Goal: Transaction & Acquisition: Purchase product/service

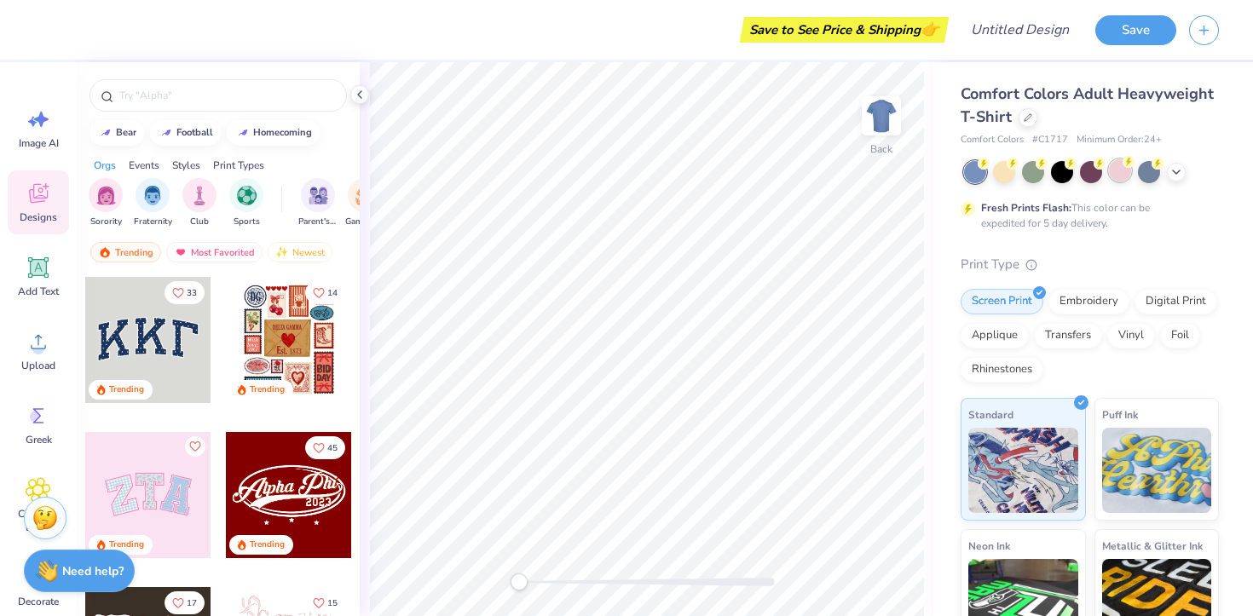
click at [1116, 167] on div at bounding box center [1120, 170] width 22 height 22
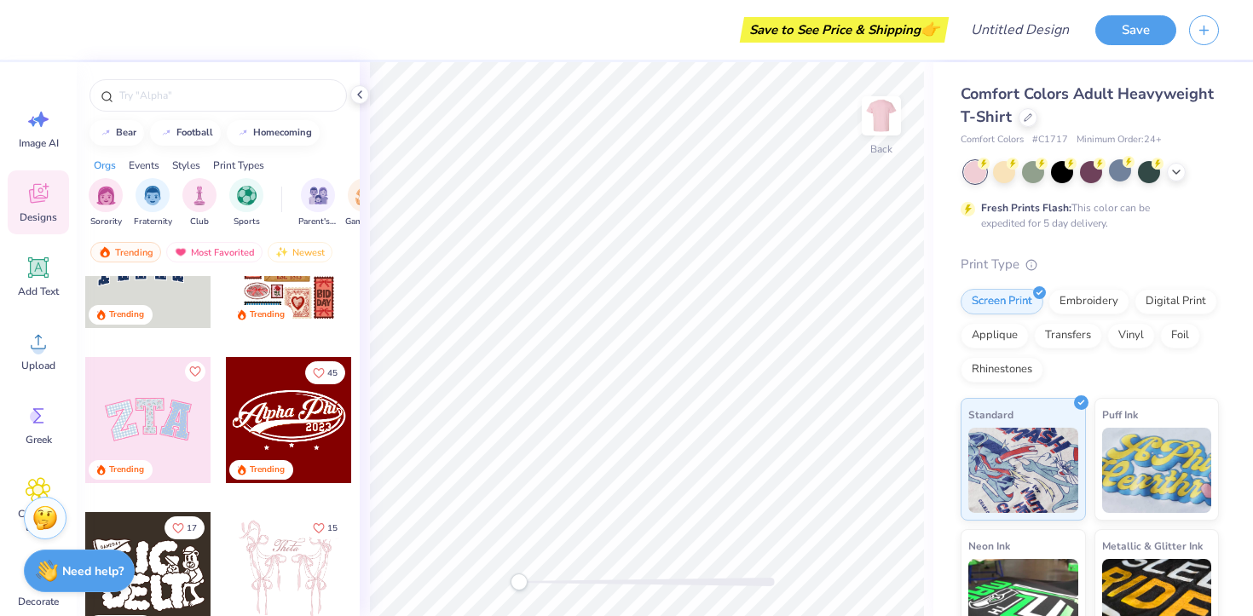
scroll to position [91, 0]
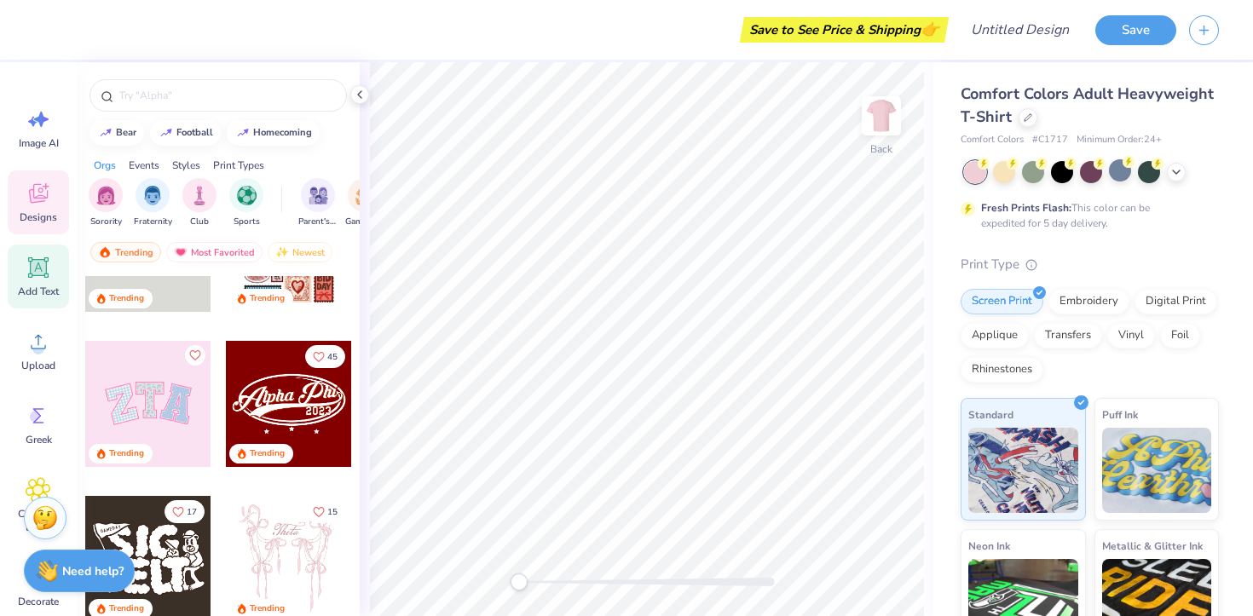
click at [34, 266] on icon at bounding box center [39, 268] width 16 height 16
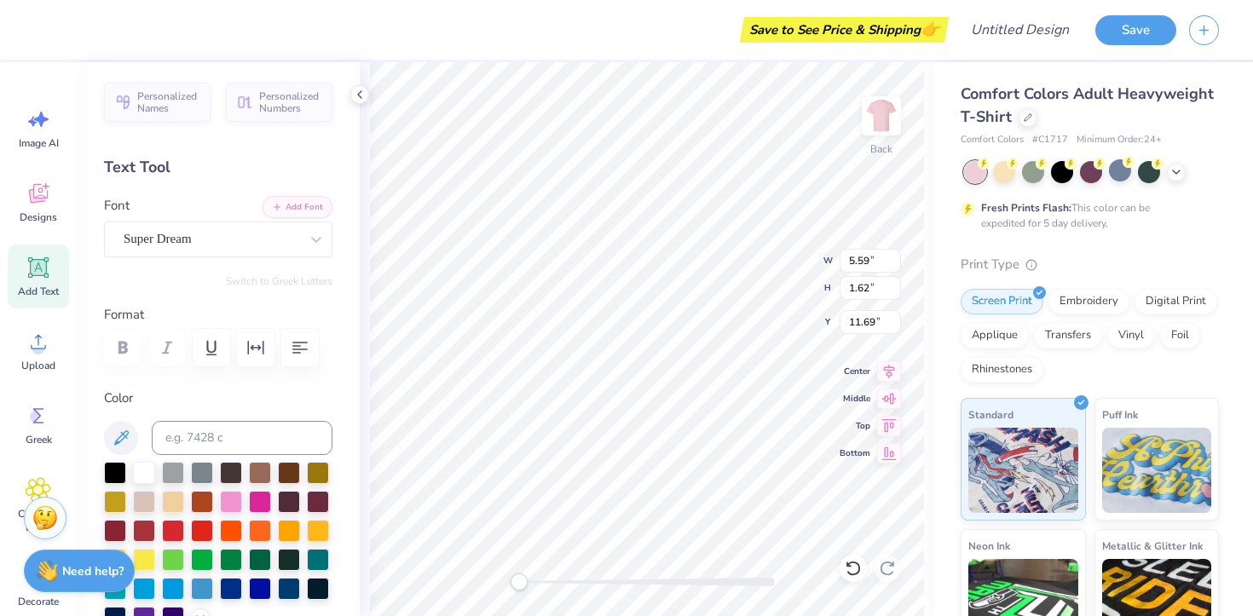
scroll to position [0, 0]
type textarea "coalition"
click at [279, 256] on div "Personalized Names Personalized Numbers Text Tool Add Font Font Super Dream Swi…" at bounding box center [218, 339] width 283 height 554
click at [290, 247] on div "Super Dream" at bounding box center [211, 239] width 179 height 26
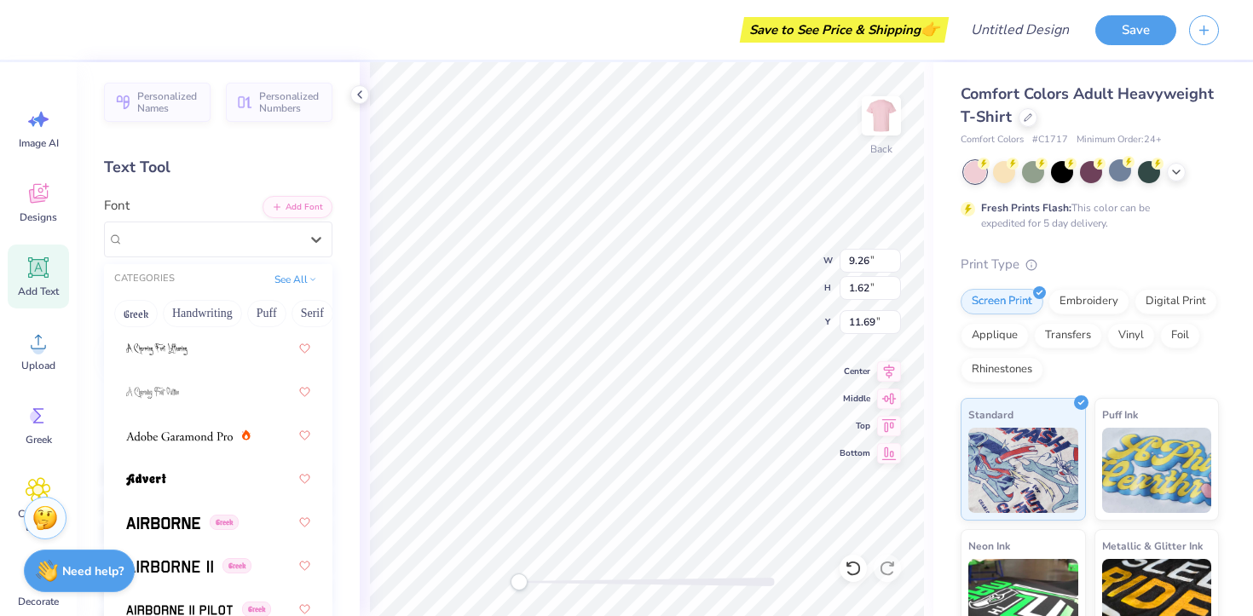
scroll to position [297, 0]
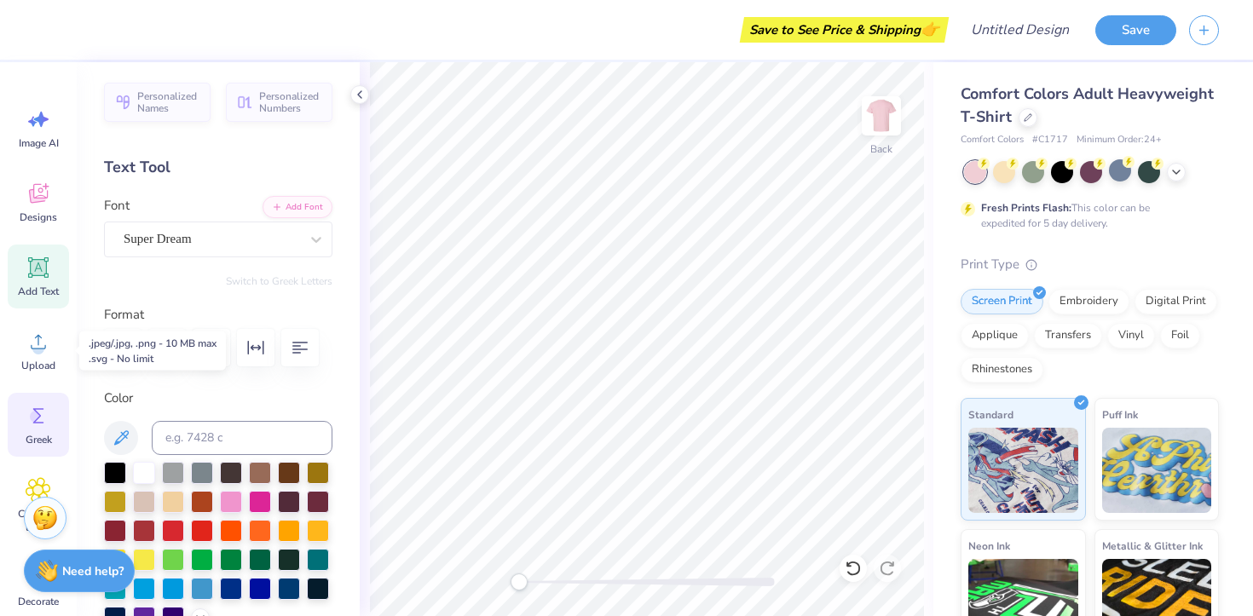
click at [36, 436] on span "Greek" at bounding box center [39, 440] width 26 height 14
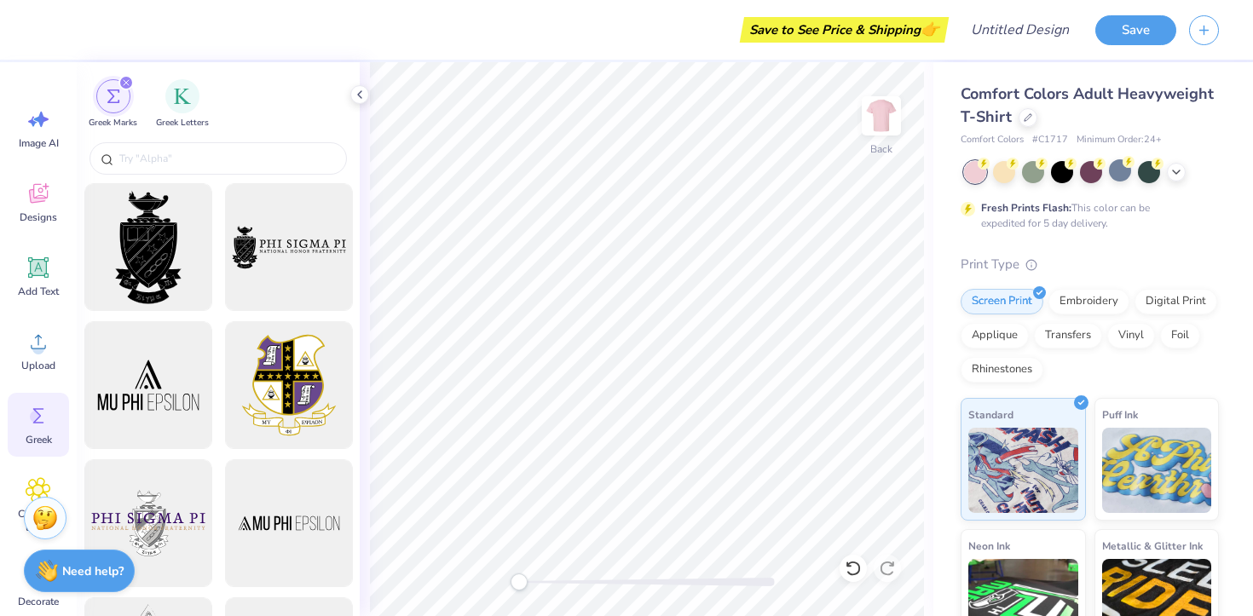
scroll to position [130, 0]
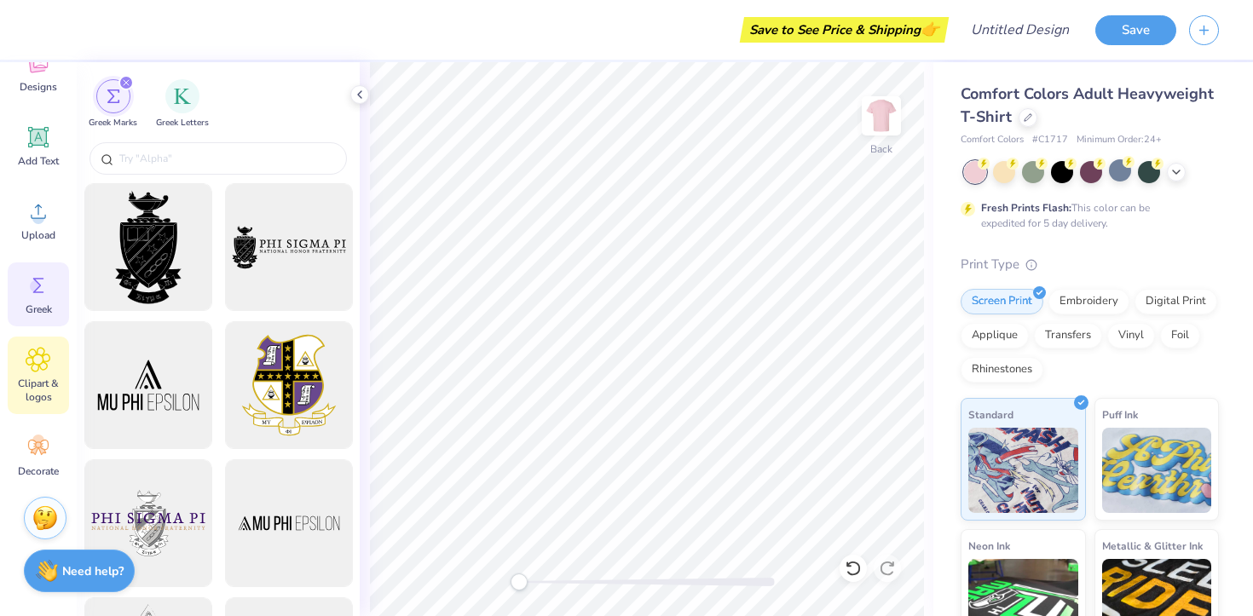
click at [38, 382] on span "Clipart & logos" at bounding box center [38, 390] width 56 height 27
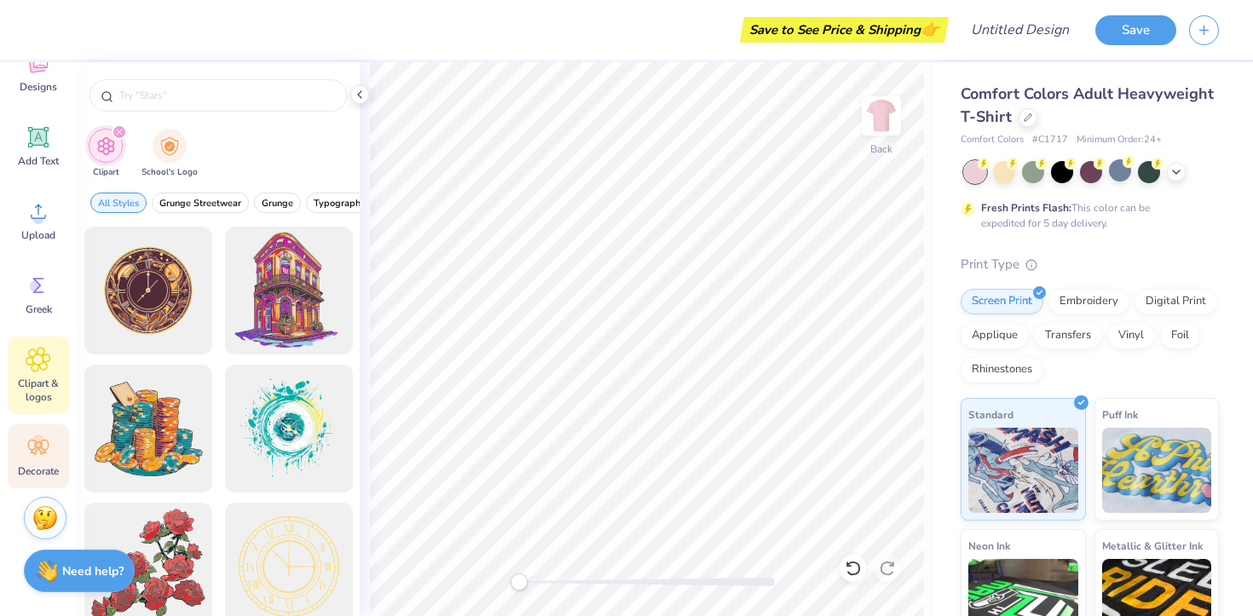
click at [37, 472] on span "Decorate" at bounding box center [38, 471] width 41 height 14
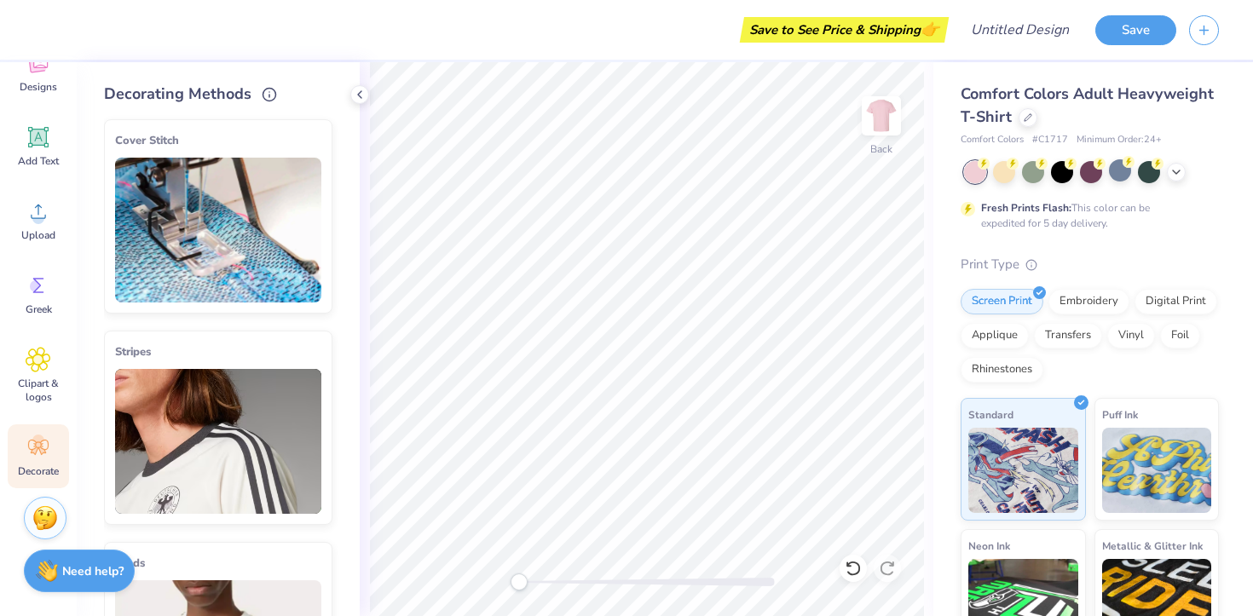
scroll to position [0, 0]
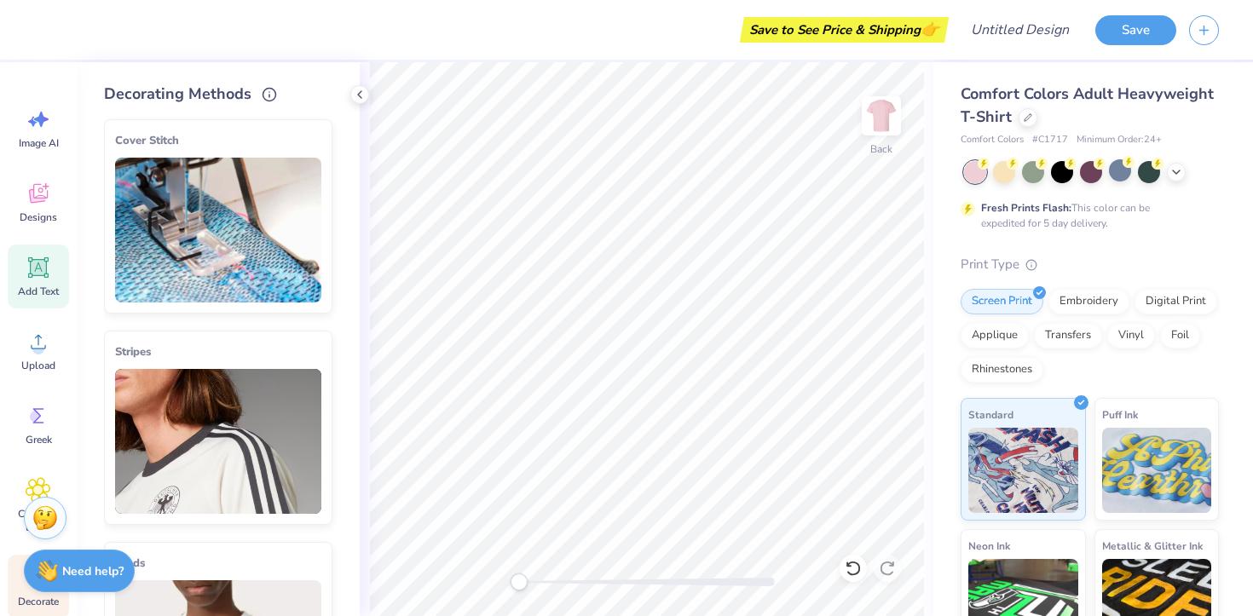
click at [42, 300] on div "Add Text" at bounding box center [38, 277] width 61 height 64
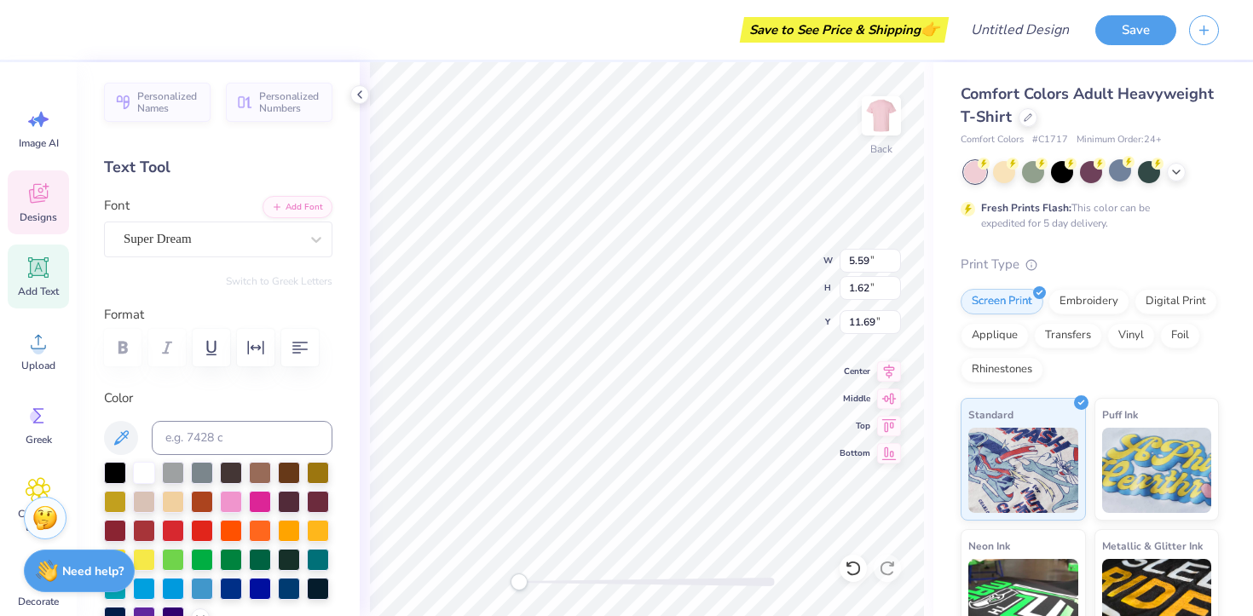
click at [26, 211] on span "Designs" at bounding box center [38, 217] width 37 height 14
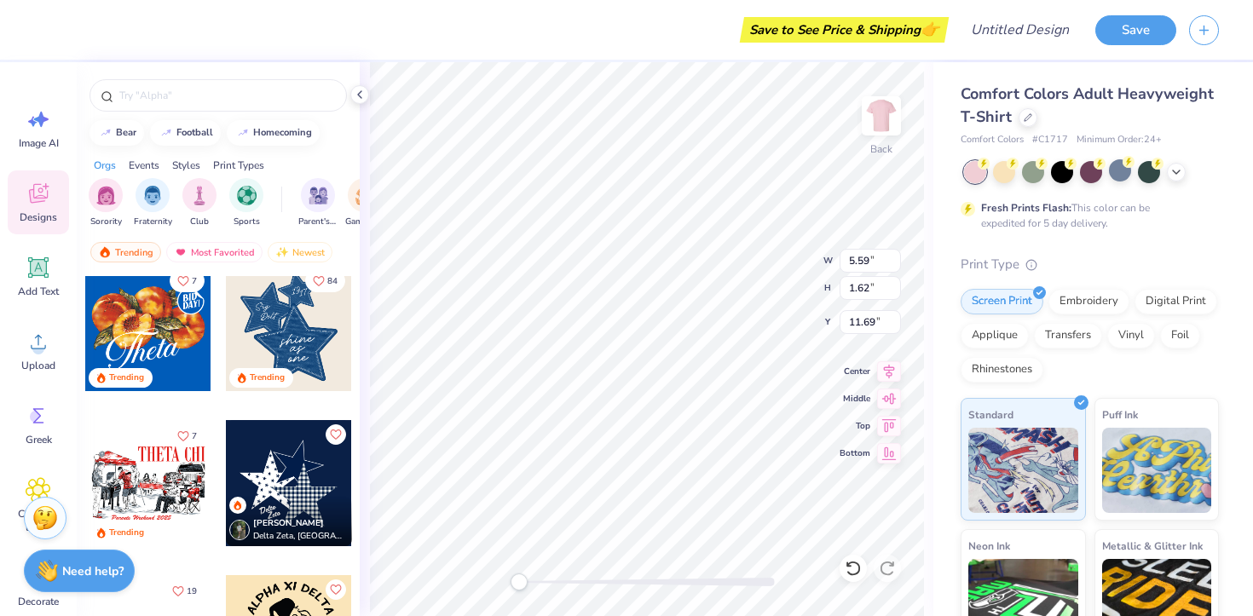
scroll to position [1167, 0]
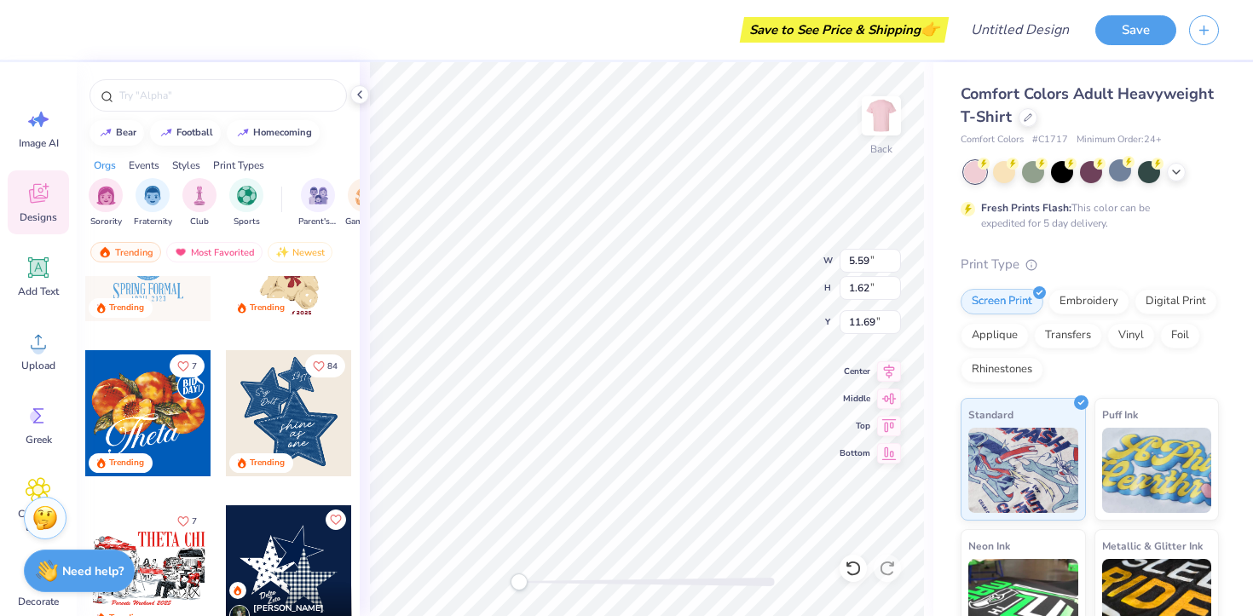
click at [309, 439] on div at bounding box center [289, 413] width 126 height 126
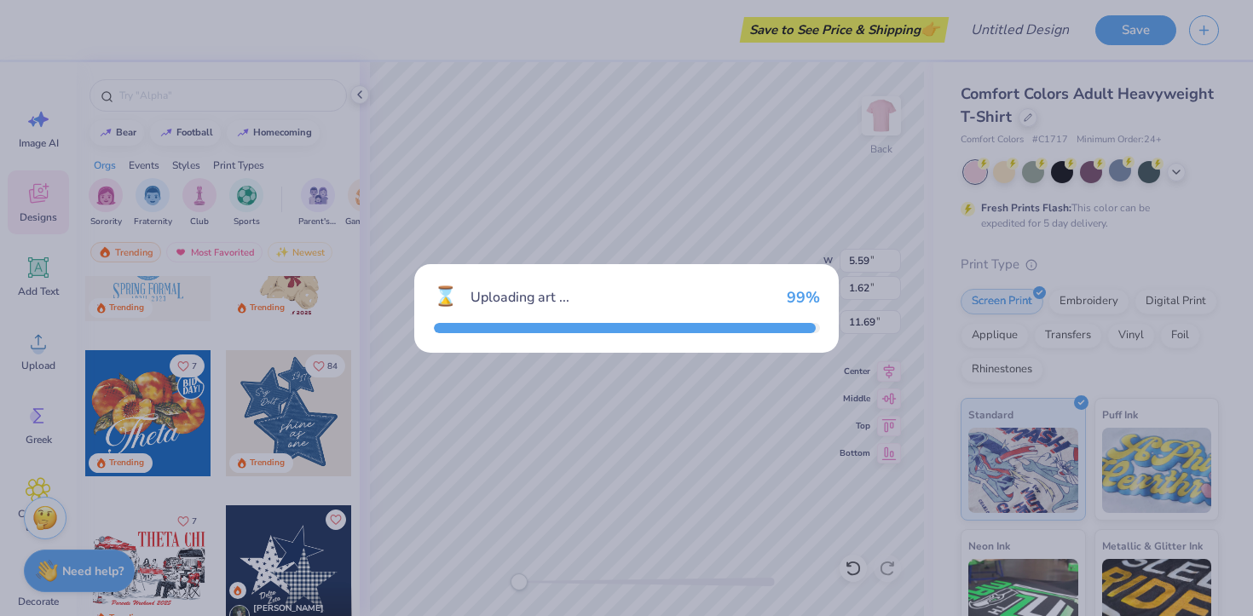
type input "9.69"
type input "11.32"
type input "3.00"
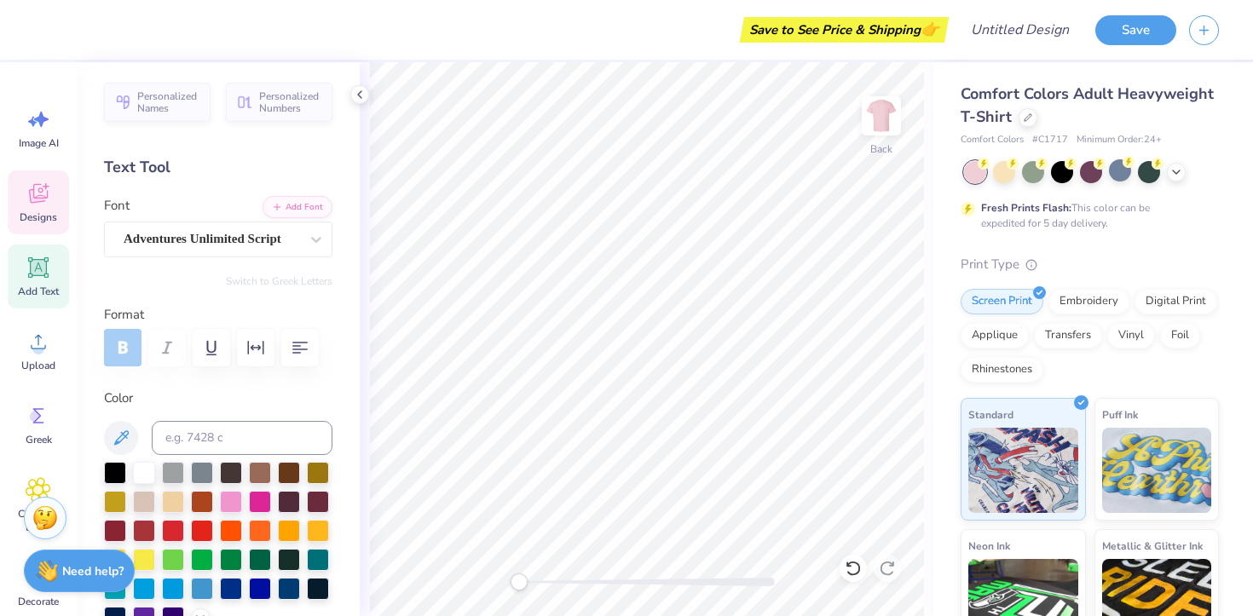
click at [43, 217] on span "Designs" at bounding box center [38, 217] width 37 height 14
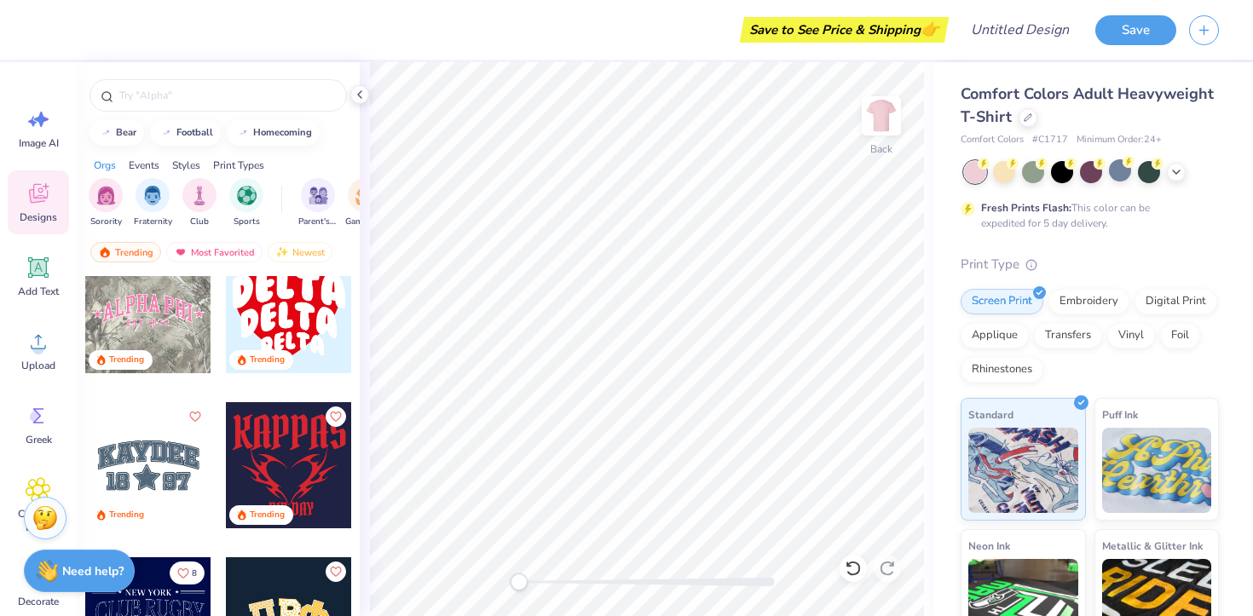
scroll to position [3182, 0]
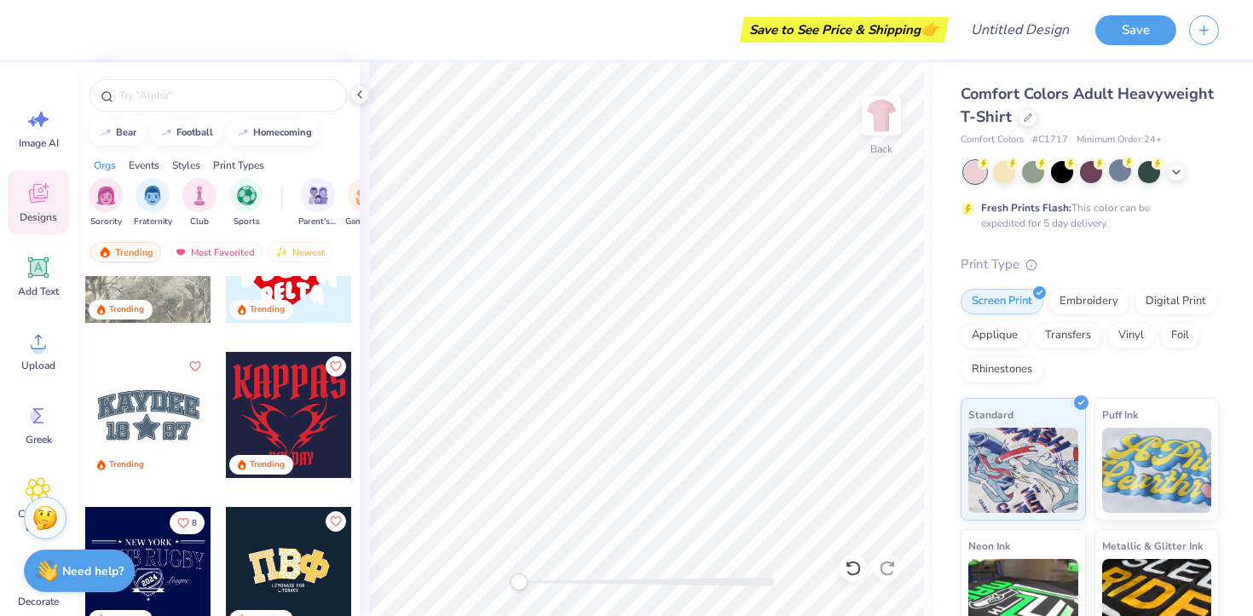
click at [154, 424] on div at bounding box center [148, 415] width 126 height 126
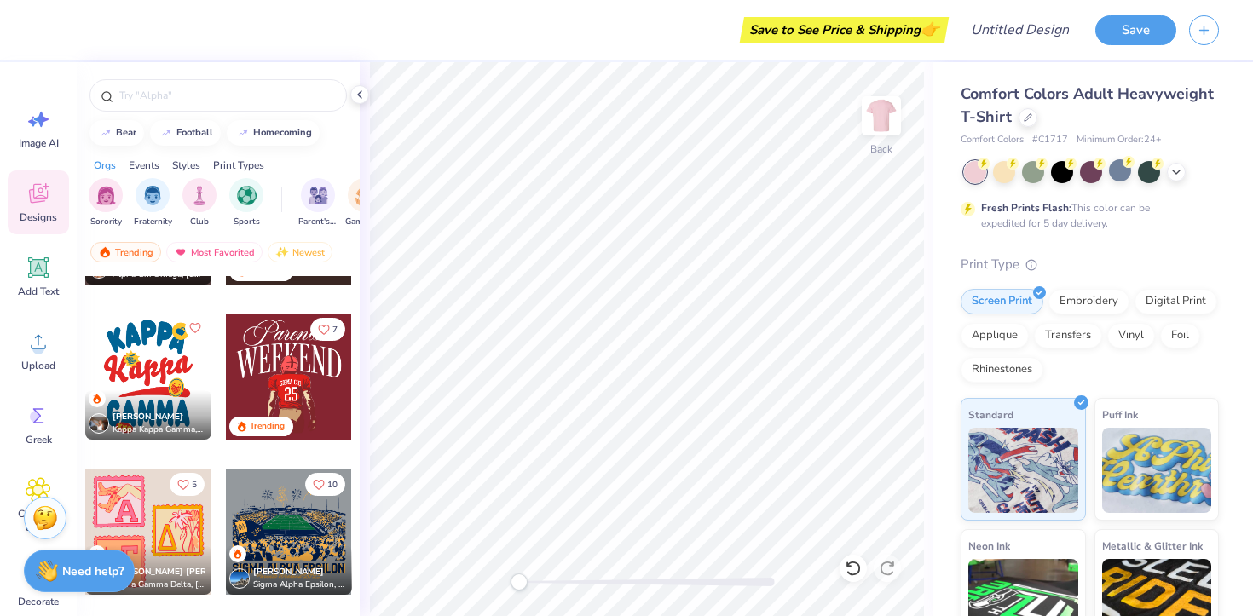
scroll to position [4619, 0]
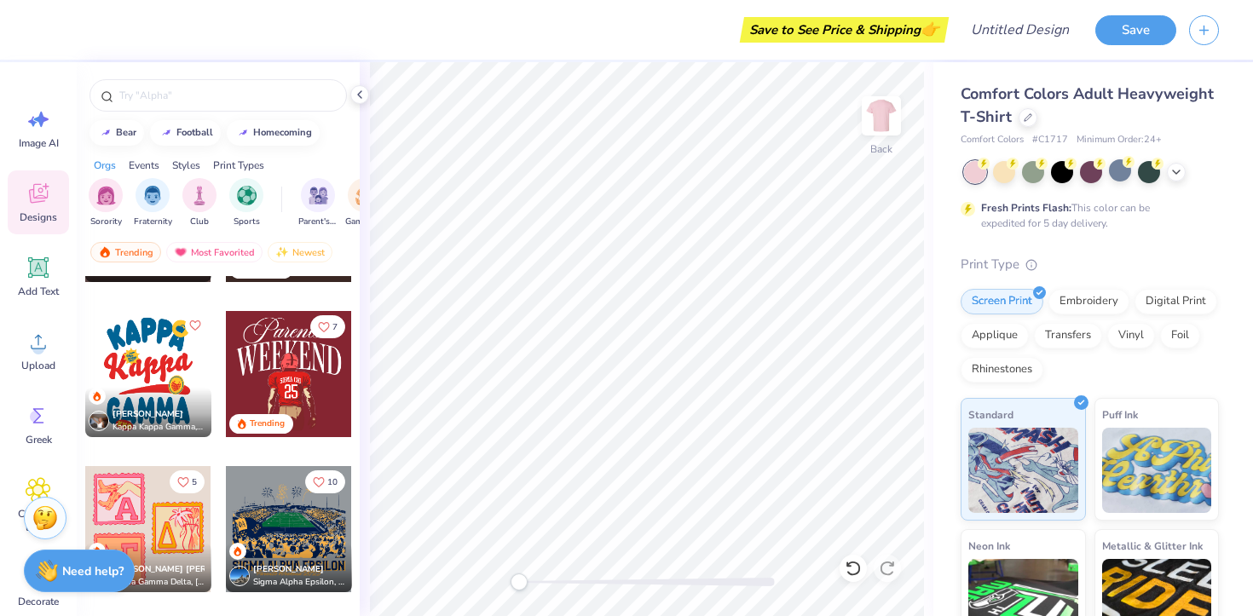
click at [162, 377] on div at bounding box center [148, 374] width 126 height 126
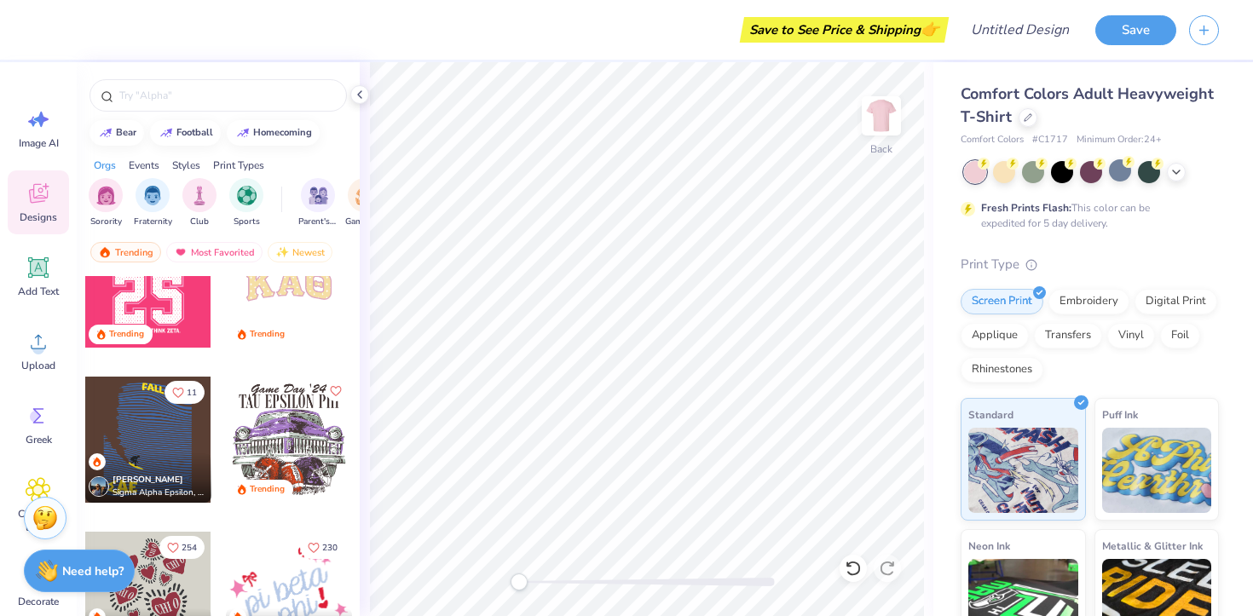
scroll to position [6260, 0]
click at [290, 324] on div "Trending" at bounding box center [289, 335] width 126 height 23
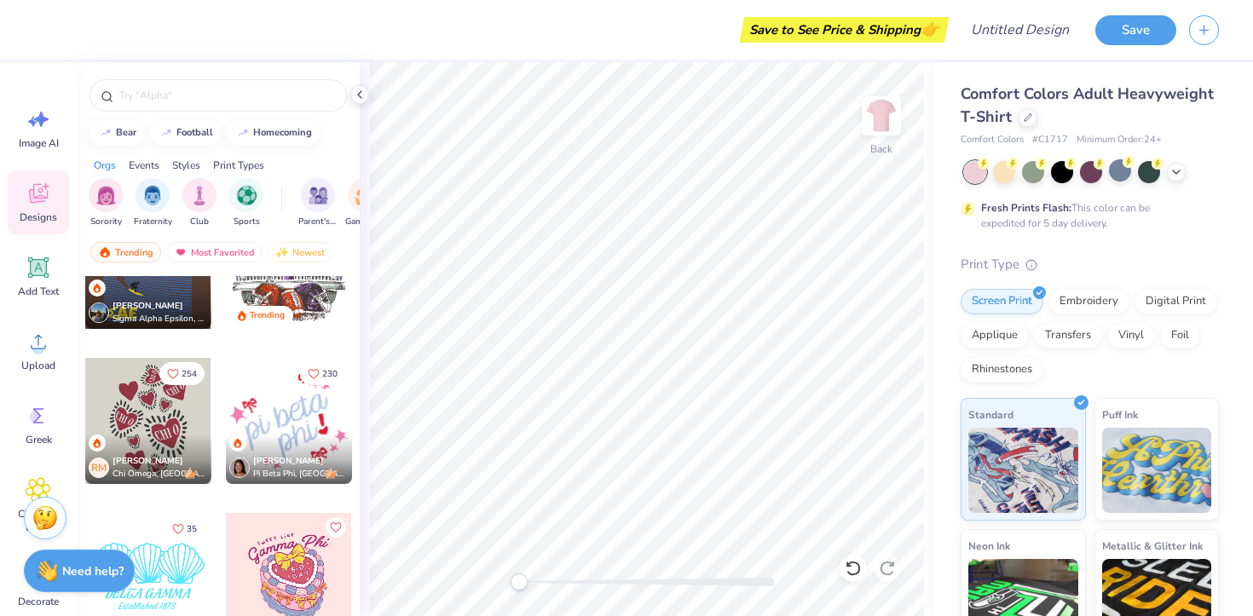
click at [170, 418] on div at bounding box center [148, 421] width 126 height 126
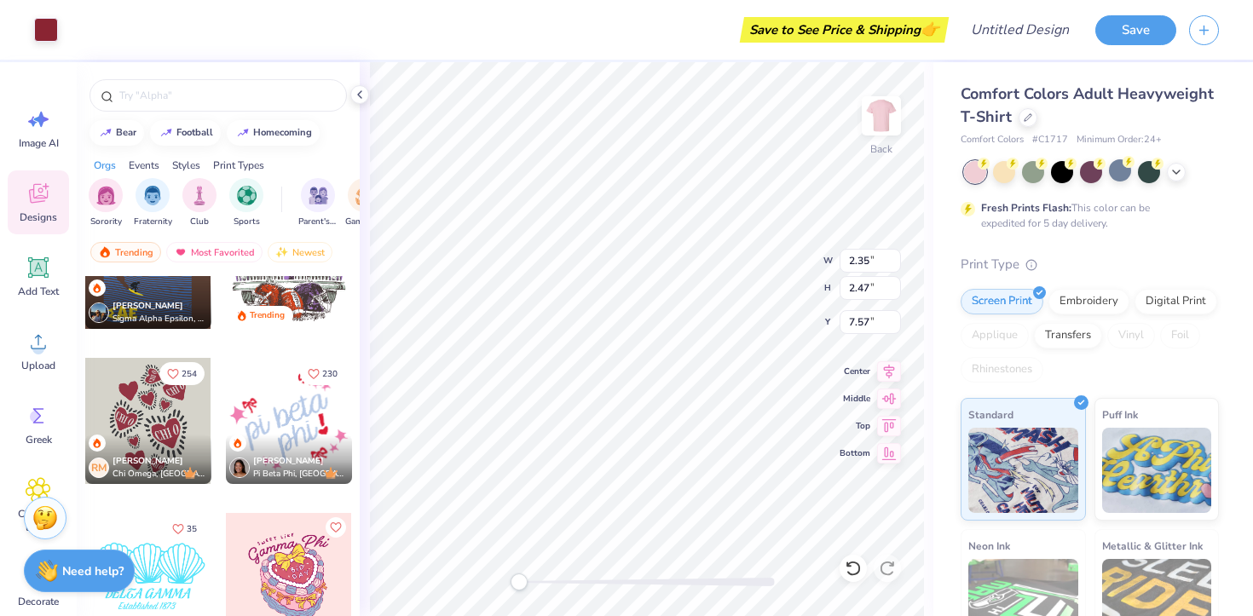
type input "1.89"
type input "1.48"
type input "8.02"
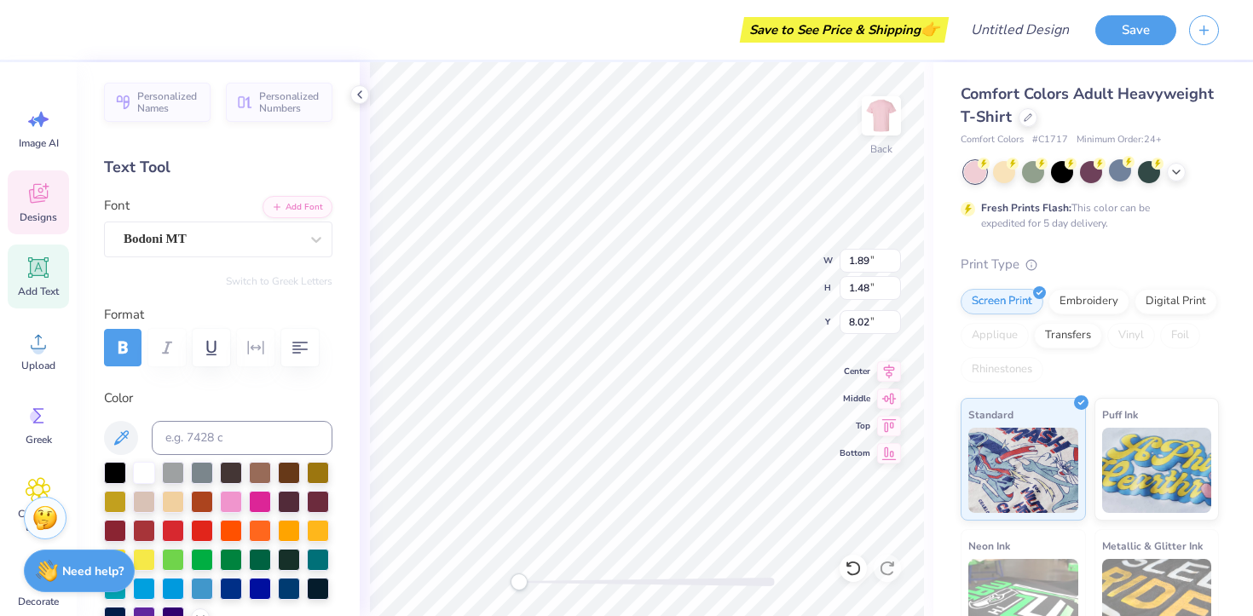
scroll to position [0, 0]
click at [1006, 173] on div at bounding box center [1004, 172] width 22 height 22
click at [1080, 201] on div "Fresh Prints Flash: This color can be expedited for 5 day delivery." at bounding box center [1086, 215] width 210 height 31
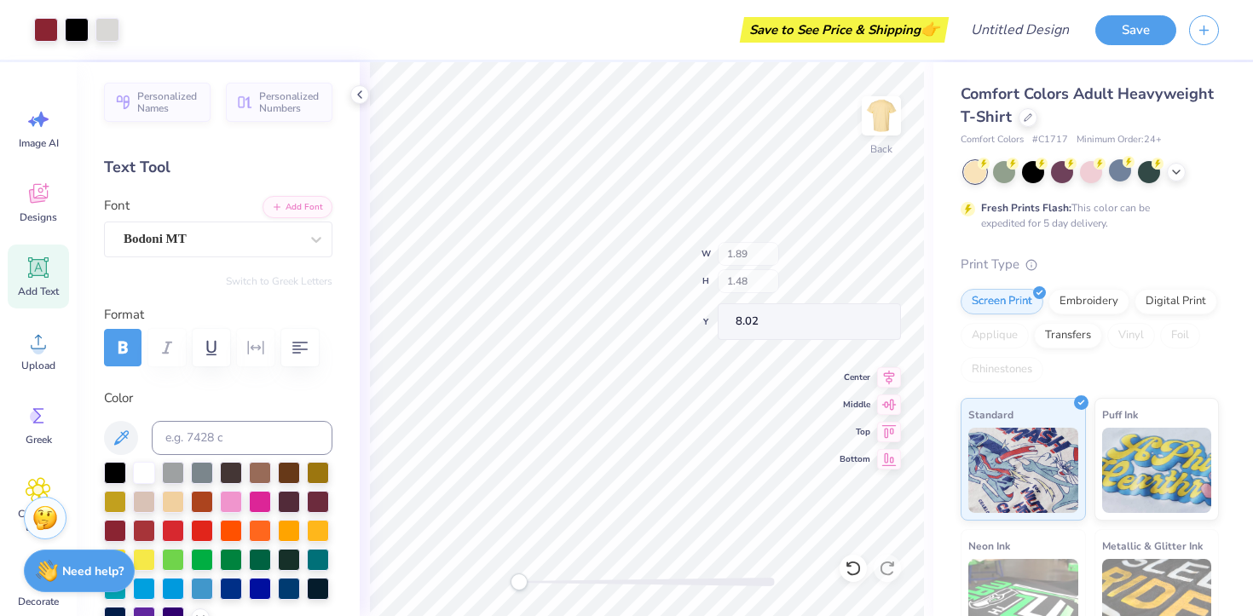
type input "3.61"
type input "4.09"
type input "6.78"
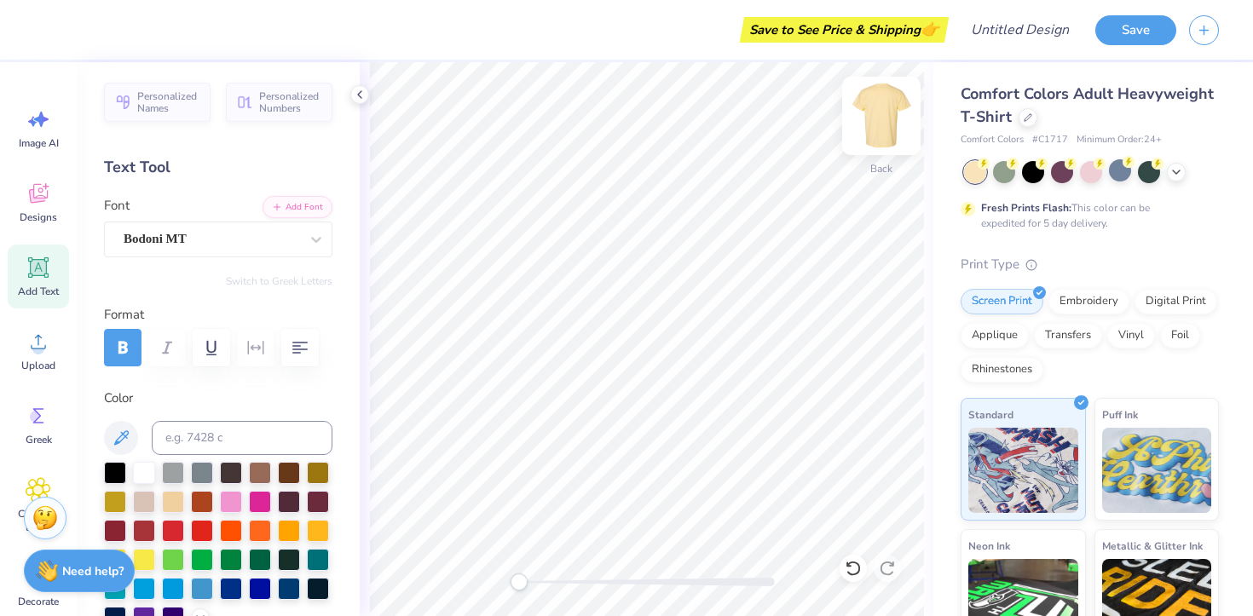
click at [885, 102] on img at bounding box center [881, 116] width 68 height 68
drag, startPoint x: 1185, startPoint y: 170, endPoint x: 54, endPoint y: 188, distance: 1131.8
click at [1185, 170] on div at bounding box center [1091, 172] width 255 height 22
click at [54, 188] on div "Designs" at bounding box center [38, 202] width 61 height 64
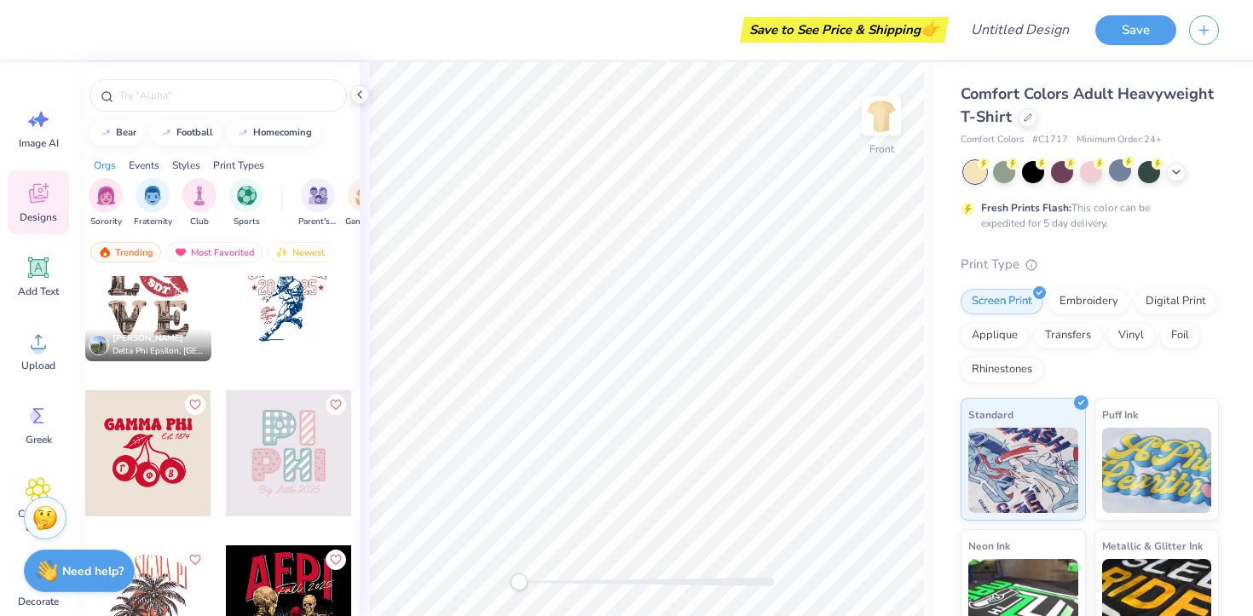
scroll to position [12044, 0]
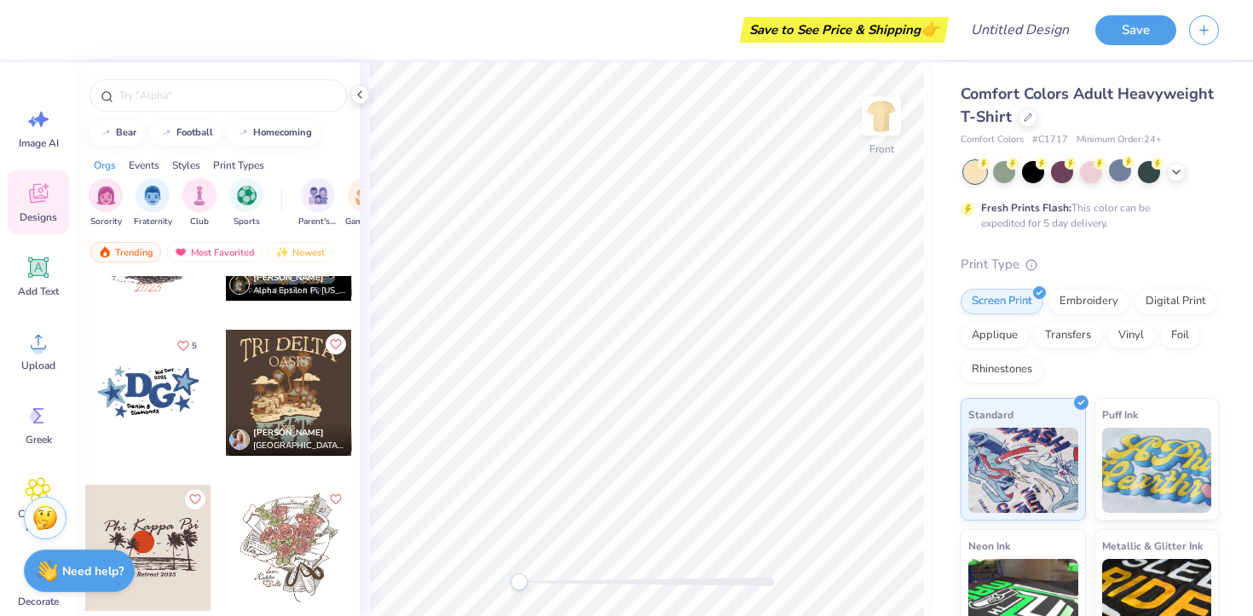
click at [187, 167] on div "Styles" at bounding box center [186, 165] width 28 height 15
click at [243, 194] on img "filter for Y2K" at bounding box center [246, 194] width 19 height 20
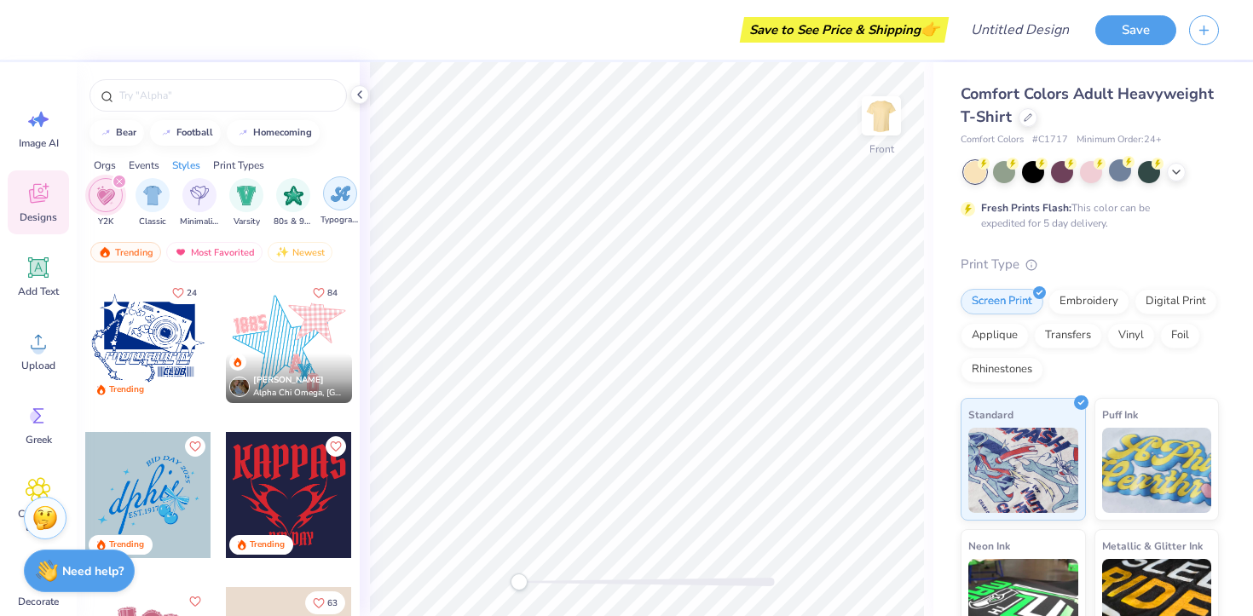
click at [331, 198] on img "filter for Typography" at bounding box center [341, 194] width 20 height 20
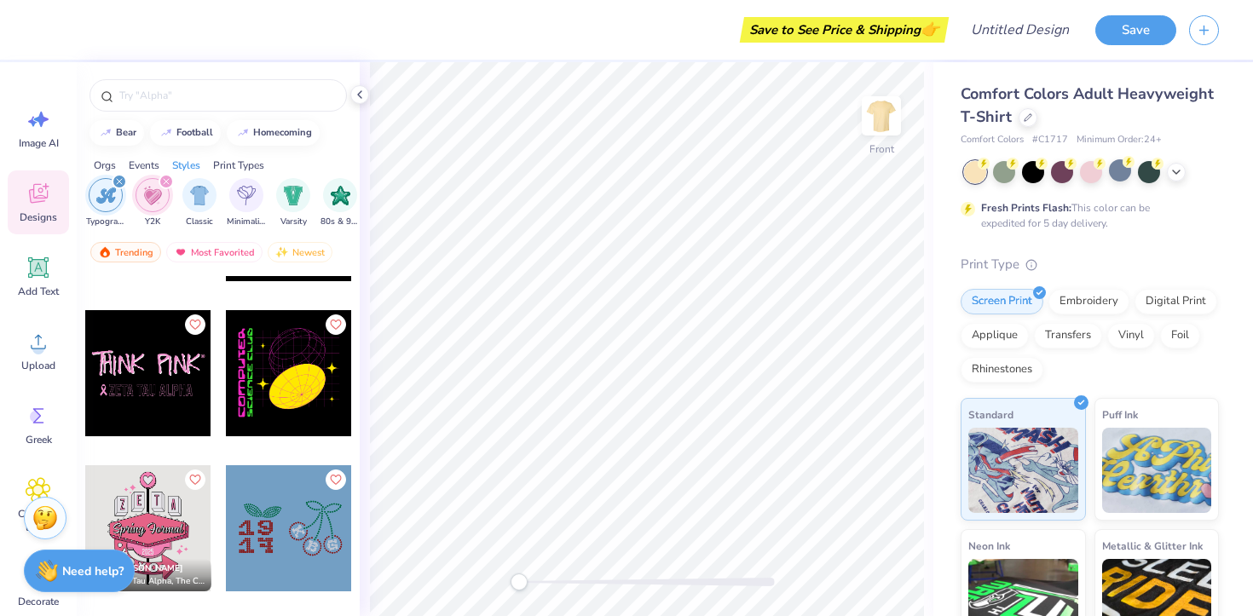
scroll to position [6618, 0]
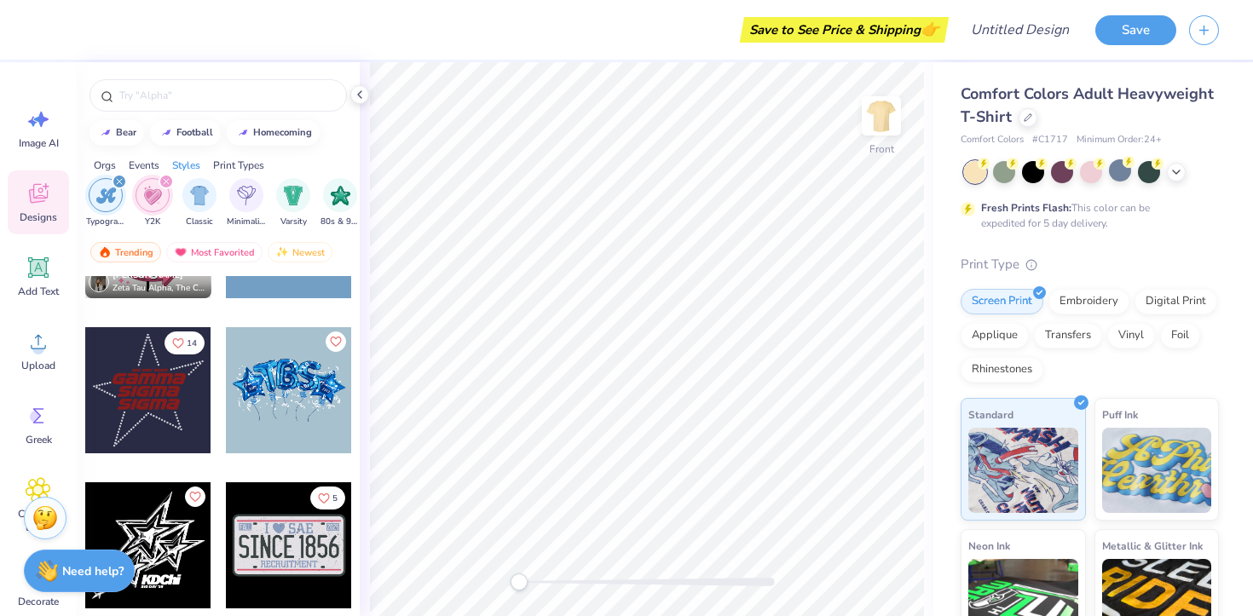
click at [164, 182] on icon "filter for Y2K" at bounding box center [166, 181] width 5 height 5
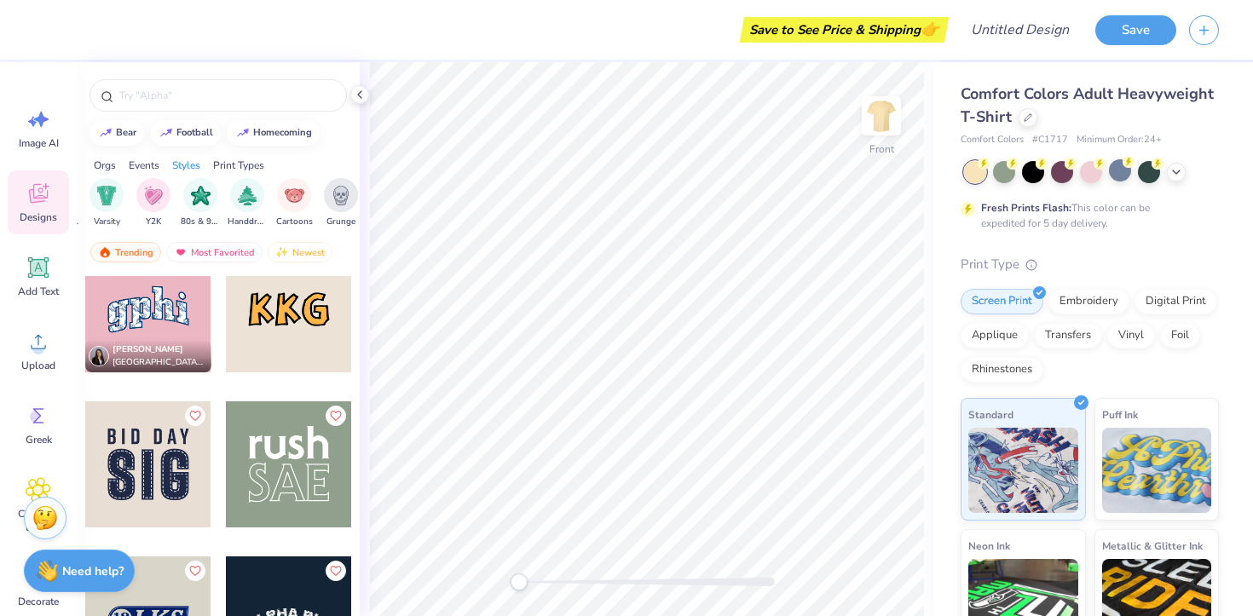
scroll to position [7163, 0]
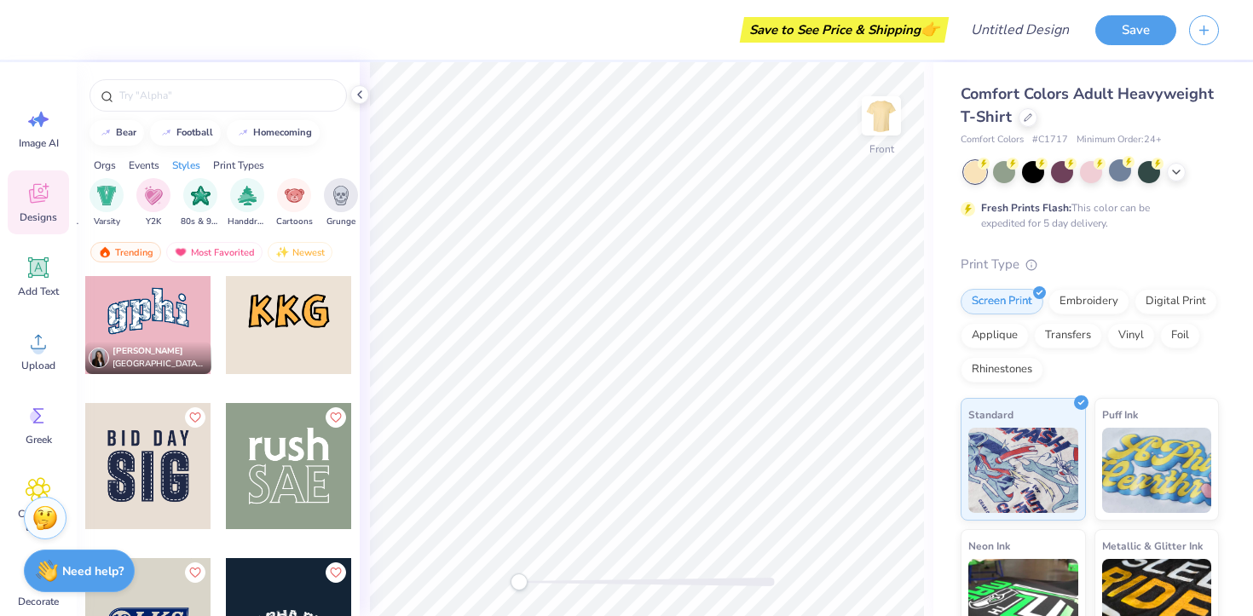
click at [193, 329] on div at bounding box center [148, 311] width 126 height 126
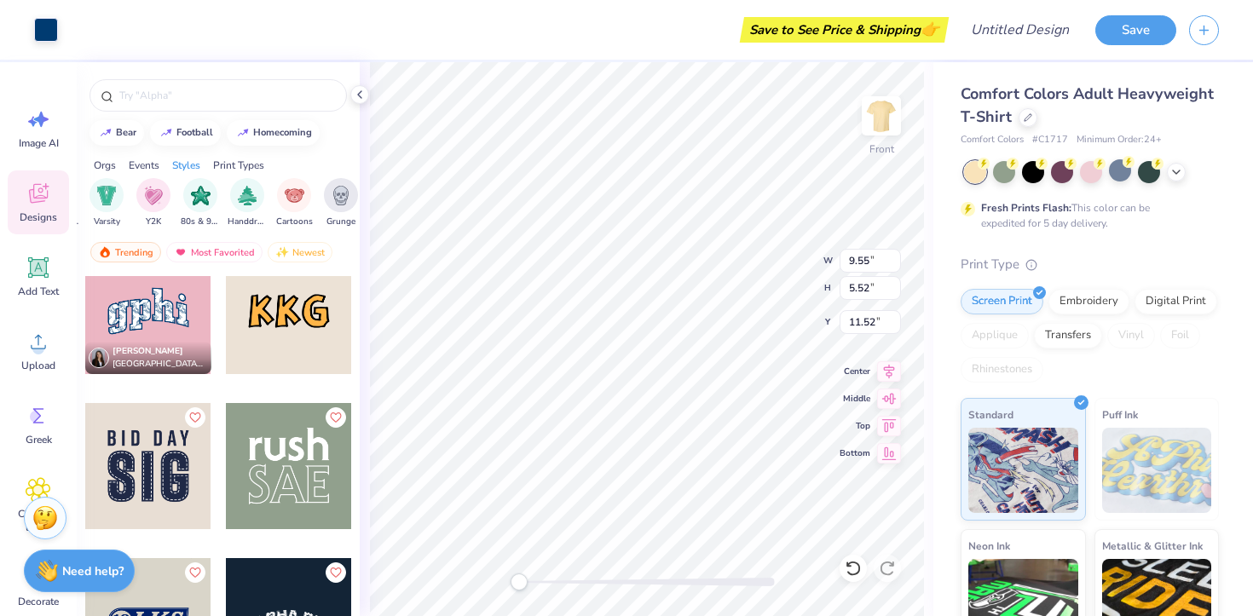
type input "11.54"
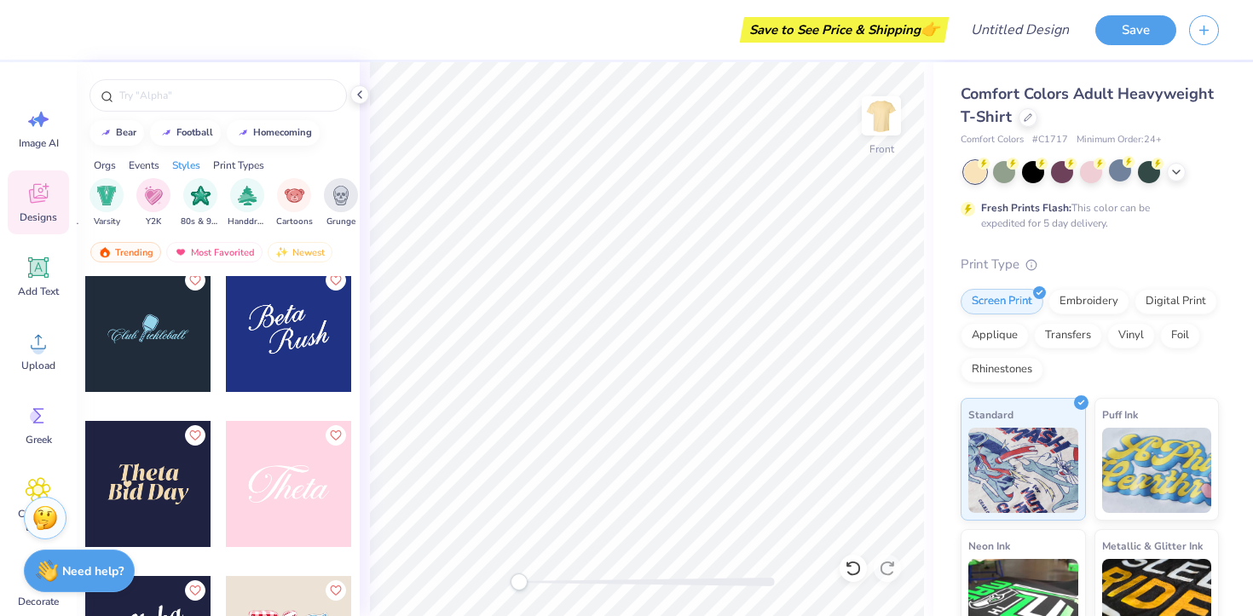
scroll to position [8441, 0]
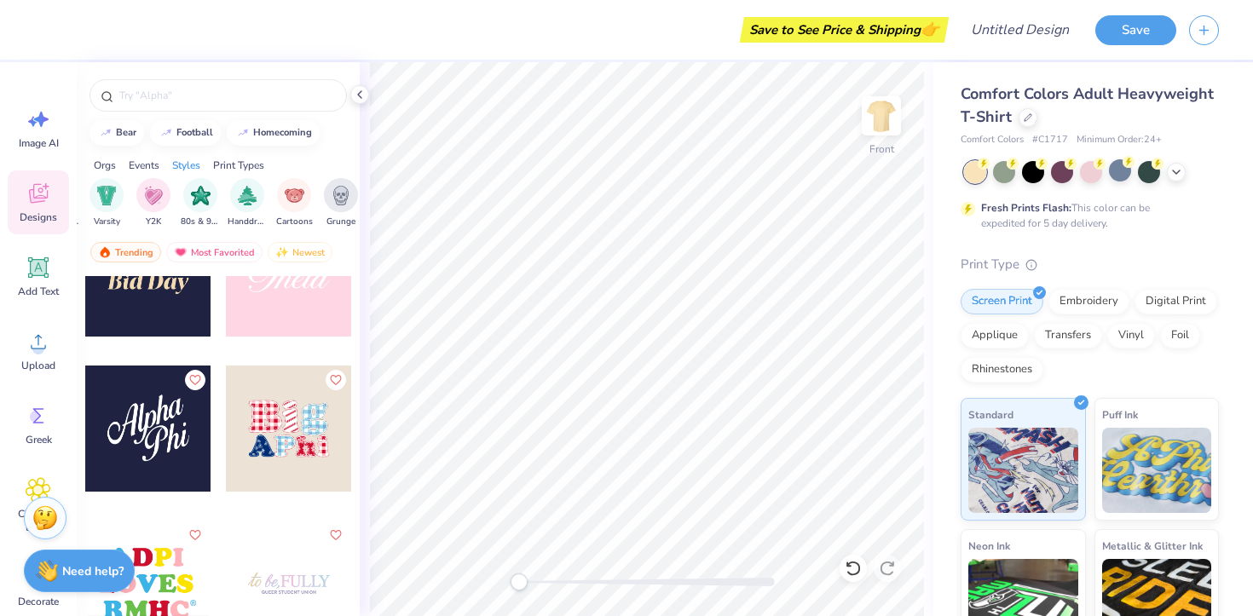
click at [279, 295] on div at bounding box center [289, 273] width 126 height 126
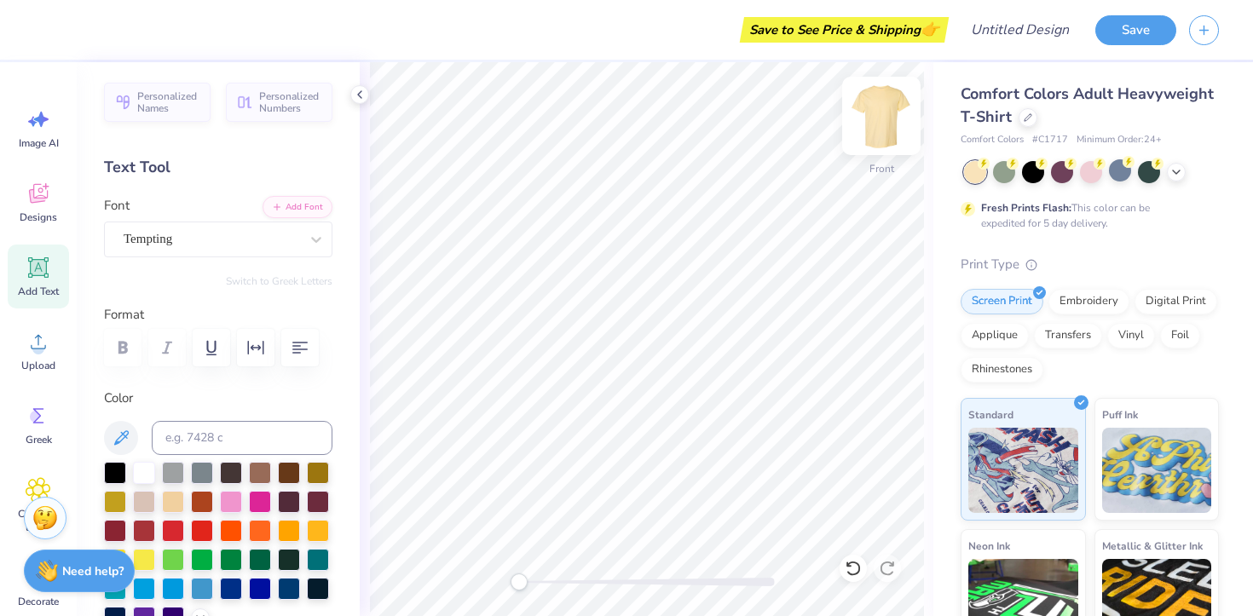
click at [859, 129] on img at bounding box center [881, 116] width 68 height 68
click at [194, 239] on div "Tempting" at bounding box center [211, 239] width 179 height 26
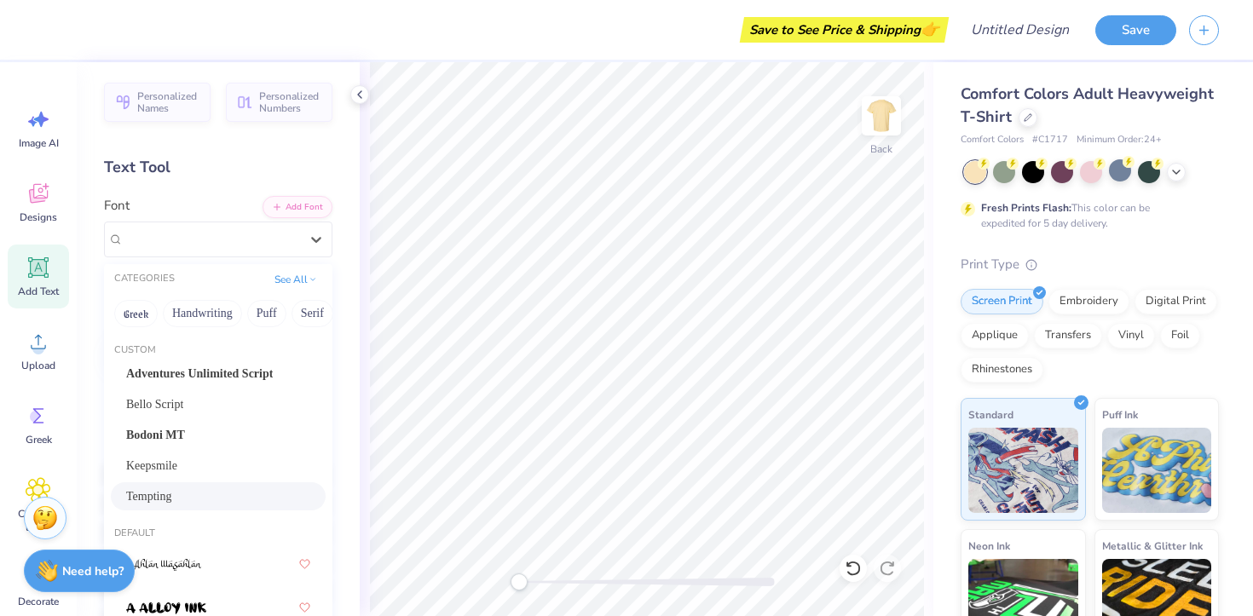
click at [153, 495] on span "Tempting" at bounding box center [148, 496] width 45 height 18
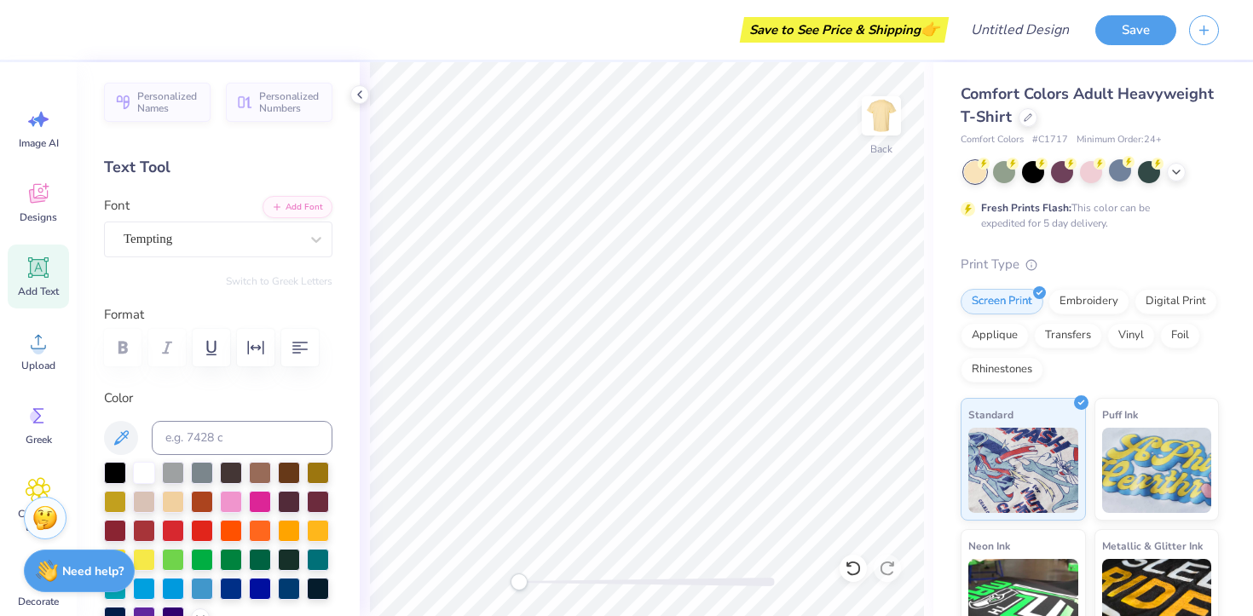
click at [880, 102] on img at bounding box center [881, 116] width 34 height 34
click at [882, 124] on img at bounding box center [881, 116] width 68 height 68
click at [56, 200] on div "Designs" at bounding box center [38, 202] width 61 height 64
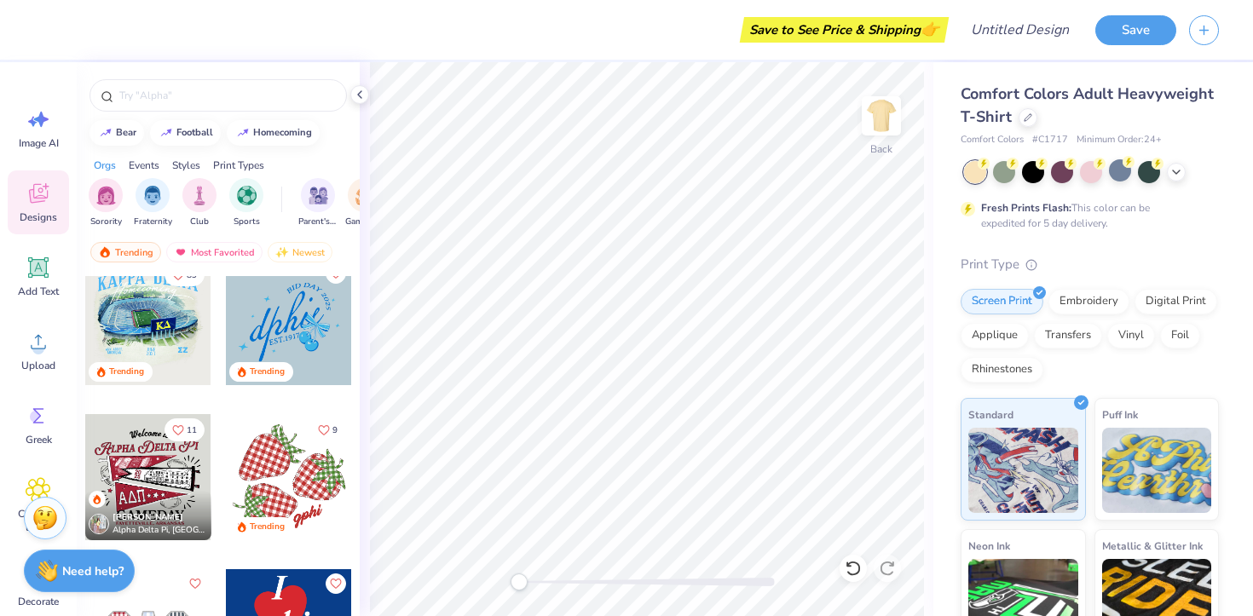
scroll to position [2643, 0]
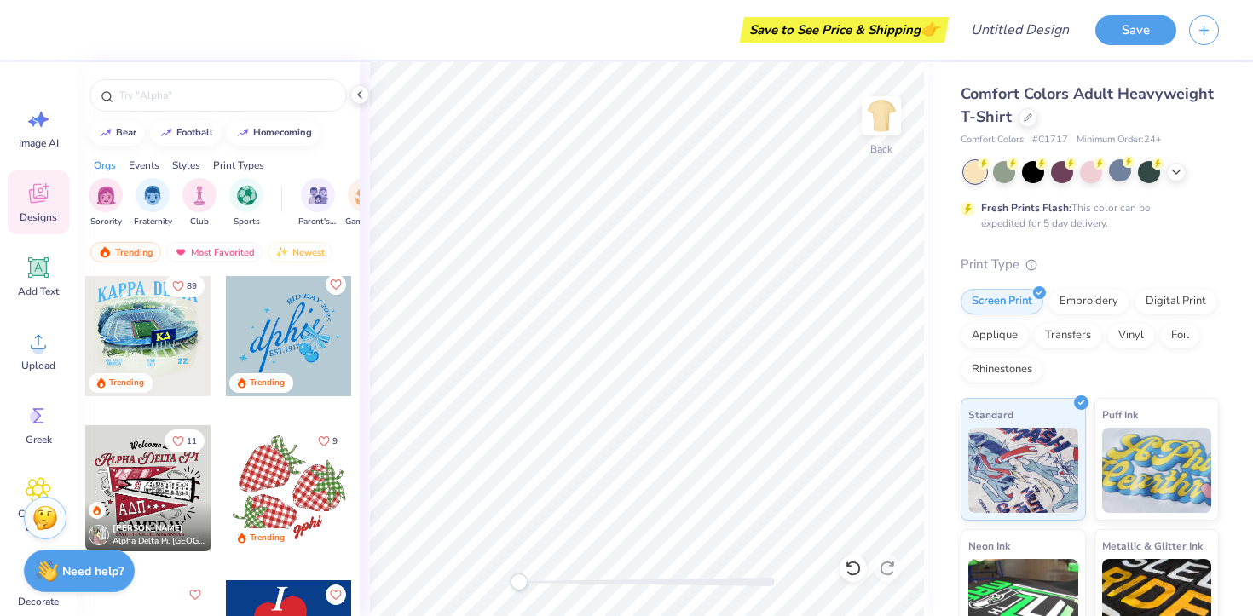
click at [282, 340] on div at bounding box center [289, 333] width 126 height 126
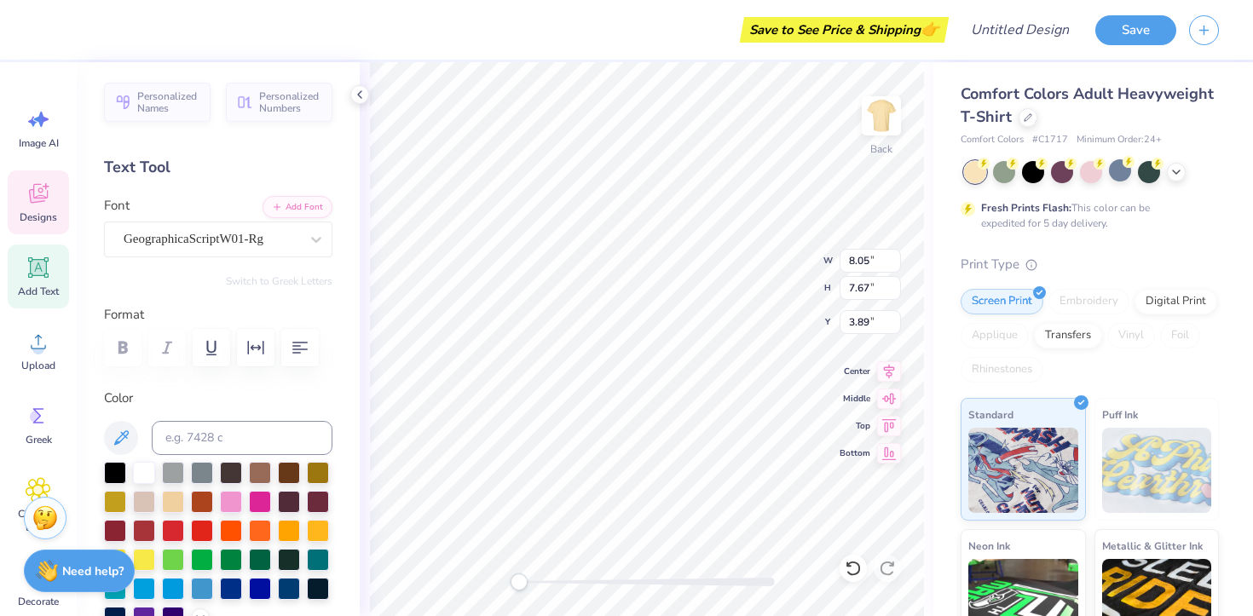
scroll to position [0, 9]
type textarea "coalition for women of color"
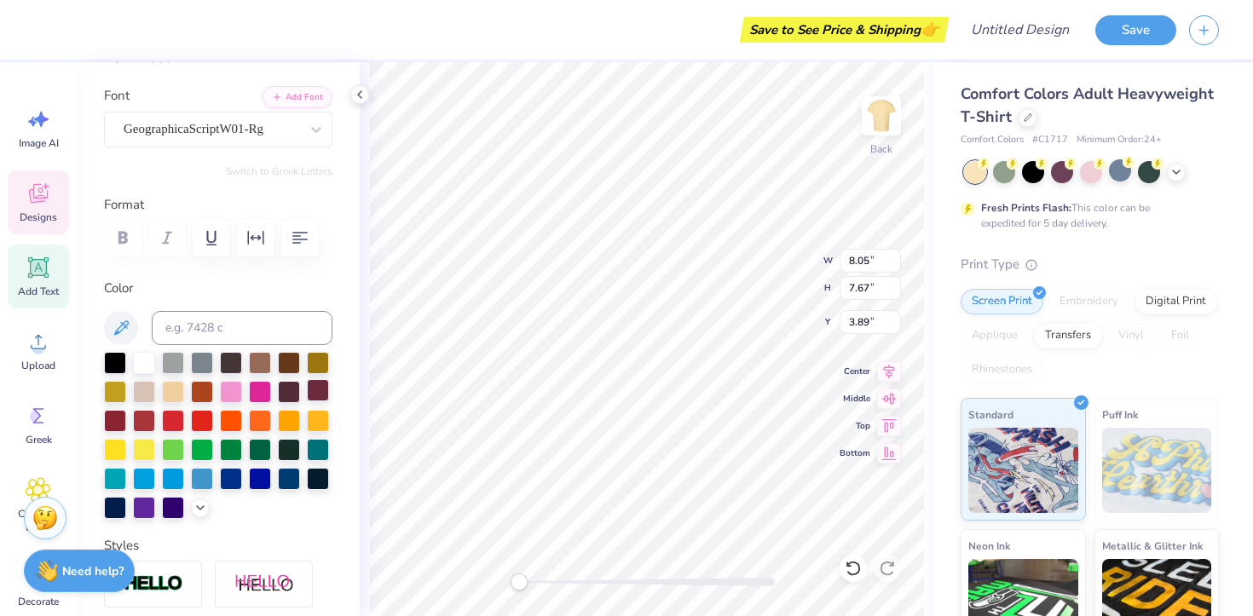
scroll to position [113, 0]
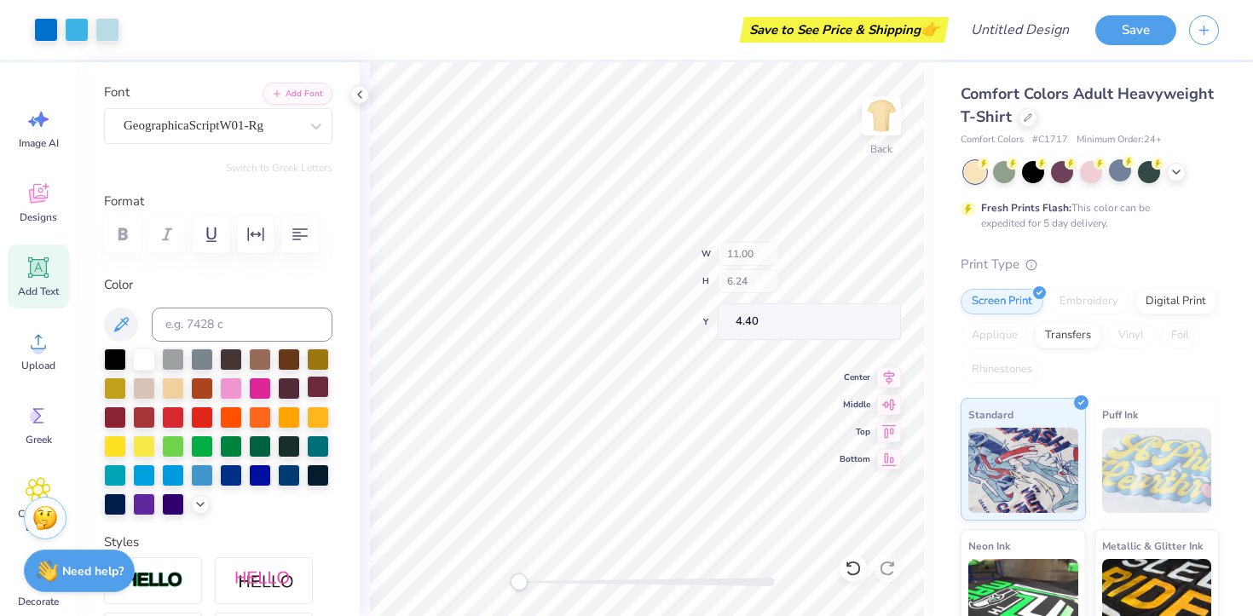
type input "11.00"
type input "6.24"
type input "4.40"
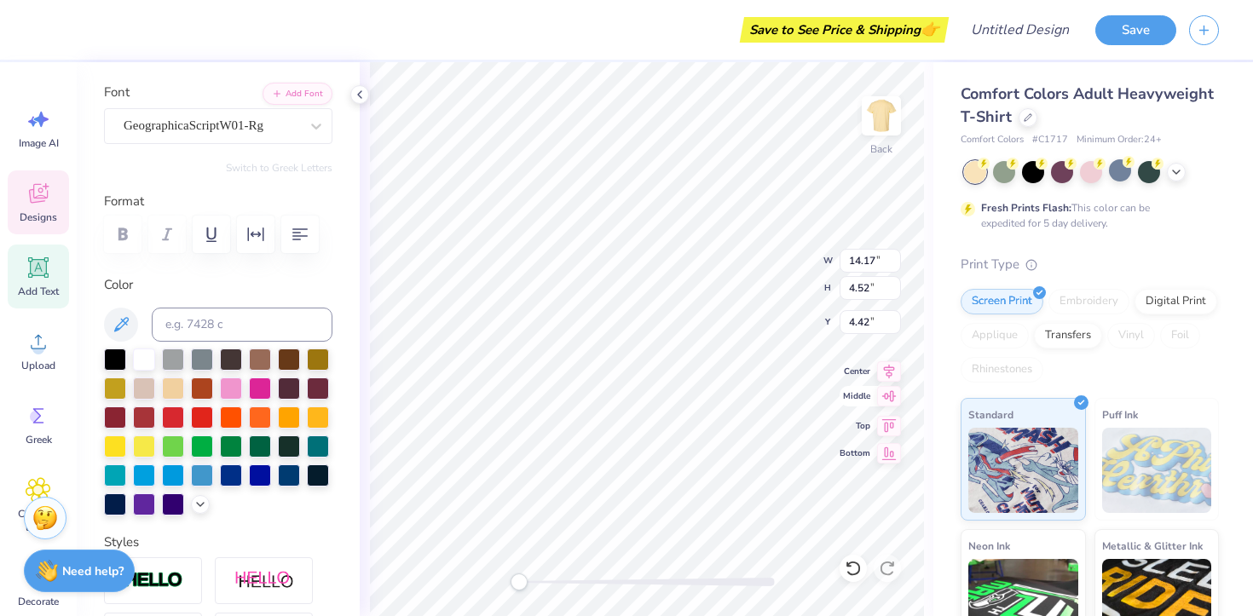
type textarea "coalition for women of color"
click at [889, 401] on icon at bounding box center [889, 396] width 24 height 20
type input "11.00"
type input "6.24"
type input "4.40"
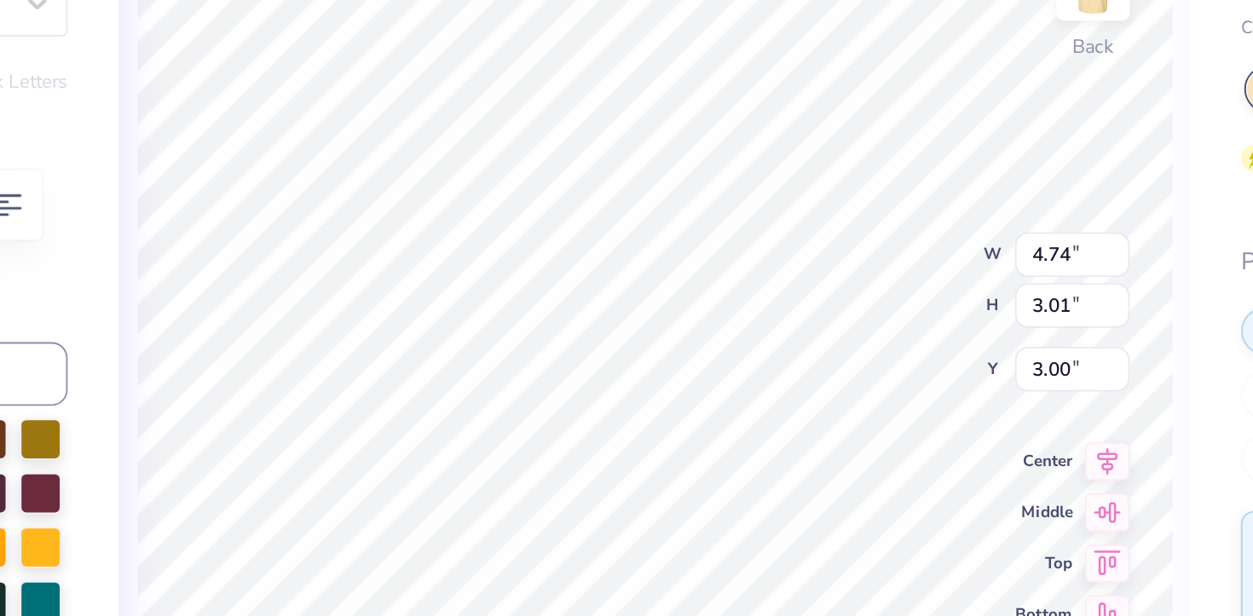
type input "4.74"
type input "3.01"
type input "3.00"
type textarea "RUTGERS"
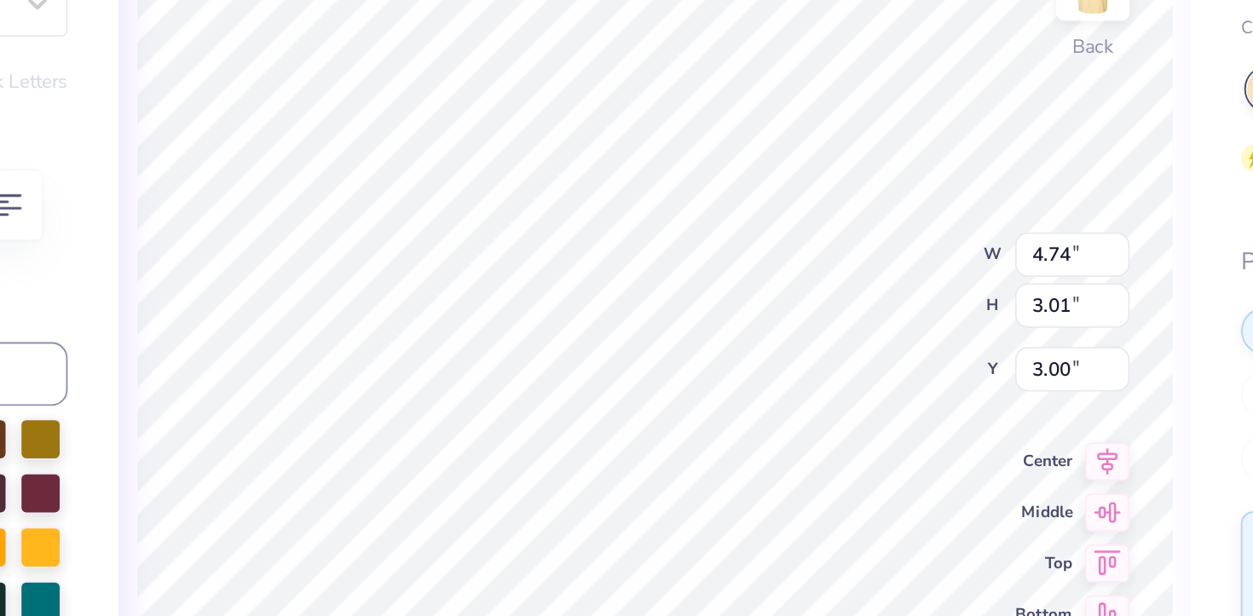
scroll to position [1, 2]
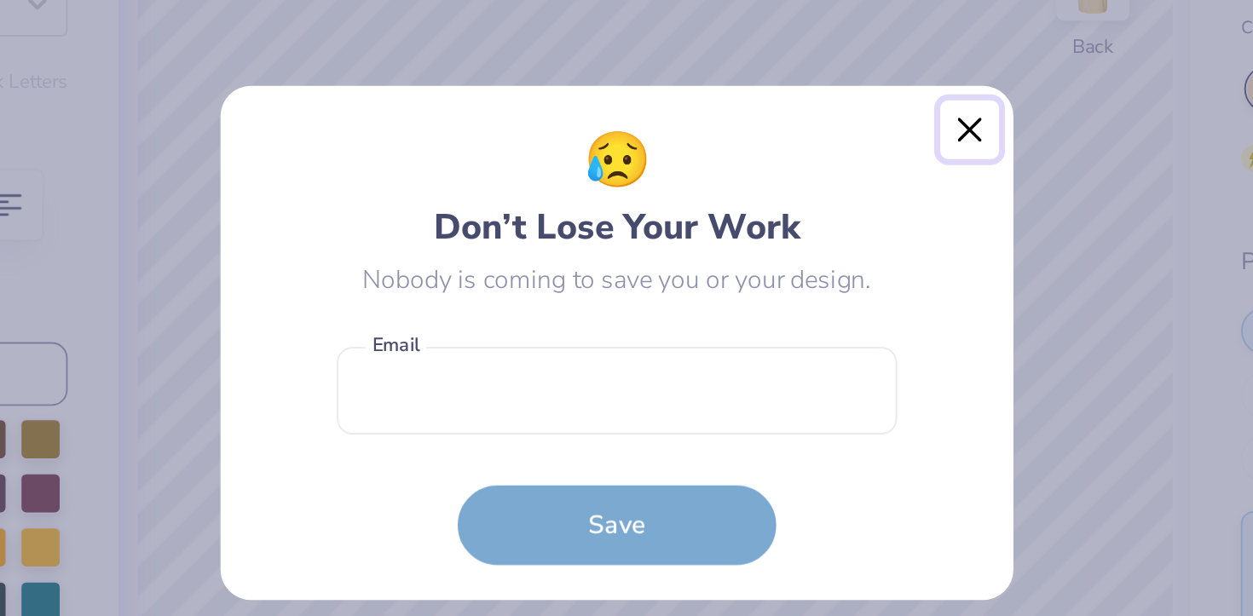
click at [808, 191] on button "Close" at bounding box center [815, 194] width 32 height 32
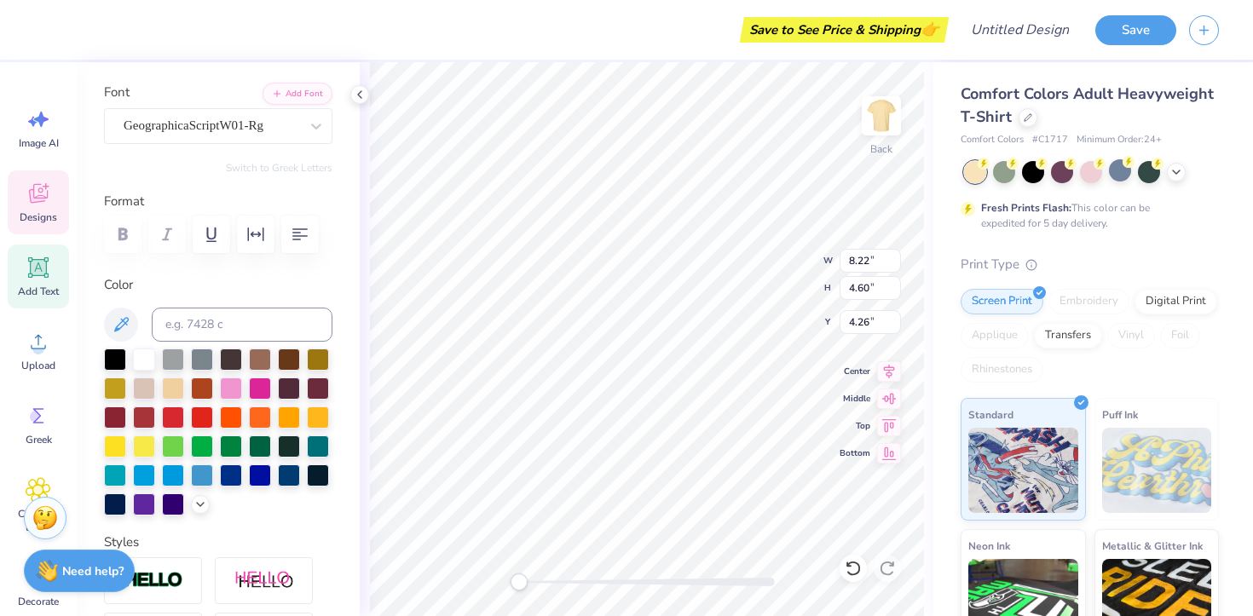
scroll to position [1, 1]
type textarea "coalition for"
click at [275, 435] on div at bounding box center [218, 432] width 228 height 167
type input "4.23"
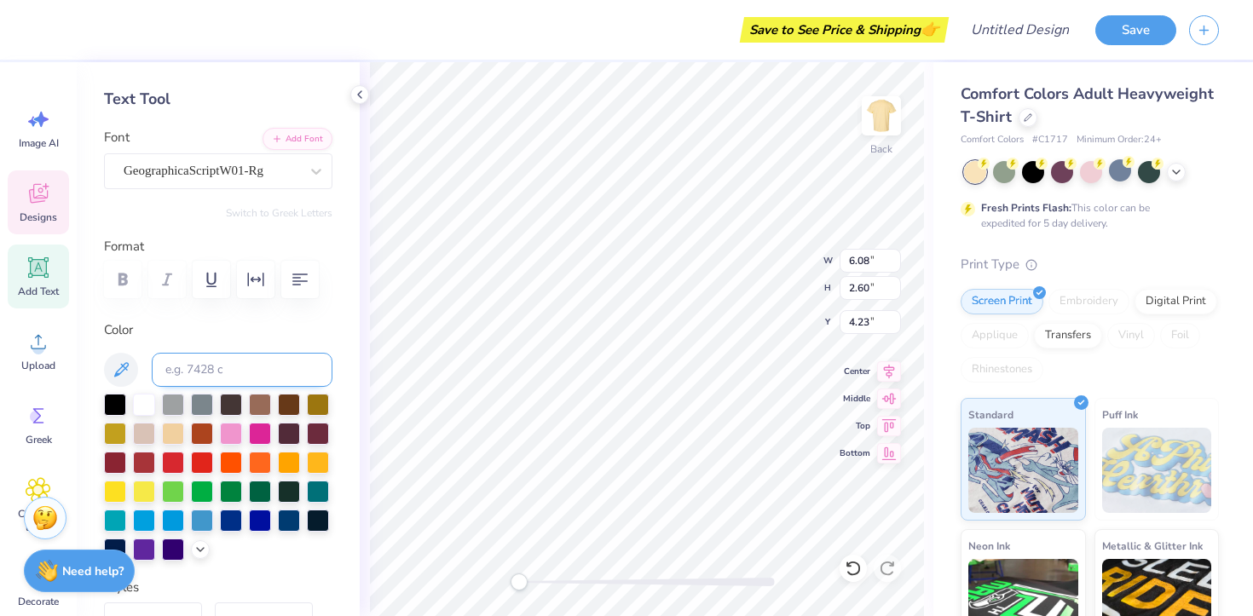
scroll to position [307, 0]
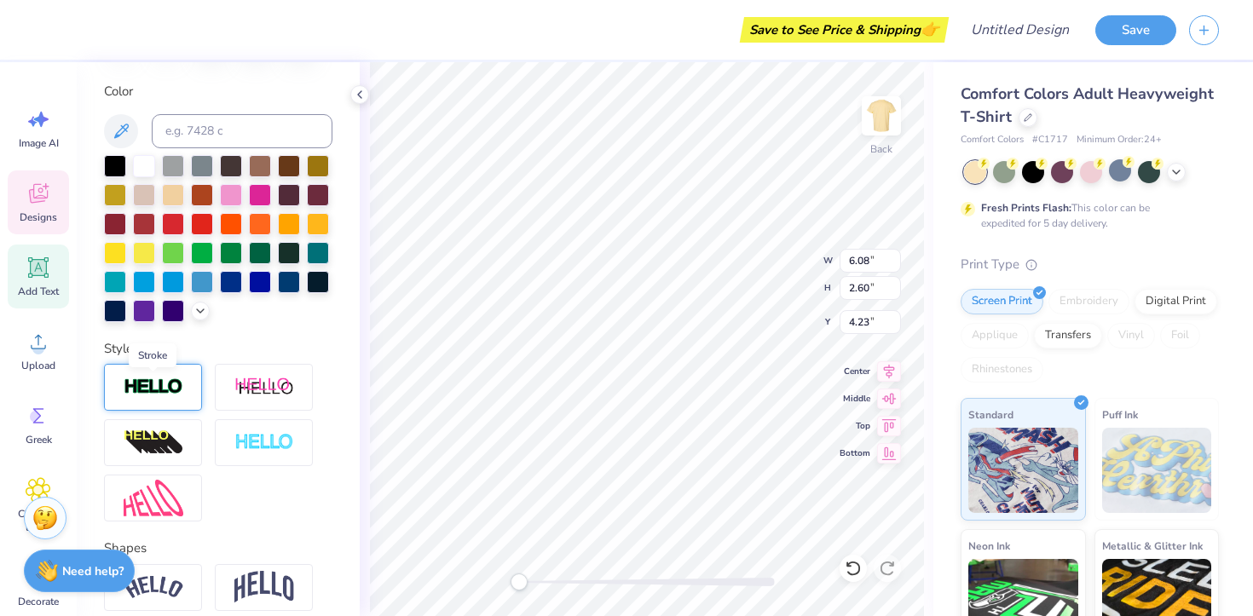
click at [170, 390] on img at bounding box center [154, 387] width 60 height 20
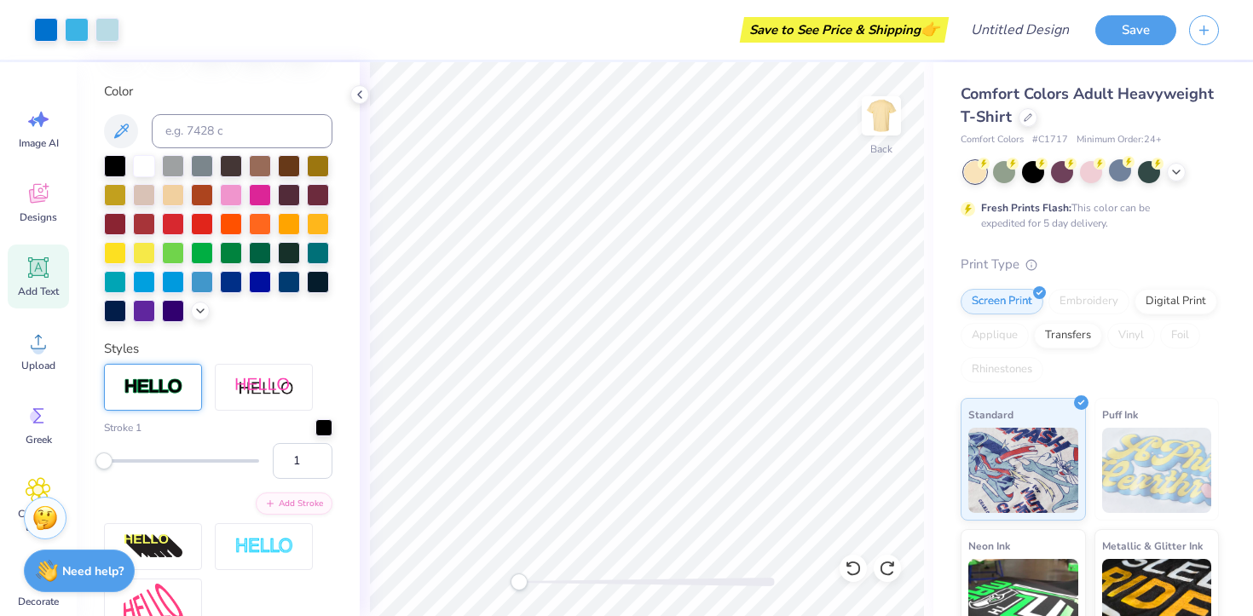
click at [47, 285] on span "Add Text" at bounding box center [38, 292] width 41 height 14
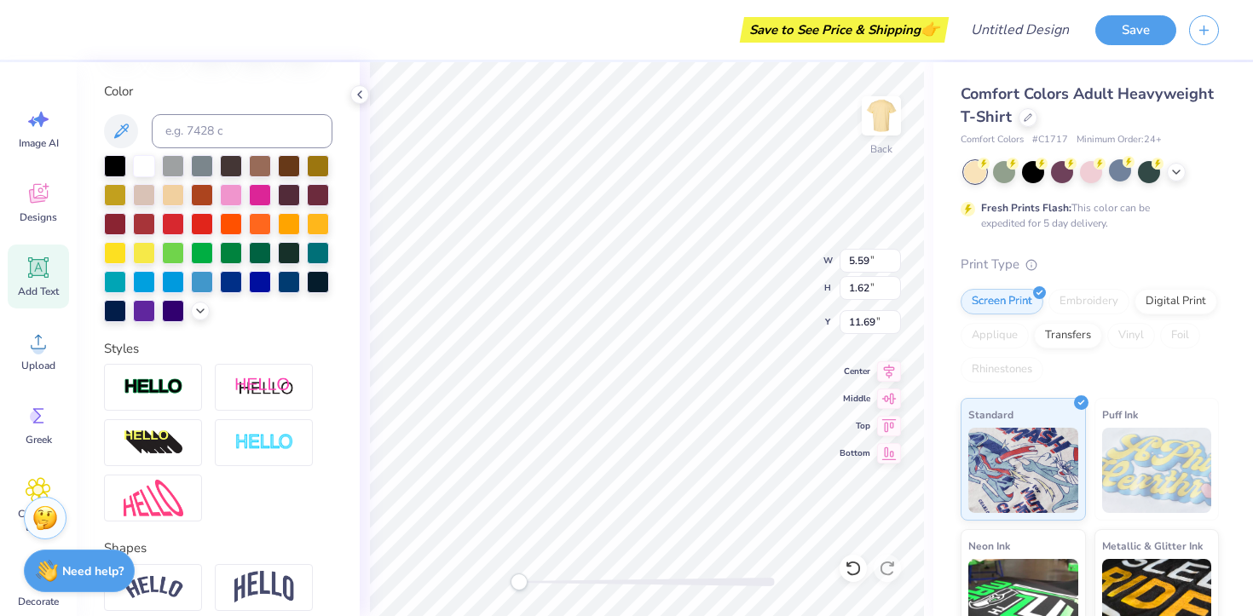
type textarea "women of color"
type input "6.08"
type input "2.60"
type input "4.23"
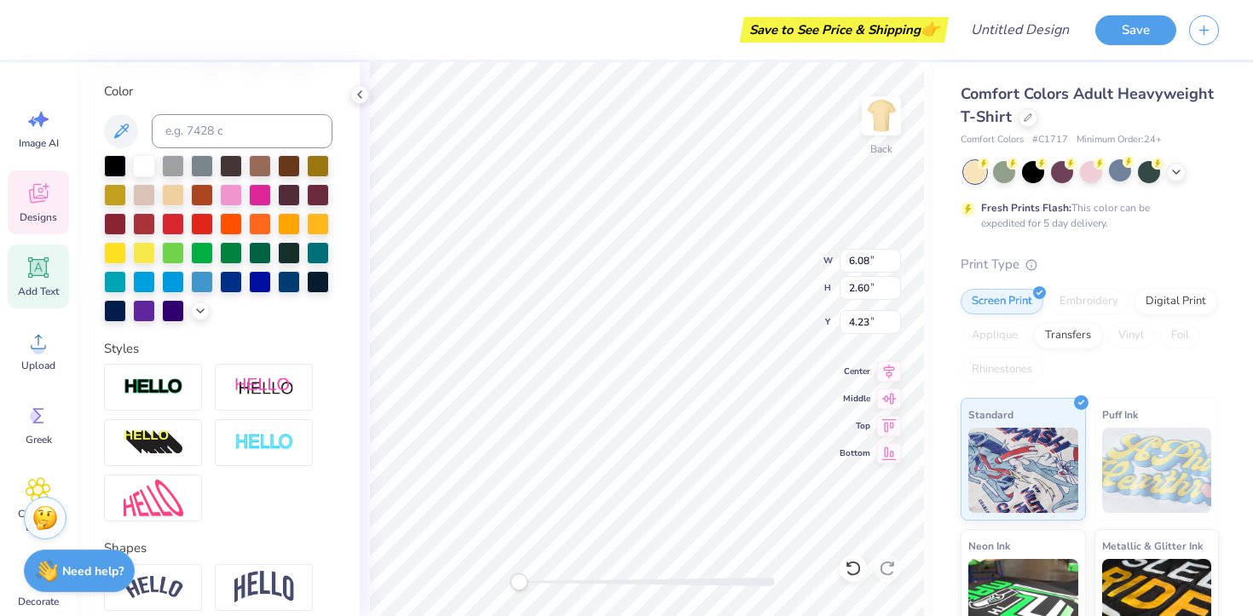
scroll to position [0, 0]
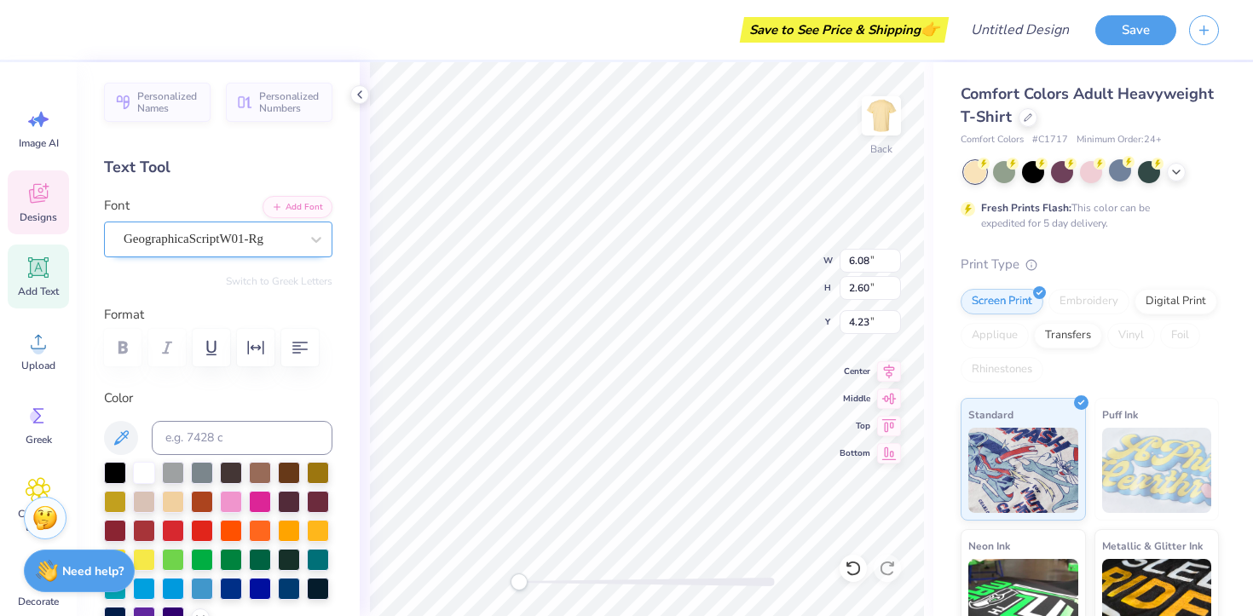
click at [270, 229] on div "GeographicaScriptW01-Rg" at bounding box center [211, 239] width 179 height 26
click at [296, 251] on div "Super Dream" at bounding box center [211, 239] width 179 height 26
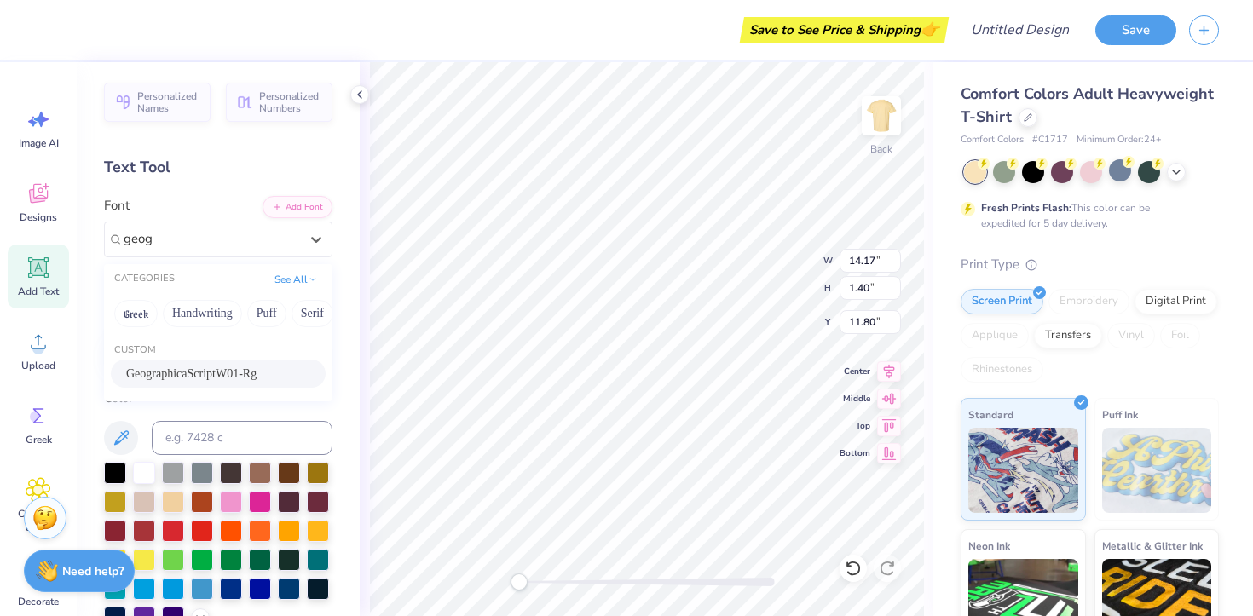
click at [268, 367] on div "GeographicaScriptW01-Rg" at bounding box center [218, 374] width 184 height 18
type input "geog"
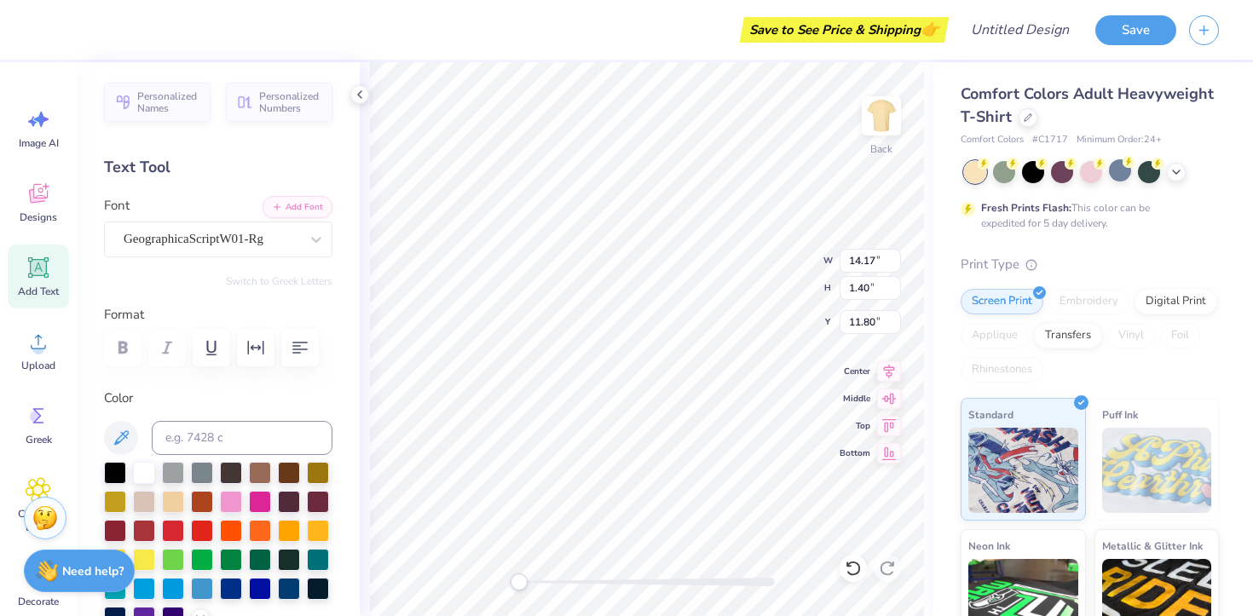
type input "6.08"
type input "2.60"
type input "4.23"
type input "5.53"
type input "2.55"
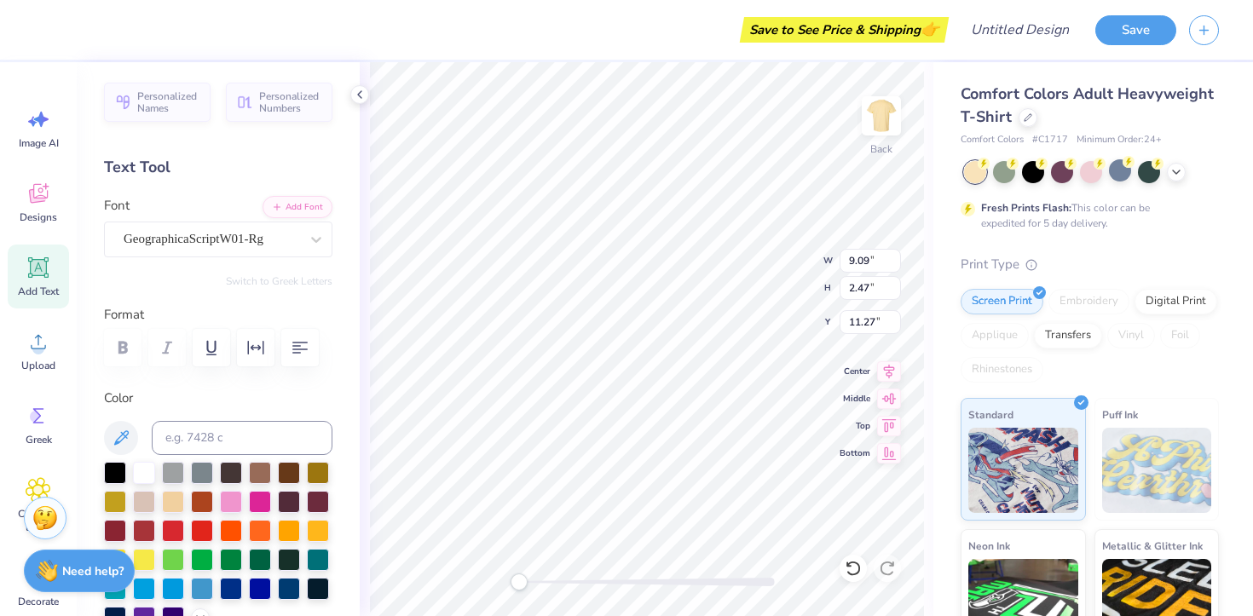
type input "11.22"
type input "6.08"
type input "2.60"
type input "4.23"
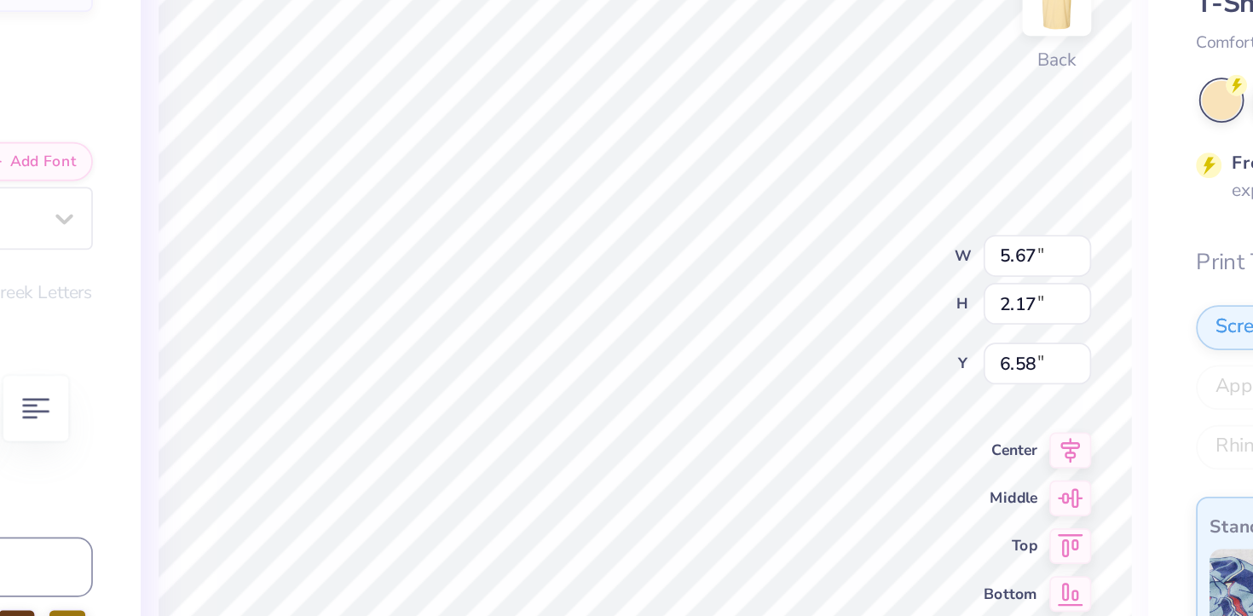
type input "6.69"
type input "2.56"
type input "6.36"
type input "3.71"
type input "3.24"
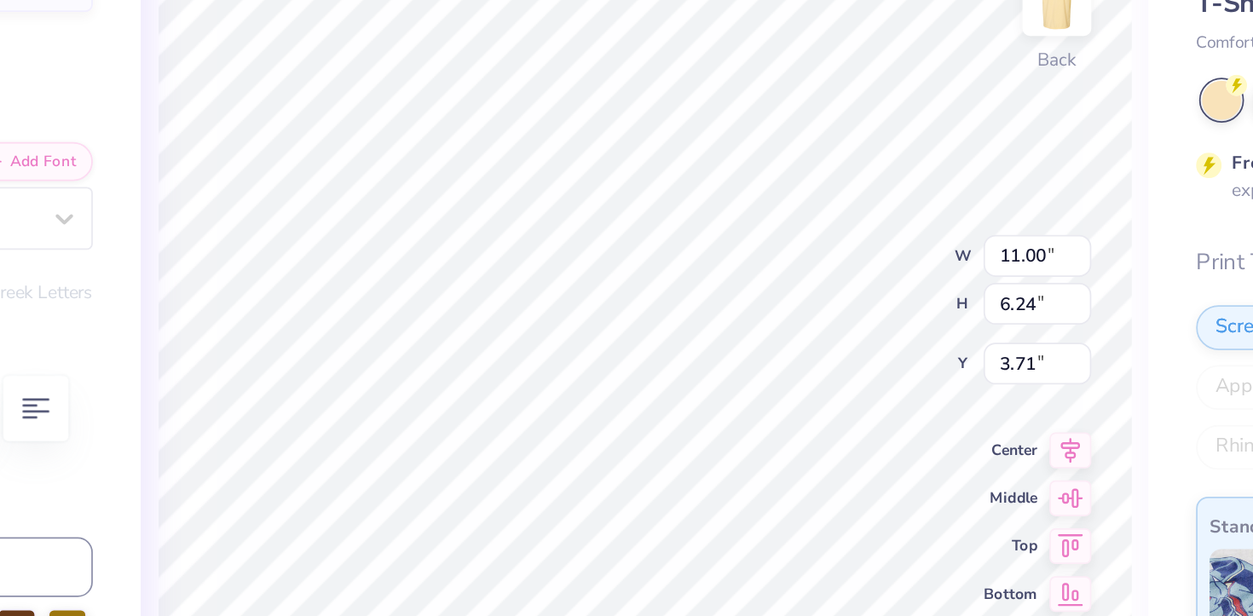
type input "1.35"
type input "8.43"
type textarea "EST.2020"
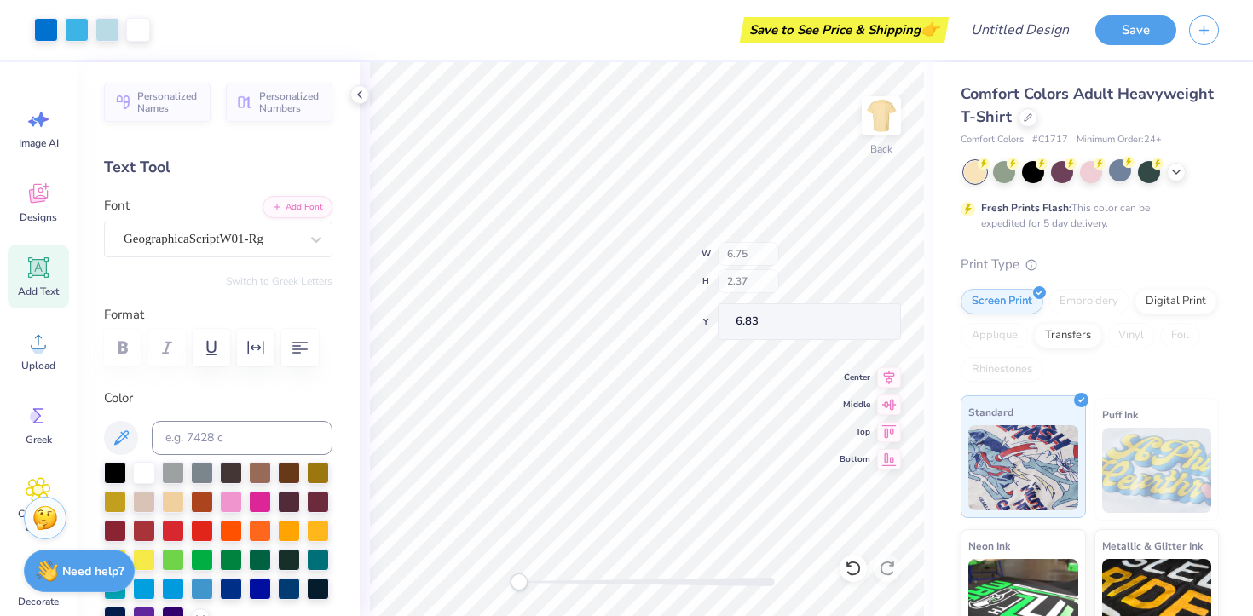
scroll to position [167, 0]
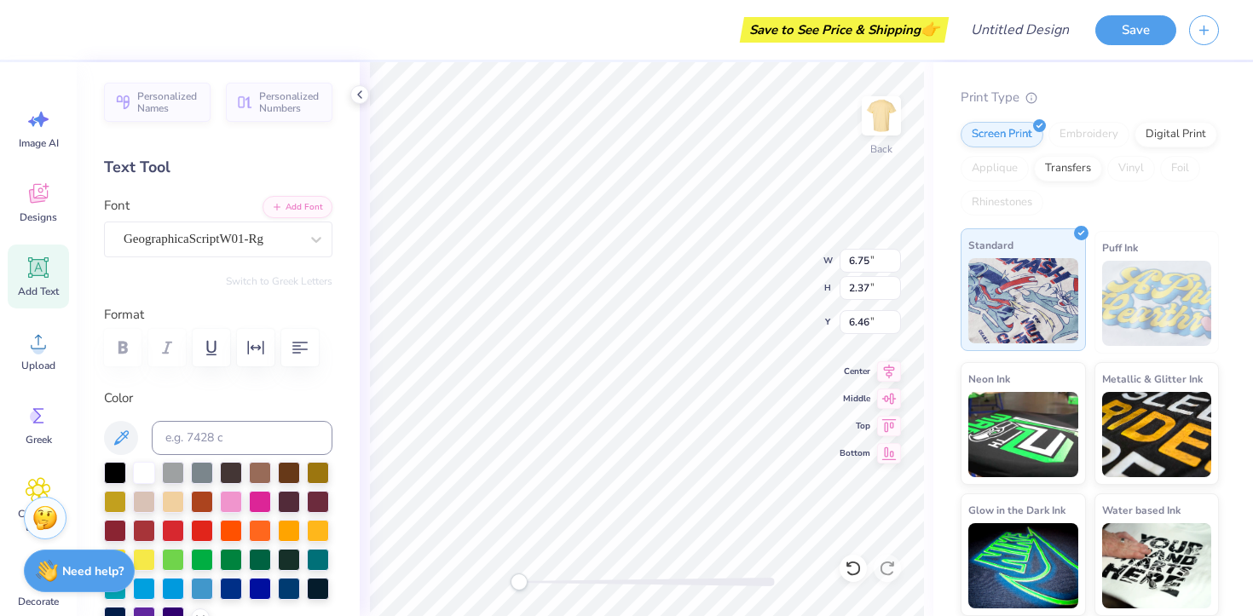
type input "6.08"
type input "2.60"
type input "4.33"
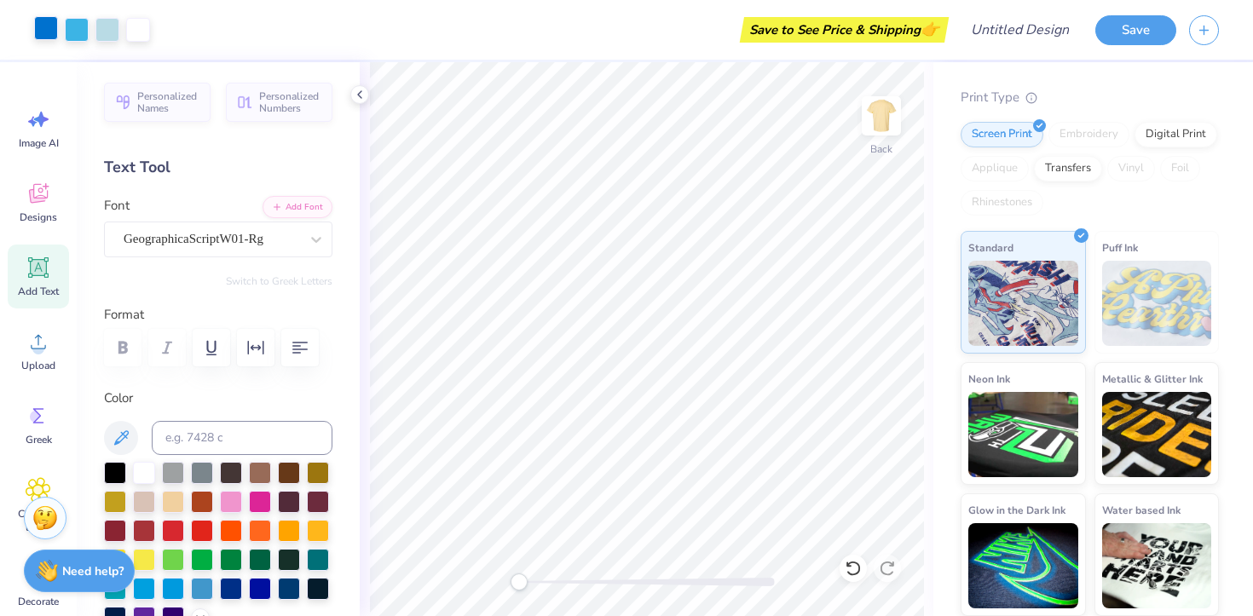
click at [46, 26] on div at bounding box center [46, 28] width 24 height 24
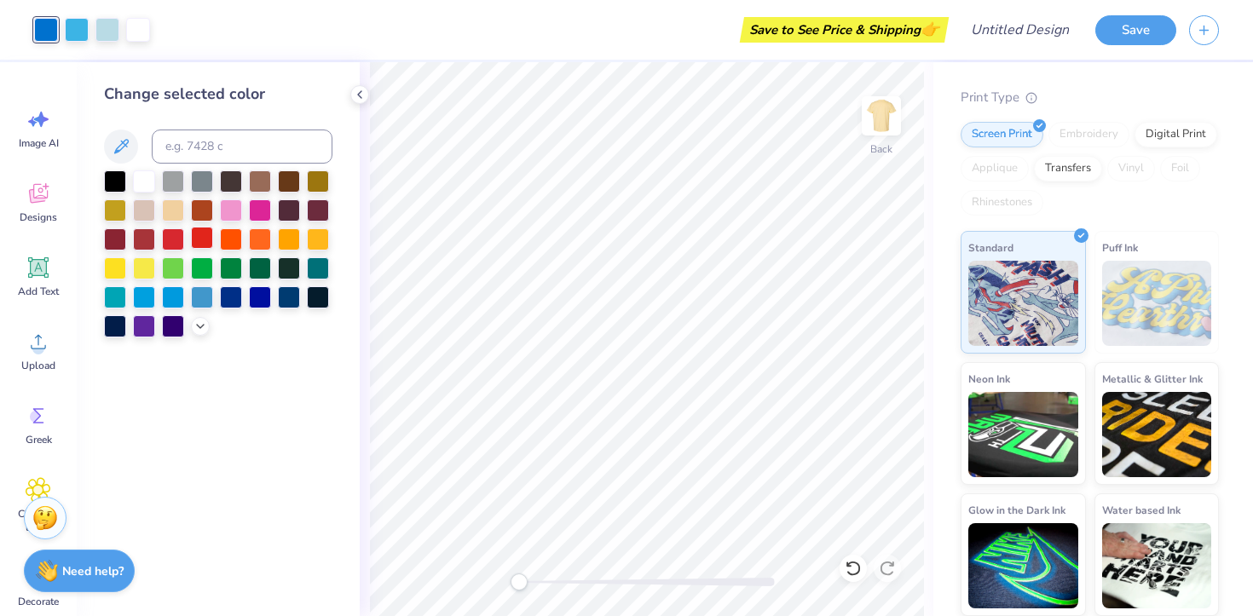
click at [201, 233] on div at bounding box center [202, 238] width 22 height 22
click at [234, 213] on div at bounding box center [231, 209] width 22 height 22
click at [136, 24] on div at bounding box center [138, 28] width 24 height 24
click at [237, 216] on div at bounding box center [231, 209] width 22 height 22
click at [233, 207] on div at bounding box center [231, 209] width 22 height 22
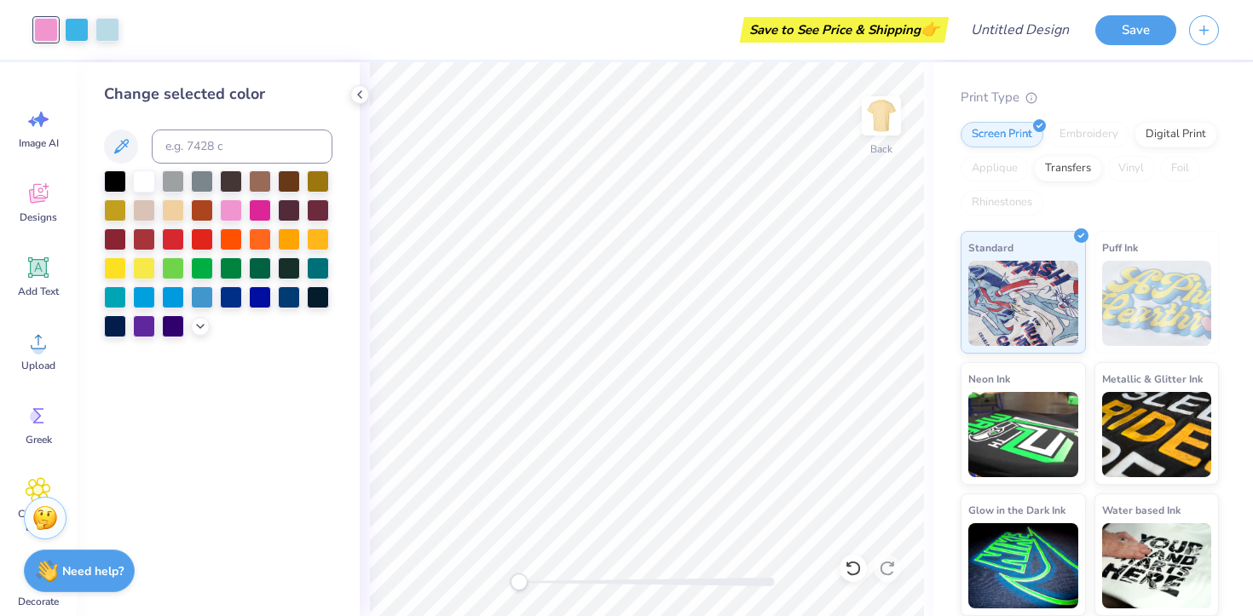
click at [132, 32] on div "Save to See Price & Shipping 👉" at bounding box center [538, 30] width 812 height 60
click at [80, 31] on div at bounding box center [77, 28] width 24 height 24
click at [251, 219] on div at bounding box center [260, 209] width 22 height 22
click at [202, 324] on icon at bounding box center [200, 325] width 14 height 14
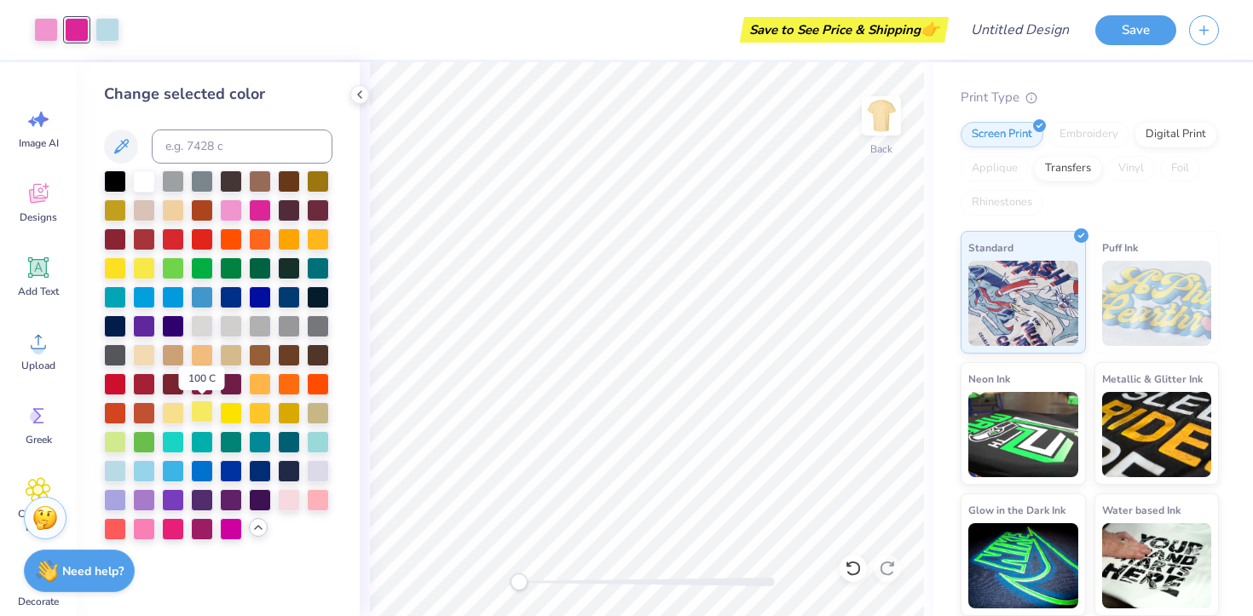
click at [191, 409] on div at bounding box center [202, 411] width 22 height 22
click at [176, 406] on div at bounding box center [173, 411] width 22 height 22
click at [291, 495] on div at bounding box center [289, 498] width 22 height 22
click at [321, 508] on div at bounding box center [318, 498] width 22 height 22
click at [107, 32] on div at bounding box center [107, 28] width 24 height 24
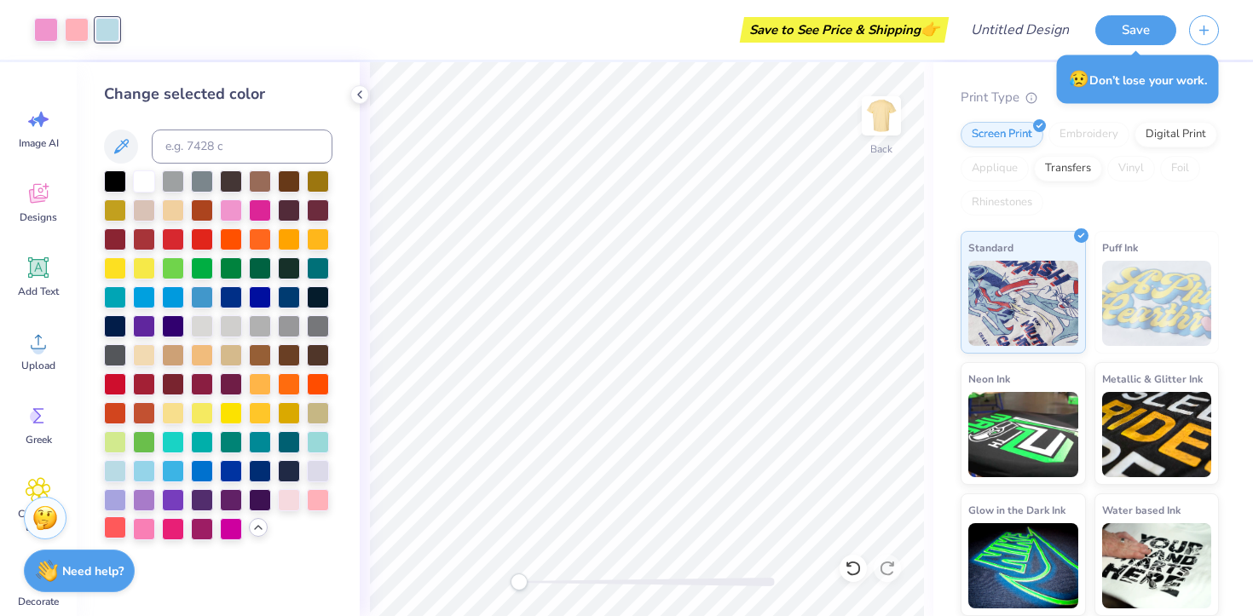
click at [105, 528] on div at bounding box center [115, 527] width 22 height 22
click at [52, 193] on div "Designs" at bounding box center [38, 202] width 61 height 64
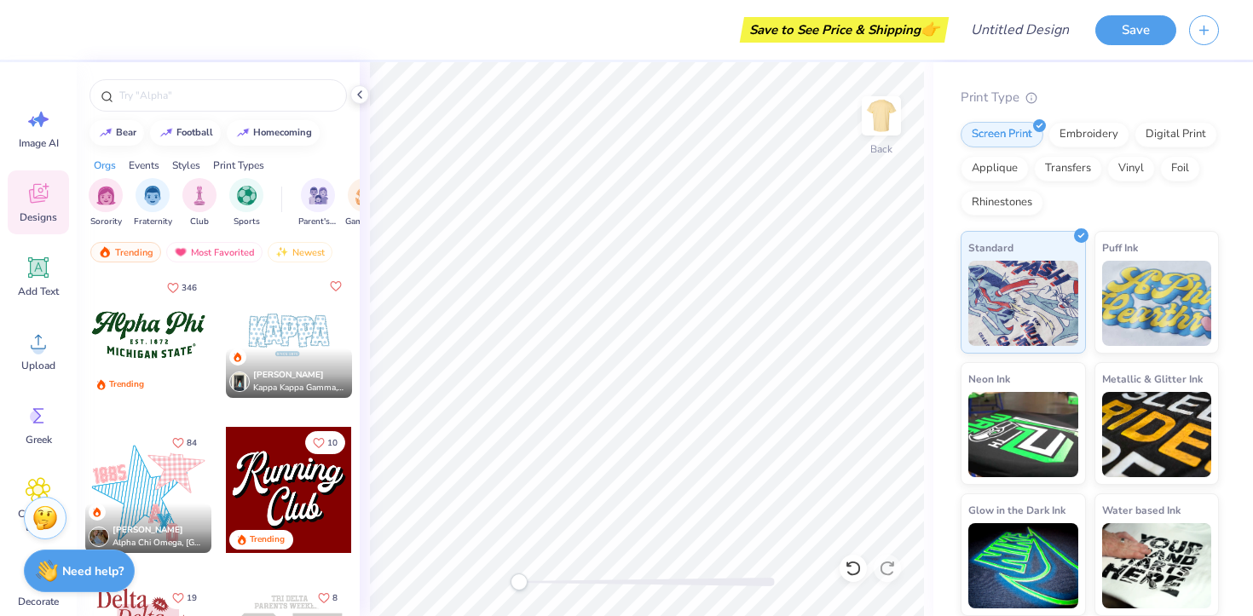
scroll to position [2181, 0]
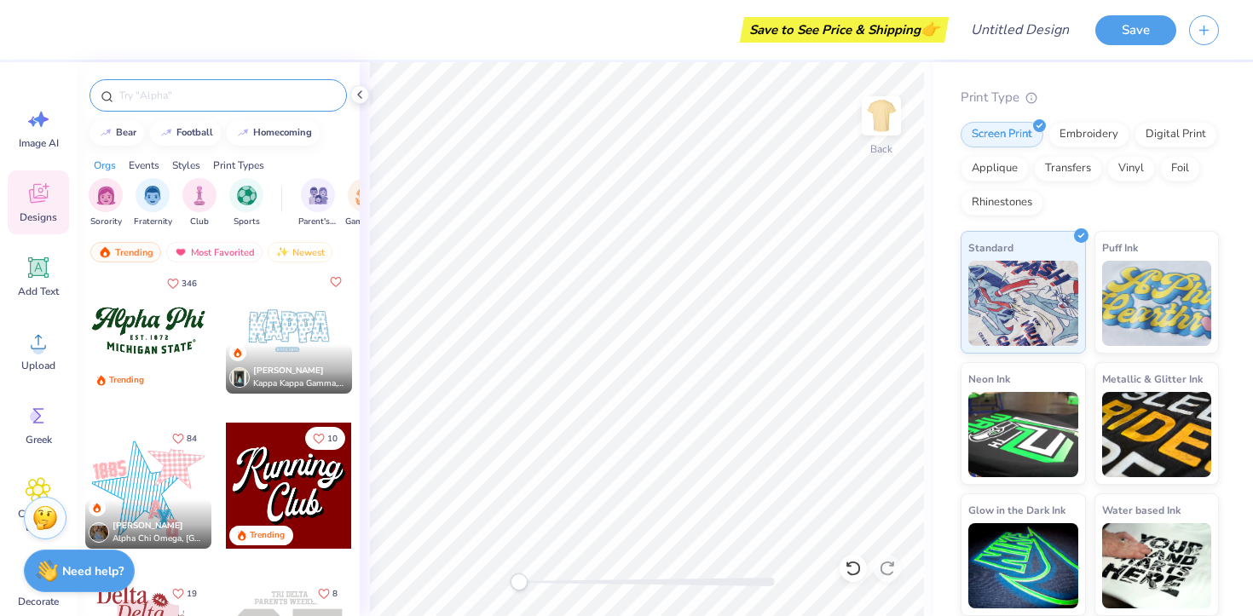
click at [164, 92] on input "text" at bounding box center [227, 95] width 218 height 17
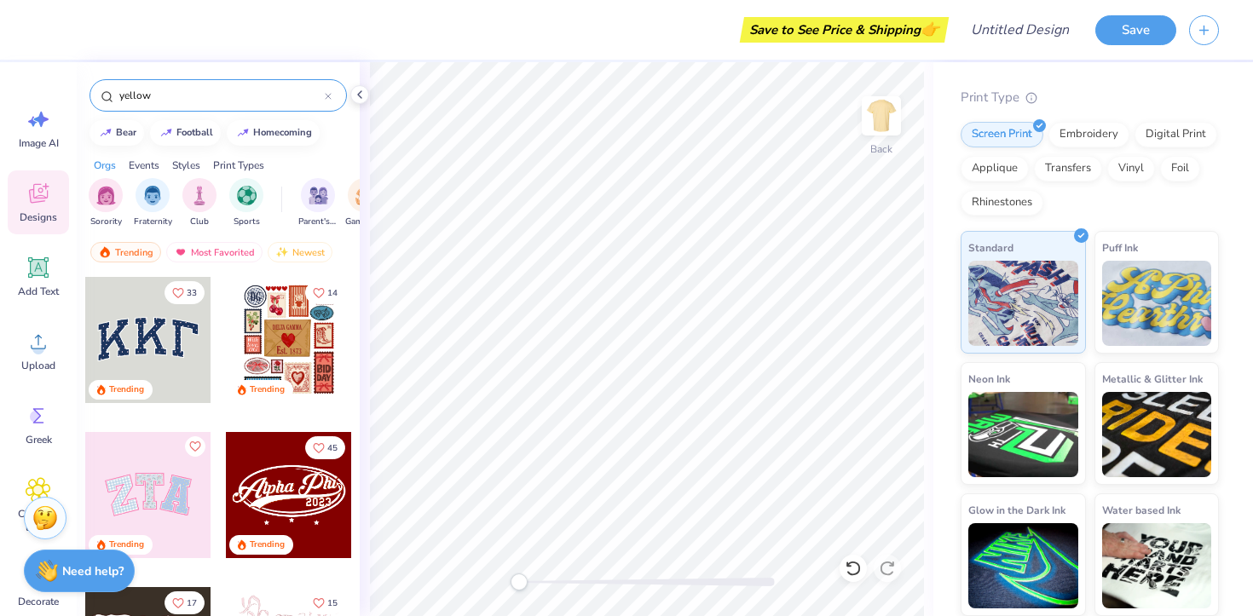
type input "yellow"
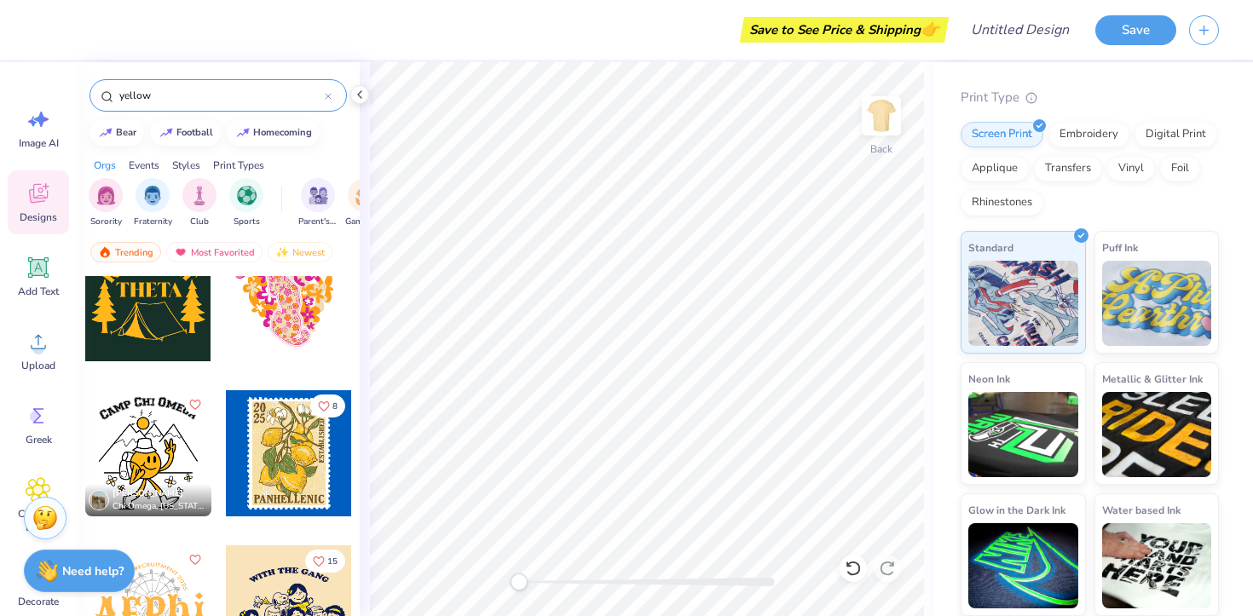
scroll to position [1447, 0]
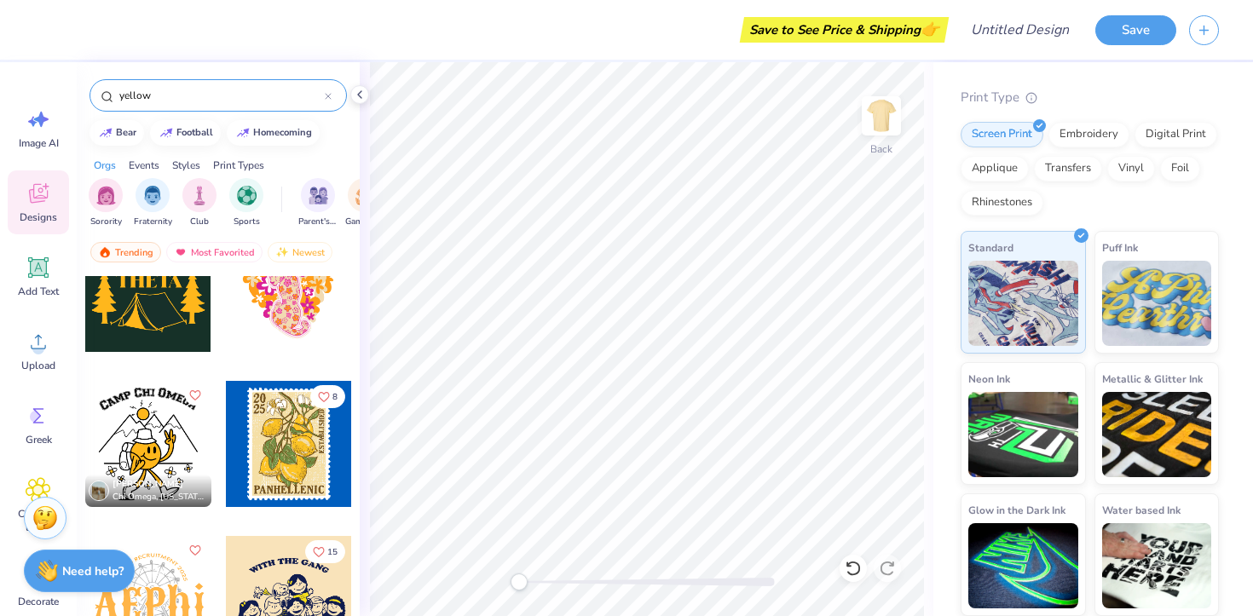
click at [305, 431] on div at bounding box center [289, 444] width 126 height 126
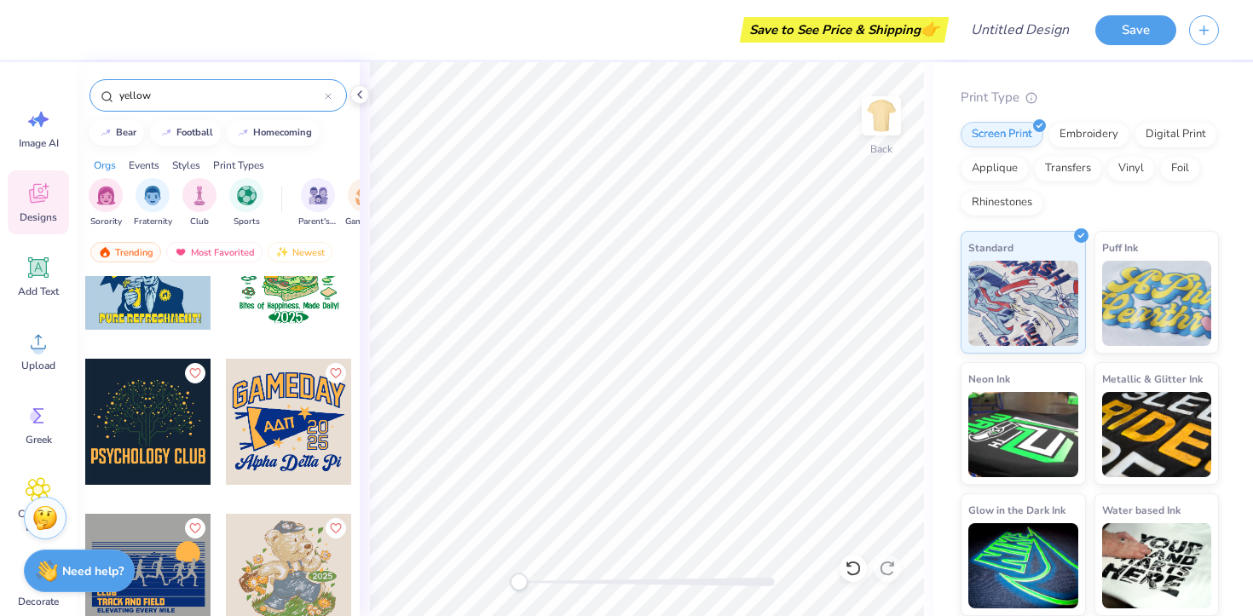
scroll to position [9359, 0]
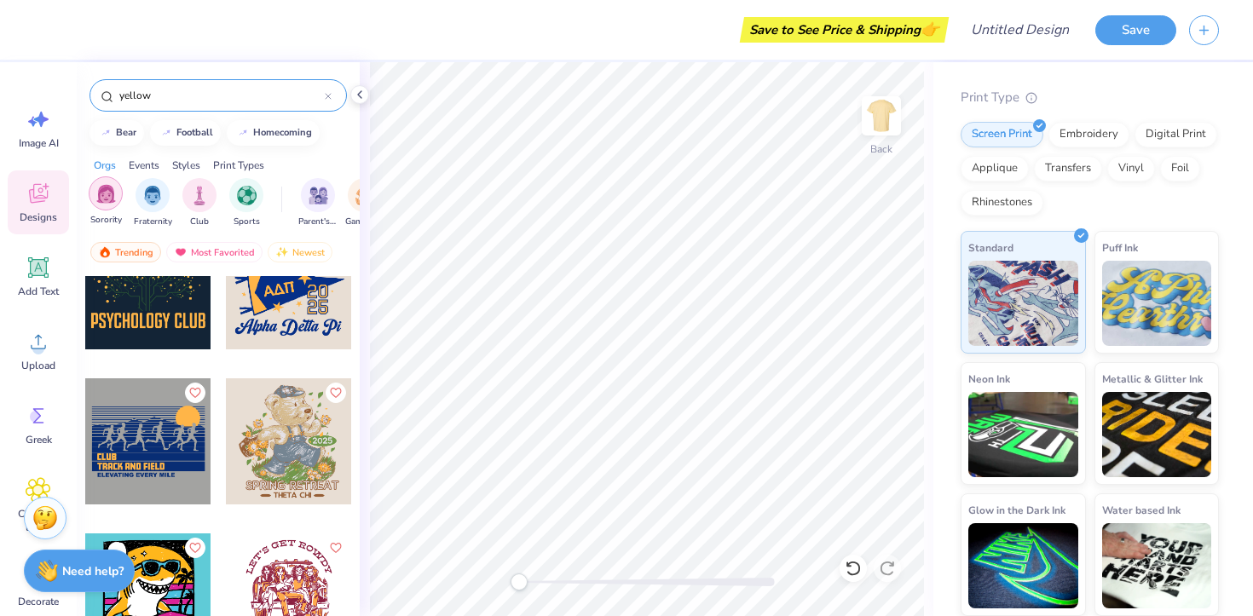
click at [114, 201] on img "filter for Sorority" at bounding box center [106, 194] width 20 height 20
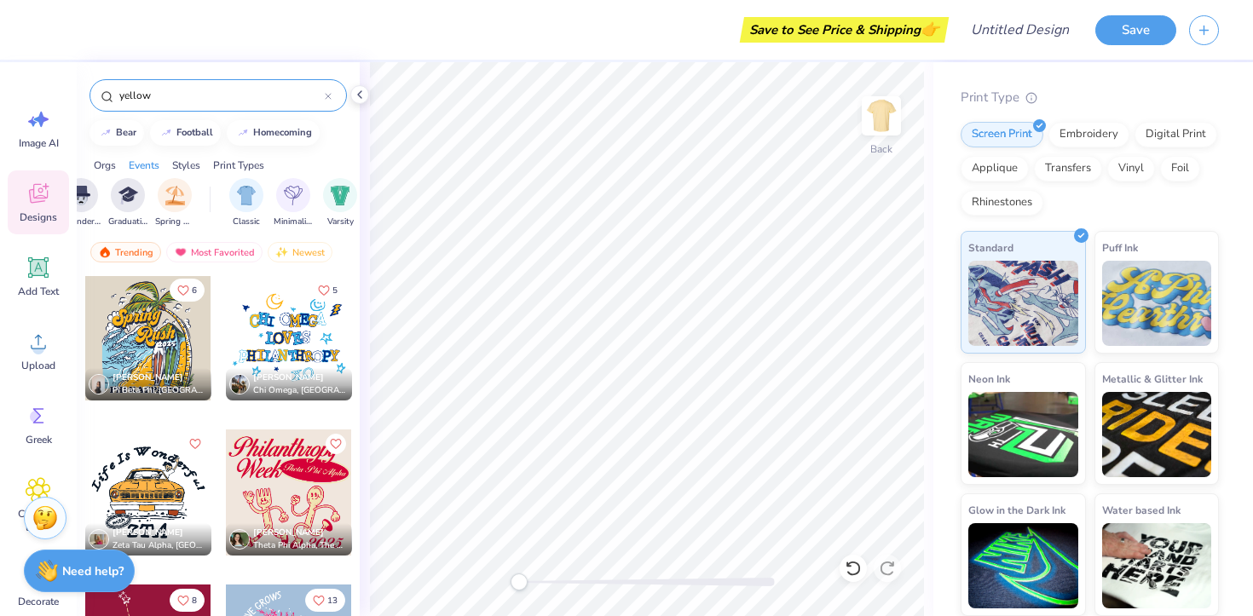
scroll to position [0, 754]
click at [171, 166] on div "Orgs Events Styles Print Types" at bounding box center [218, 161] width 283 height 24
click at [179, 165] on div "Styles" at bounding box center [186, 165] width 28 height 15
click at [297, 207] on div "filter for Typography" at bounding box center [293, 193] width 34 height 34
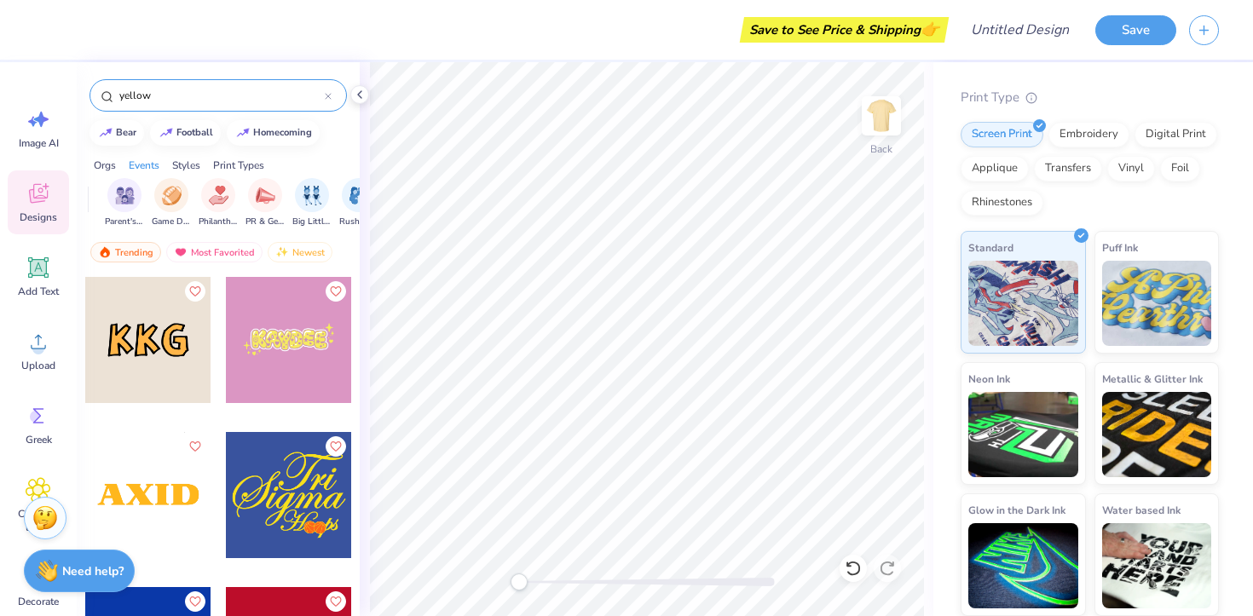
scroll to position [0, 179]
click at [333, 94] on div "yellow" at bounding box center [217, 95] width 257 height 32
click at [332, 94] on div "yellow" at bounding box center [217, 95] width 257 height 32
click at [328, 94] on icon at bounding box center [328, 96] width 7 height 7
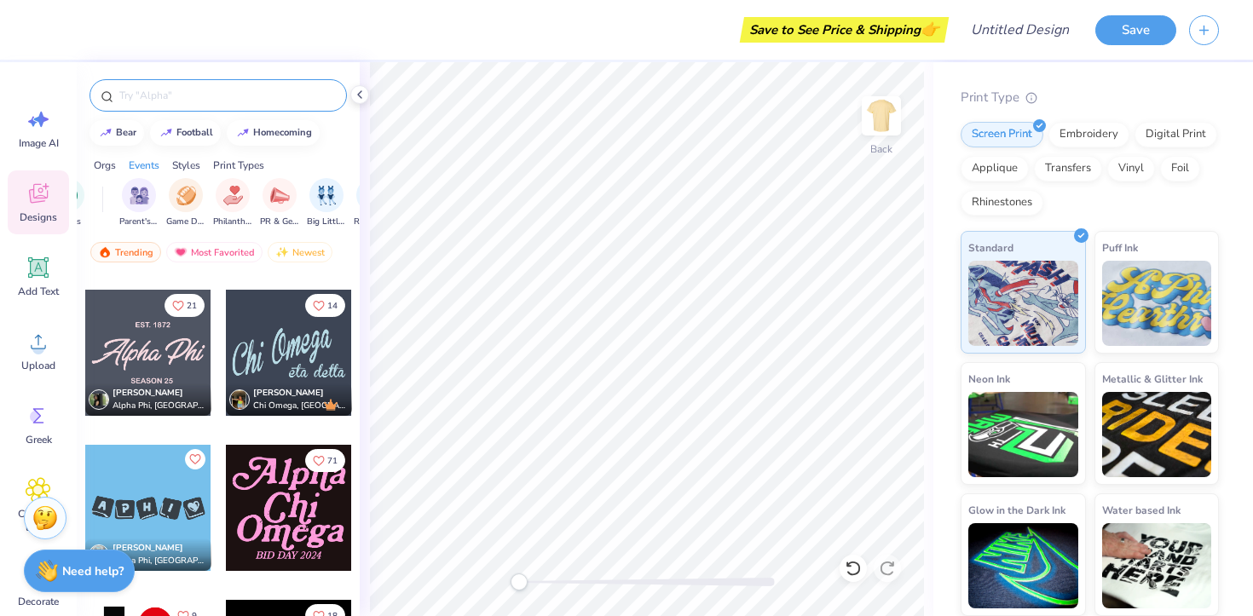
scroll to position [3845, 0]
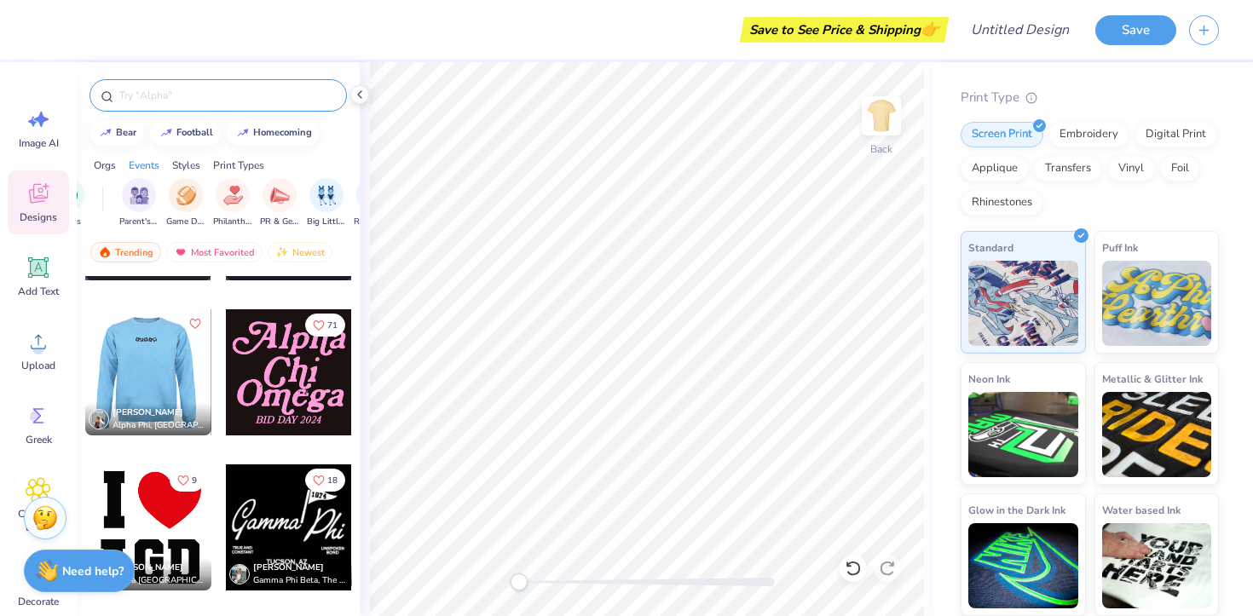
click at [162, 372] on div at bounding box center [147, 372] width 126 height 126
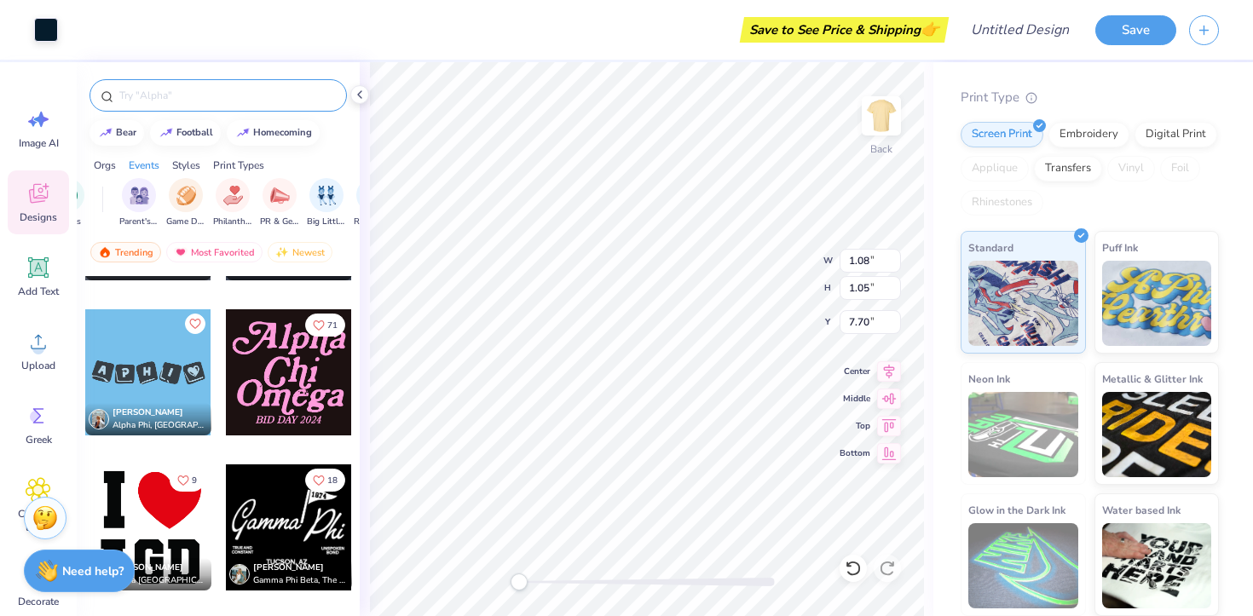
type input "1.05"
type input "1.08"
type input "7.67"
type input "0.55"
type input "0.53"
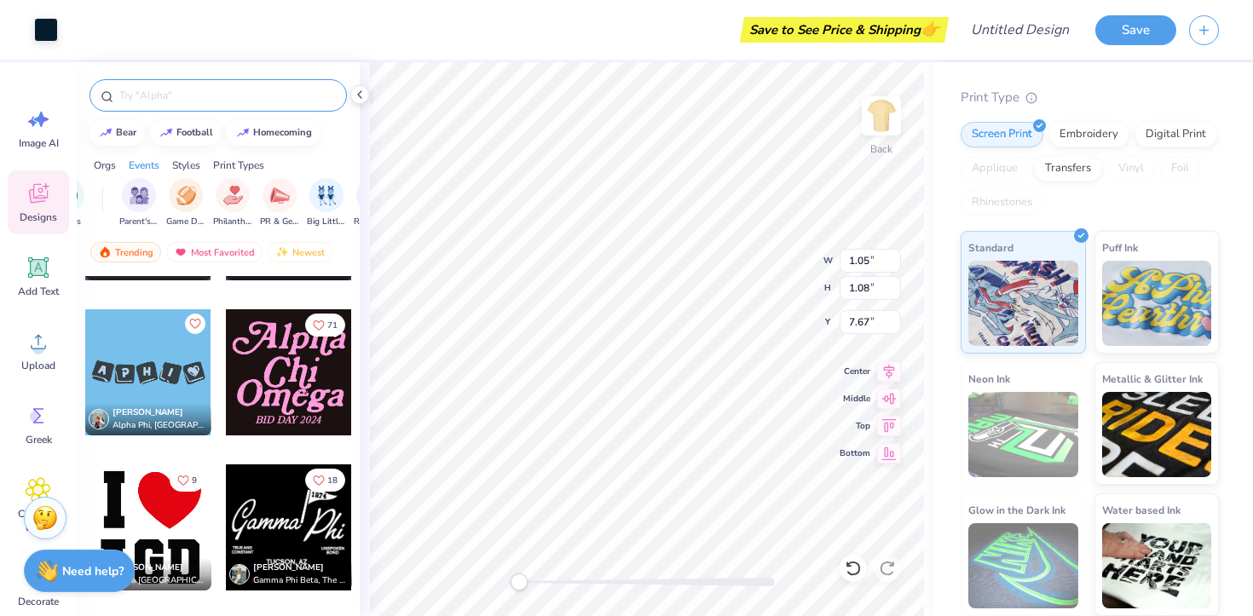
type input "7.86"
type input "1.03"
type input "1.09"
type input "7.66"
type input "1.07"
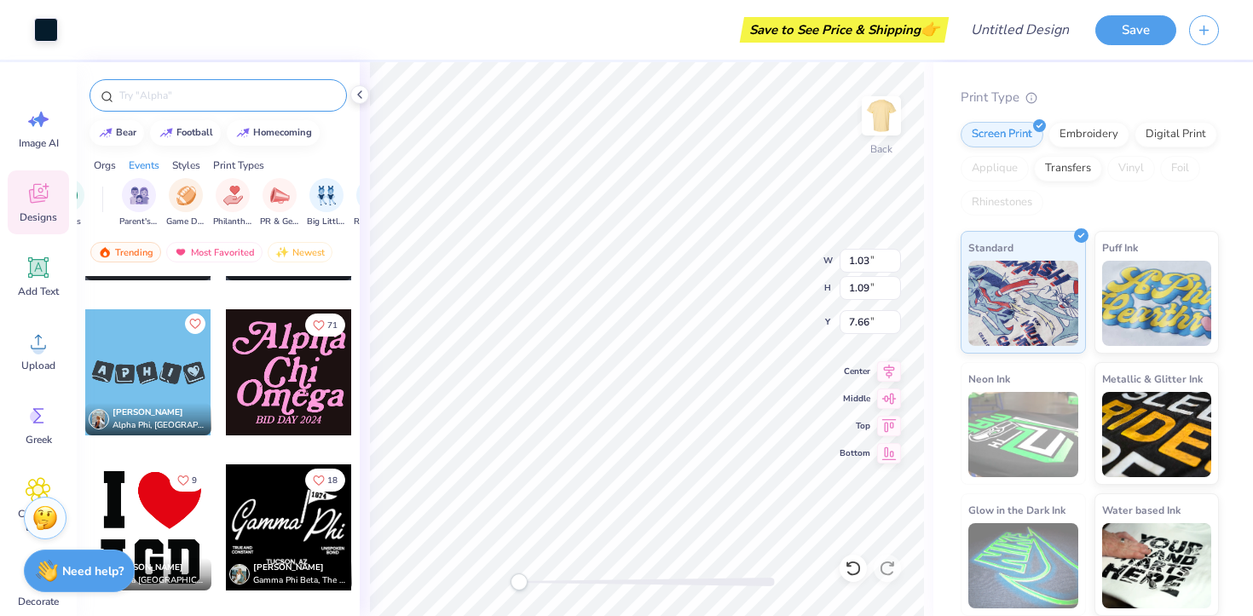
type input "1.05"
type input "7.61"
type input "0.39"
type input "0.46"
type input "7.84"
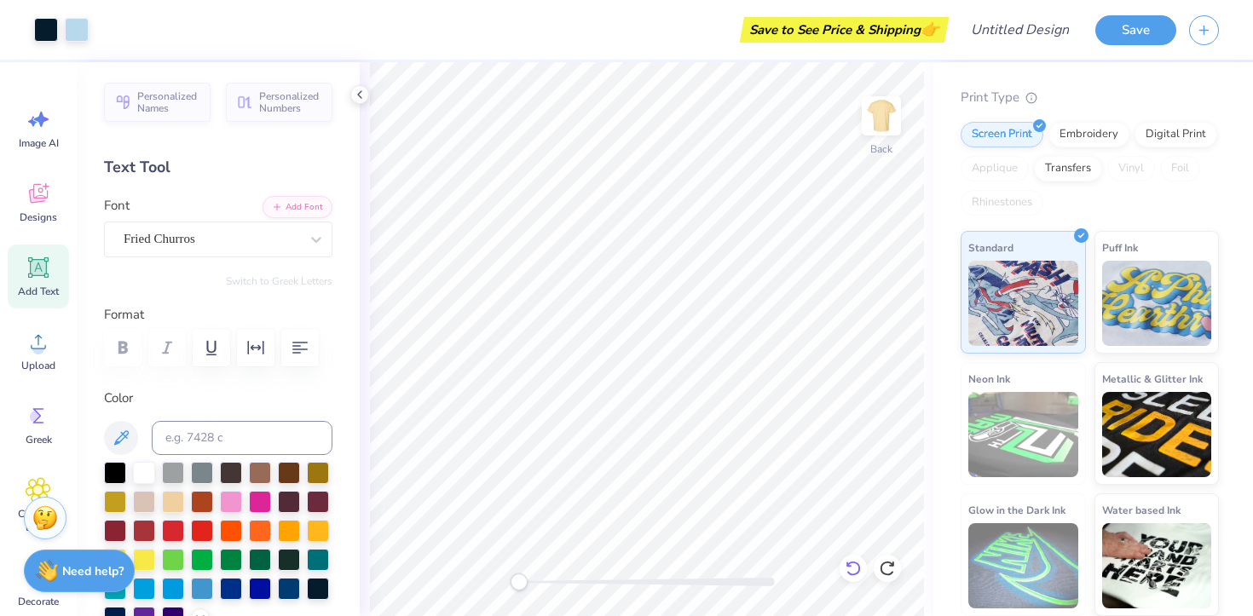
click at [847, 568] on icon at bounding box center [852, 568] width 17 height 17
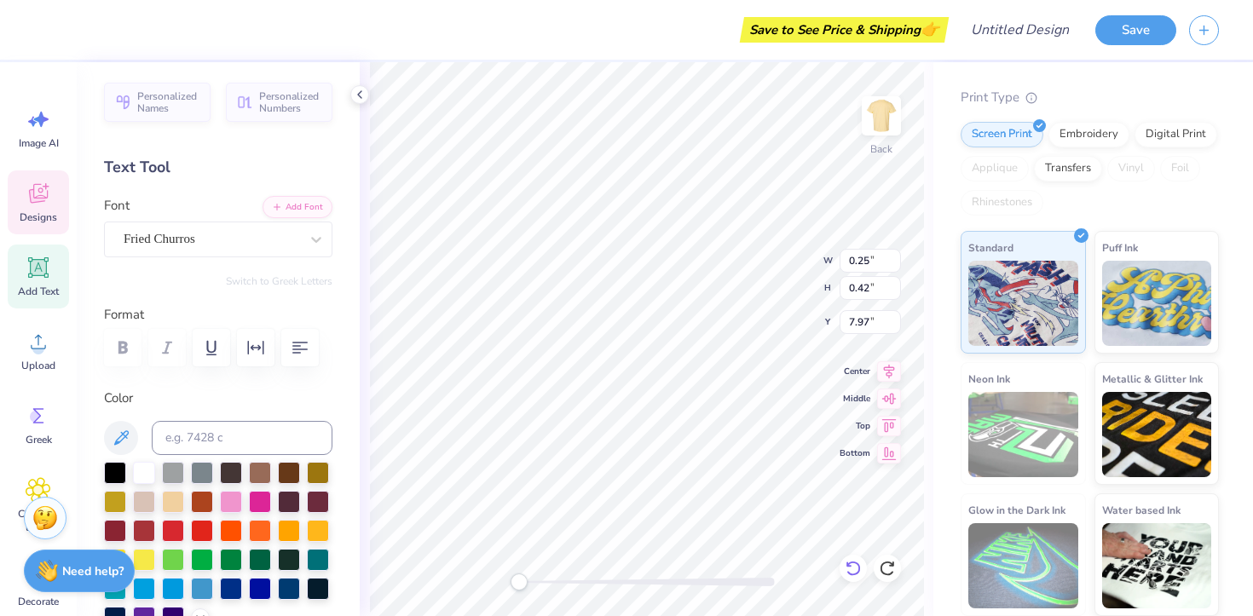
type input "0.55"
type input "0.53"
type input "7.86"
click at [1086, 101] on div "Print Type" at bounding box center [1089, 98] width 258 height 20
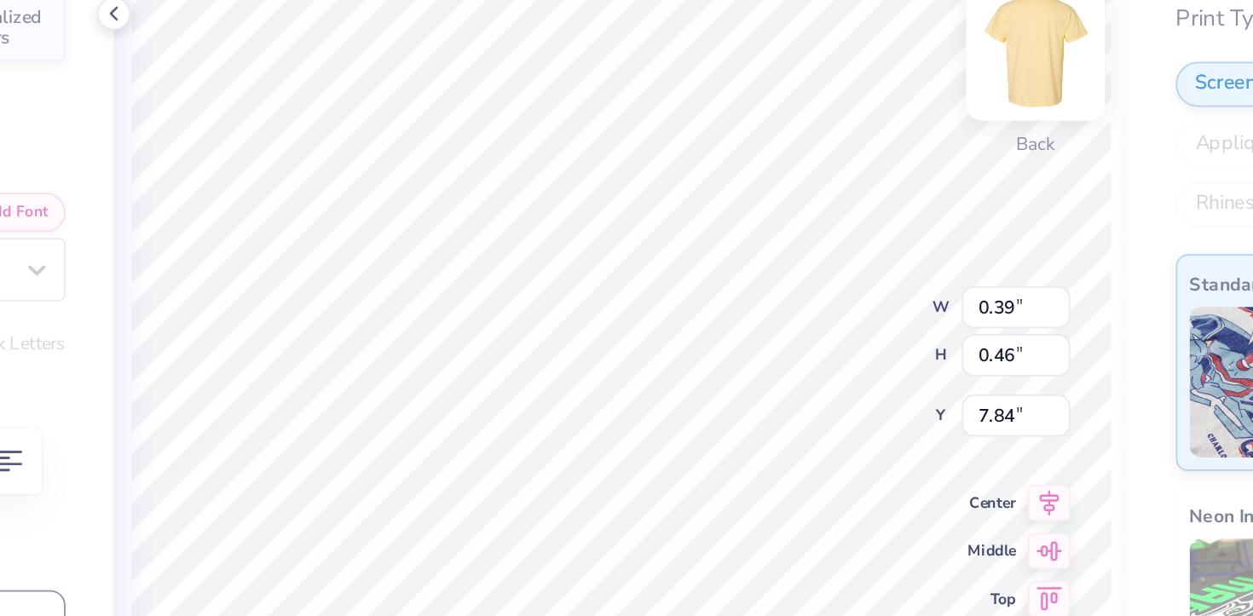
type input "0.95"
type input "0.93"
type input "7.80"
type input "0.35"
type input "0.45"
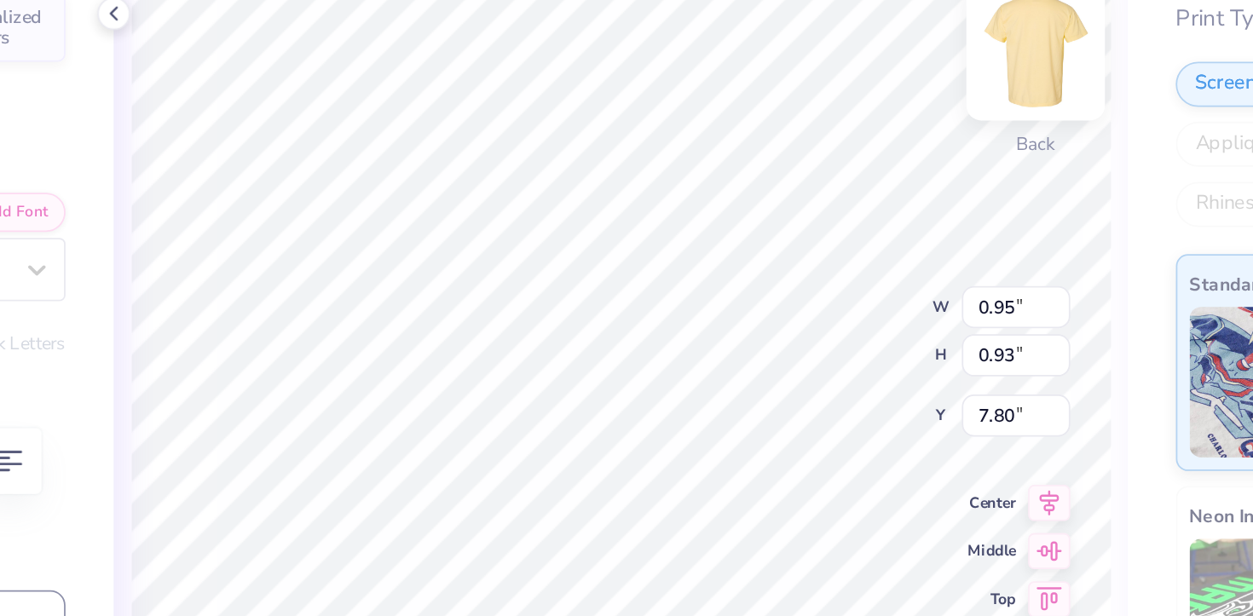
type input "7.98"
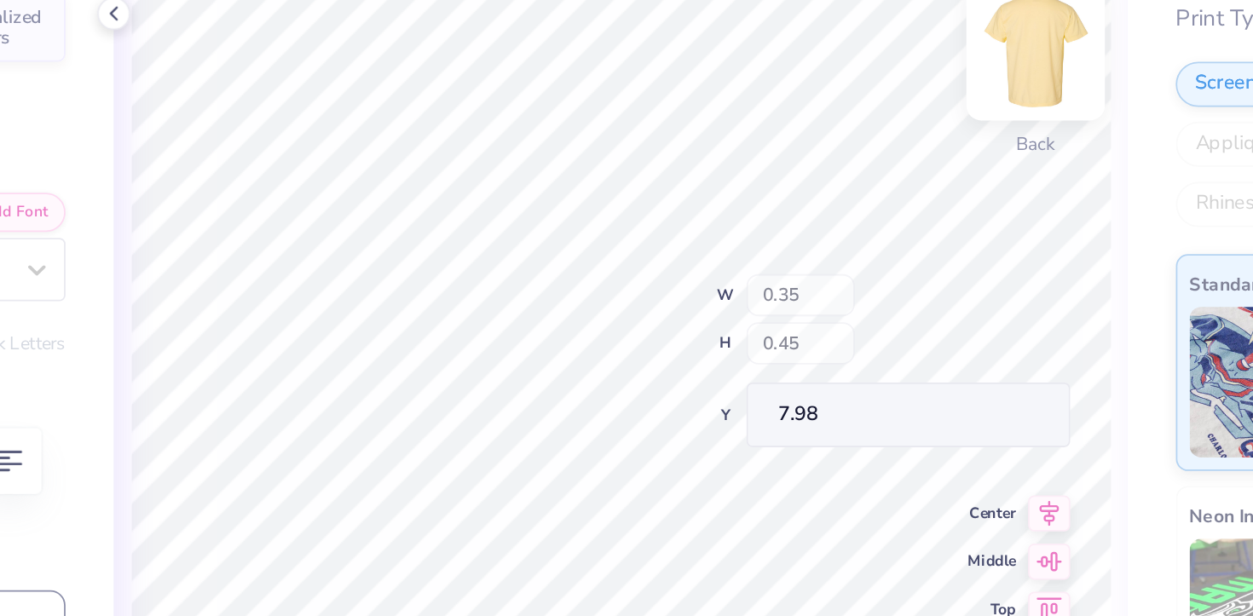
type input "0.49"
type input "0.62"
type input "7.81"
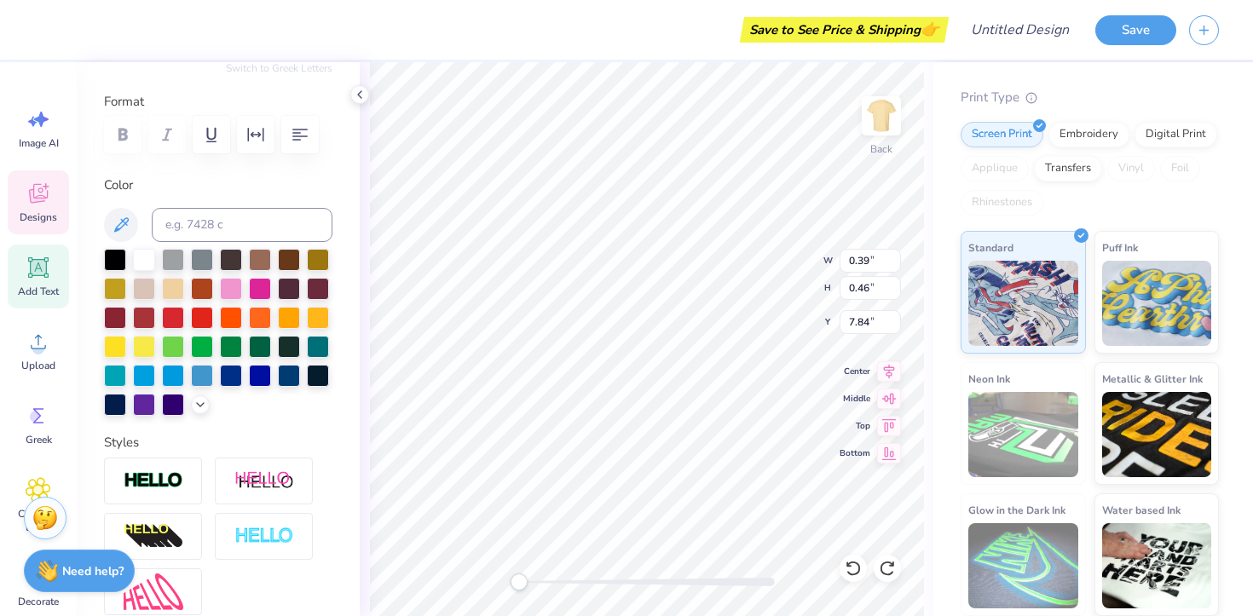
scroll to position [0, 0]
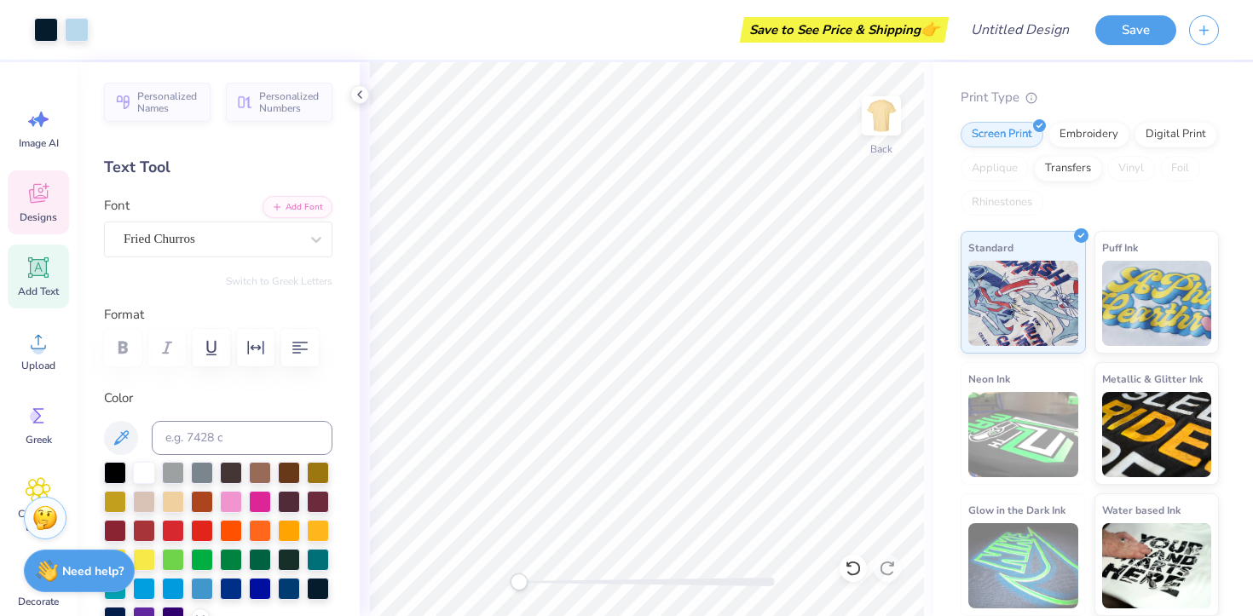
click at [44, 198] on icon at bounding box center [38, 194] width 19 height 20
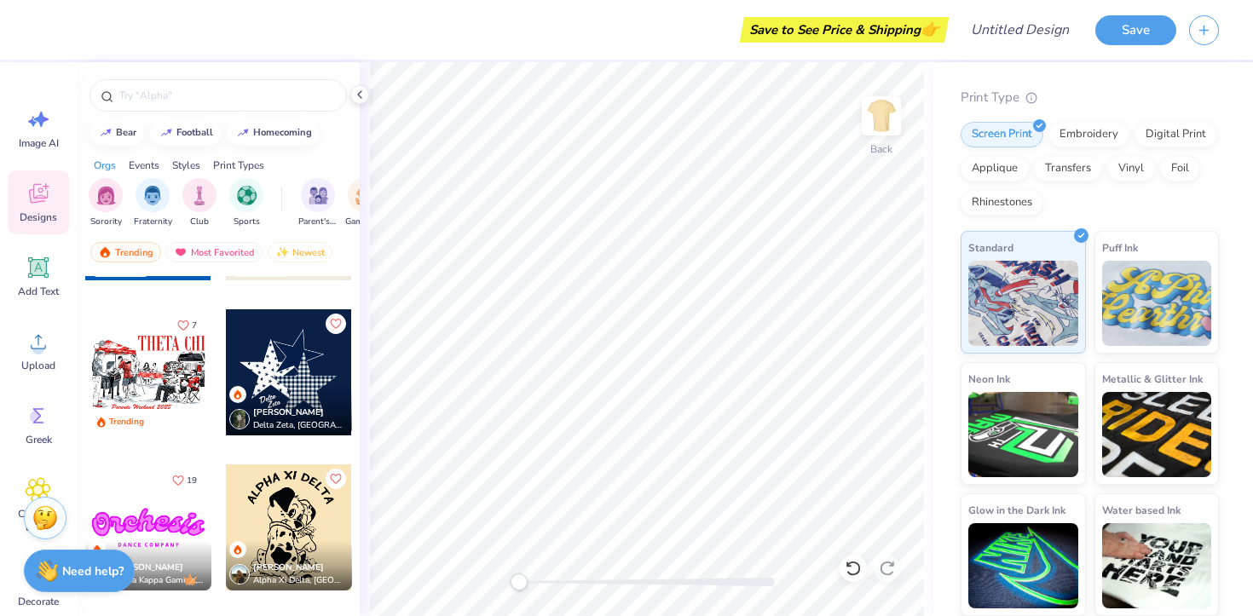
scroll to position [1365, 0]
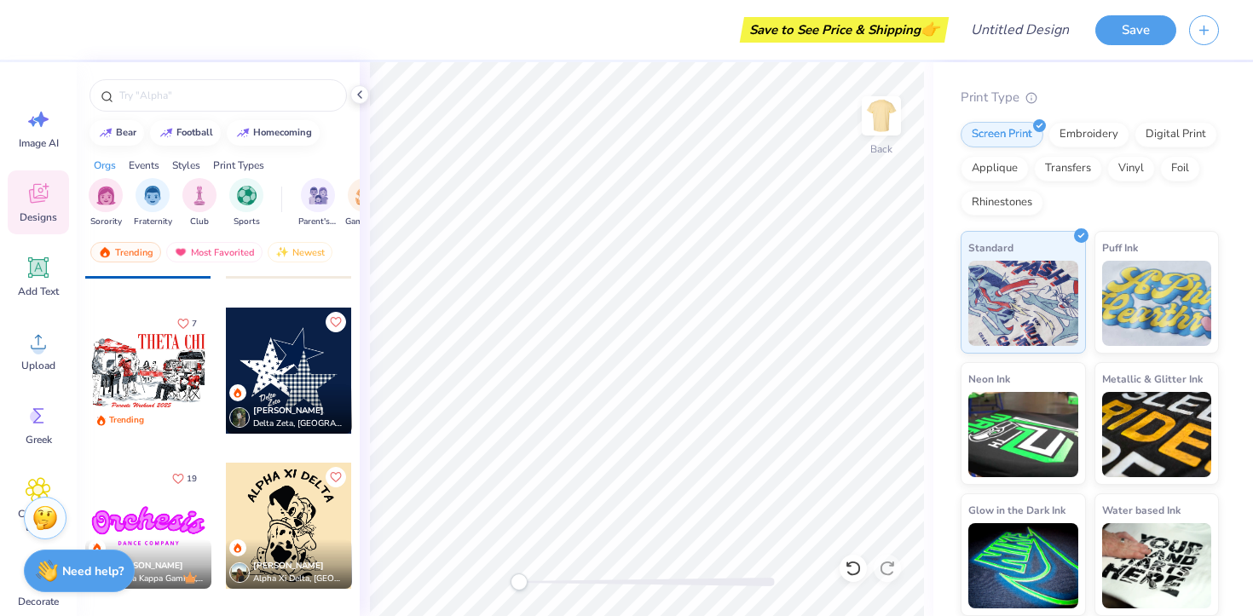
click at [273, 349] on div at bounding box center [289, 371] width 126 height 126
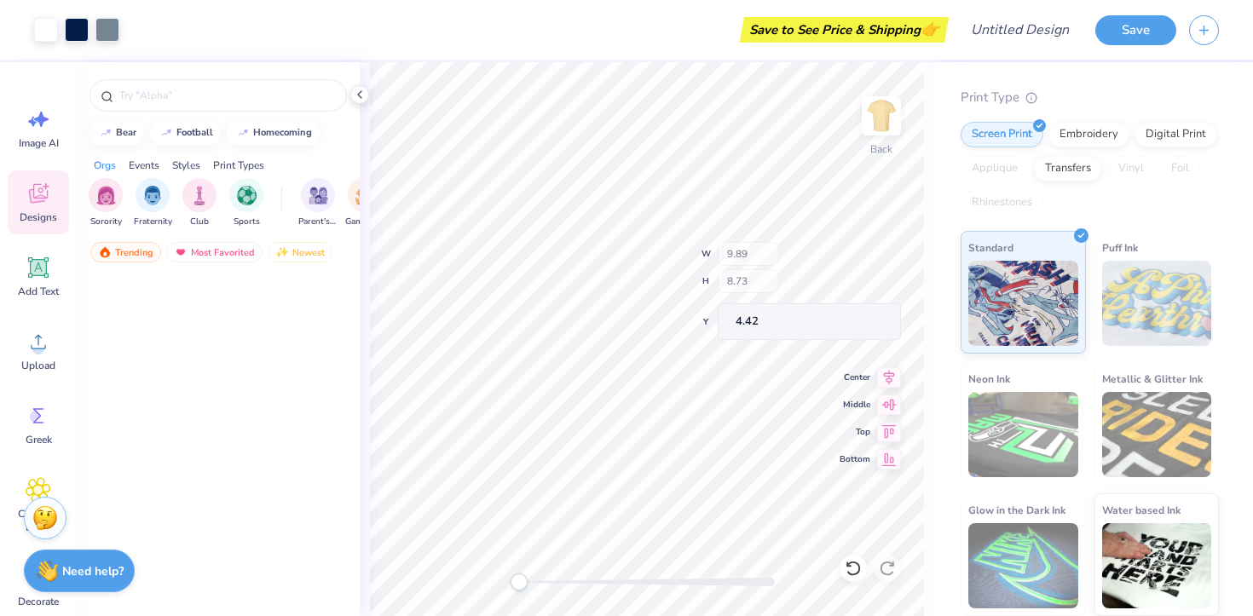
type input "9.89"
type input "8.73"
type input "4.42"
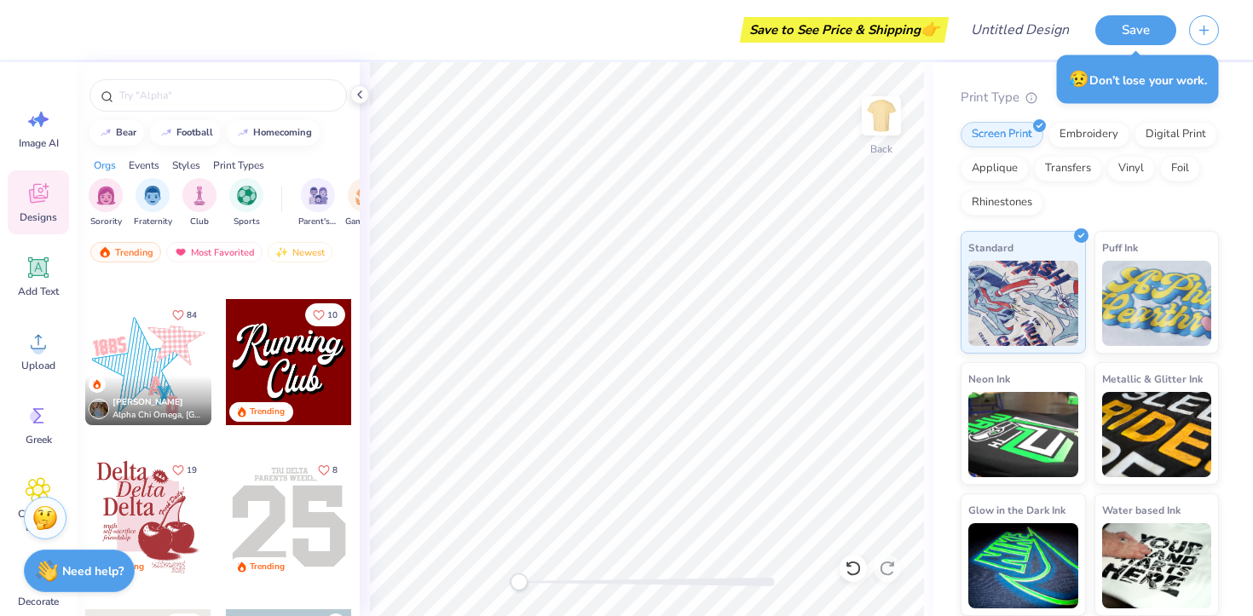
scroll to position [2306, 0]
click at [162, 362] on div at bounding box center [148, 360] width 126 height 126
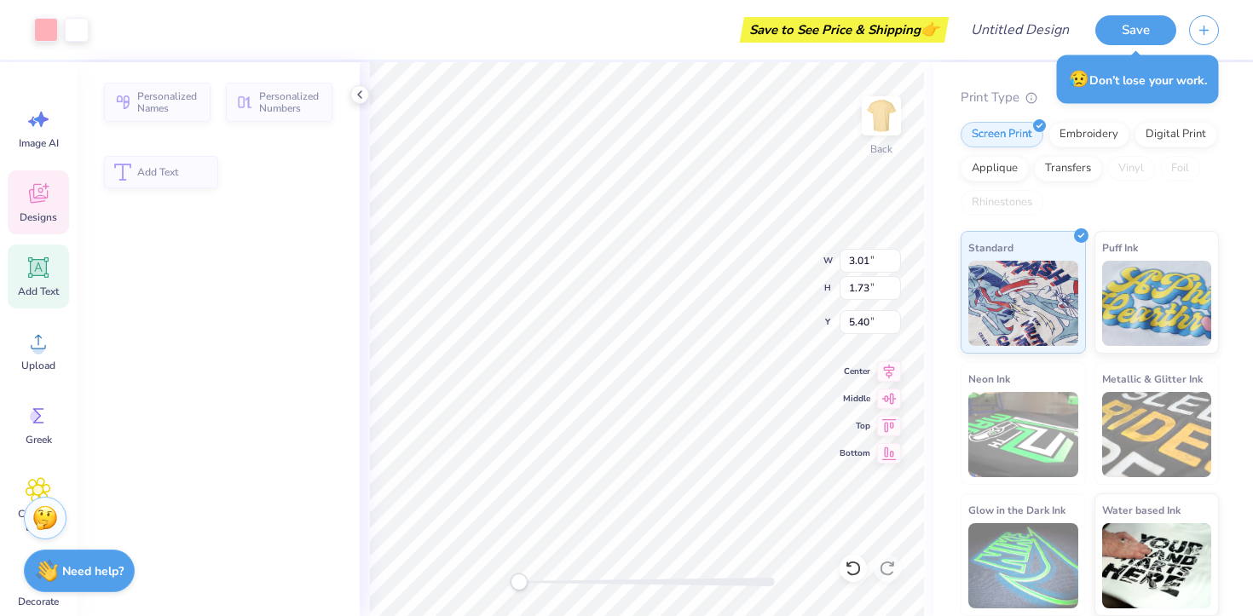
type input "3.01"
type input "1.73"
type input "5.40"
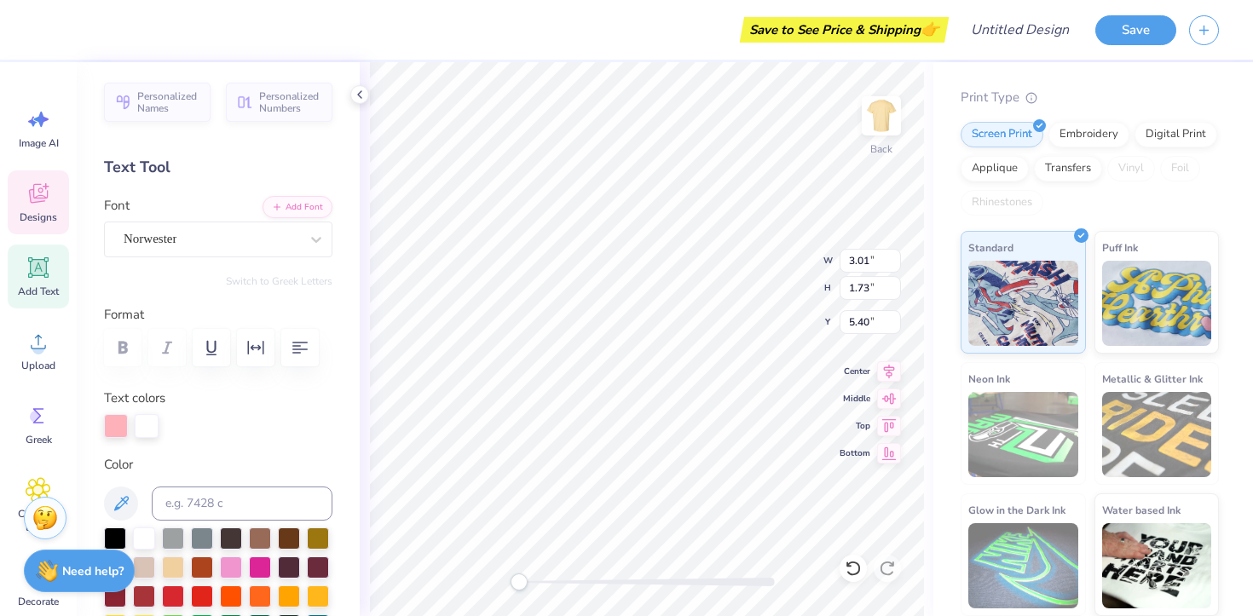
type textarea "RUTGERS"
type textarea "C"
type textarea "W"
click at [148, 419] on div at bounding box center [147, 426] width 24 height 24
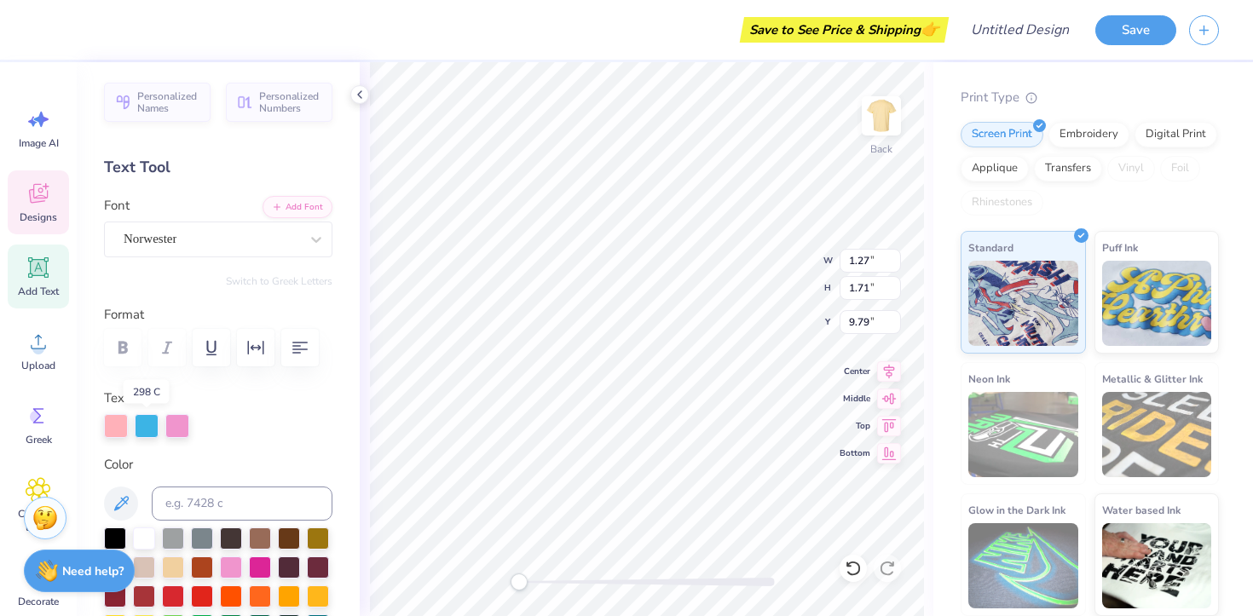
click at [148, 419] on div at bounding box center [147, 426] width 24 height 24
click at [43, 183] on icon at bounding box center [39, 194] width 26 height 26
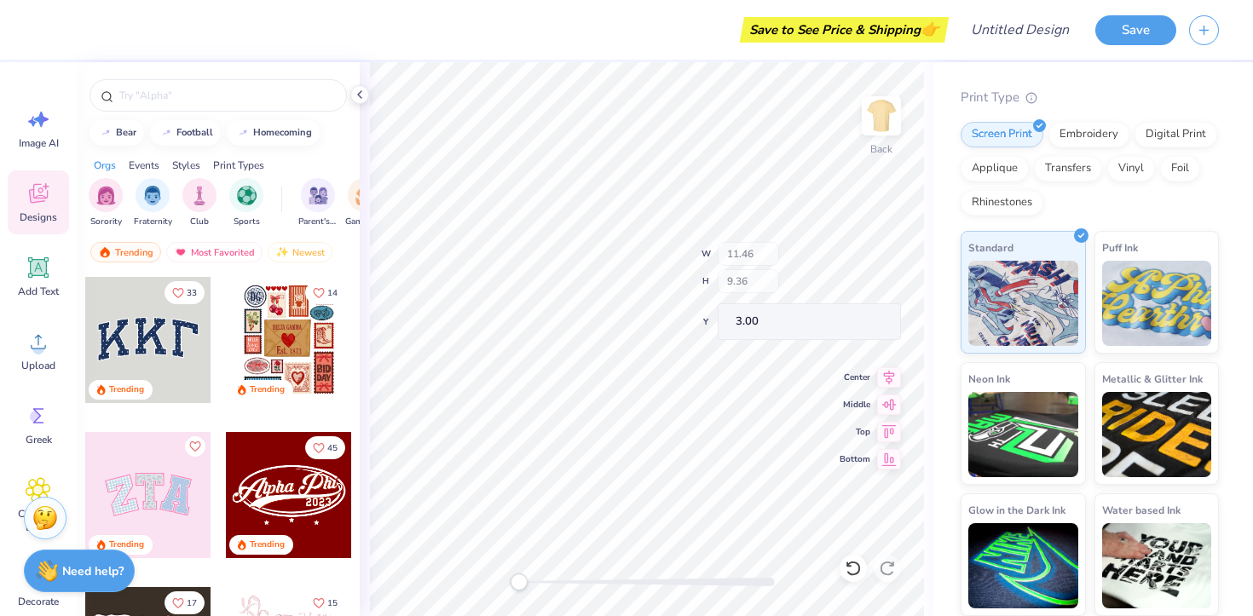
type input "11.46"
type input "9.36"
type input "3.00"
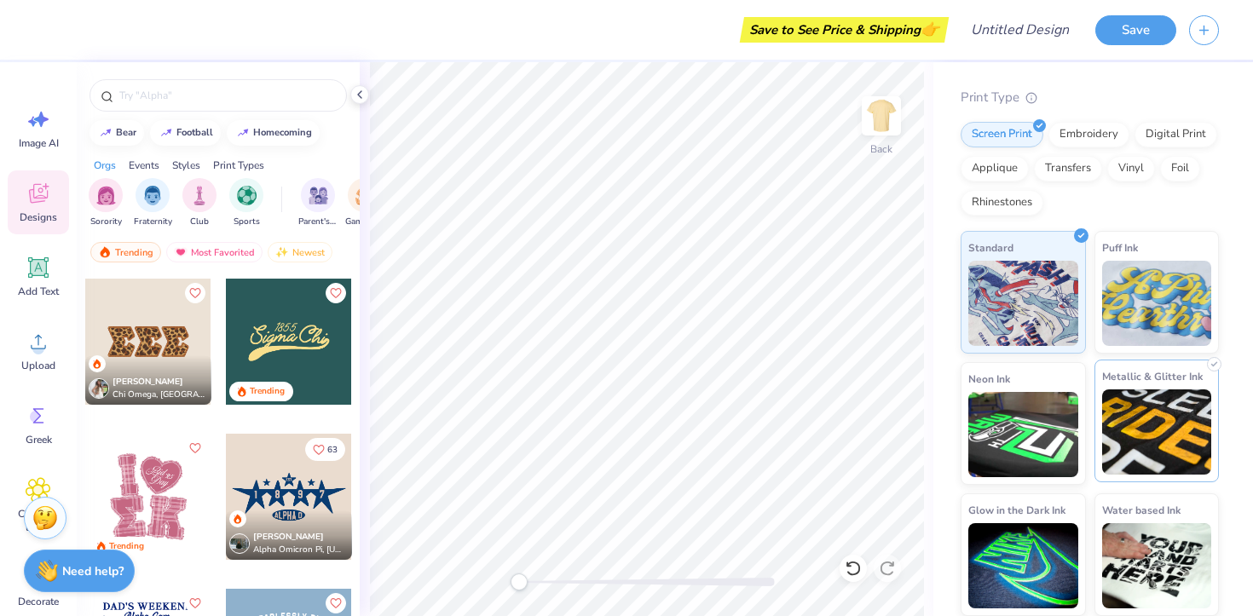
scroll to position [0, 0]
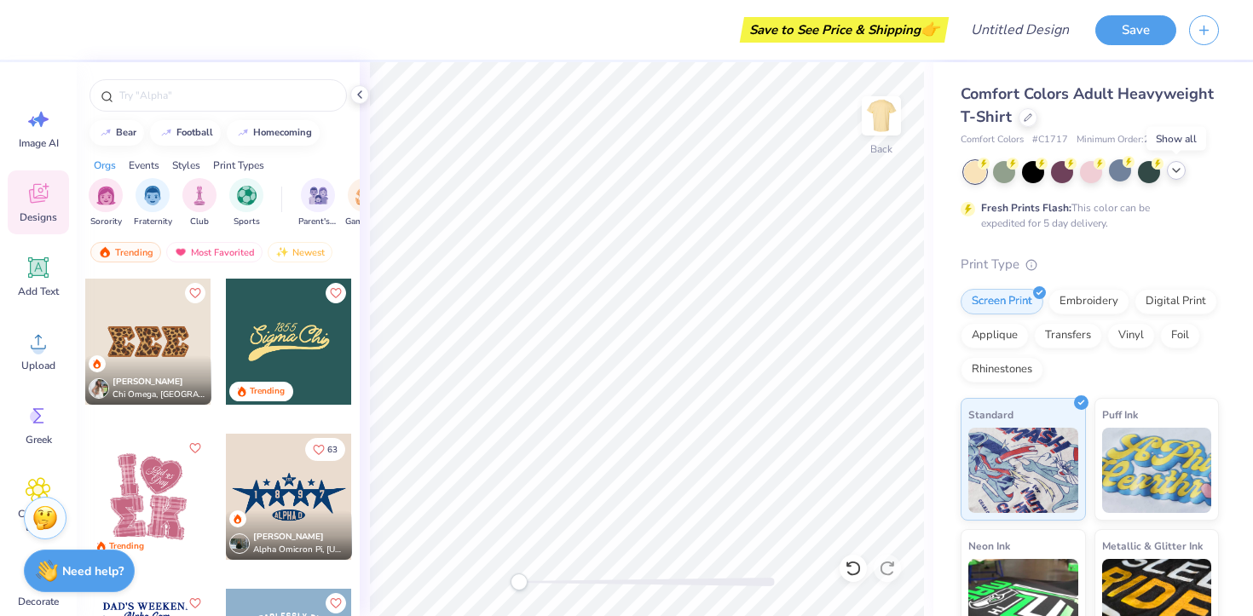
click at [1178, 175] on icon at bounding box center [1176, 171] width 14 height 14
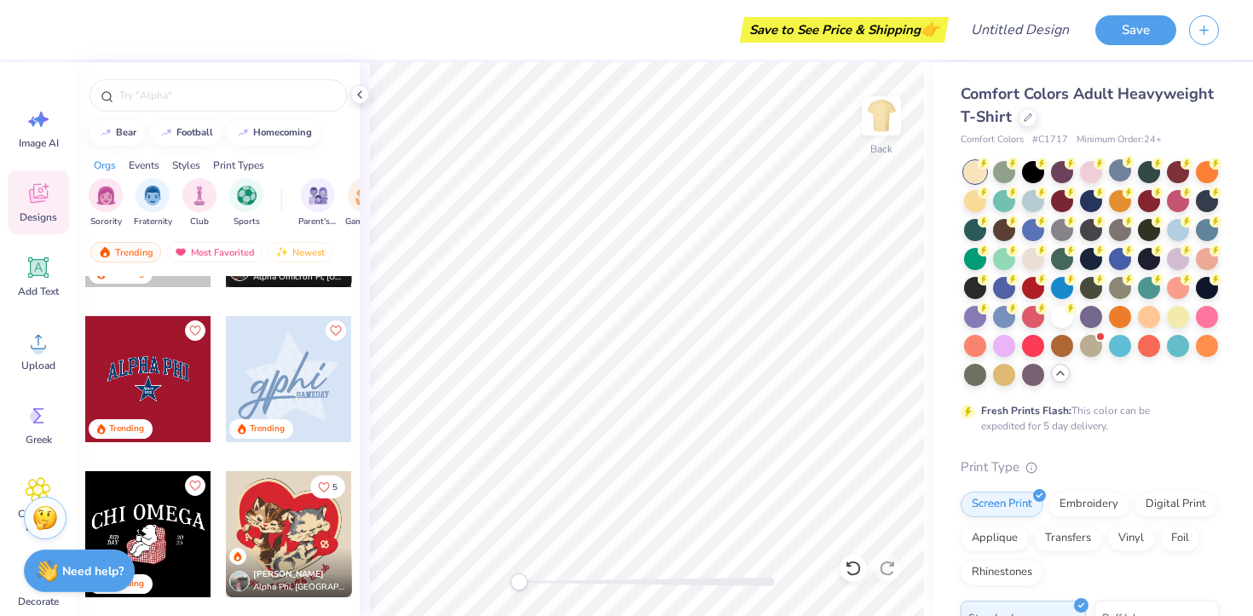
scroll to position [5391, 0]
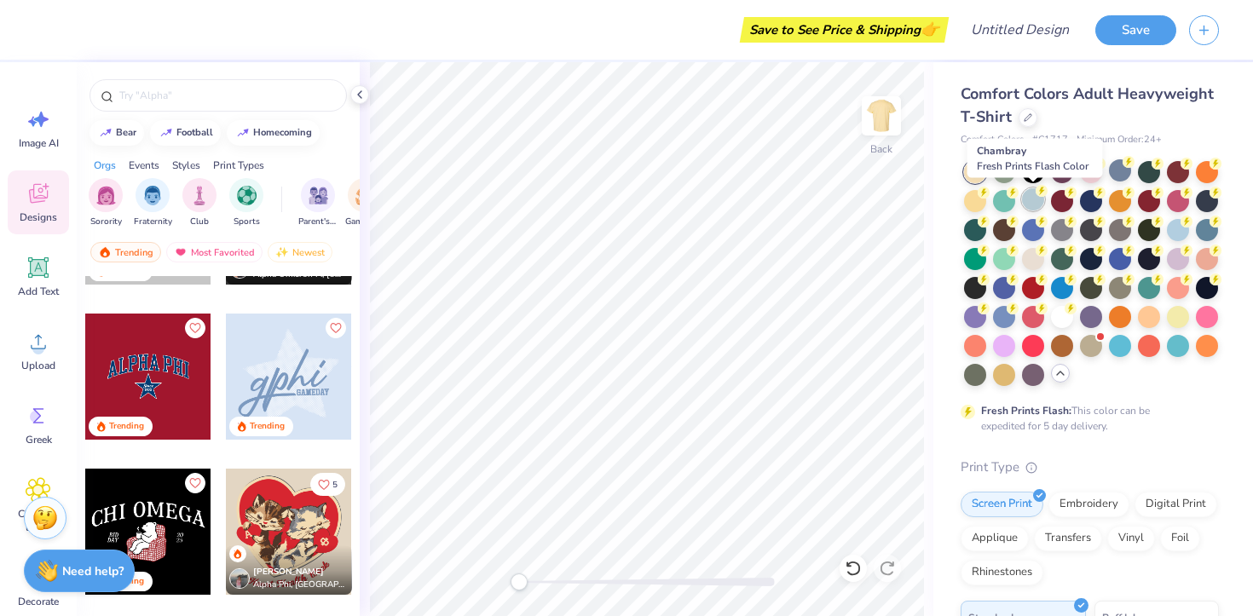
click at [1032, 193] on div at bounding box center [1033, 199] width 22 height 22
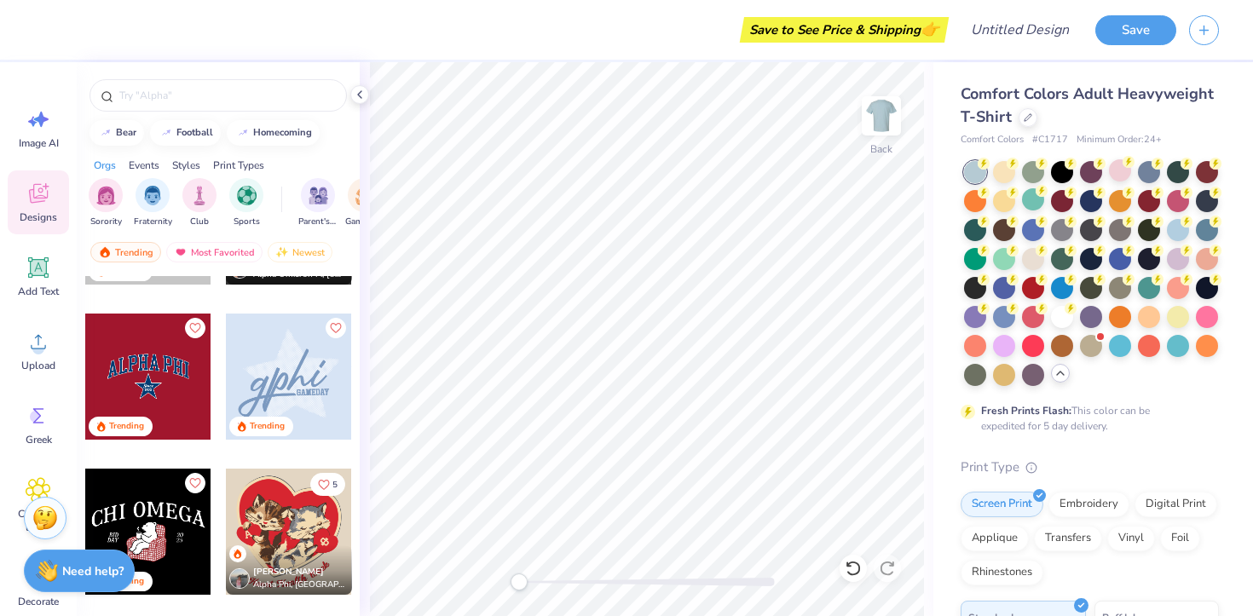
click at [309, 401] on div at bounding box center [289, 377] width 126 height 126
type input "9.07"
type input "8.46"
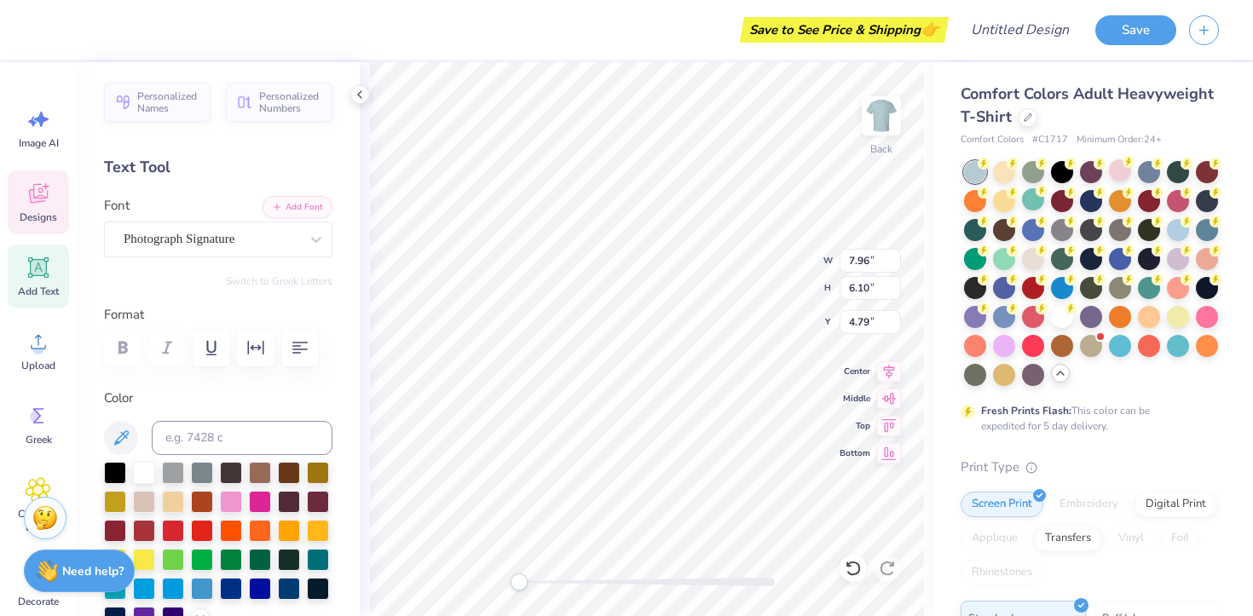
type textarea "g"
type textarea "cwc"
click at [40, 228] on div "Designs" at bounding box center [38, 202] width 61 height 64
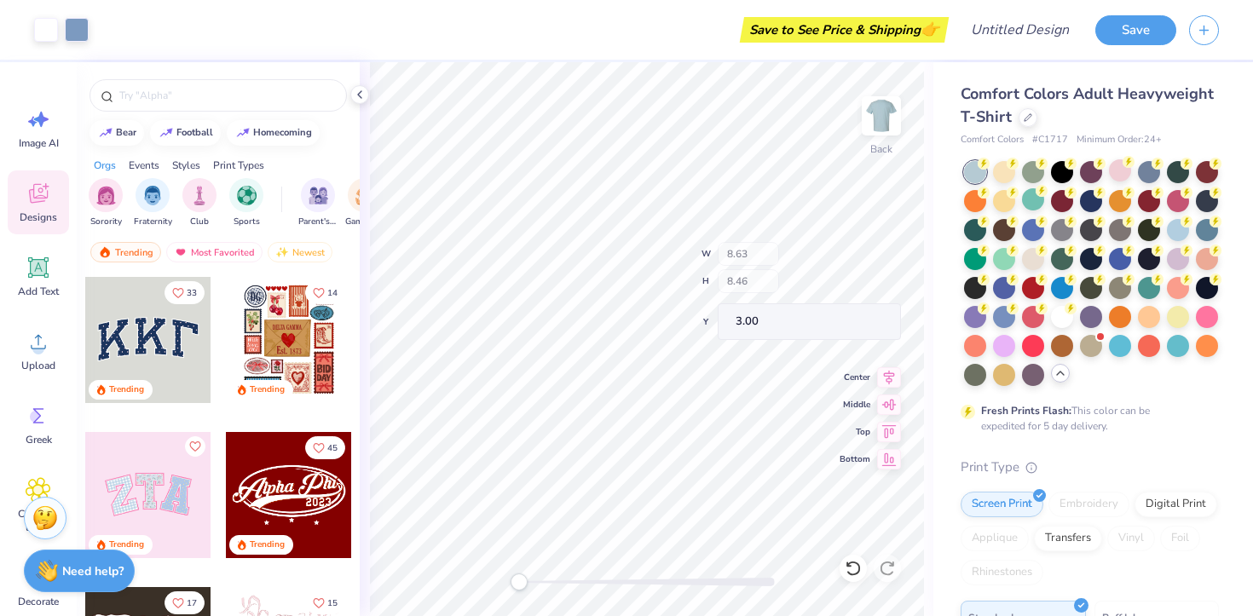
type input "8.63"
type input "8.46"
type input "3.00"
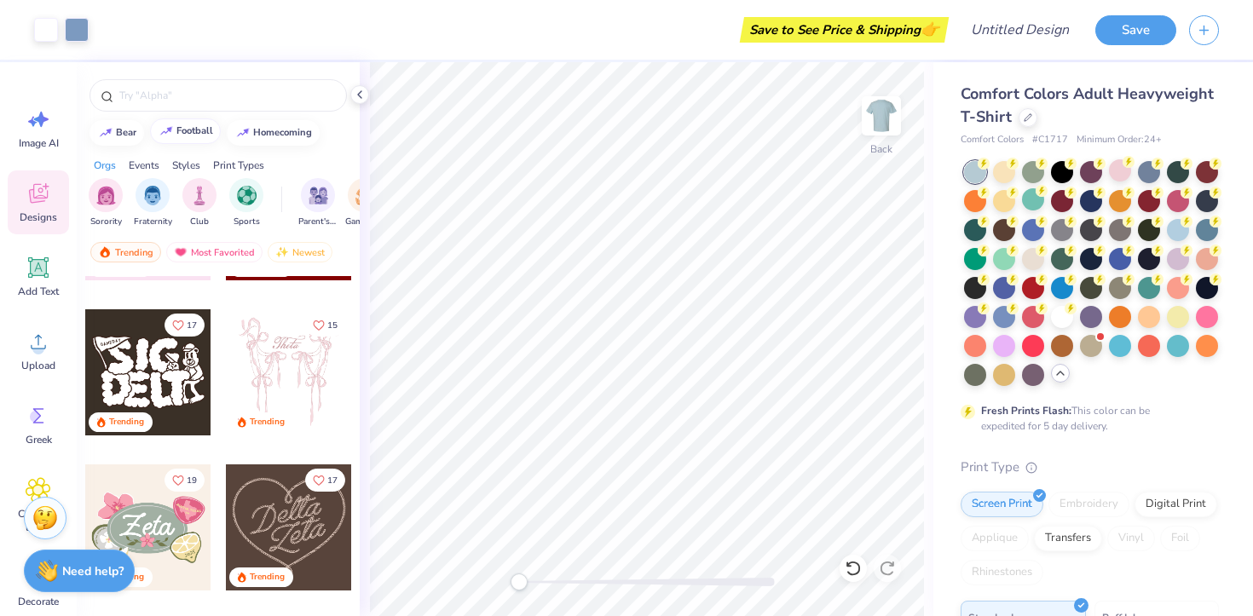
scroll to position [321, 0]
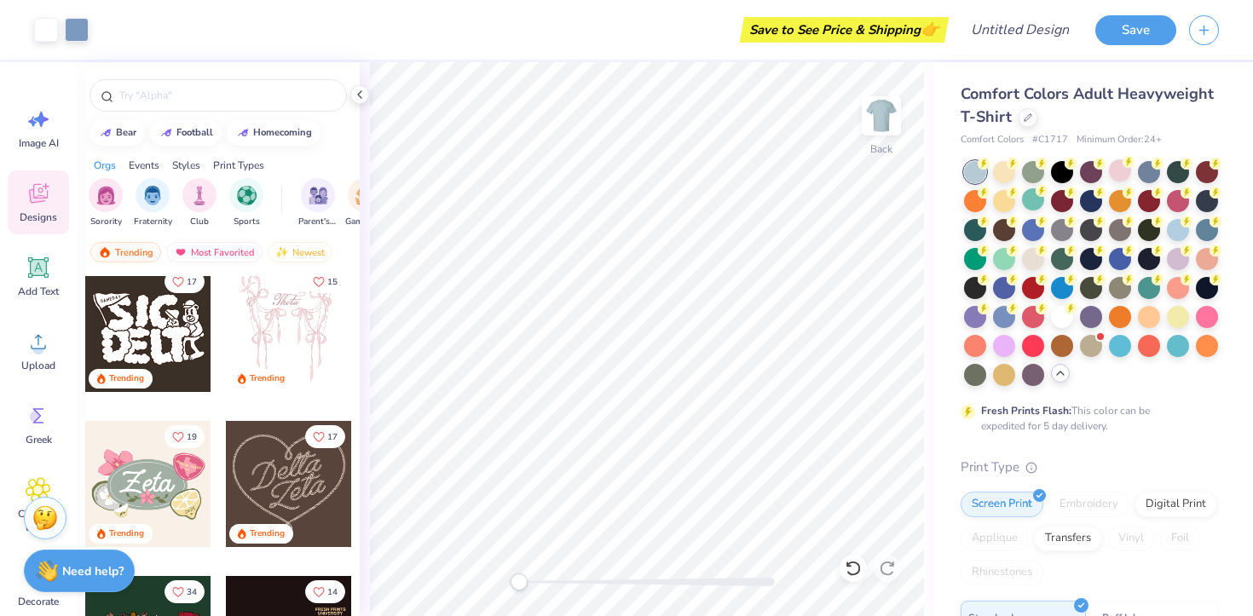
click at [219, 155] on div "Orgs Events Styles Print Types" at bounding box center [218, 161] width 283 height 24
click at [219, 158] on div "Print Types" at bounding box center [238, 165] width 51 height 15
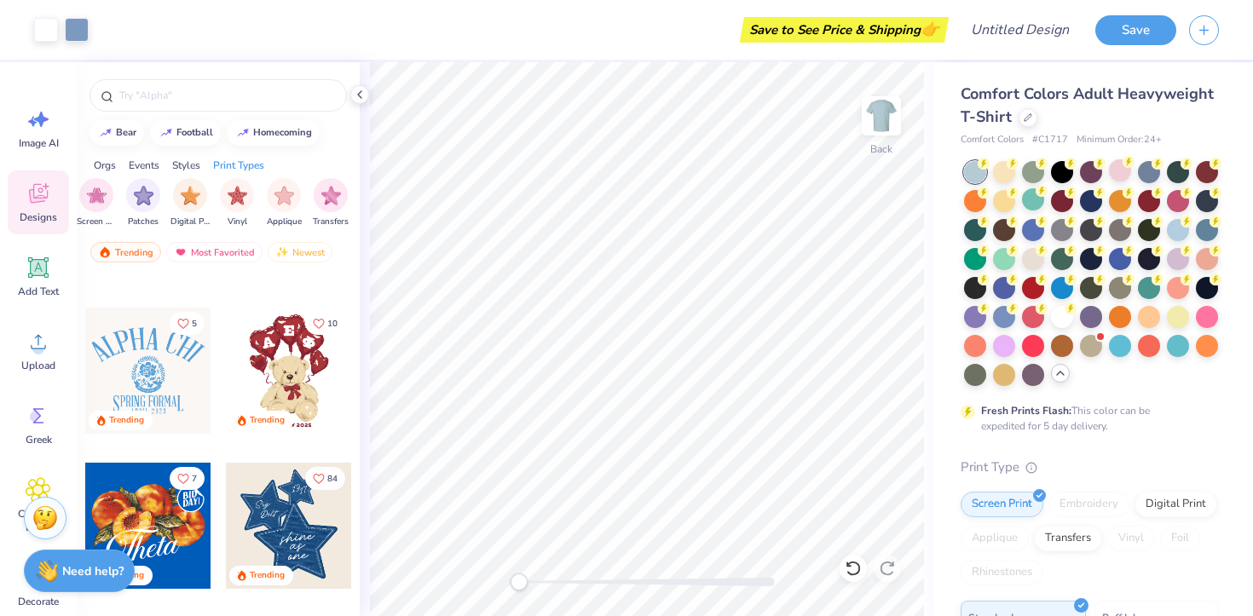
scroll to position [1116, 0]
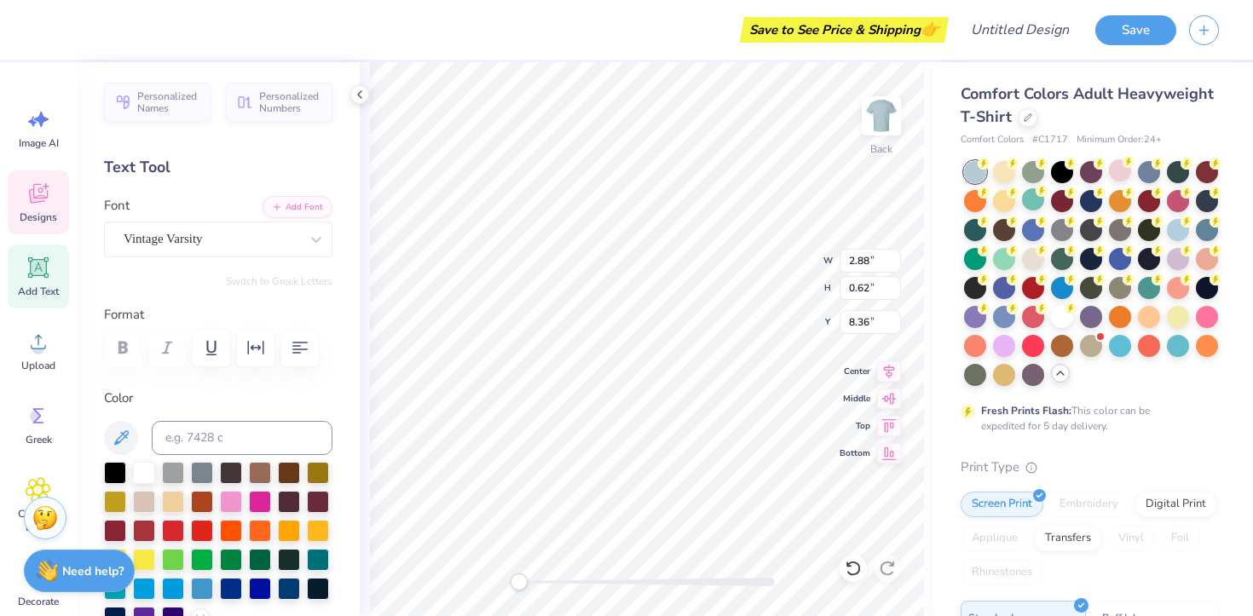
type input "6.35"
type input "1.99"
type input "6.91"
click at [53, 182] on div "Designs" at bounding box center [38, 202] width 61 height 64
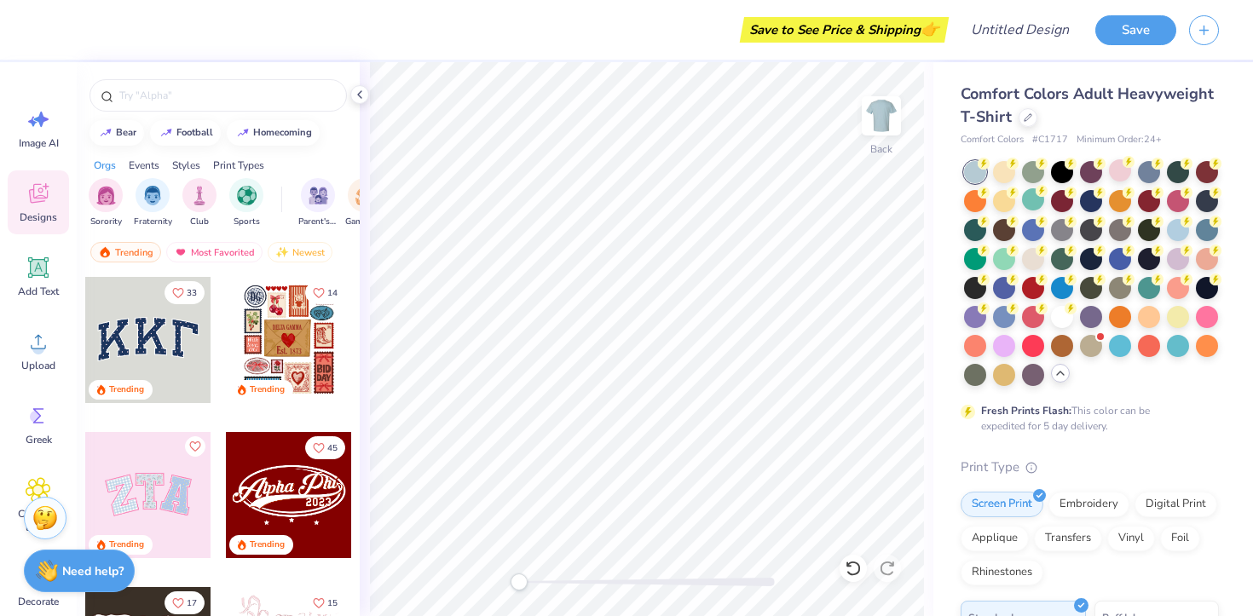
click at [132, 330] on div at bounding box center [148, 340] width 126 height 126
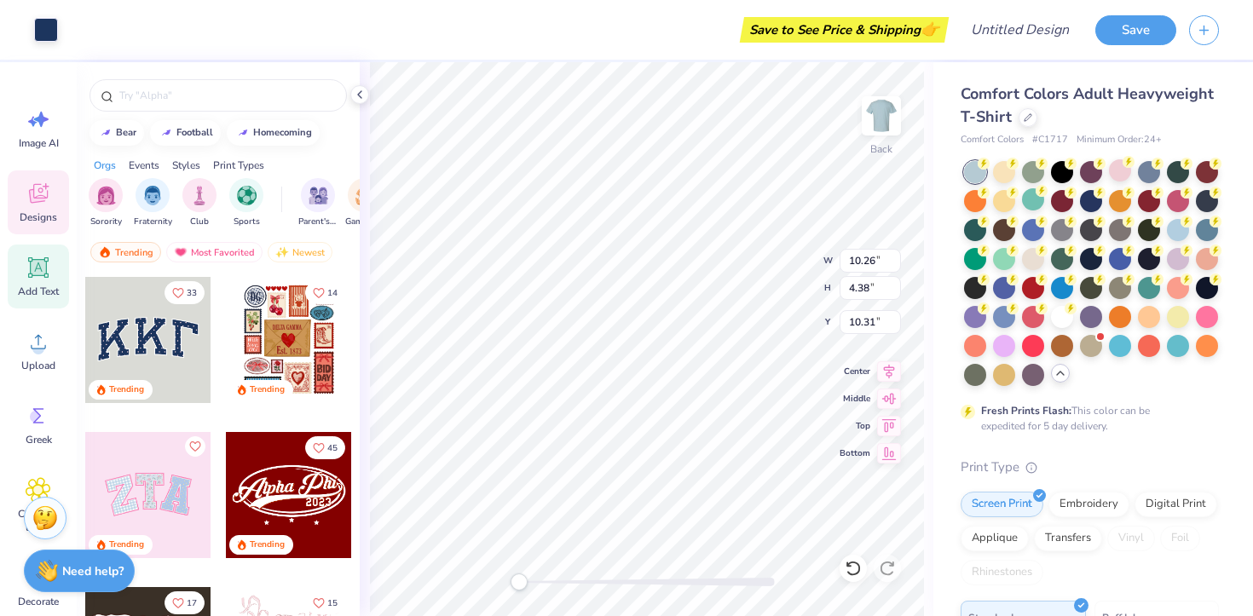
type input "10.31"
click at [44, 268] on icon at bounding box center [39, 268] width 16 height 16
type input "5.59"
type input "1.62"
type input "11.69"
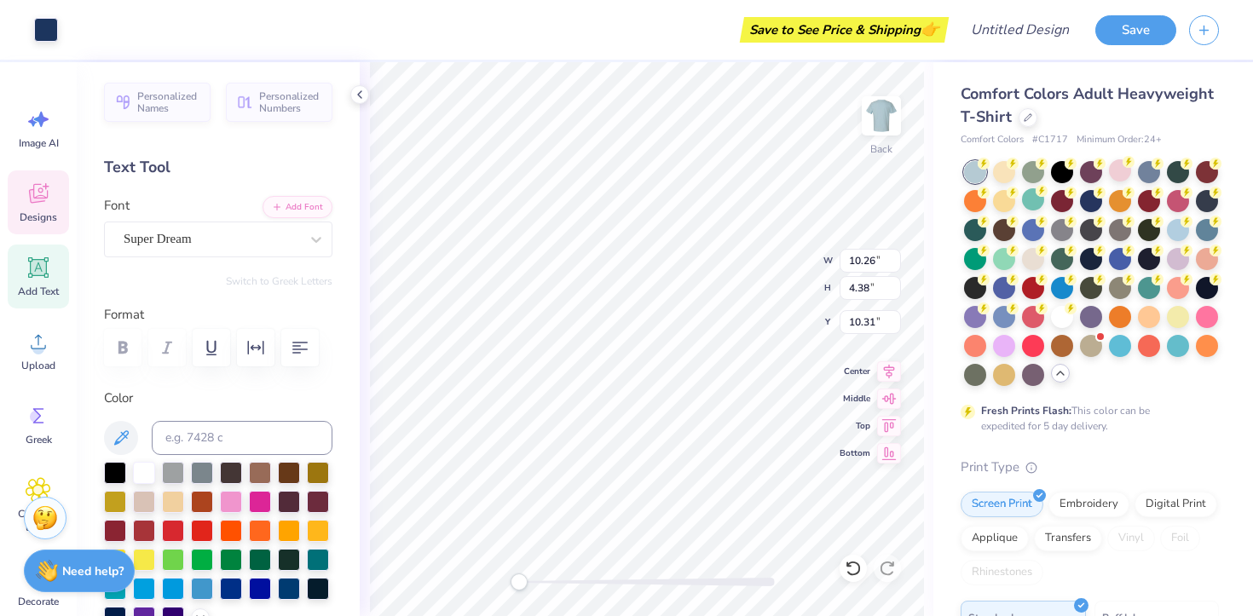
drag, startPoint x: 58, startPoint y: 182, endPoint x: 42, endPoint y: 172, distance: 19.1
click at [59, 183] on div "Designs" at bounding box center [38, 202] width 61 height 64
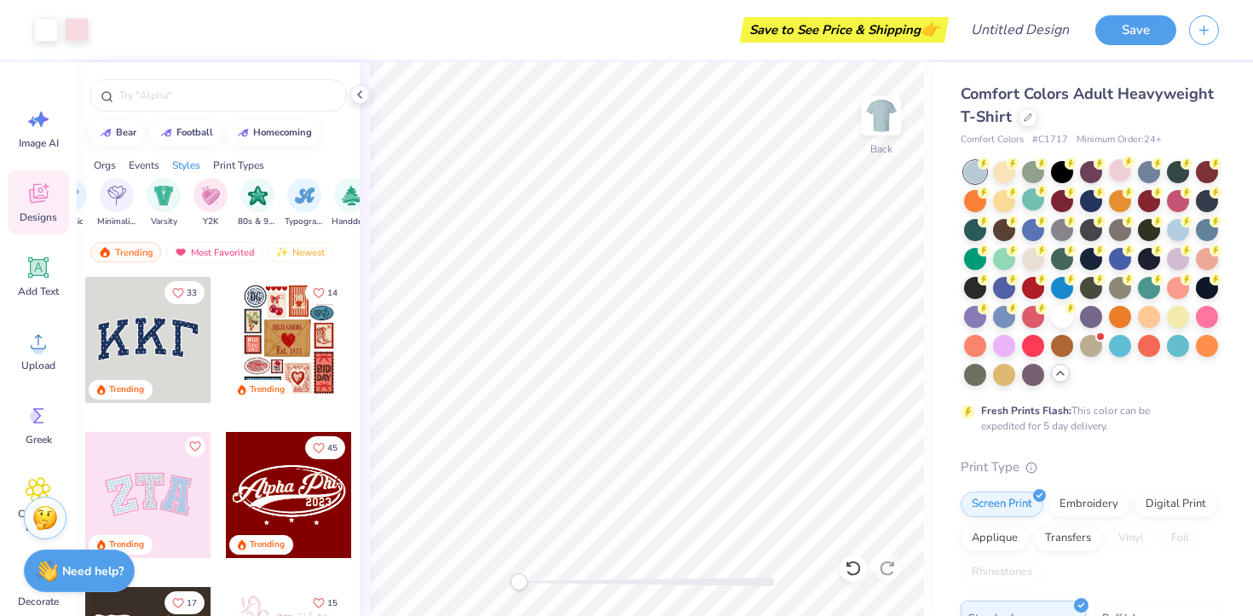
scroll to position [0, 986]
click at [112, 201] on img "filter for Varsity" at bounding box center [107, 194] width 20 height 20
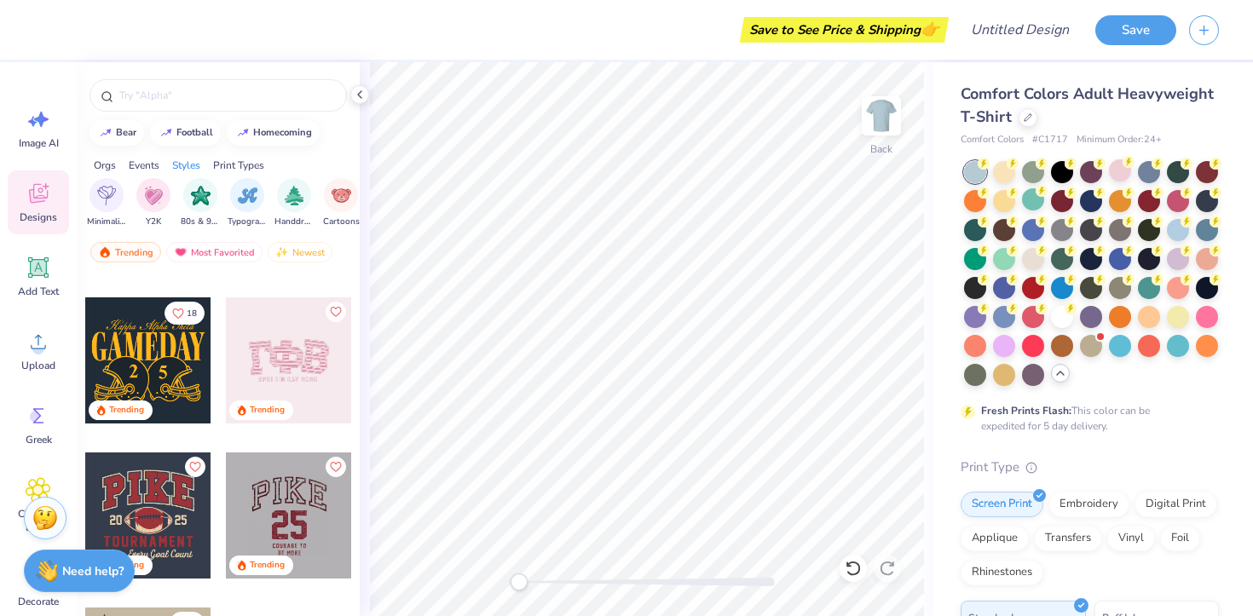
scroll to position [135, 0]
click at [225, 371] on div at bounding box center [162, 360] width 126 height 126
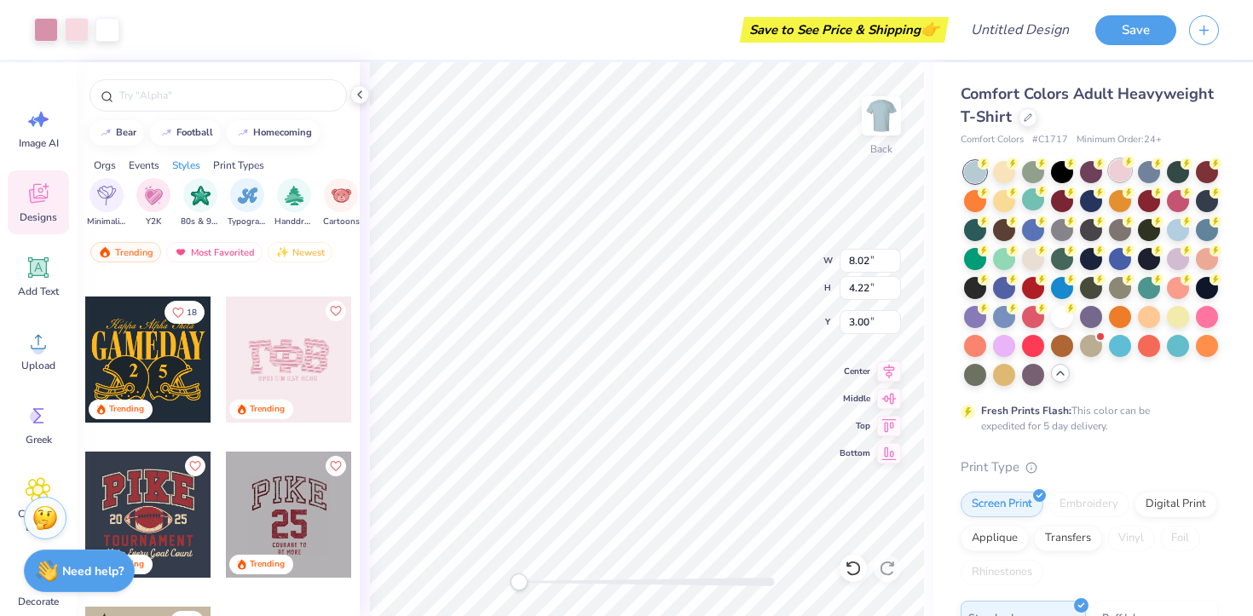
click at [1124, 169] on div at bounding box center [1120, 170] width 22 height 22
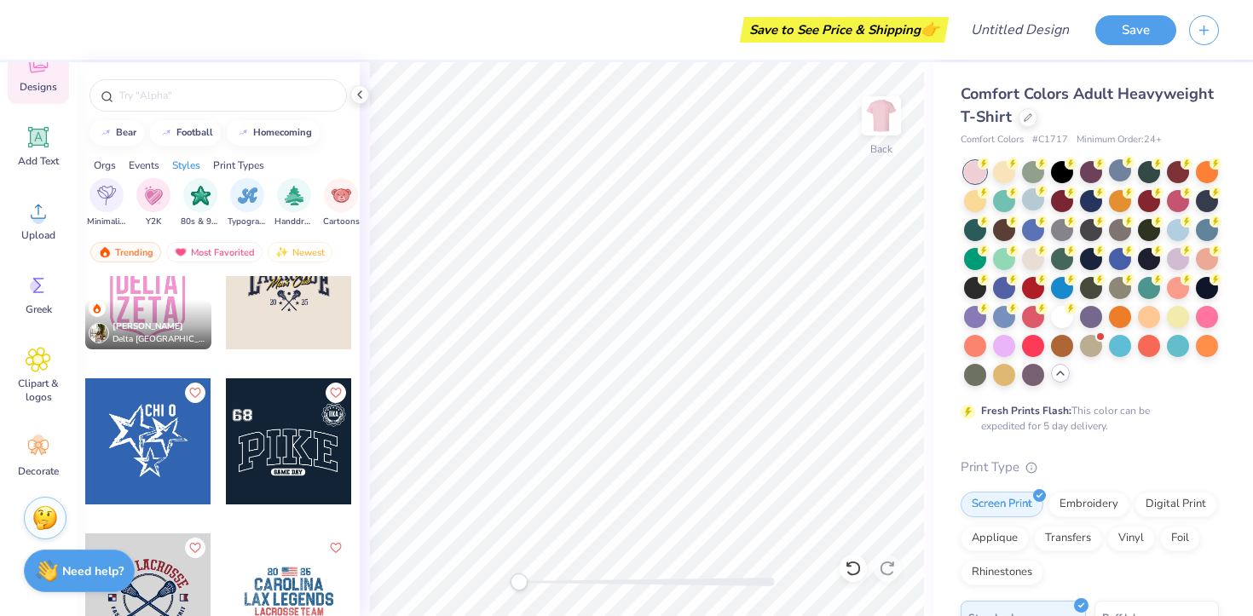
scroll to position [1777, 0]
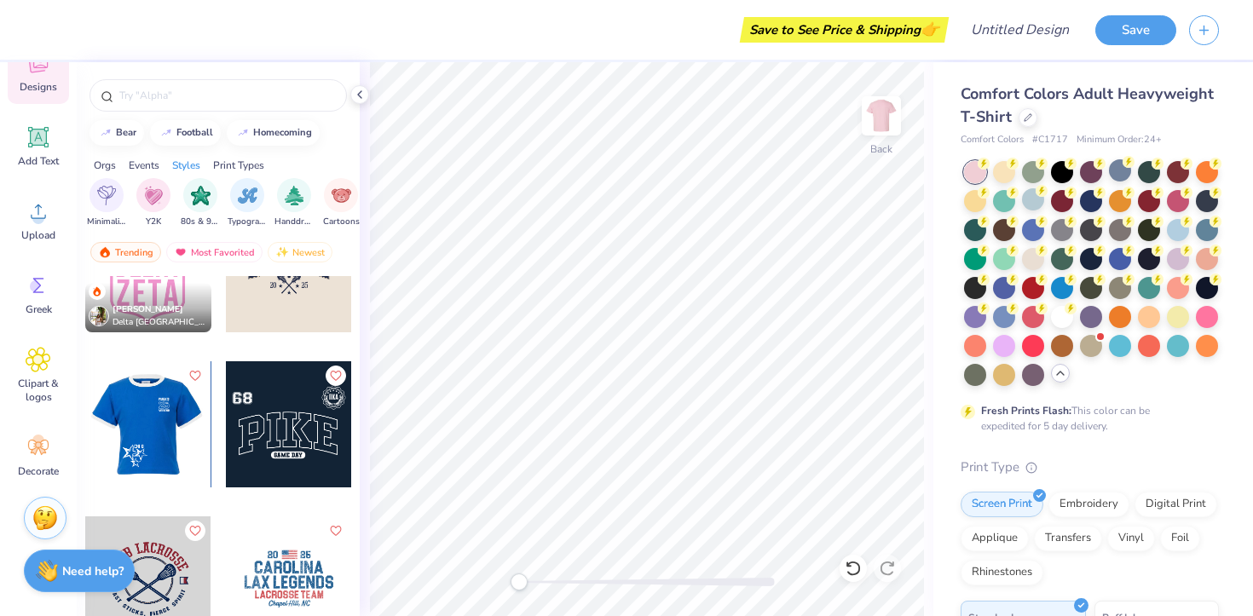
click at [171, 450] on div at bounding box center [148, 424] width 378 height 126
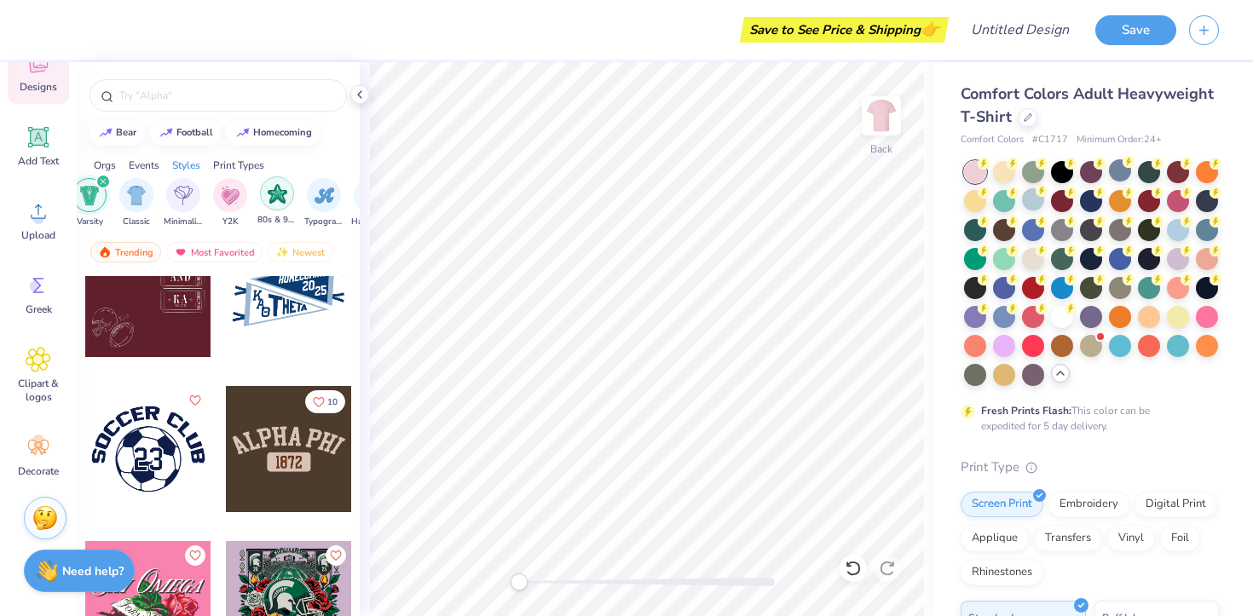
scroll to position [0, 723]
click at [288, 178] on icon "filter for Varsity" at bounding box center [289, 181] width 7 height 7
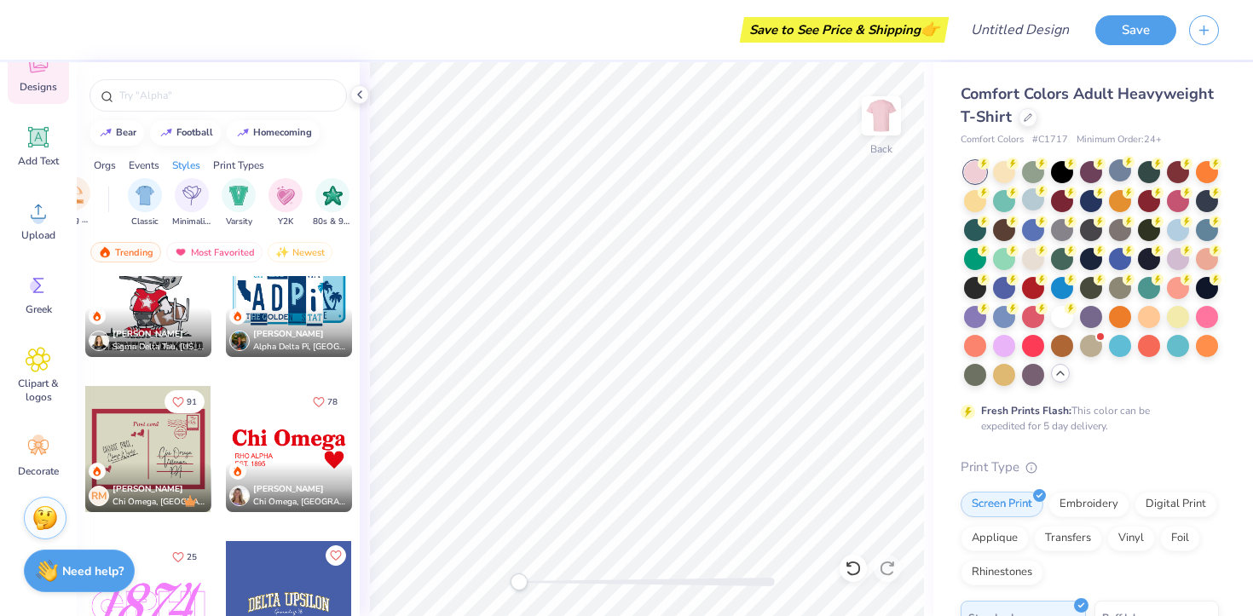
scroll to position [0, 867]
click at [279, 206] on div "filter for Y2K" at bounding box center [272, 193] width 34 height 34
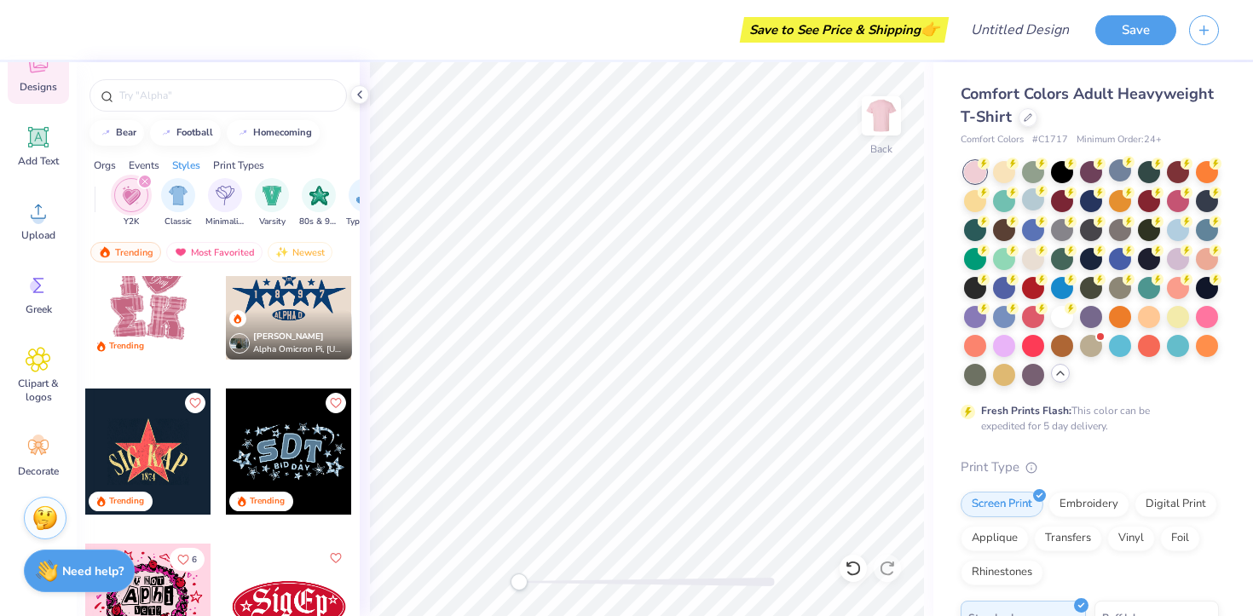
scroll to position [426, 0]
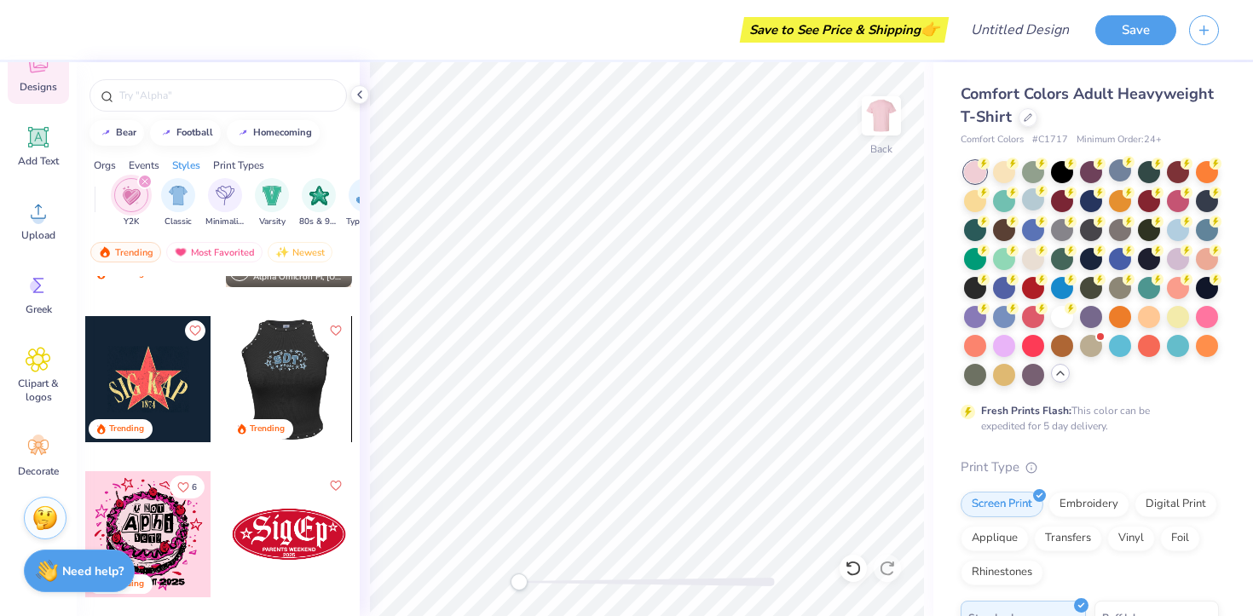
click at [226, 390] on div at bounding box center [163, 379] width 126 height 126
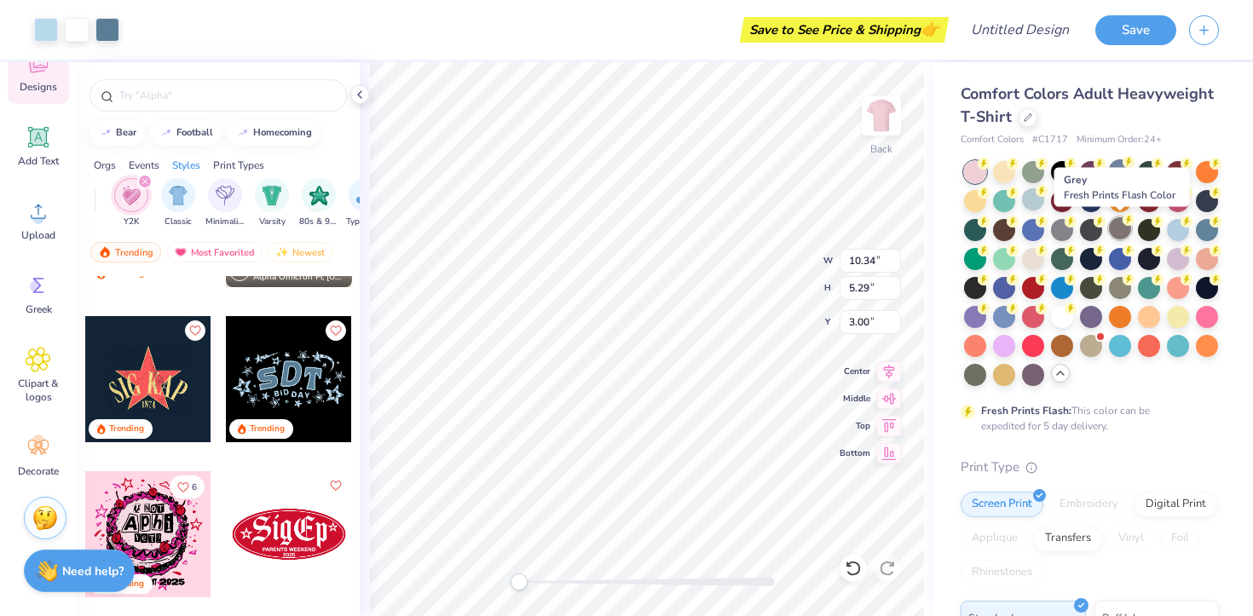
click at [1125, 224] on icon at bounding box center [1128, 220] width 12 height 12
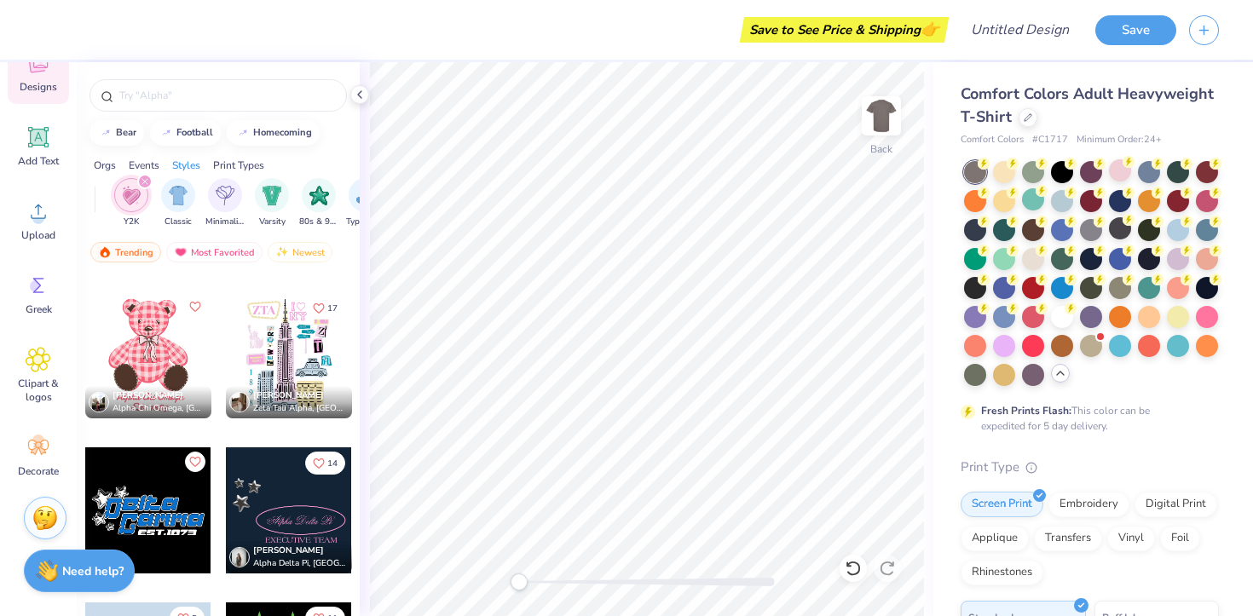
scroll to position [1226, 0]
click at [306, 514] on div at bounding box center [289, 510] width 126 height 126
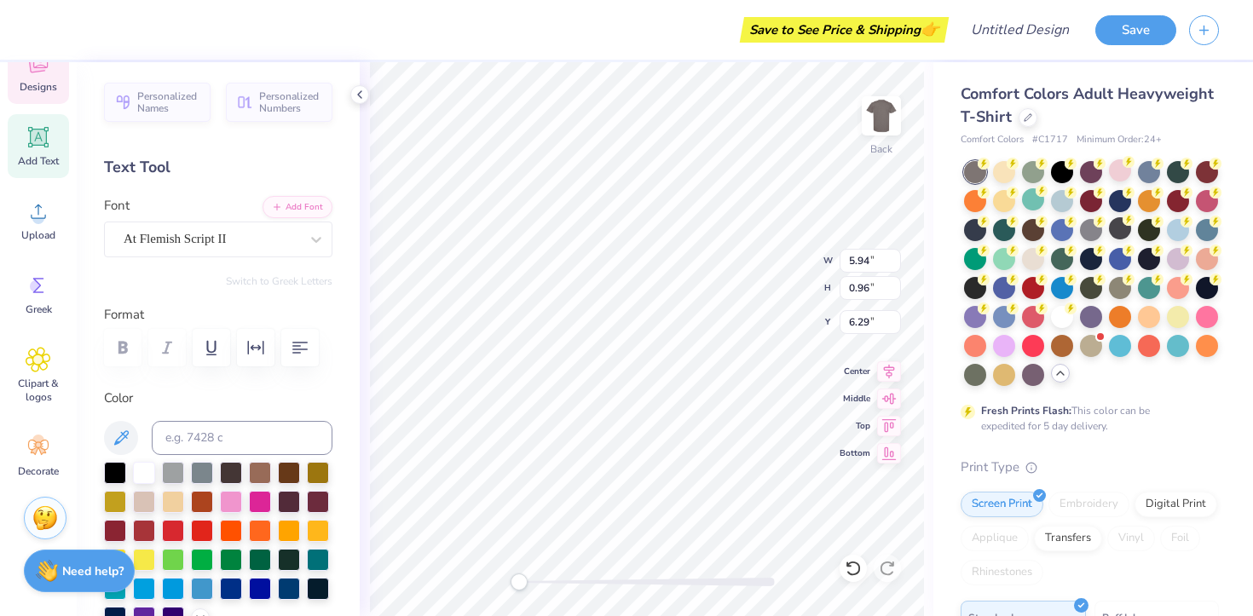
click at [40, 175] on div "Add Text" at bounding box center [38, 146] width 61 height 64
click at [44, 182] on div "Image AI Designs Add Text Upload Greek Clipart & logos Decorate" at bounding box center [38, 227] width 61 height 522
type input "5.59"
type input "1.62"
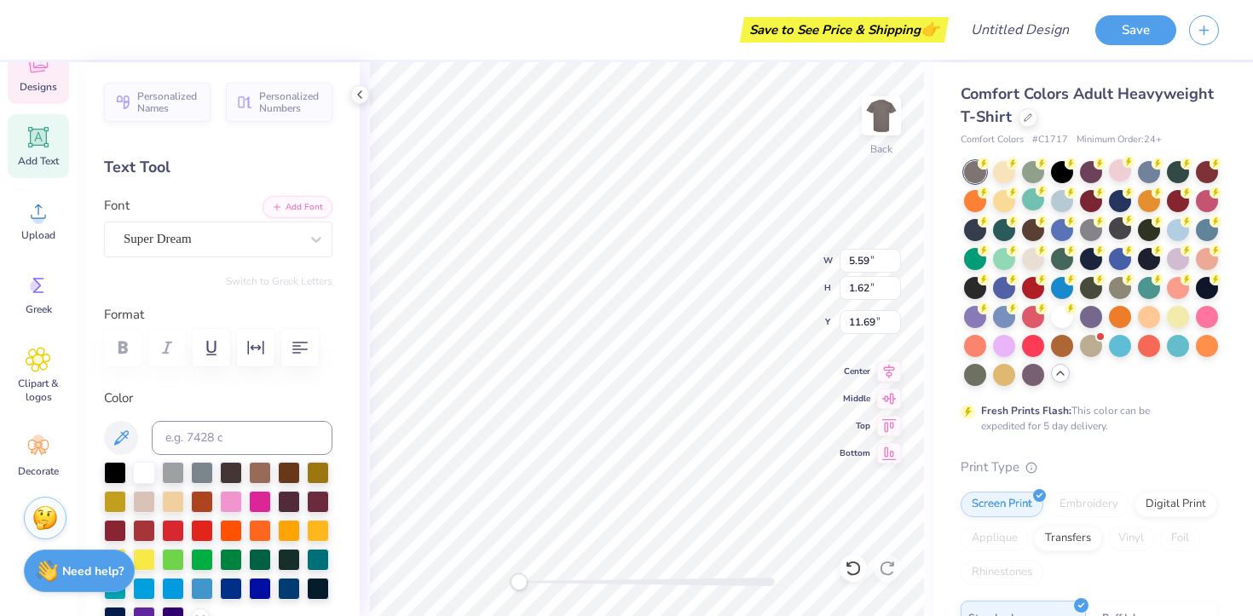
type input "11.69"
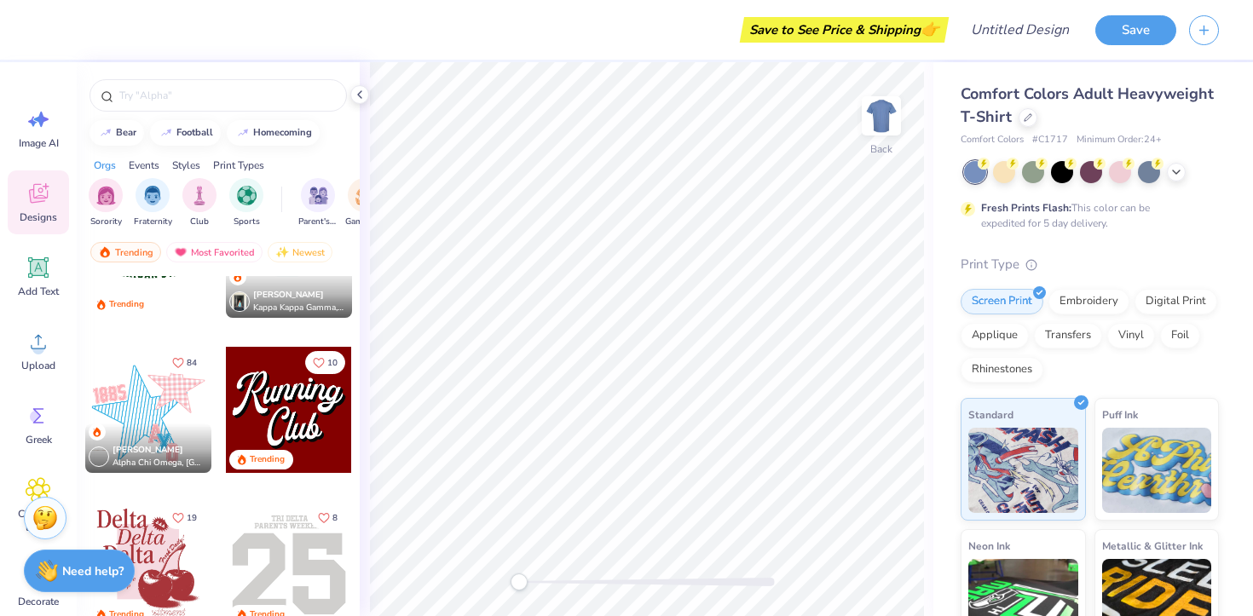
scroll to position [2093, 0]
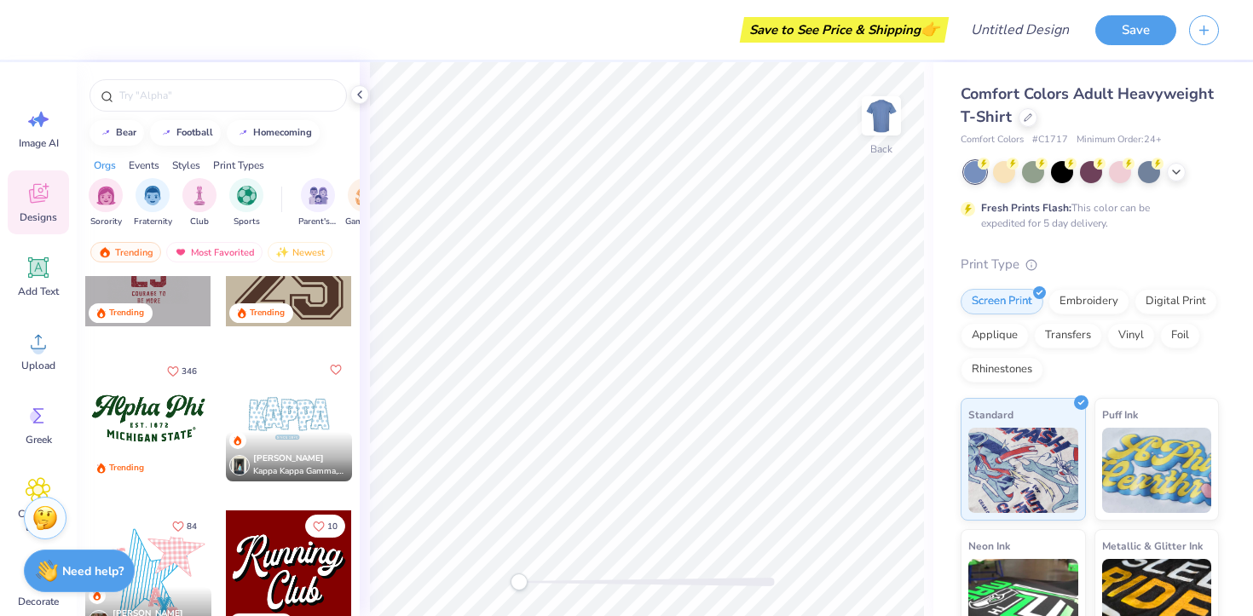
click at [303, 400] on div at bounding box center [289, 418] width 126 height 126
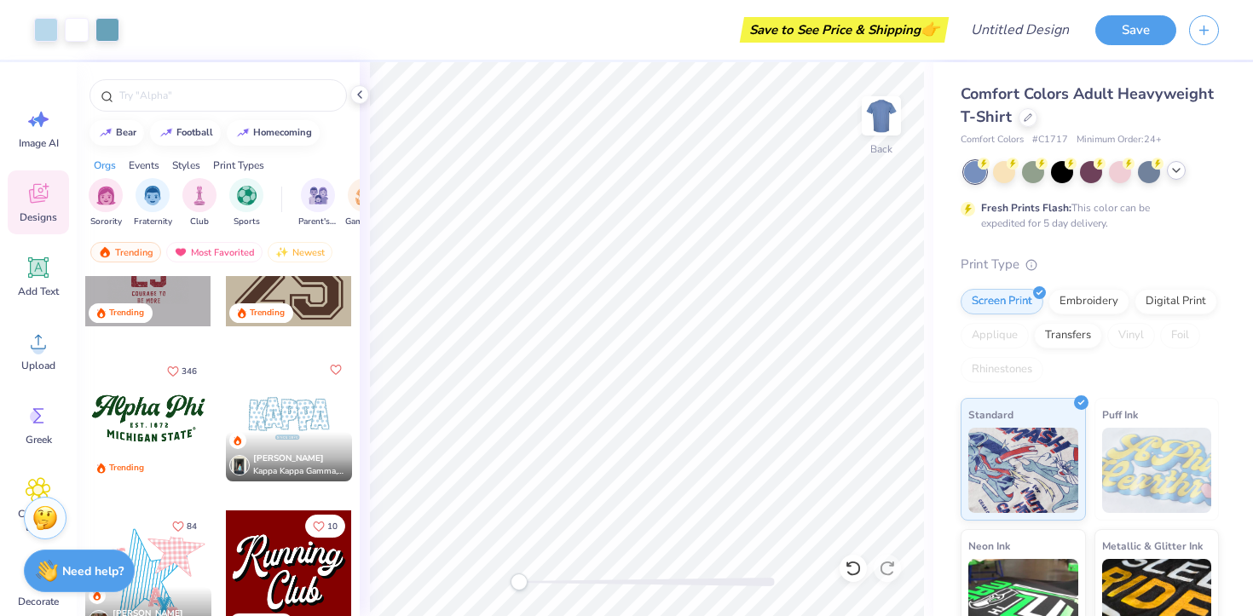
click at [1174, 175] on icon at bounding box center [1176, 171] width 14 height 14
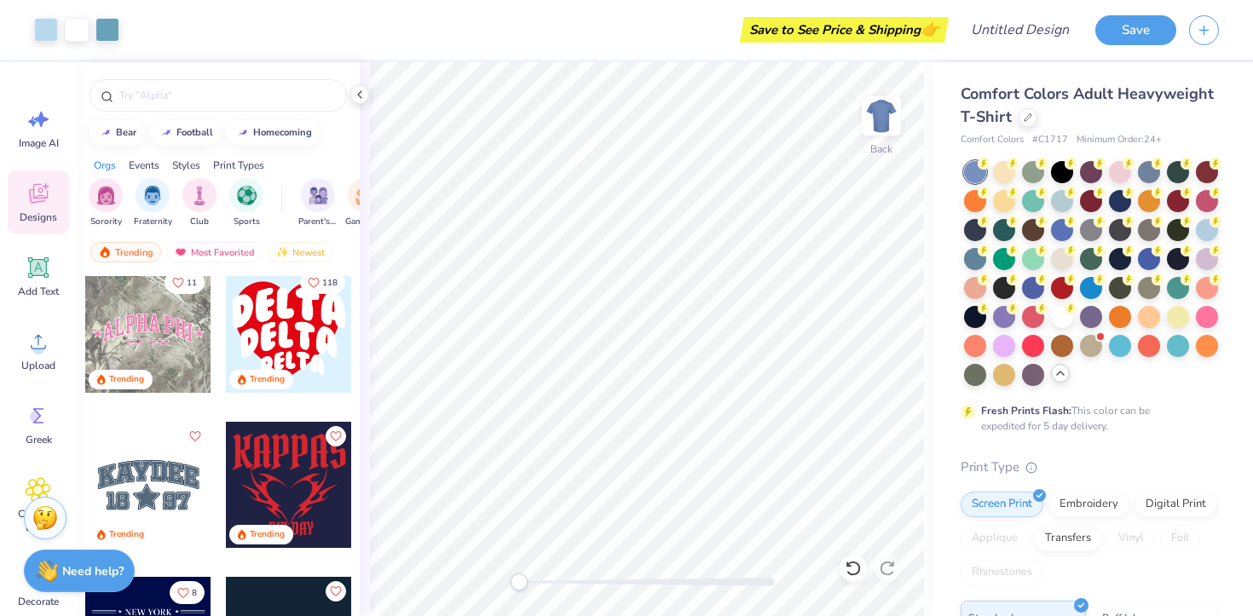
scroll to position [3110, 0]
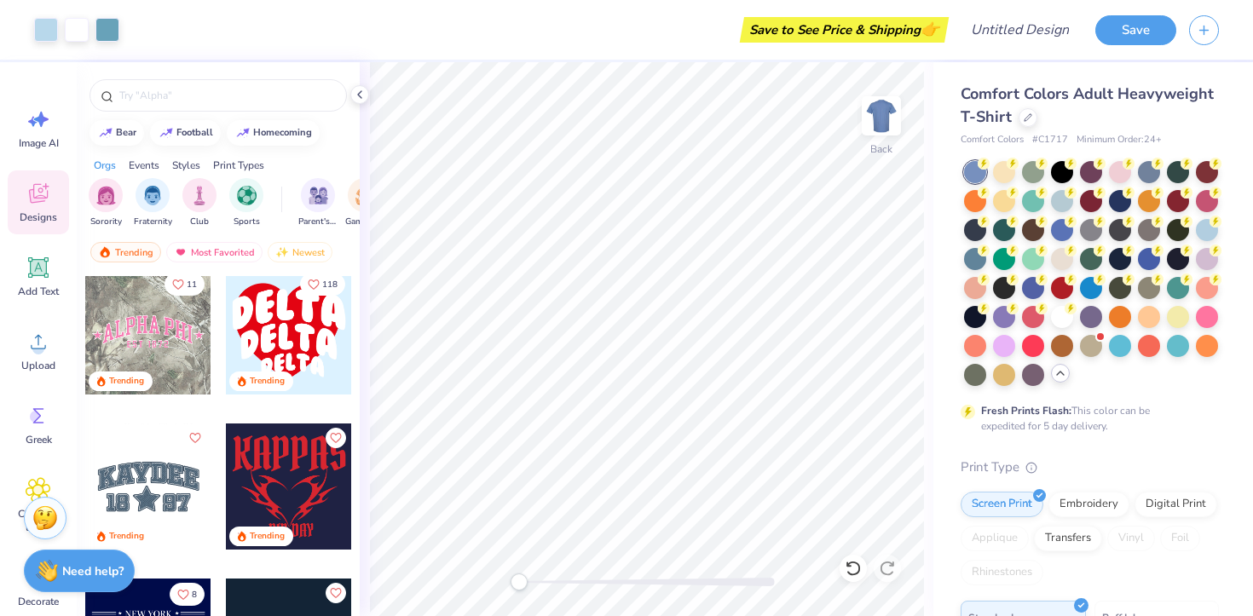
click at [323, 308] on div at bounding box center [289, 331] width 126 height 126
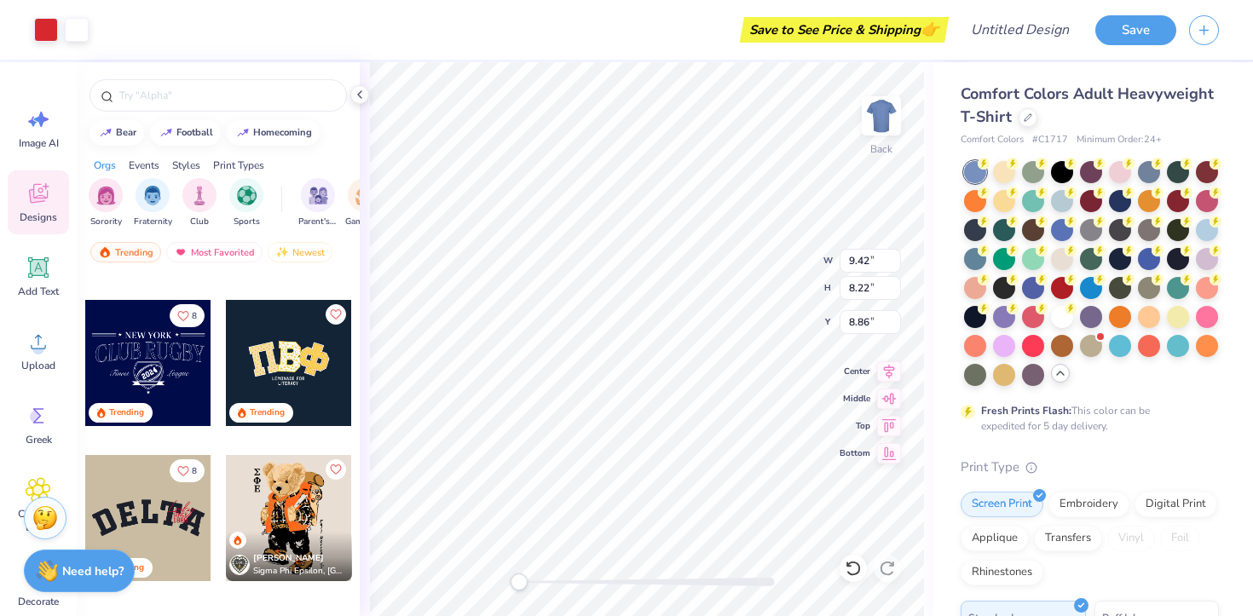
scroll to position [3583, 0]
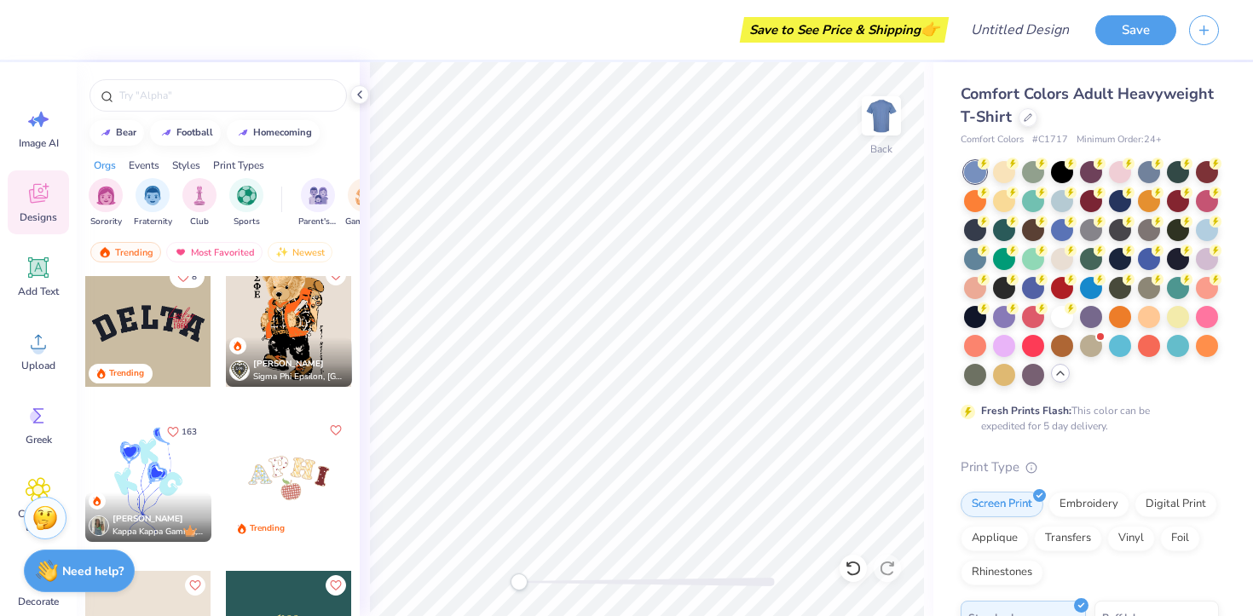
click at [180, 487] on div at bounding box center [148, 479] width 126 height 126
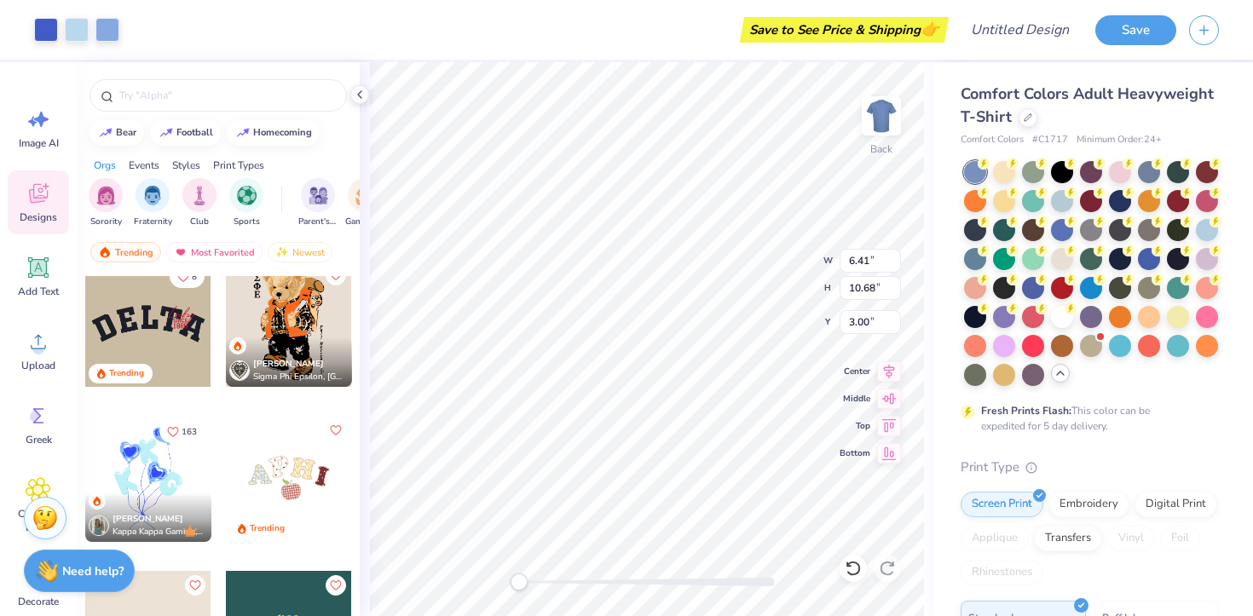
type input "6.41"
type input "10.68"
click at [1070, 263] on div at bounding box center [1062, 257] width 22 height 22
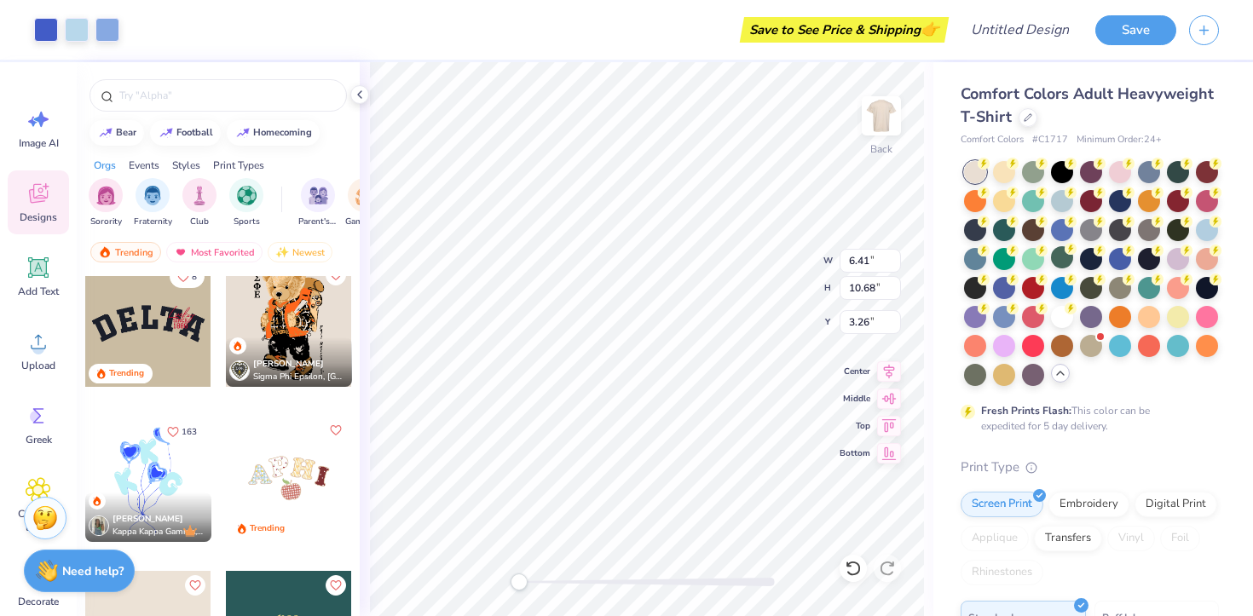
type input "3.26"
click at [1203, 228] on div at bounding box center [1207, 228] width 22 height 22
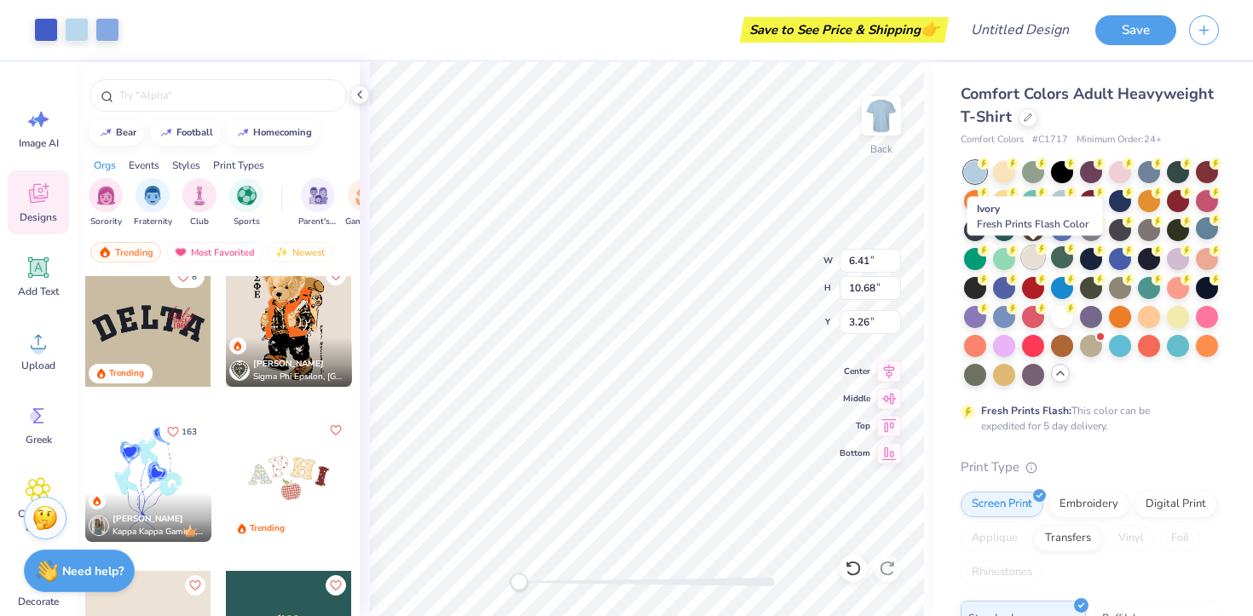
click at [1039, 262] on div at bounding box center [1033, 257] width 22 height 22
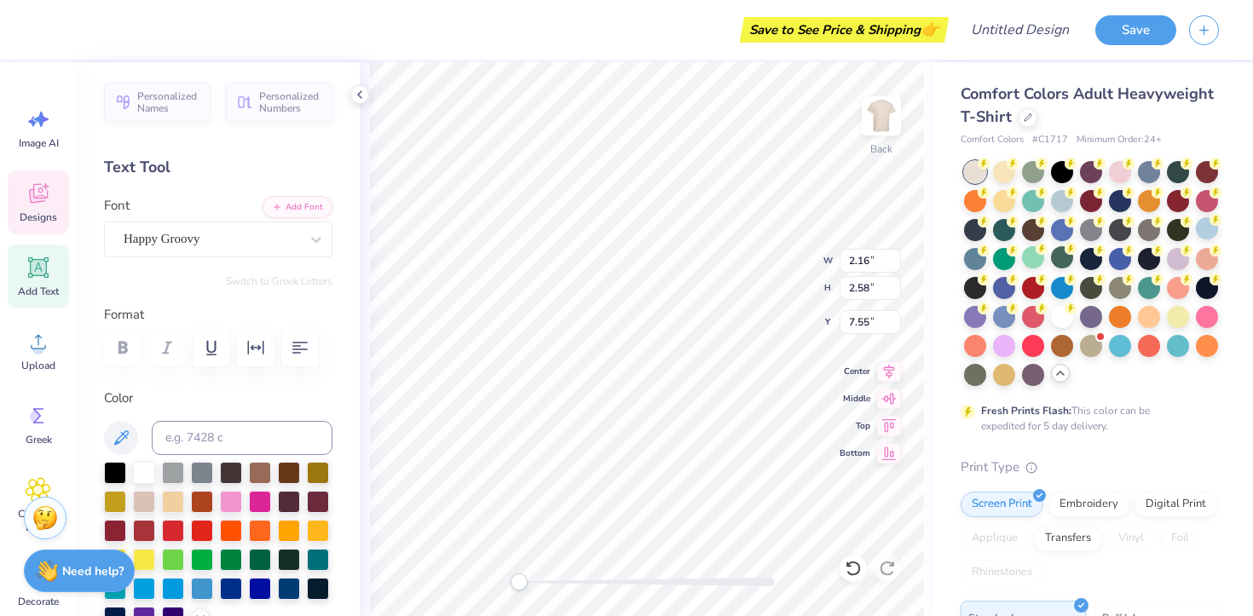
type input "1.80"
type input "2.46"
type input "4.78"
type textarea "C"
type input "1.80"
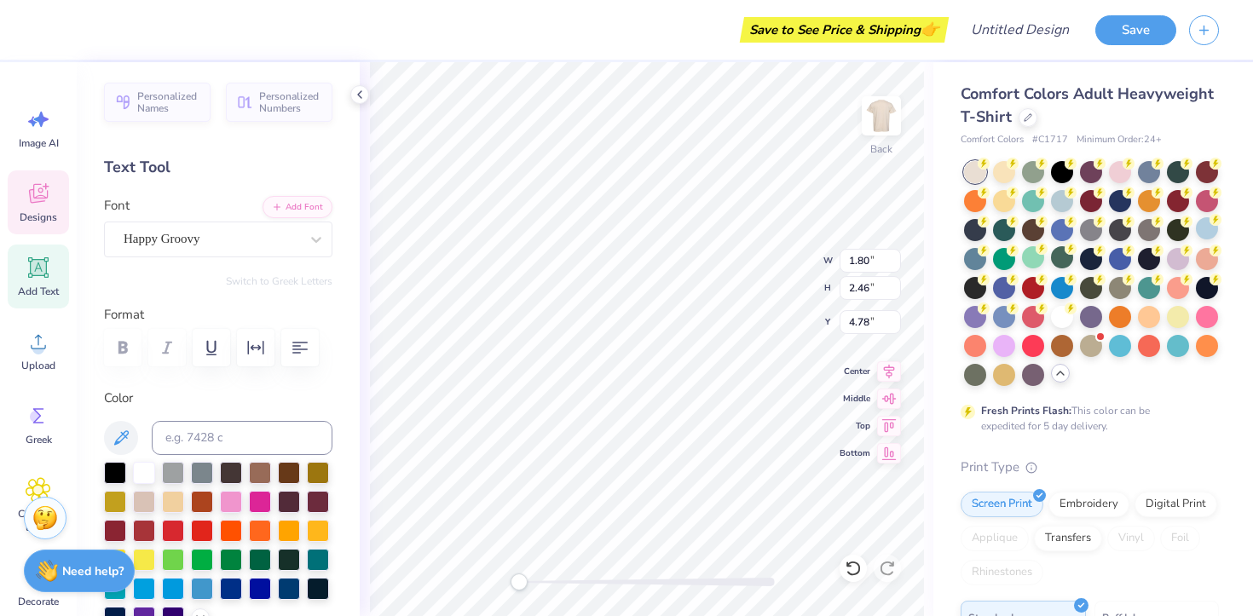
type input "2.46"
type input "4.78"
type textarea "W"
type input "2.16"
type input "2.23"
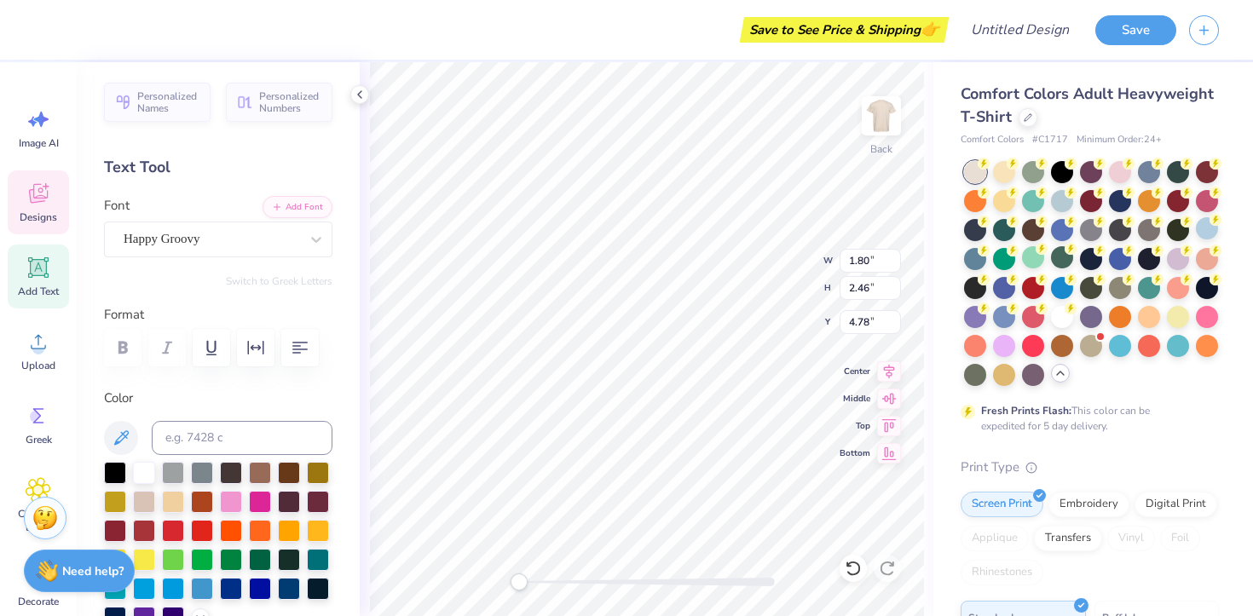
type input "7.97"
type textarea "C"
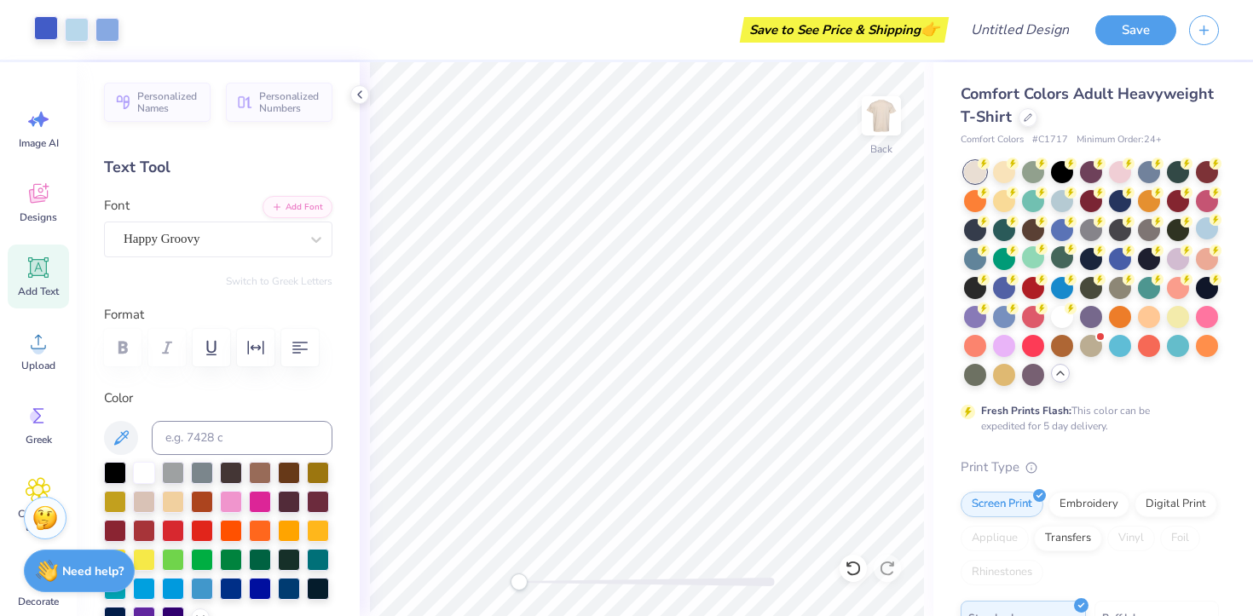
click at [51, 37] on div at bounding box center [46, 28] width 24 height 24
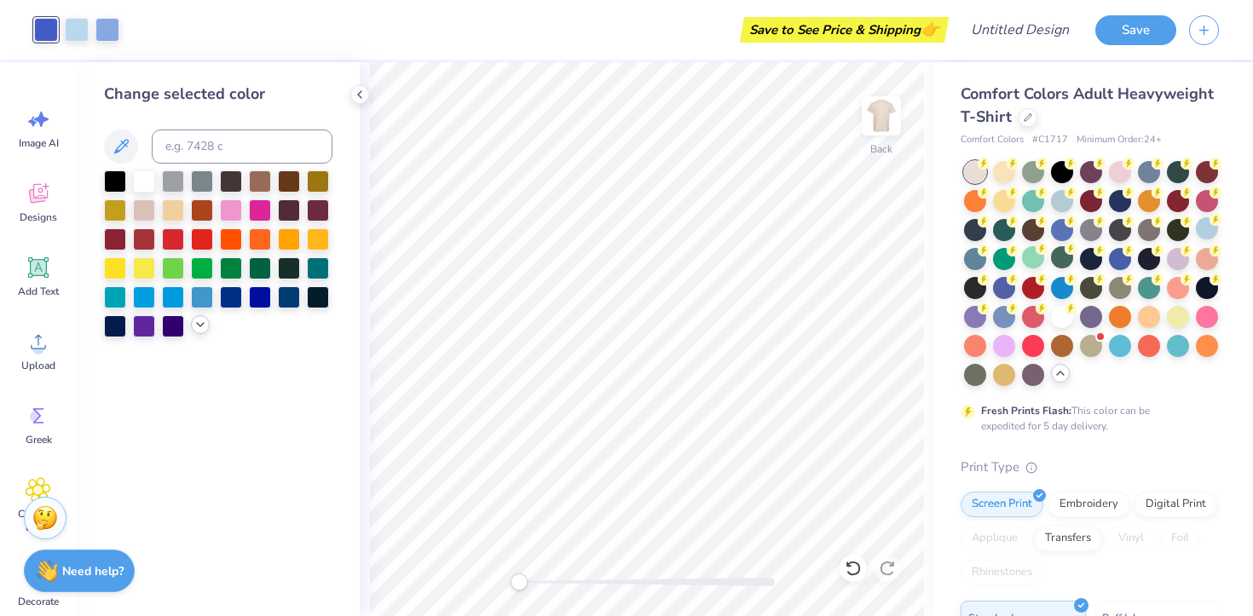
click at [202, 321] on icon at bounding box center [200, 325] width 14 height 14
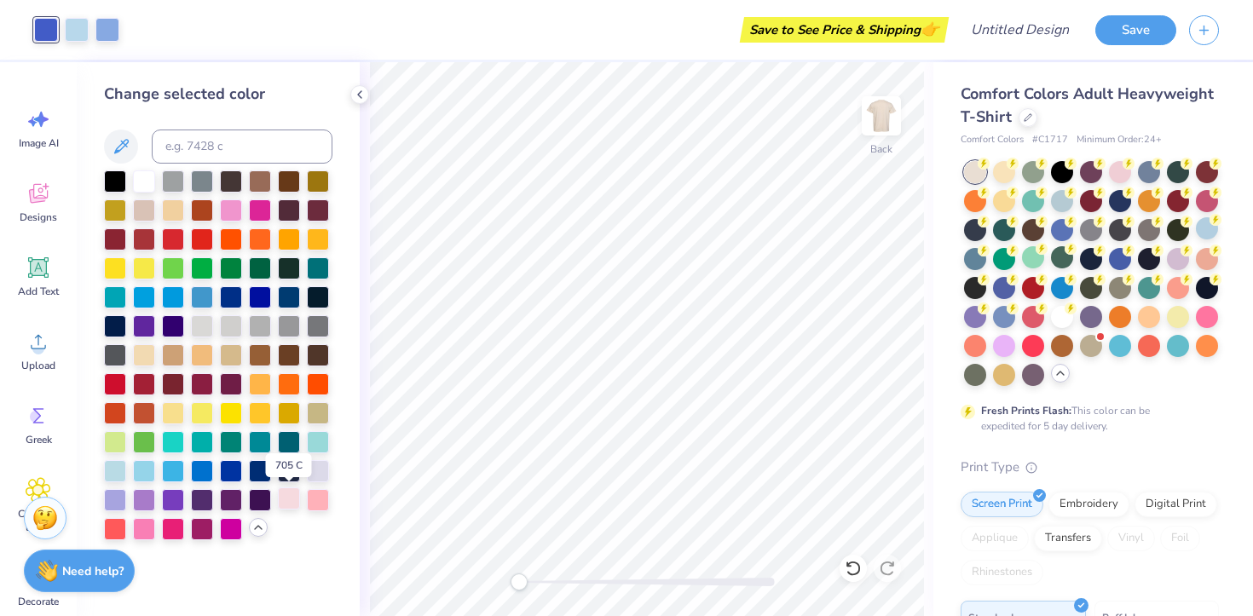
click at [289, 508] on div at bounding box center [289, 498] width 22 height 22
click at [313, 504] on div at bounding box center [318, 498] width 22 height 22
click at [120, 531] on div at bounding box center [115, 527] width 22 height 22
click at [135, 533] on div at bounding box center [144, 527] width 22 height 22
click at [144, 531] on div at bounding box center [144, 527] width 22 height 22
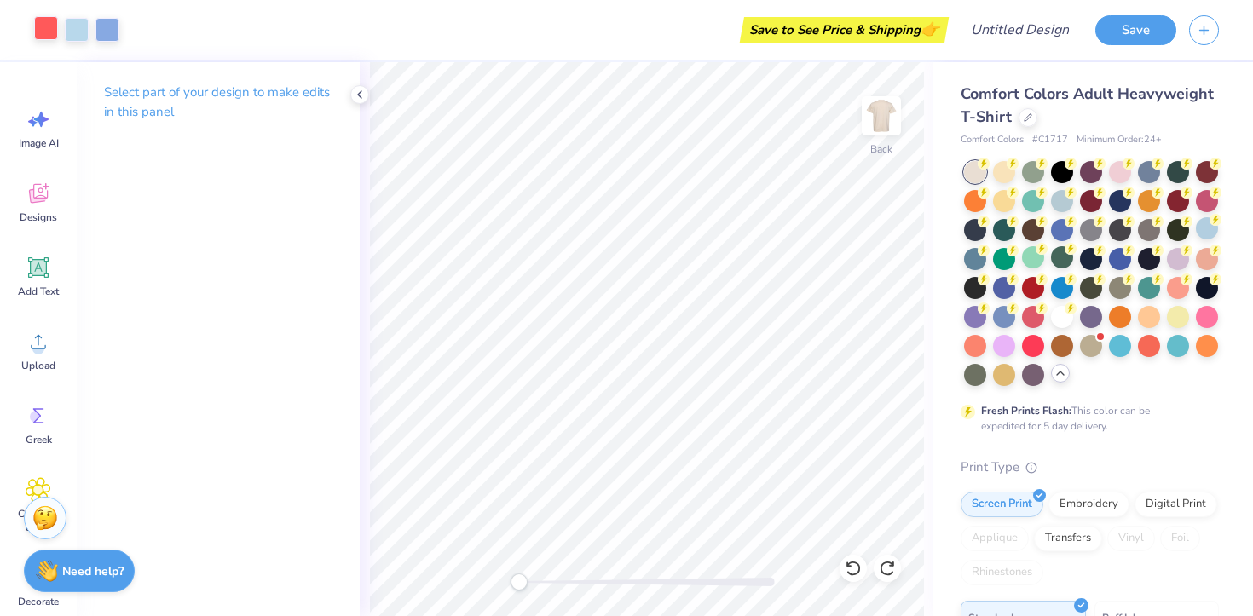
click at [52, 36] on div at bounding box center [46, 28] width 24 height 24
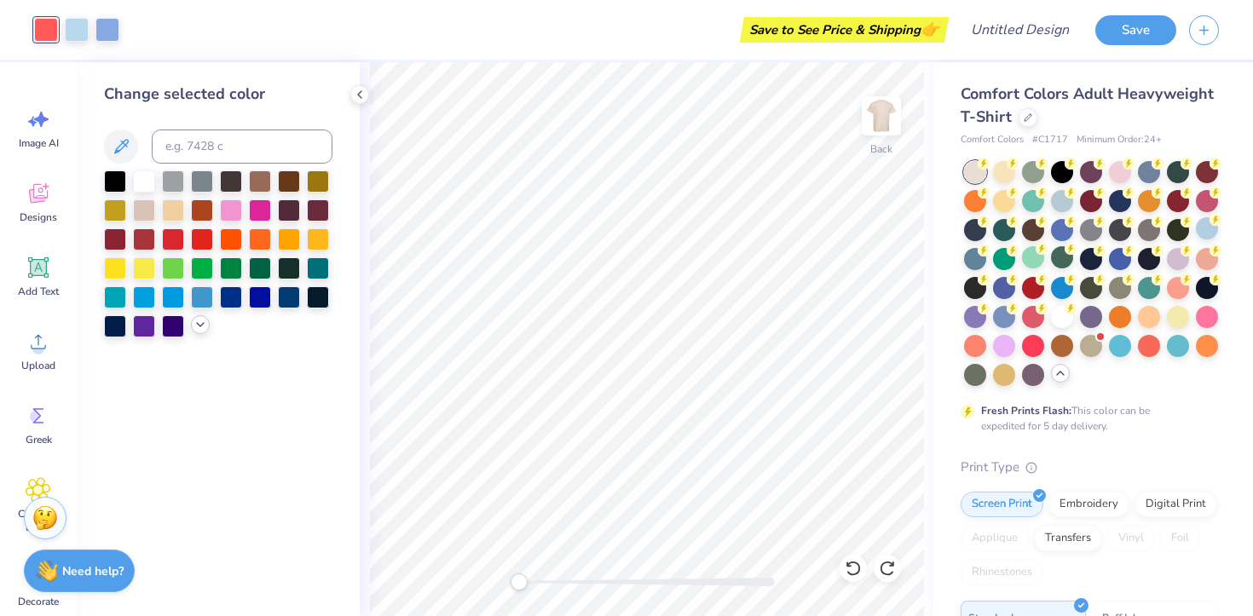
click at [199, 322] on icon at bounding box center [200, 325] width 14 height 14
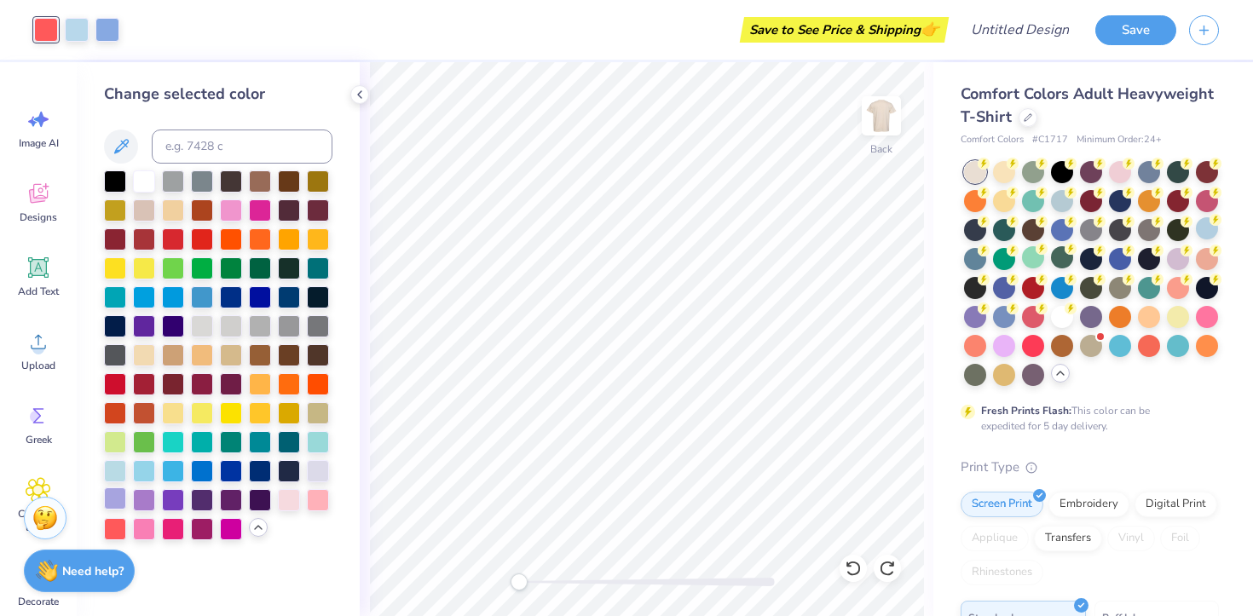
click at [112, 501] on div at bounding box center [115, 498] width 22 height 22
click at [74, 26] on div at bounding box center [77, 28] width 24 height 24
click at [148, 498] on div at bounding box center [144, 498] width 22 height 22
click at [112, 43] on div "Art colors" at bounding box center [59, 30] width 119 height 60
click at [173, 505] on div at bounding box center [173, 498] width 22 height 22
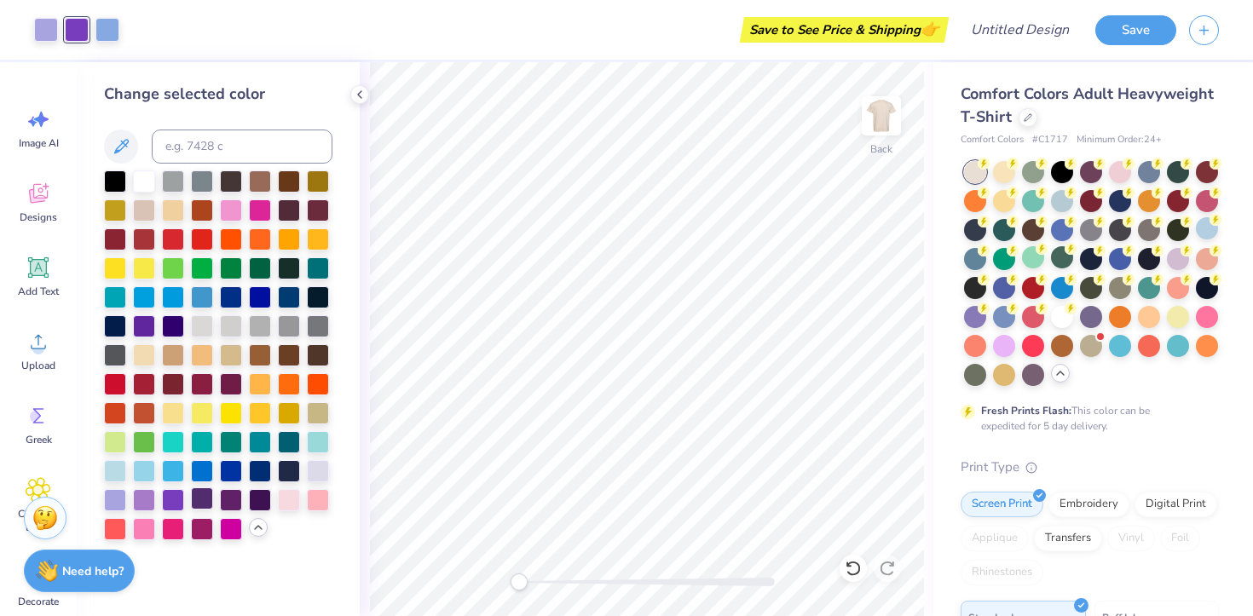
click at [206, 499] on div at bounding box center [202, 498] width 22 height 22
click at [228, 498] on div at bounding box center [231, 498] width 22 height 22
click at [259, 499] on div at bounding box center [260, 498] width 22 height 22
click at [236, 498] on div at bounding box center [231, 498] width 22 height 22
click at [202, 498] on div at bounding box center [202, 498] width 22 height 22
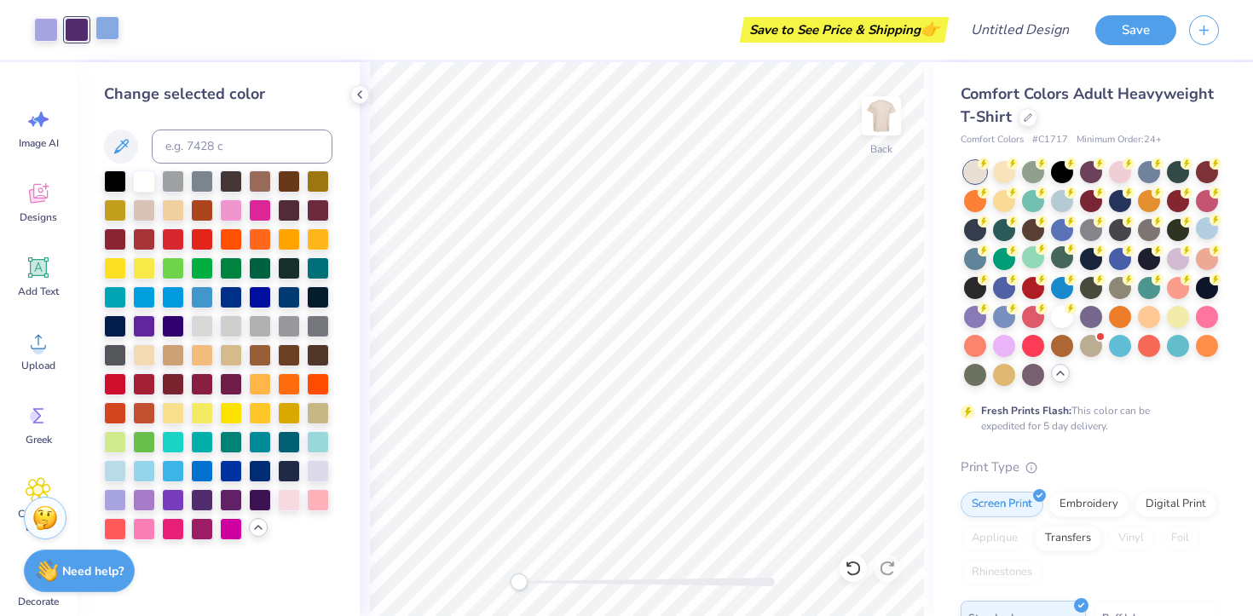
click at [107, 32] on div at bounding box center [107, 28] width 24 height 24
click at [318, 473] on div at bounding box center [318, 469] width 22 height 22
click at [177, 498] on div at bounding box center [173, 498] width 22 height 22
click at [196, 498] on div at bounding box center [202, 498] width 22 height 22
click at [253, 498] on div at bounding box center [260, 498] width 22 height 22
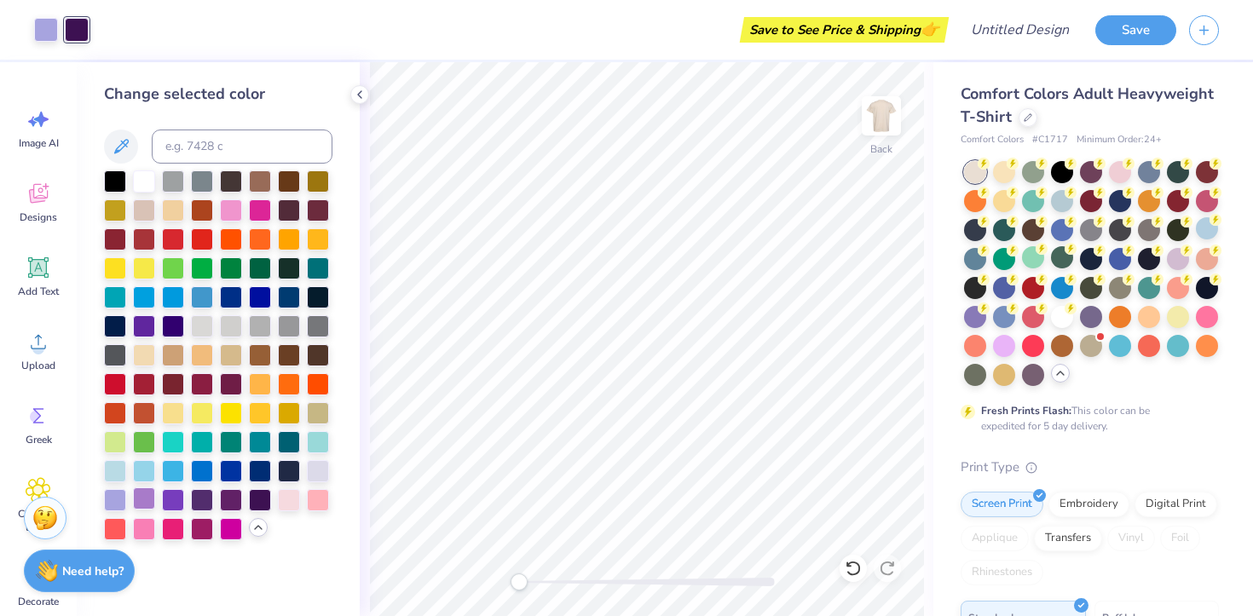
click at [150, 501] on div at bounding box center [144, 498] width 22 height 22
click at [112, 501] on div at bounding box center [115, 498] width 22 height 22
click at [150, 501] on div at bounding box center [144, 498] width 22 height 22
click at [172, 501] on div at bounding box center [173, 498] width 22 height 22
click at [147, 499] on div at bounding box center [144, 498] width 22 height 22
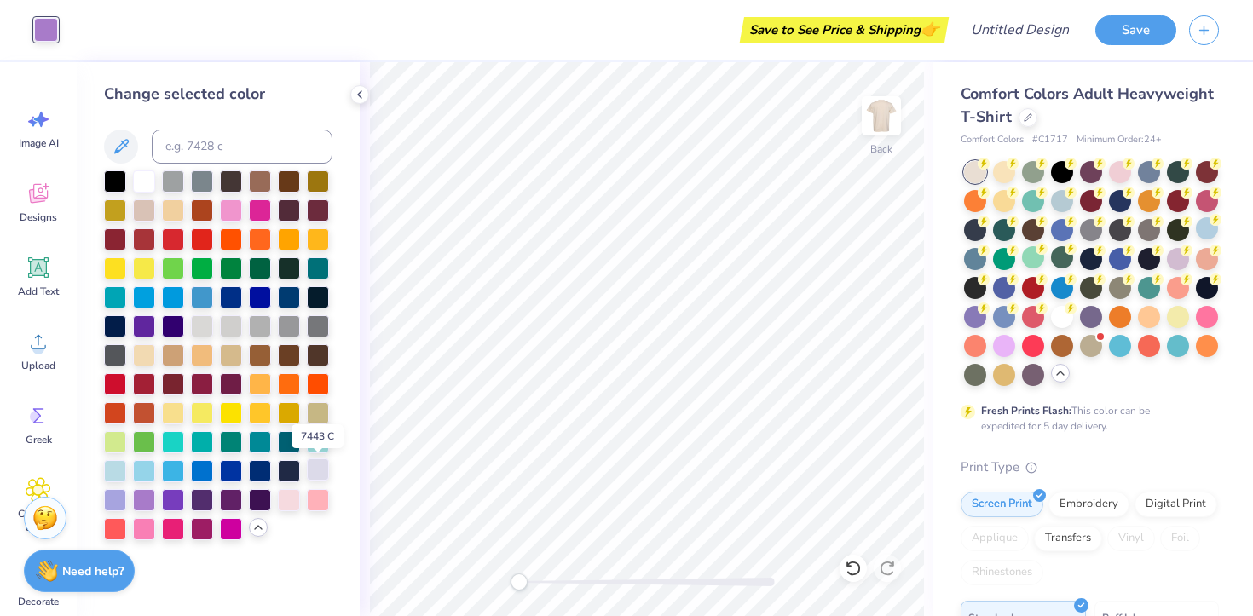
click at [317, 461] on div at bounding box center [318, 469] width 22 height 22
click at [147, 494] on div at bounding box center [144, 498] width 22 height 22
click at [78, 26] on div "Save to See Price & Shipping 👉" at bounding box center [507, 30] width 873 height 60
click at [353, 96] on icon at bounding box center [360, 95] width 14 height 14
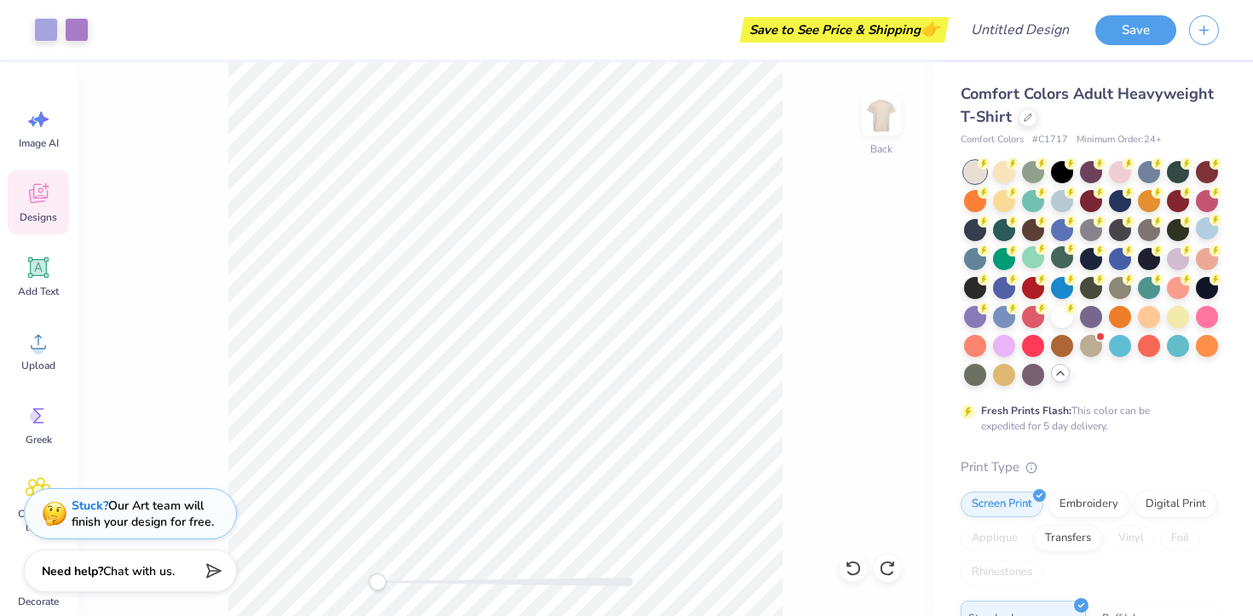
click at [46, 210] on span "Designs" at bounding box center [38, 217] width 37 height 14
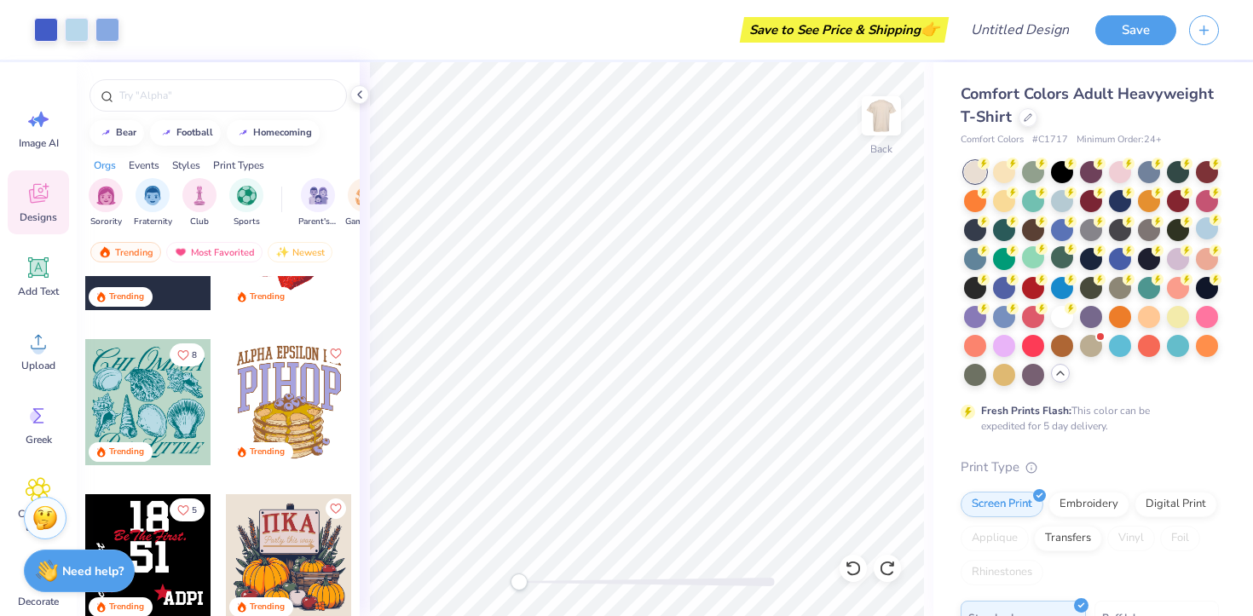
scroll to position [6862, 0]
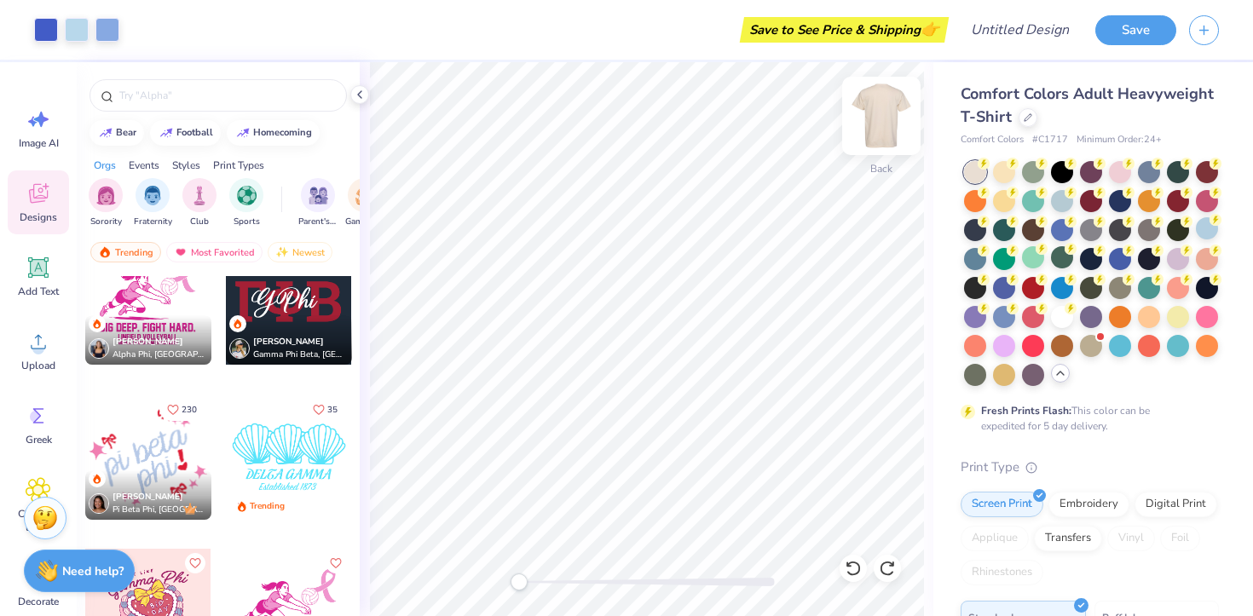
click at [884, 130] on img at bounding box center [881, 116] width 68 height 68
click at [164, 471] on div "Jovie Chen Pi Beta Phi, University of Oregon" at bounding box center [148, 494] width 126 height 49
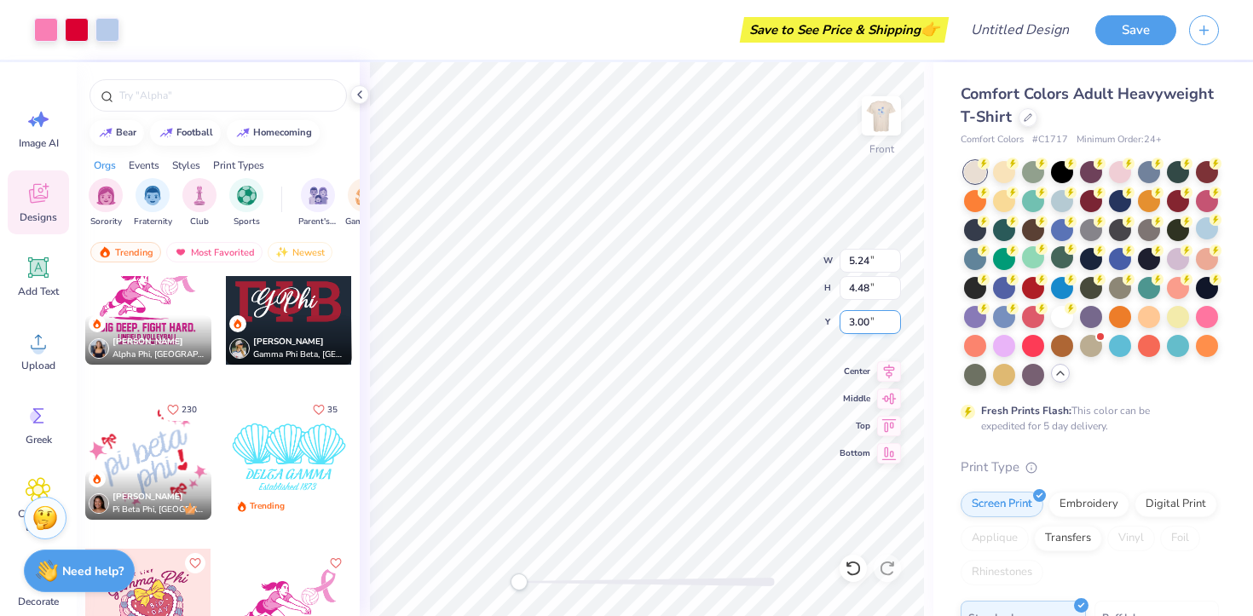
click at [848, 327] on div "Front W 5.24 5.24 " H 4.48 4.48 " Y 3.00 3.00 " Center Middle Top Bottom" at bounding box center [646, 339] width 573 height 554
type input "8.42"
type input "7.19"
type input "11.00"
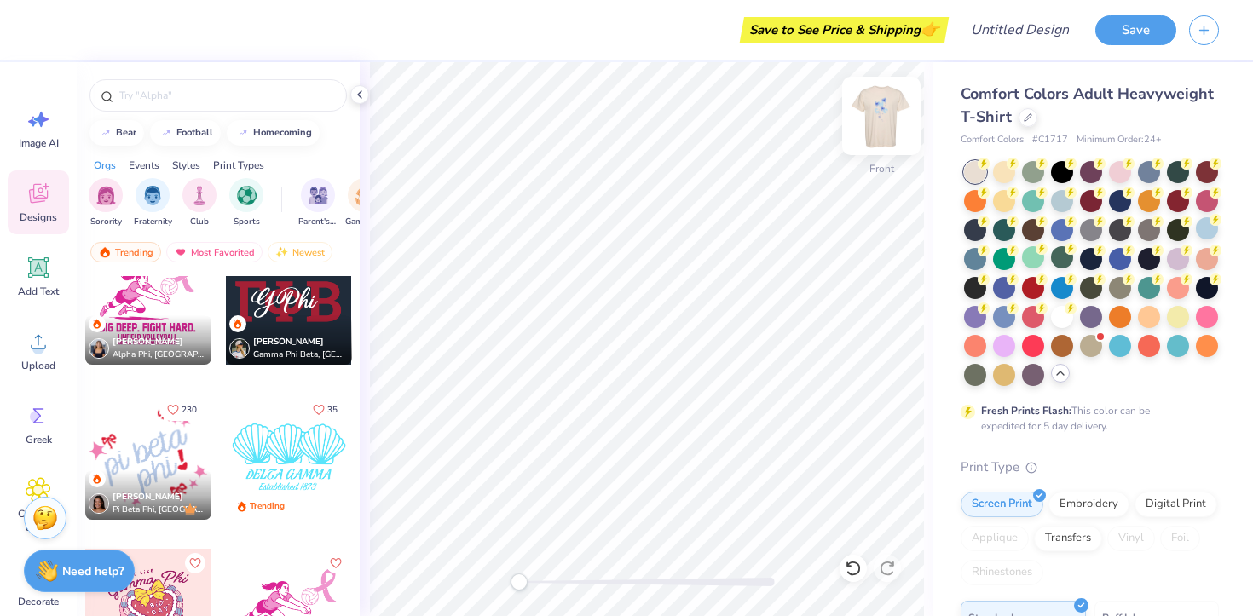
click at [894, 121] on img at bounding box center [881, 116] width 68 height 68
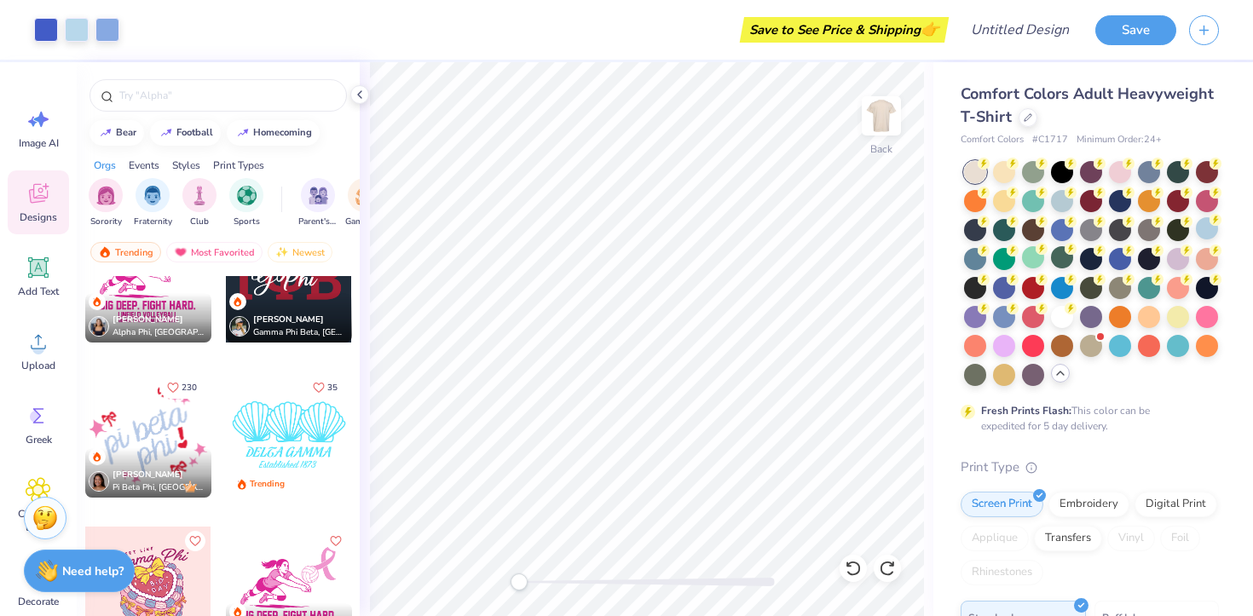
scroll to position [6895, 0]
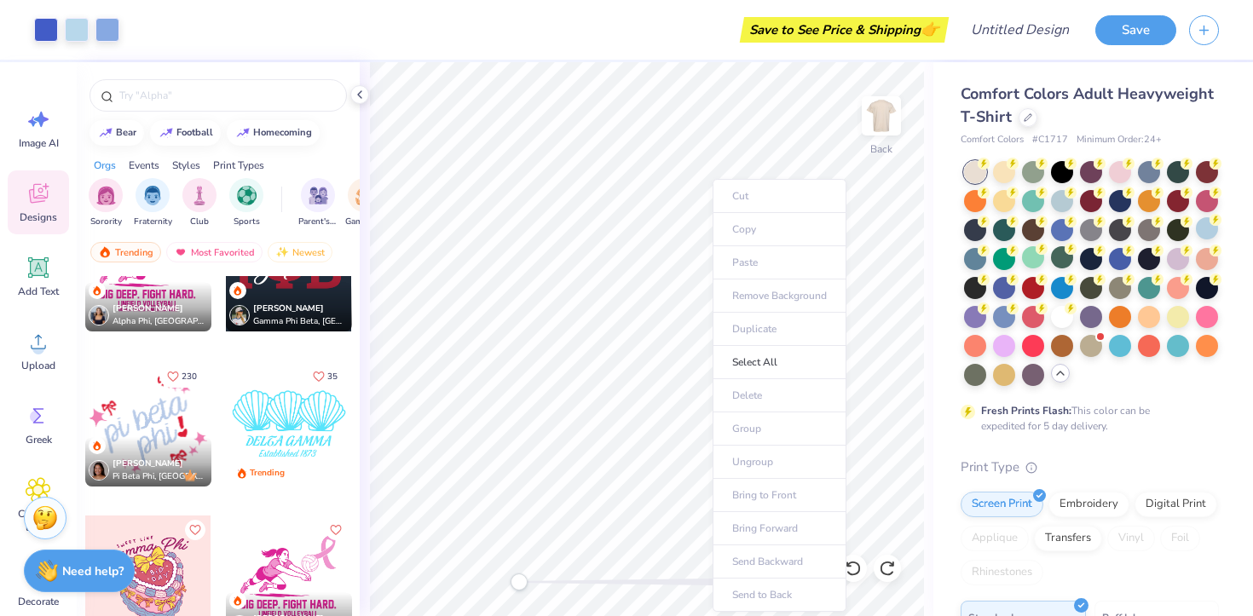
click at [1116, 52] on div "Save" at bounding box center [1174, 30] width 158 height 60
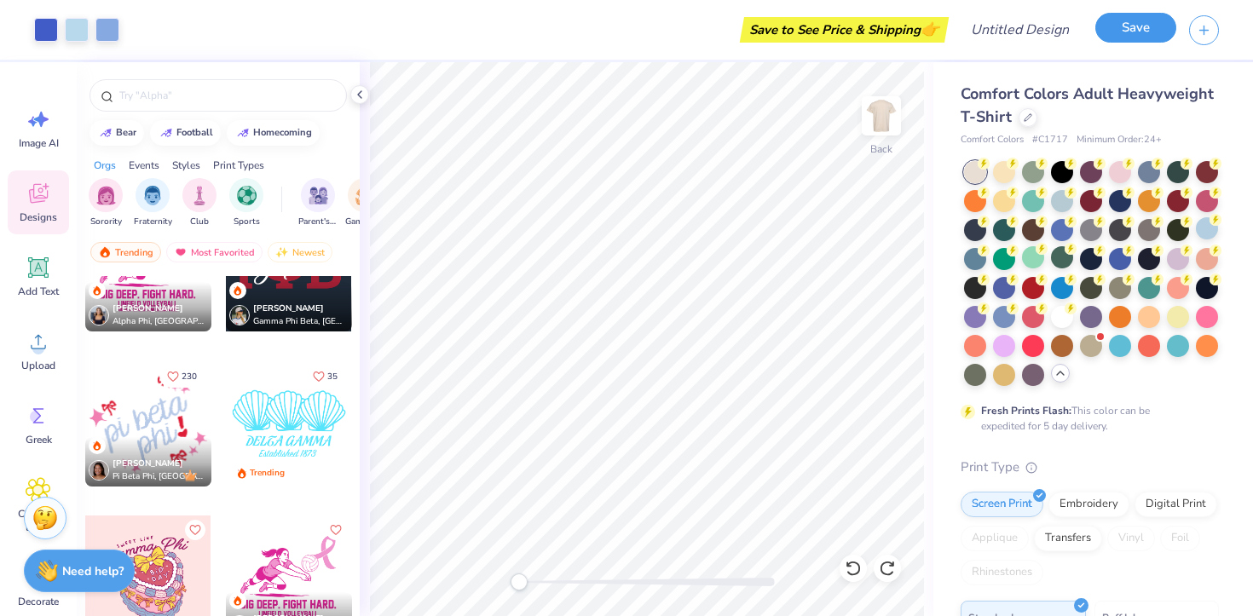
click at [1116, 26] on button "Save" at bounding box center [1135, 28] width 81 height 30
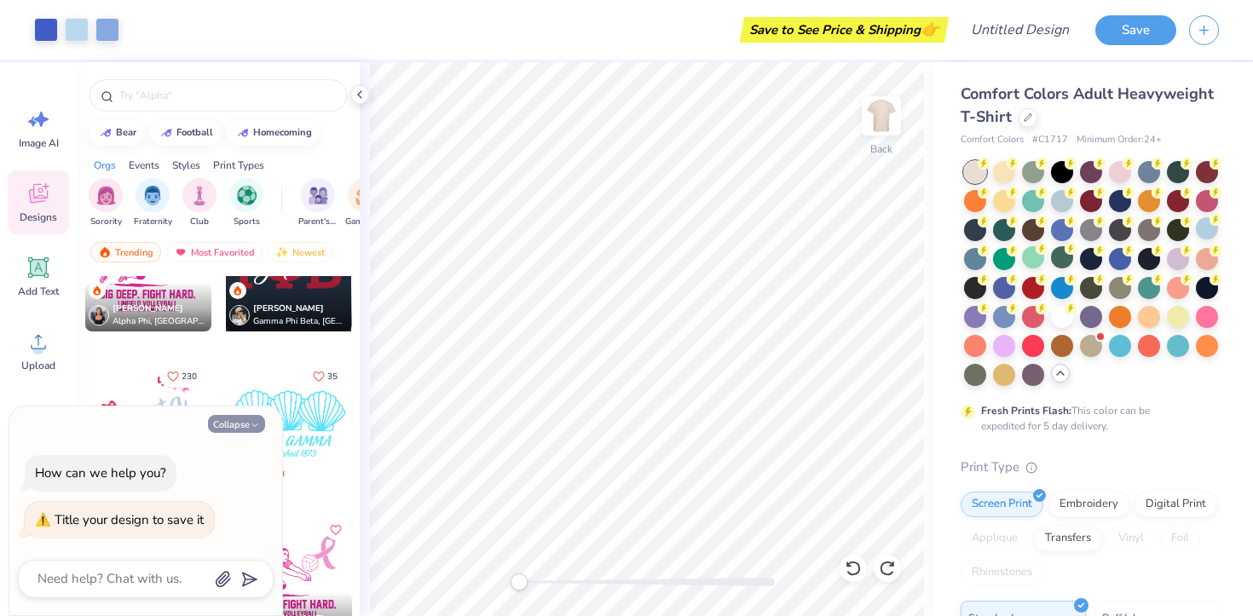
click at [249, 430] on button "Collapse" at bounding box center [236, 424] width 57 height 18
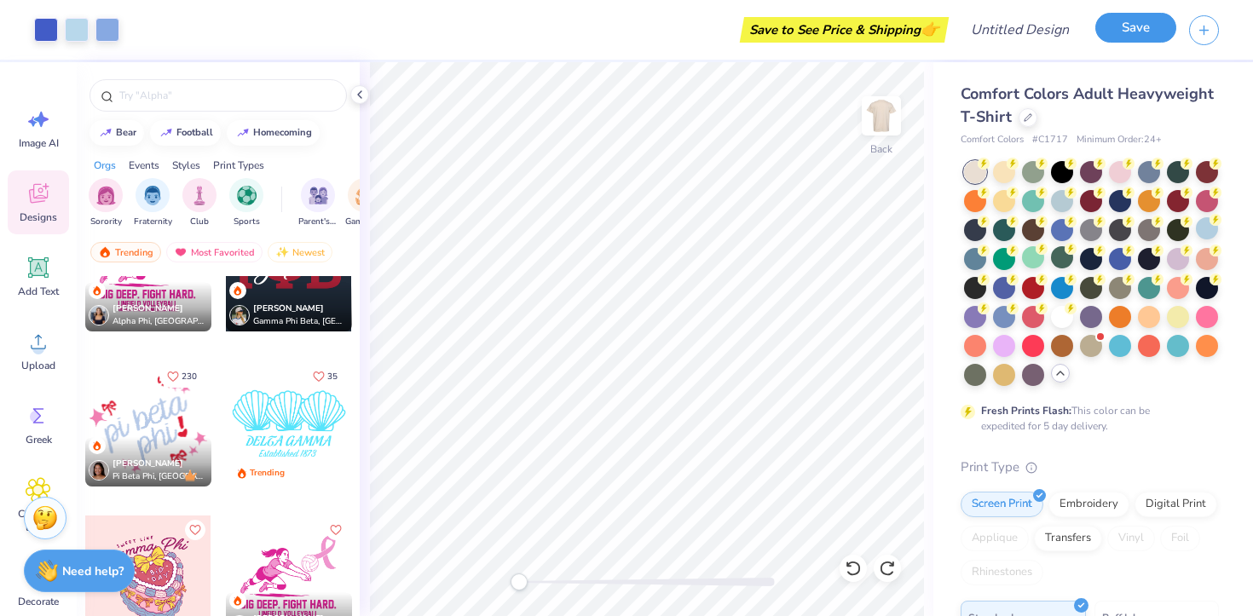
click at [1134, 33] on button "Save" at bounding box center [1135, 28] width 81 height 30
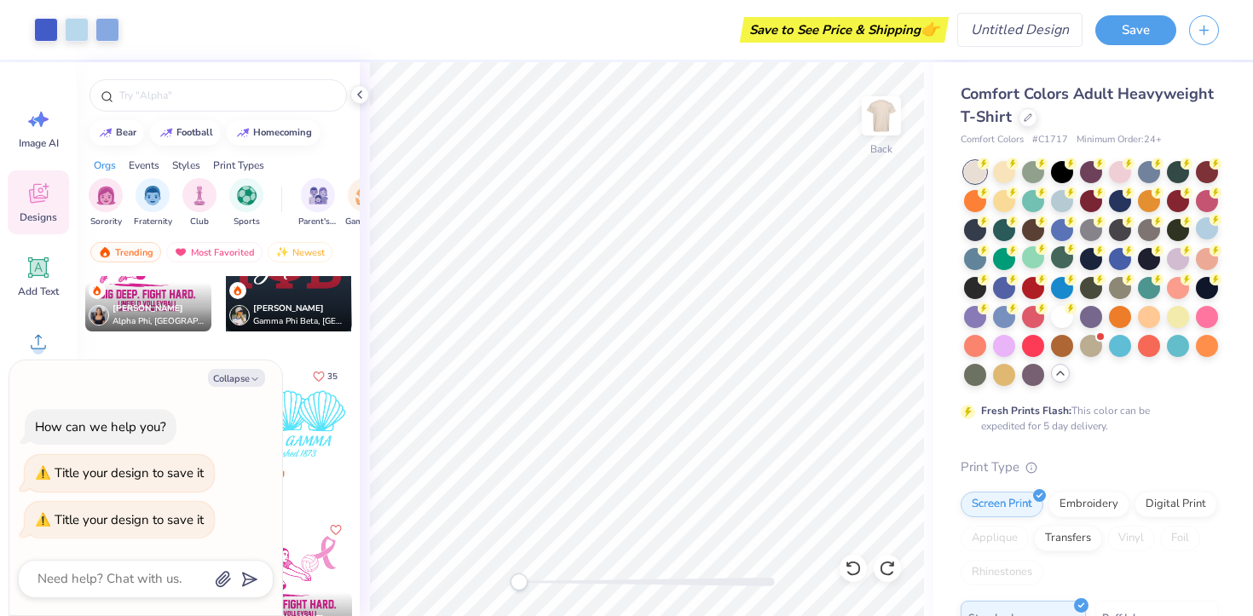
type textarea "x"
type textarea "c"
type textarea "x"
type textarea "cw"
type textarea "x"
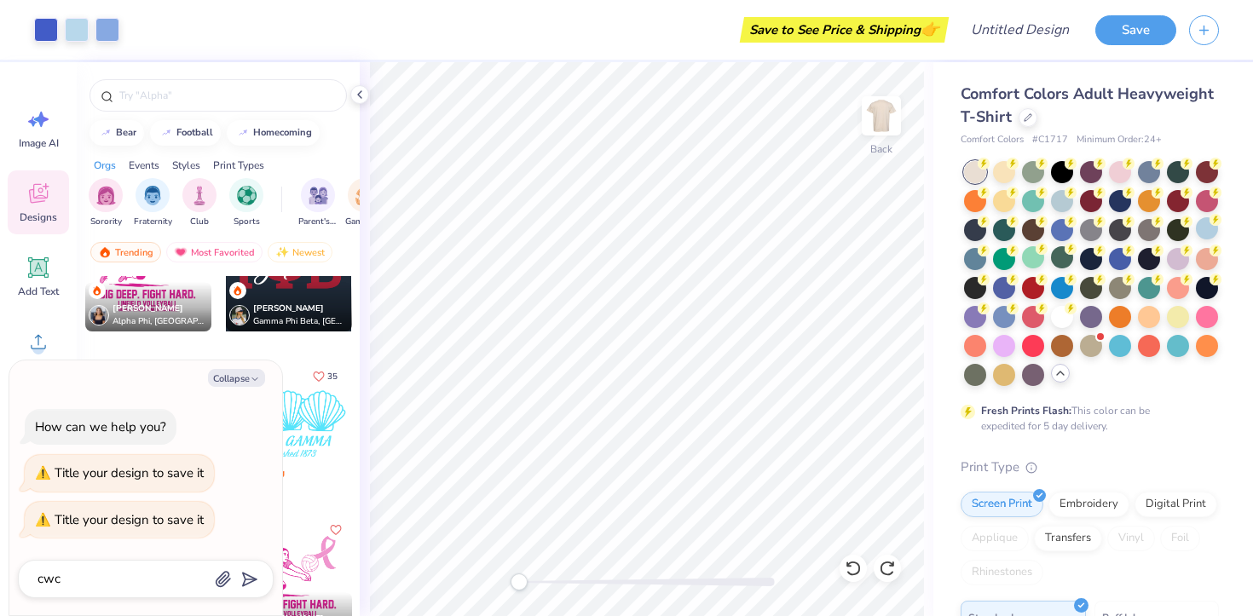
type textarea "cwc"
type input "cwc"
type textarea "x"
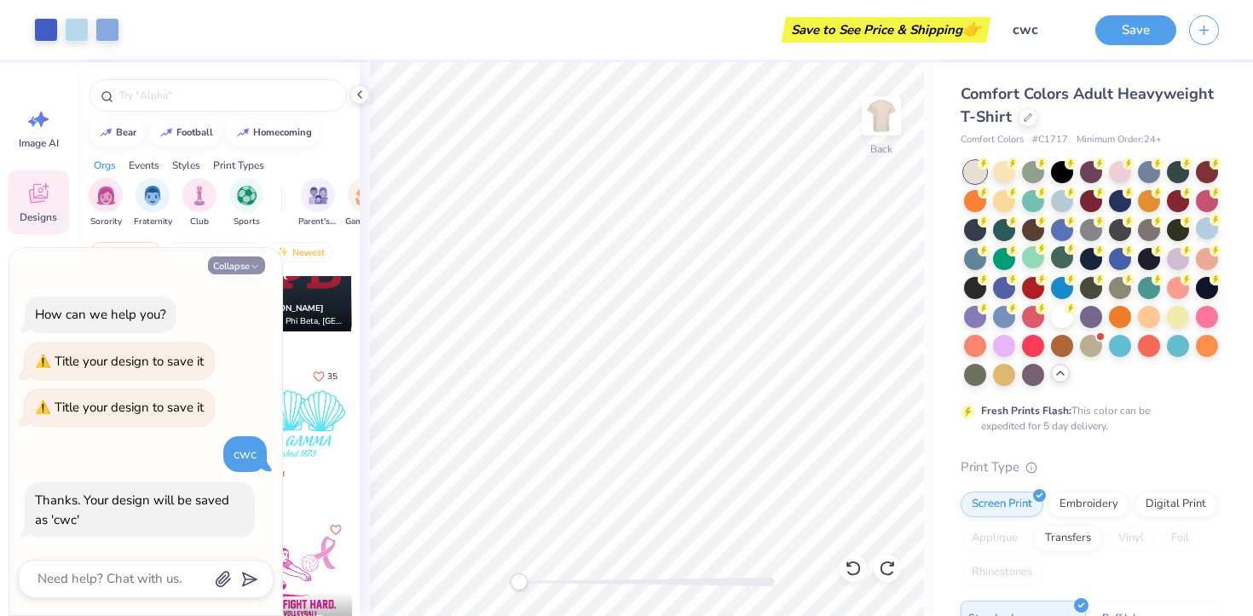
click at [261, 264] on button "Collapse" at bounding box center [236, 265] width 57 height 18
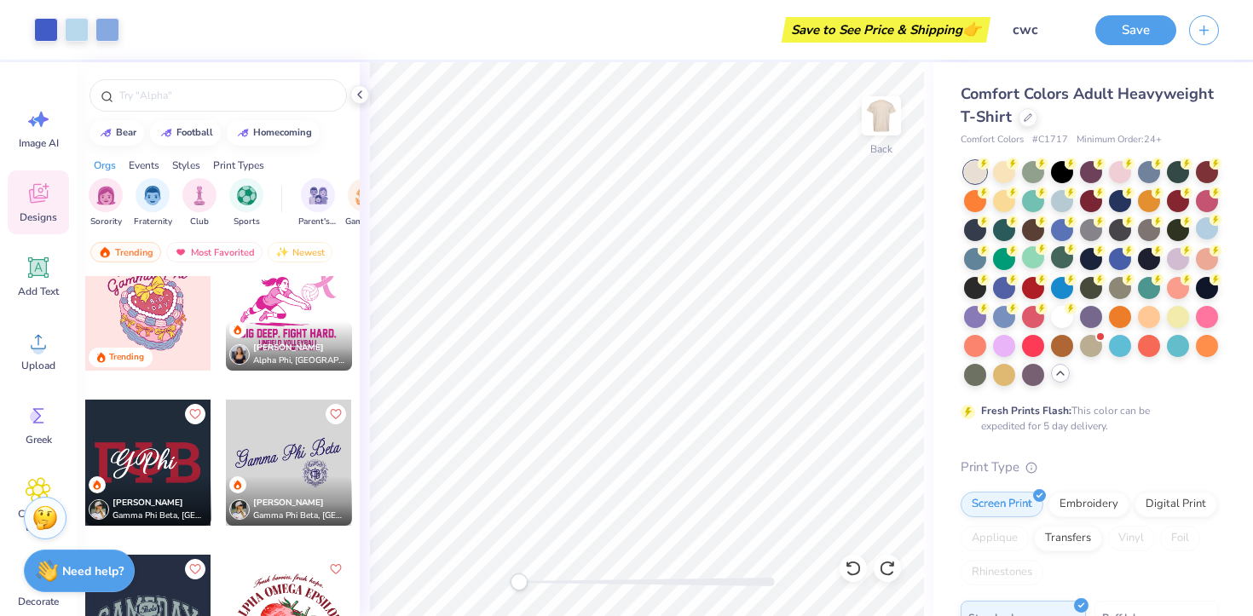
scroll to position [7461, 0]
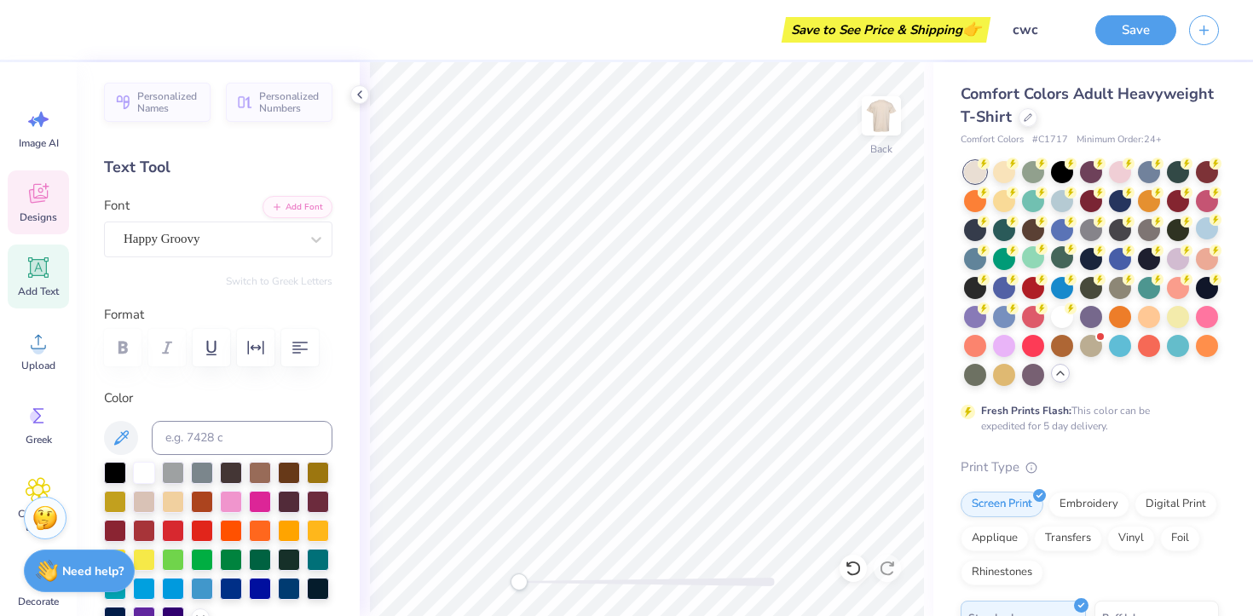
click at [57, 204] on div "Designs" at bounding box center [38, 202] width 61 height 64
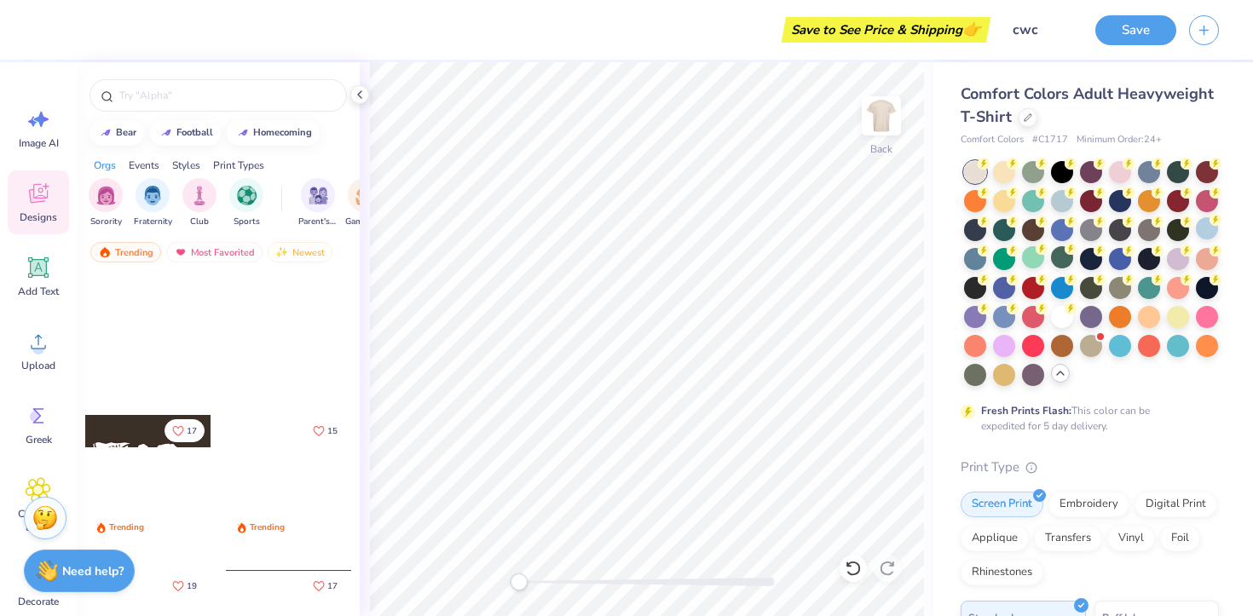
scroll to position [130, 0]
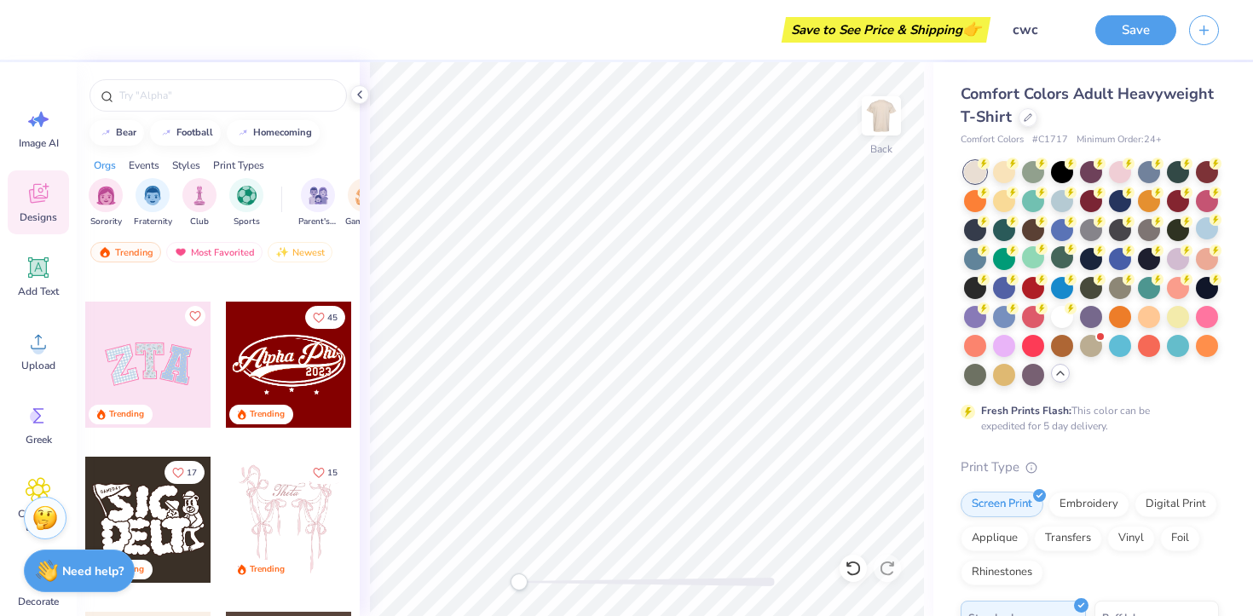
click at [174, 375] on div at bounding box center [148, 365] width 126 height 126
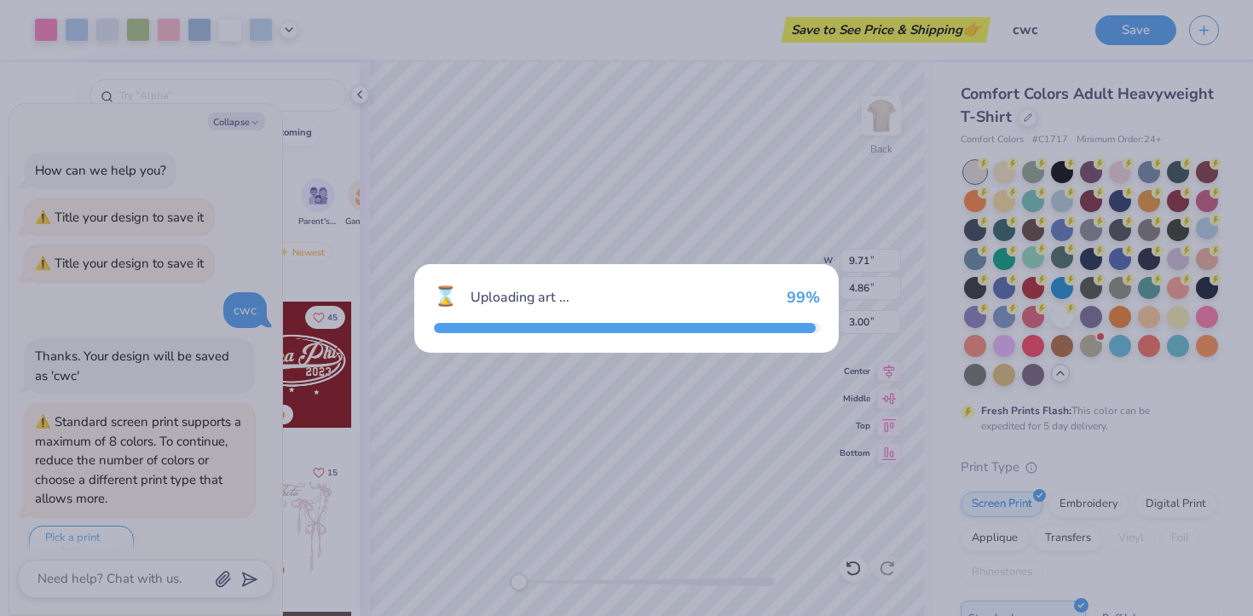
scroll to position [25, 0]
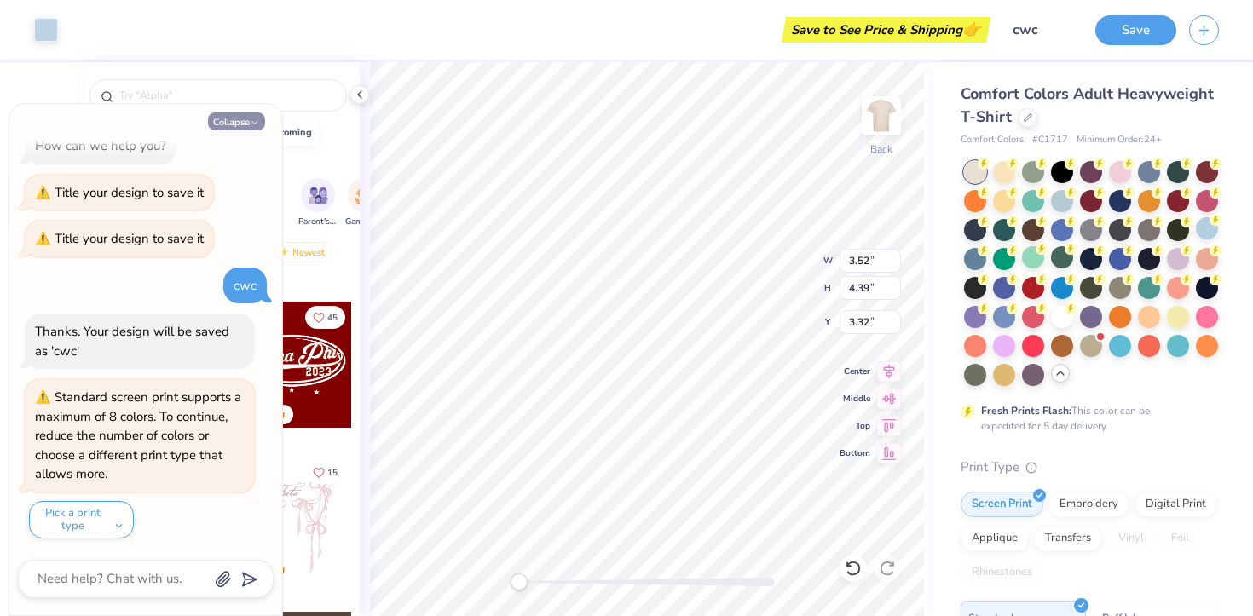
click at [252, 120] on icon "button" at bounding box center [255, 123] width 10 height 10
type textarea "x"
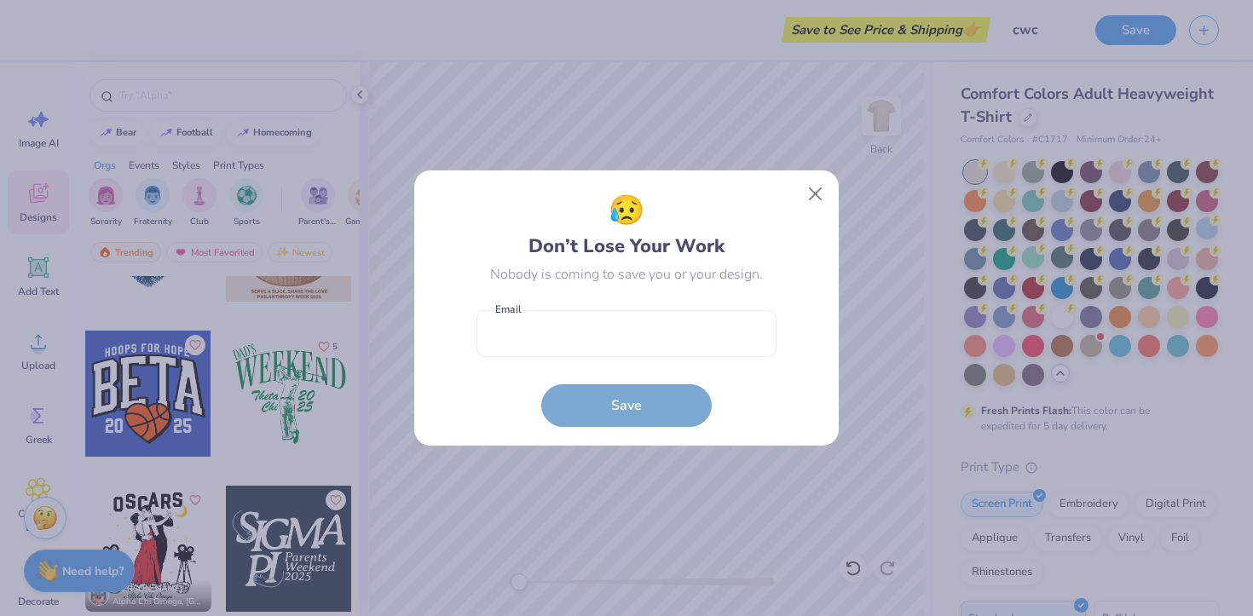
scroll to position [12520, 0]
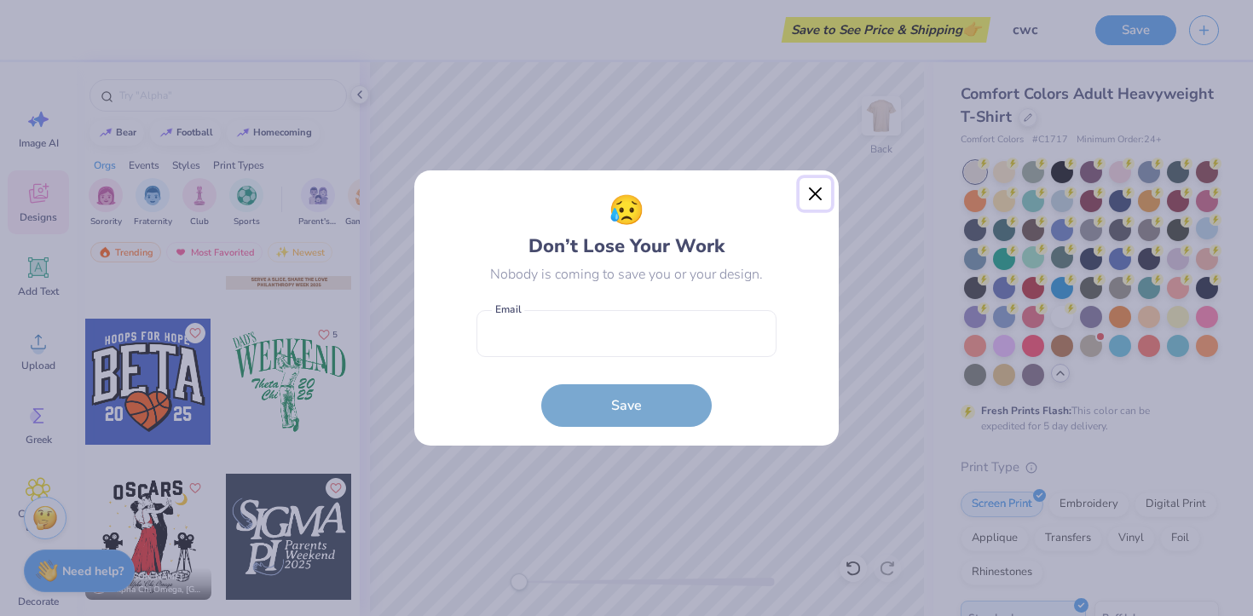
click at [809, 193] on button "Close" at bounding box center [815, 194] width 32 height 32
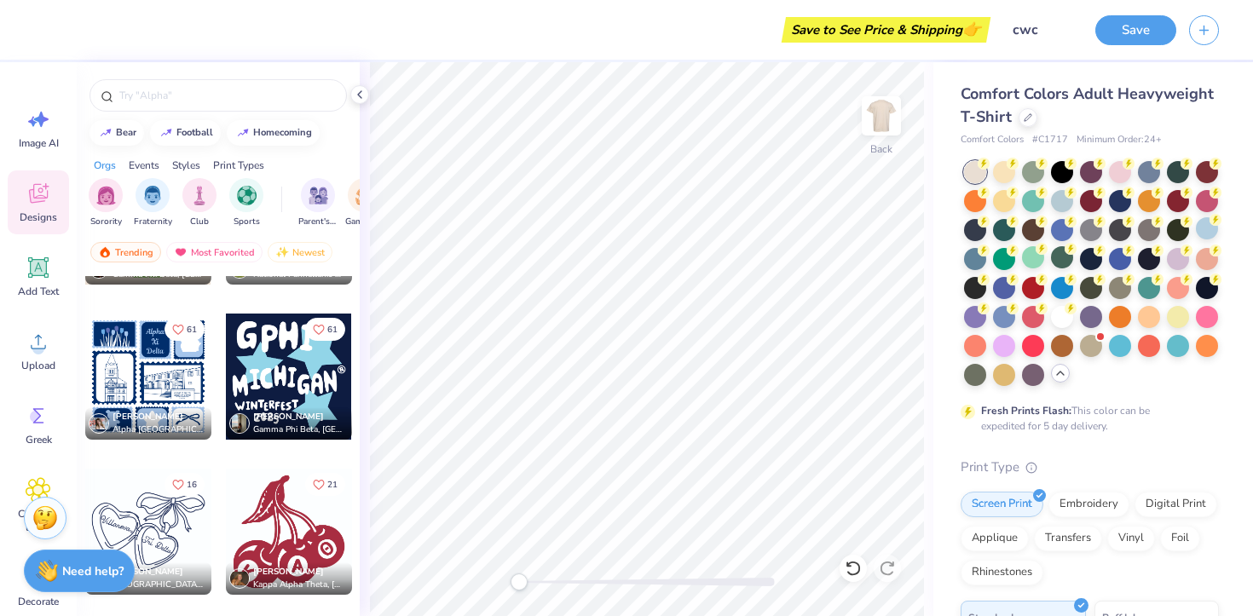
scroll to position [14000, 0]
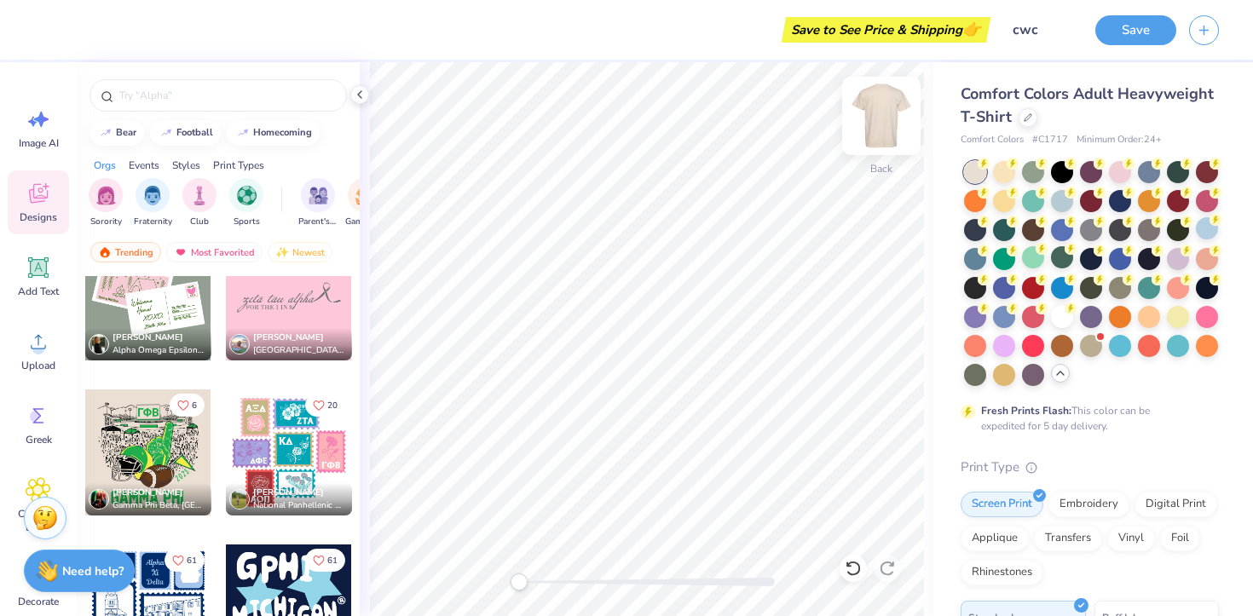
click at [884, 118] on img at bounding box center [881, 116] width 68 height 68
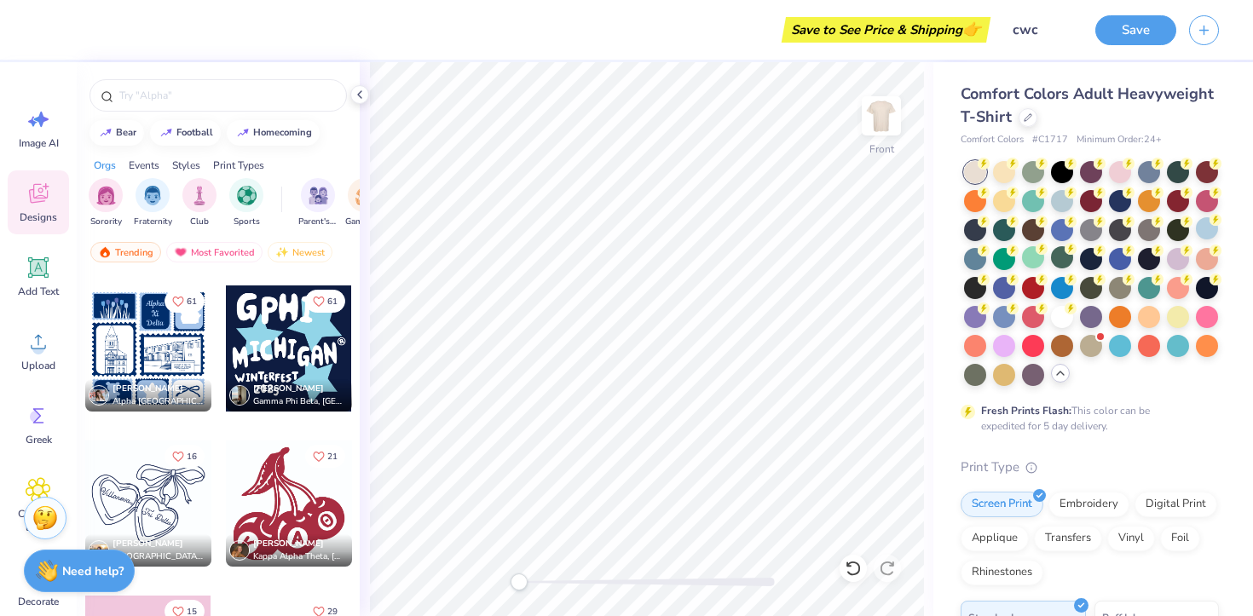
scroll to position [14258, 0]
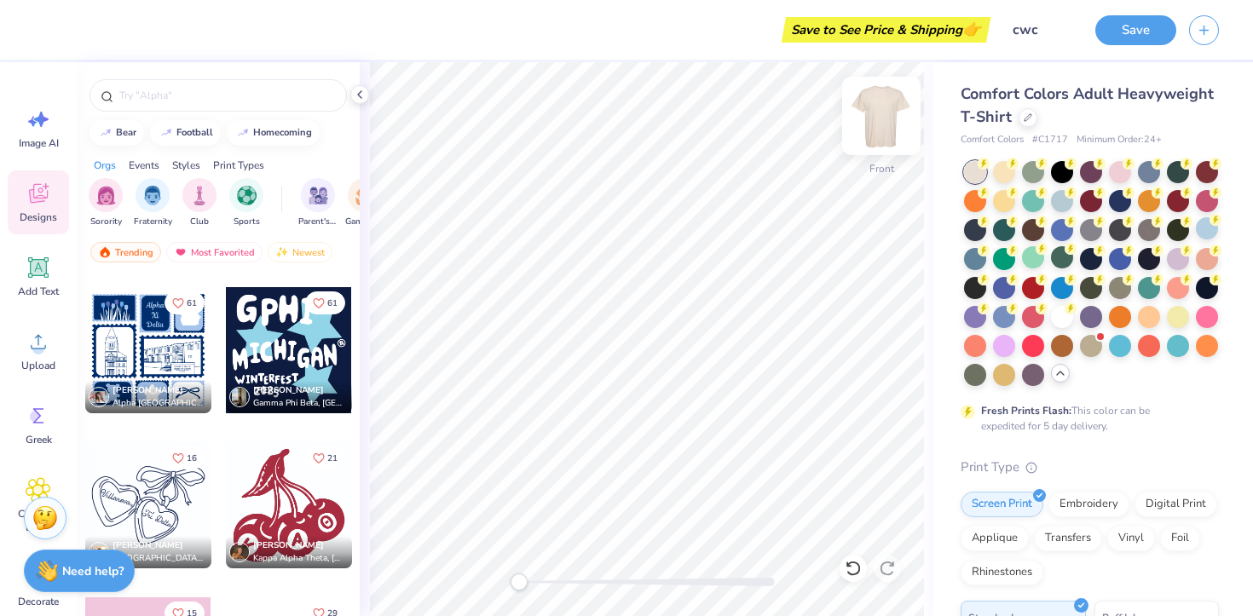
click at [871, 121] on img at bounding box center [881, 116] width 68 height 68
click at [1143, 262] on div at bounding box center [1149, 257] width 22 height 22
click at [296, 339] on div at bounding box center [289, 350] width 126 height 126
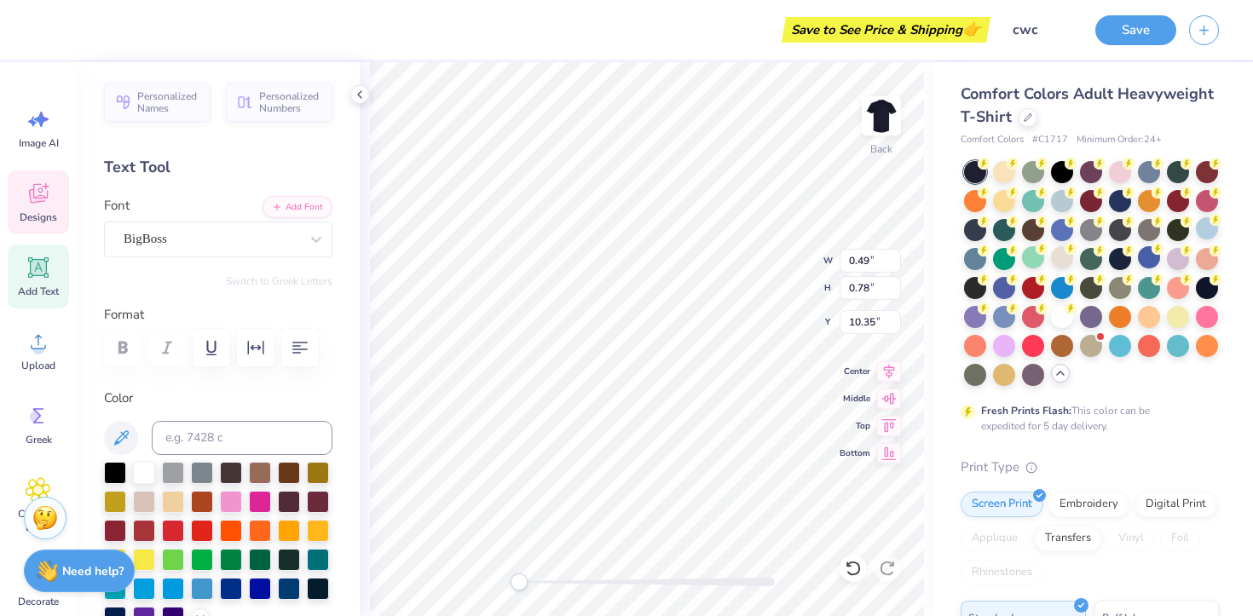
type input "0.62"
type input "0.79"
type input "10.43"
type input "0.90"
type input "0.84"
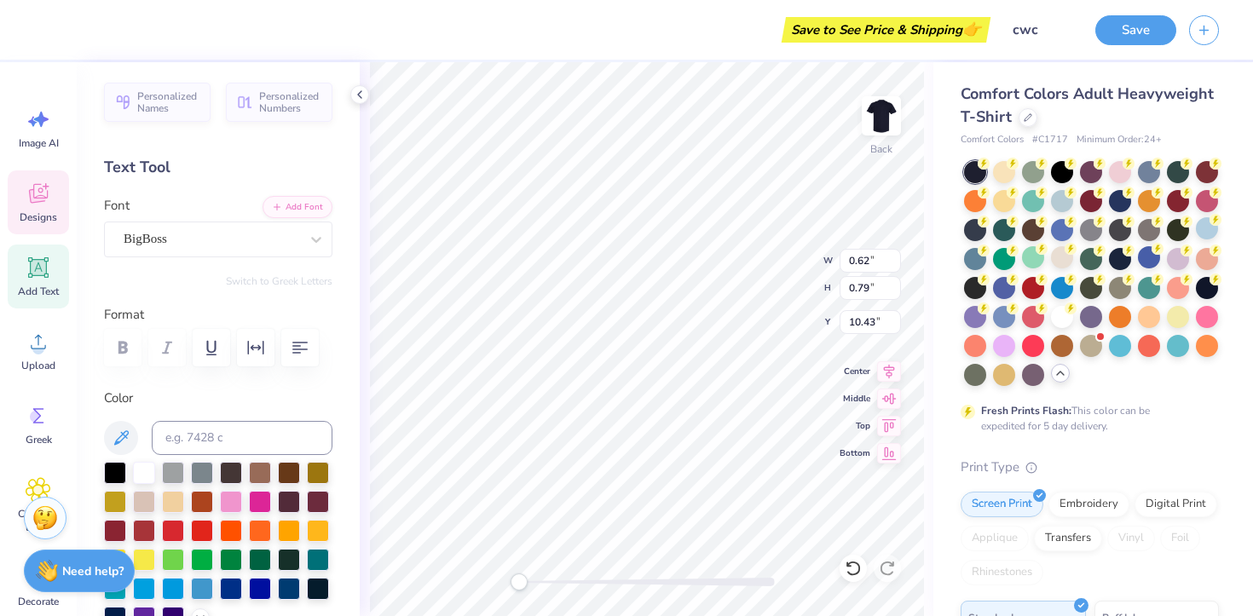
type input "10.46"
type input "1.76"
type input "2.56"
type input "3.04"
type input "1.84"
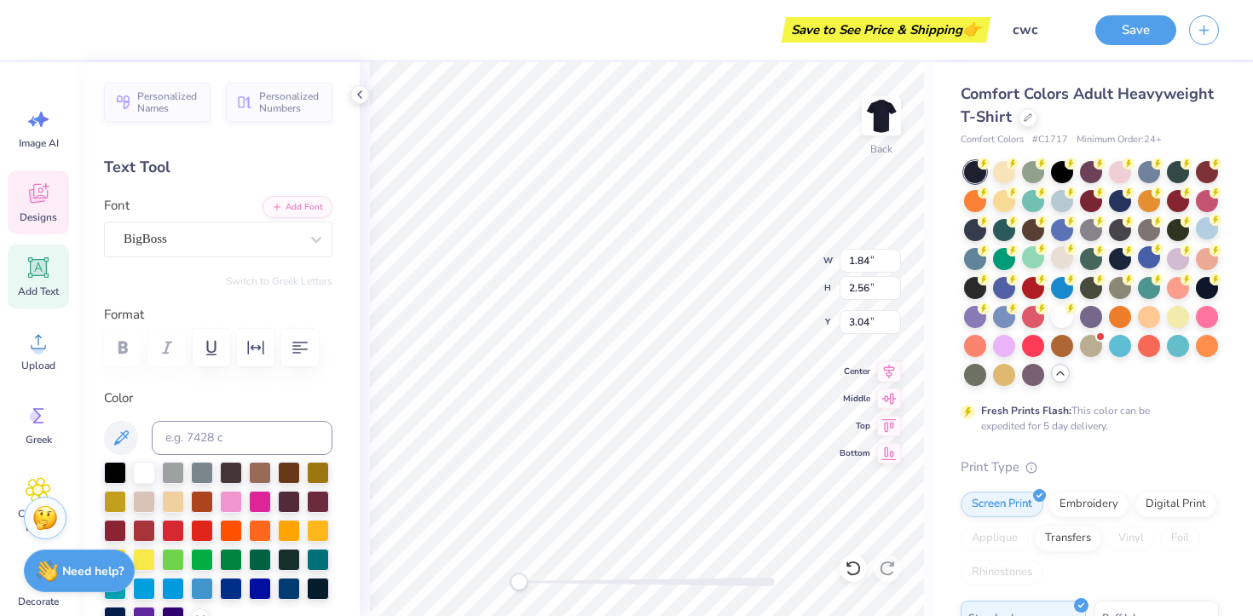
type input "3.00"
type textarea "C"
type input "1.48"
type input "2.55"
type input "3.34"
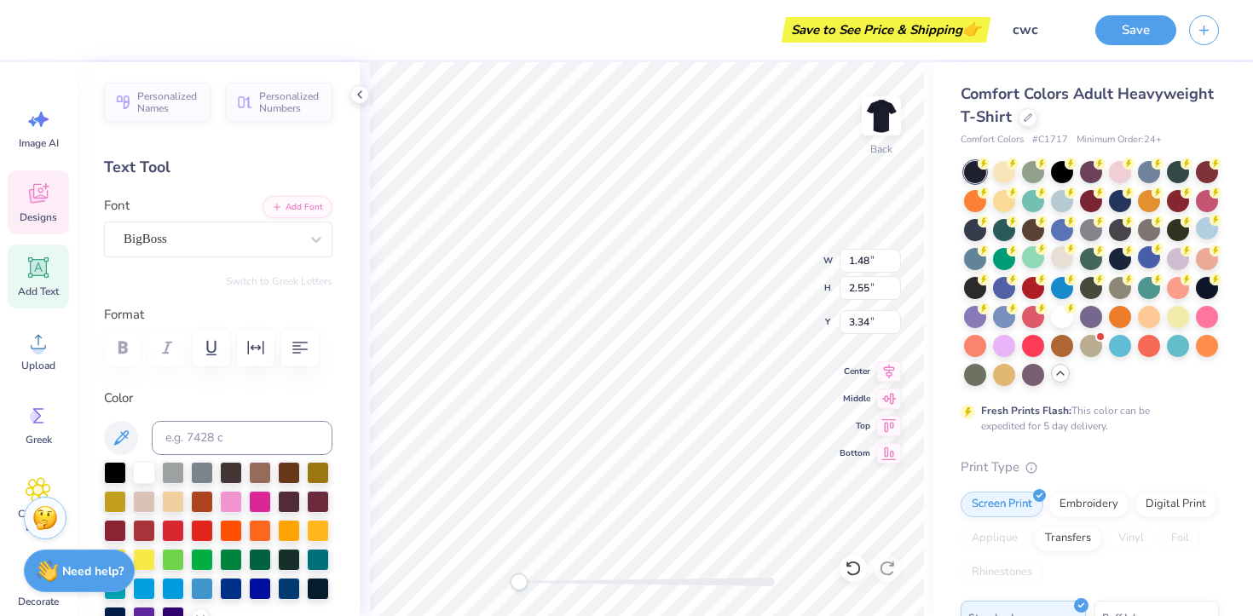
type textarea "WP"
type input "1.76"
type input "2.56"
type input "3.00"
type input "1.32"
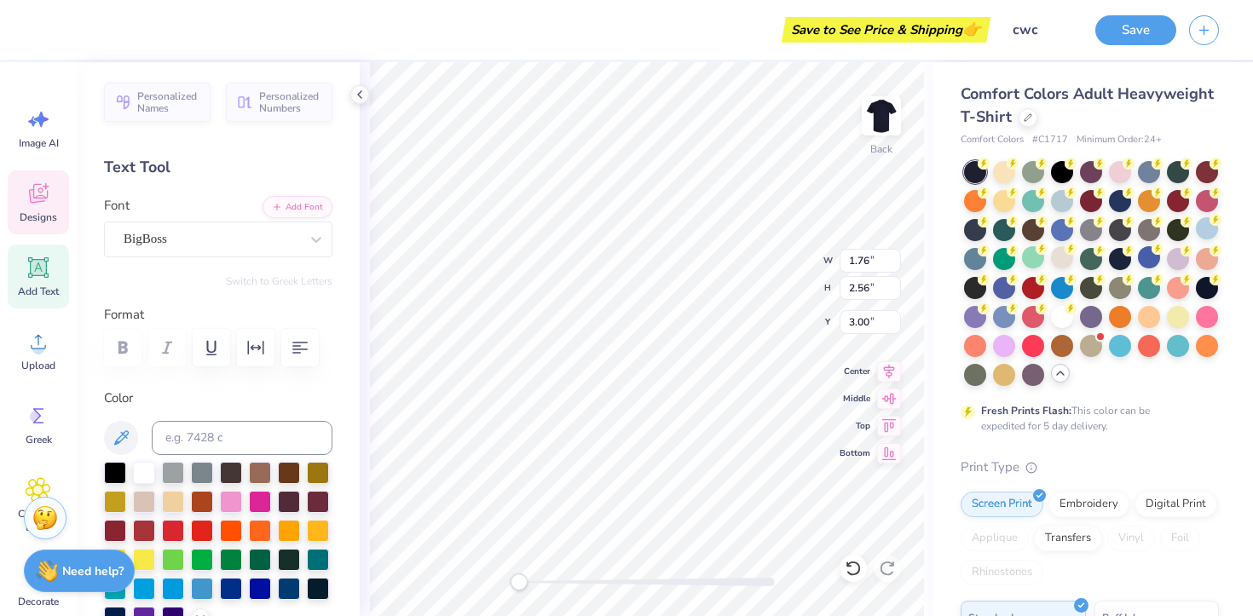
type input "2.46"
type input "3.29"
type textarea "W"
click at [856, 568] on icon at bounding box center [852, 568] width 17 height 17
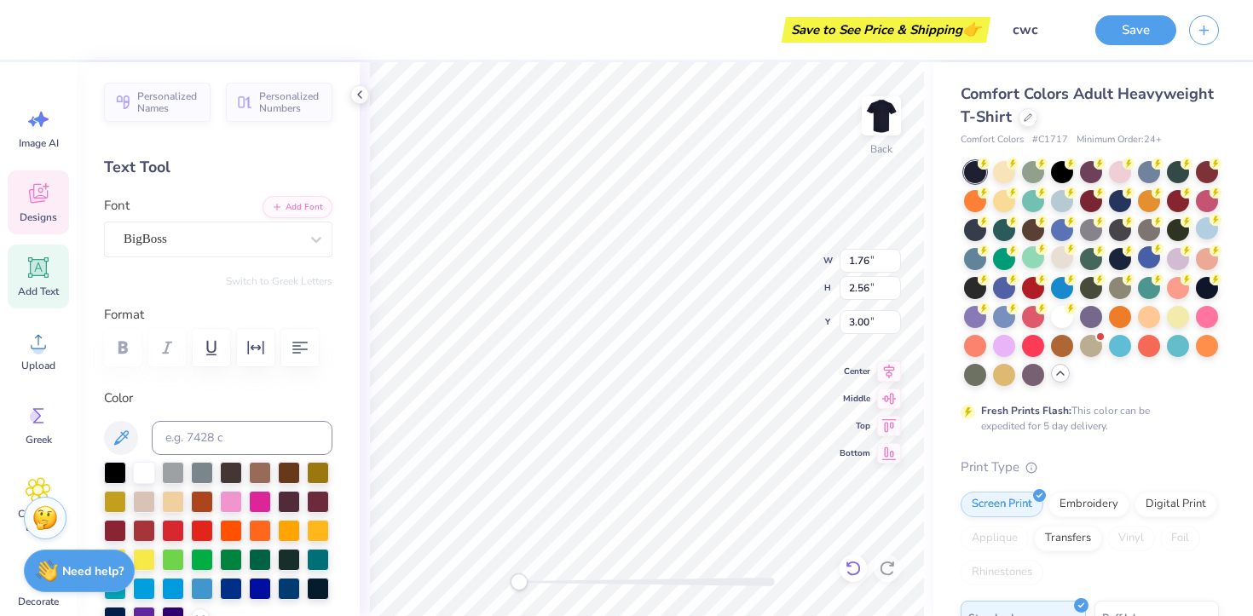
type input "4.66"
type input "3.34"
type textarea "W"
type input "1.76"
type input "3.00"
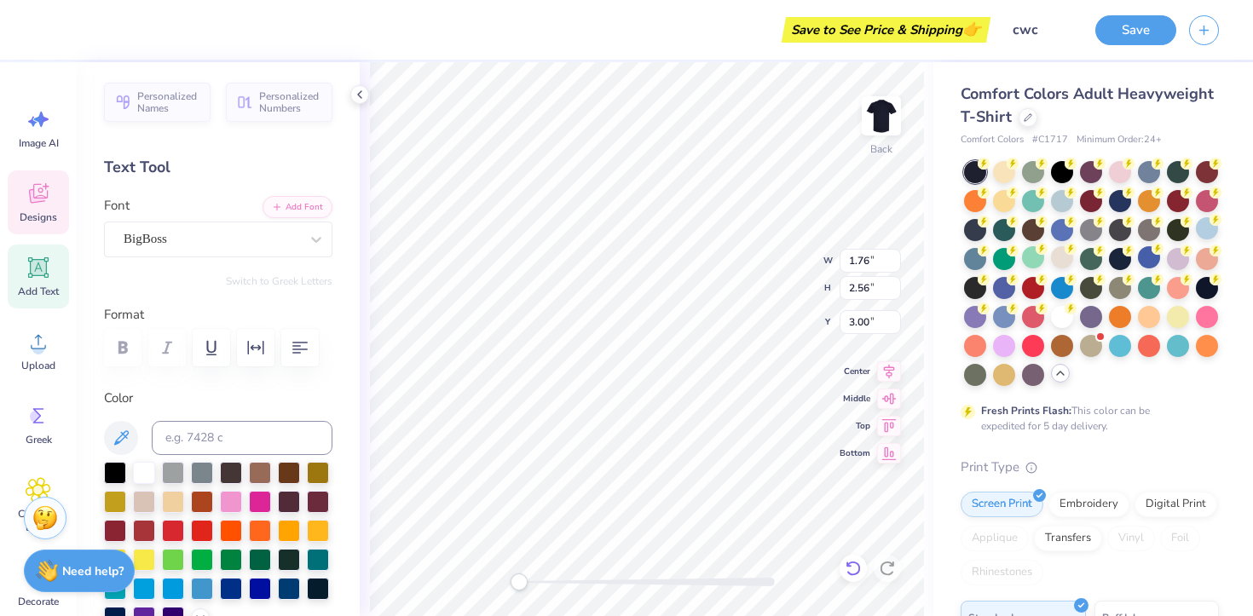
type textarea "C"
type input "2.99"
type input "3.34"
type input "0.74"
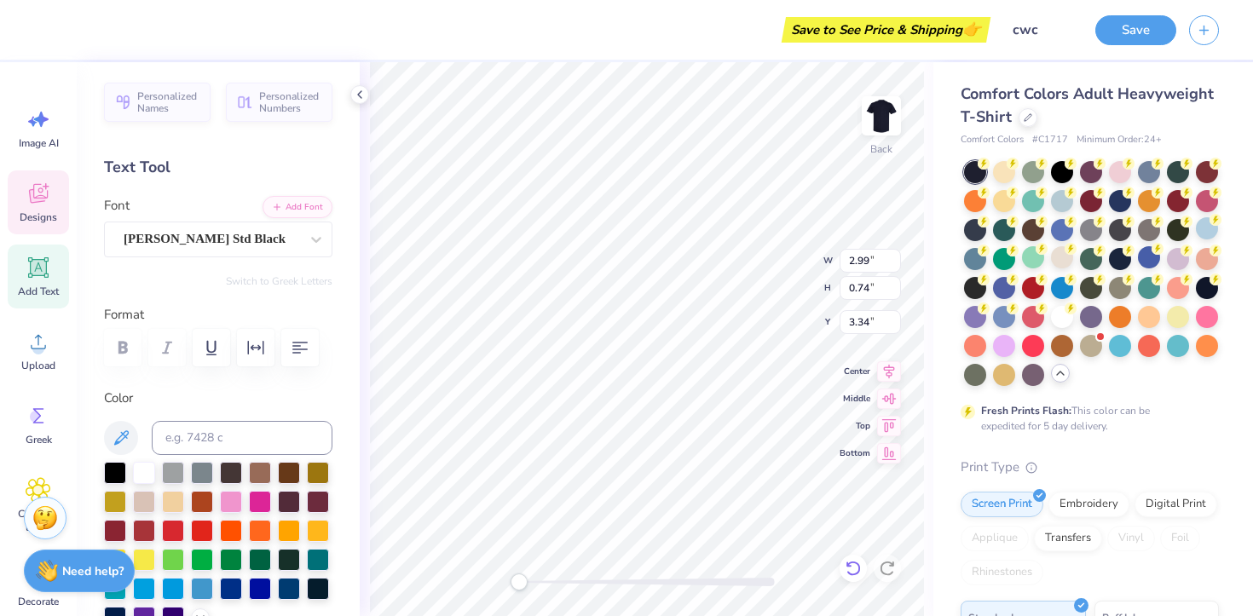
type input "7.12"
click at [365, 416] on div "Back W 0.74 0.74 " H 0.74 0.74 " Y 7.12 7.12 " Center Middle Top Bottom" at bounding box center [646, 339] width 573 height 554
type input "1.84"
type input "3.00"
type input "1.44"
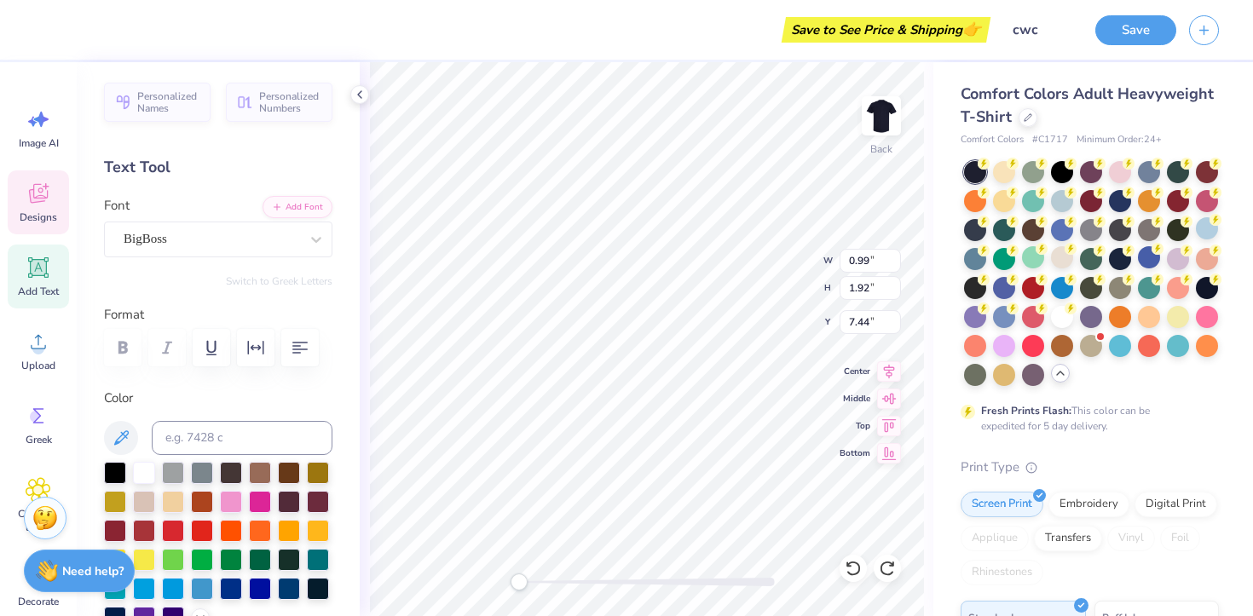
type input "2.06"
type input "7.92"
type input "0.99"
type input "1.92"
type input "7.44"
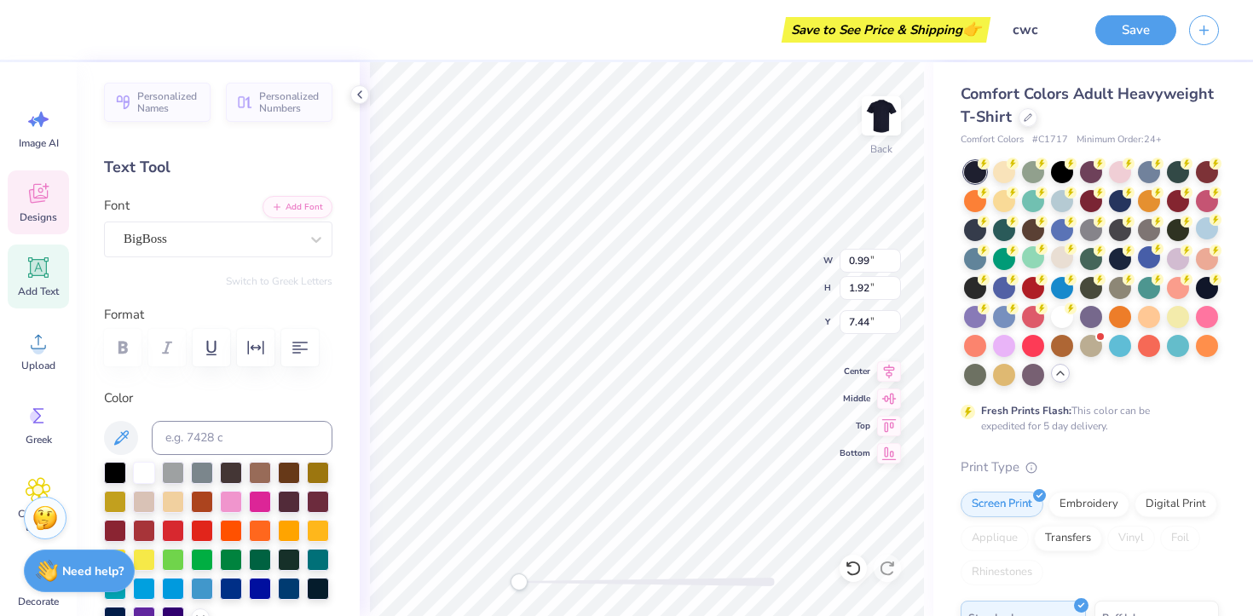
type input "1.44"
type input "2.06"
type input "7.85"
type textarea "R"
type input "0.99"
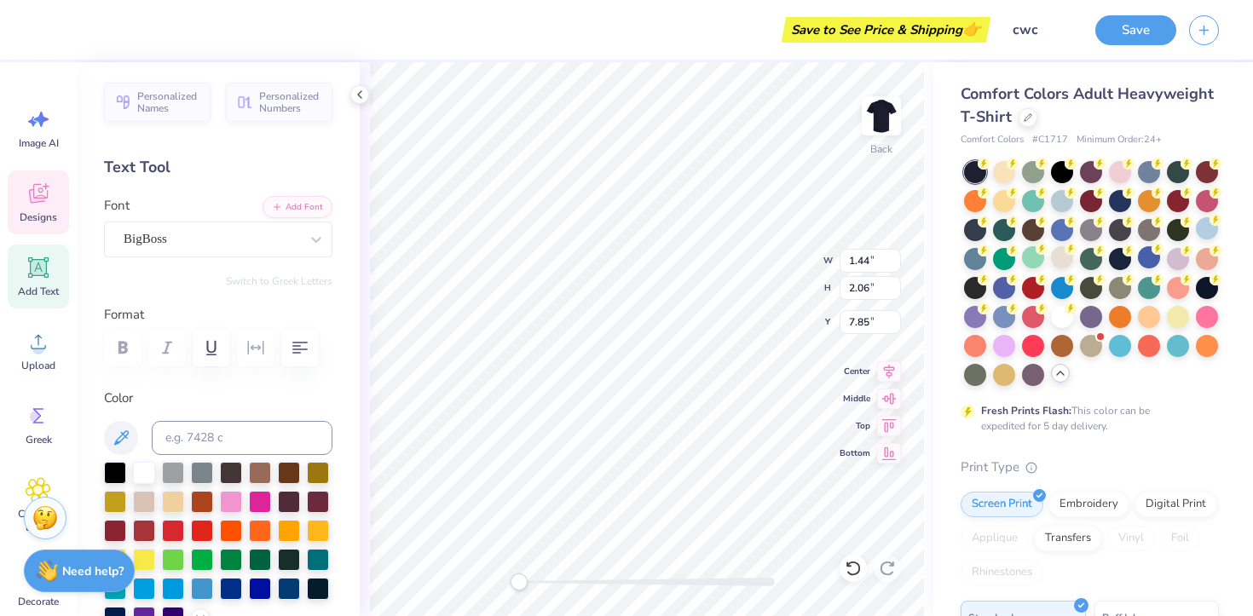
type input "1.92"
type input "7.44"
type textarea "U"
type textarea "T"
type input "1.11"
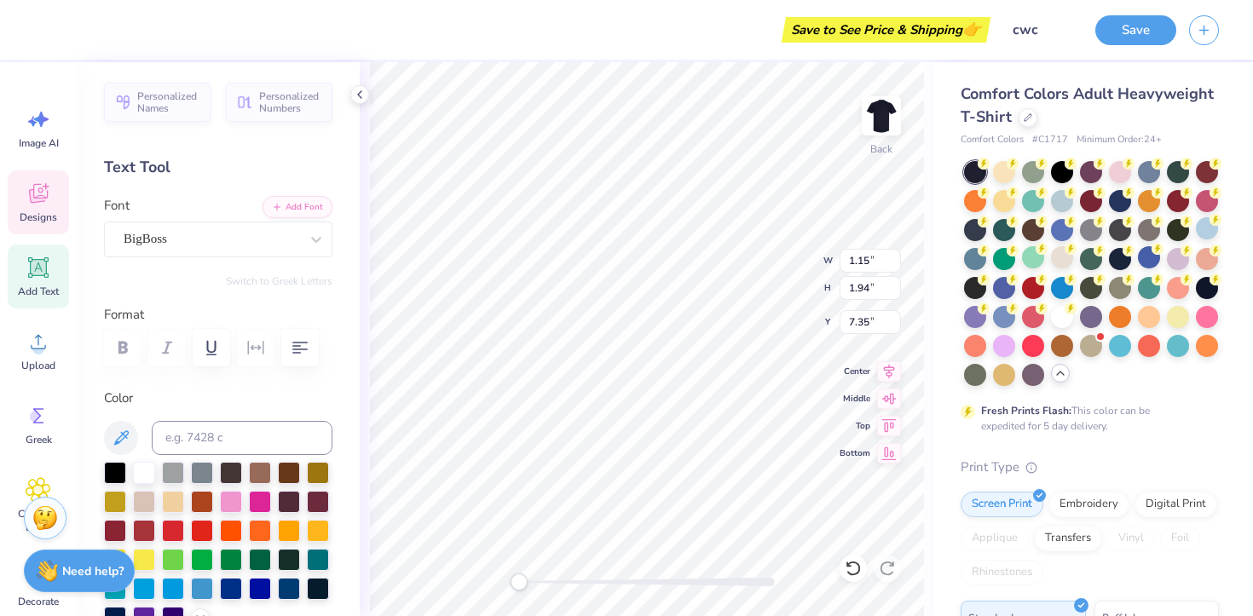
type input "1.93"
type input "7.10"
type textarea "G"
type input "5.12"
type input "4.99"
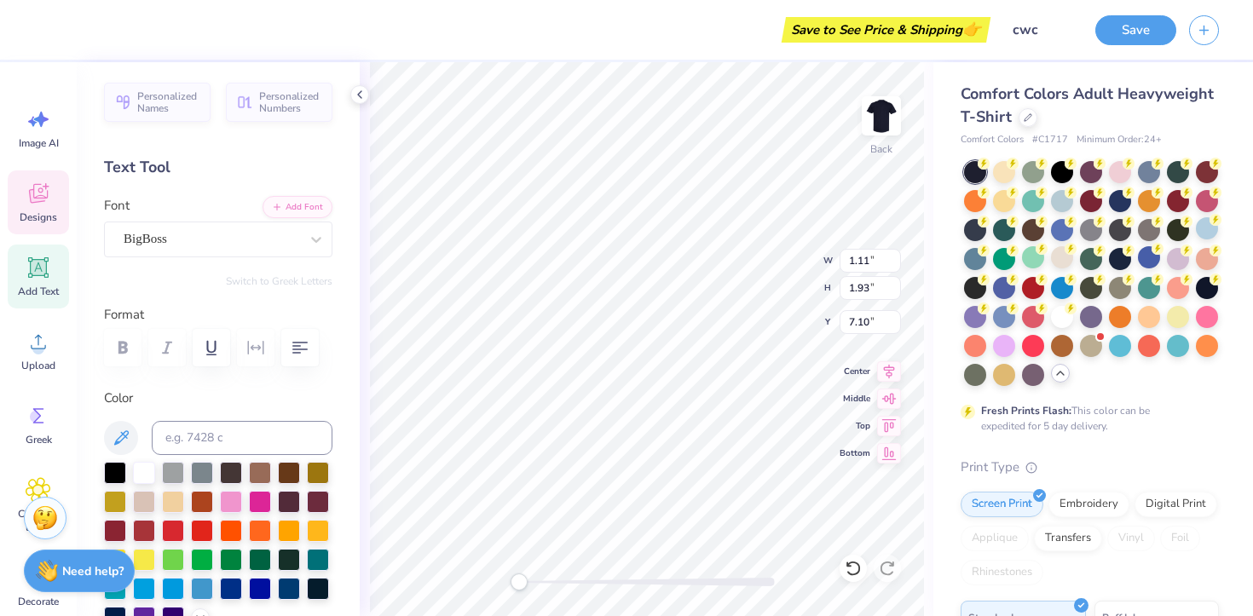
type input "3.52"
type input "0.82"
type input "1.89"
type input "7.26"
type textarea "E"
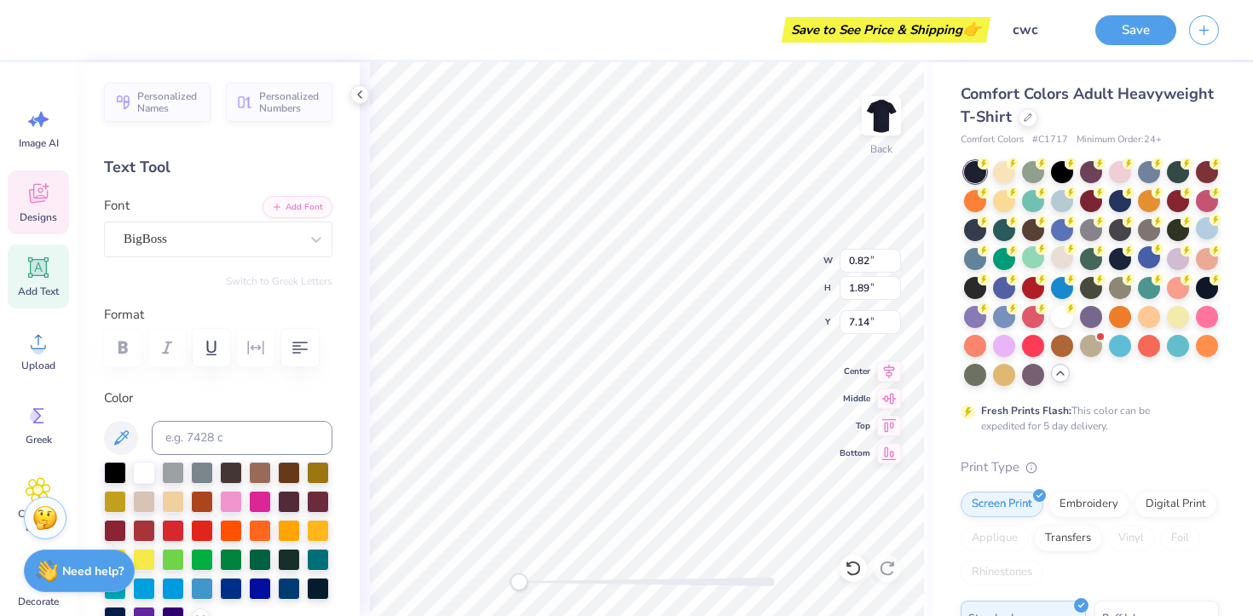
type input "1.10"
type input "7.93"
type textarea "R"
type input "1.23"
type input "2.05"
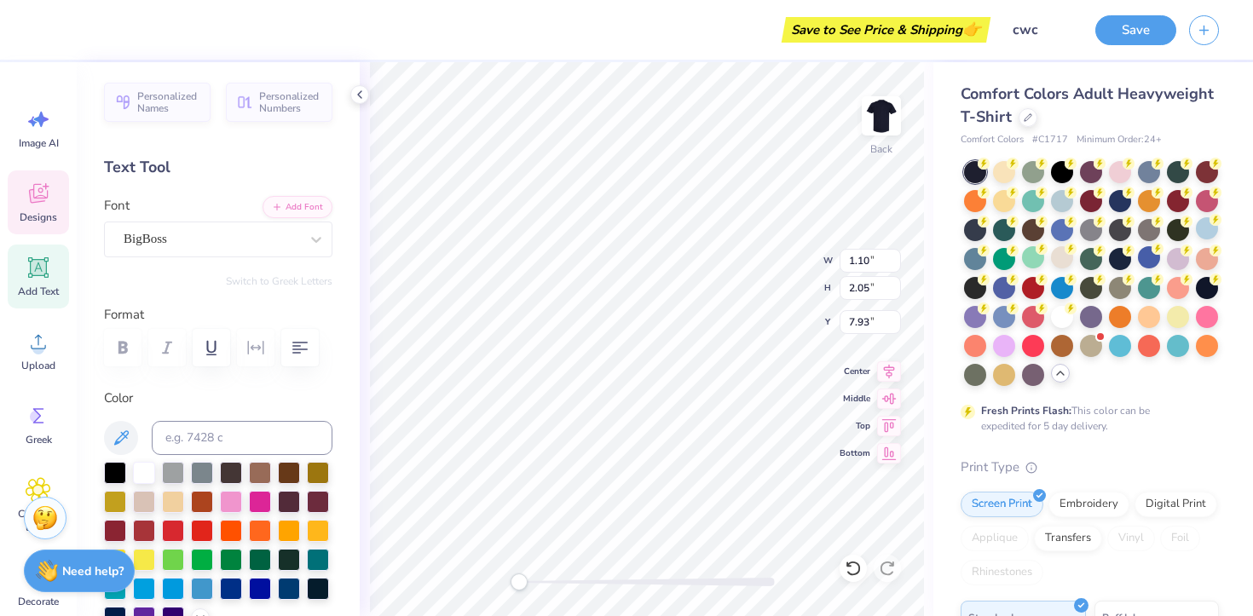
type input "7.57"
type textarea "S"
type input "1.09"
type input "1.91"
type input "7.93"
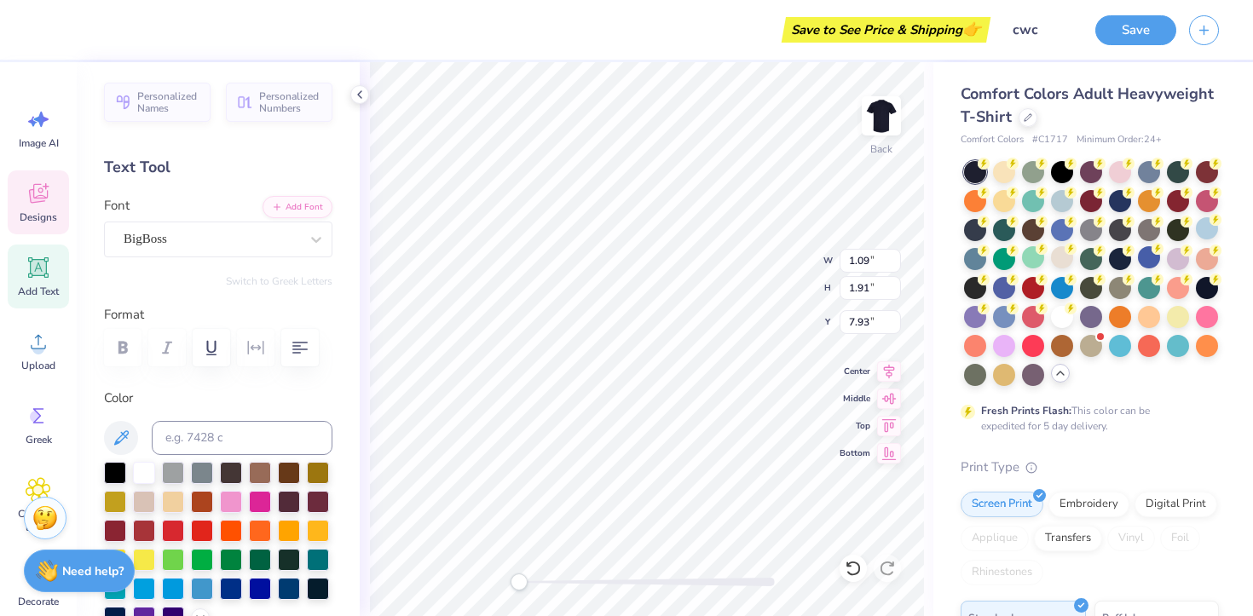
type input "0.72"
type input "1.89"
type input "7.14"
type input "1.11"
type input "1.92"
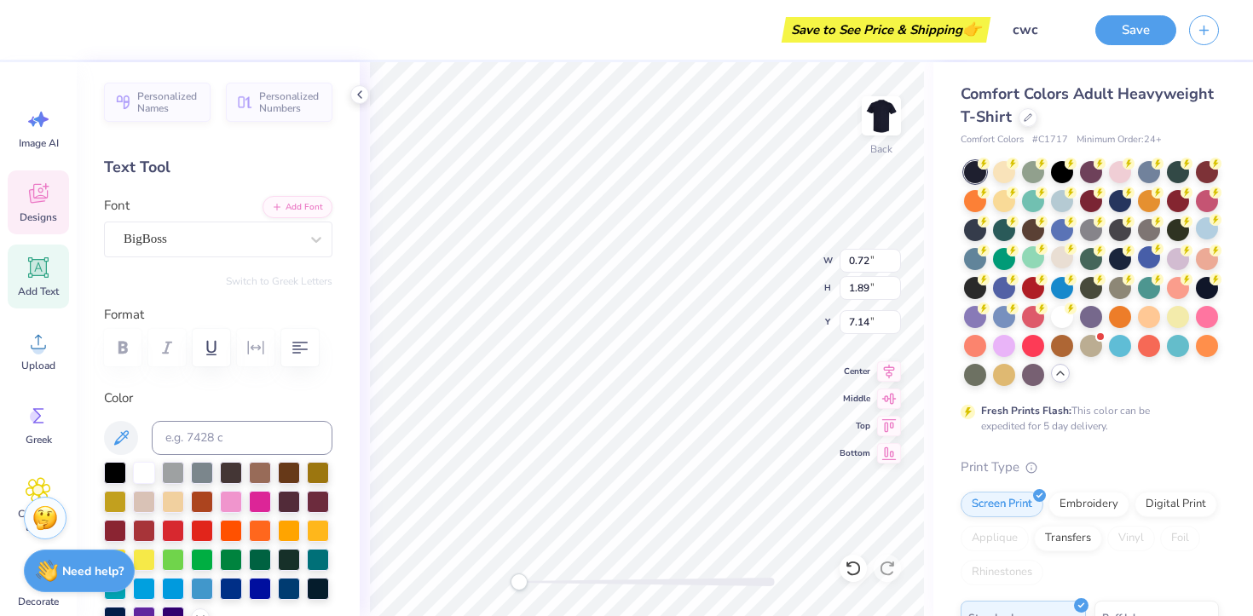
type input "7.10"
type input "1.94"
type input "7.57"
type input "1.41"
type input "7.42"
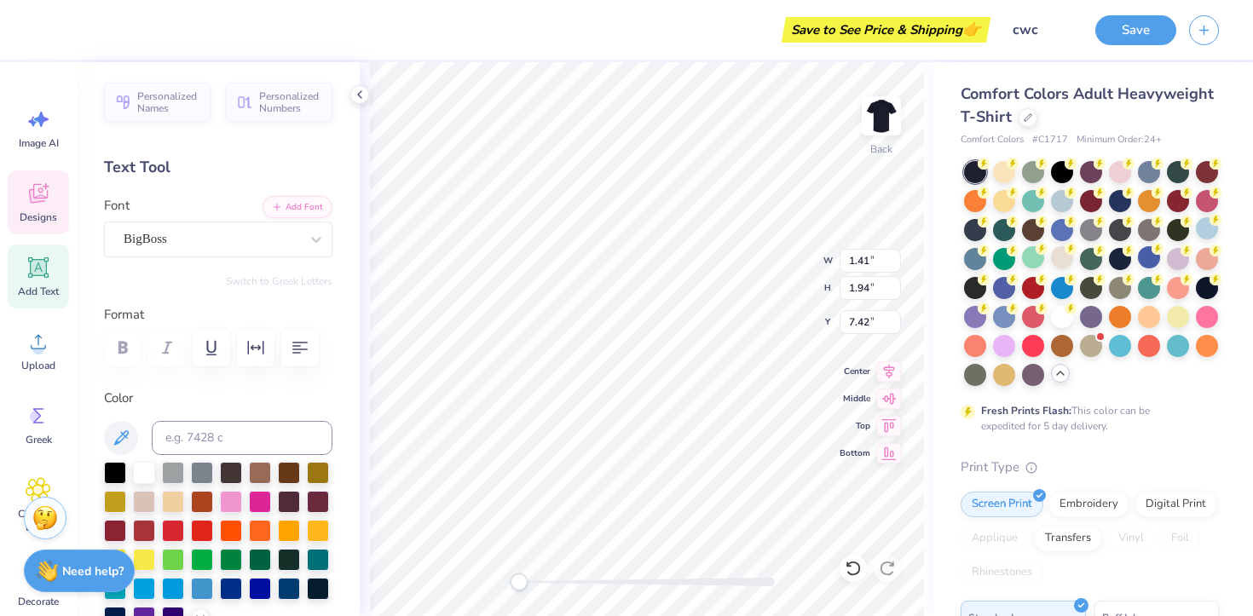
type input "1.11"
type input "7.57"
type input "1.92"
type input "7.17"
type input "1.94"
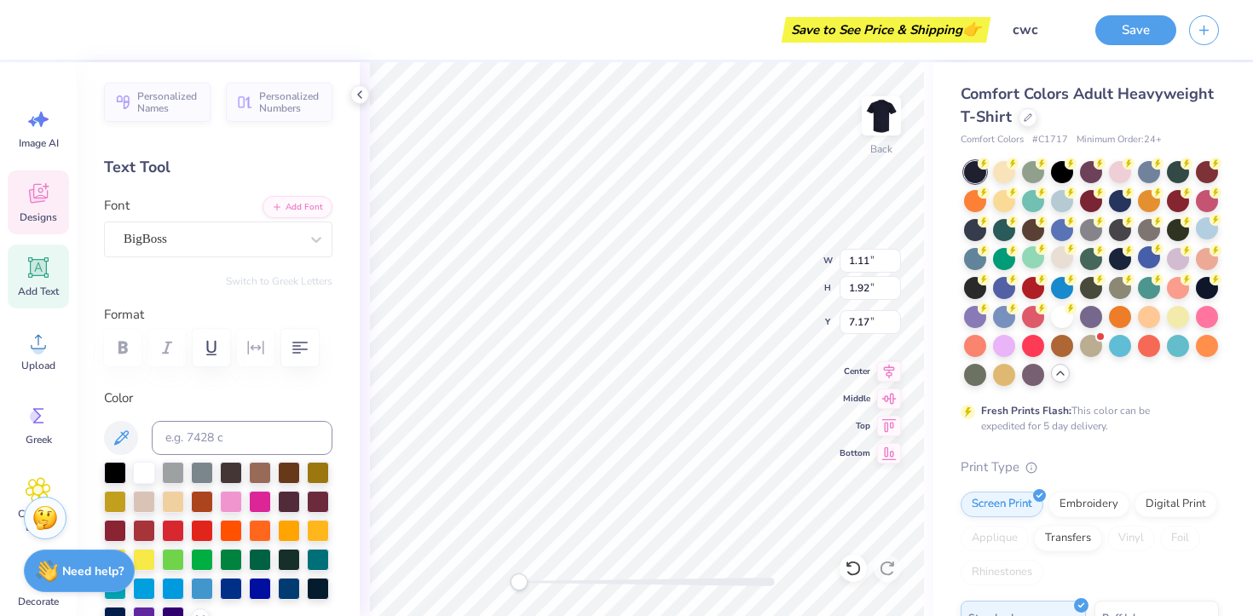
type input "7.57"
type input "1.10"
type input "1.85"
type input "7.17"
type input "1.09"
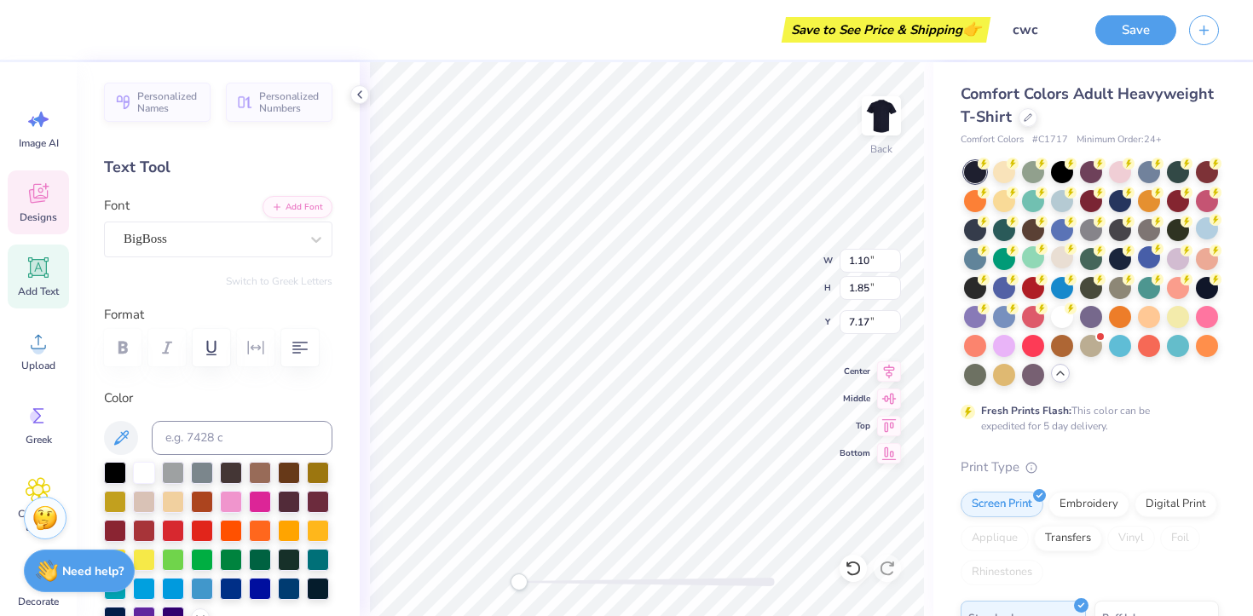
type input "1.91"
type input "7.60"
type input "0.72"
type input "1.89"
type input "7.17"
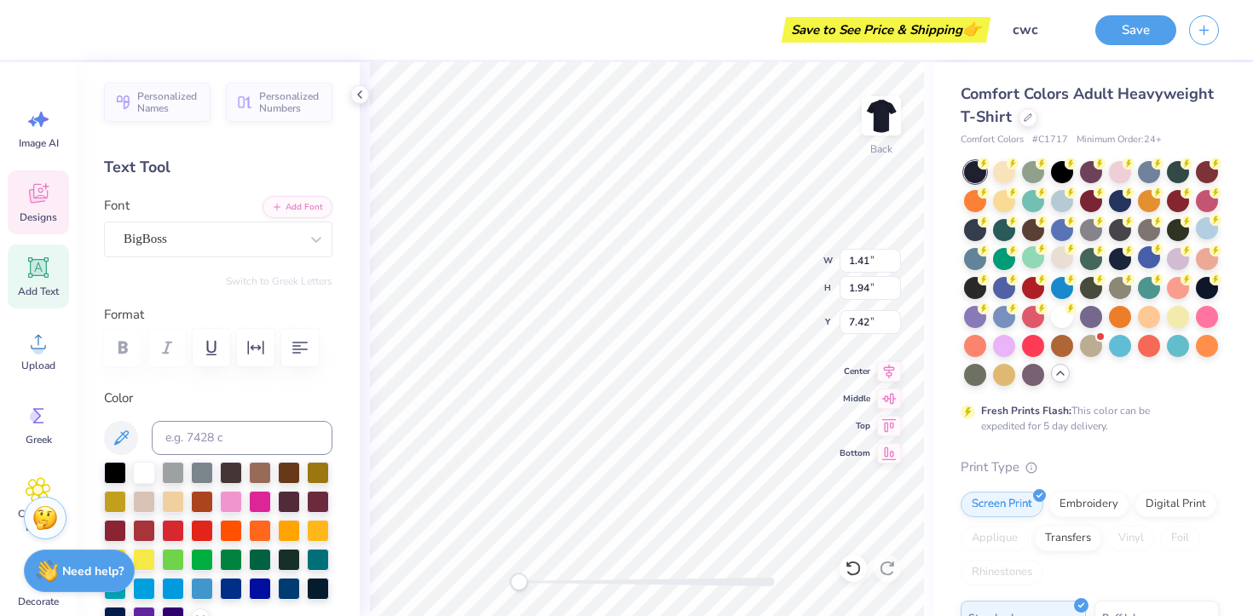
type input "1.45"
type input "2.03"
type input "7.87"
type input "1.41"
type input "1.94"
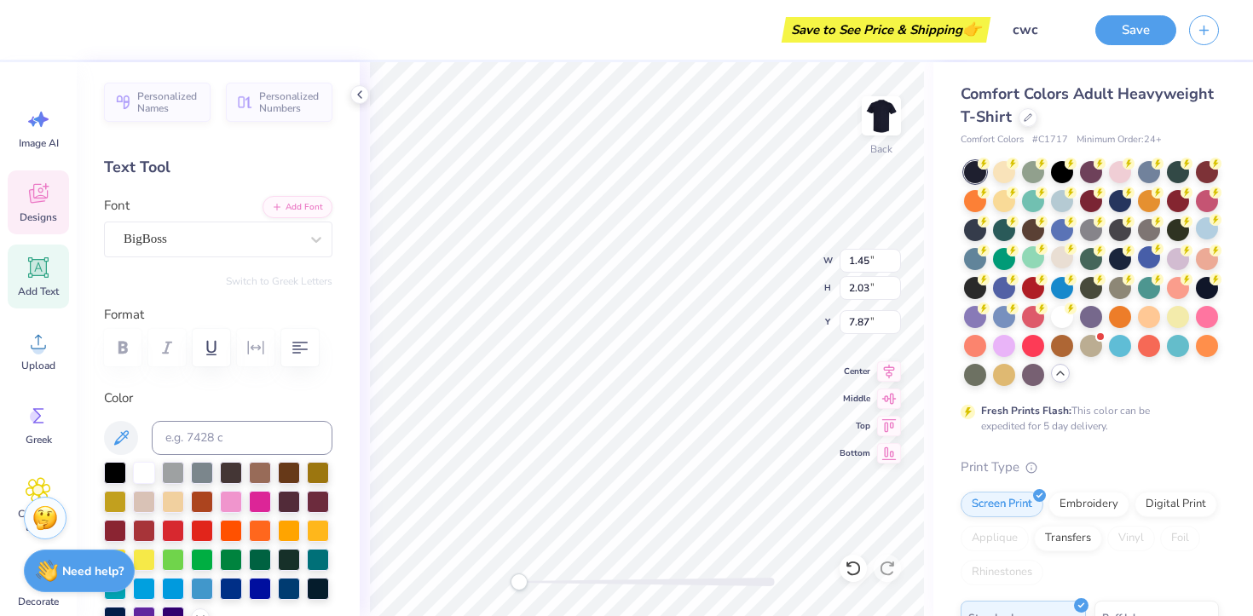
type input "7.56"
type input "1.45"
type input "2.03"
type input "8.01"
type input "0.41"
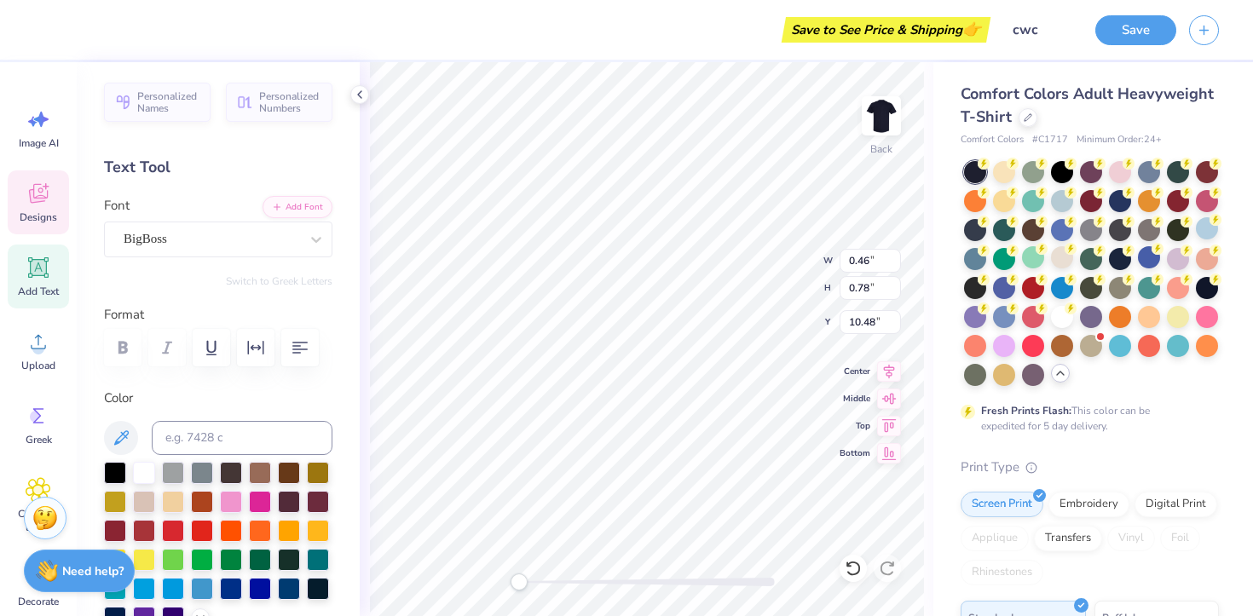
type input "0.79"
type input "10.49"
type input "0.62"
type input "10.43"
type textarea "E"
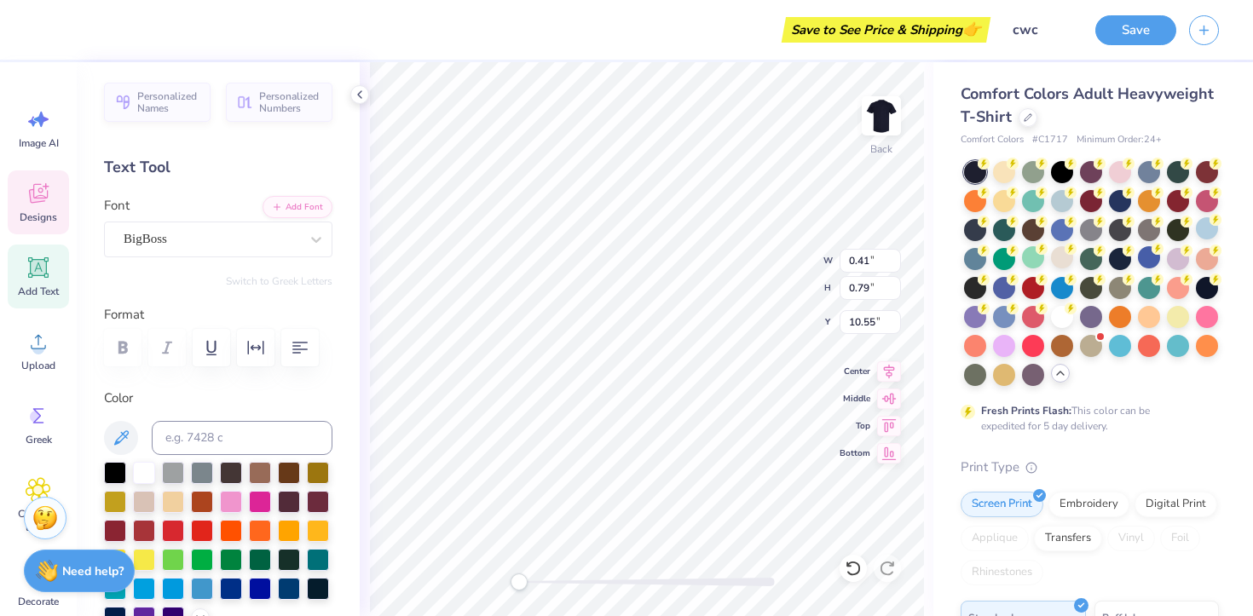
type input "0.41"
type input "0.79"
type input "10.55"
type input "0.30"
type input "0.56"
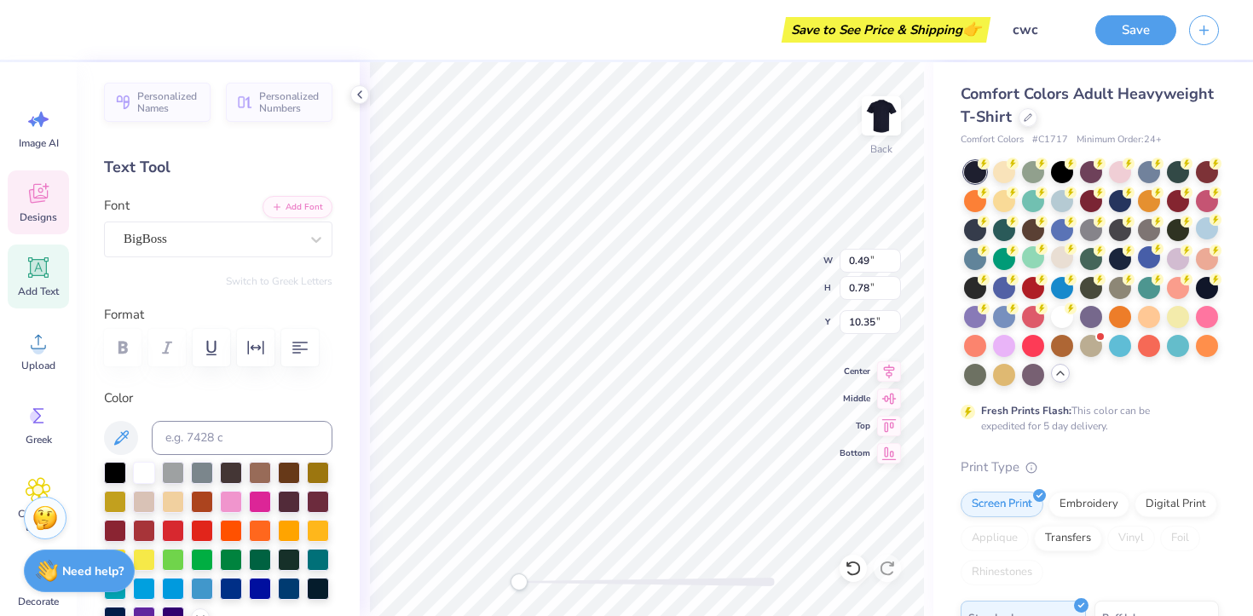
type textarea "S"
type input "0.50"
type input "0.79"
type input "10.50"
type input "0.62"
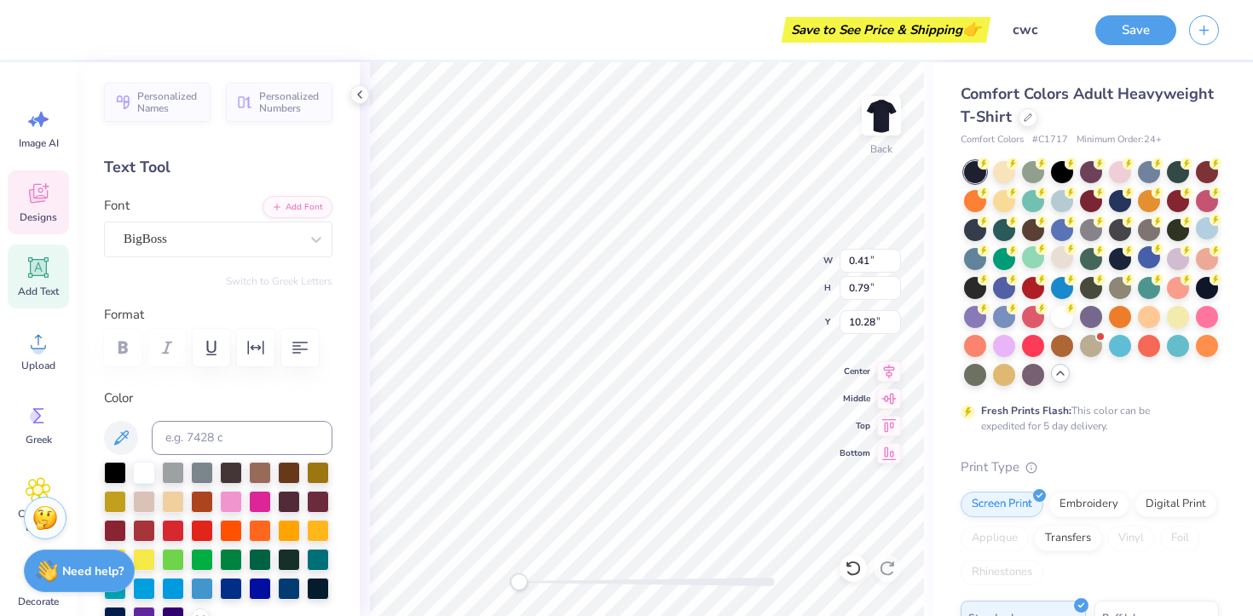
type input "0.78"
click at [55, 192] on div "Designs" at bounding box center [38, 202] width 61 height 64
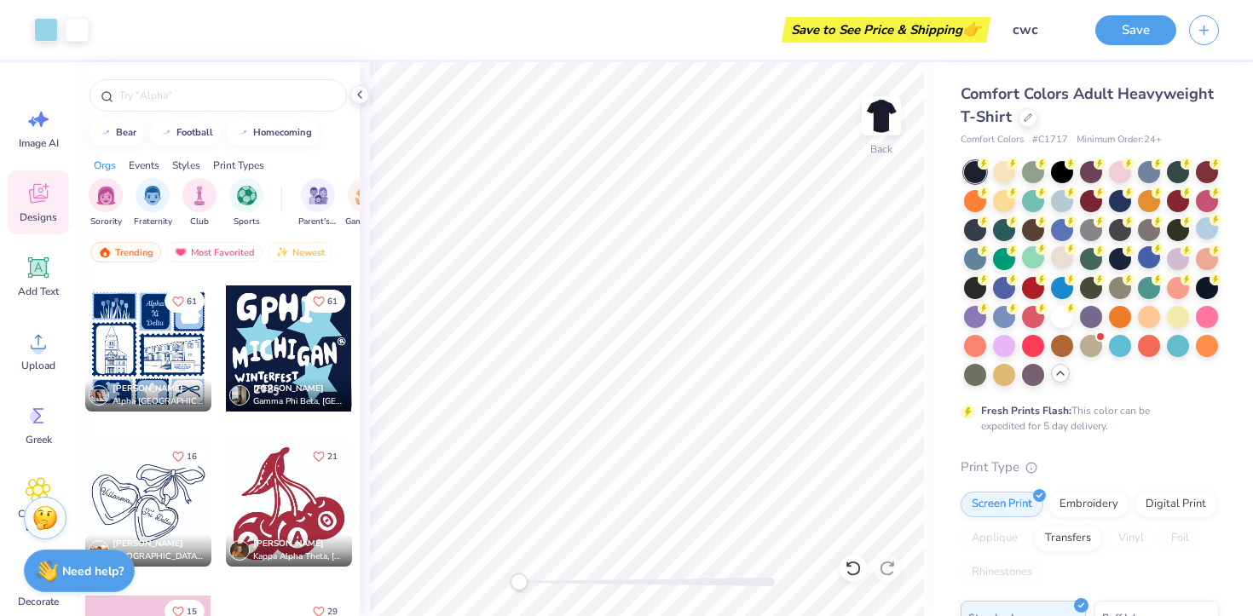
scroll to position [14250, 0]
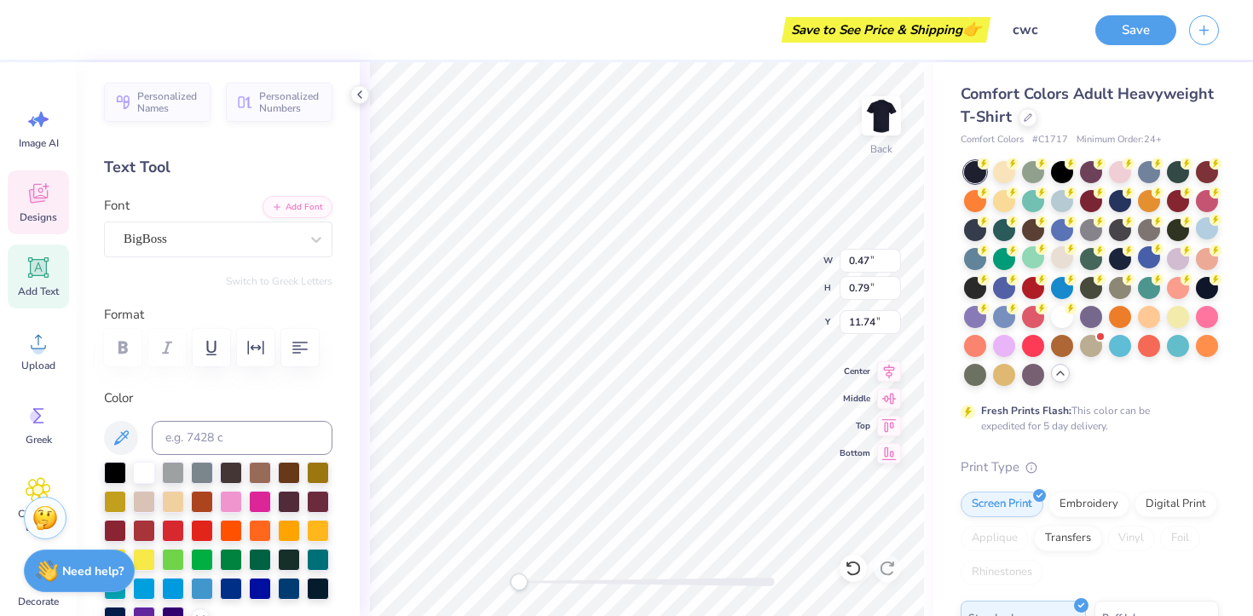
type input "0.50"
type input "0.78"
type input "11.55"
type textarea "0"
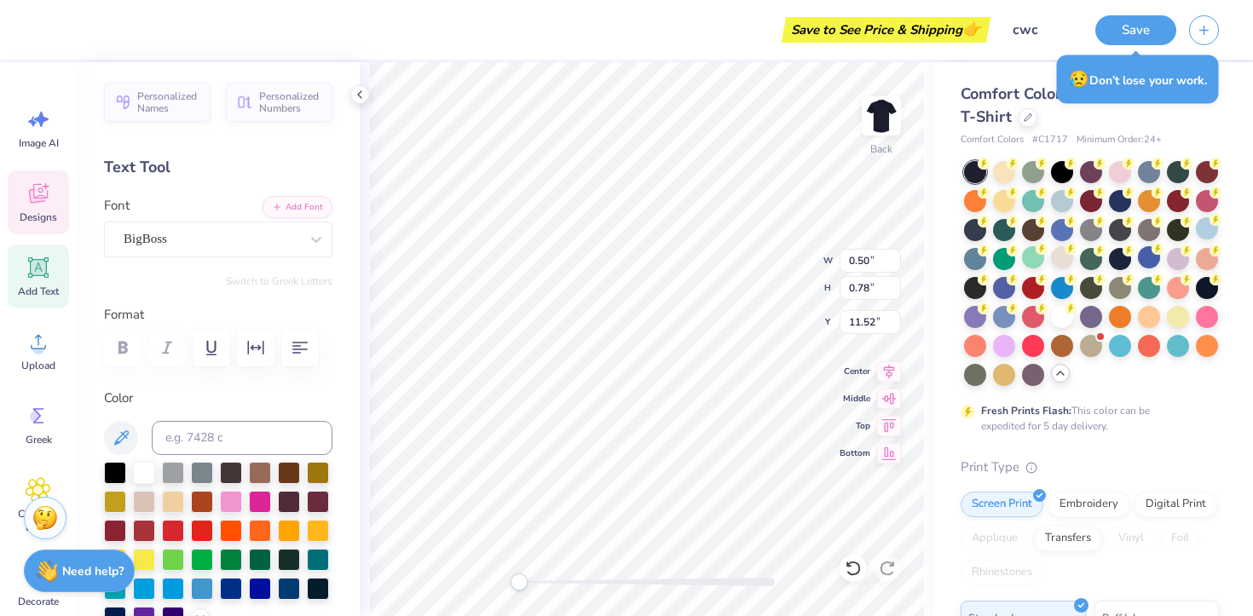
type input "11.50"
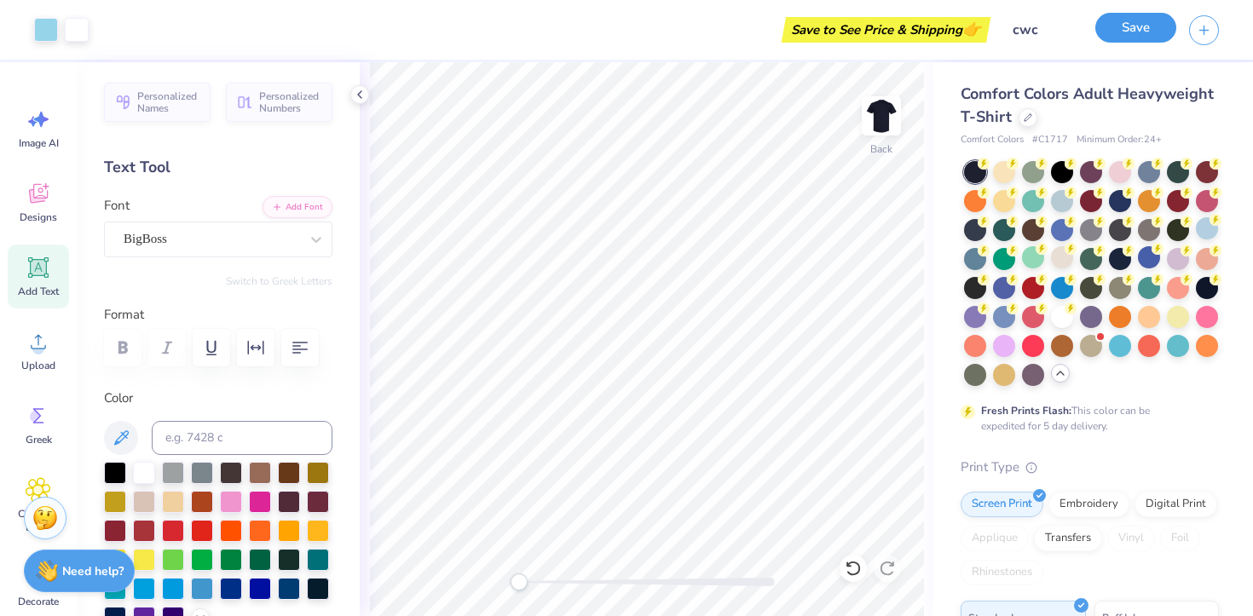
click at [1119, 26] on button "Save" at bounding box center [1135, 28] width 81 height 30
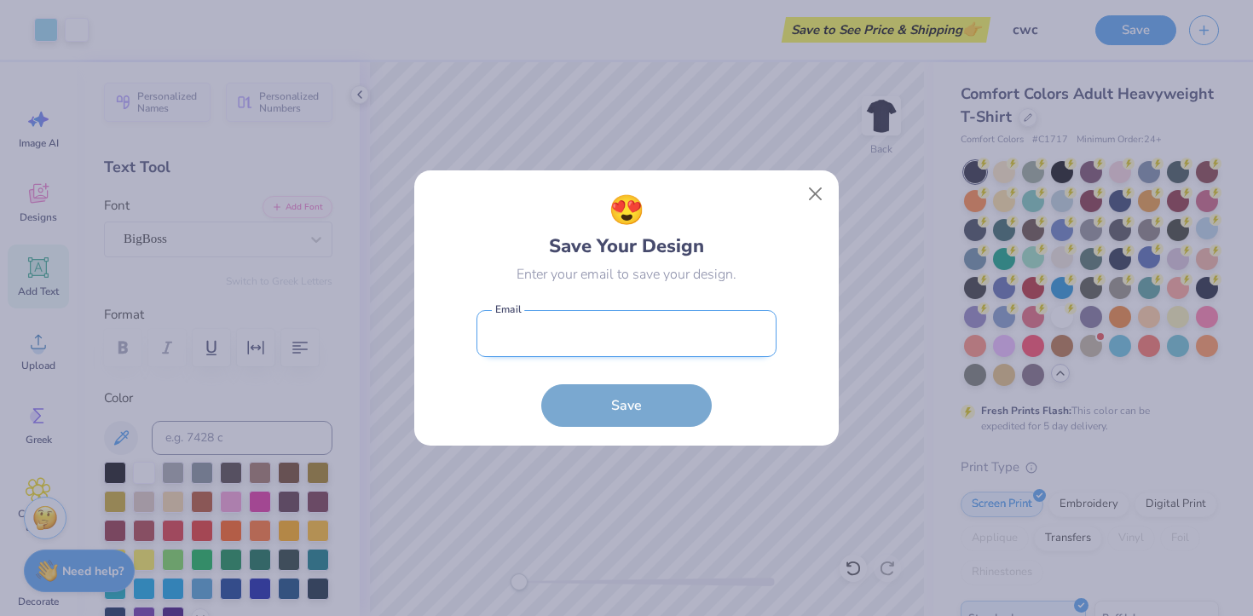
click at [712, 350] on input "email" at bounding box center [626, 333] width 300 height 47
click at [636, 408] on form "cwc Email must be a valid email Email Save" at bounding box center [626, 364] width 300 height 125
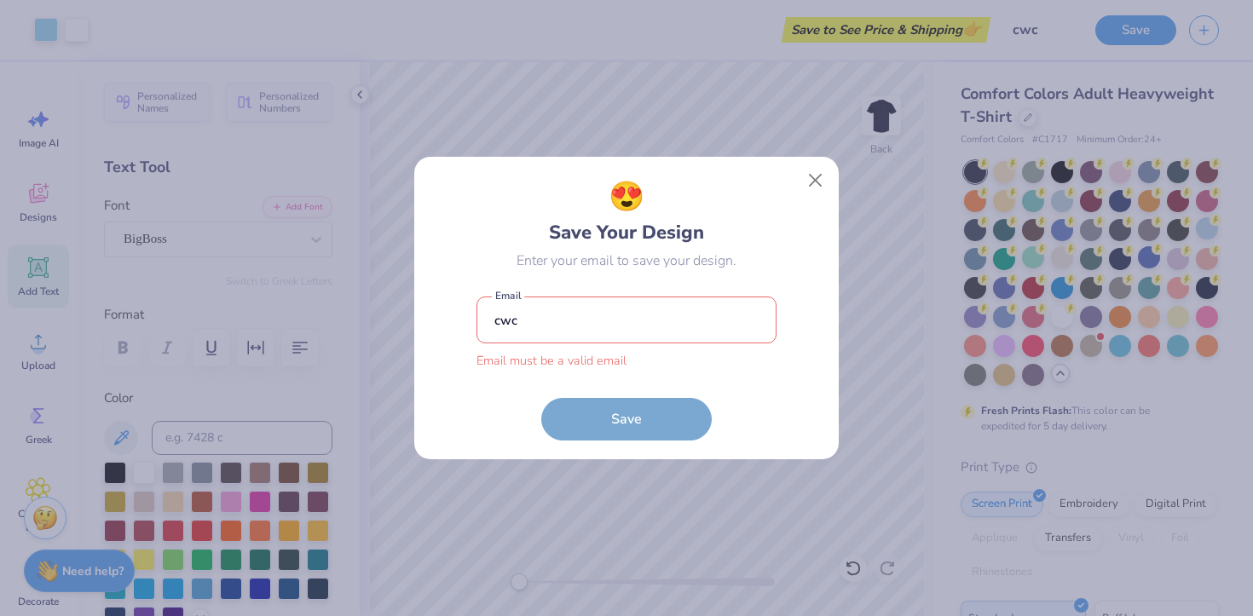
click at [571, 308] on input "cwc" at bounding box center [626, 320] width 300 height 47
click at [577, 337] on input "cwc" at bounding box center [626, 320] width 300 height 47
type input "c"
type input "amandaglim17@gmail.com"
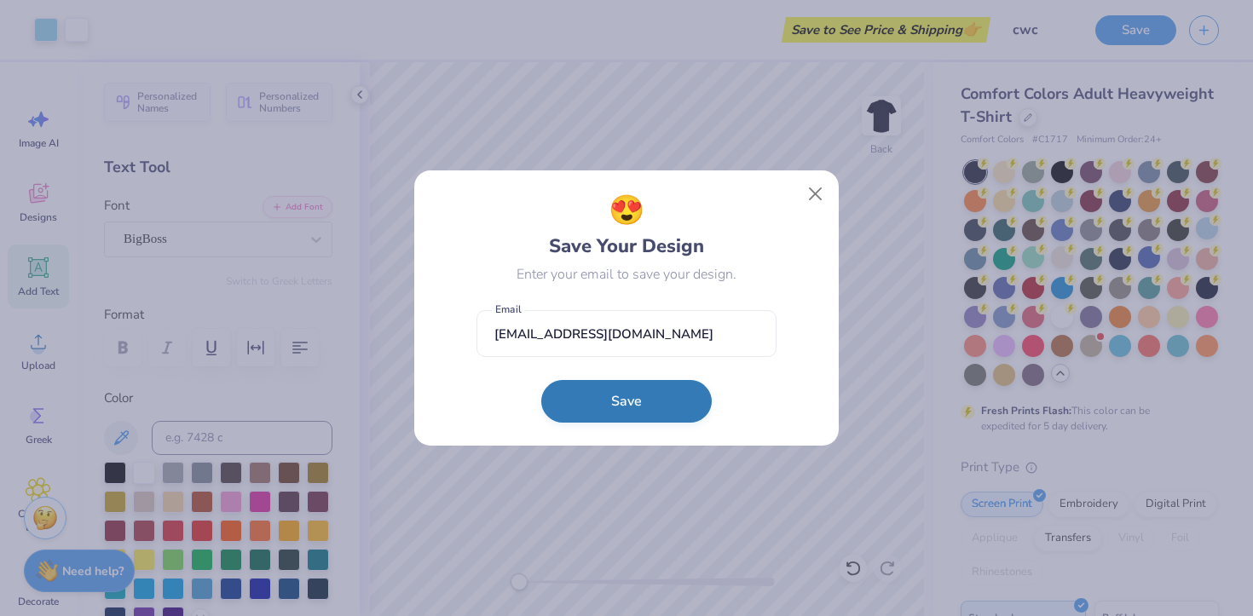
click at [623, 403] on button "Save" at bounding box center [626, 401] width 170 height 43
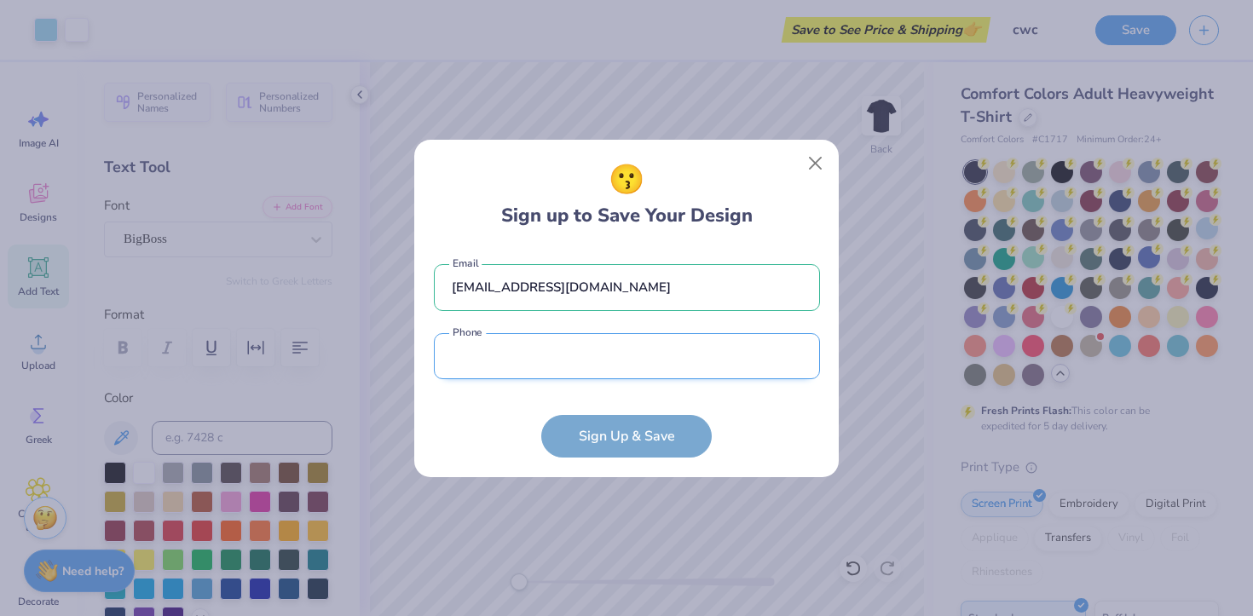
click at [591, 377] on input "tel" at bounding box center [627, 356] width 386 height 47
type input "6"
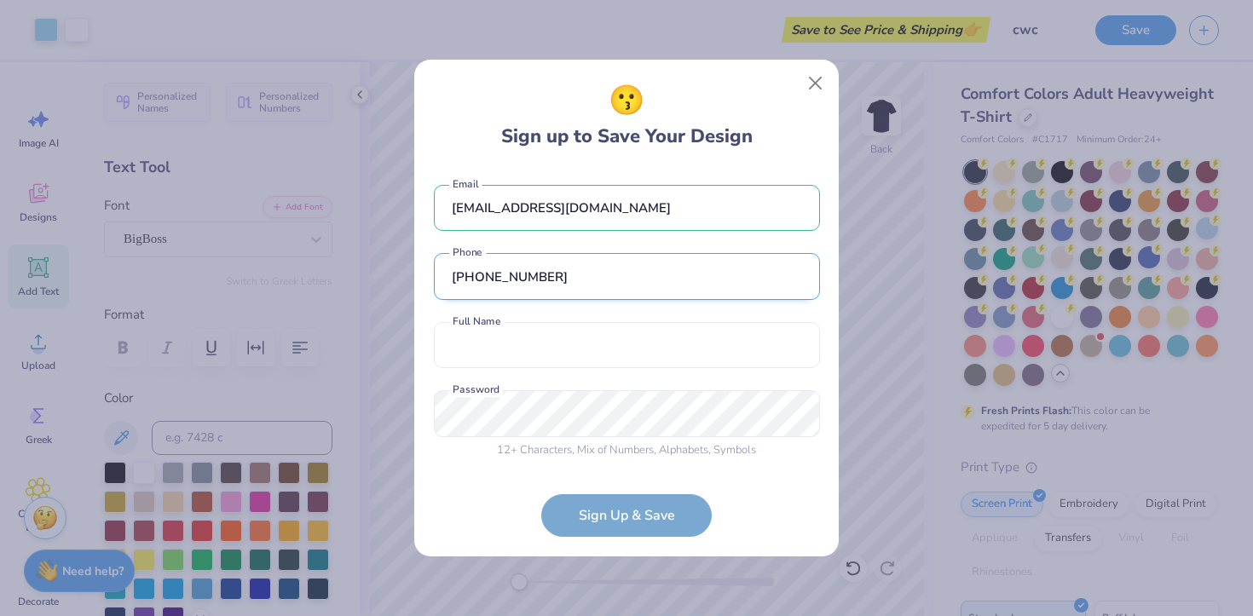
type input "(646) 374-9354"
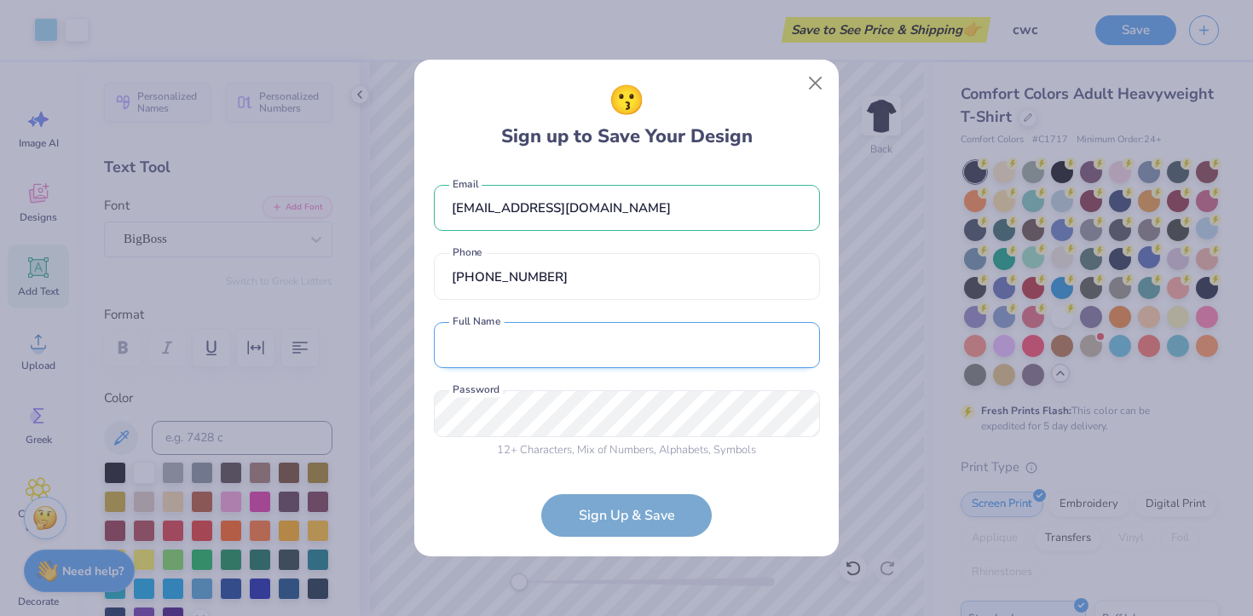
click at [562, 347] on input "text" at bounding box center [627, 345] width 386 height 47
type input "Amanda Lim"
click at [584, 516] on form "amandaglim17@gmail.com Email (646) 374-9354 Phone Amanda Lim Full Name 12 + Cha…" at bounding box center [627, 353] width 386 height 370
click at [311, 408] on div "😗 Sign up to Save Your Design amandaglim17@gmail.com Email (646) 374-9354 Phone…" at bounding box center [626, 308] width 1253 height 616
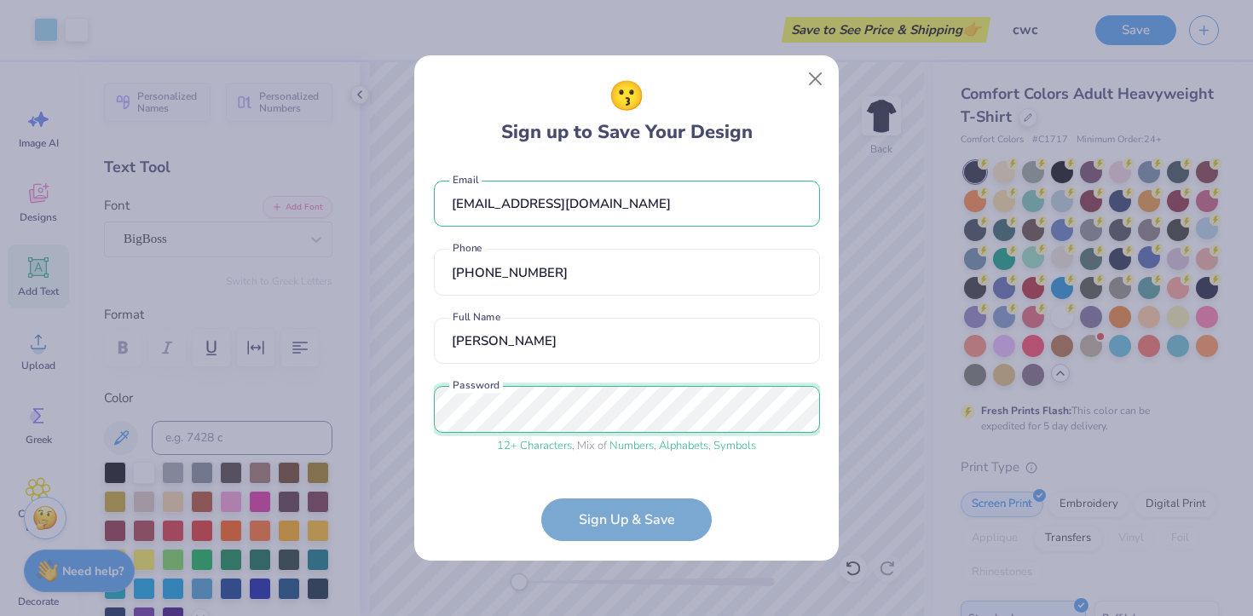
scroll to position [56, 0]
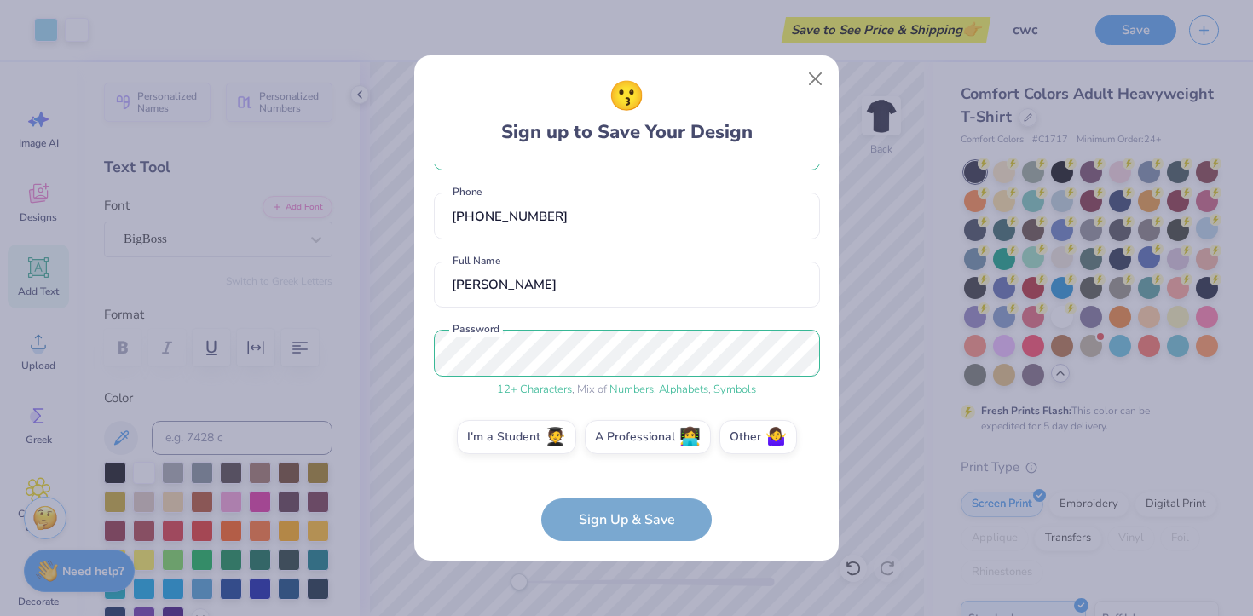
click at [527, 408] on div "amandaglim17@gmail.com Email (646) 374-9354 Phone Amanda Lim Full Name 12 + Cha…" at bounding box center [627, 318] width 386 height 308
click at [522, 429] on label "I'm a Student 🧑‍🎓" at bounding box center [516, 435] width 119 height 34
click at [621, 493] on input "I'm a Student 🧑‍🎓" at bounding box center [626, 498] width 11 height 11
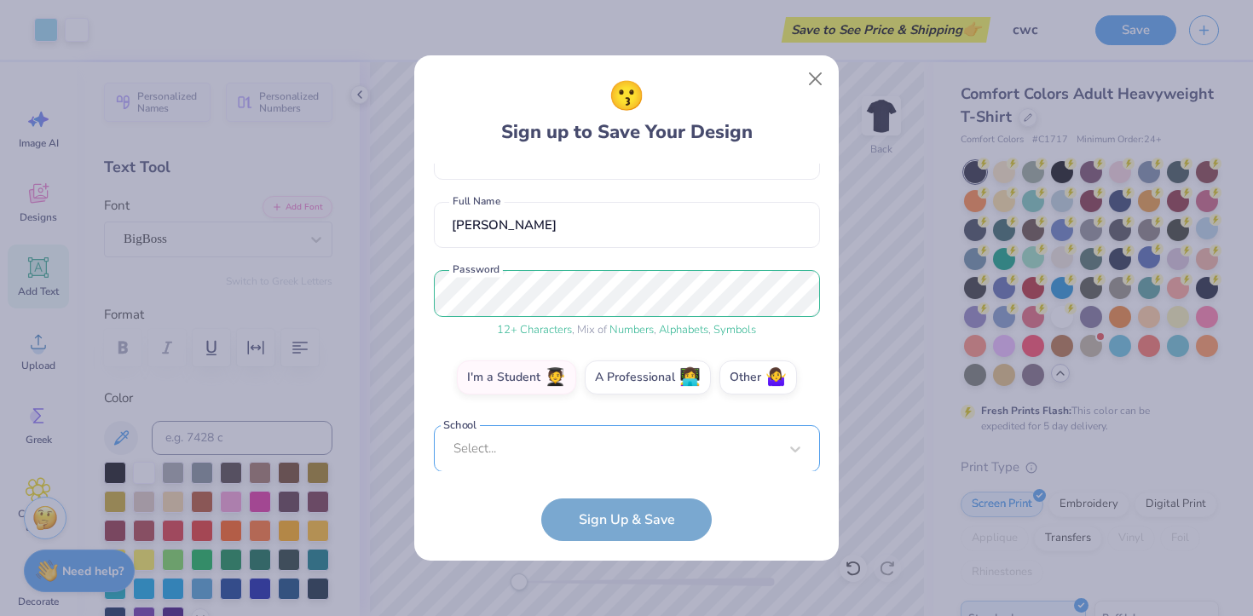
click at [566, 442] on div "Select..." at bounding box center [627, 448] width 386 height 47
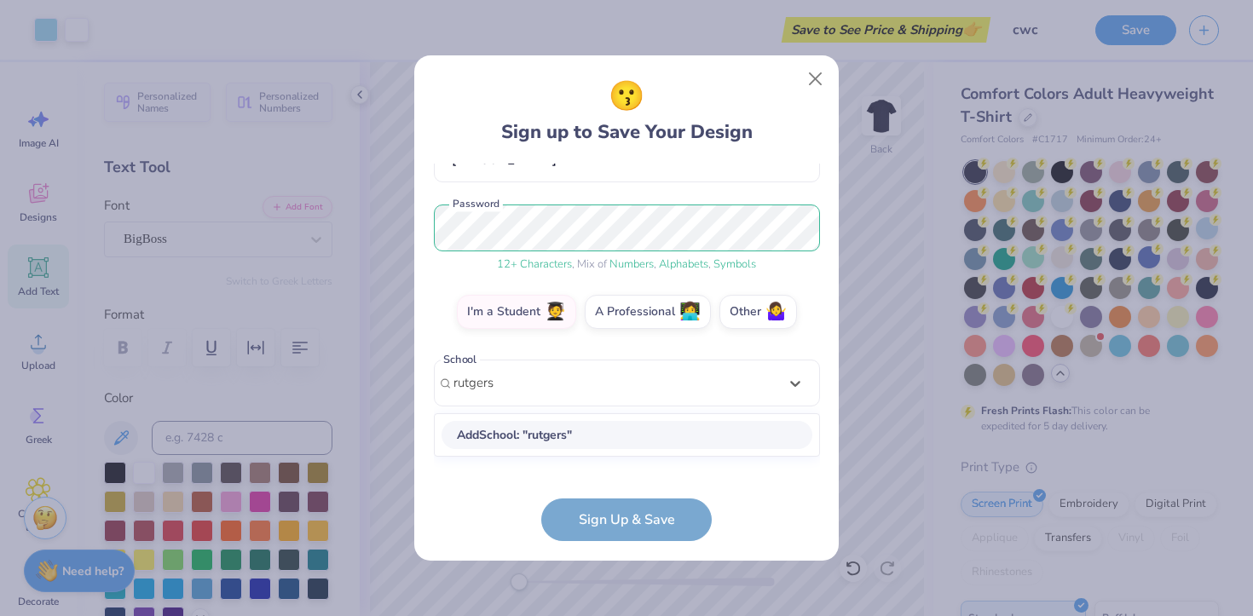
click at [592, 433] on div "Add School : " rutgers "" at bounding box center [627, 435] width 384 height 42
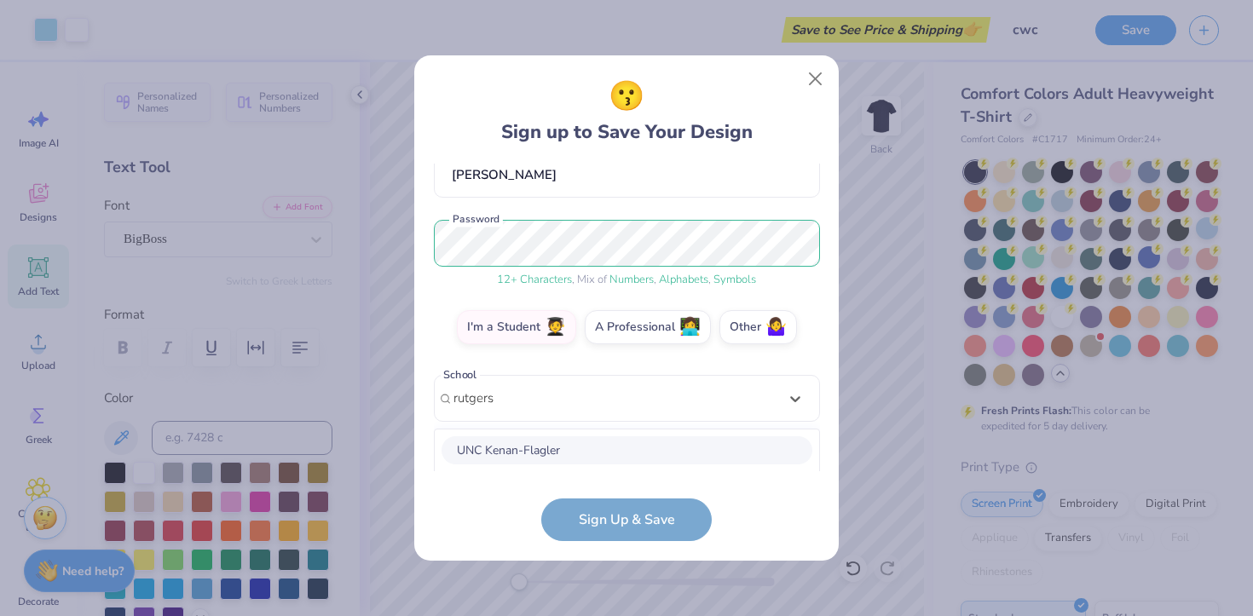
click at [578, 452] on div "UNC Kenan-Flagler" at bounding box center [626, 450] width 371 height 28
type input "rutgers"
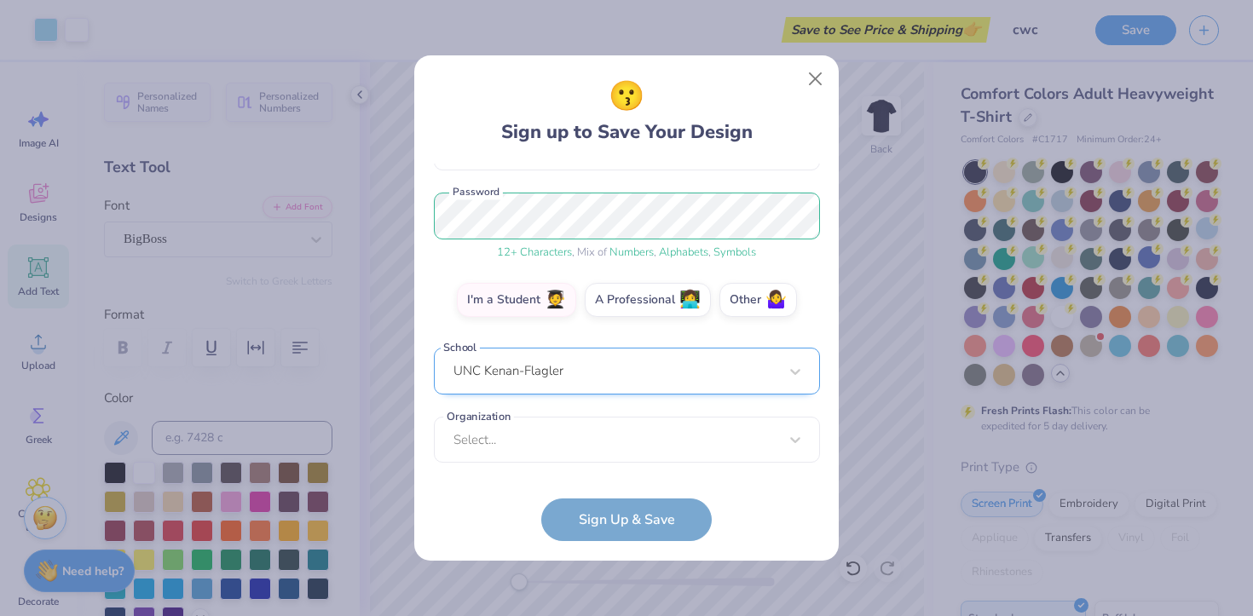
click at [588, 377] on div "UNC Kenan-Flagler" at bounding box center [627, 371] width 386 height 47
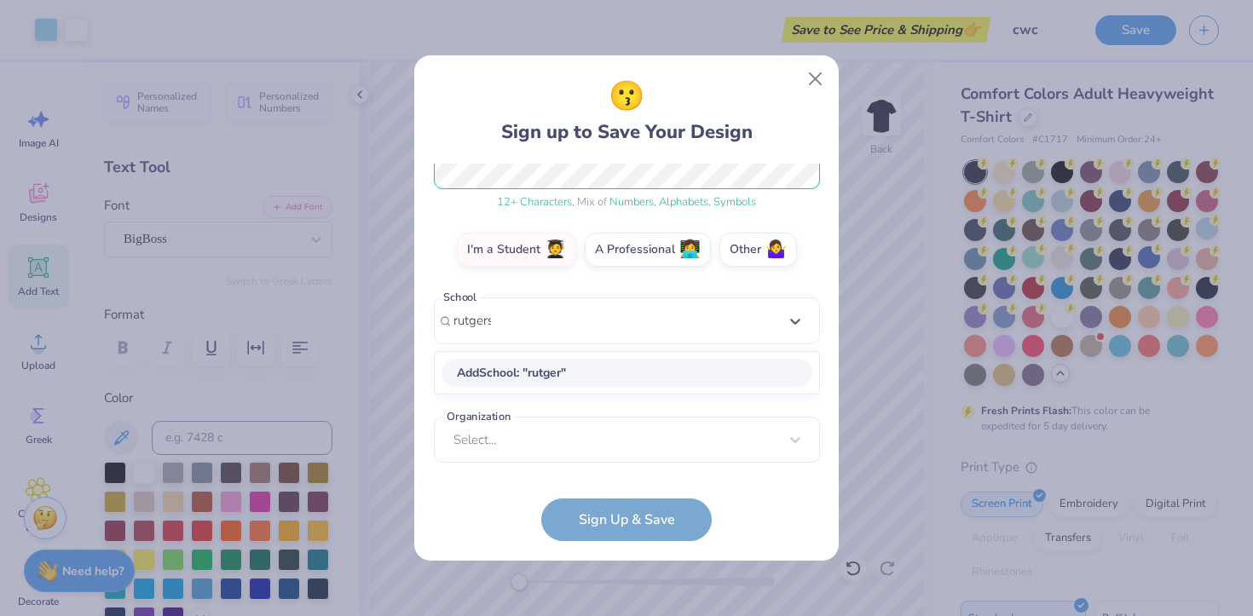
scroll to position [380, 0]
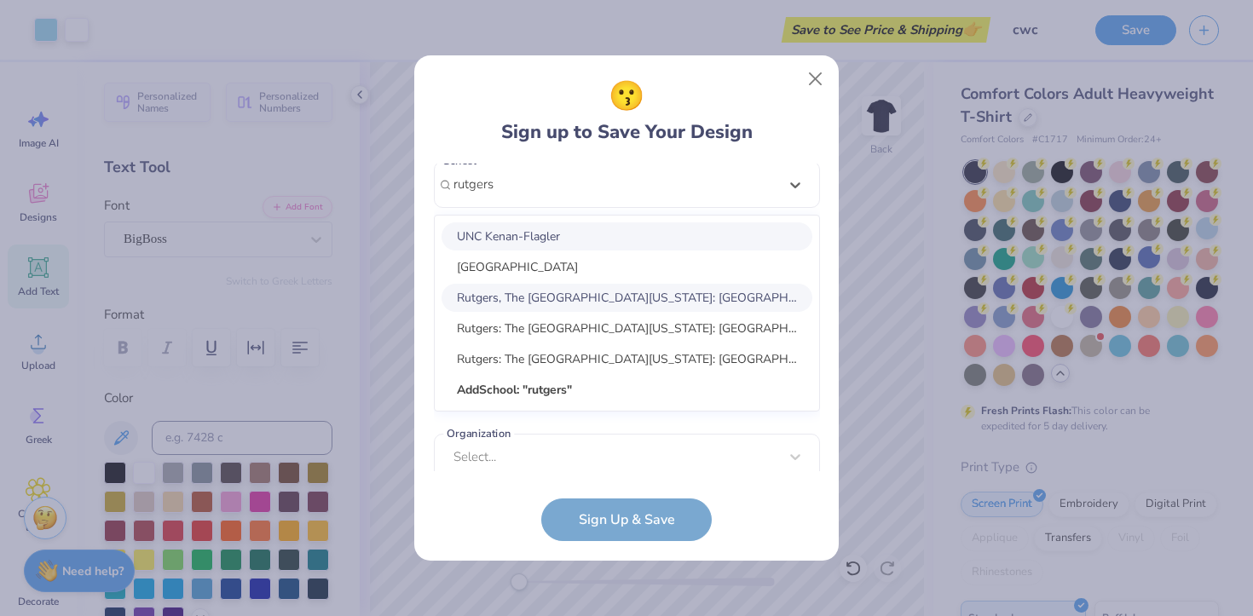
click at [609, 302] on div "Rutgers, The State University of New Jersey: New Brunswick/Piscataway Campus" at bounding box center [626, 298] width 371 height 28
type input "rutgers"
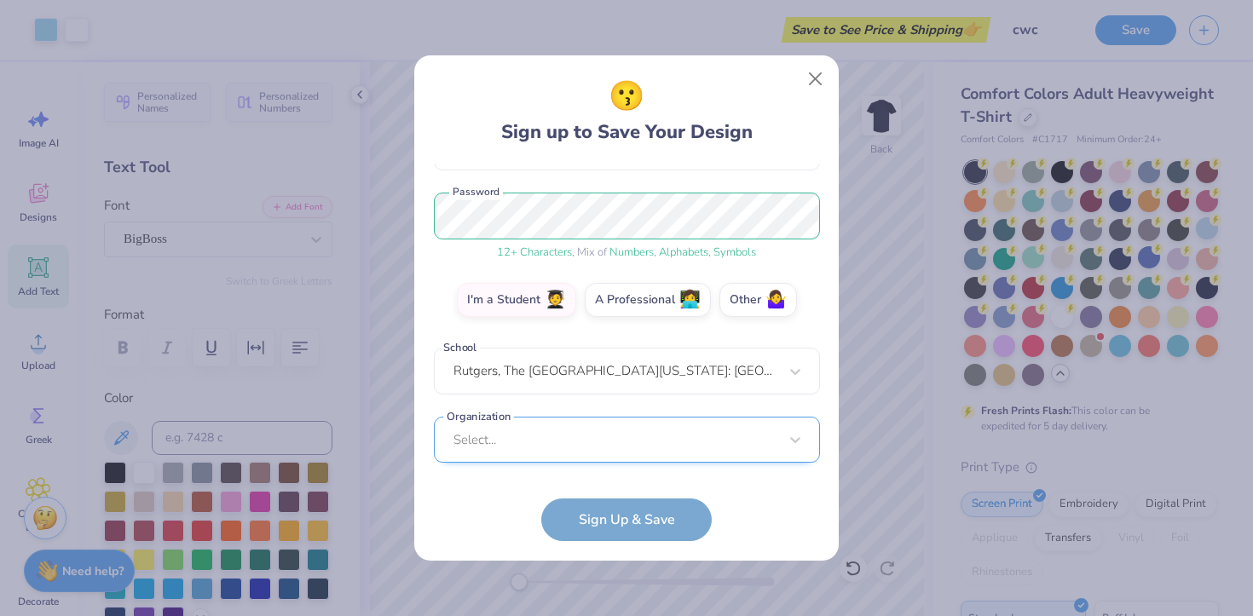
click at [562, 458] on div "amandaglim17@gmail.com Email (646) 374-9354 Phone Amanda Lim Full Name 12 + Cha…" at bounding box center [627, 318] width 386 height 308
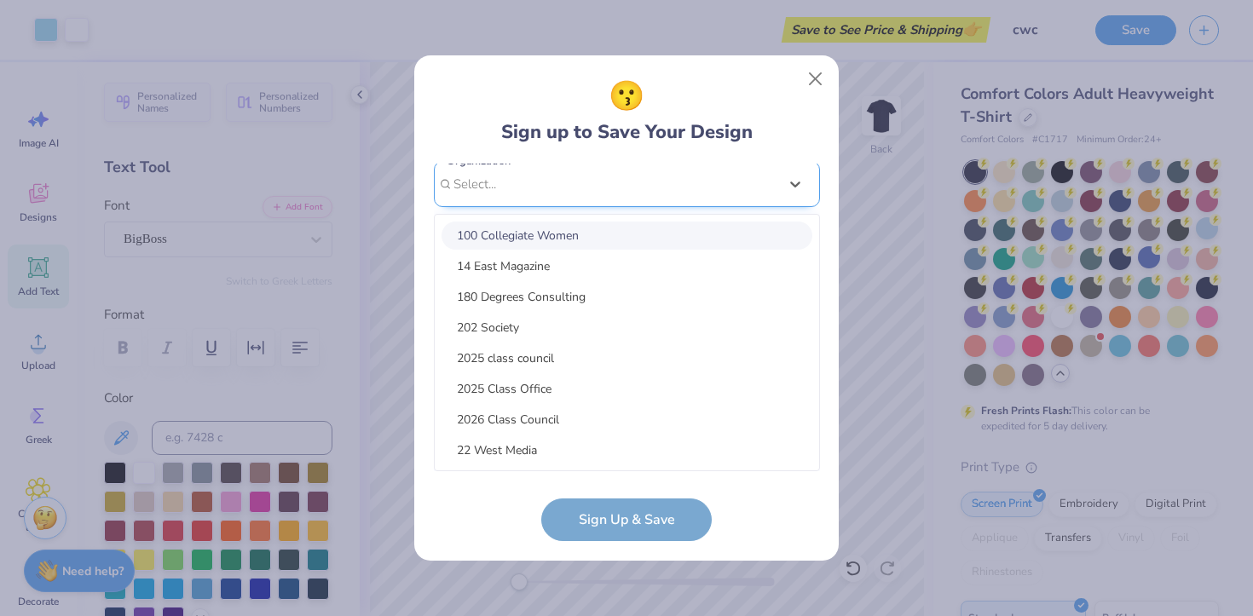
scroll to position [449, 0]
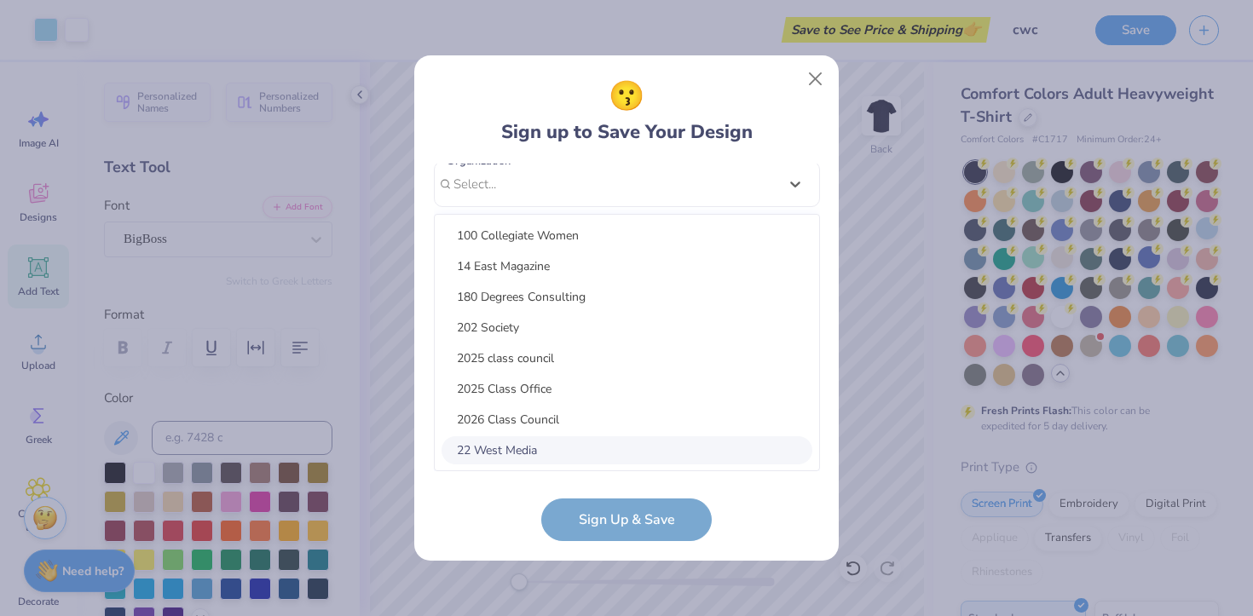
click at [496, 518] on form "amandaglim17@gmail.com Email (646) 374-9354 Phone Amanda Lim Full Name 12 + Cha…" at bounding box center [627, 353] width 386 height 378
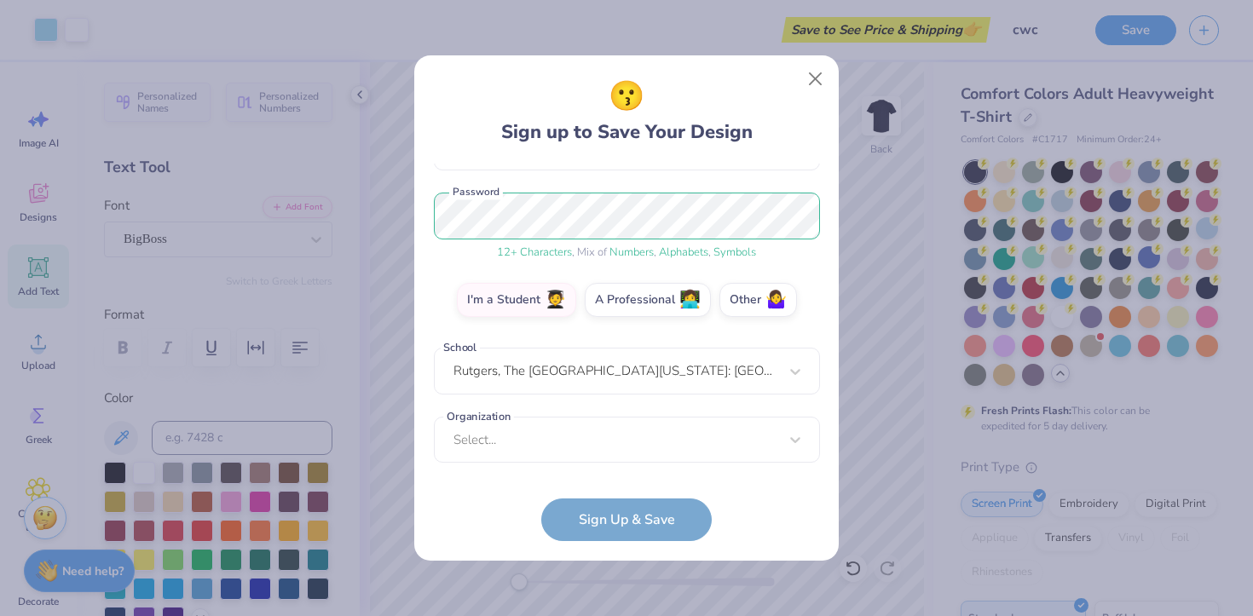
click at [562, 505] on form "amandaglim17@gmail.com Email (646) 374-9354 Phone Amanda Lim Full Name 12 + Cha…" at bounding box center [627, 353] width 386 height 378
click at [533, 434] on div "Select..." at bounding box center [627, 440] width 386 height 47
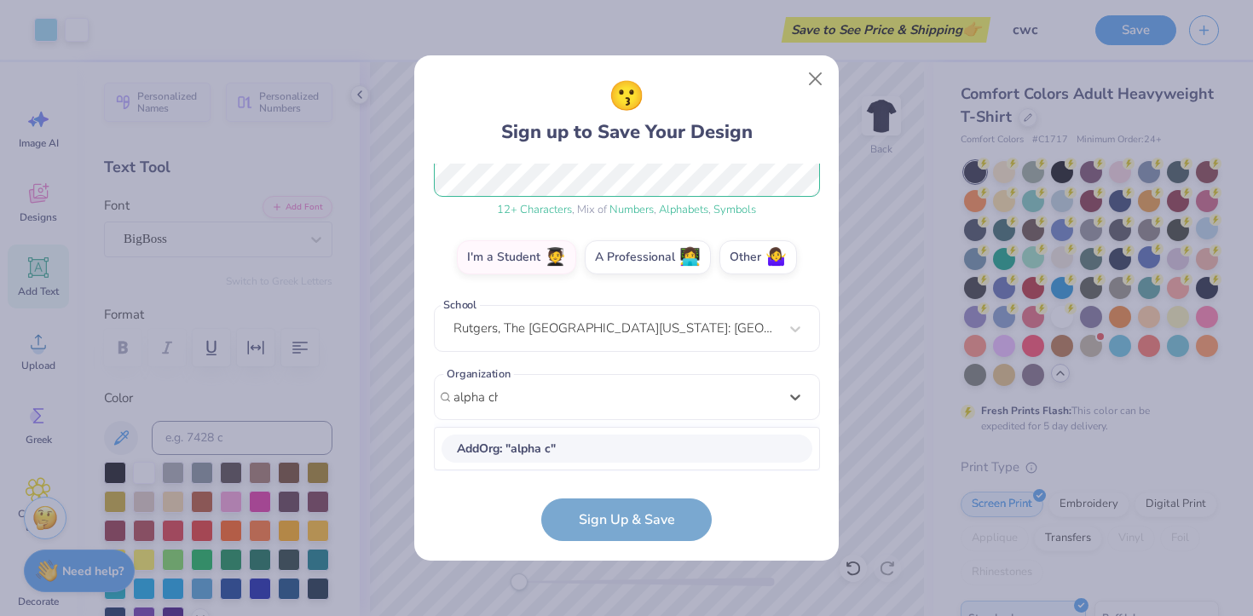
scroll to position [235, 0]
click at [557, 441] on div "Loading..." at bounding box center [627, 449] width 384 height 34
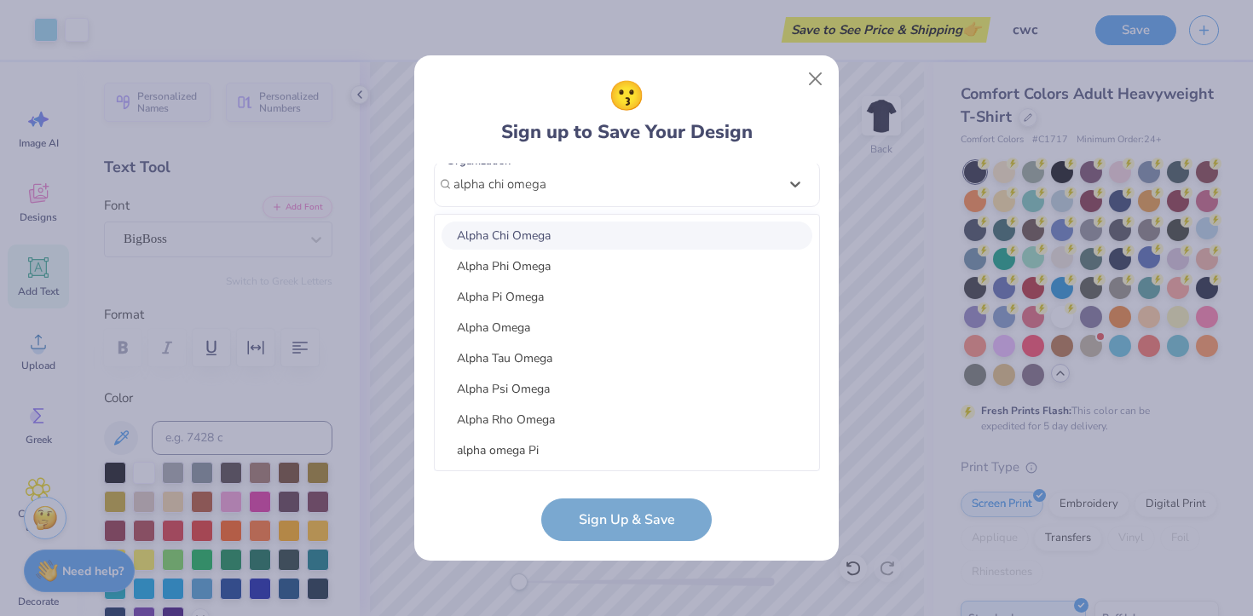
click at [540, 228] on div "Alpha Chi Omega" at bounding box center [626, 236] width 371 height 28
type input "alpha chi omega"
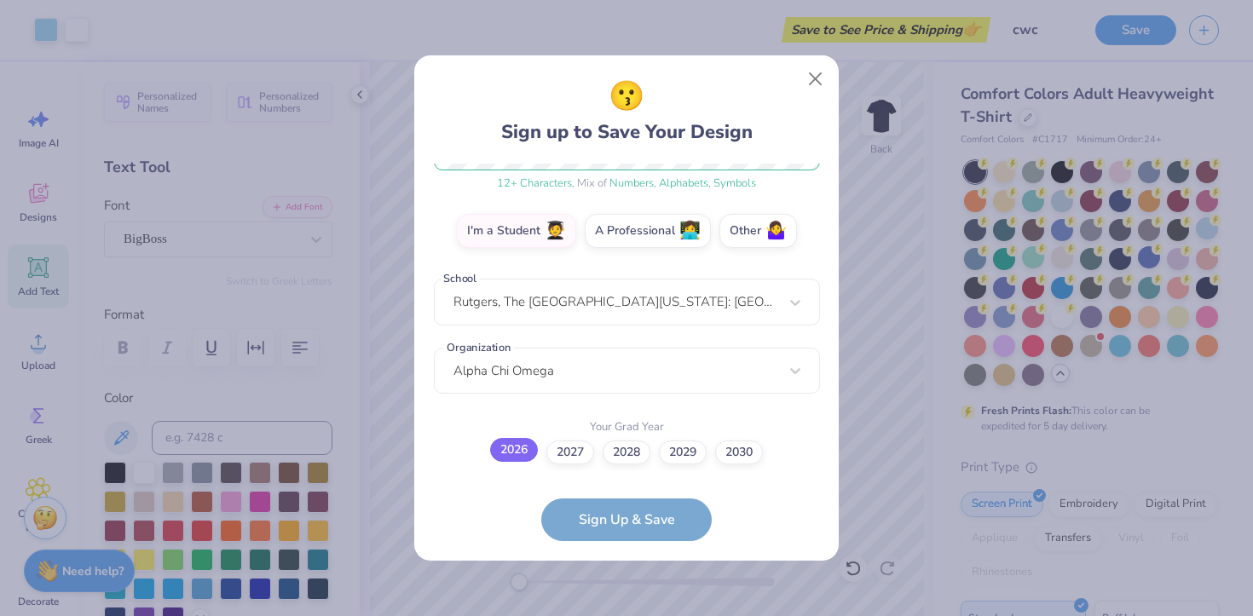
click at [519, 455] on label "2026" at bounding box center [514, 450] width 48 height 24
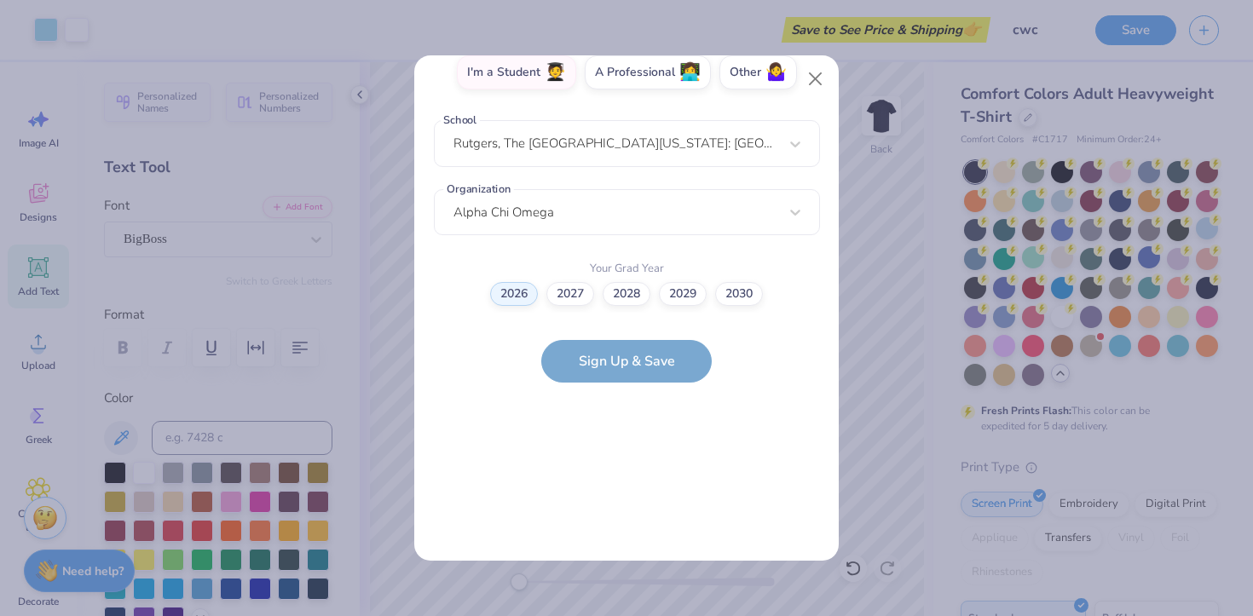
scroll to position [0, 0]
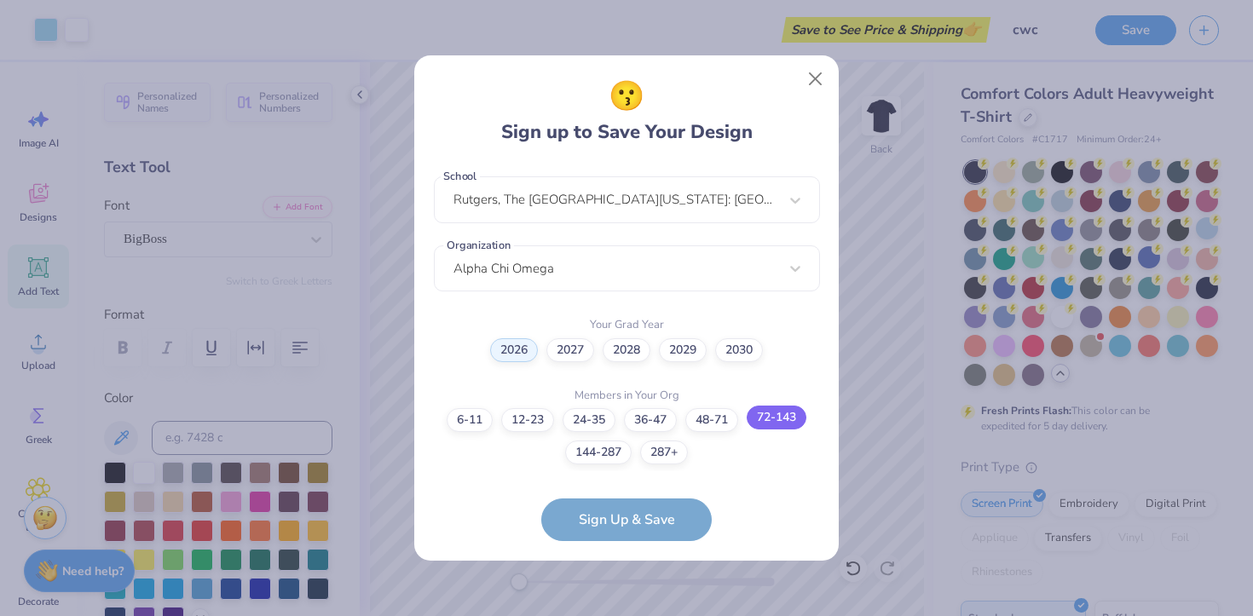
click at [758, 417] on label "72-143" at bounding box center [776, 418] width 60 height 24
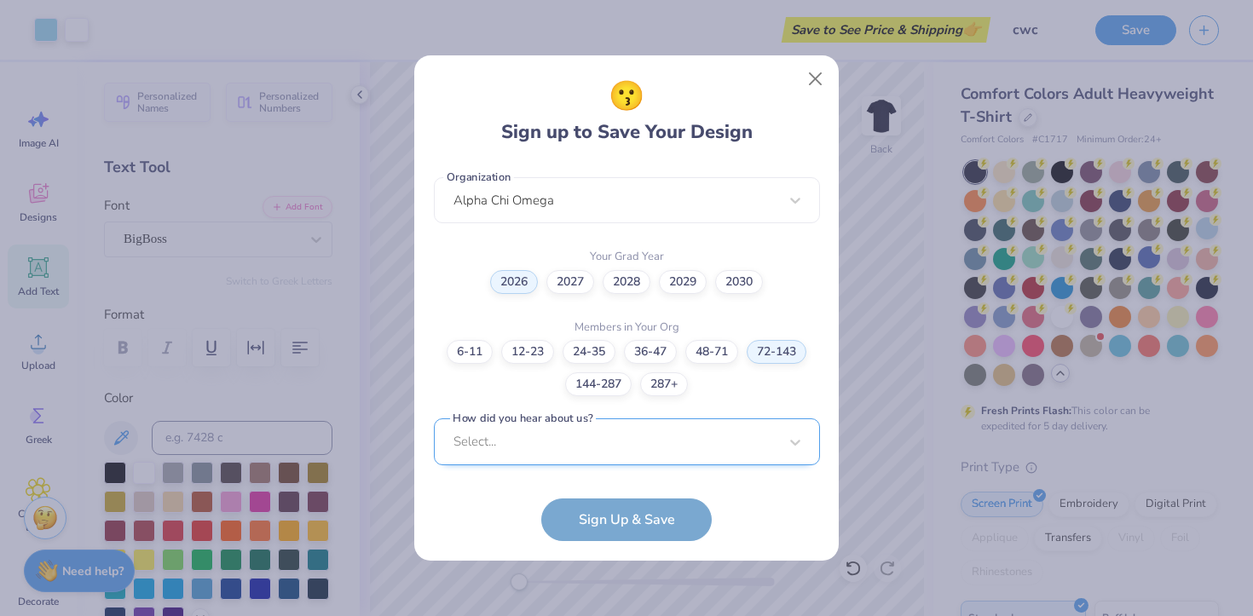
click at [646, 439] on div "Select..." at bounding box center [627, 441] width 386 height 47
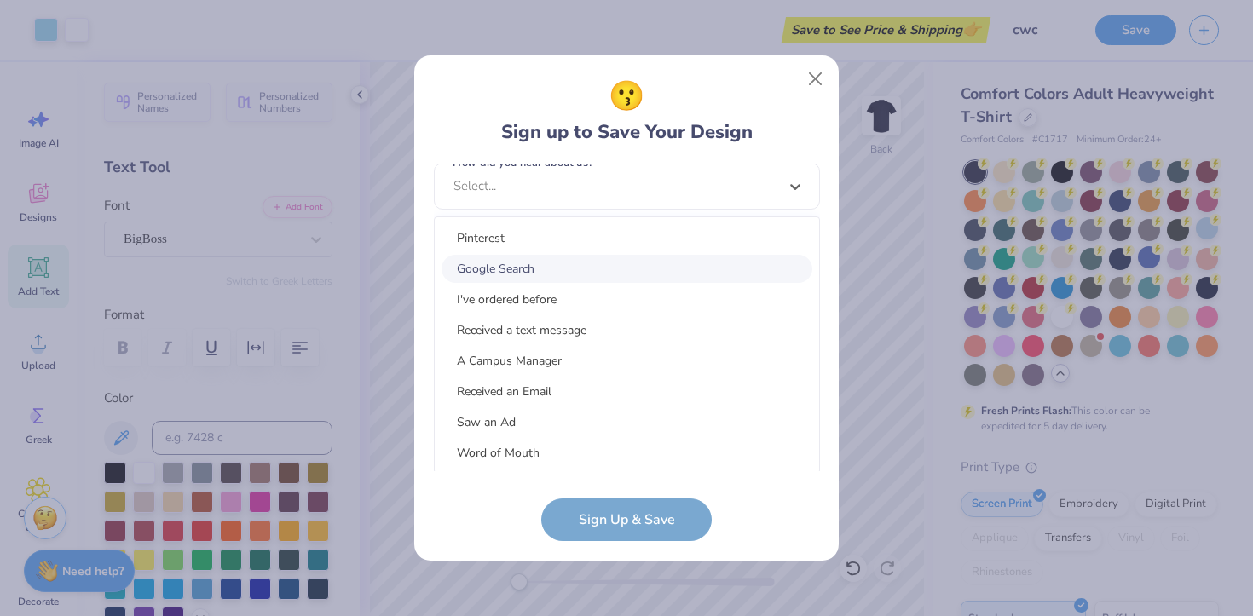
click at [623, 262] on div "Google Search" at bounding box center [626, 269] width 371 height 28
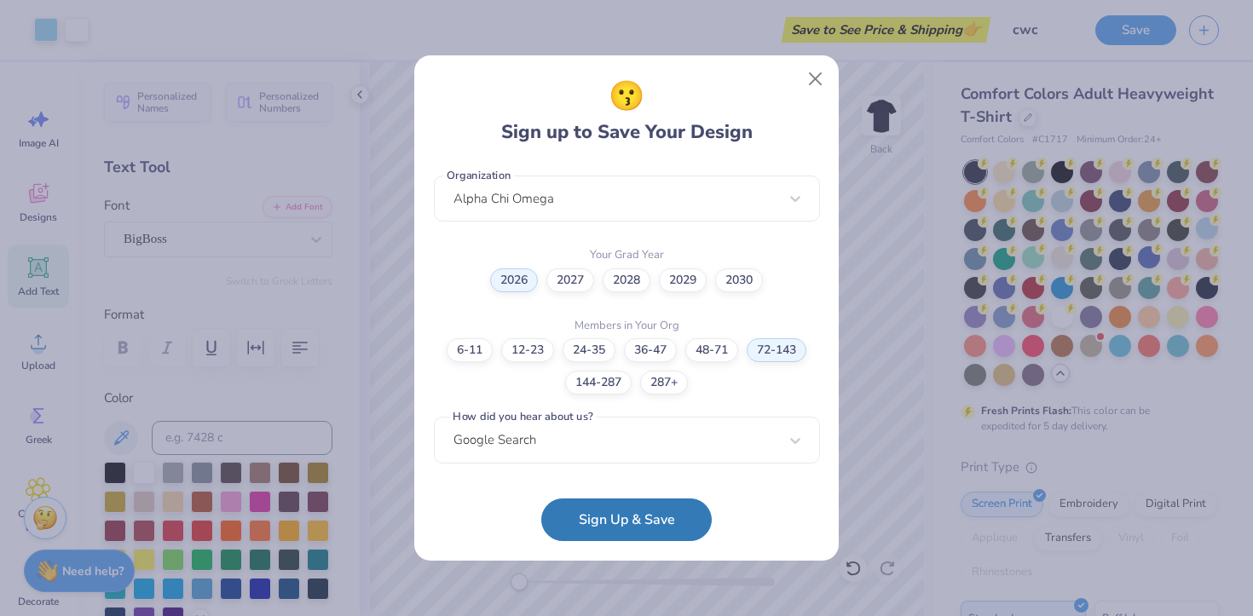
scroll to position [433, 0]
click at [621, 501] on button "Sign Up & Save" at bounding box center [626, 515] width 170 height 43
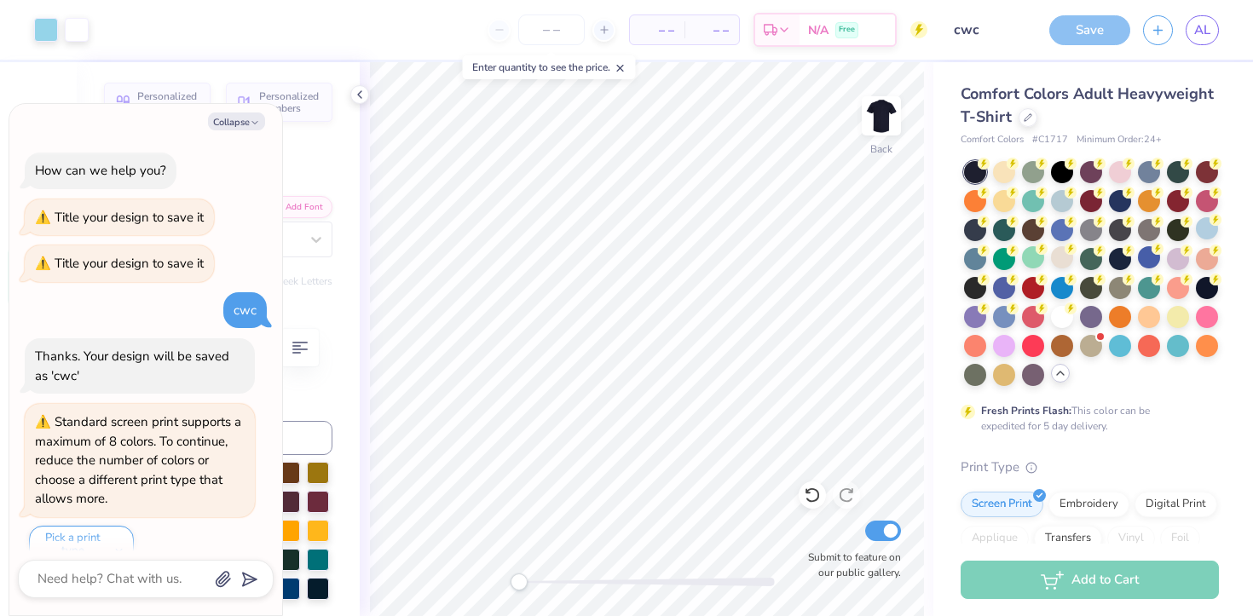
scroll to position [72, 0]
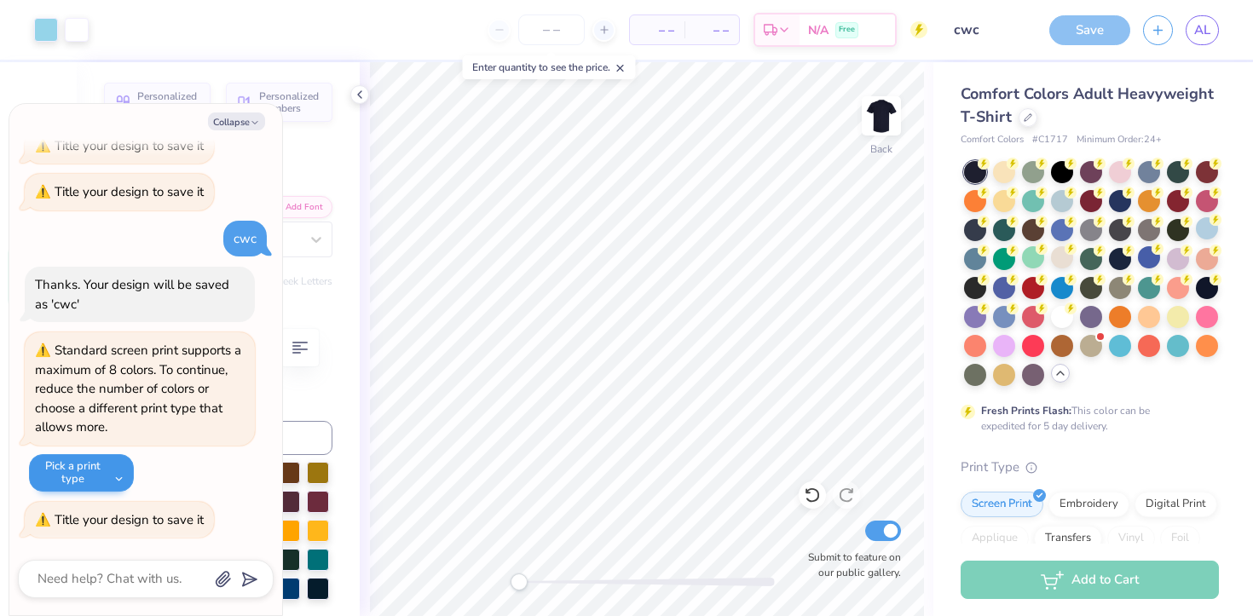
click at [101, 487] on button "Pick a print type" at bounding box center [81, 472] width 105 height 37
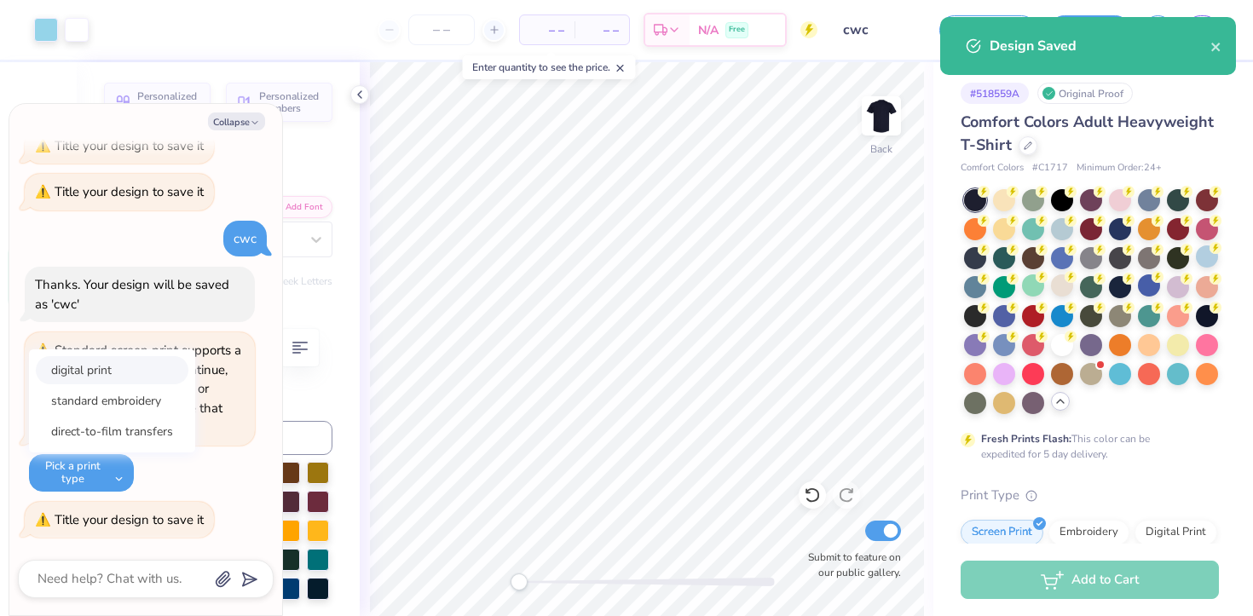
click at [98, 366] on button "digital print" at bounding box center [112, 370] width 153 height 28
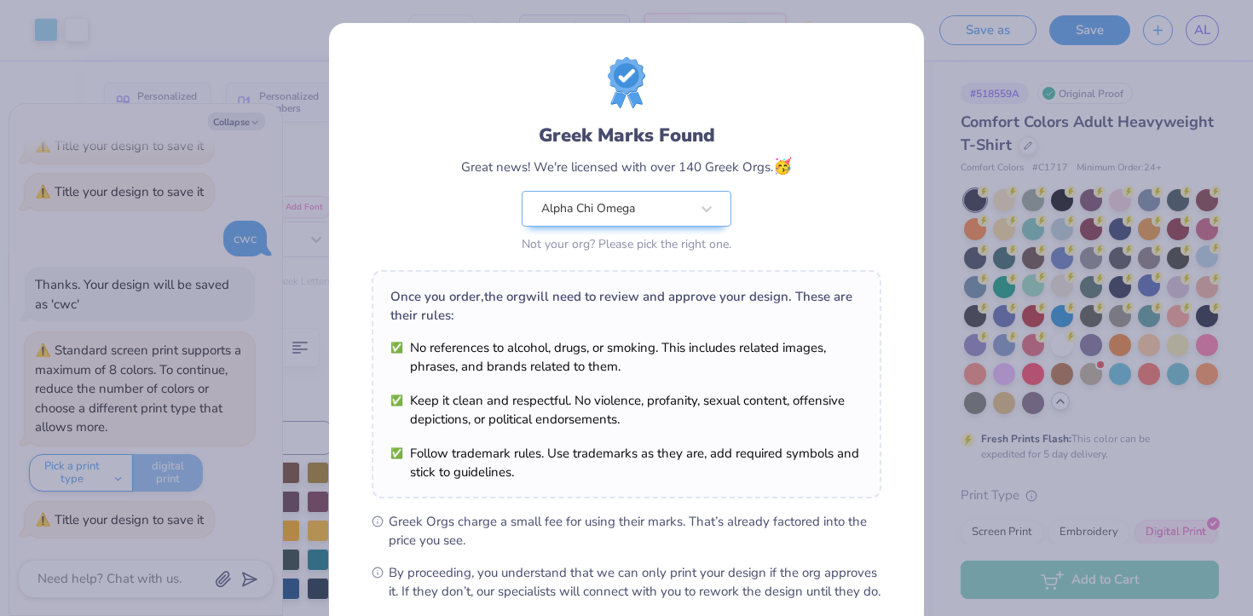
click at [1002, 354] on div "Greek Marks Found Great news! We're licensed with over 140 Greek Orgs. 🥳 Alpha …" at bounding box center [626, 308] width 1253 height 616
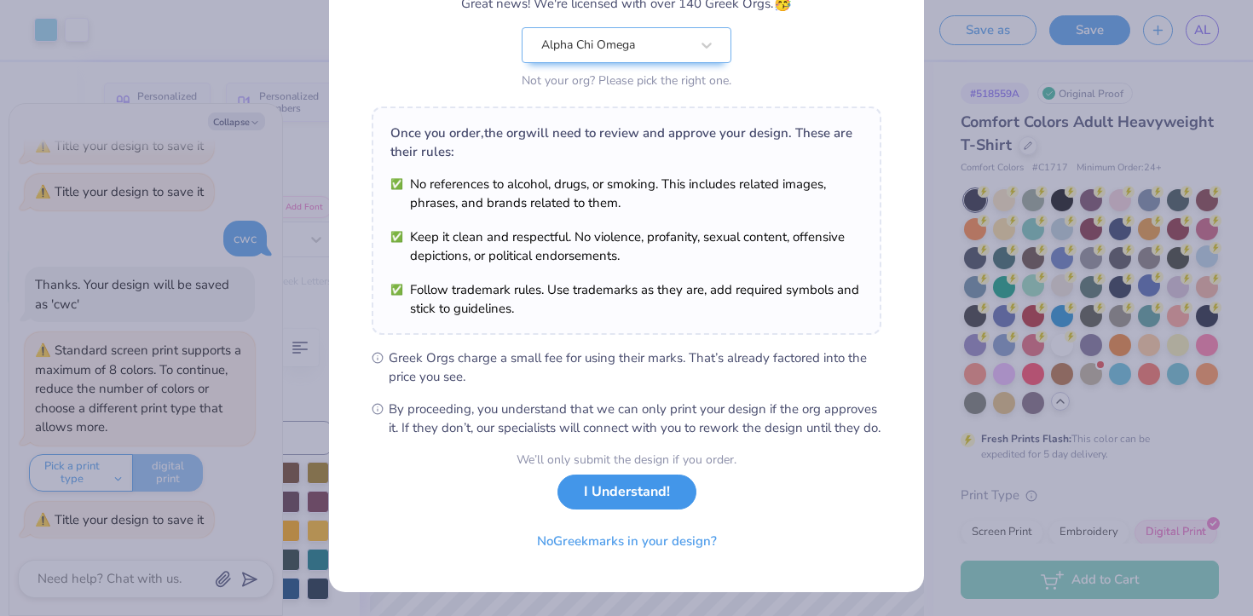
click at [637, 503] on button "I Understand!" at bounding box center [626, 492] width 139 height 35
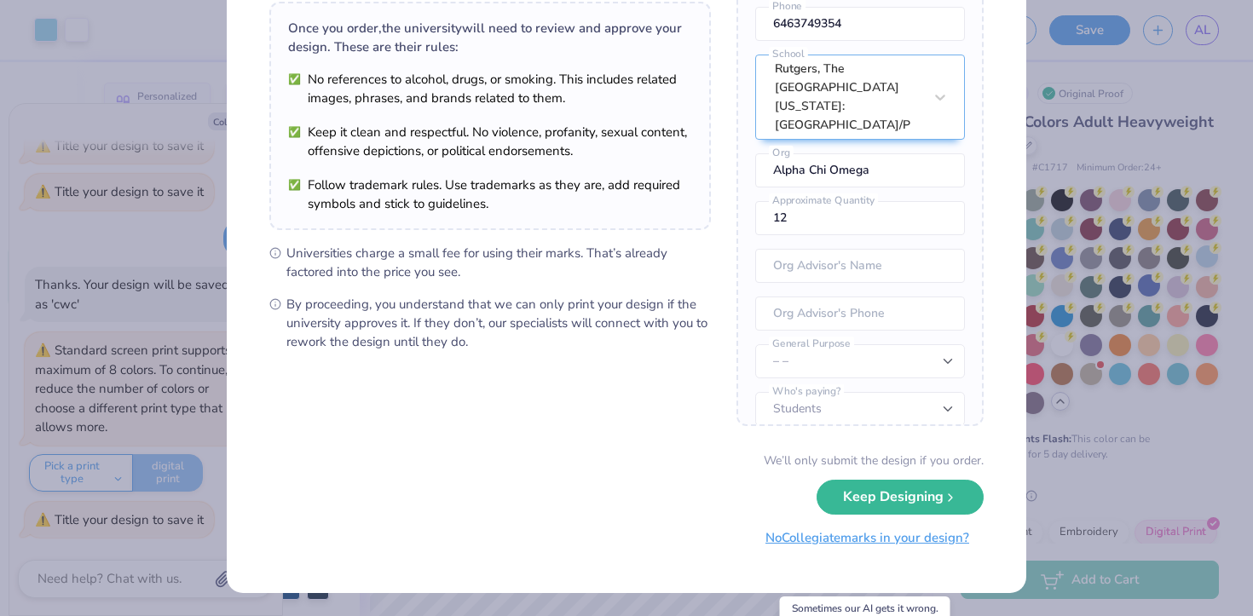
scroll to position [0, 0]
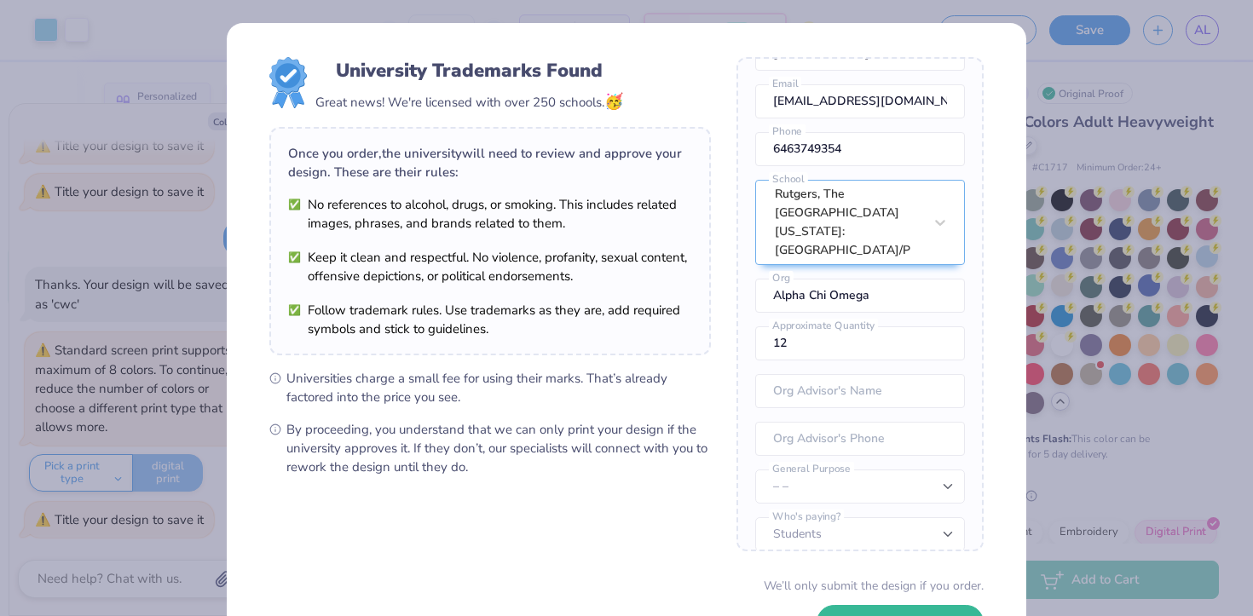
click at [1137, 242] on div "University Trademarks Found Great news! We're licensed with over 250 schools. 🥳…" at bounding box center [626, 308] width 1253 height 616
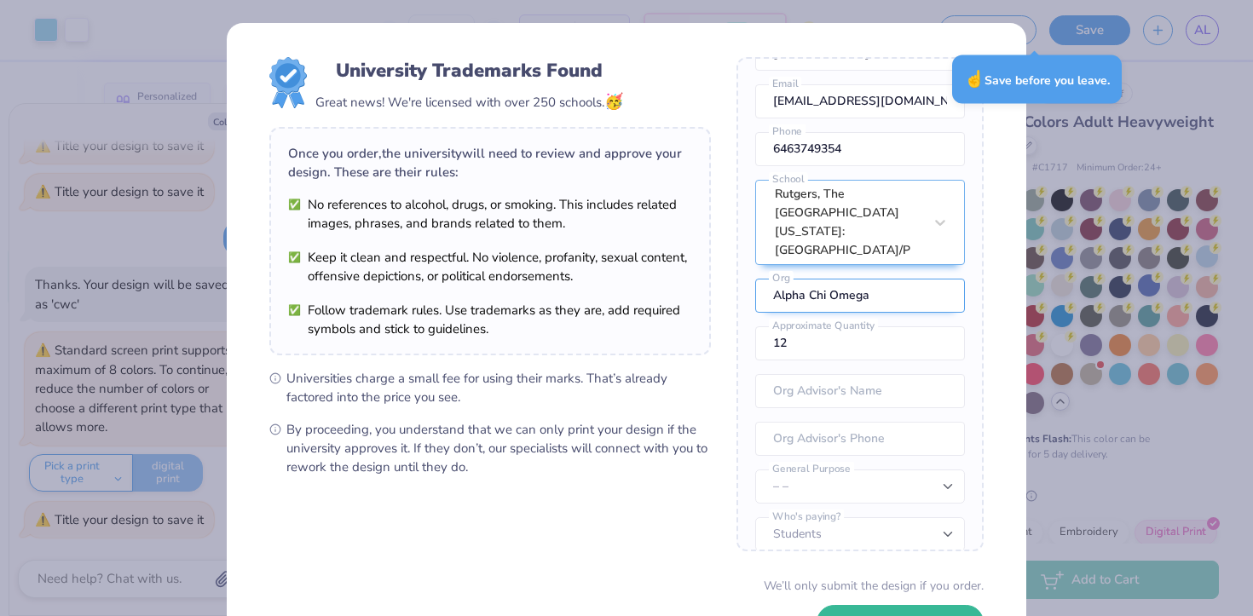
click at [802, 279] on input "Alpha Chi Omega" at bounding box center [860, 296] width 210 height 34
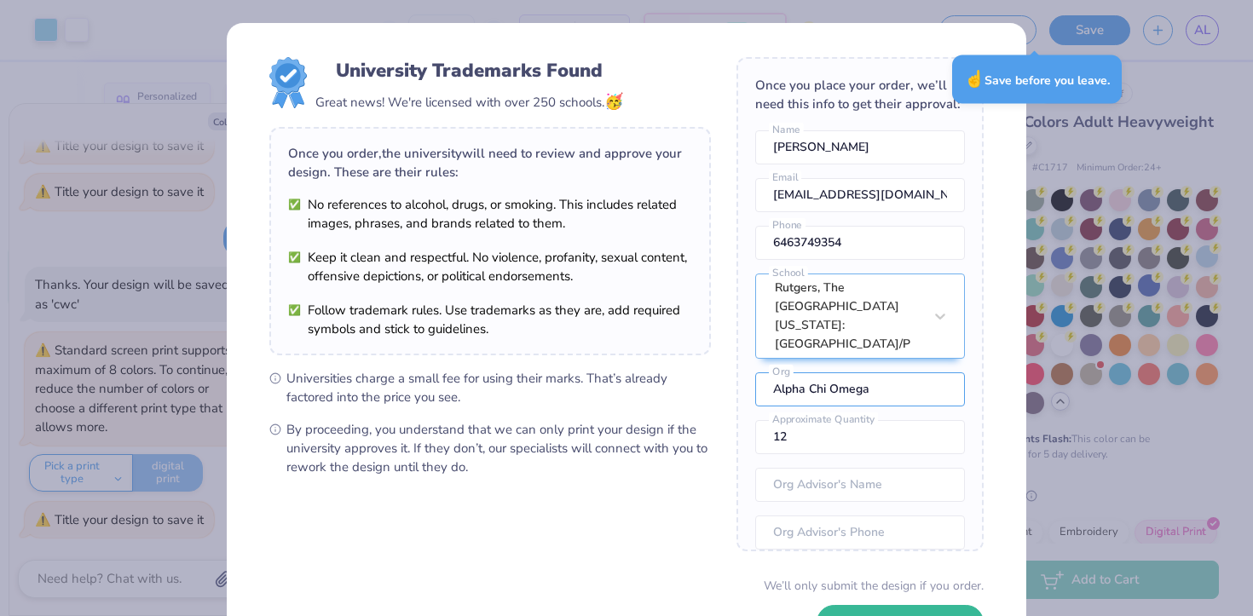
scroll to position [125, 0]
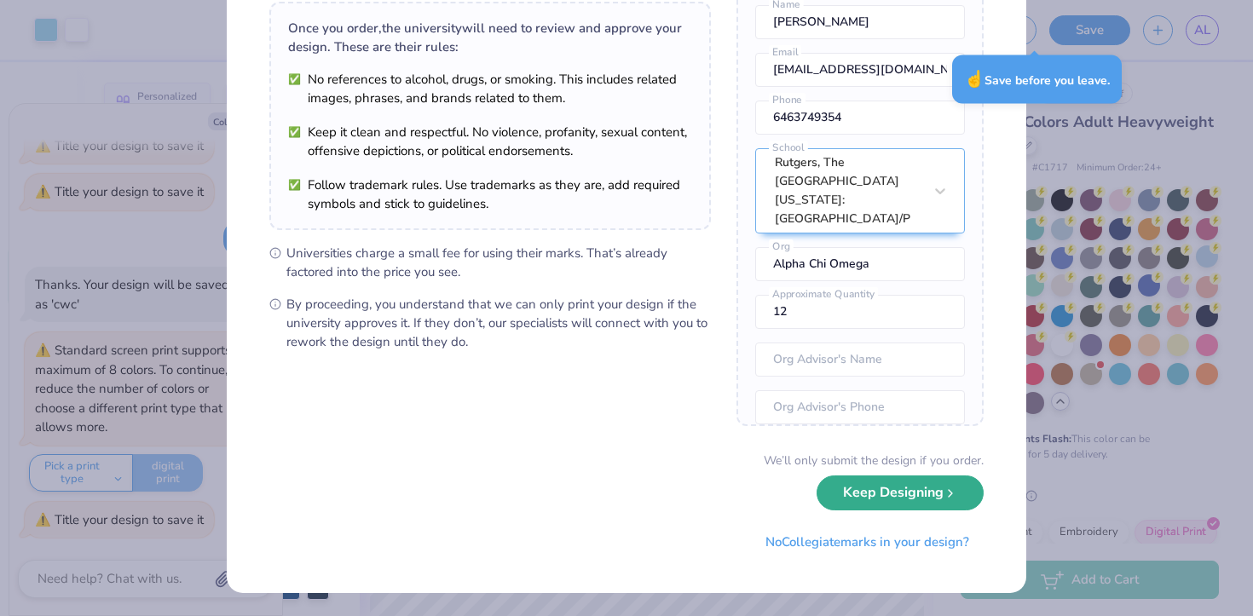
click at [867, 499] on button "Keep Designing" at bounding box center [899, 492] width 167 height 35
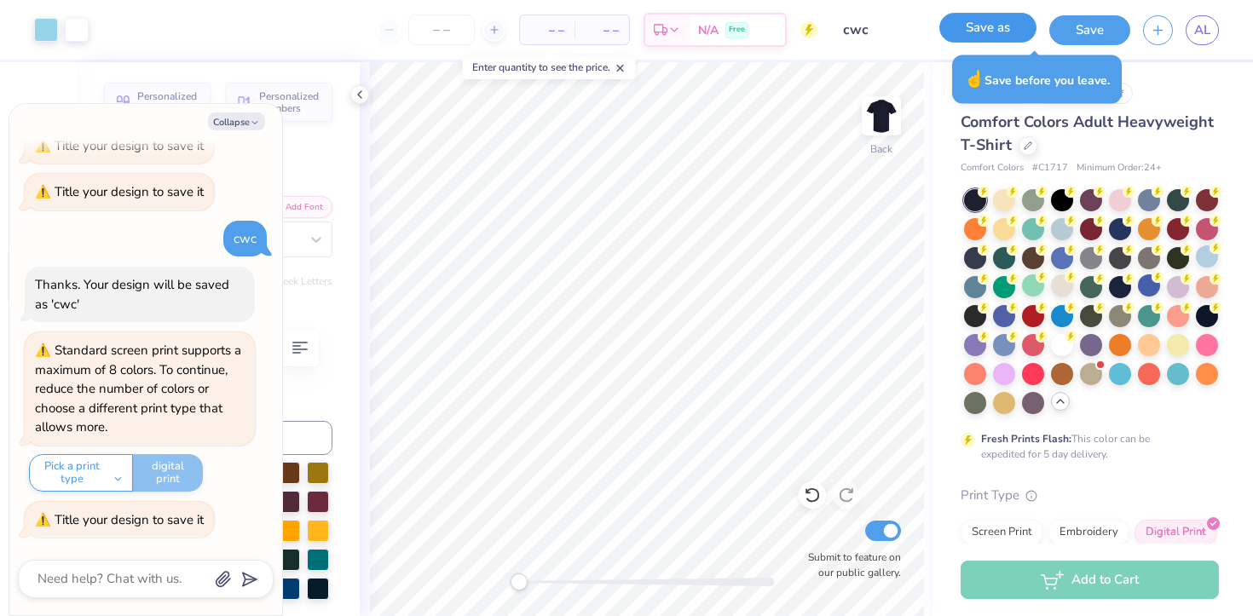
click at [1016, 32] on button "Save as" at bounding box center [987, 28] width 97 height 30
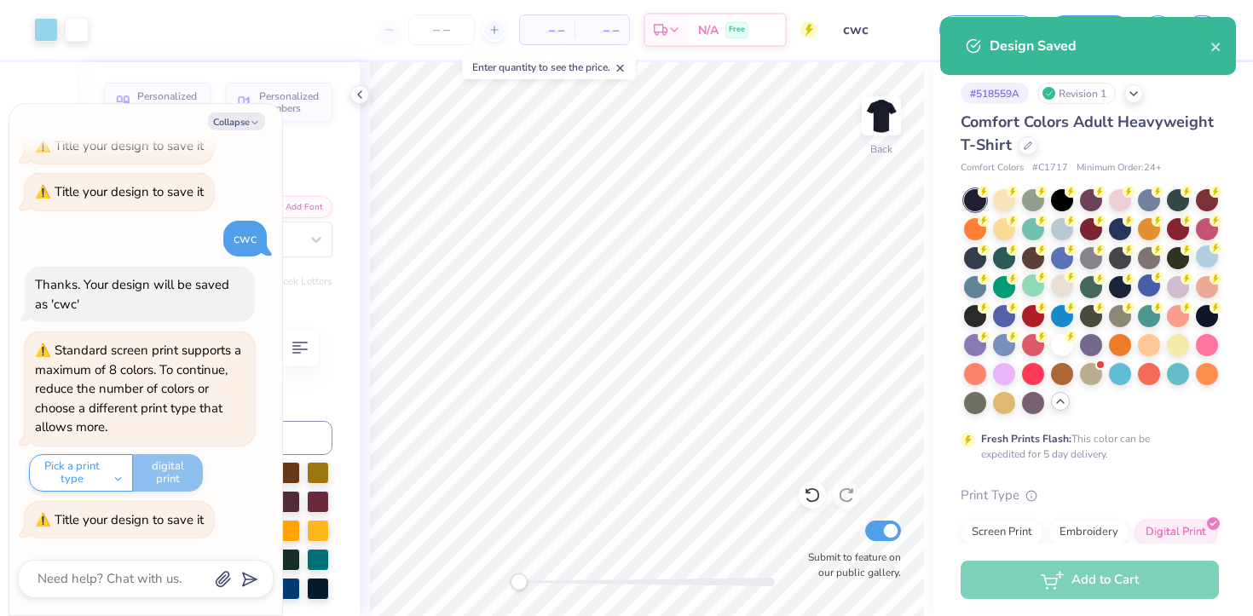
click at [1205, 50] on div "Design Saved" at bounding box center [1099, 46] width 221 height 20
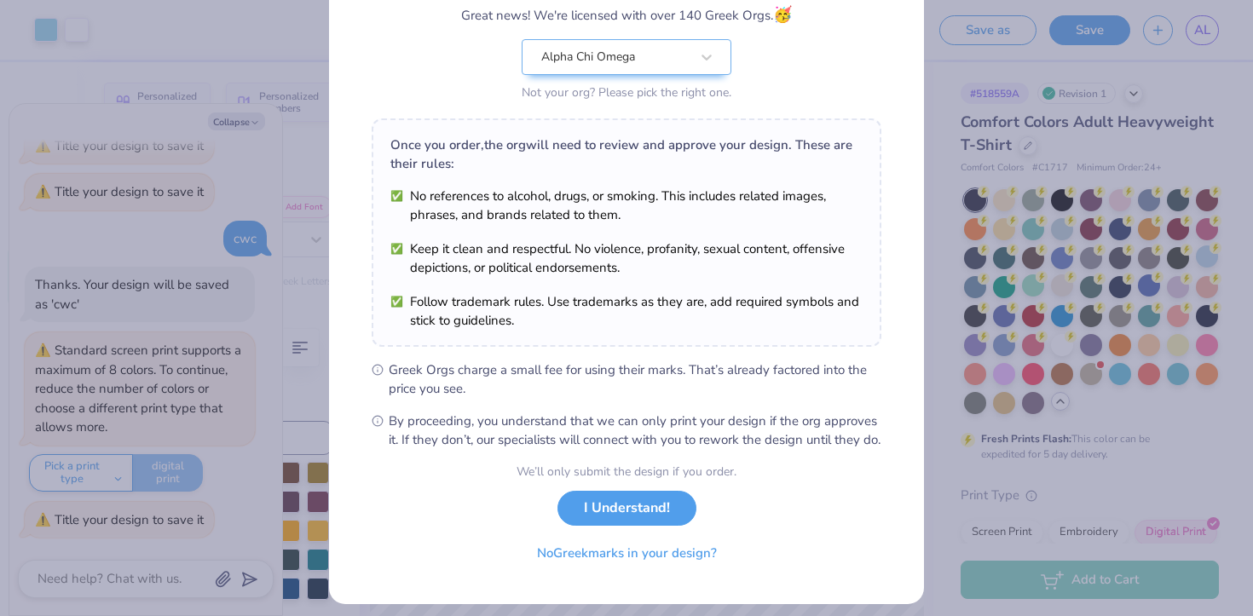
scroll to position [182, 0]
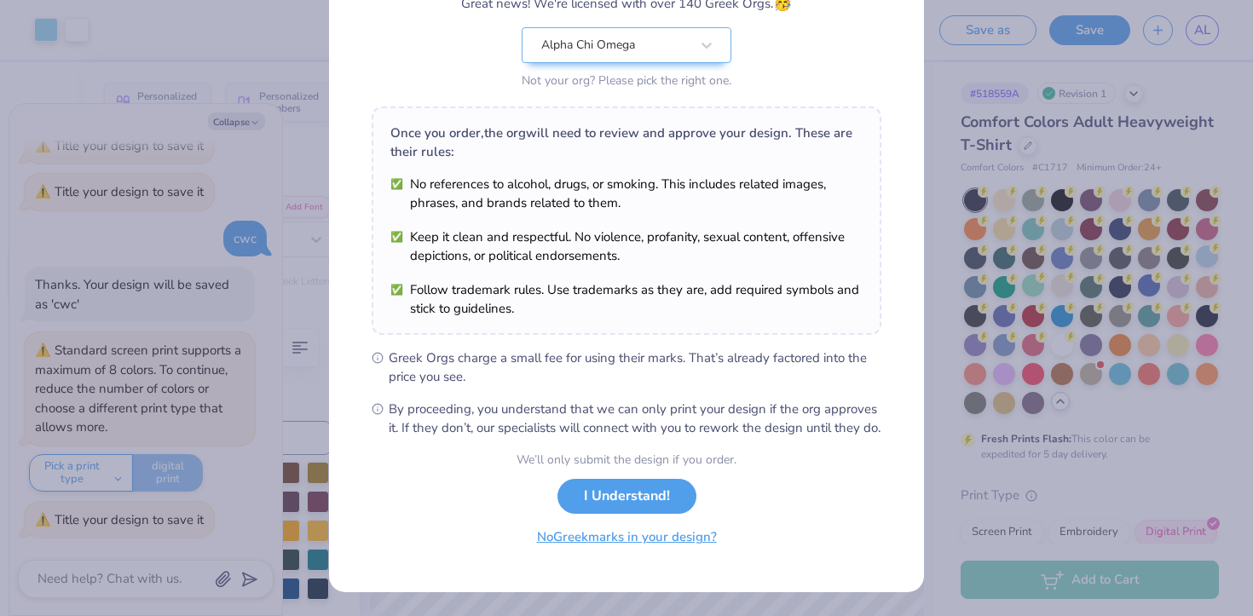
click at [660, 542] on button "No Greek marks in your design?" at bounding box center [626, 537] width 209 height 35
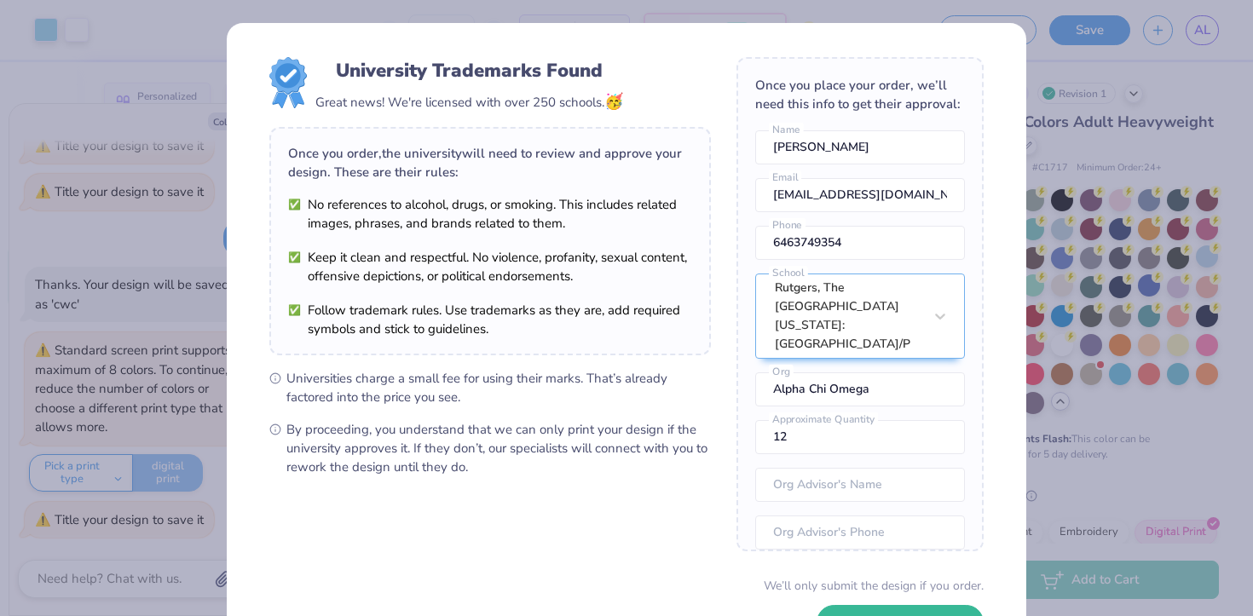
scroll to position [125, 0]
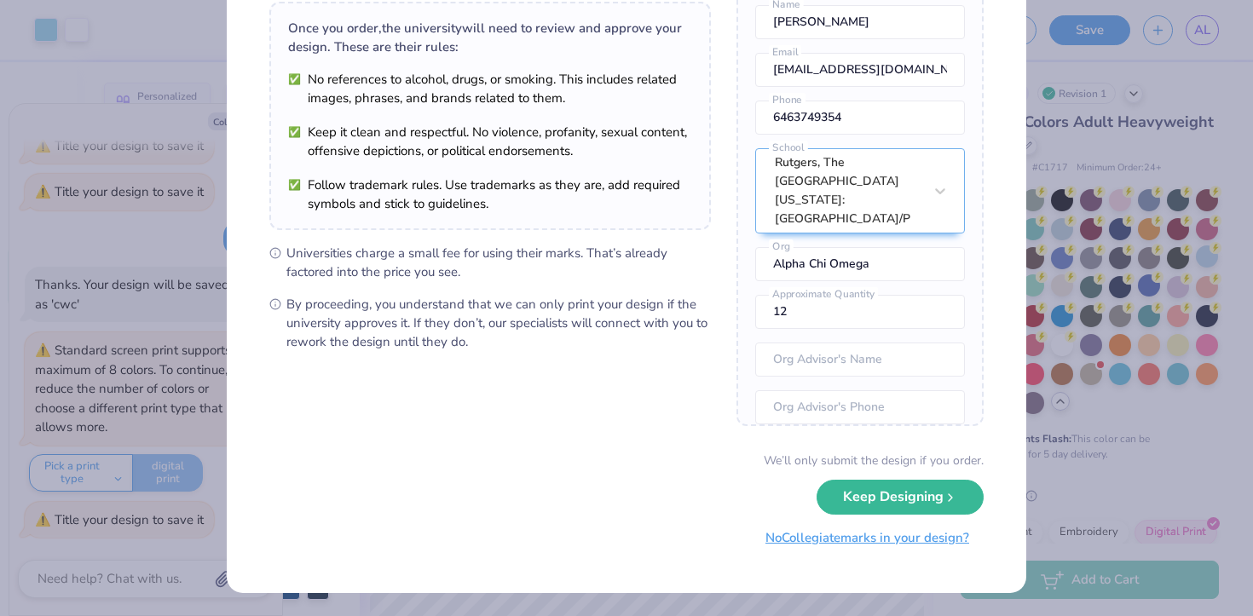
click at [816, 553] on button "No Collegiate marks in your design?" at bounding box center [867, 538] width 233 height 35
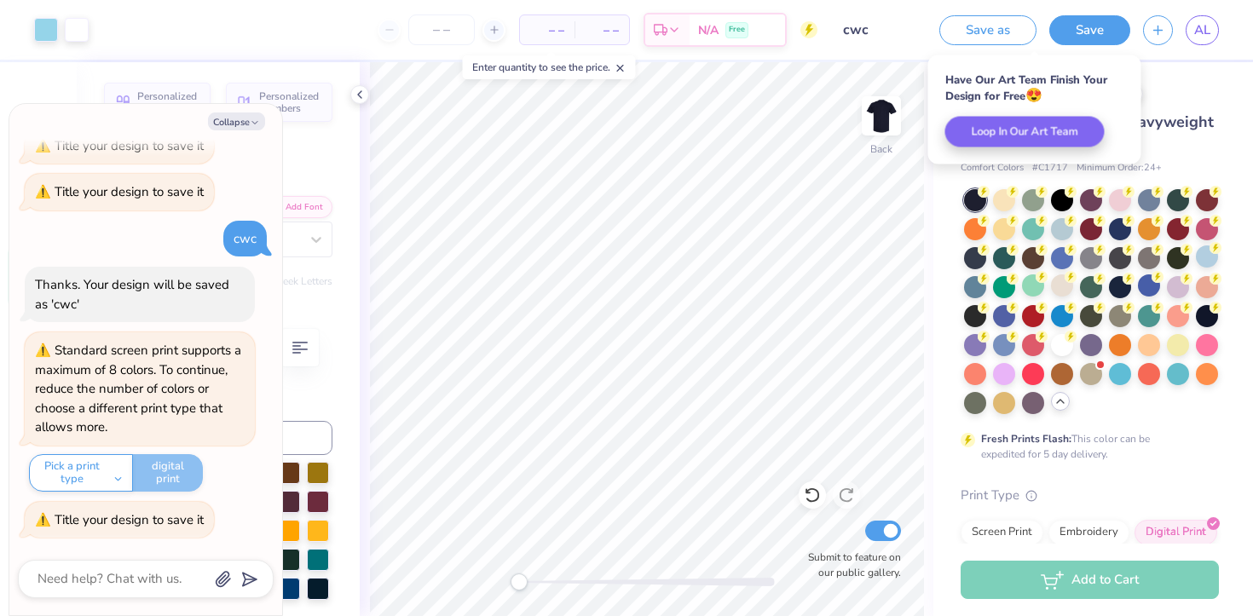
scroll to position [0, 0]
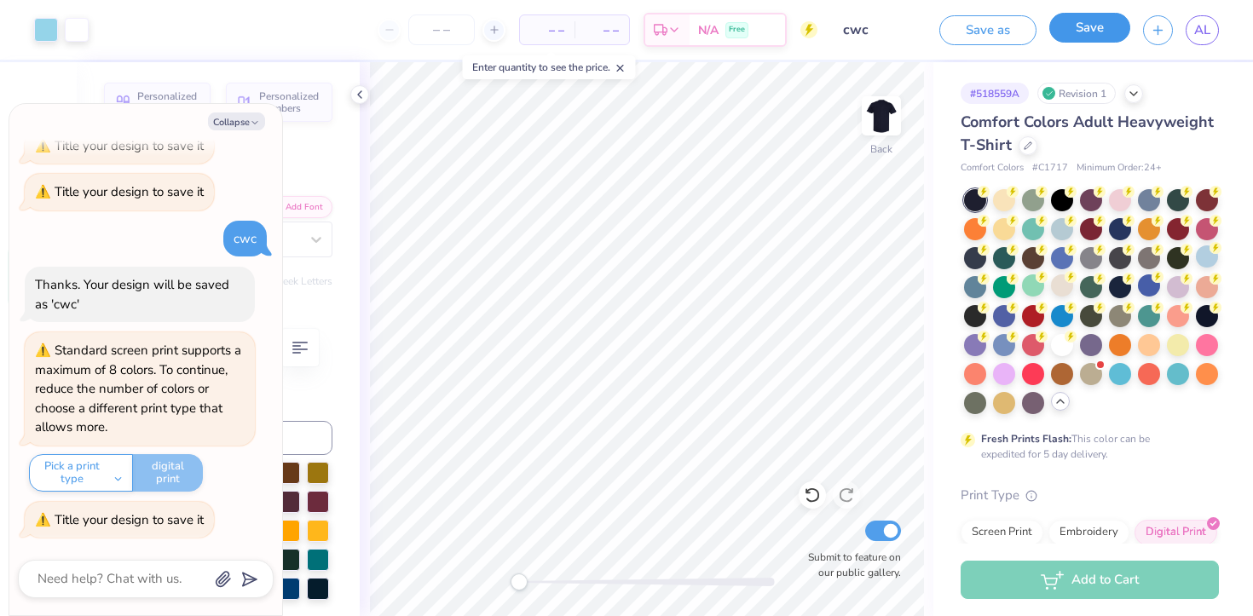
click at [1112, 33] on button "Save" at bounding box center [1089, 28] width 81 height 30
click at [360, 95] on icon at bounding box center [360, 95] width 14 height 14
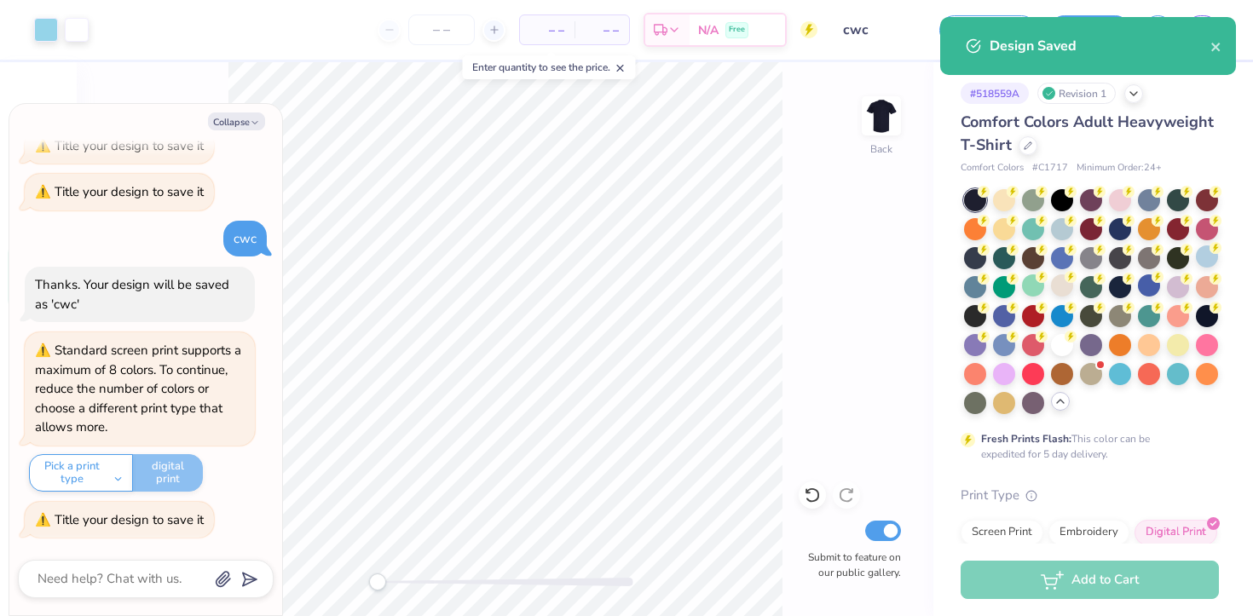
type textarea "x"
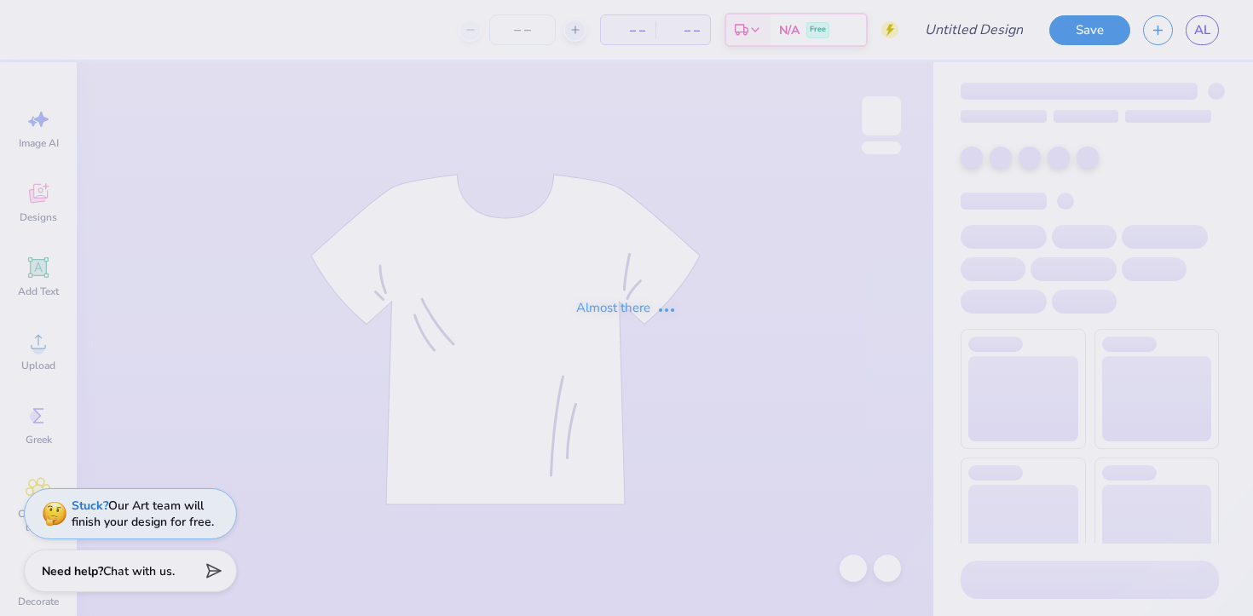
type input "cwc"
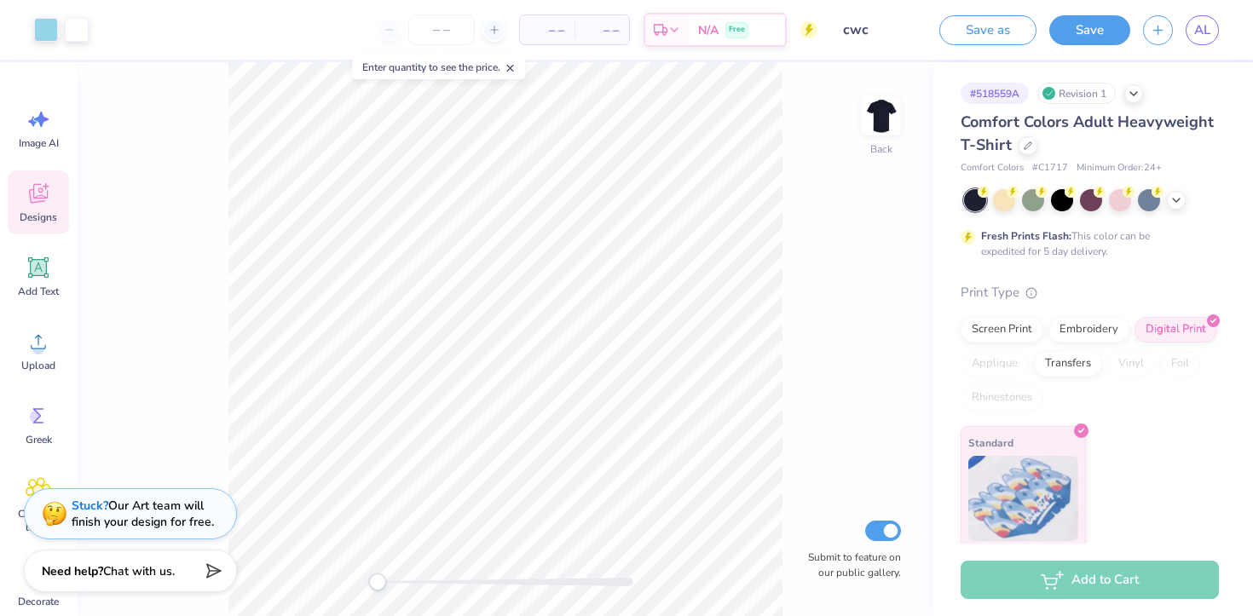
click at [37, 203] on icon at bounding box center [39, 194] width 26 height 26
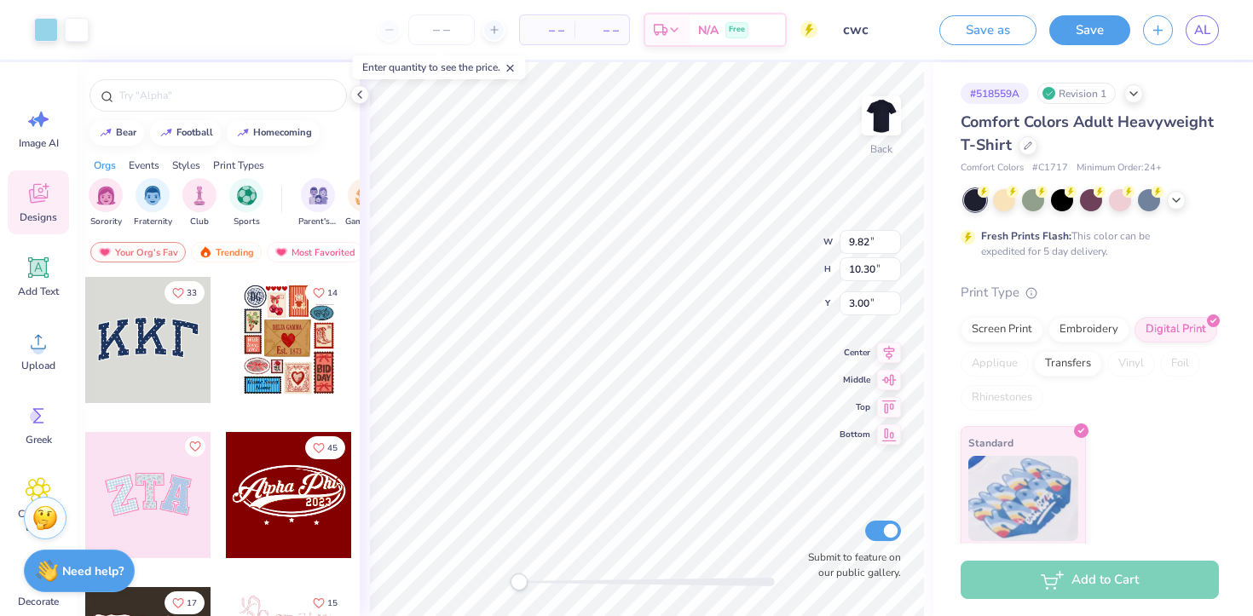
click at [933, 419] on div "# 518559A Revision 1 Comfort Colors Adult Heavyweight T-Shirt Comfort Colors # …" at bounding box center [1093, 305] width 320 height 487
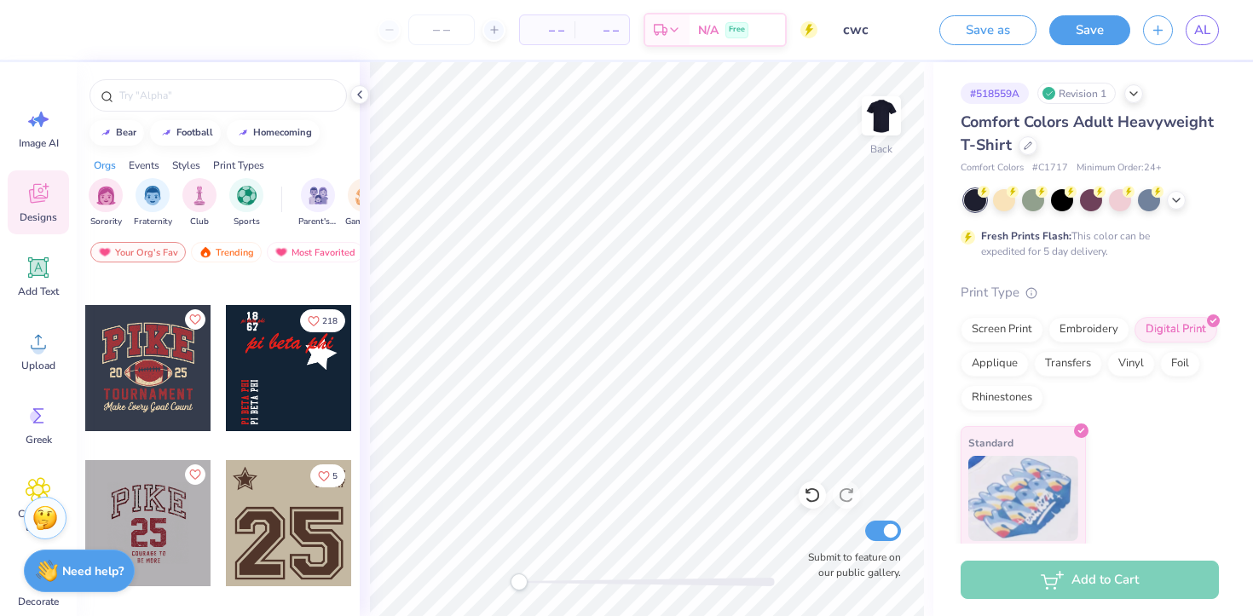
scroll to position [2284, 0]
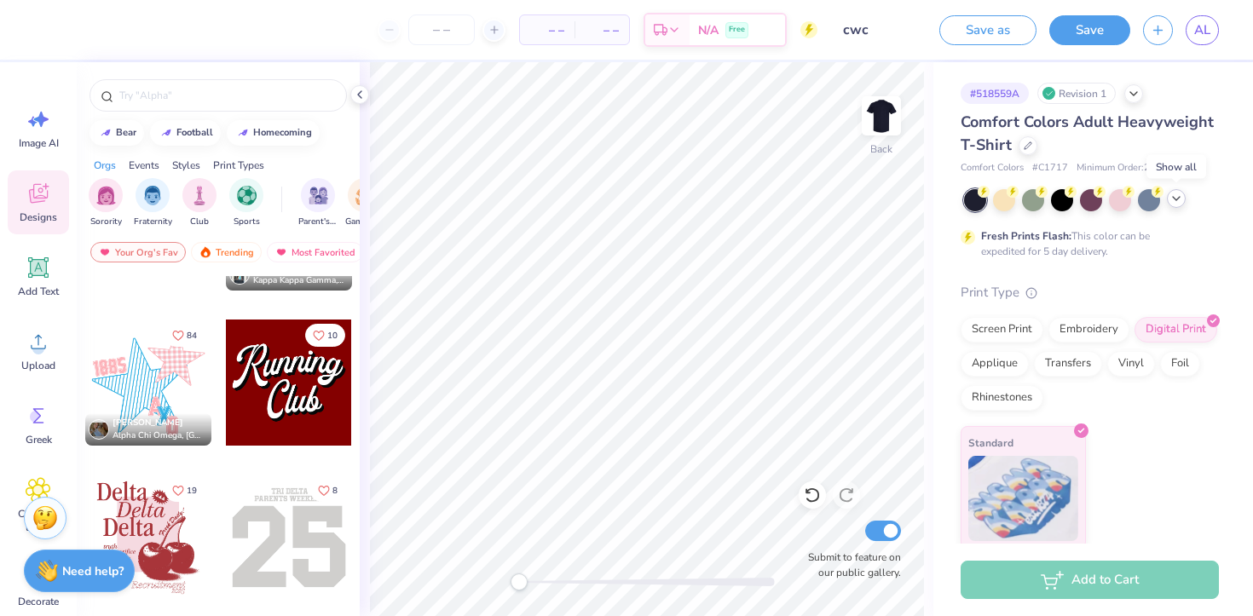
click at [1170, 194] on icon at bounding box center [1176, 199] width 14 height 14
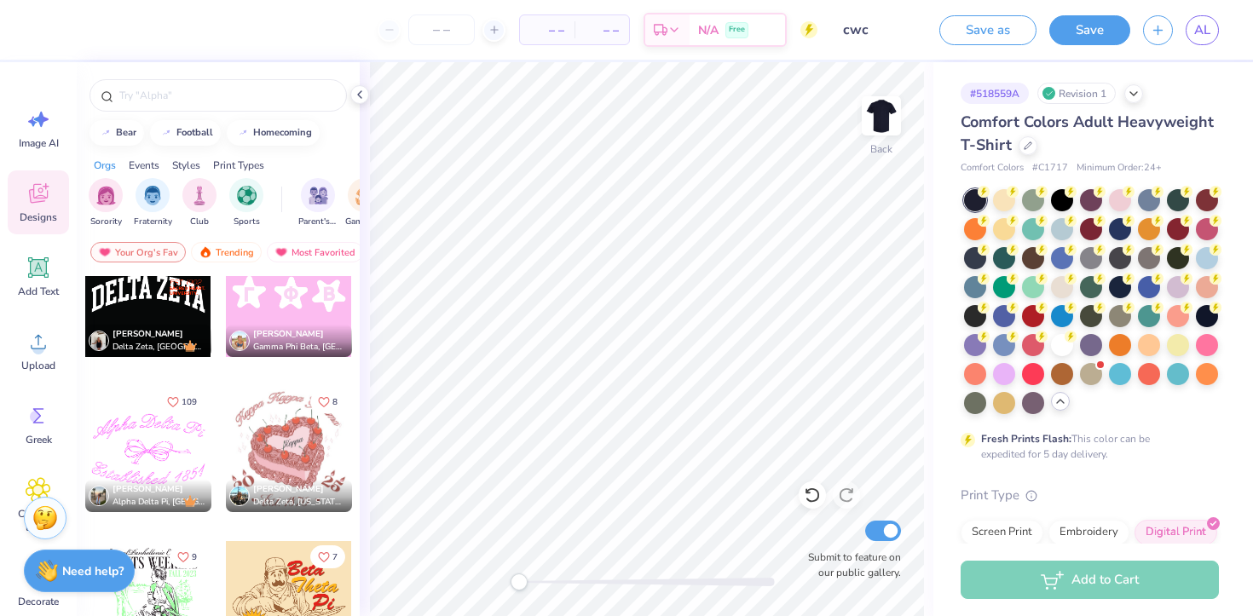
scroll to position [24089, 0]
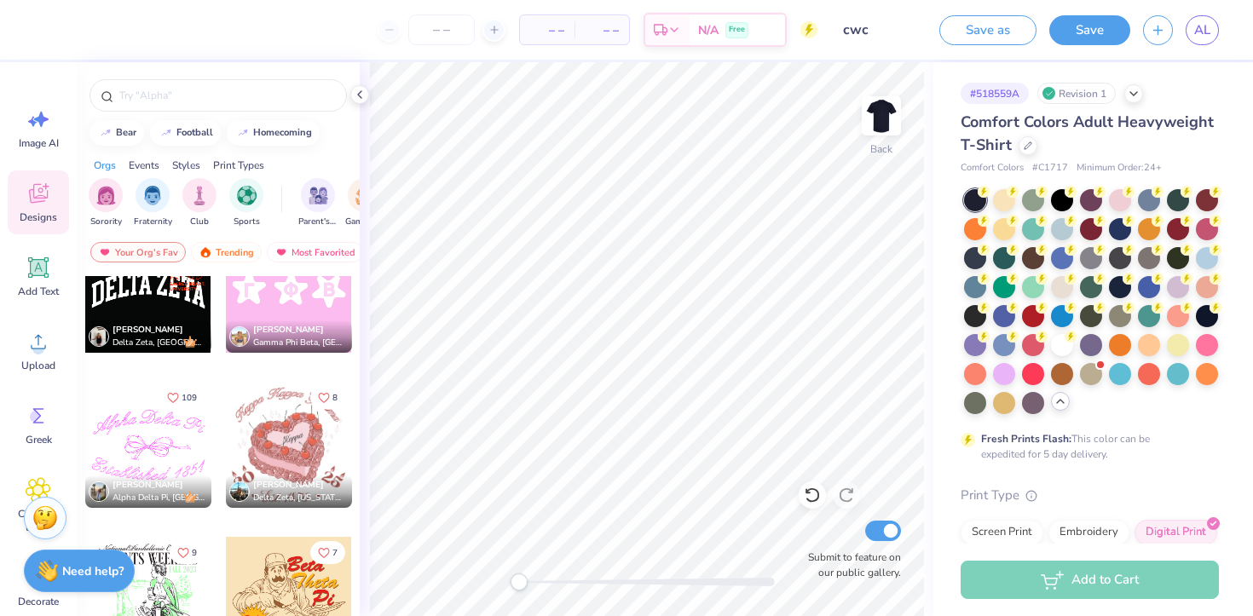
click at [159, 429] on div at bounding box center [148, 445] width 126 height 126
type input "8.21"
type input "5.10"
type input "6.36"
type input "9.84"
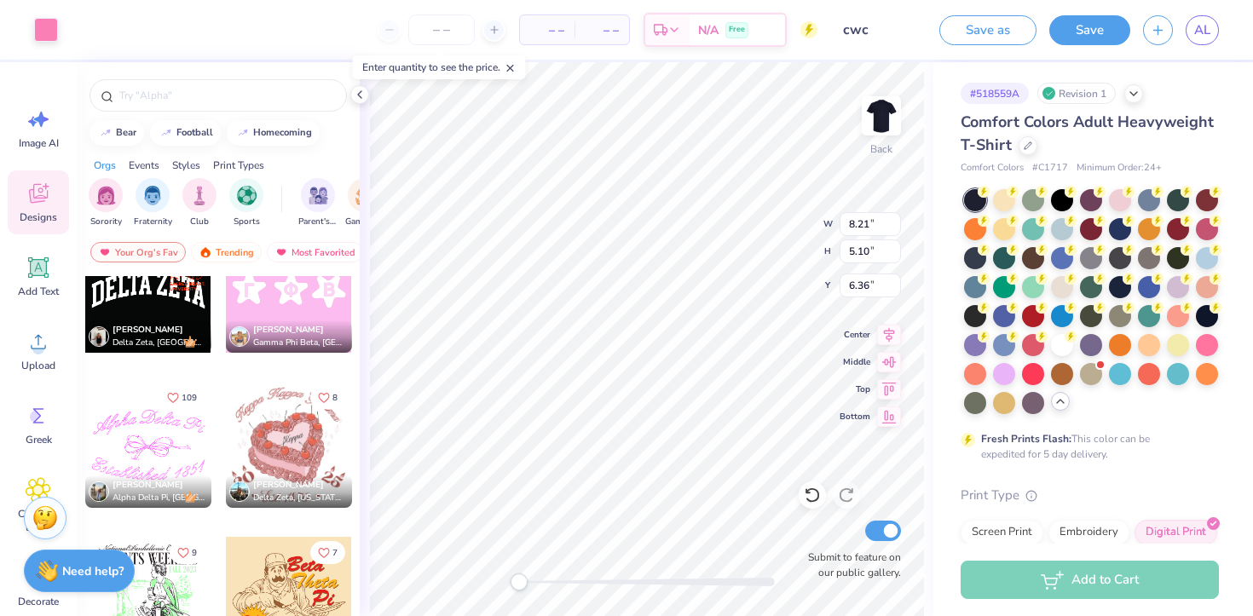
type input "6.11"
click at [1123, 203] on div at bounding box center [1120, 198] width 22 height 22
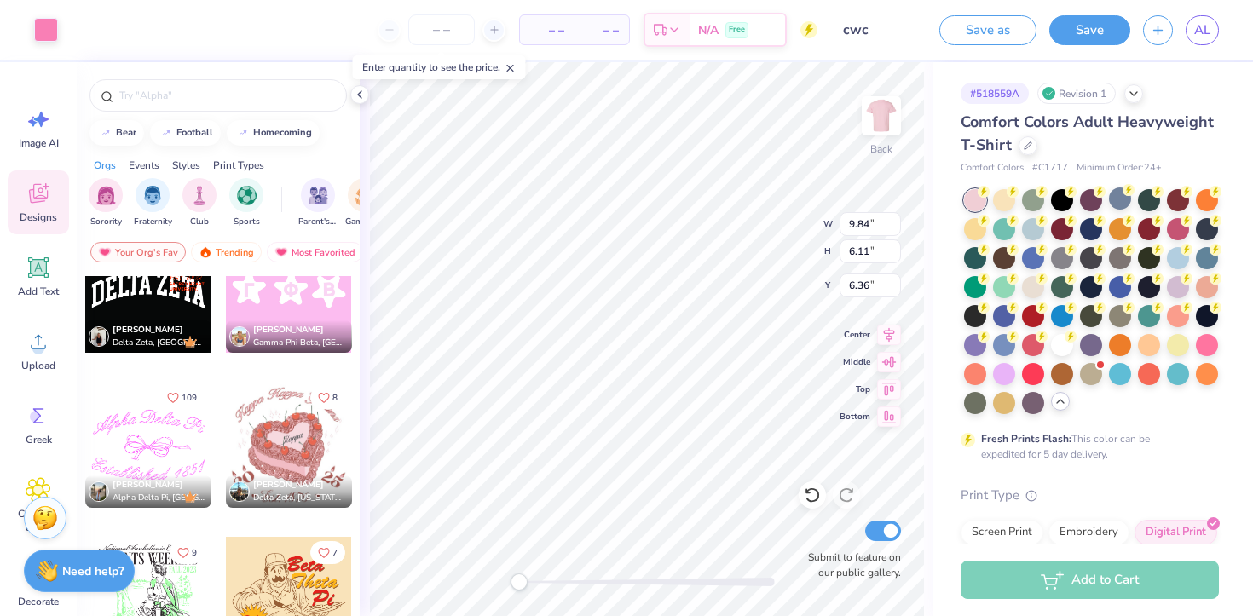
type input "4.59"
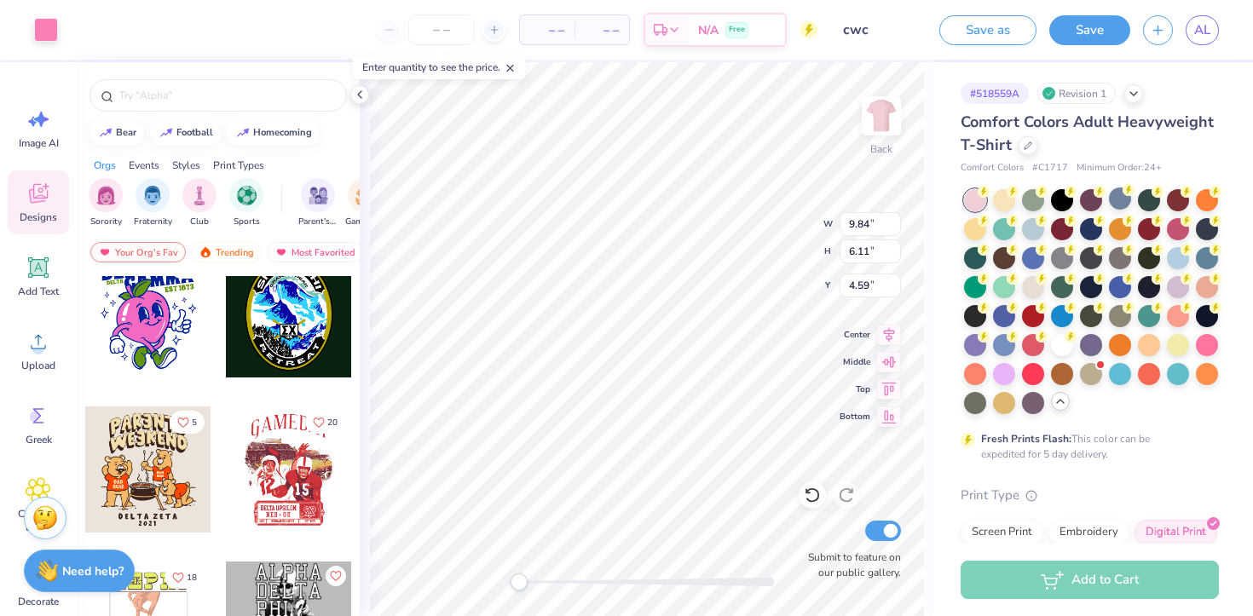
scroll to position [24971, 0]
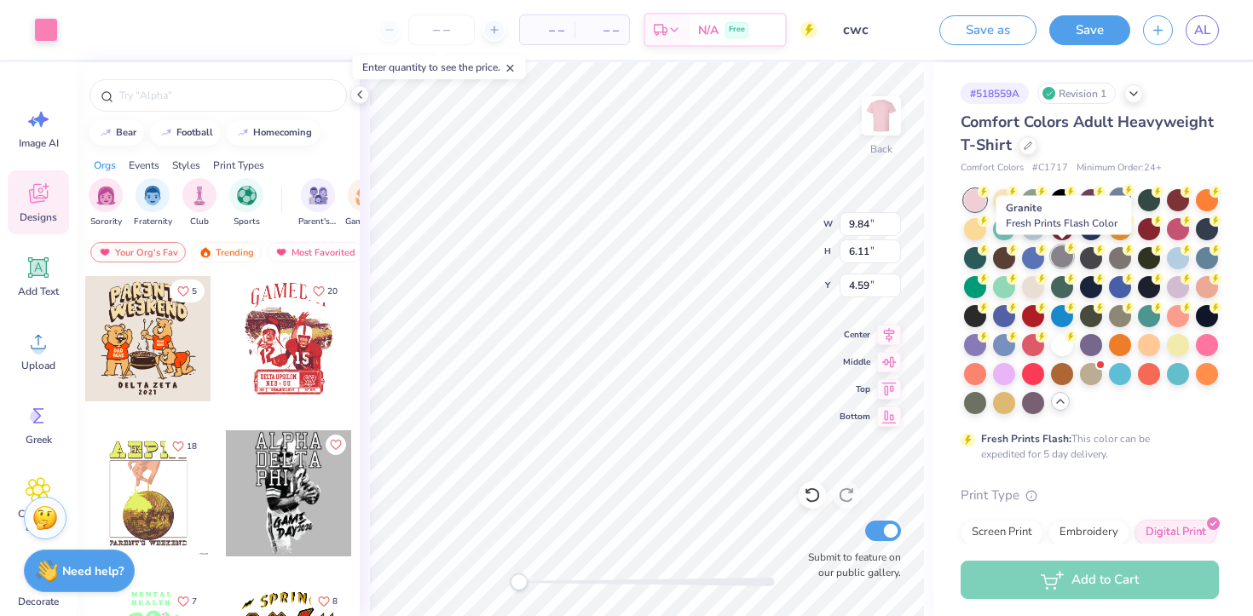
click at [1069, 262] on div at bounding box center [1062, 256] width 22 height 22
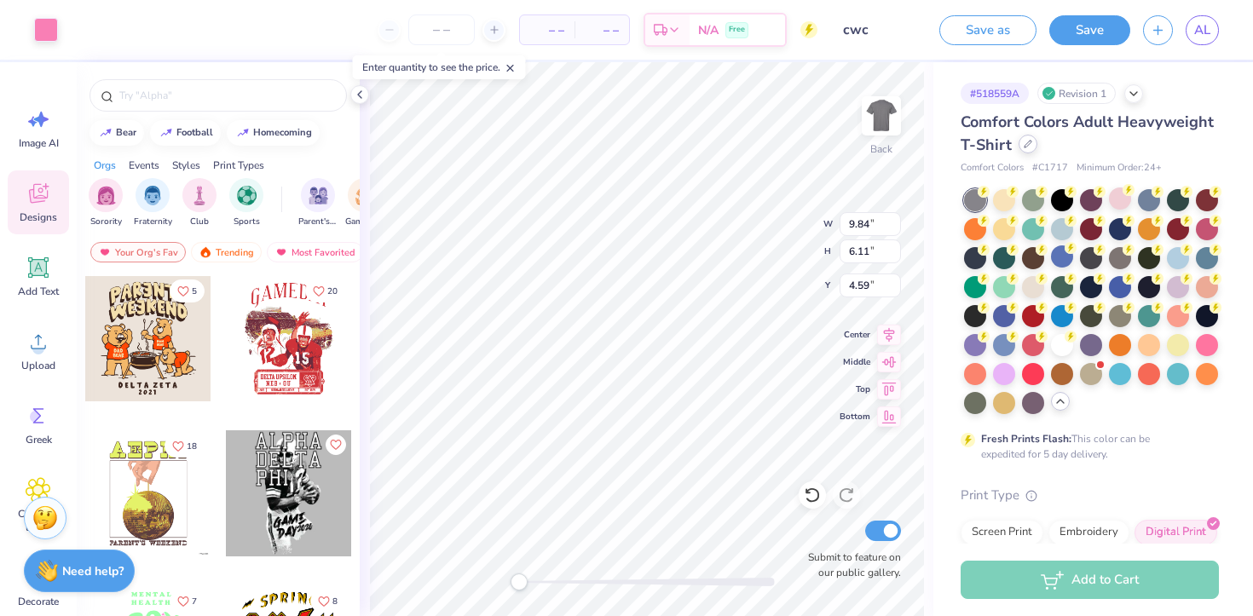
click at [1028, 139] on div at bounding box center [1027, 144] width 19 height 19
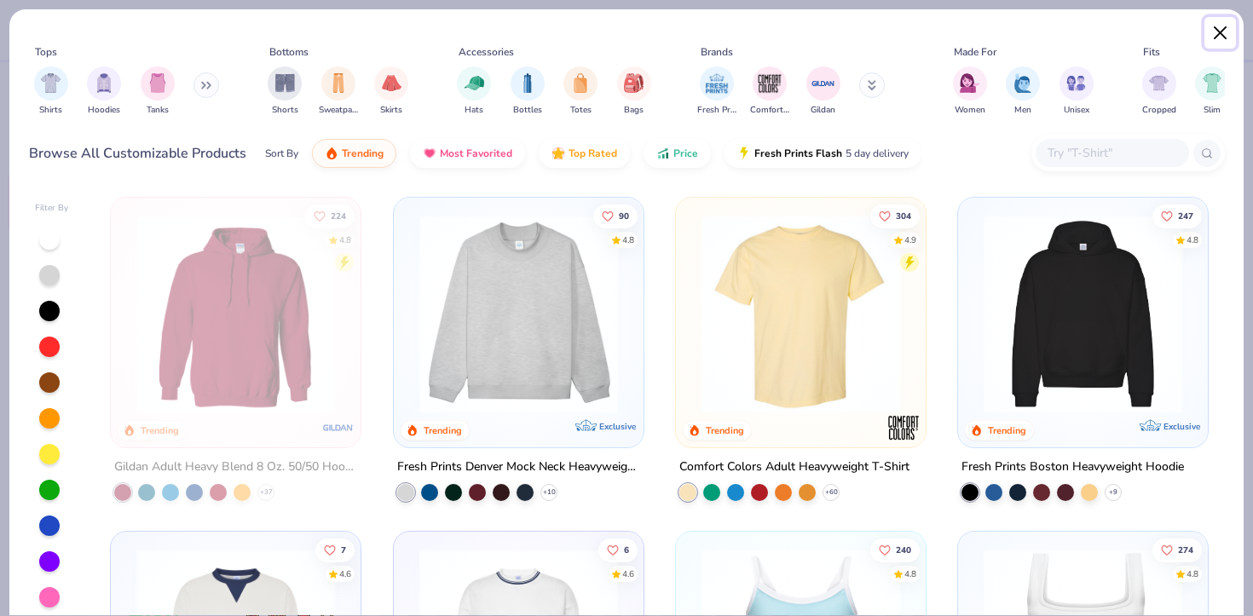
click at [1210, 31] on button "Close" at bounding box center [1220, 33] width 32 height 32
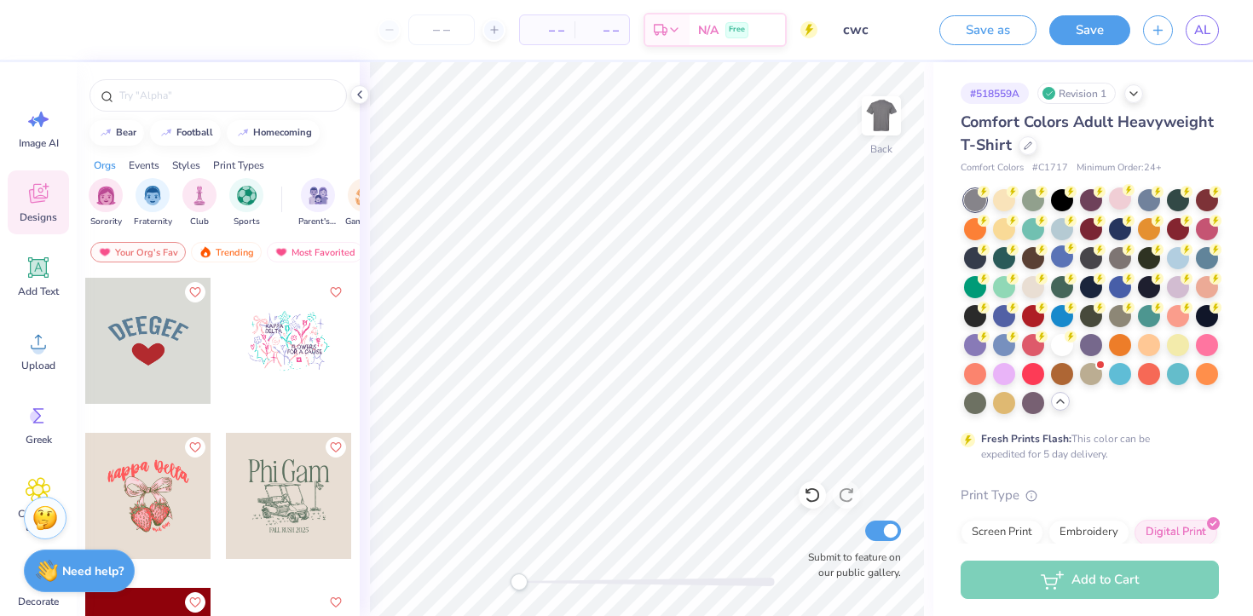
scroll to position [27284, 0]
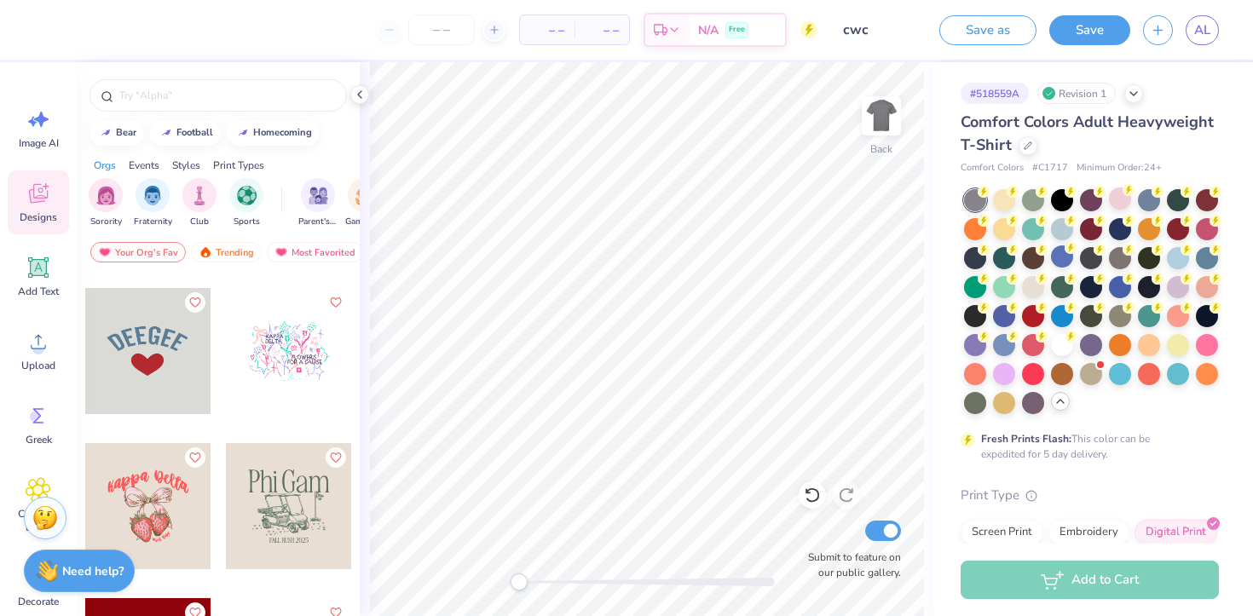
click at [84, 397] on div at bounding box center [21, 351] width 126 height 126
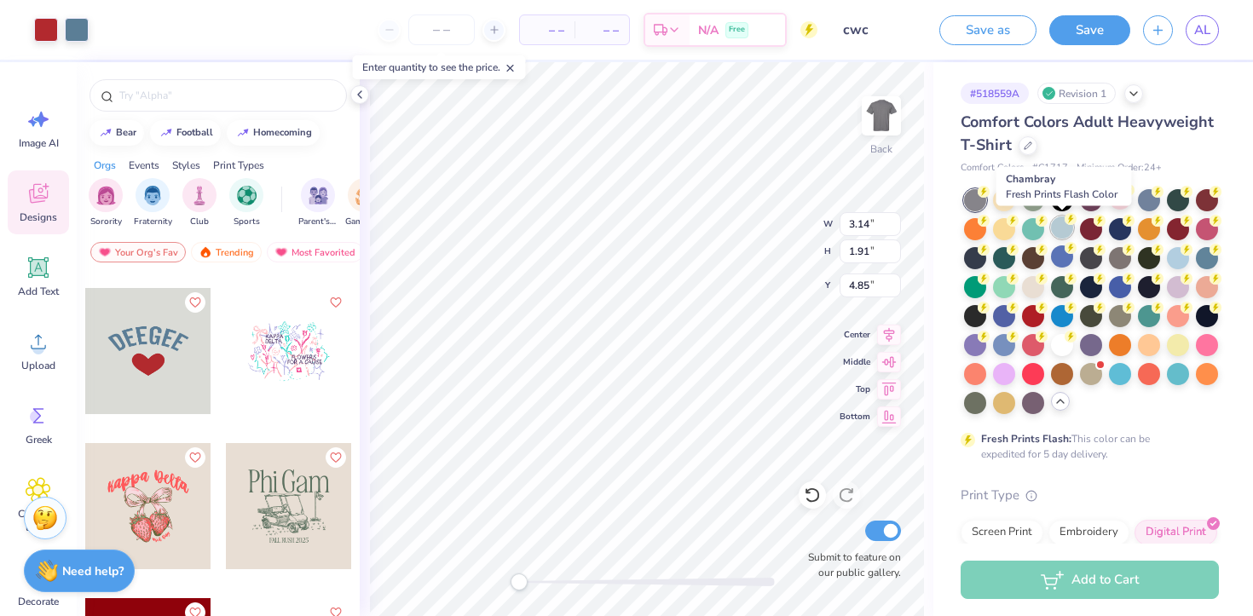
click at [1062, 233] on div at bounding box center [1062, 227] width 22 height 22
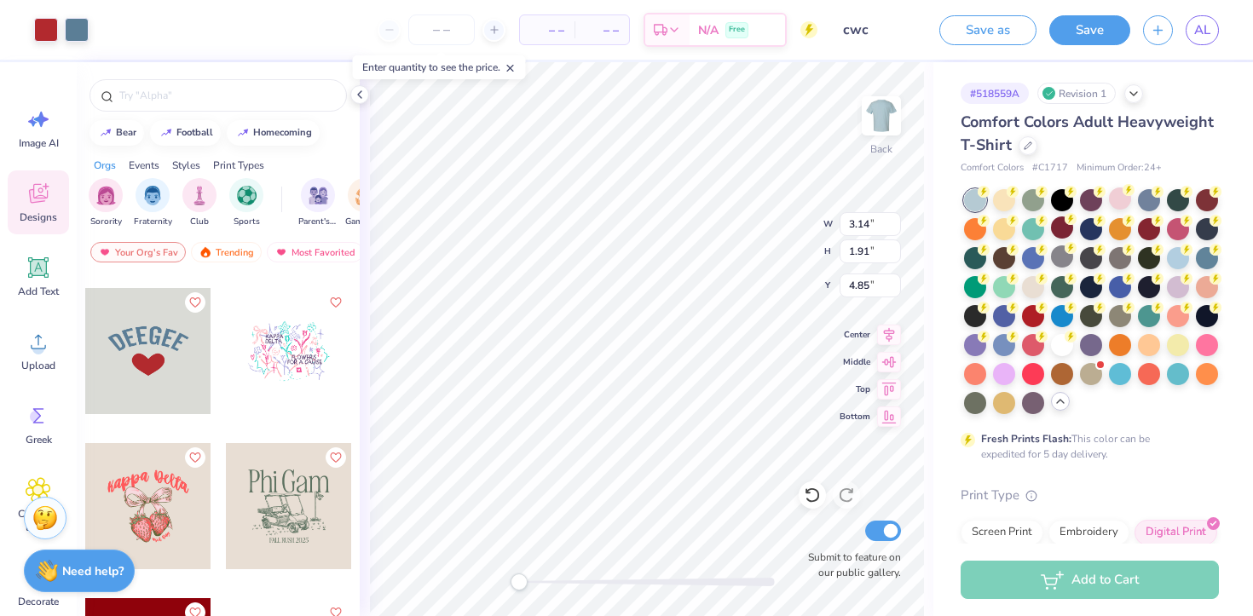
type input "4.80"
click at [1151, 198] on div at bounding box center [1149, 198] width 22 height 22
click at [1034, 239] on div at bounding box center [1033, 227] width 22 height 22
click at [1113, 205] on div at bounding box center [1120, 198] width 22 height 22
type input "4.70"
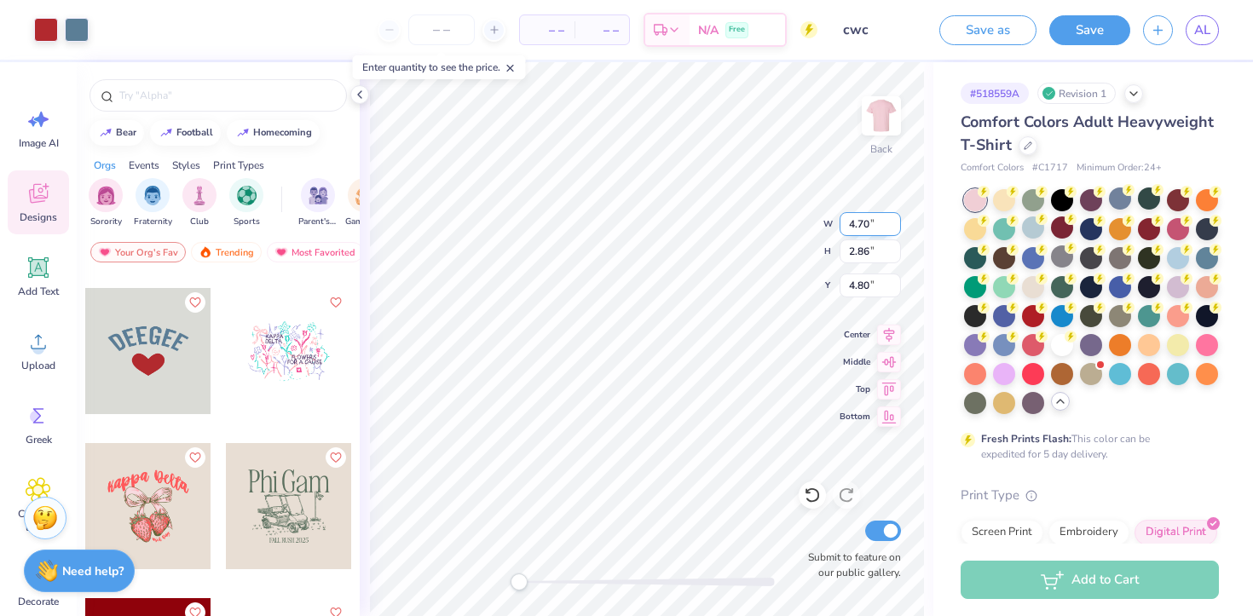
type input "2.86"
type input "3.49"
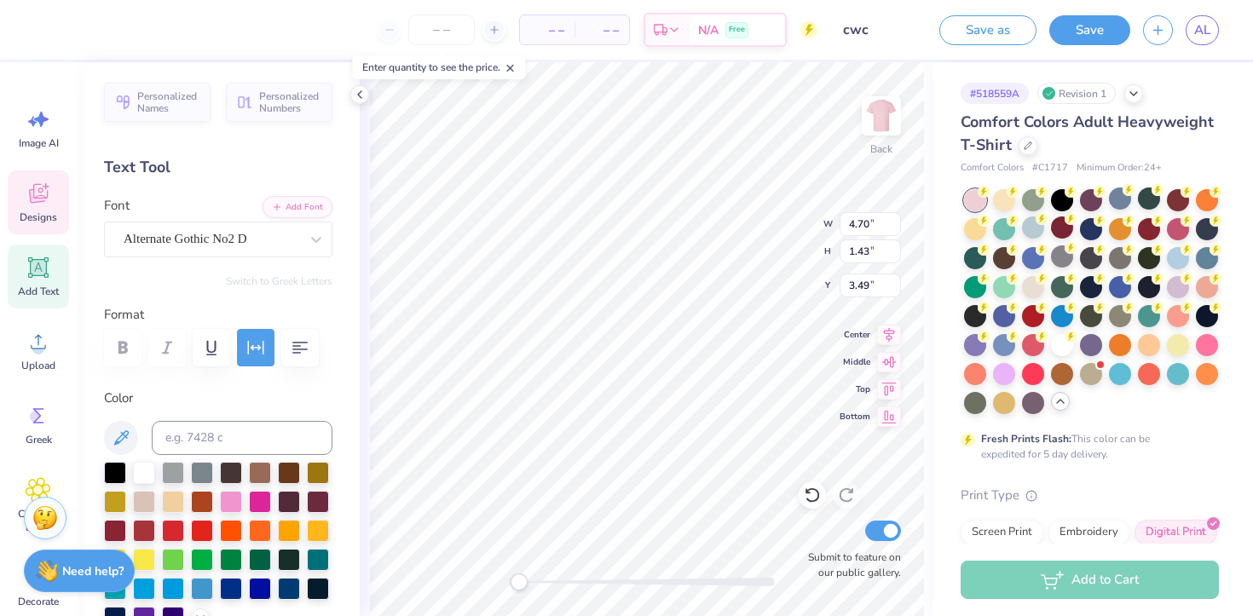
scroll to position [1, 0]
type textarea "CWC"
click at [49, 190] on icon at bounding box center [39, 194] width 26 height 26
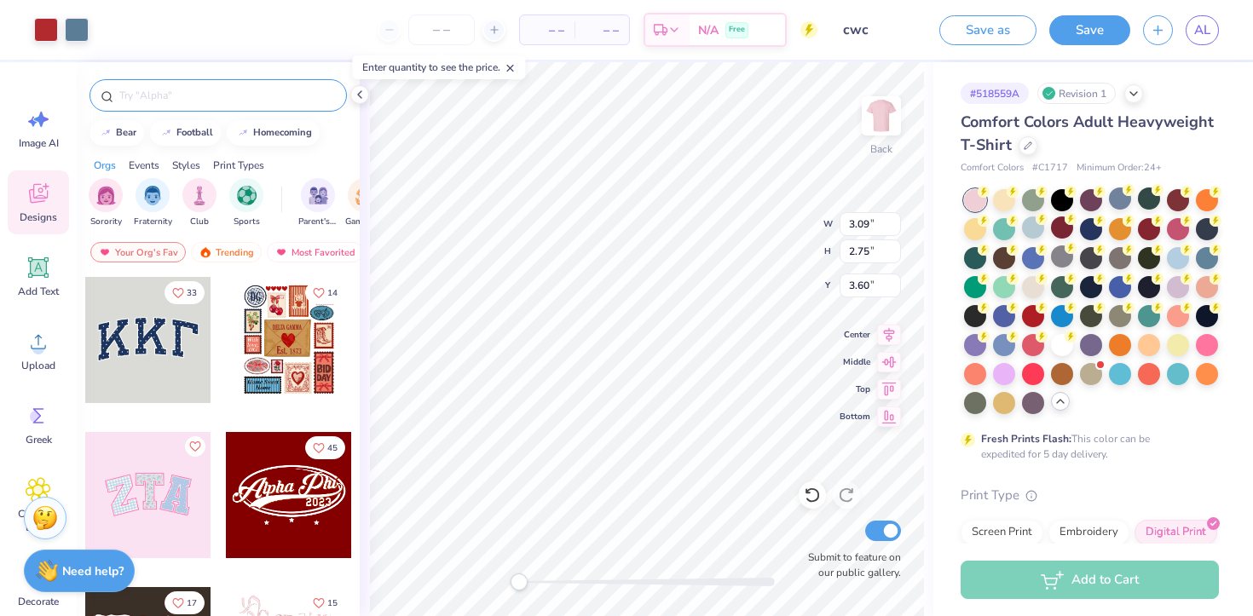
click at [177, 91] on input "text" at bounding box center [227, 95] width 218 height 17
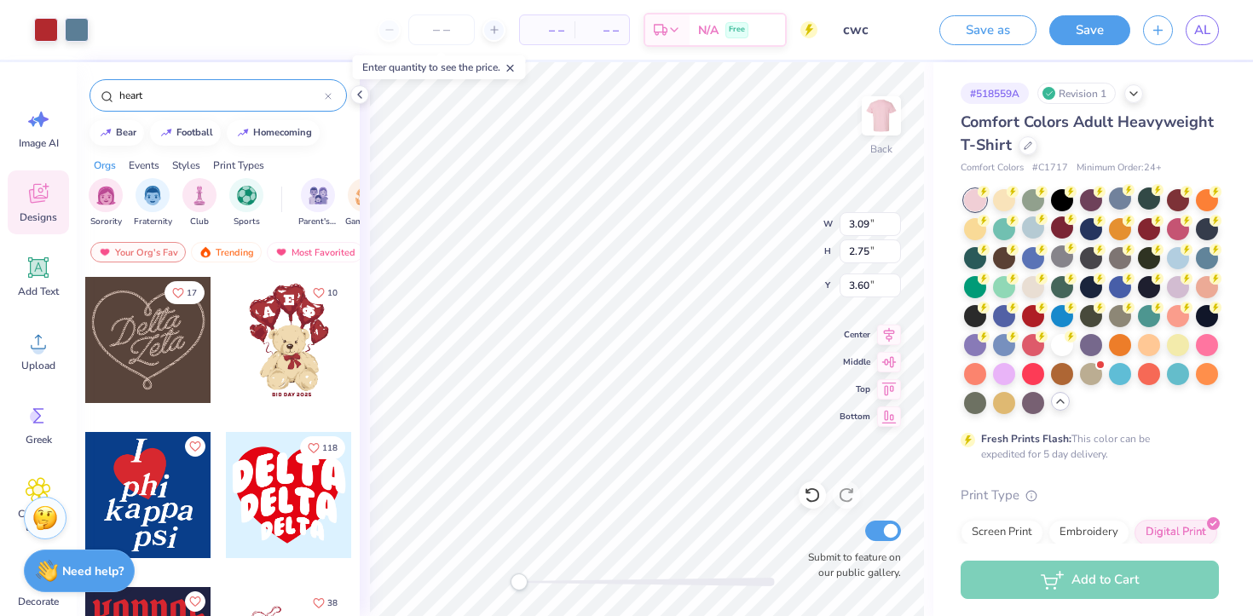
type input "heart"
click at [882, 102] on img at bounding box center [881, 116] width 68 height 68
click at [260, 493] on div at bounding box center [289, 495] width 126 height 126
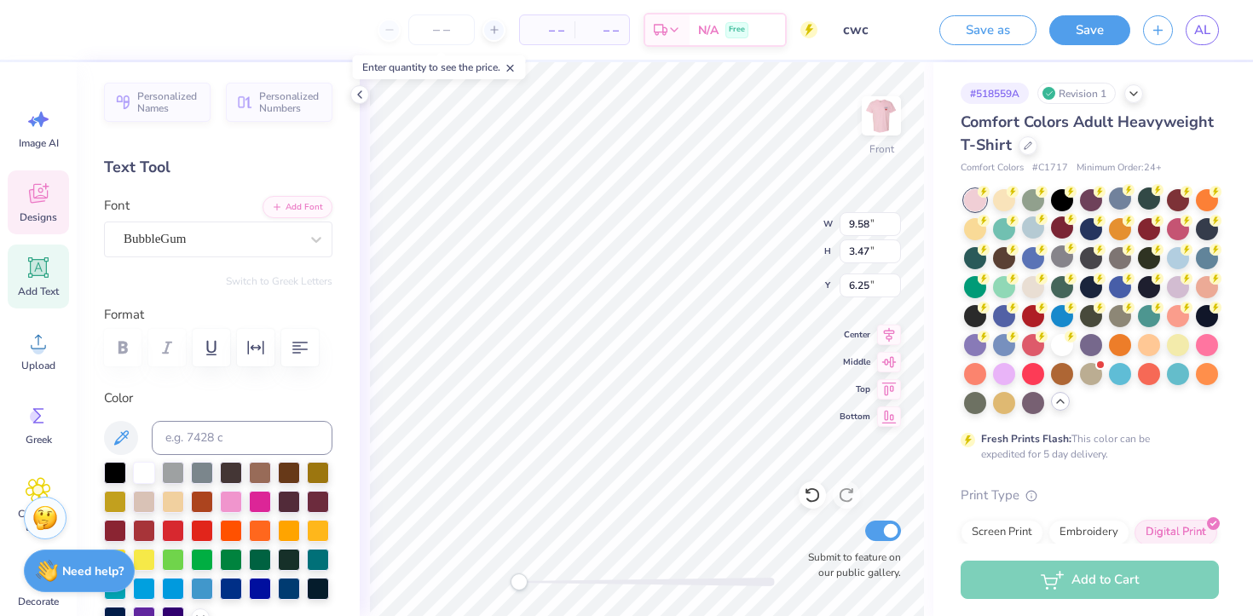
type textarea "R"
type textarea "coalition for"
type input "10.36"
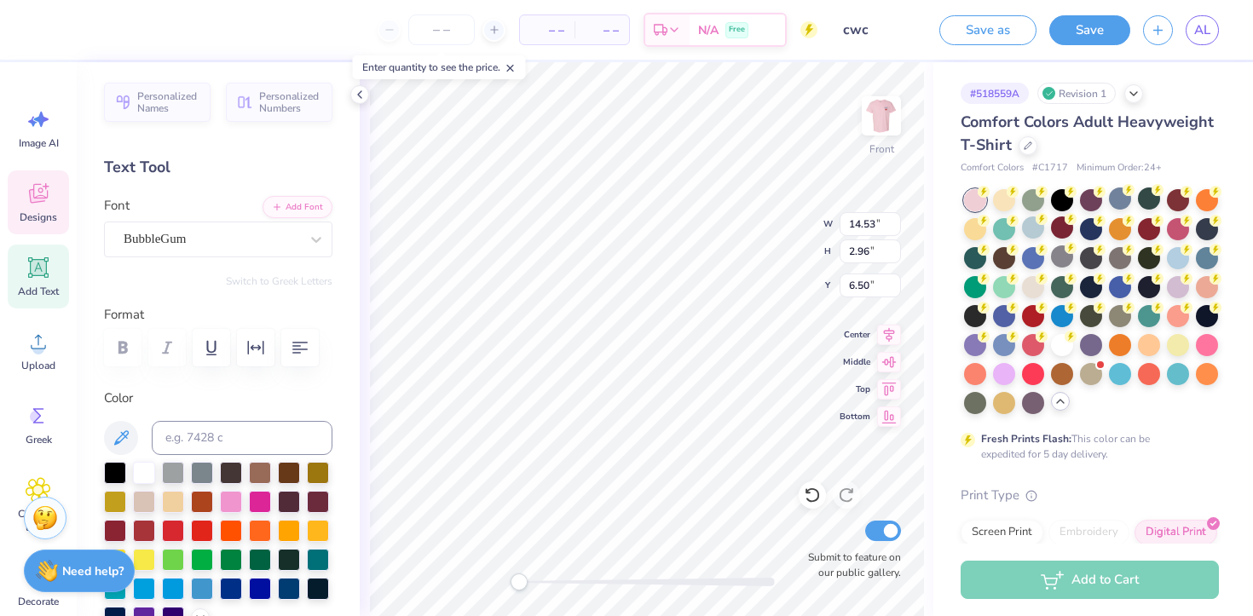
type input "2.11"
type input "7.35"
type input "8.13"
type input "3.09"
type input "9.19"
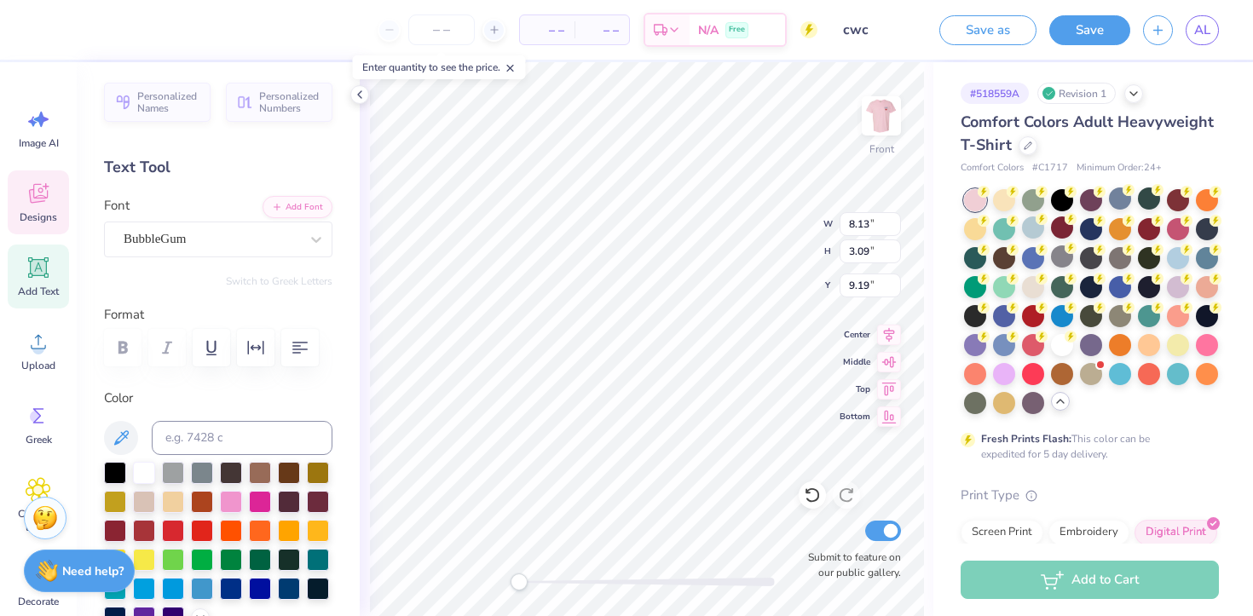
type textarea "Women of color"
type input "11.40"
type input "2.40"
type input "5.34"
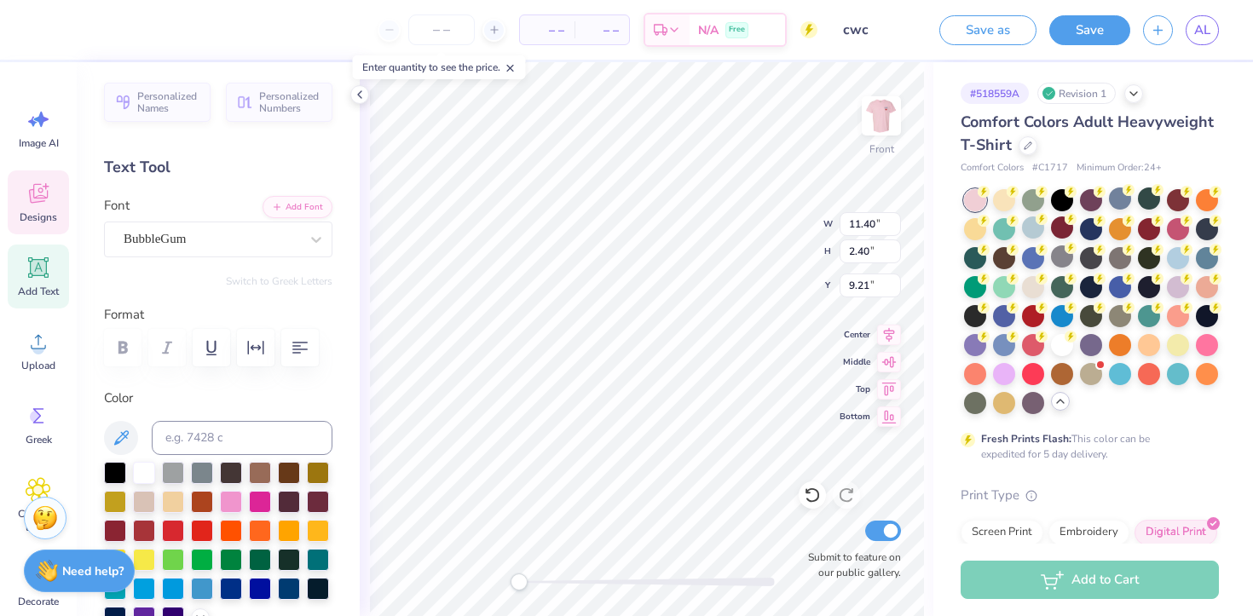
type input "2.03"
type input "11.78"
type textarea "RUTGERS"
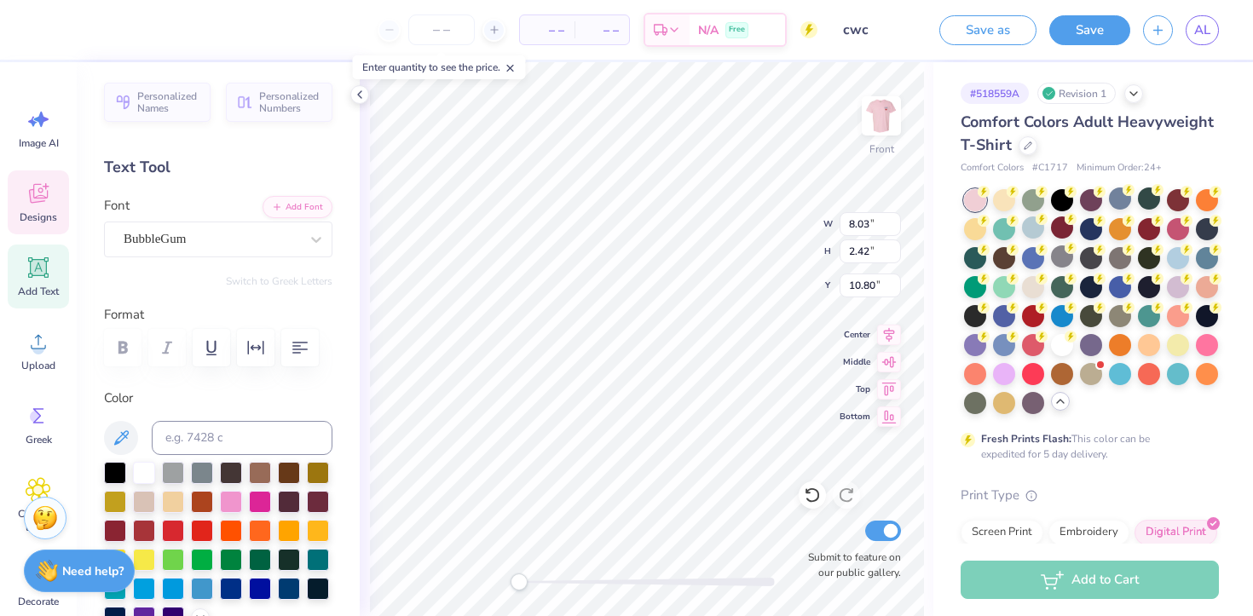
type input "10.36"
type input "2.11"
type input "7.08"
type input "11.40"
type input "2.40"
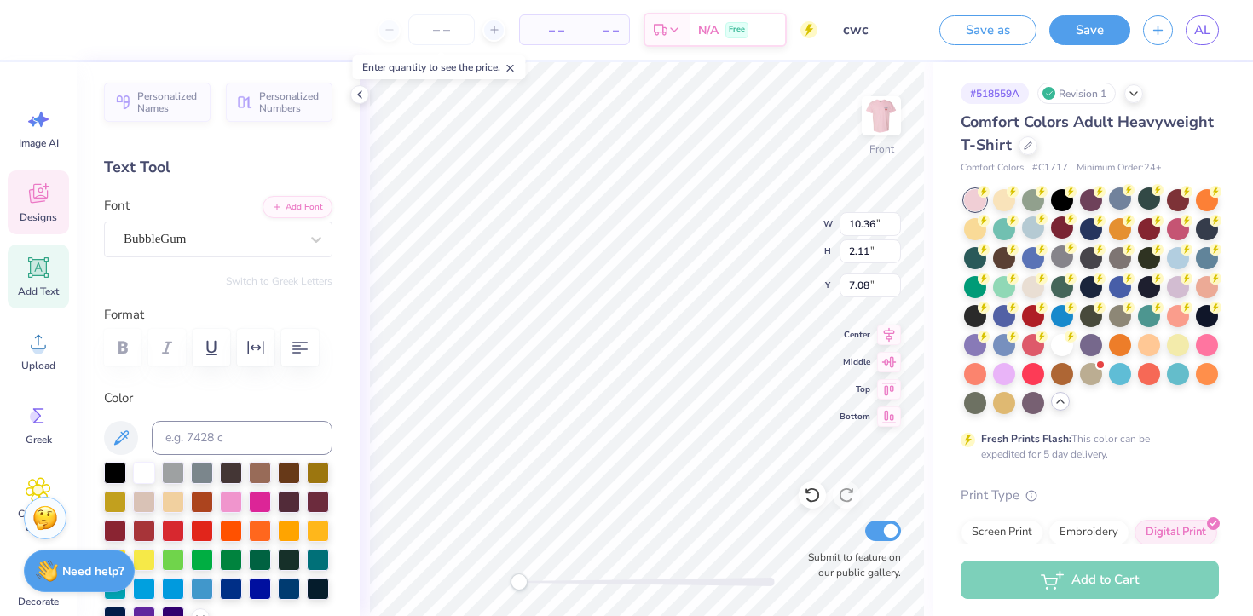
type input "9.19"
type input "8.03"
type input "2.42"
type input "11.07"
click at [41, 33] on div at bounding box center [46, 28] width 24 height 24
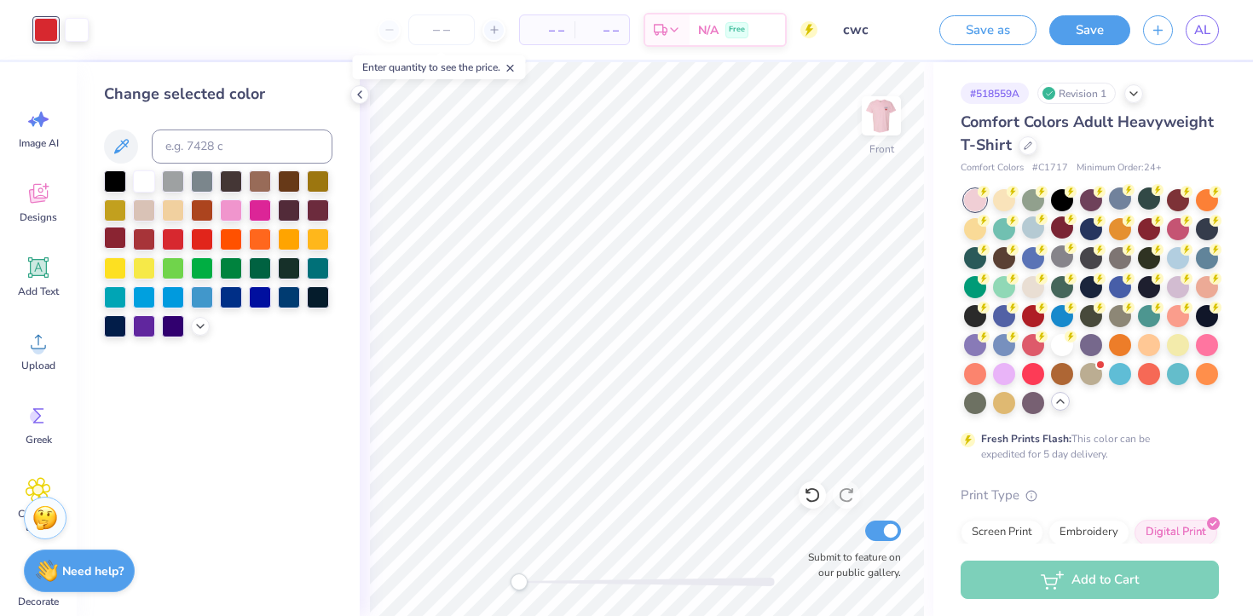
click at [118, 239] on div at bounding box center [115, 238] width 22 height 22
click at [138, 238] on div at bounding box center [144, 238] width 22 height 22
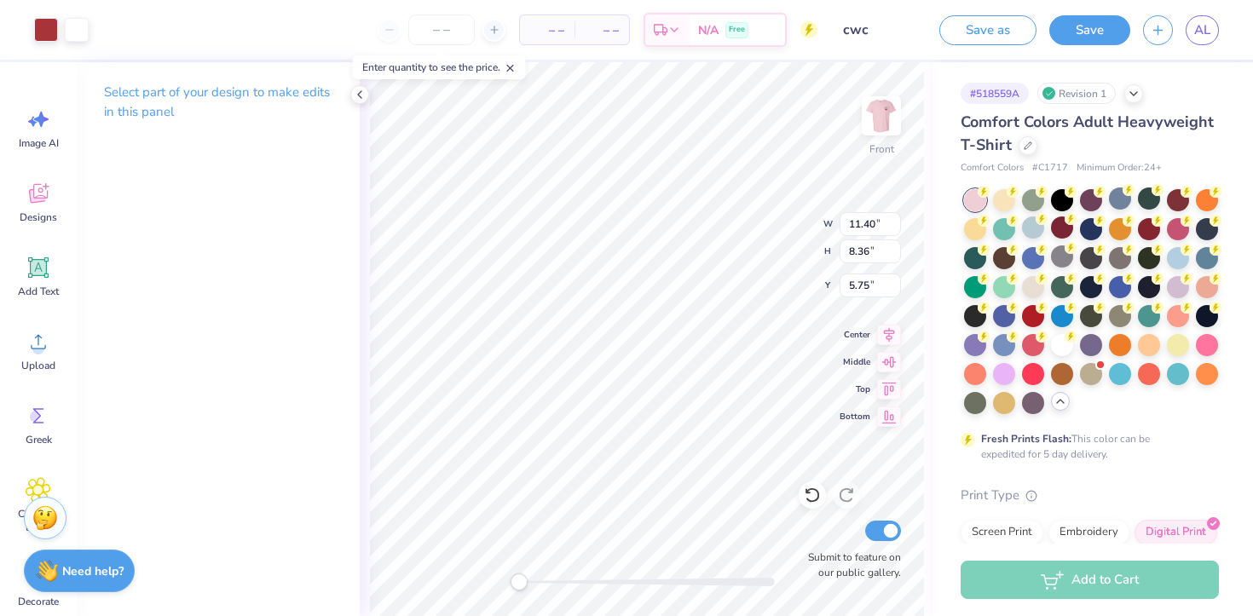
type input "5.78"
click at [888, 107] on img at bounding box center [881, 116] width 68 height 68
click at [885, 114] on img at bounding box center [881, 116] width 68 height 68
click at [871, 116] on img at bounding box center [881, 116] width 68 height 68
click at [57, 37] on div at bounding box center [46, 28] width 24 height 24
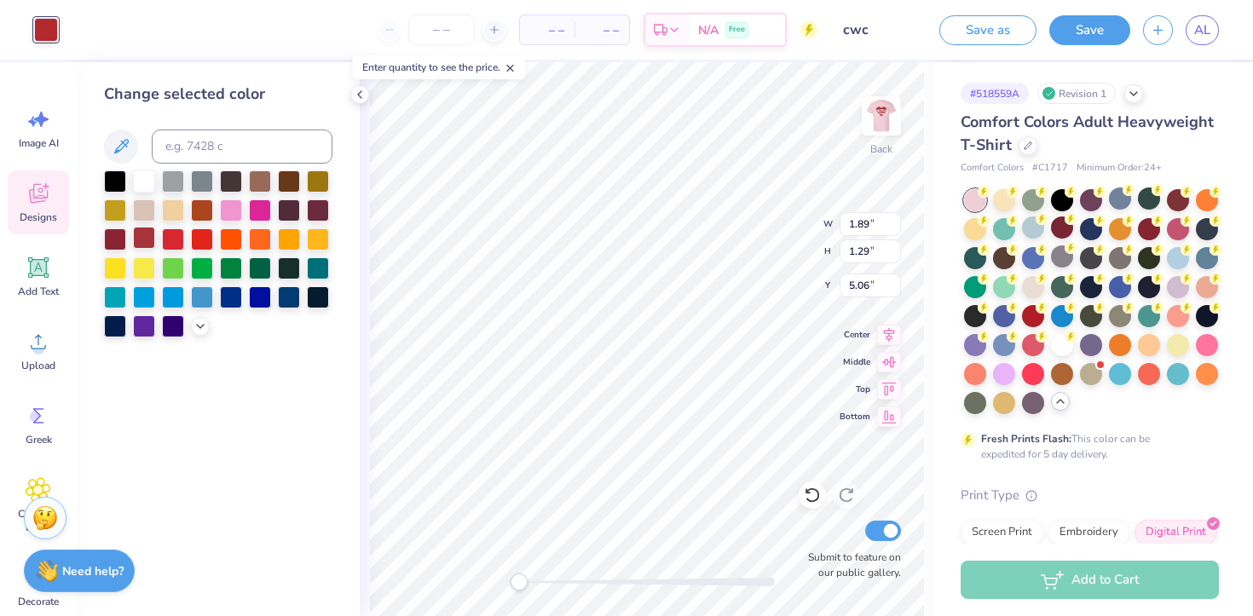
click at [145, 237] on div at bounding box center [144, 238] width 22 height 22
type input "3.09"
type input "1.20"
type input "3.60"
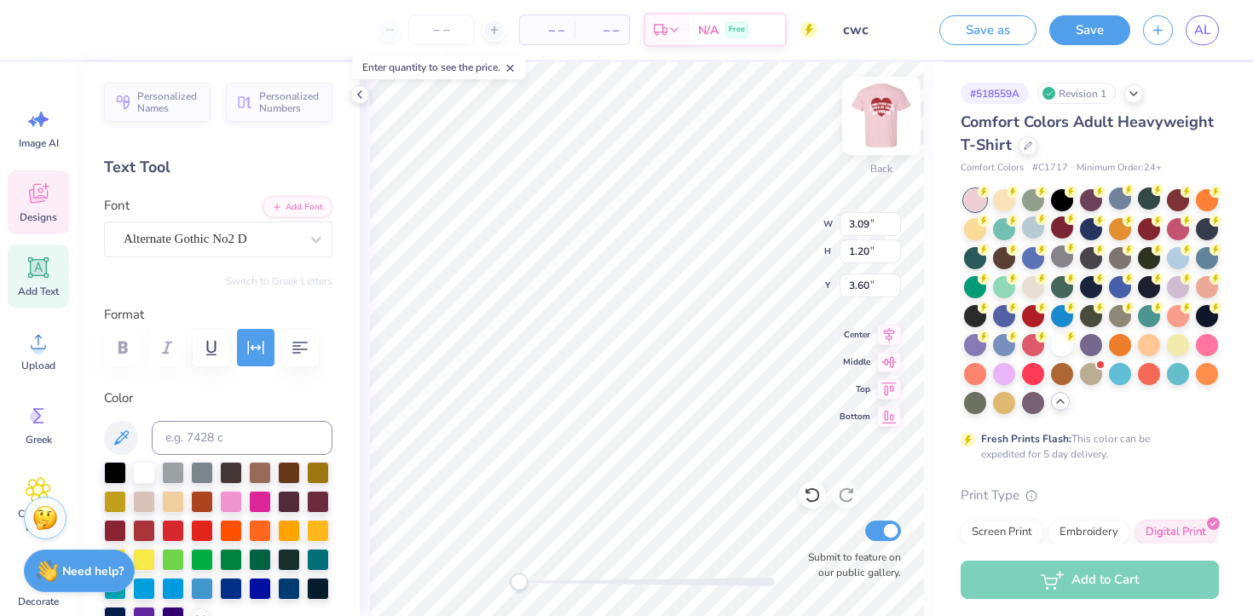
click at [876, 112] on img at bounding box center [881, 116] width 68 height 68
type input "3.15"
type input "1.22"
type input "6.02"
type input "11.40"
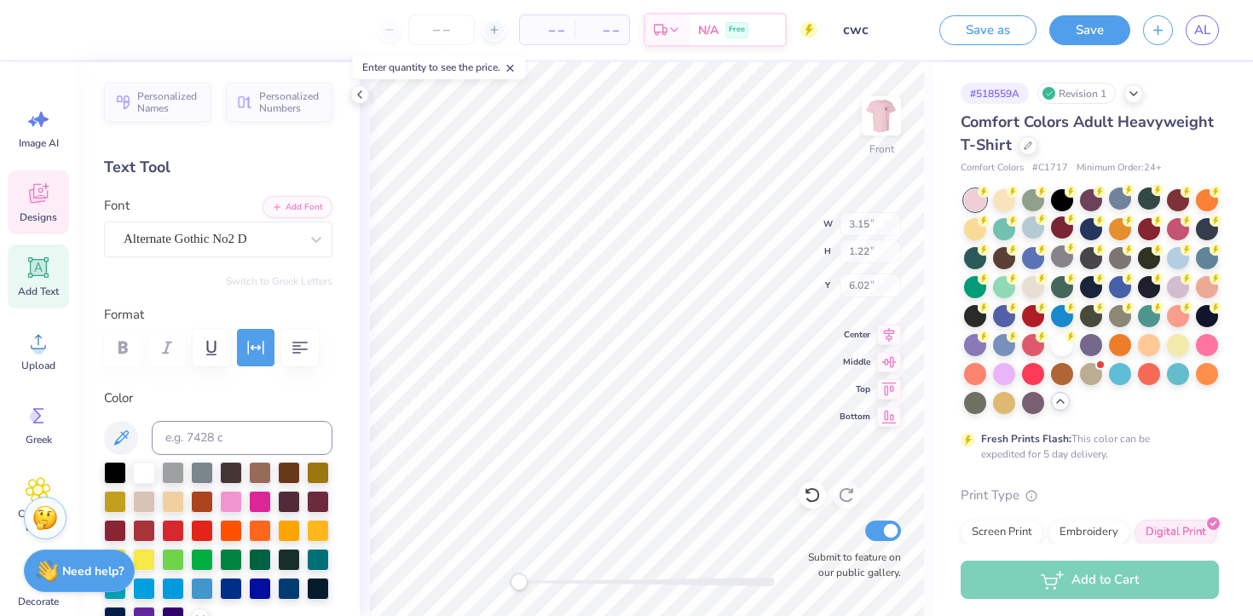
type input "2.40"
type input "9.41"
click at [897, 108] on img at bounding box center [881, 116] width 68 height 68
type input "11.21"
type input "2.36"
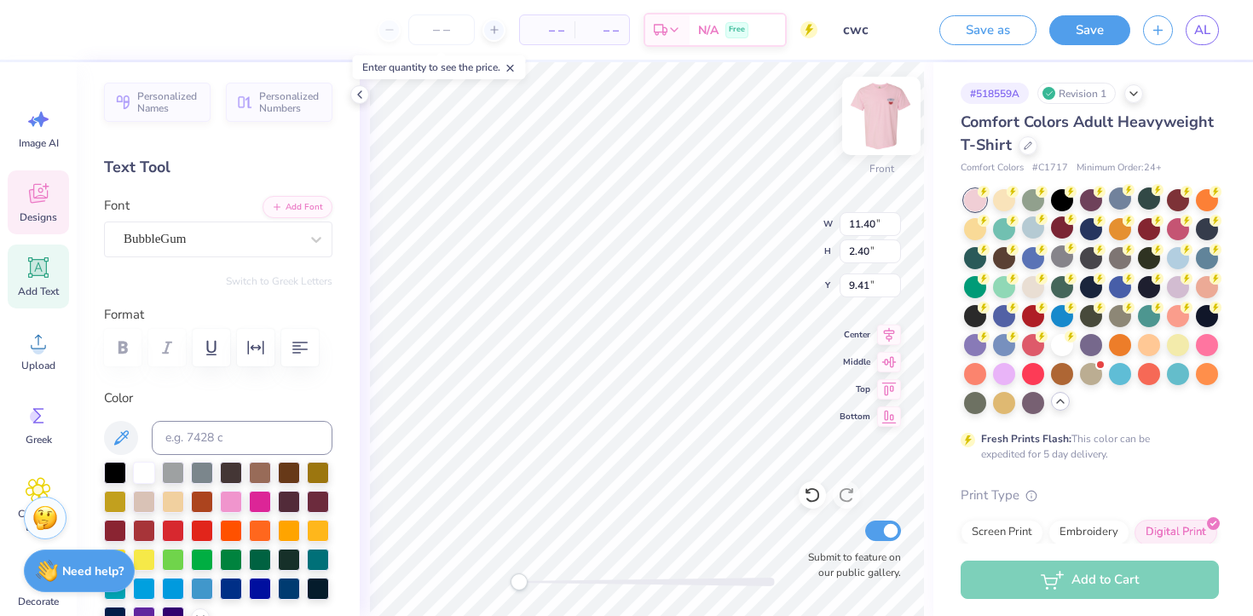
type input "6.97"
type input "3.09"
type input "1.20"
type input "3.61"
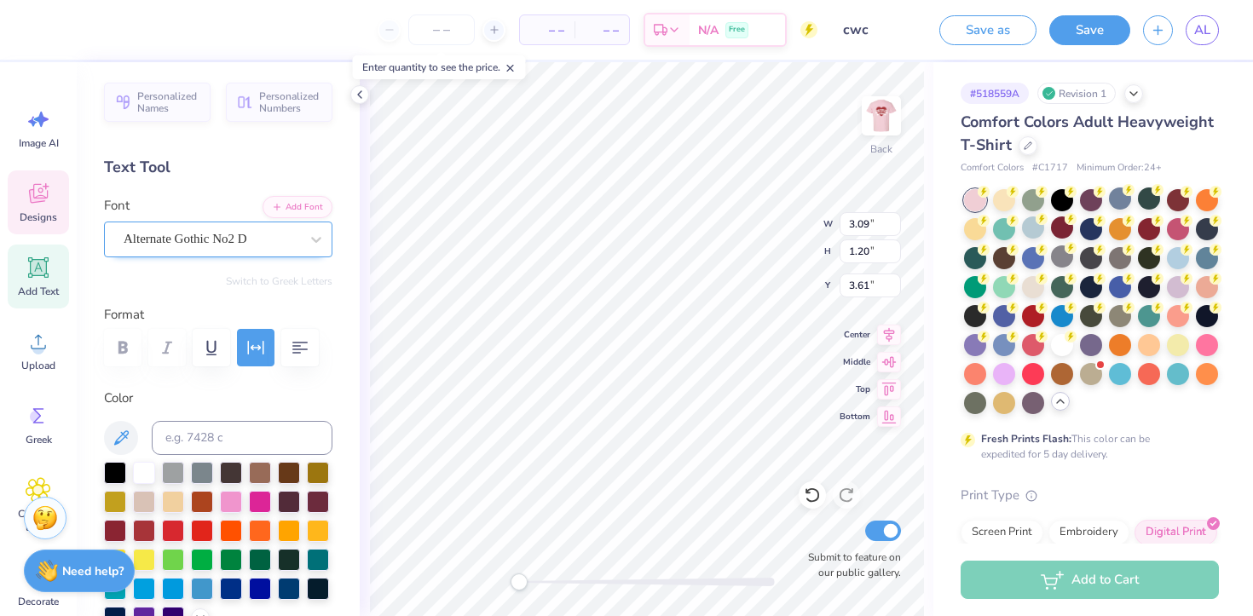
click at [228, 233] on div "Alternate Gothic No2 D" at bounding box center [211, 239] width 179 height 26
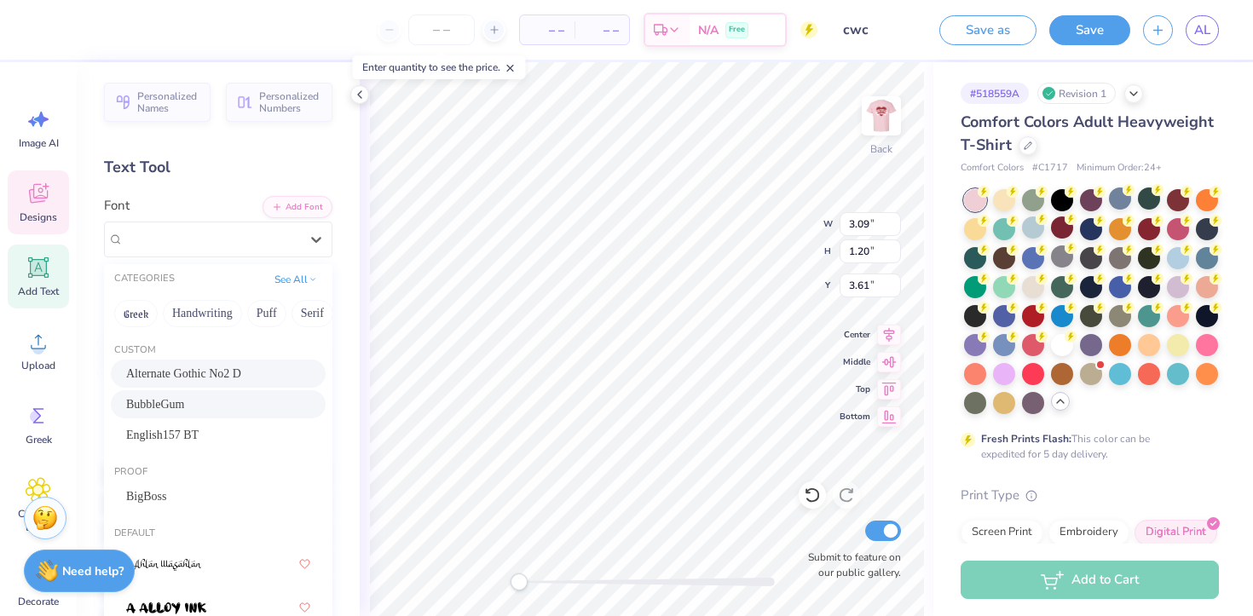
click at [201, 405] on div "BubbleGum" at bounding box center [218, 404] width 184 height 18
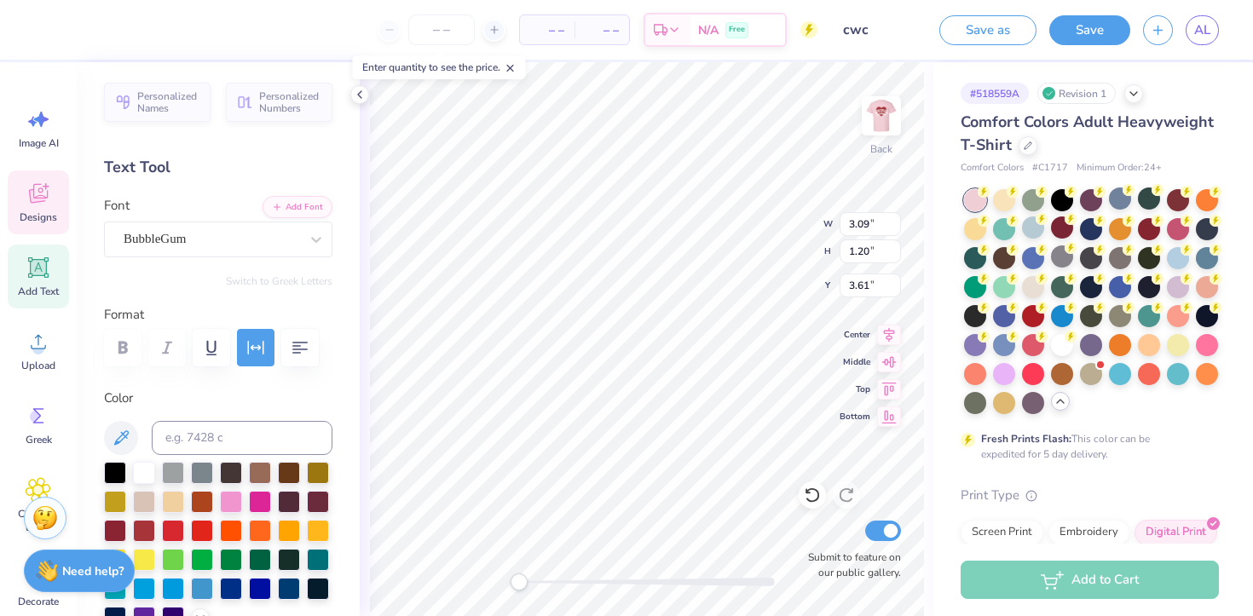
type input "3.46"
type input "1.17"
type input "3.75"
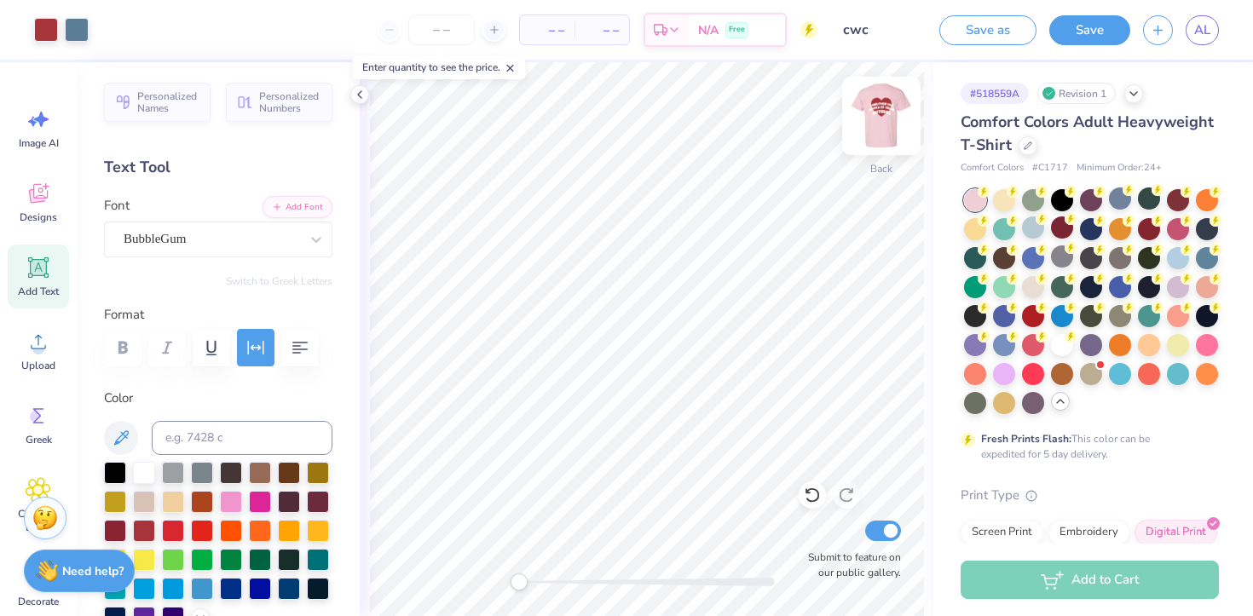
click at [879, 107] on img at bounding box center [881, 116] width 68 height 68
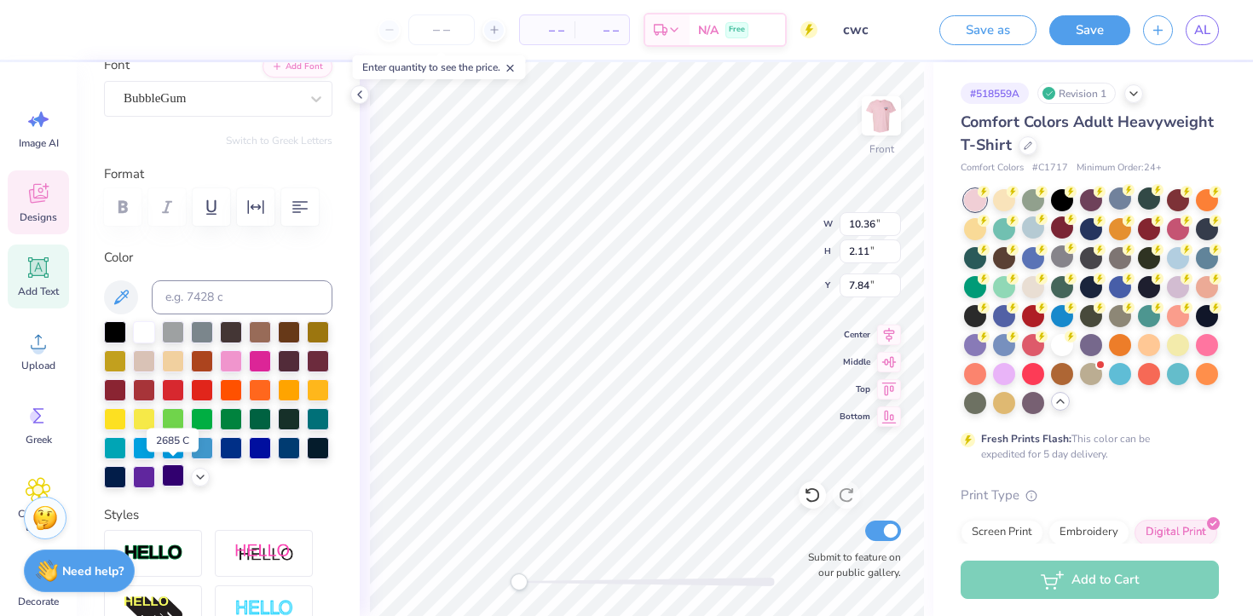
scroll to position [142, 0]
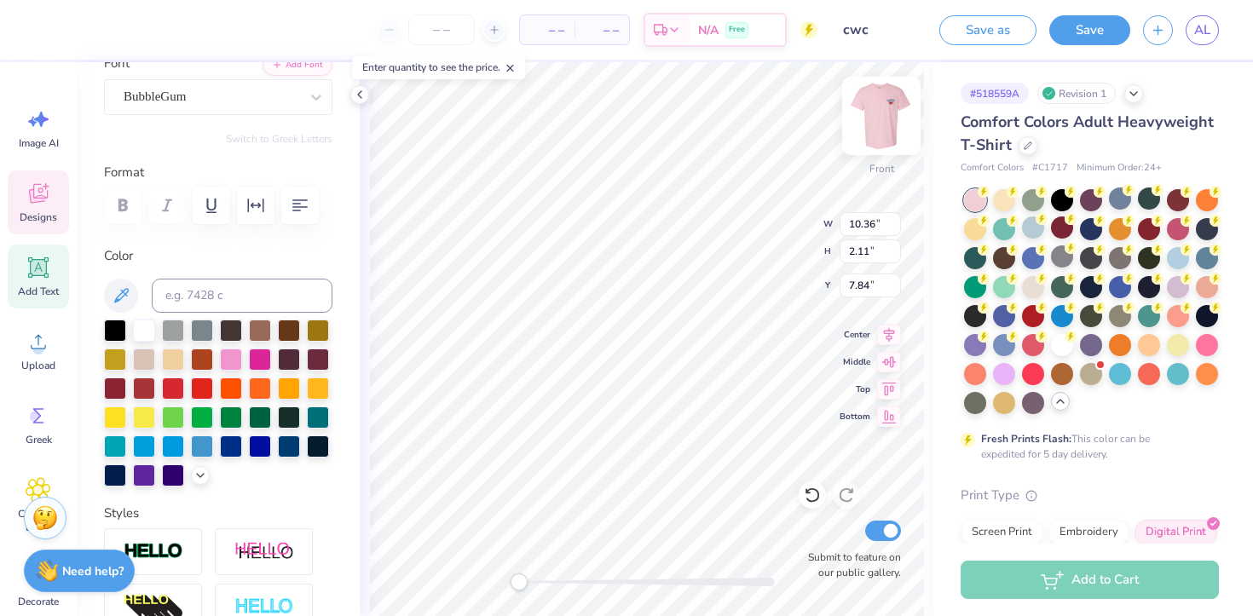
click at [895, 114] on img at bounding box center [881, 116] width 68 height 68
click at [125, 291] on icon at bounding box center [121, 295] width 20 height 20
type input "10.19"
type input "2.08"
type input "5.41"
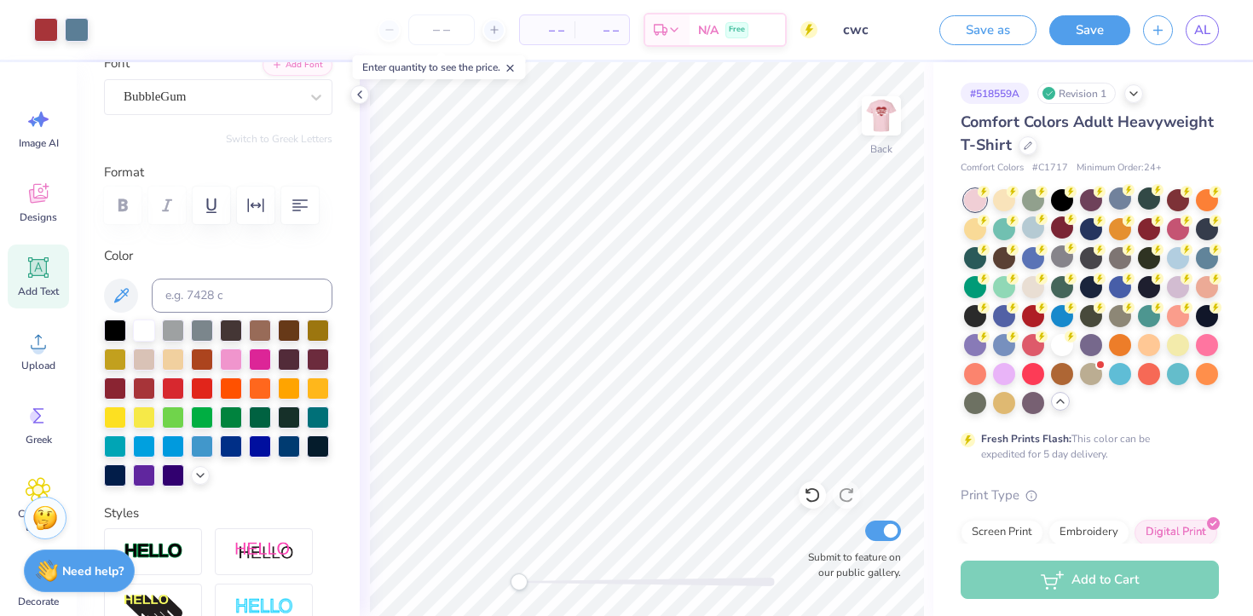
scroll to position [98, 0]
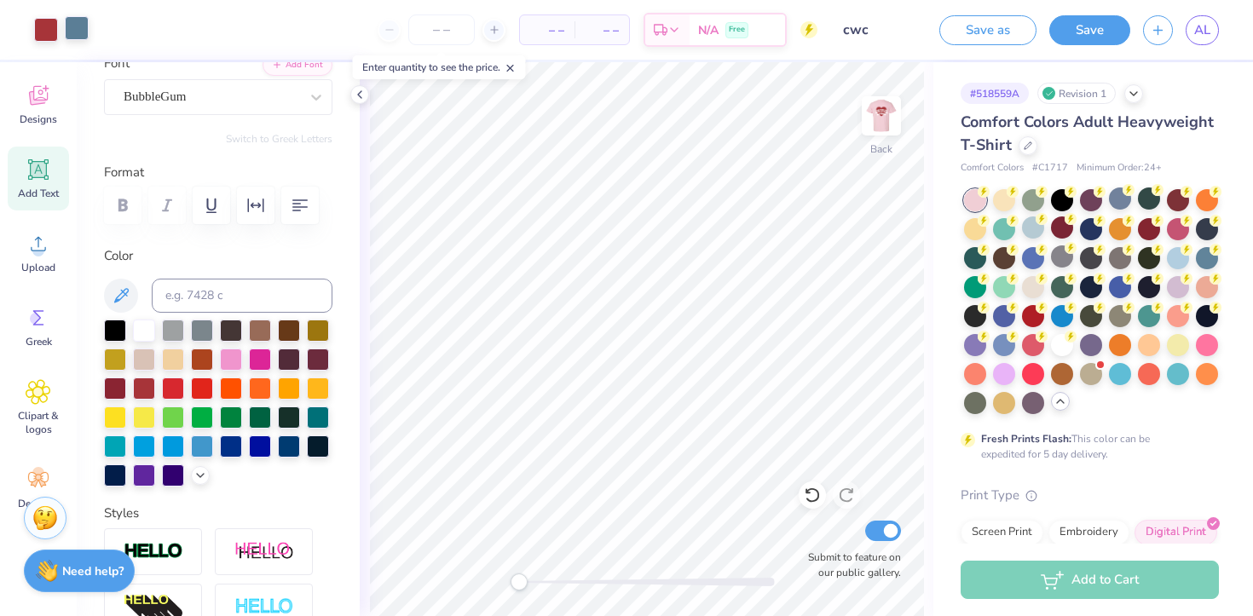
click at [81, 26] on div at bounding box center [77, 28] width 24 height 24
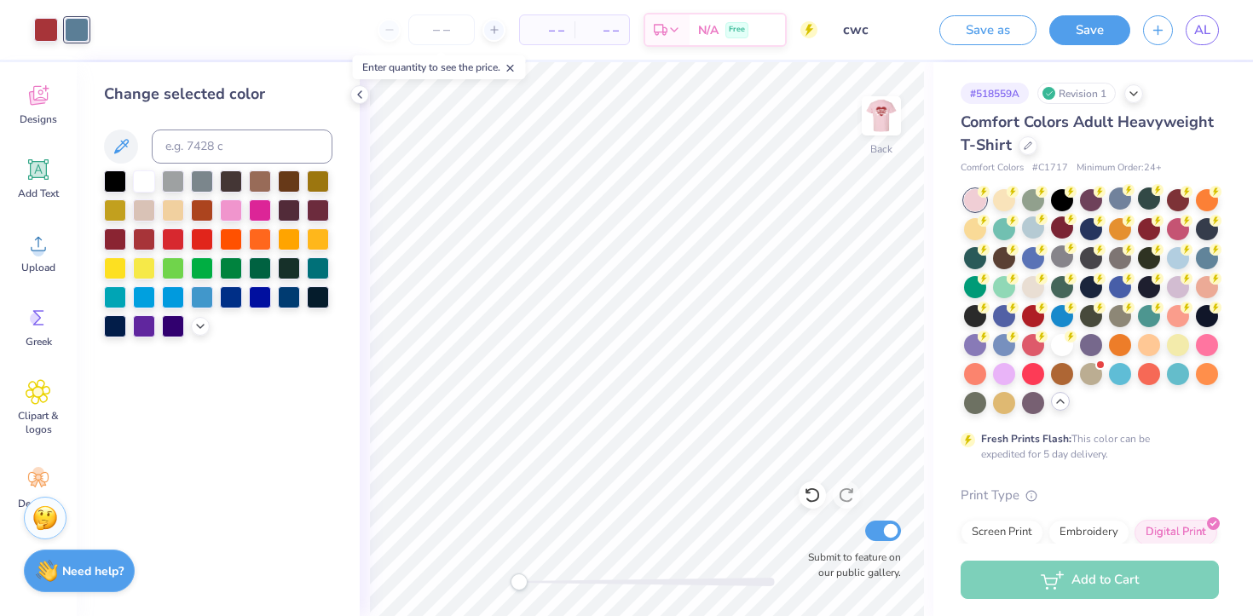
click at [204, 313] on div at bounding box center [218, 253] width 228 height 167
click at [202, 317] on div at bounding box center [200, 324] width 19 height 19
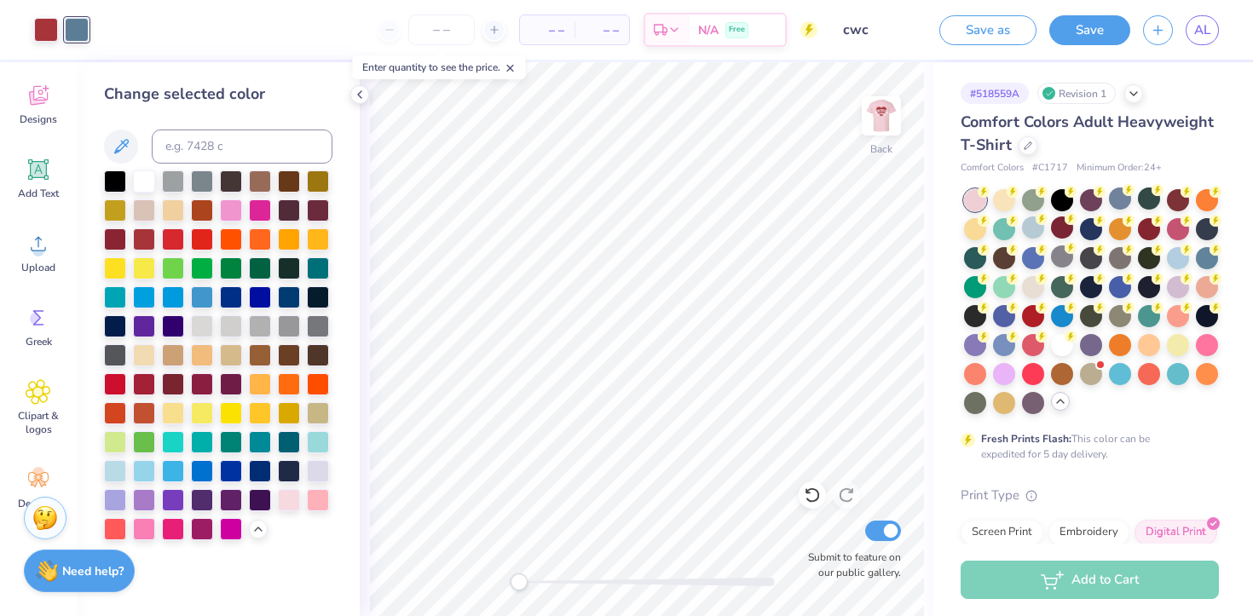
click at [80, 32] on div at bounding box center [77, 30] width 24 height 24
click at [869, 114] on img at bounding box center [881, 116] width 68 height 68
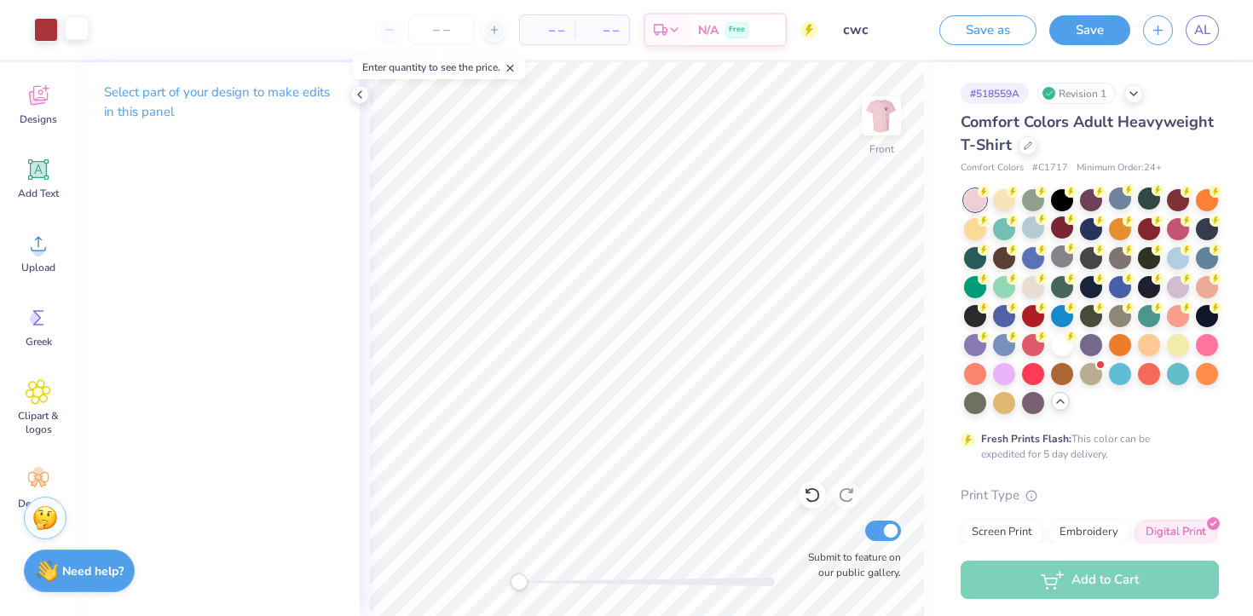
click at [79, 32] on div at bounding box center [77, 28] width 24 height 24
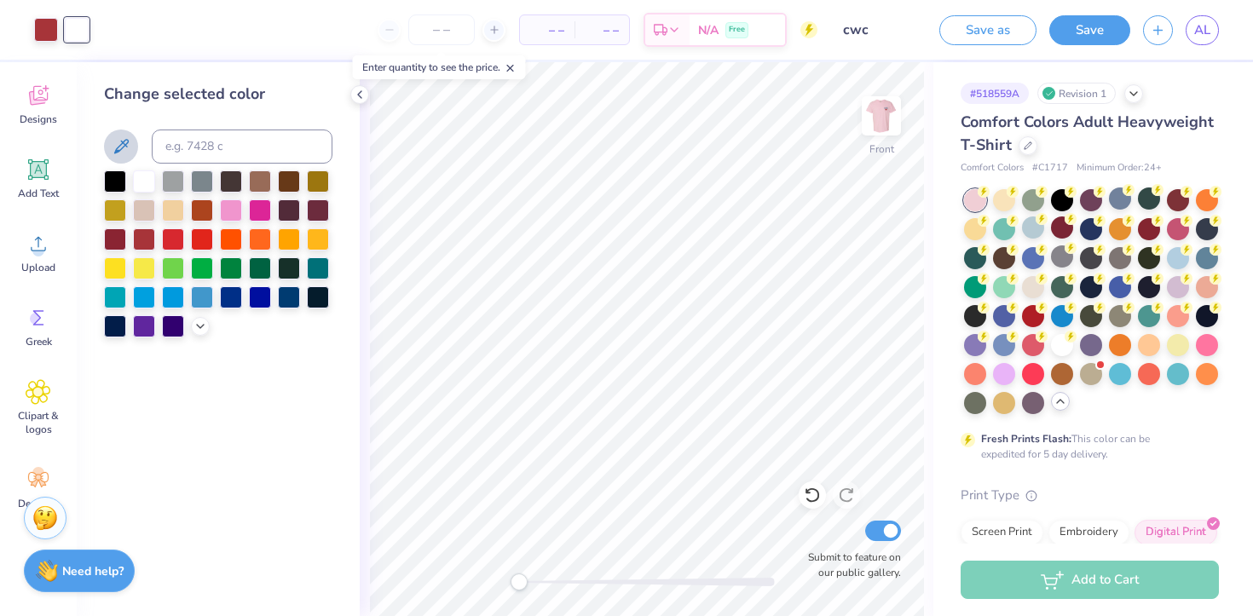
click at [130, 148] on icon at bounding box center [121, 146] width 20 height 20
click at [192, 413] on div "Change selected color" at bounding box center [218, 339] width 283 height 554
click at [124, 134] on button at bounding box center [121, 147] width 34 height 34
click at [362, 89] on icon at bounding box center [360, 95] width 14 height 14
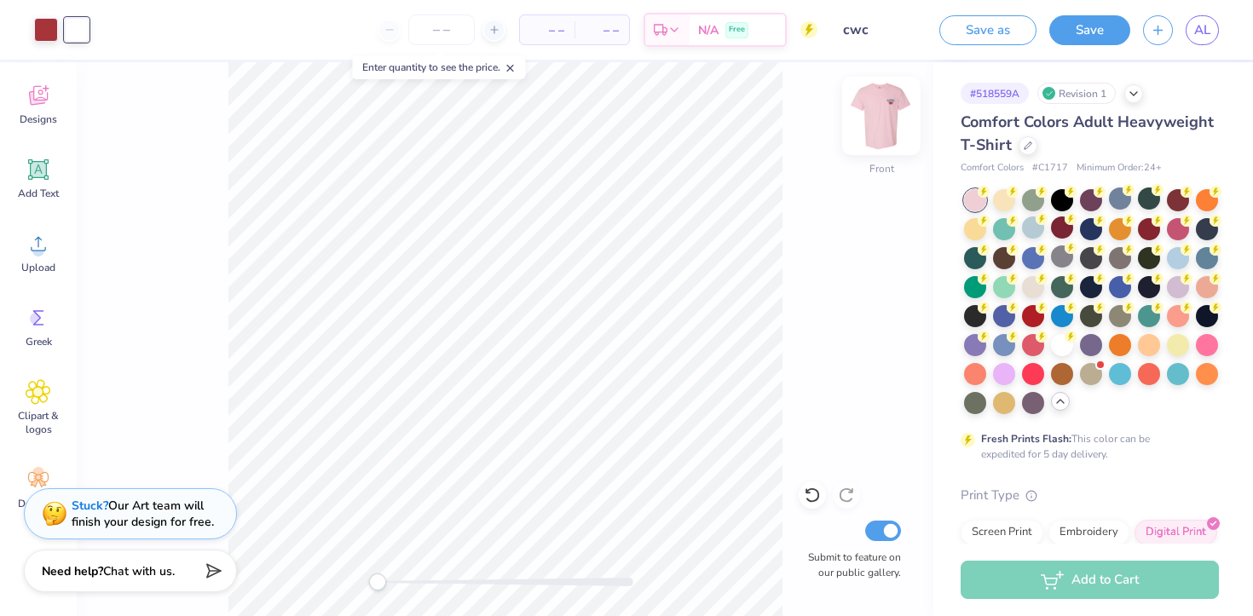
click at [900, 103] on img at bounding box center [881, 116] width 68 height 68
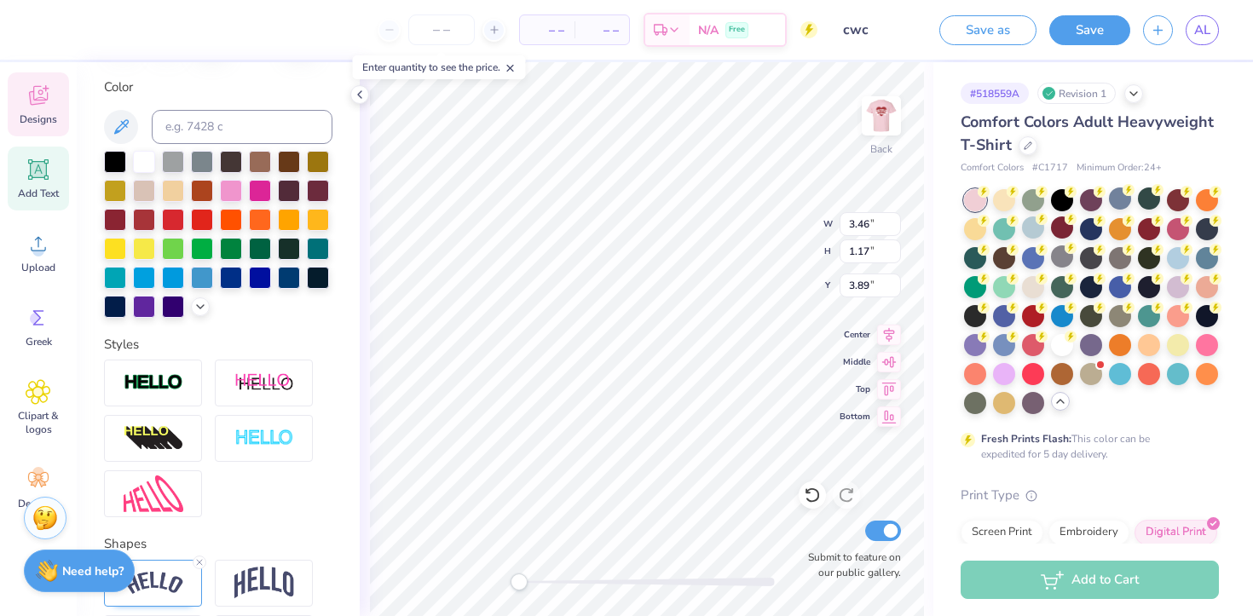
scroll to position [245, 0]
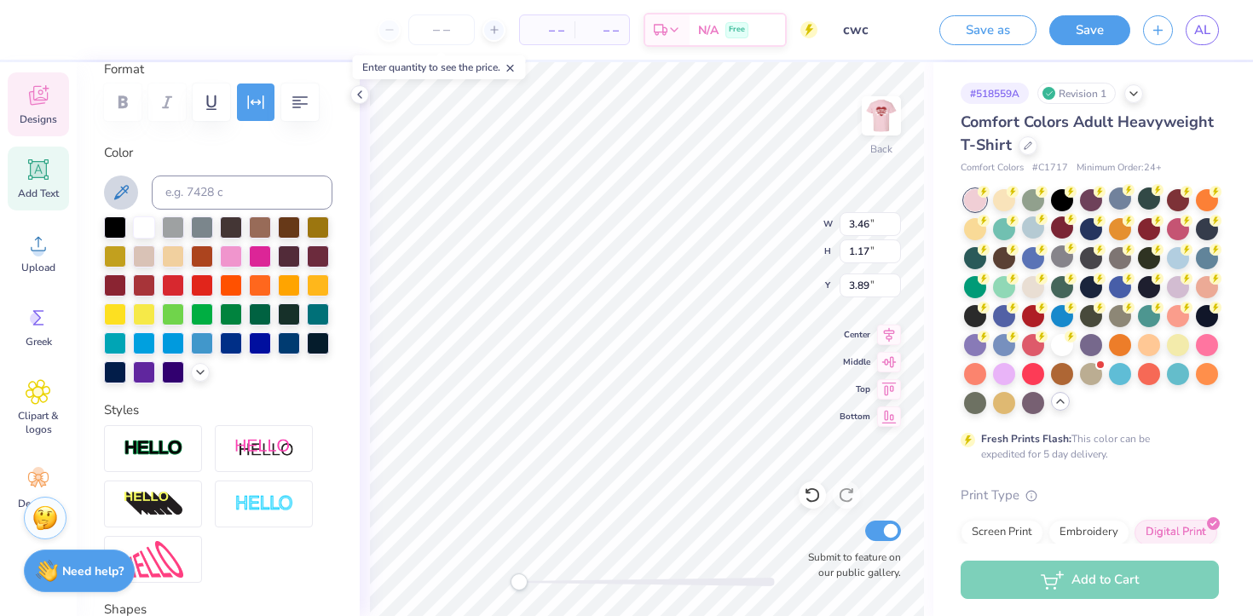
click at [128, 193] on icon at bounding box center [121, 192] width 20 height 20
click at [194, 369] on icon at bounding box center [200, 371] width 14 height 14
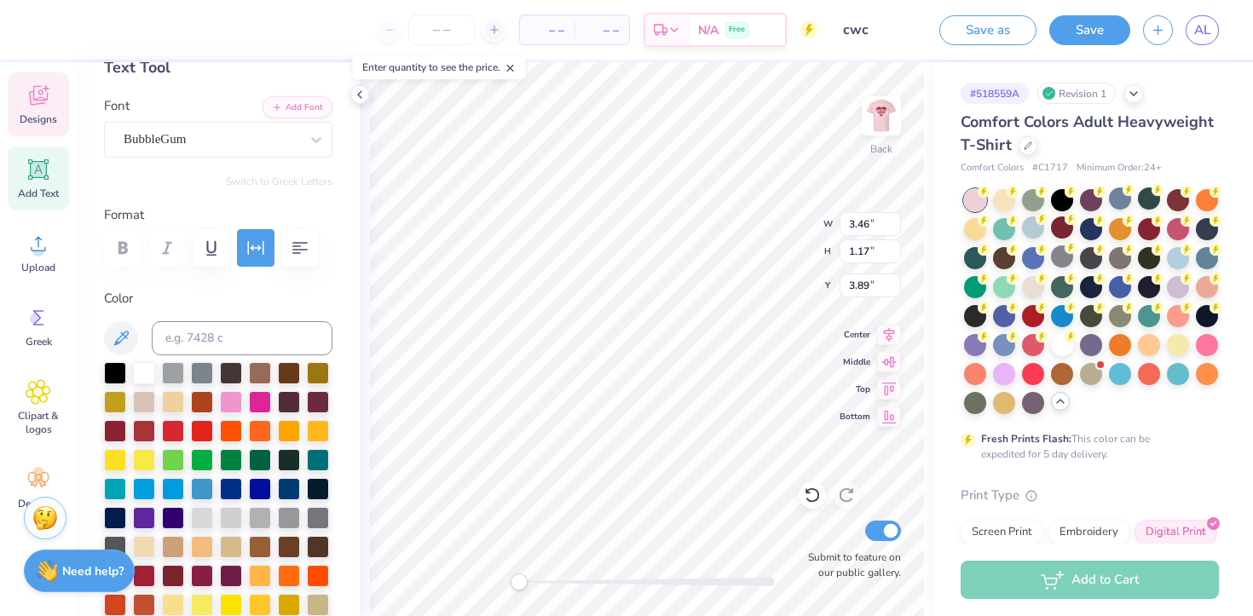
scroll to position [161, 0]
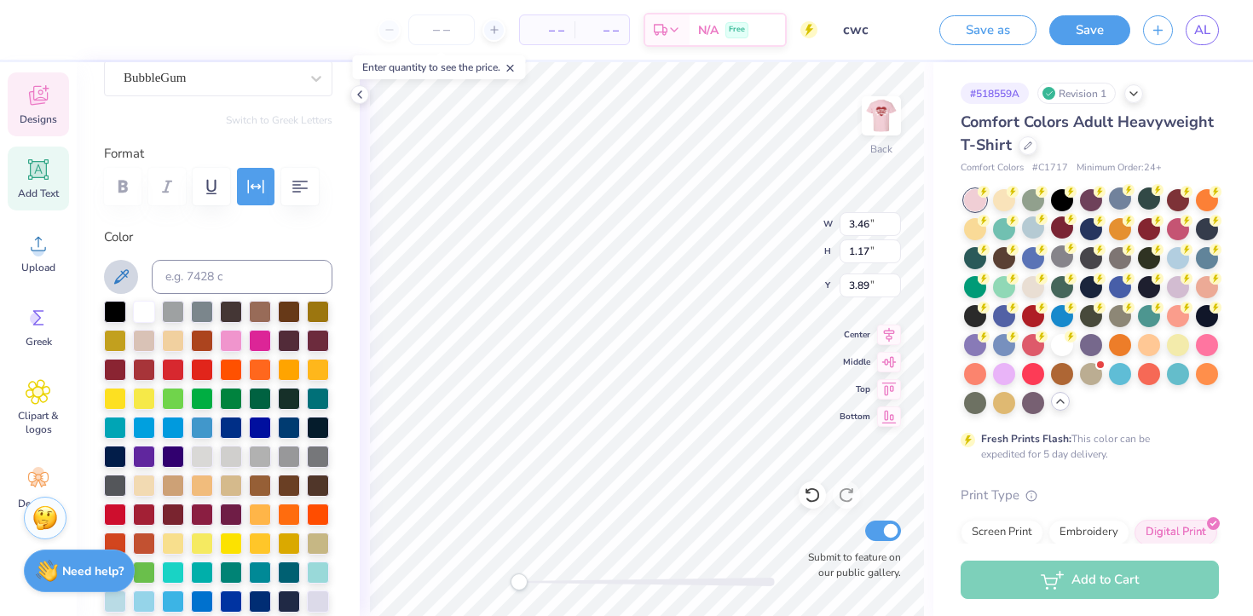
click at [133, 279] on button at bounding box center [121, 277] width 34 height 34
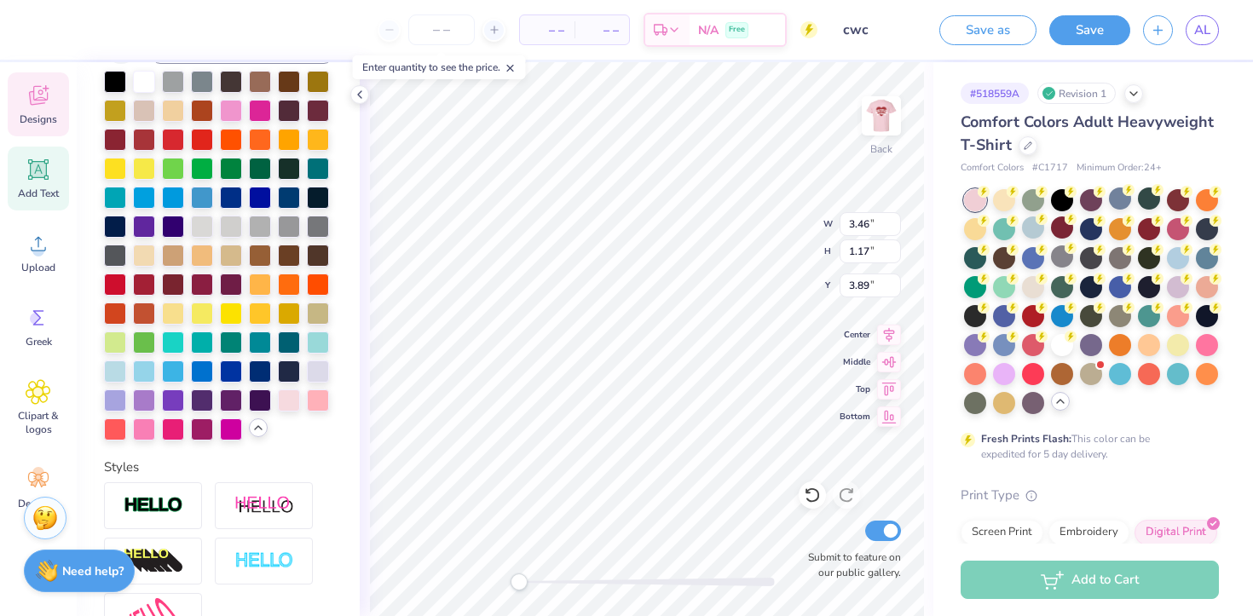
scroll to position [644, 0]
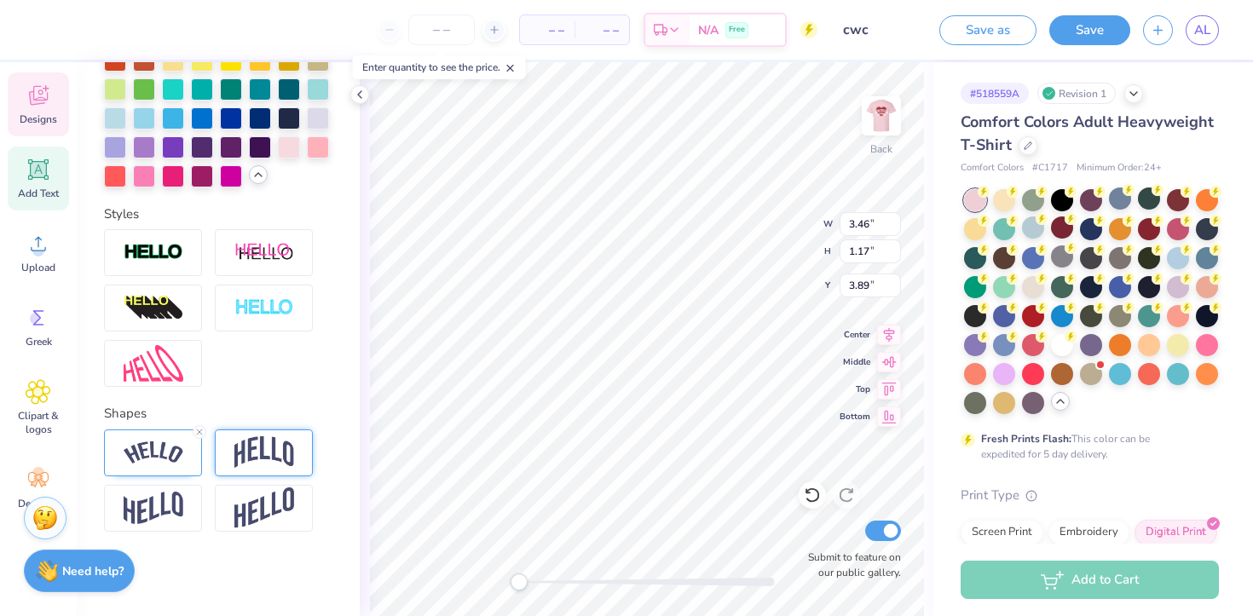
click at [268, 452] on img at bounding box center [264, 452] width 60 height 32
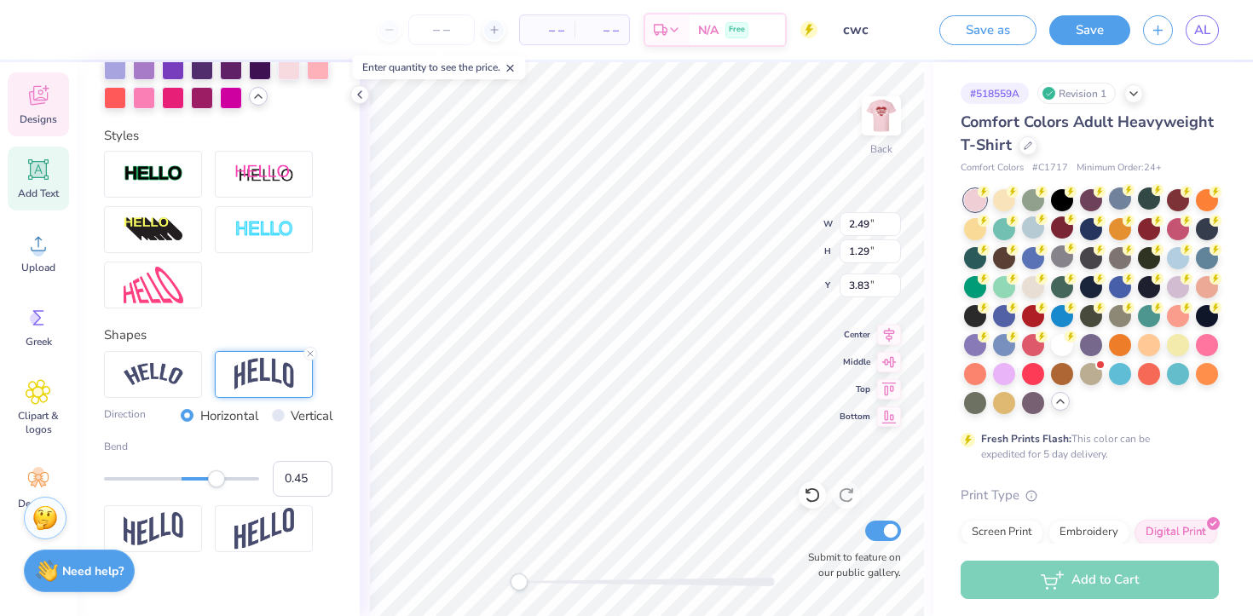
scroll to position [744, 0]
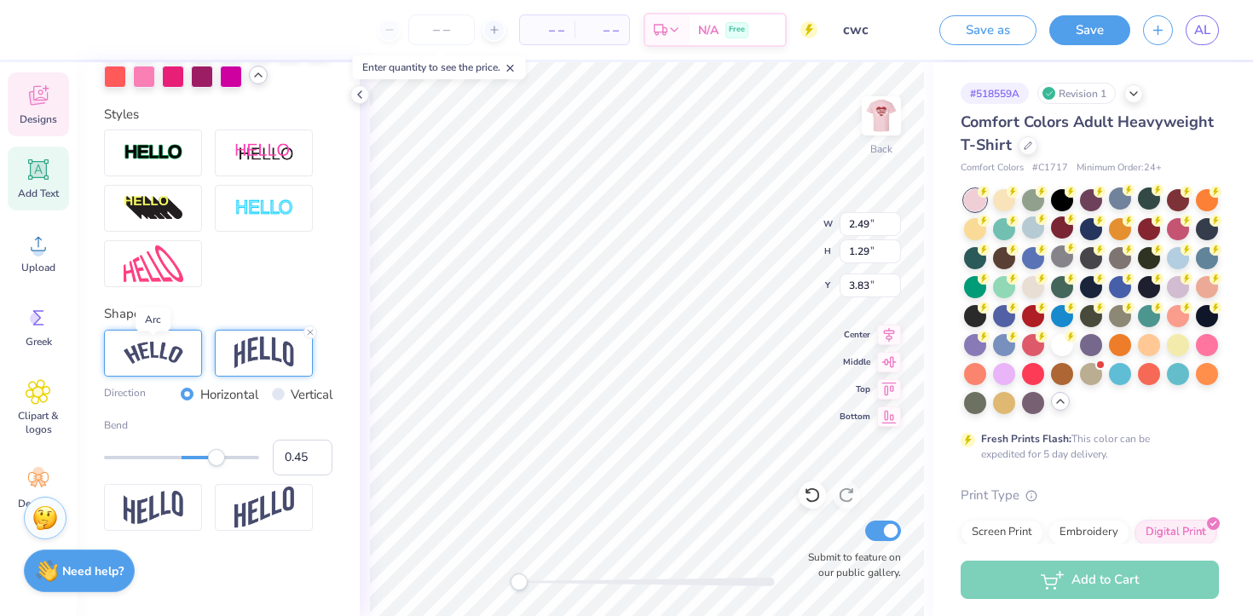
click at [176, 350] on img at bounding box center [154, 353] width 60 height 23
type input "0.24"
drag, startPoint x: 218, startPoint y: 453, endPoint x: 200, endPoint y: 452, distance: 17.9
click at [200, 452] on div "Accessibility label" at bounding box center [204, 457] width 17 height 17
type input "0.40"
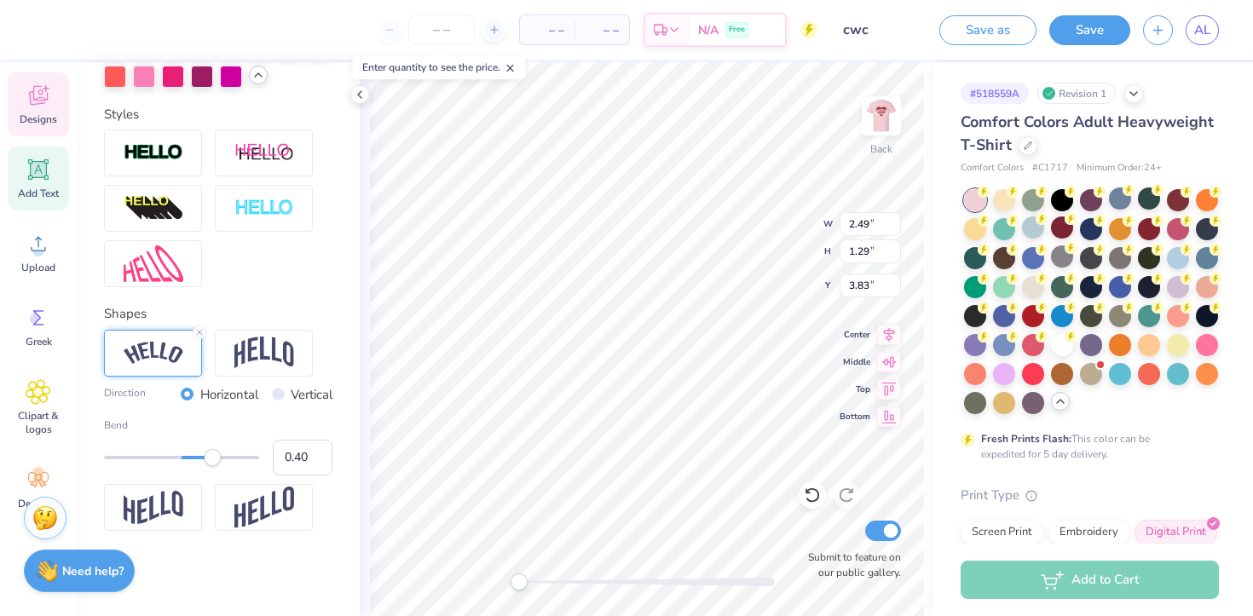
drag, startPoint x: 200, startPoint y: 457, endPoint x: 212, endPoint y: 457, distance: 11.9
click at [212, 457] on div "Accessibility label" at bounding box center [212, 457] width 17 height 17
type input "0.29"
click at [204, 457] on div "Accessibility label" at bounding box center [204, 457] width 17 height 17
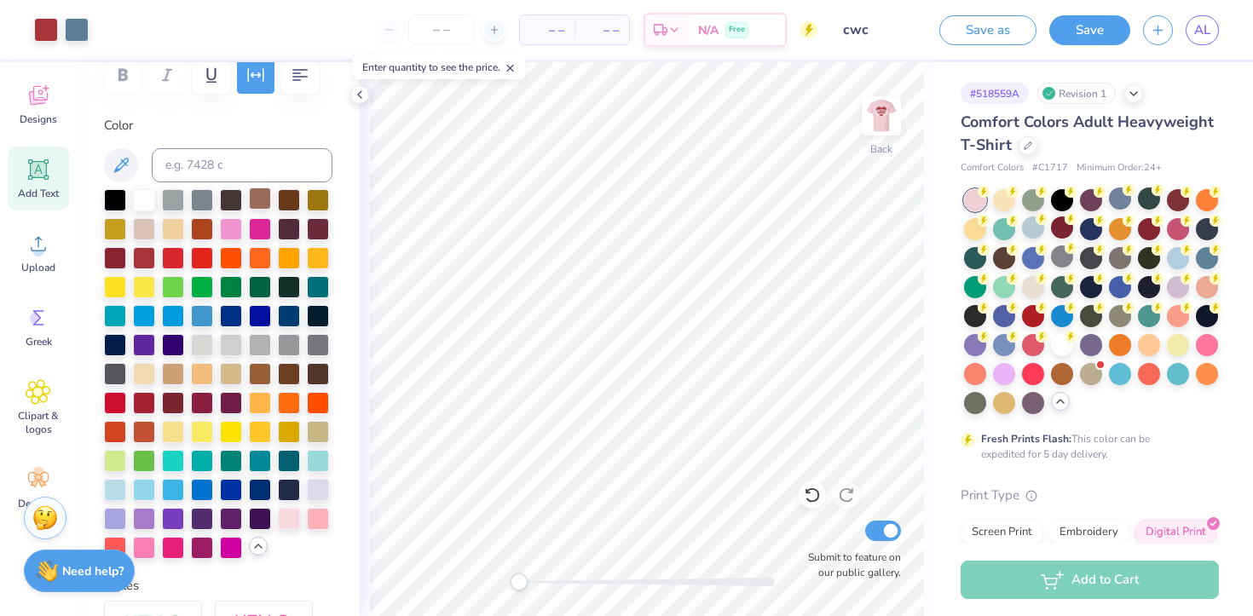
scroll to position [274, 0]
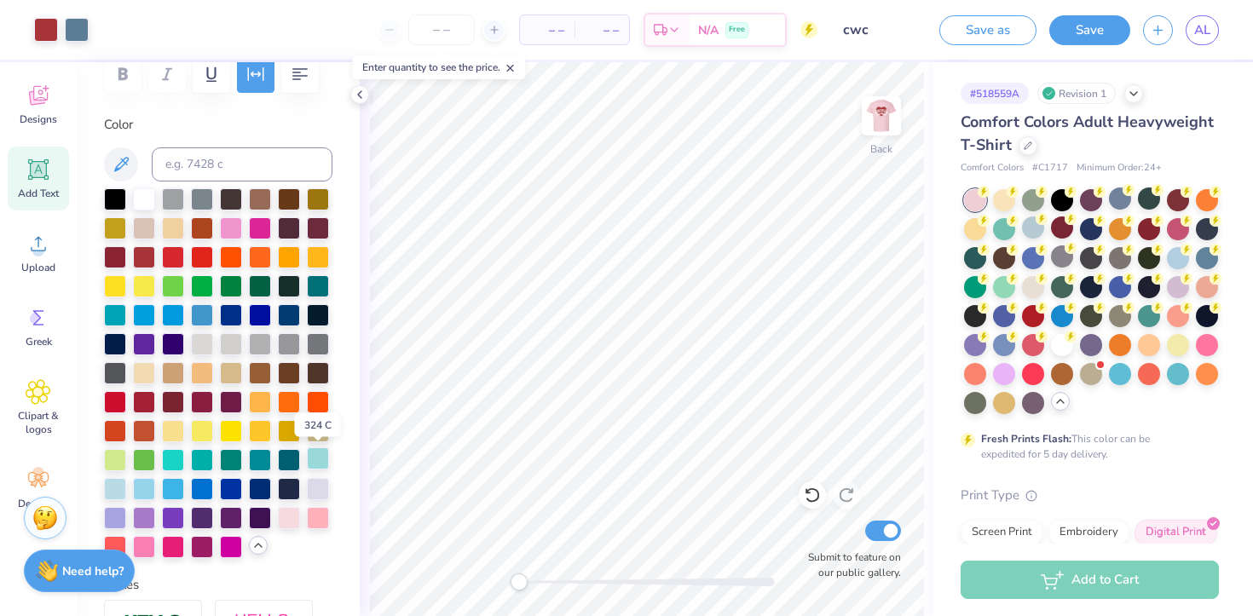
click at [318, 464] on div at bounding box center [318, 458] width 22 height 22
click at [152, 493] on div at bounding box center [144, 487] width 22 height 22
click at [195, 480] on div at bounding box center [202, 487] width 22 height 22
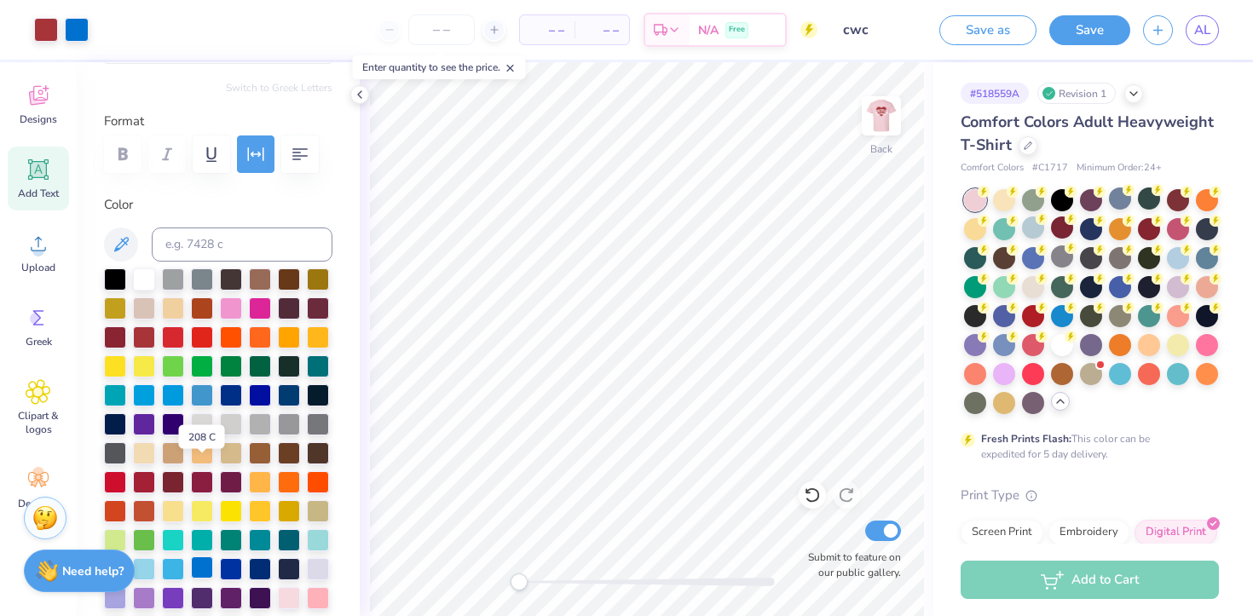
scroll to position [303, 0]
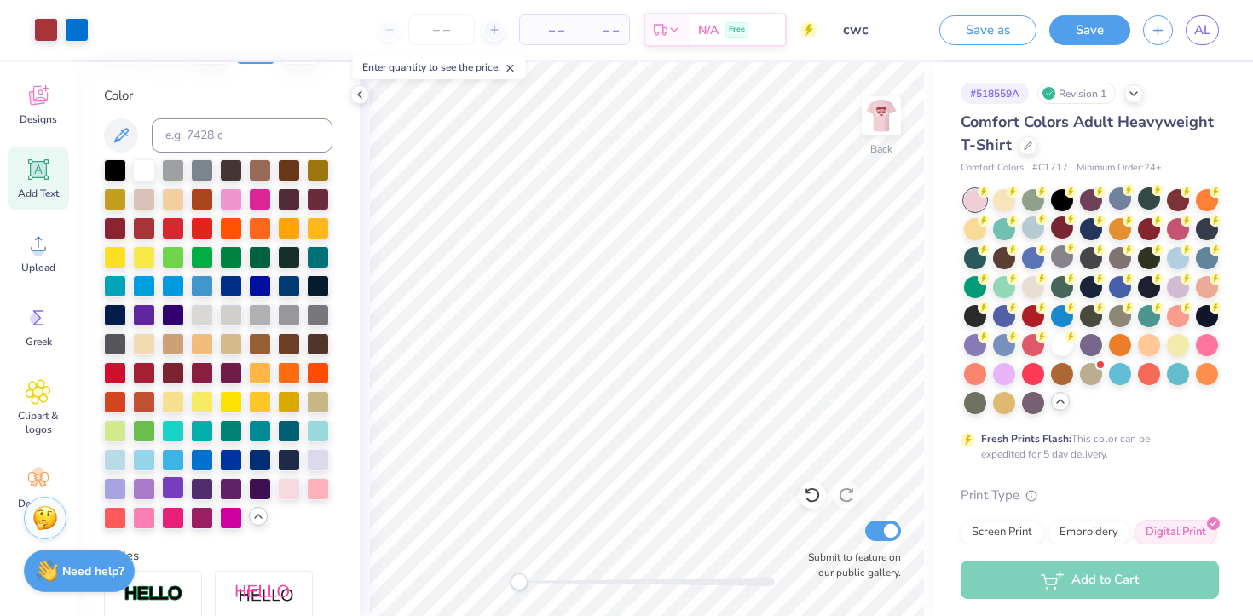
click at [170, 488] on div at bounding box center [173, 487] width 22 height 22
click at [204, 296] on div at bounding box center [202, 285] width 22 height 22
click at [181, 292] on div at bounding box center [173, 285] width 22 height 22
click at [147, 288] on div at bounding box center [144, 285] width 22 height 22
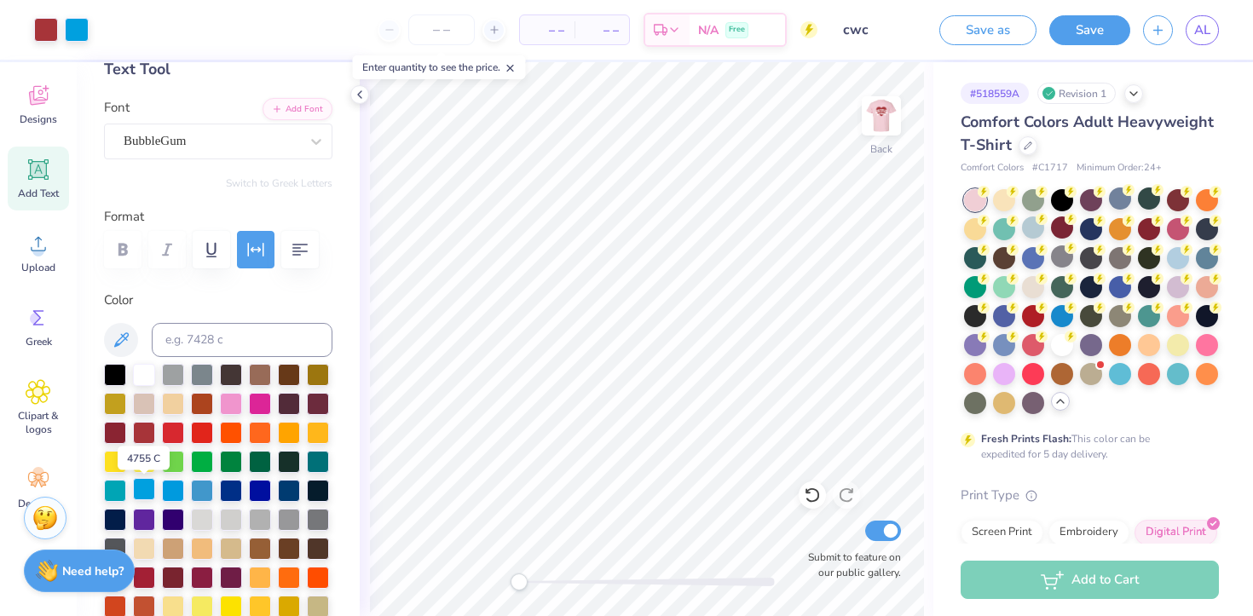
scroll to position [0, 0]
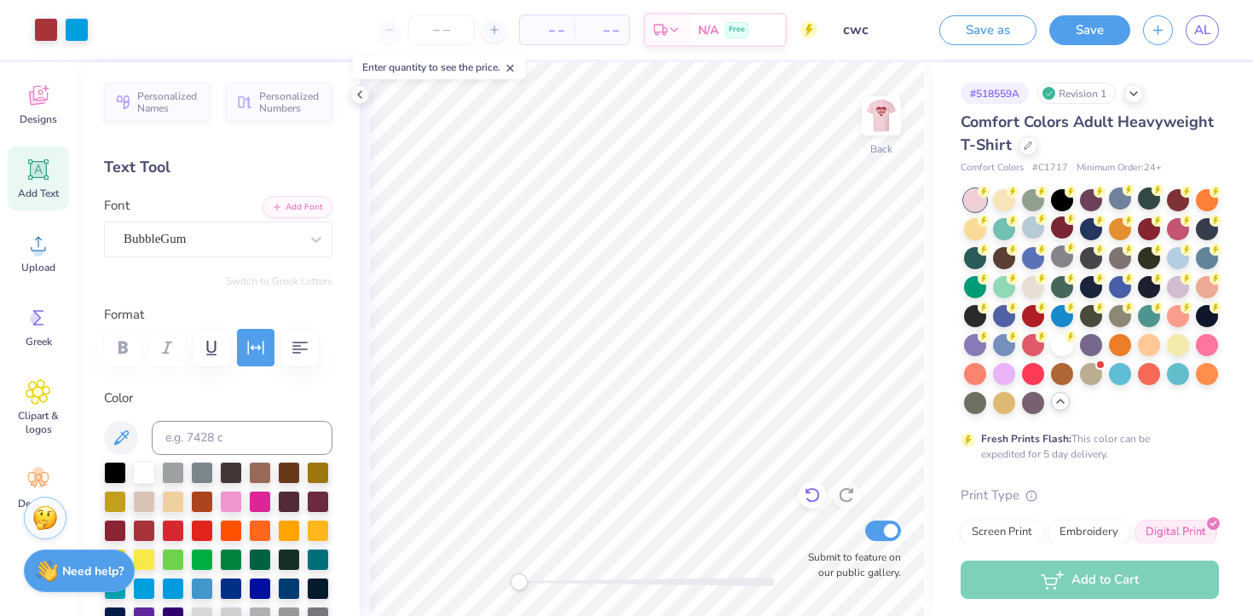
click at [812, 500] on icon at bounding box center [812, 495] width 17 height 17
click at [805, 498] on icon at bounding box center [812, 495] width 17 height 17
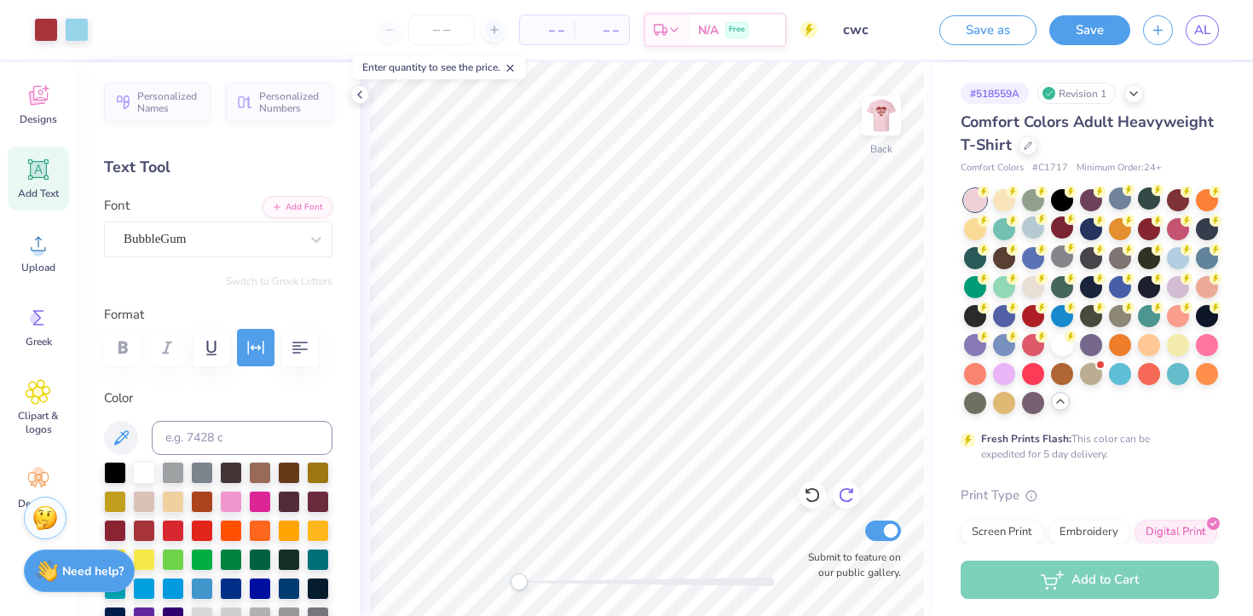
click at [843, 496] on icon at bounding box center [846, 495] width 17 height 17
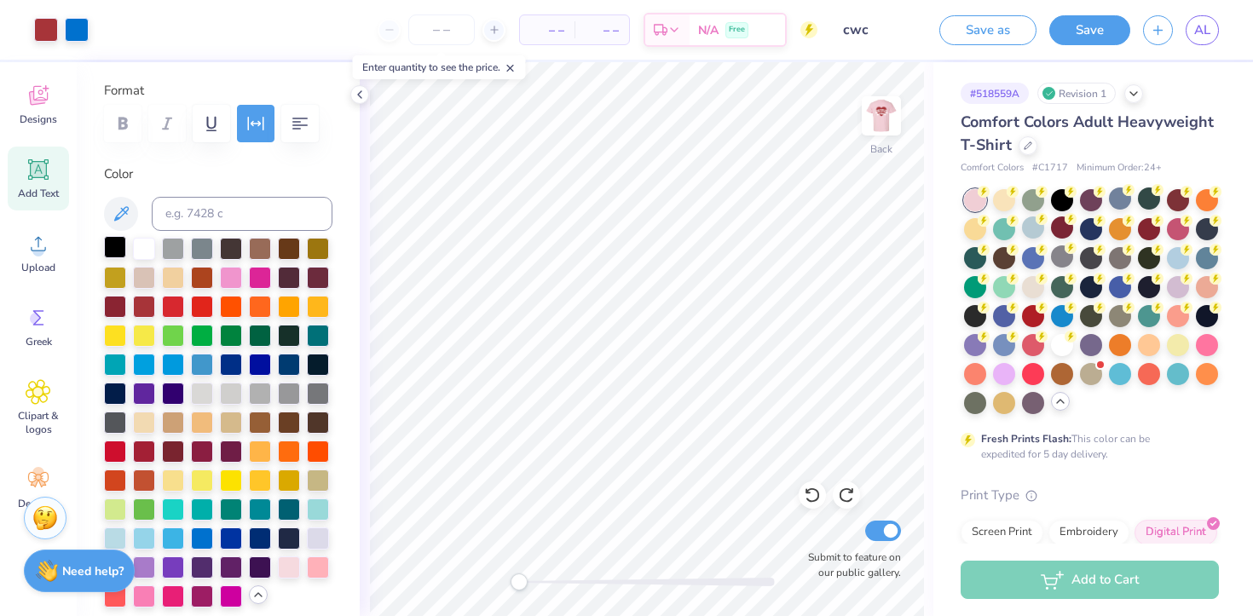
scroll to position [254, 0]
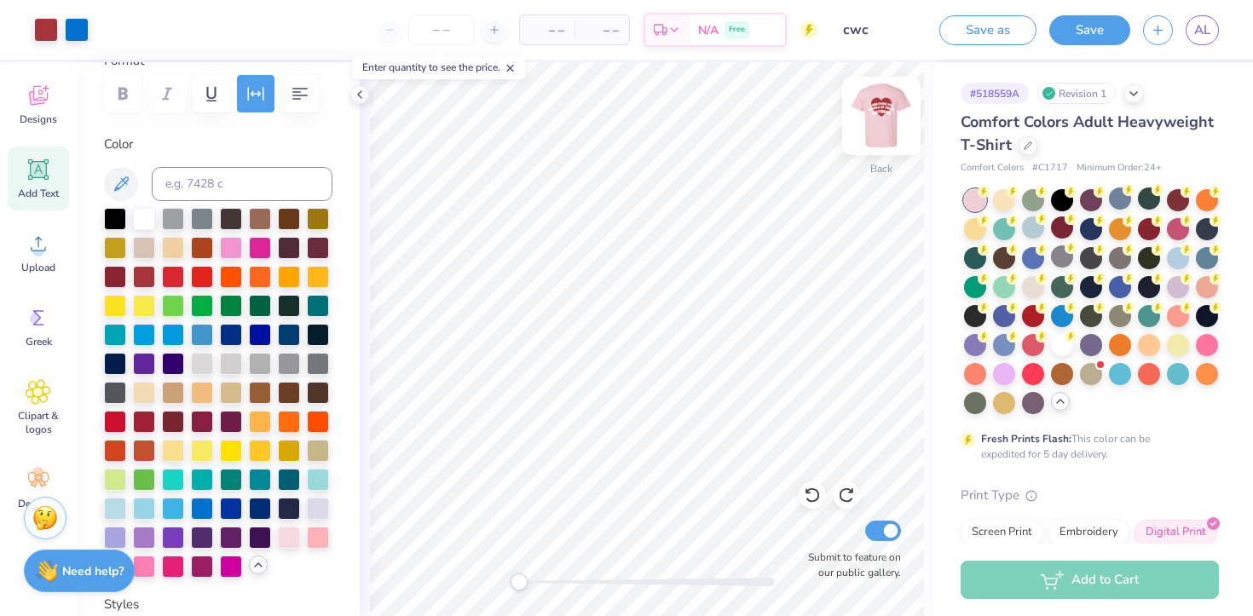
click at [891, 118] on img at bounding box center [881, 116] width 68 height 68
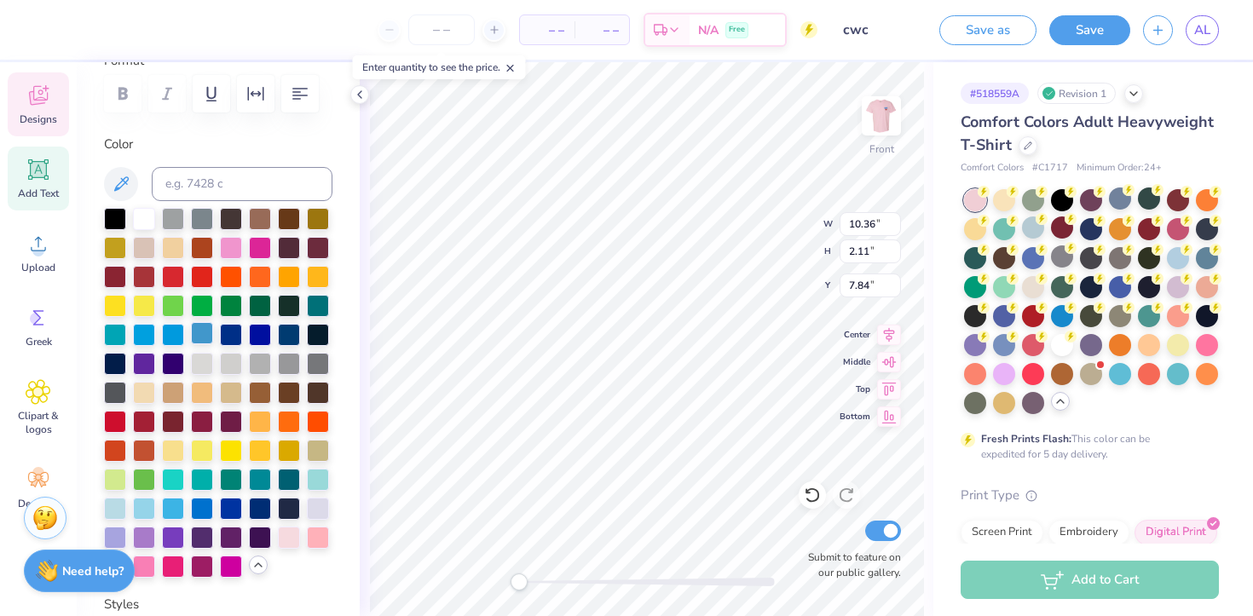
click at [202, 331] on div at bounding box center [202, 333] width 22 height 22
click at [176, 337] on div at bounding box center [173, 333] width 22 height 22
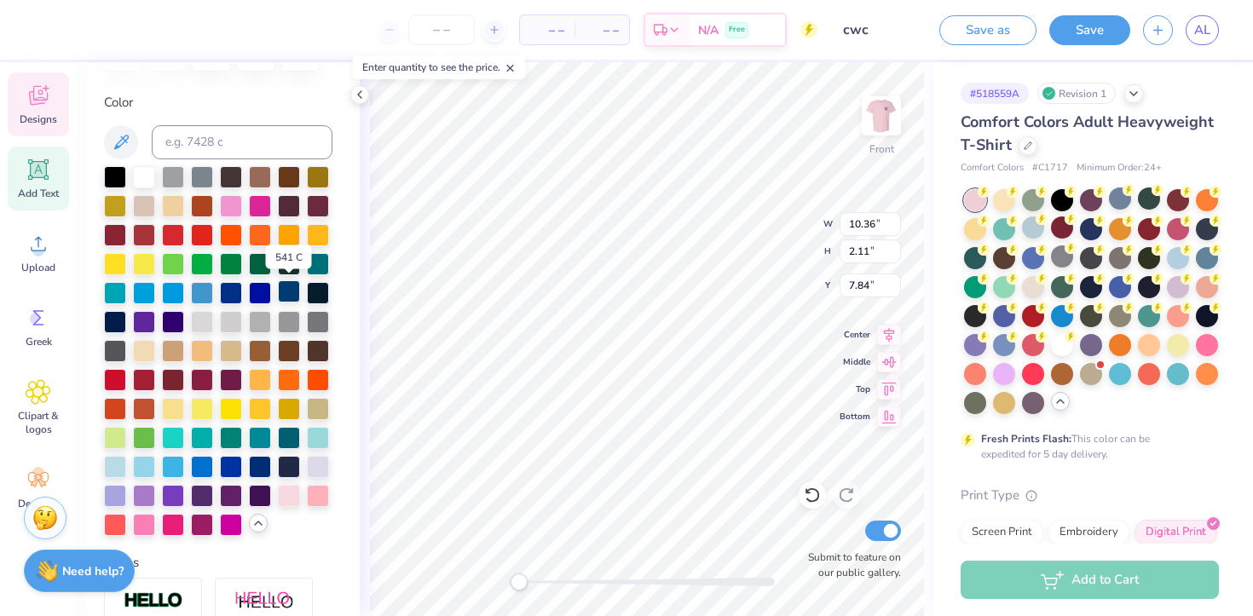
scroll to position [297, 0]
click at [205, 470] on div at bounding box center [202, 464] width 22 height 22
click at [229, 470] on div at bounding box center [231, 464] width 22 height 22
click at [181, 468] on div at bounding box center [173, 464] width 22 height 22
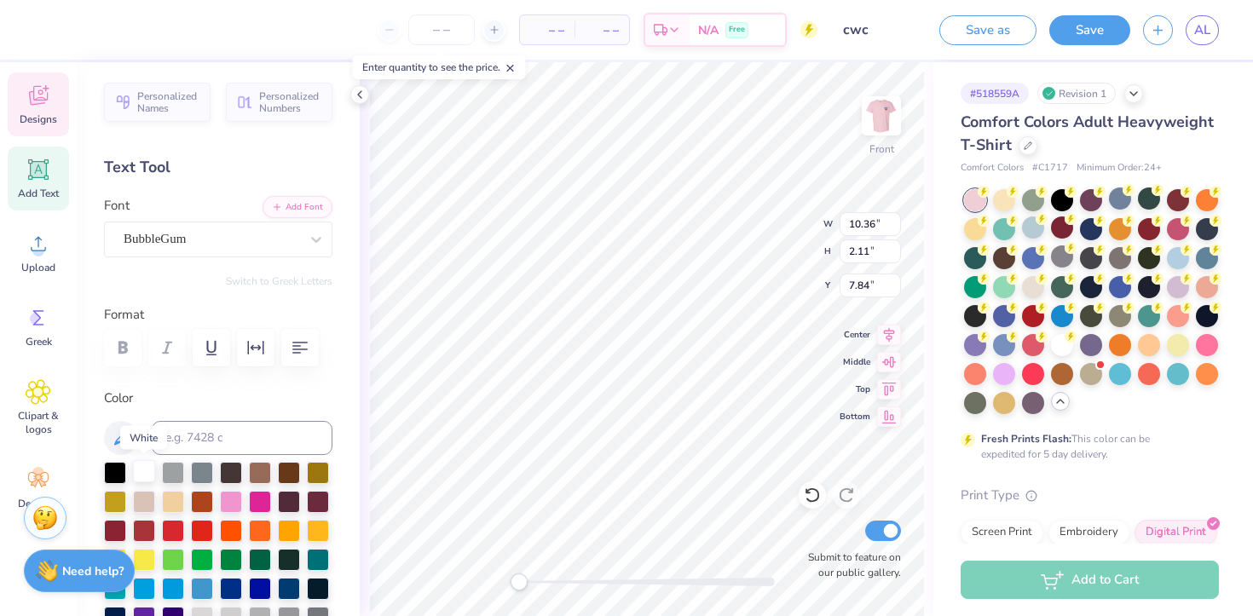
click at [149, 472] on div at bounding box center [144, 471] width 22 height 22
click at [55, 96] on div "Designs" at bounding box center [38, 104] width 61 height 64
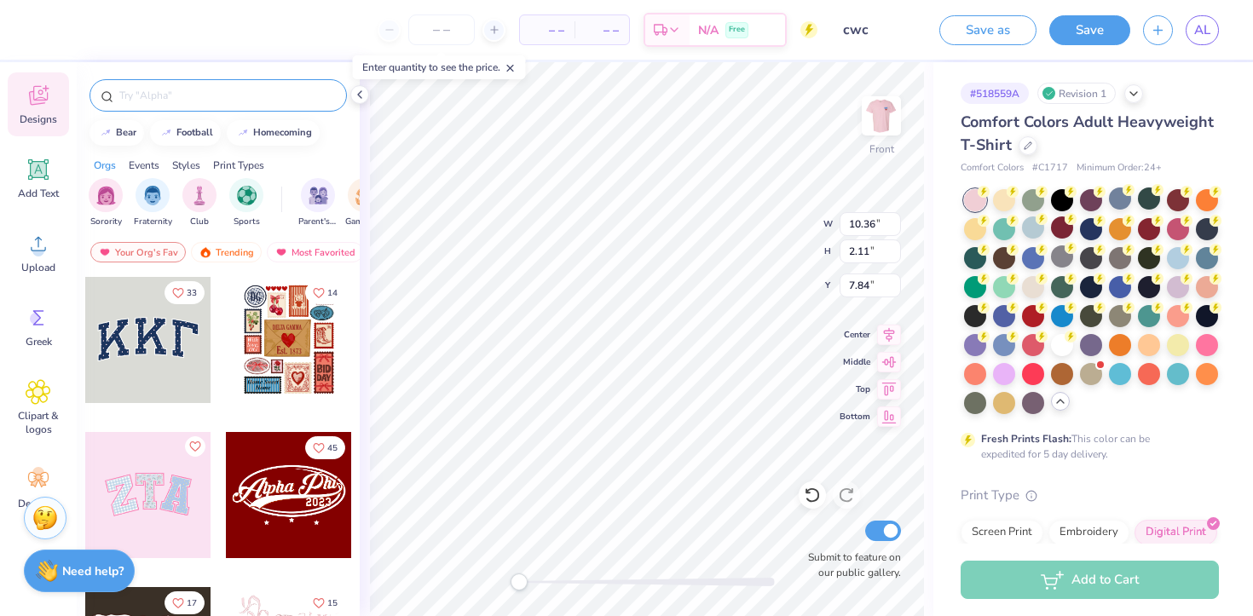
click at [133, 100] on input "text" at bounding box center [227, 95] width 218 height 17
type input "heart"
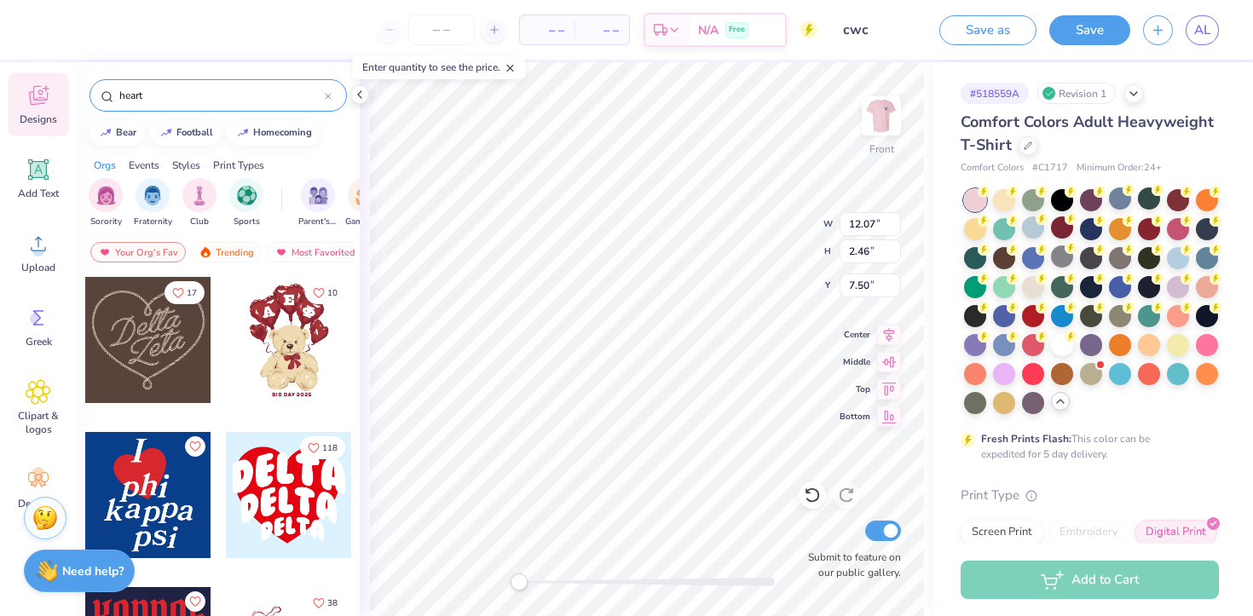
type input "12.07"
type input "2.46"
type input "7.50"
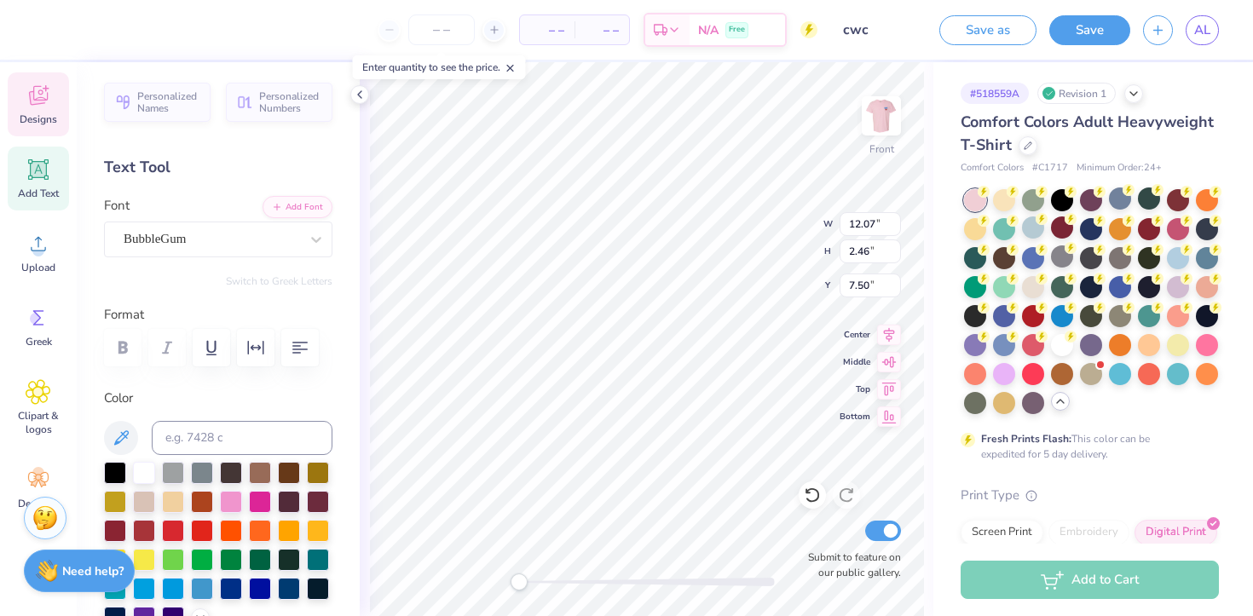
click at [43, 123] on span "Designs" at bounding box center [38, 119] width 37 height 14
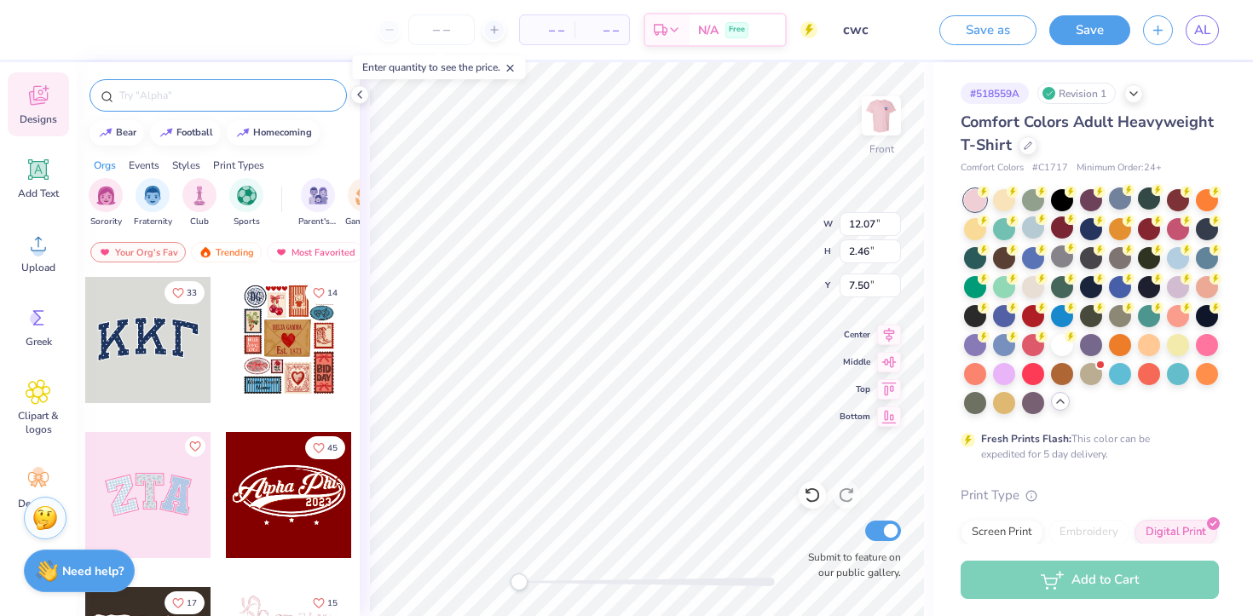
click at [187, 109] on div at bounding box center [217, 95] width 257 height 32
click at [186, 101] on input "text" at bounding box center [227, 95] width 218 height 17
type input "heart"
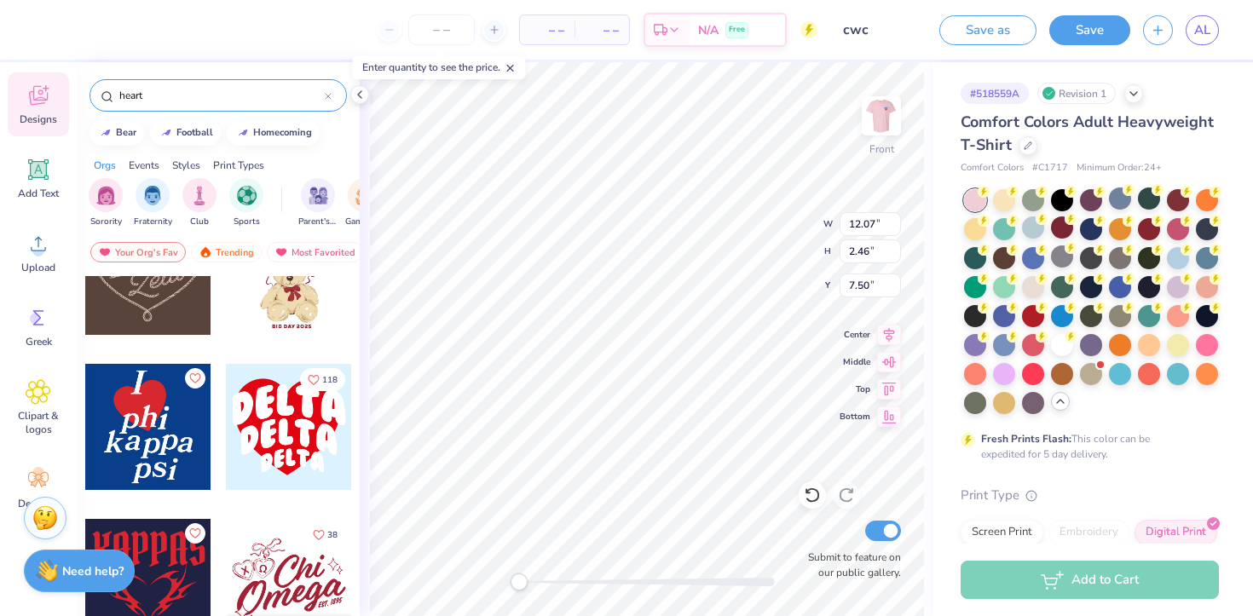
scroll to position [72, 0]
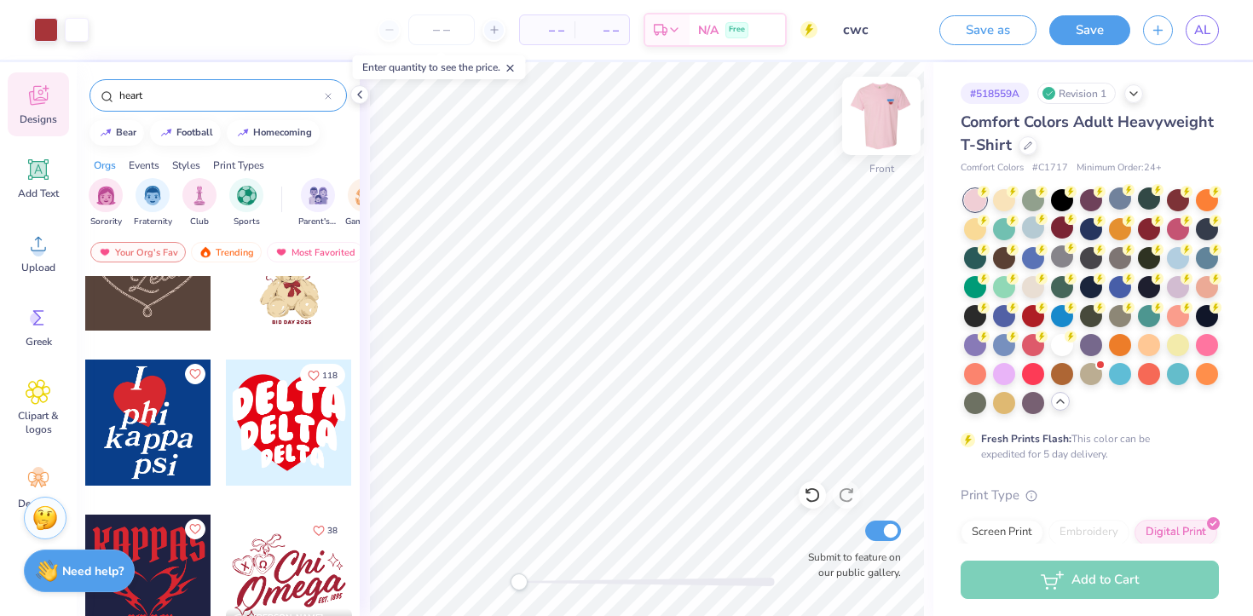
click at [867, 116] on img at bounding box center [881, 116] width 68 height 68
click at [882, 98] on img at bounding box center [881, 116] width 68 height 68
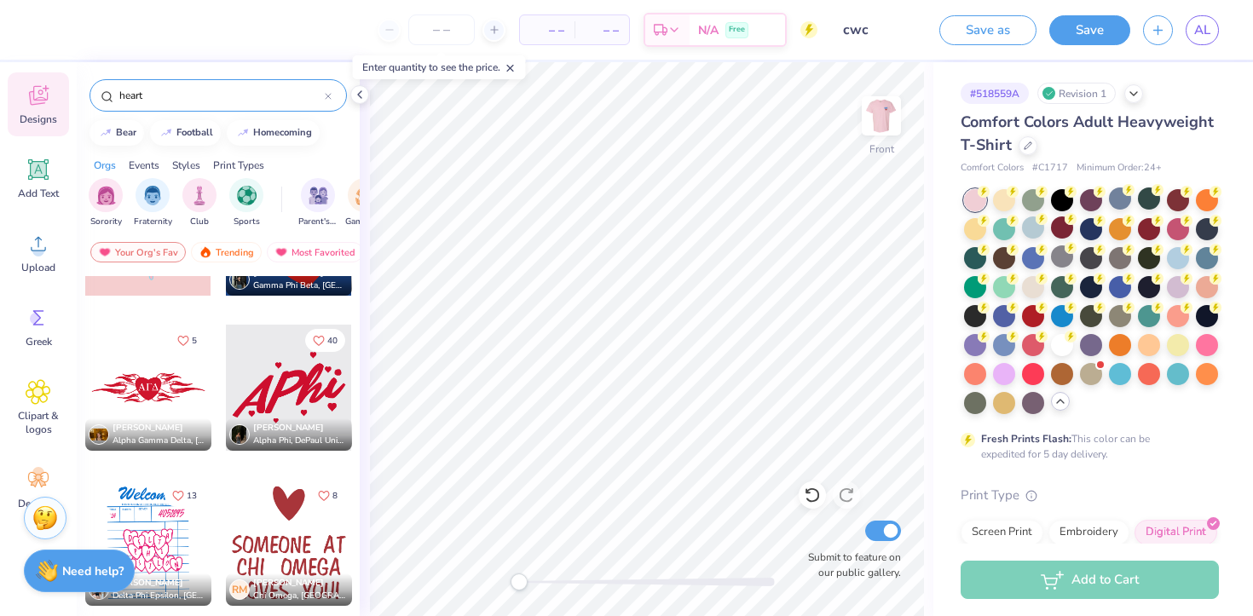
scroll to position [4765, 0]
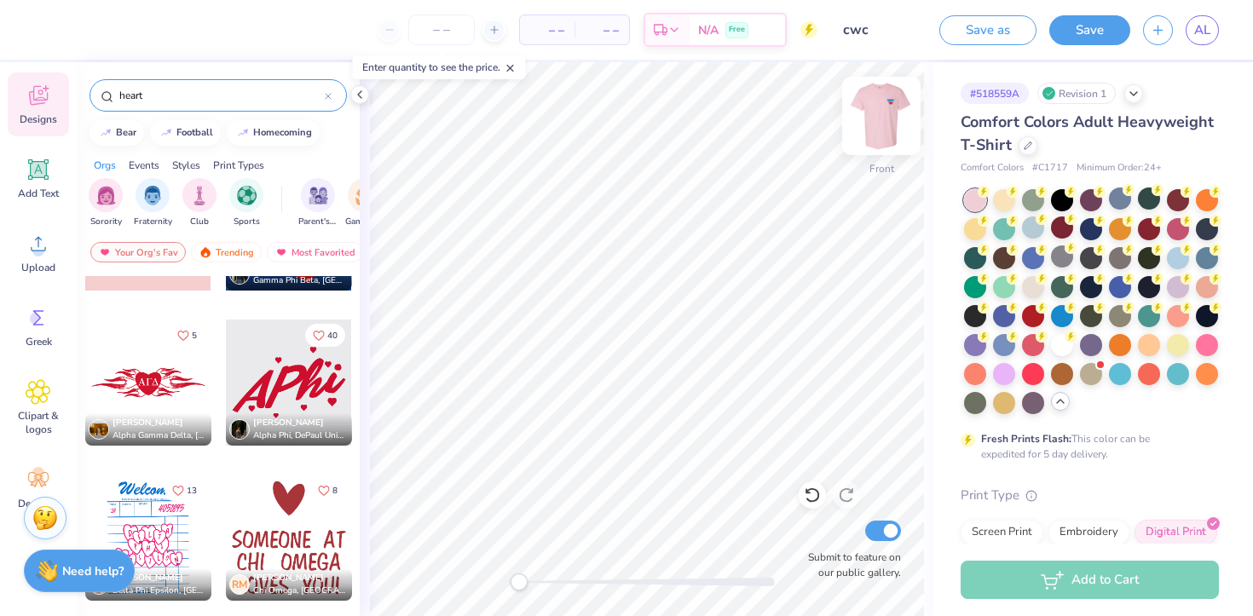
click at [885, 112] on img at bounding box center [881, 116] width 68 height 68
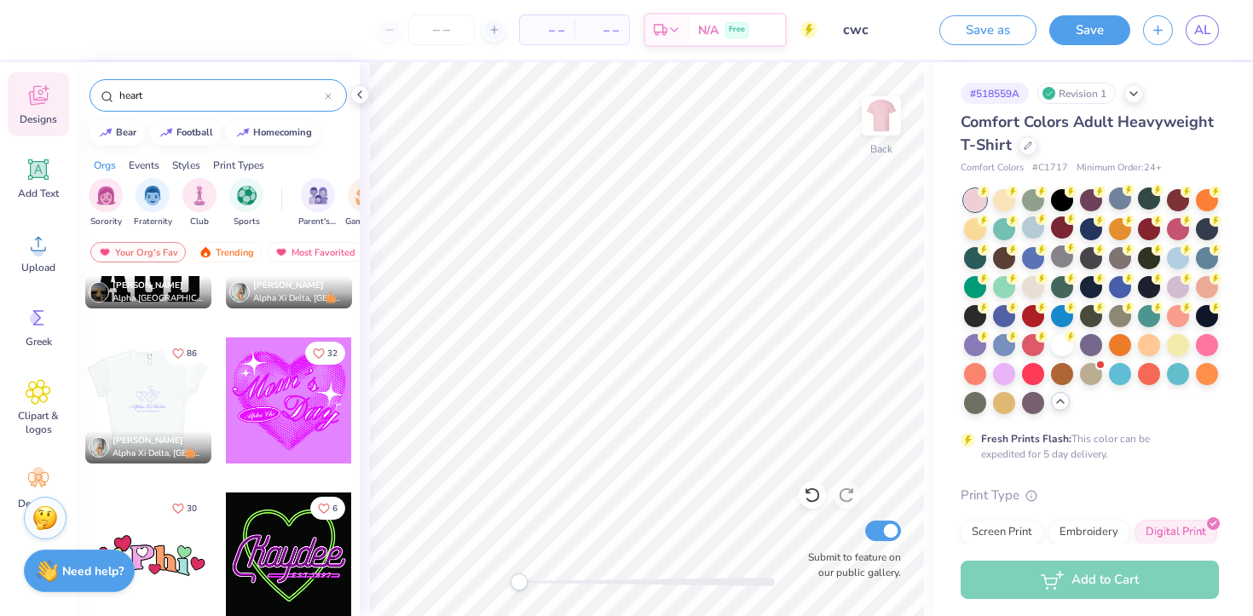
scroll to position [5989, 0]
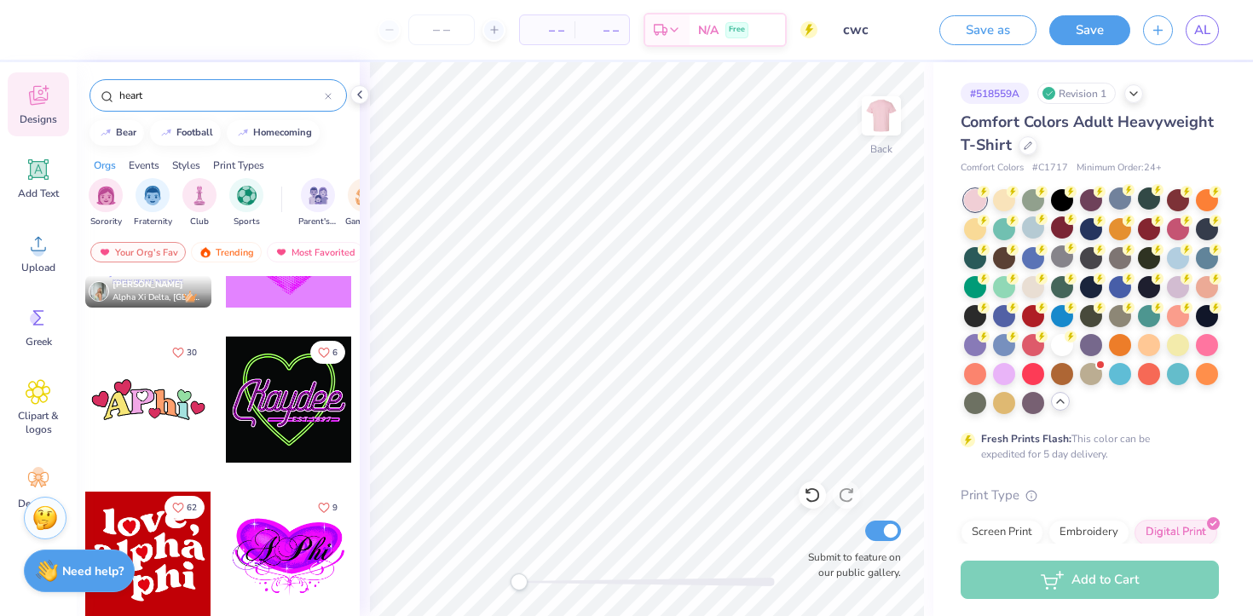
click at [184, 415] on div at bounding box center [148, 400] width 126 height 126
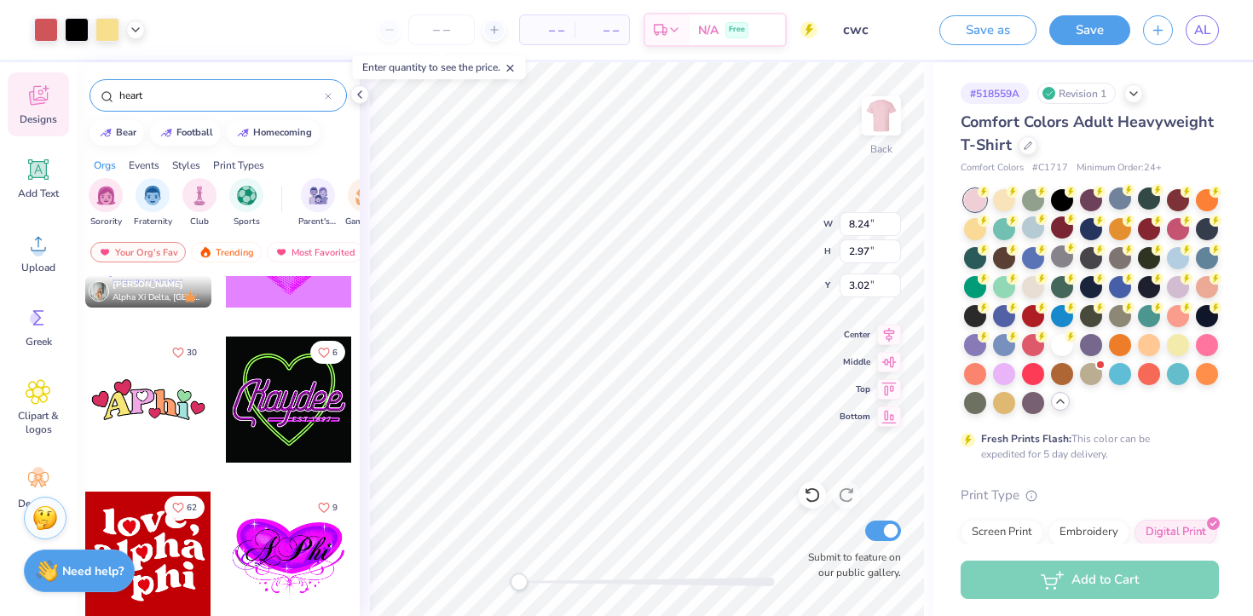
type input "8.24"
type input "2.97"
click at [1040, 289] on div at bounding box center [1033, 285] width 22 height 22
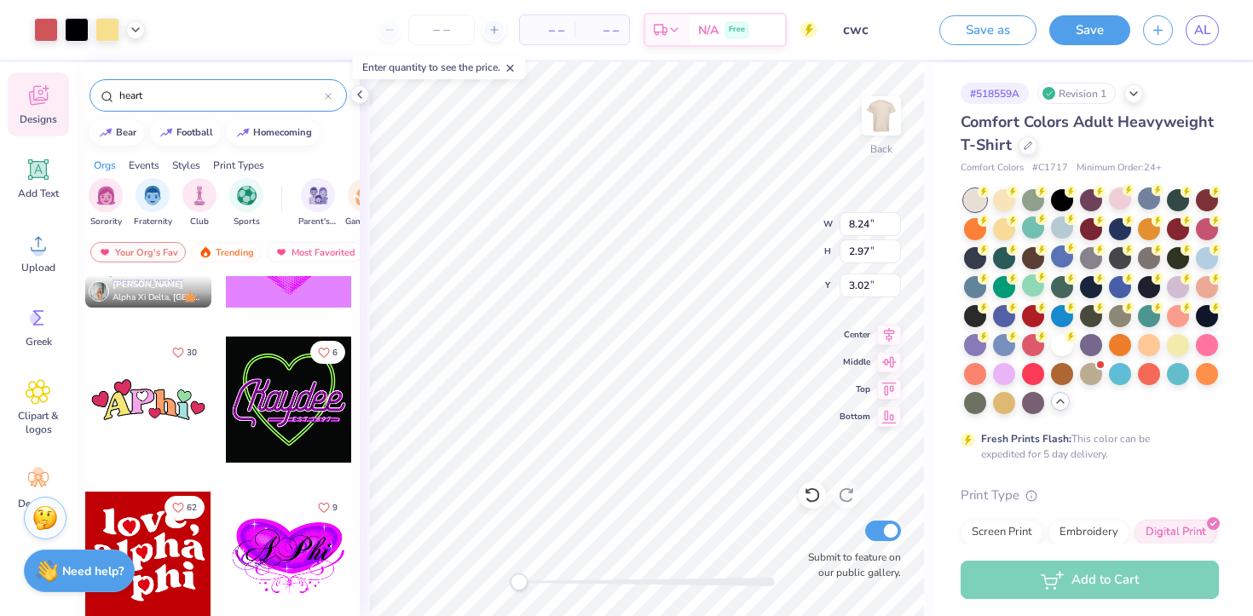
type input "4.76"
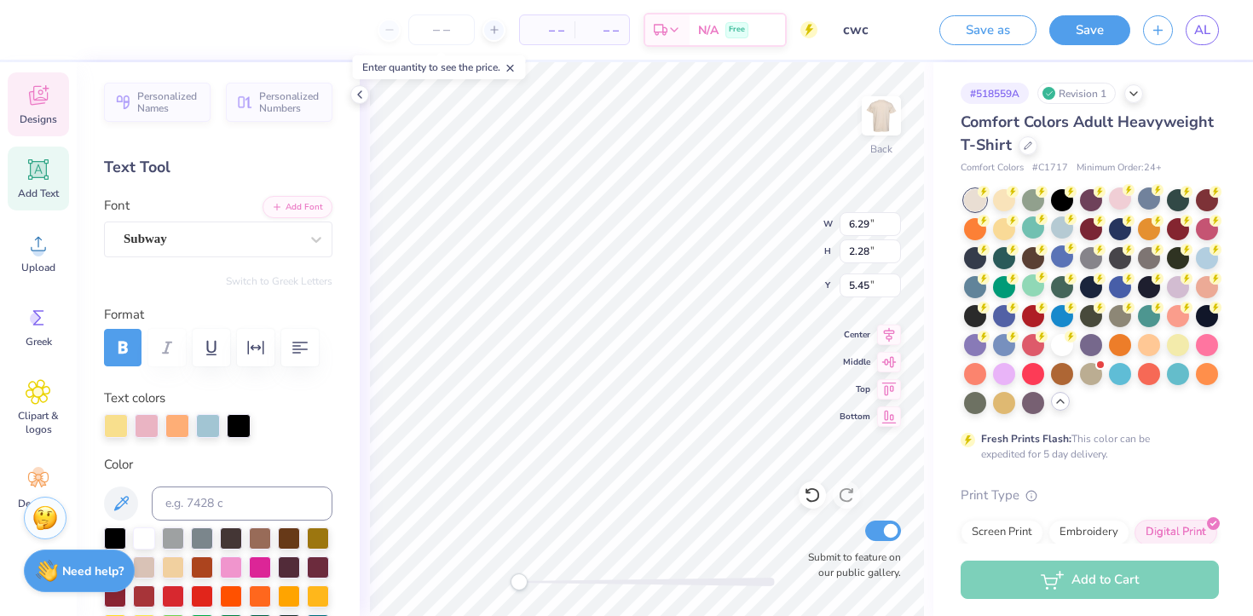
type textarea "CPhi"
click at [118, 425] on div at bounding box center [116, 426] width 24 height 24
click at [121, 426] on div at bounding box center [116, 426] width 24 height 24
type textarea "CWhi"
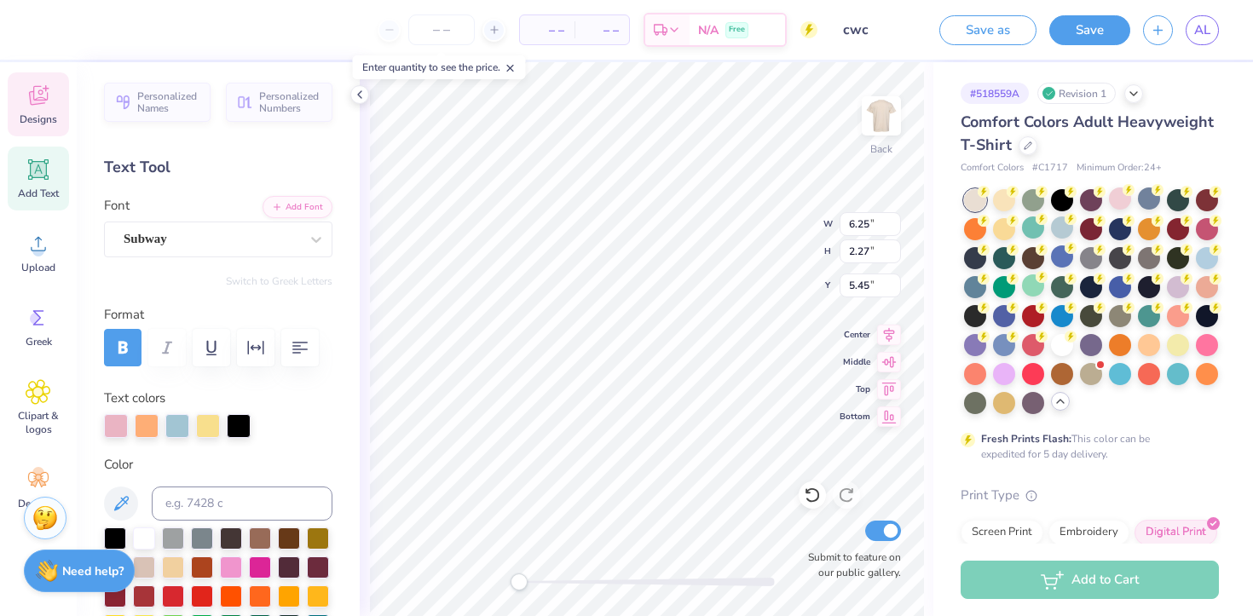
click at [22, 126] on div "Designs" at bounding box center [38, 104] width 61 height 64
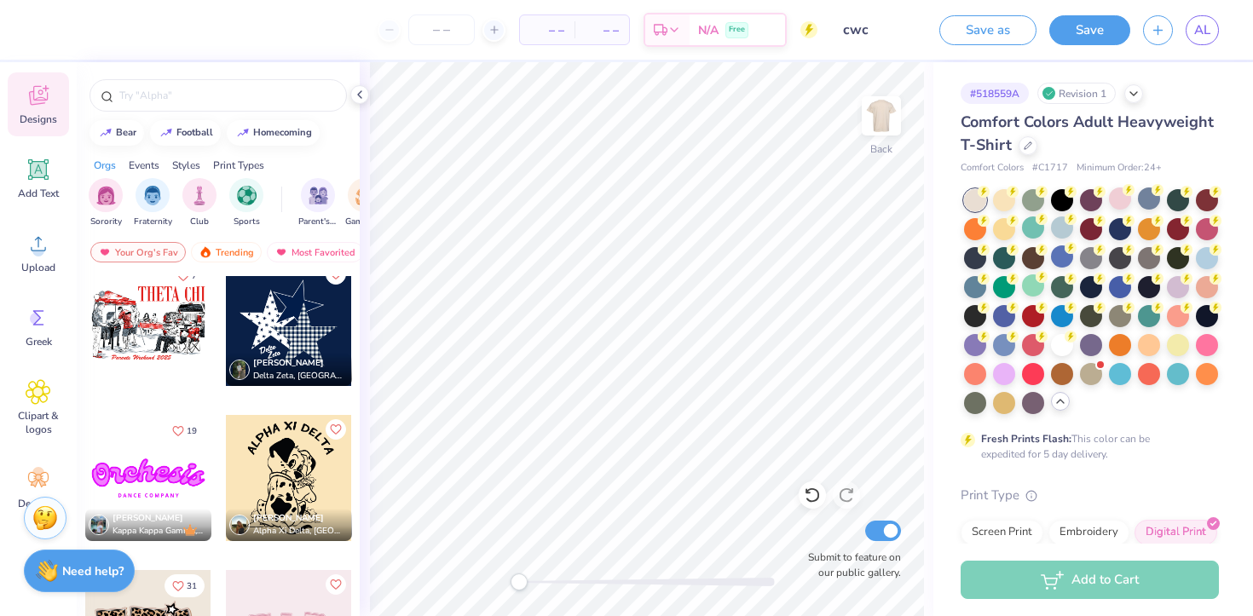
scroll to position [1652, 0]
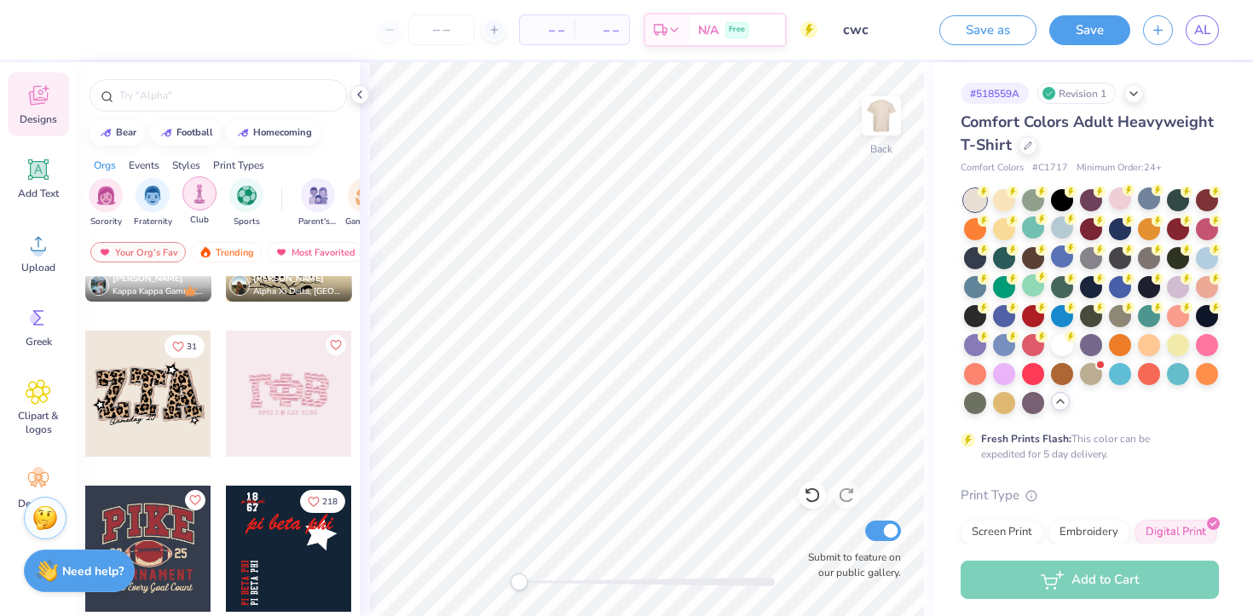
click at [192, 204] on div "filter for Club" at bounding box center [199, 193] width 34 height 34
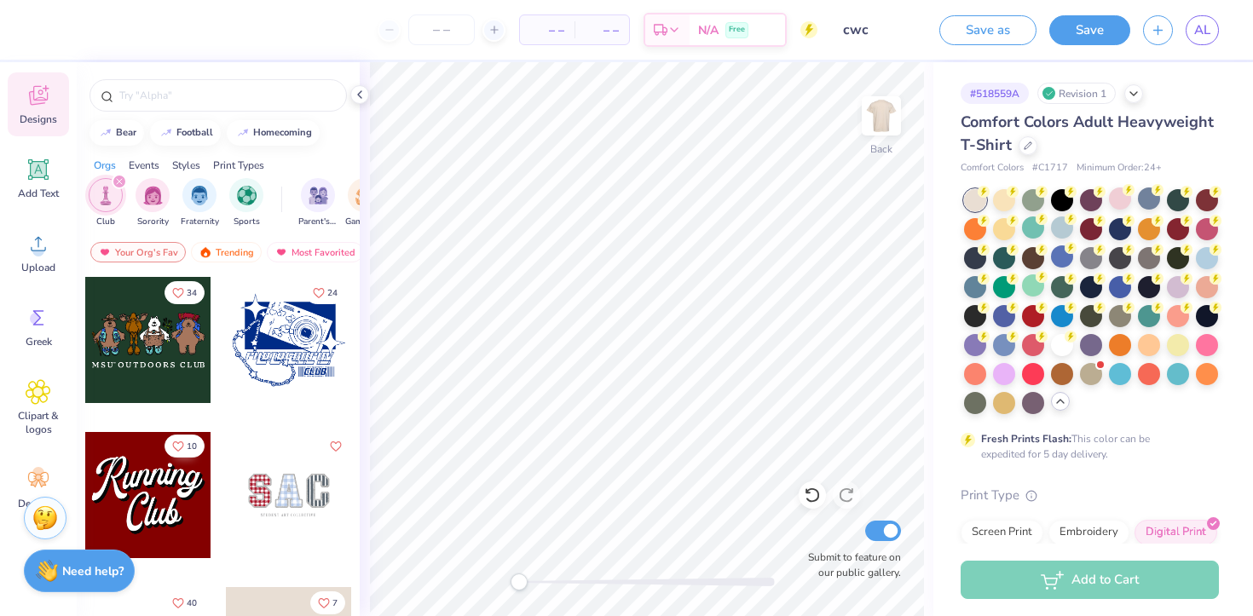
scroll to position [703, 0]
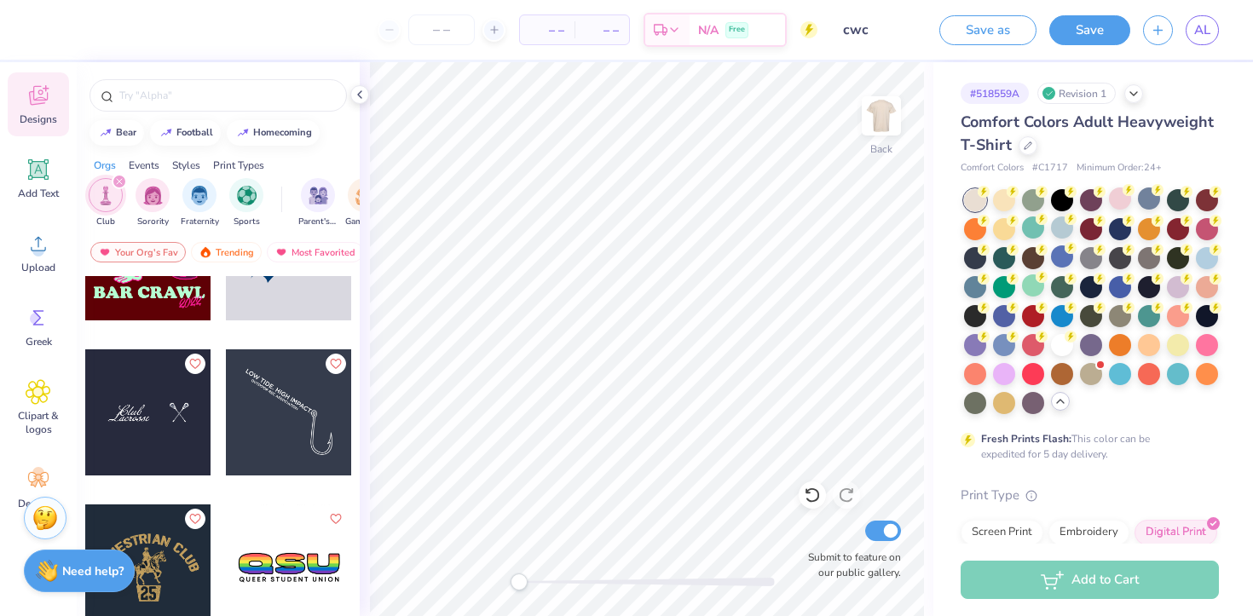
click at [123, 183] on div "filter for Club" at bounding box center [119, 181] width 15 height 15
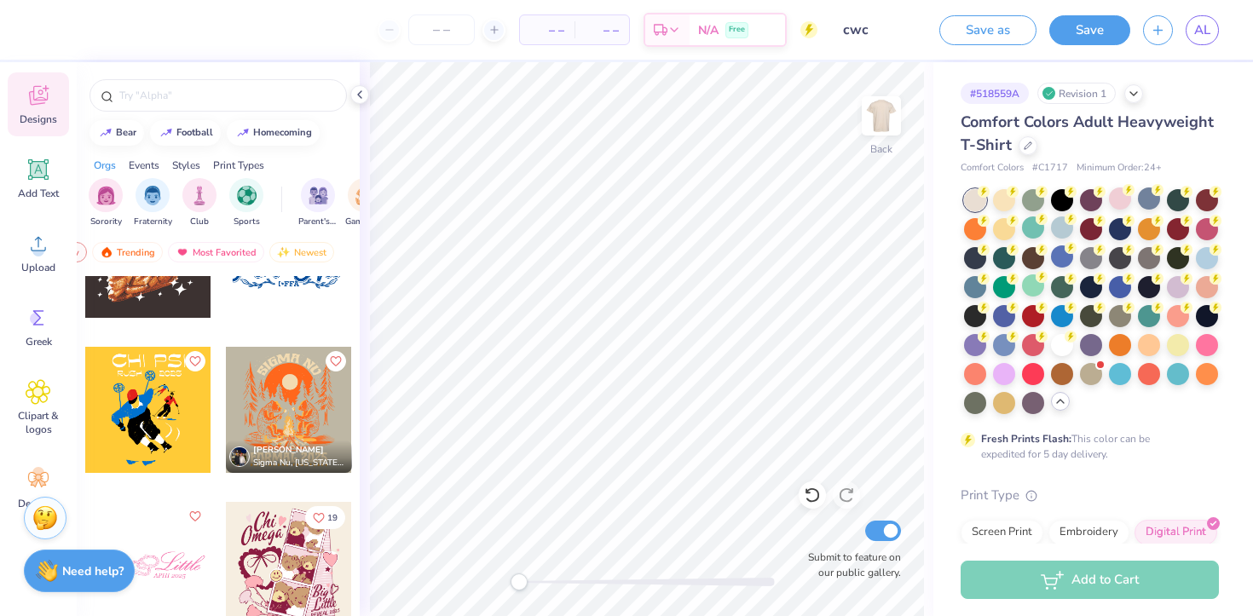
scroll to position [21021, 0]
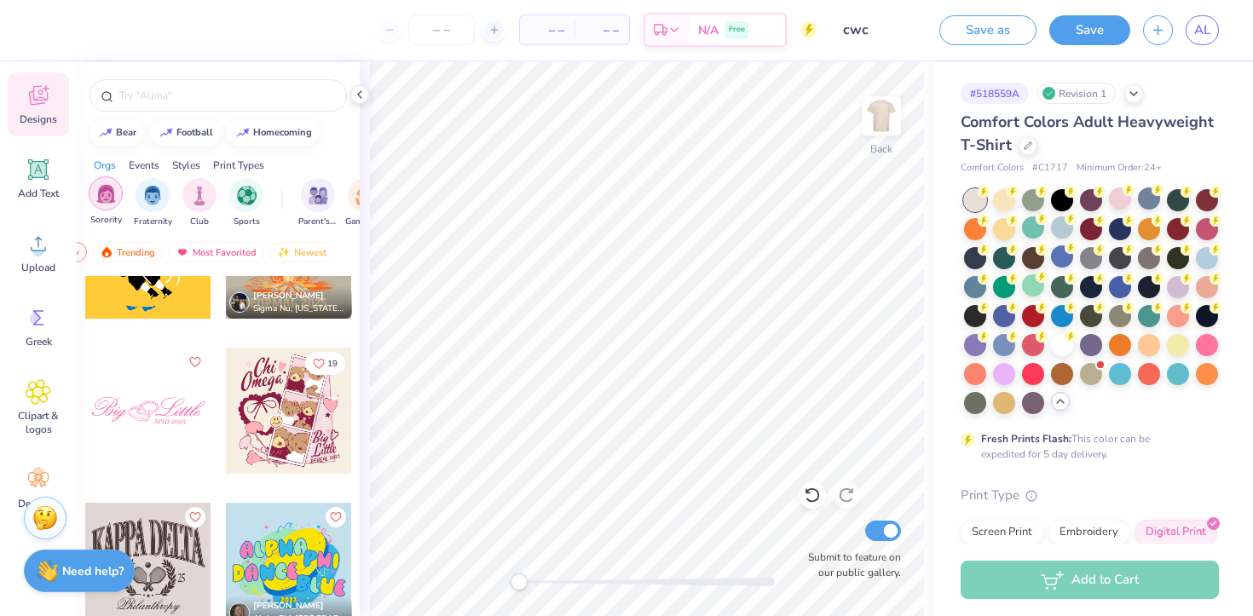
click at [109, 201] on img "filter for Sorority" at bounding box center [106, 194] width 20 height 20
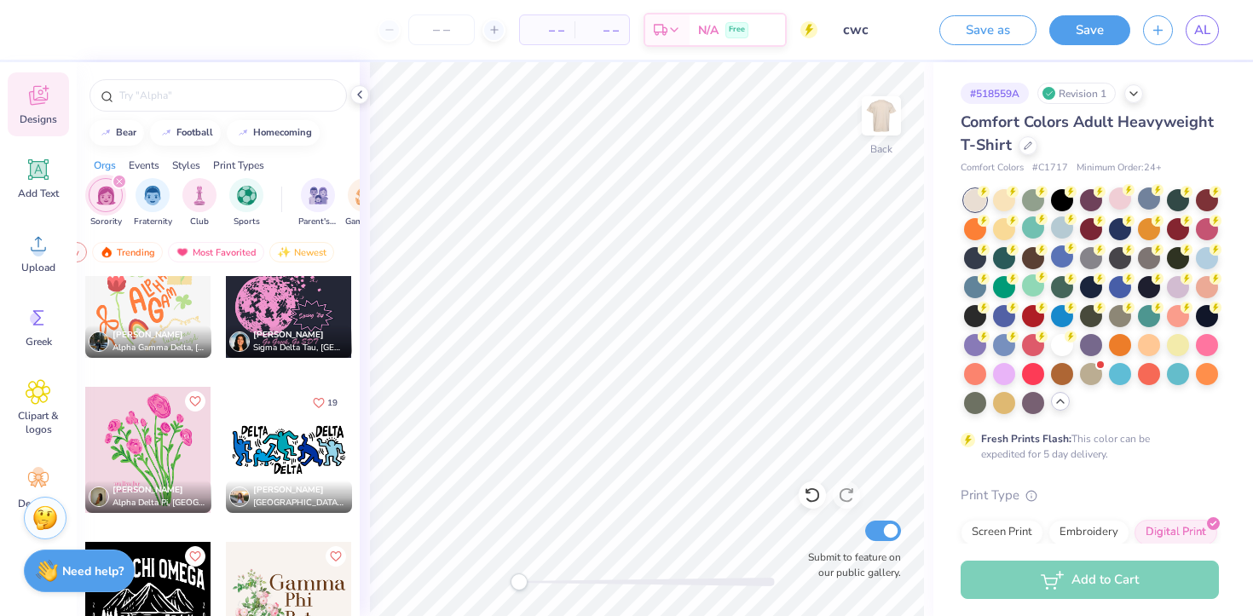
scroll to position [32252, 0]
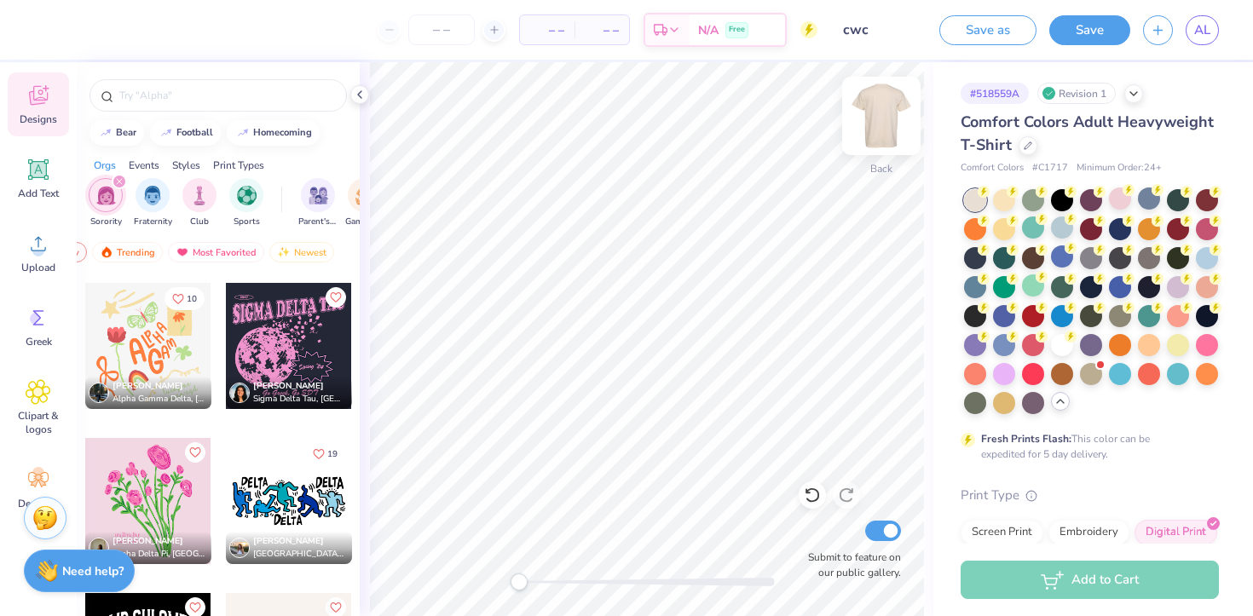
click at [883, 113] on img at bounding box center [881, 116] width 68 height 68
click at [173, 333] on div at bounding box center [148, 346] width 126 height 126
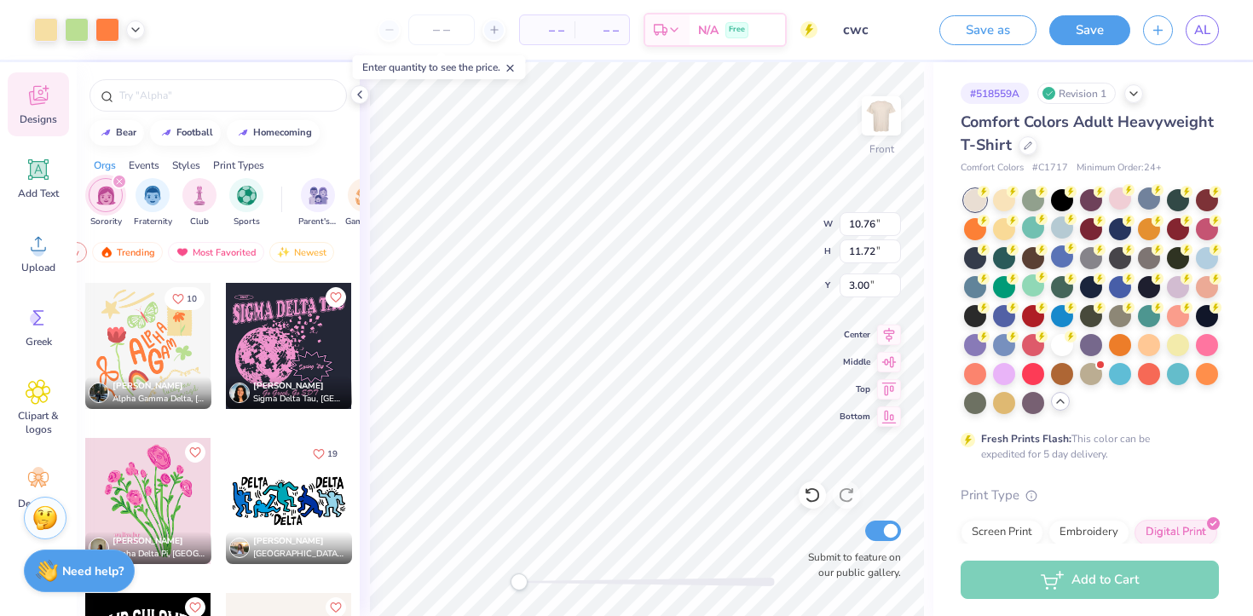
type input "10.76"
type input "11.72"
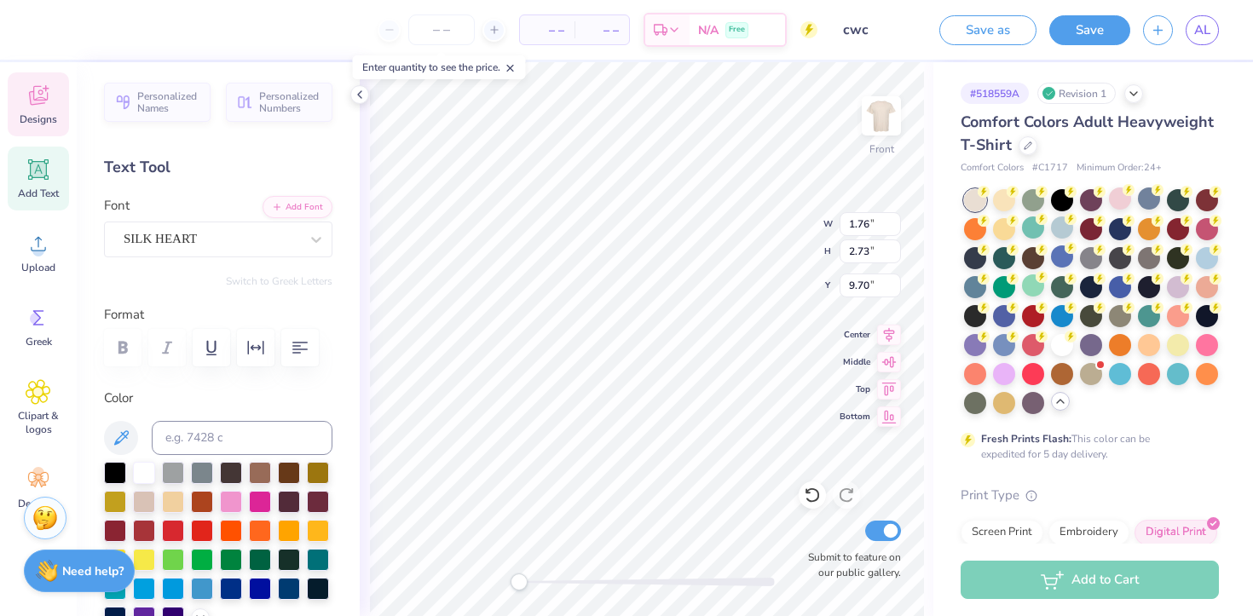
type textarea "R"
type textarea "U"
type input "0.78"
type input "1.31"
type input "8.87"
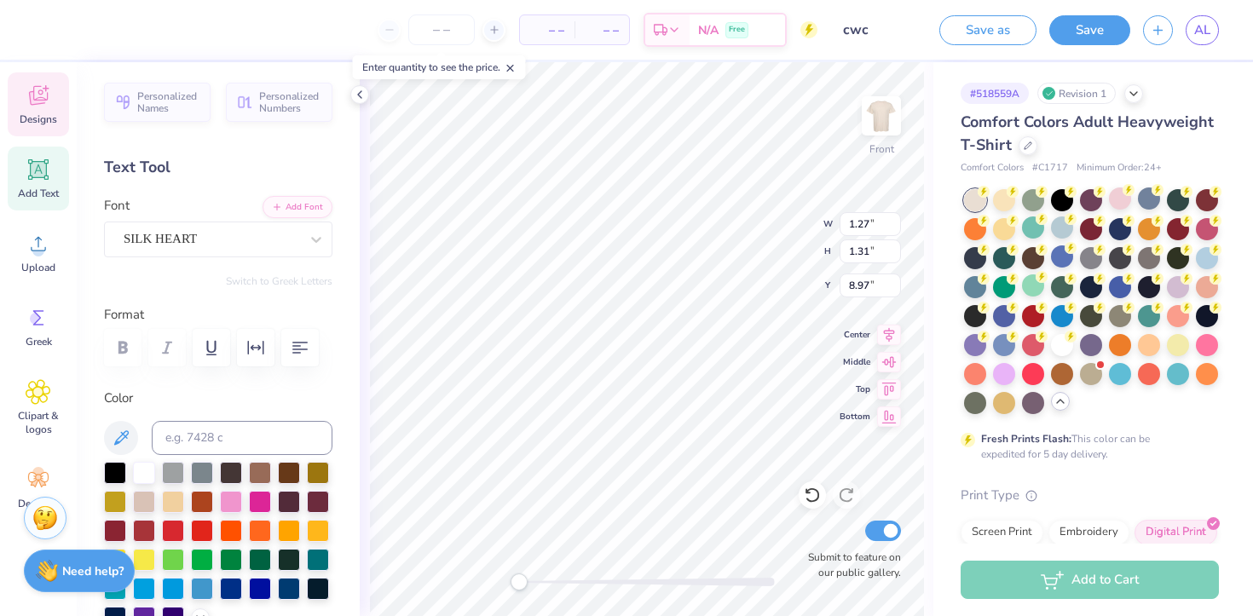
click at [367, 438] on div "Front W 1.27 1.27 " H 1.31 1.31 " Y 8.97 8.97 " Center Middle Top Bottom Submit…" at bounding box center [646, 339] width 573 height 554
type textarea "C"
type textarea "COALITION"
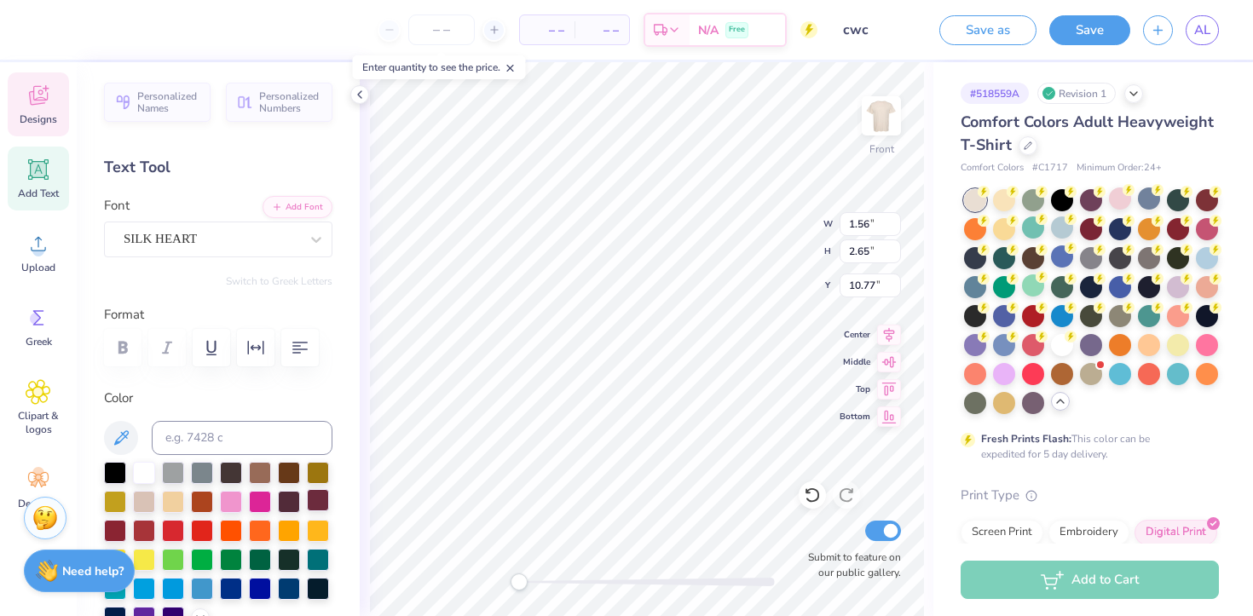
click at [326, 498] on div at bounding box center [318, 500] width 22 height 22
click at [48, 89] on icon at bounding box center [39, 96] width 26 height 26
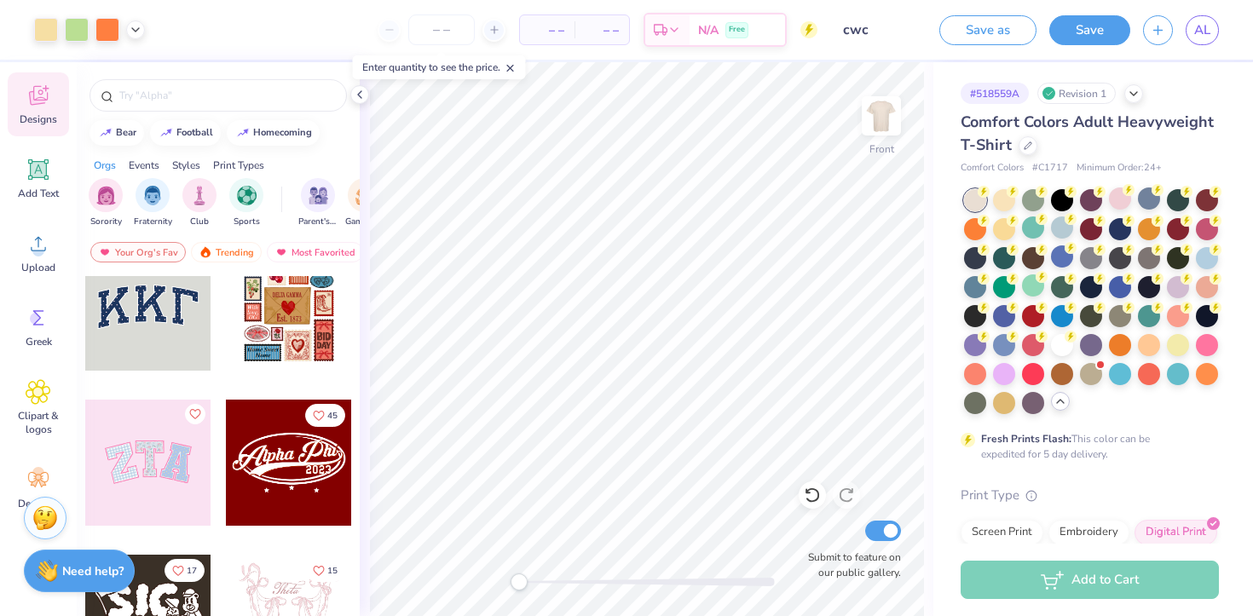
scroll to position [35, 0]
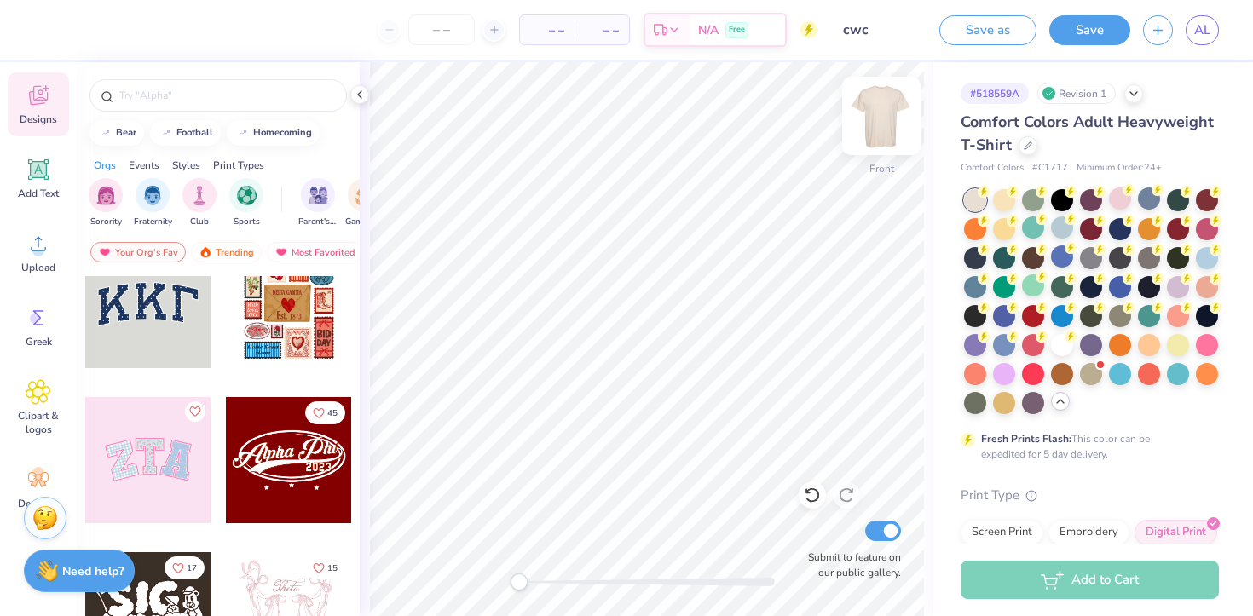
click at [876, 107] on img at bounding box center [881, 116] width 68 height 68
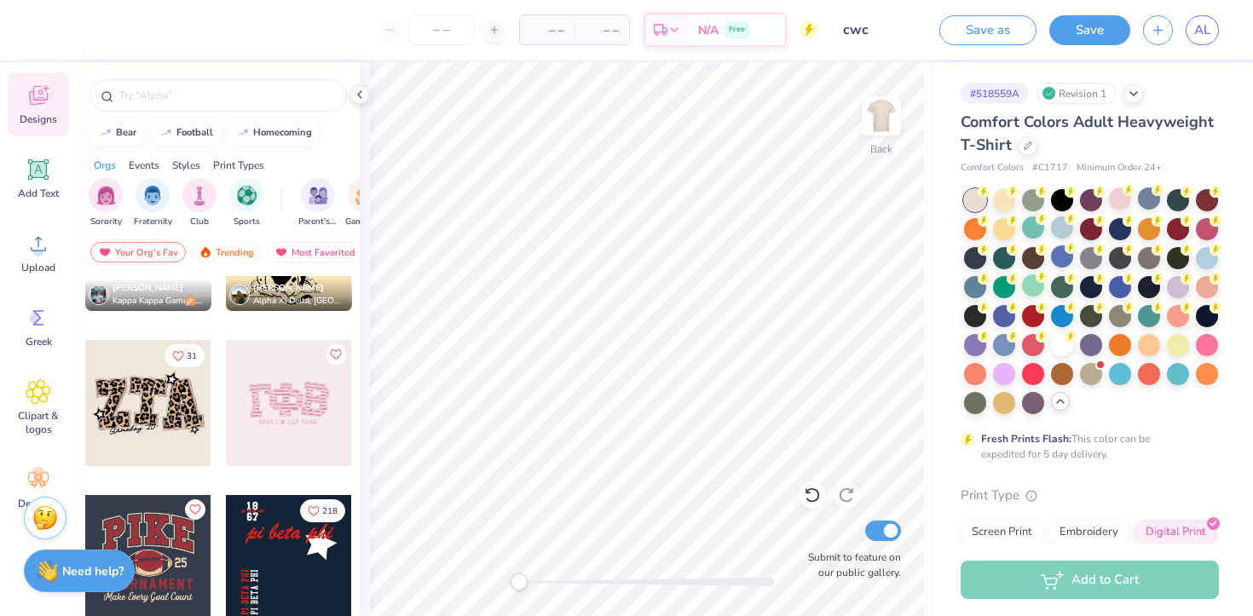
scroll to position [1966, 0]
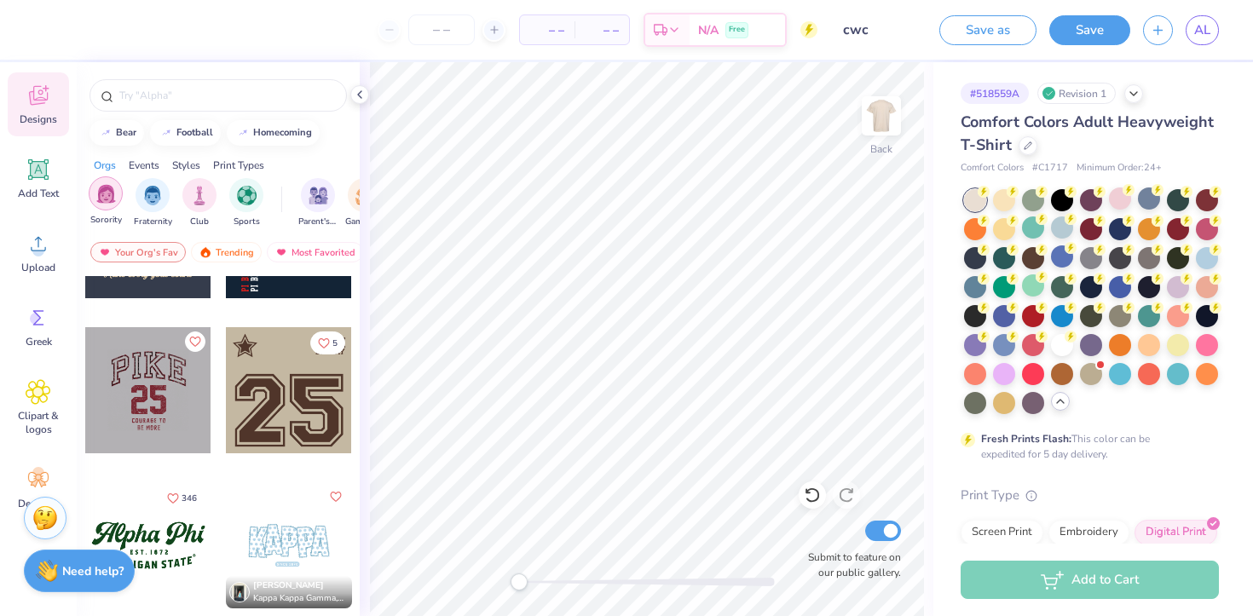
click at [105, 193] on img "filter for Sorority" at bounding box center [106, 194] width 20 height 20
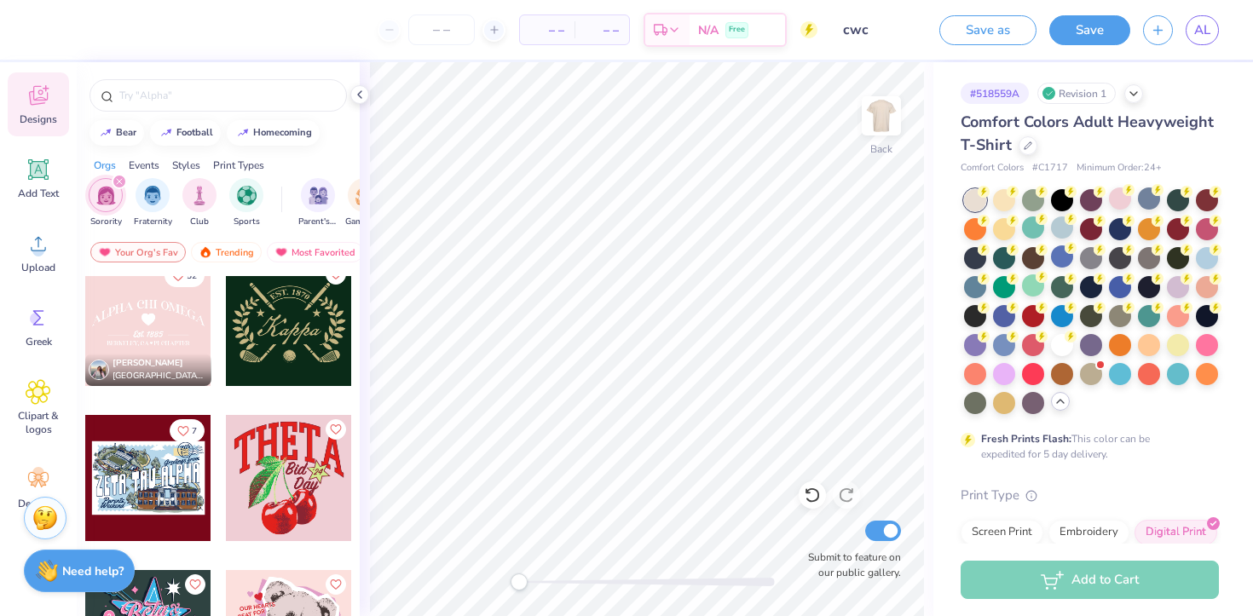
scroll to position [29782, 0]
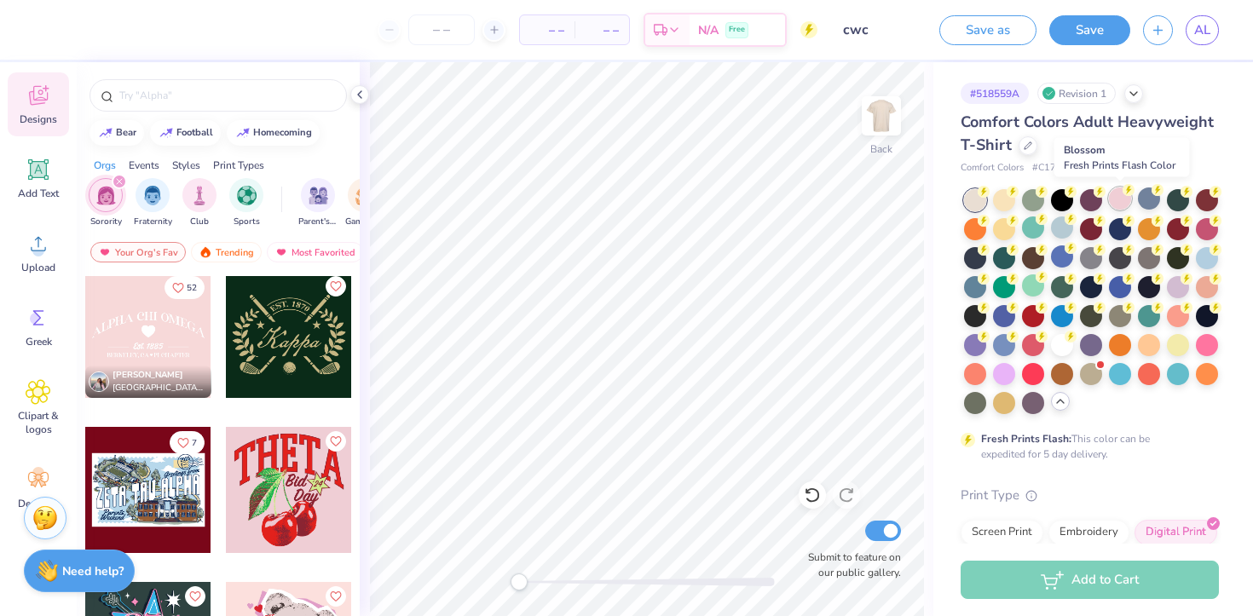
click at [1110, 196] on div at bounding box center [1120, 198] width 22 height 22
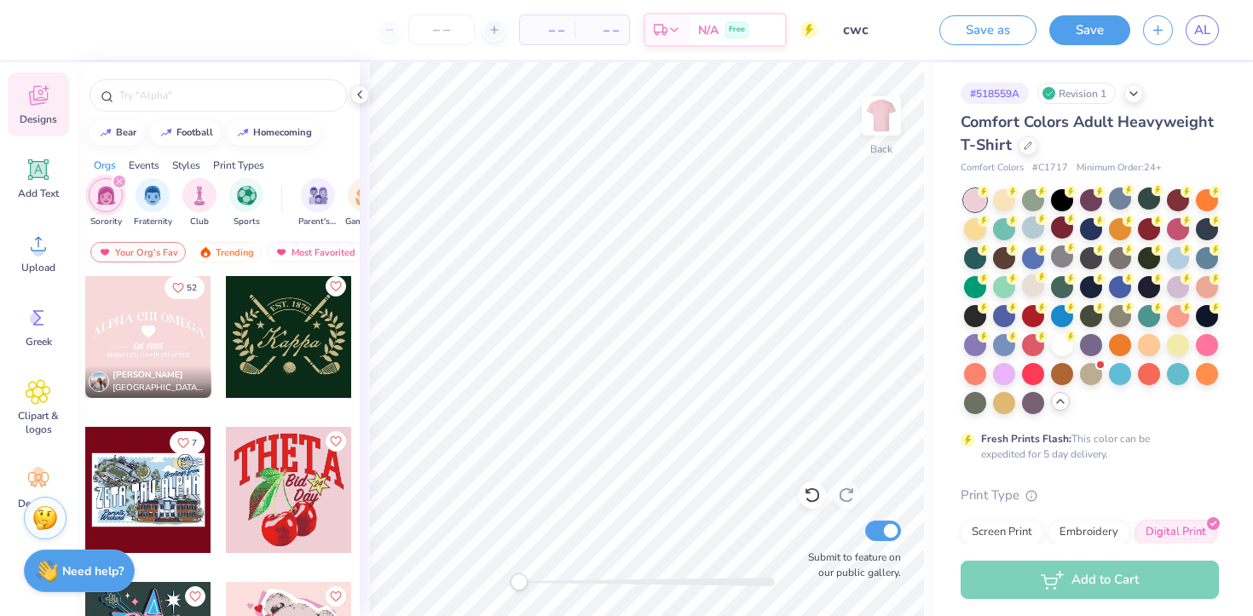
click at [173, 327] on div at bounding box center [148, 335] width 126 height 126
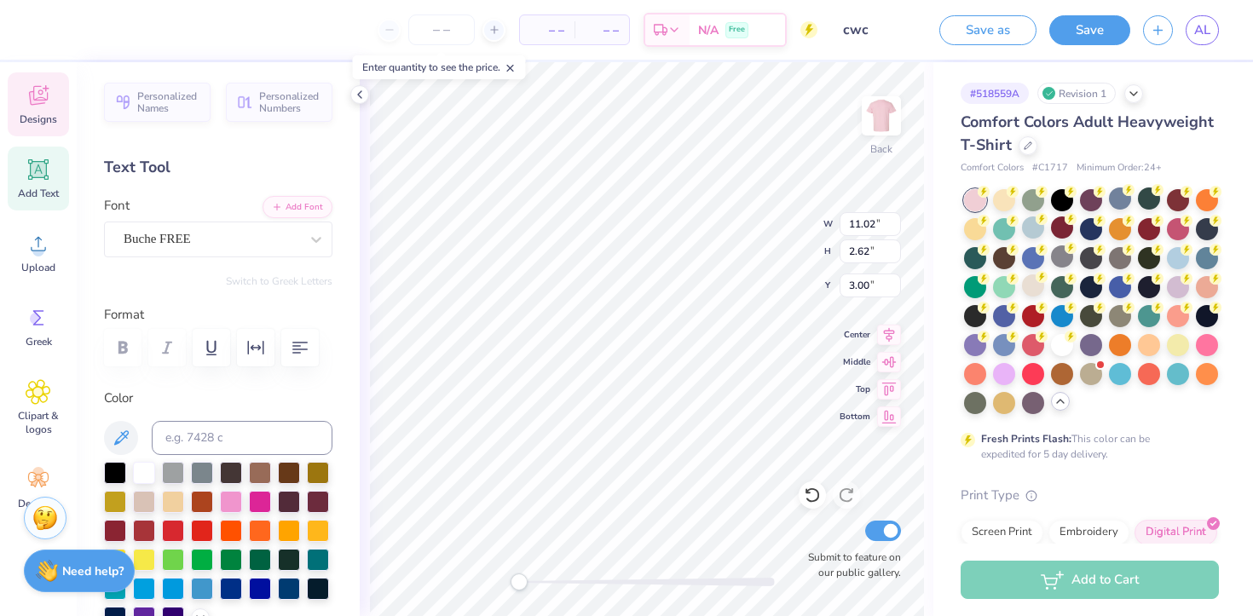
scroll to position [0, 0]
type textarea "A"
type textarea "COALITION FOR WOMEN OF COLOR"
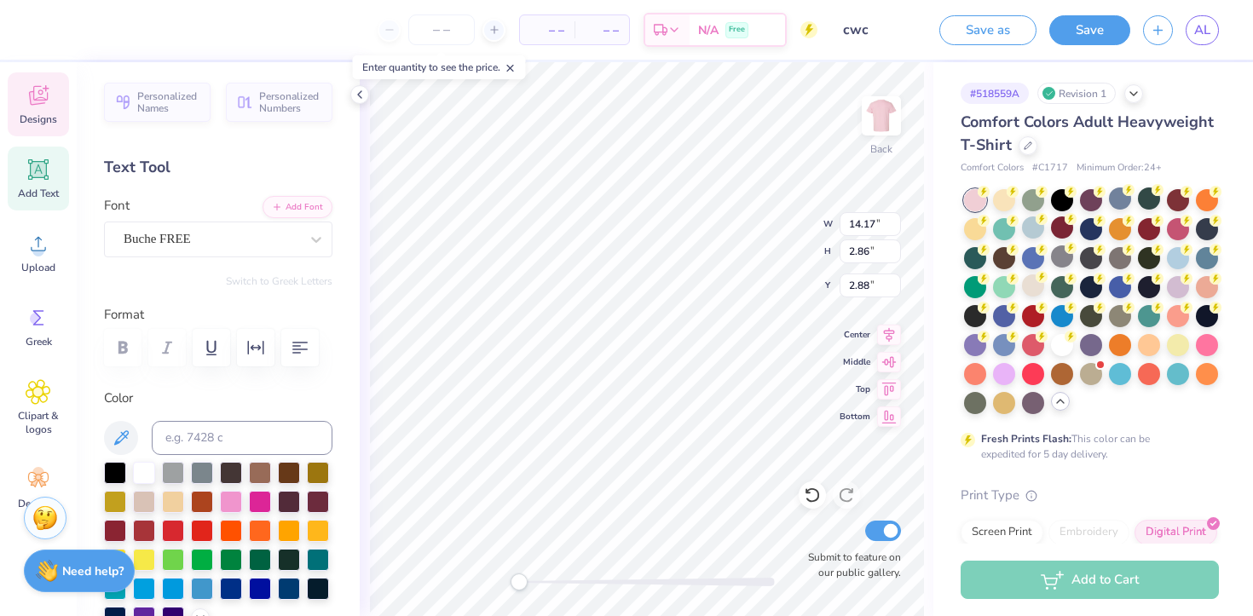
type input "14.16"
type textarea "COALITION FOR WOMEN OF COLOR"
click at [889, 360] on icon at bounding box center [889, 359] width 24 height 20
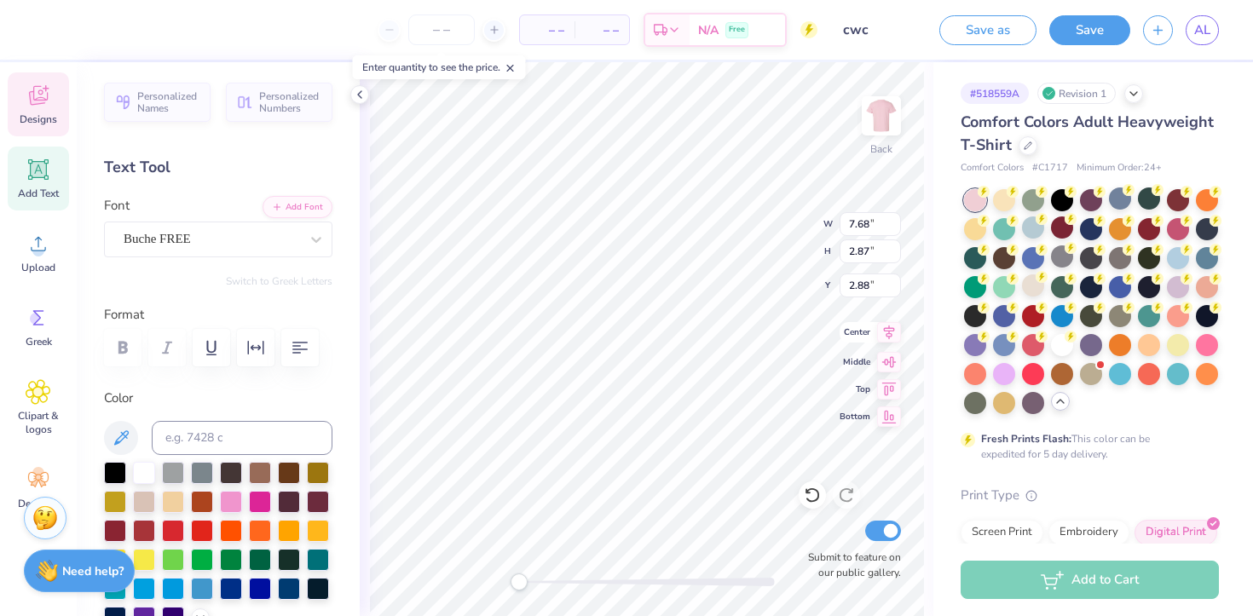
click at [889, 334] on icon at bounding box center [889, 332] width 11 height 14
click at [880, 326] on icon at bounding box center [889, 332] width 24 height 20
click at [886, 383] on icon at bounding box center [889, 386] width 14 height 13
type input "3.00"
click at [308, 354] on icon "button" at bounding box center [300, 347] width 20 height 20
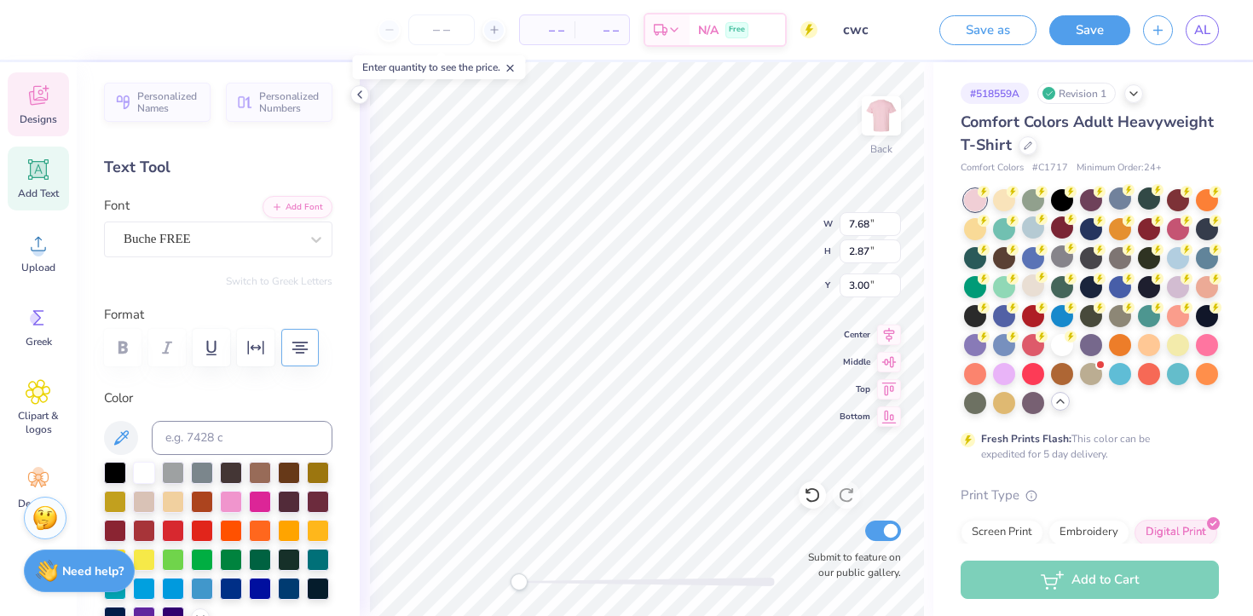
type input "9.18"
type input "3.43"
type input "2.05"
type input "3.00"
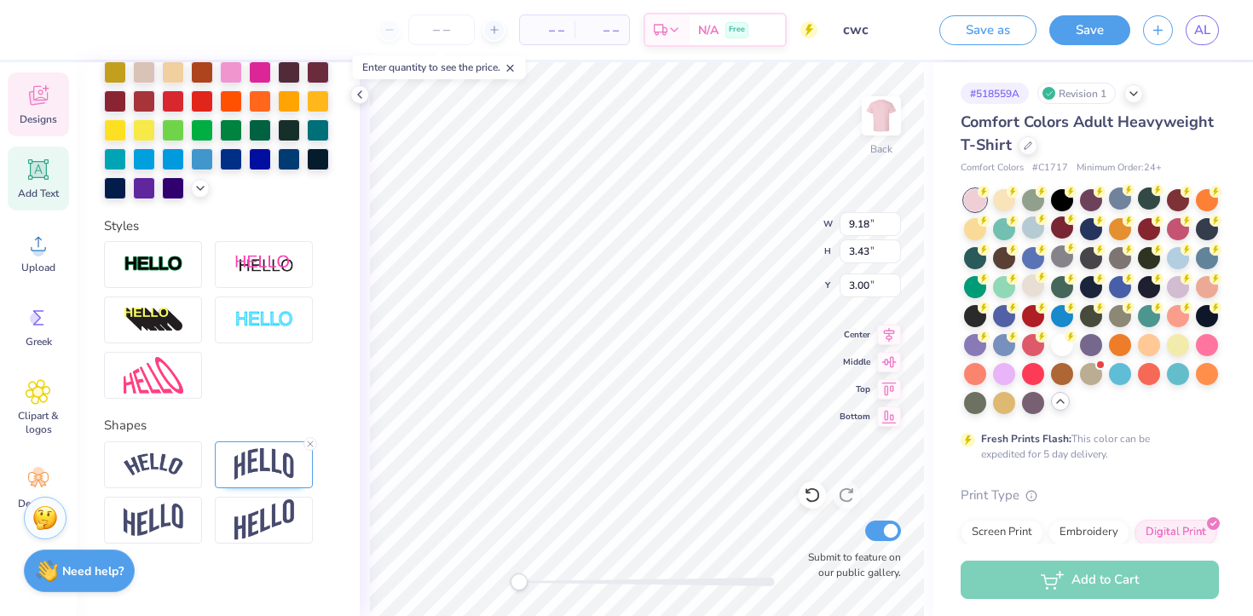
scroll to position [441, 0]
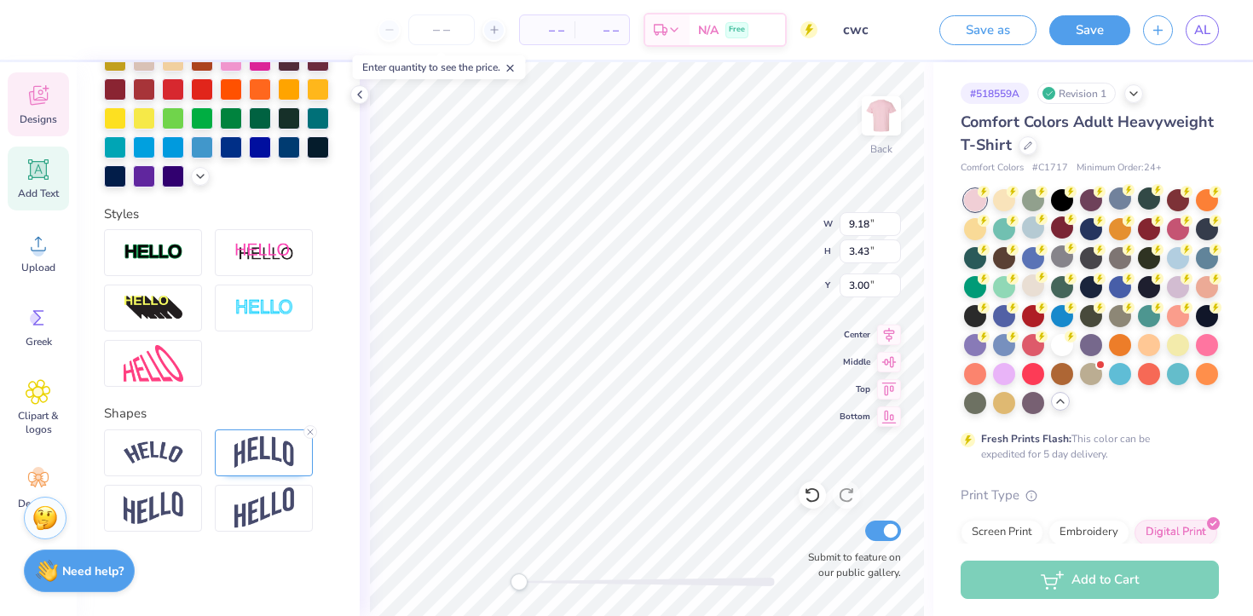
click at [261, 425] on div "Shapes" at bounding box center [218, 468] width 228 height 128
click at [256, 448] on img at bounding box center [264, 452] width 60 height 32
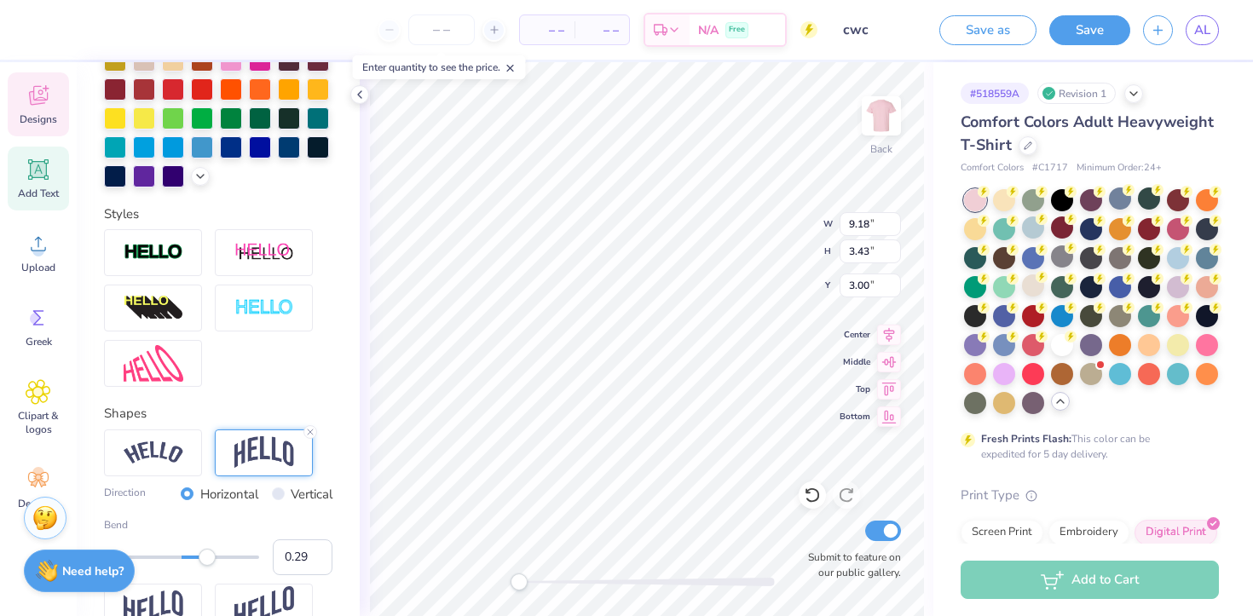
type input "0.27"
drag, startPoint x: 212, startPoint y: 551, endPoint x: 203, endPoint y: 551, distance: 9.4
click at [203, 551] on div "Accessibility label" at bounding box center [202, 557] width 17 height 17
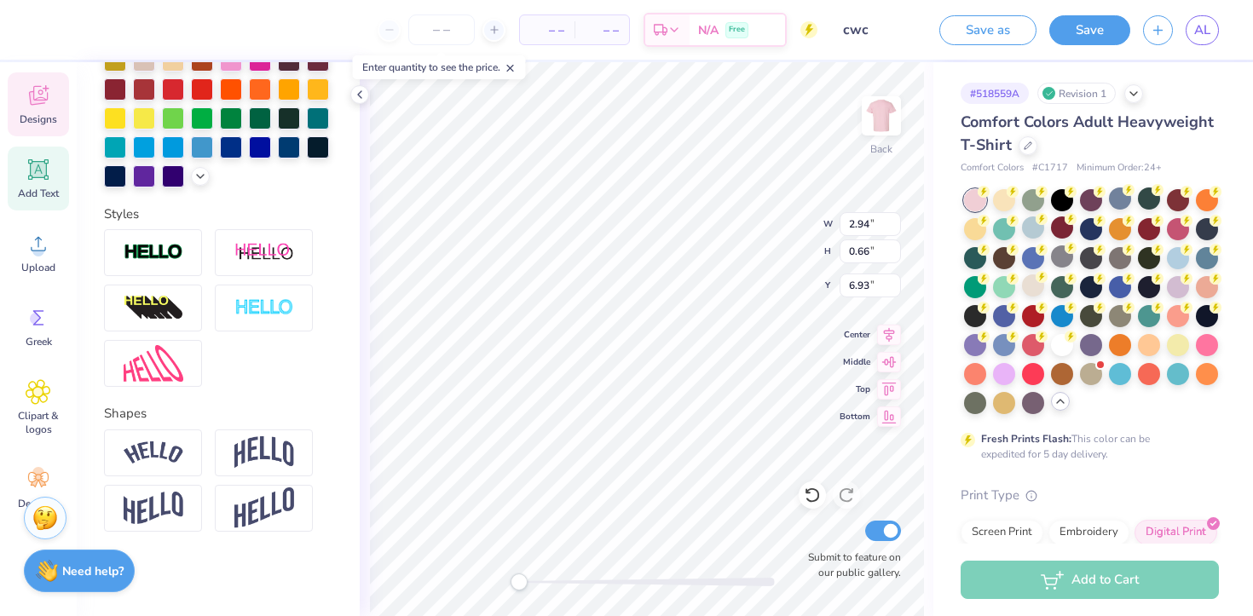
scroll to position [0, 0]
type textarea "Est. 2020"
type input "3.51"
type input "0.43"
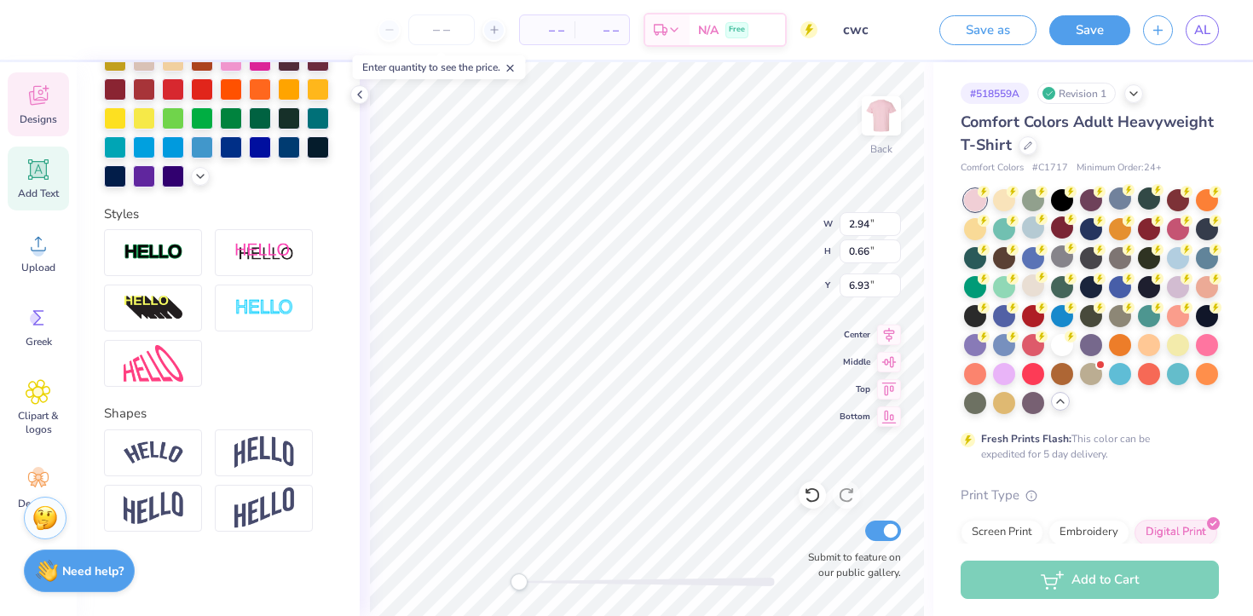
type input "7.92"
type input "4.10"
type textarea "[GEOGRAPHIC_DATA] [GEOGRAPHIC_DATA]"
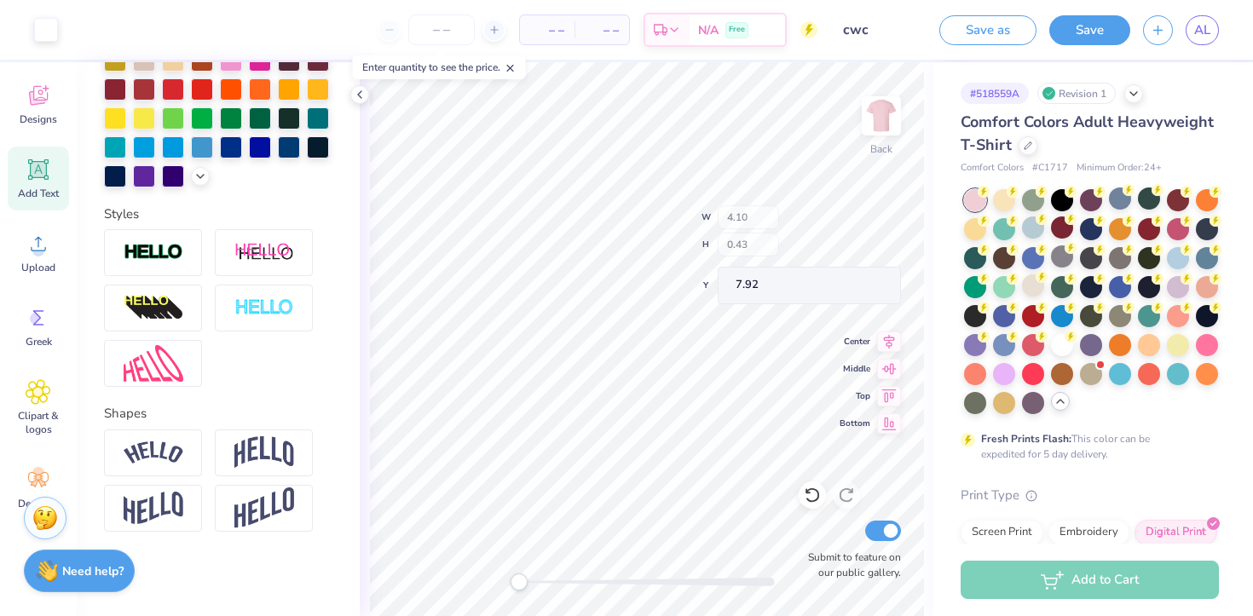
type input "3.51"
type input "0.25"
type input "0.23"
type input "8.01"
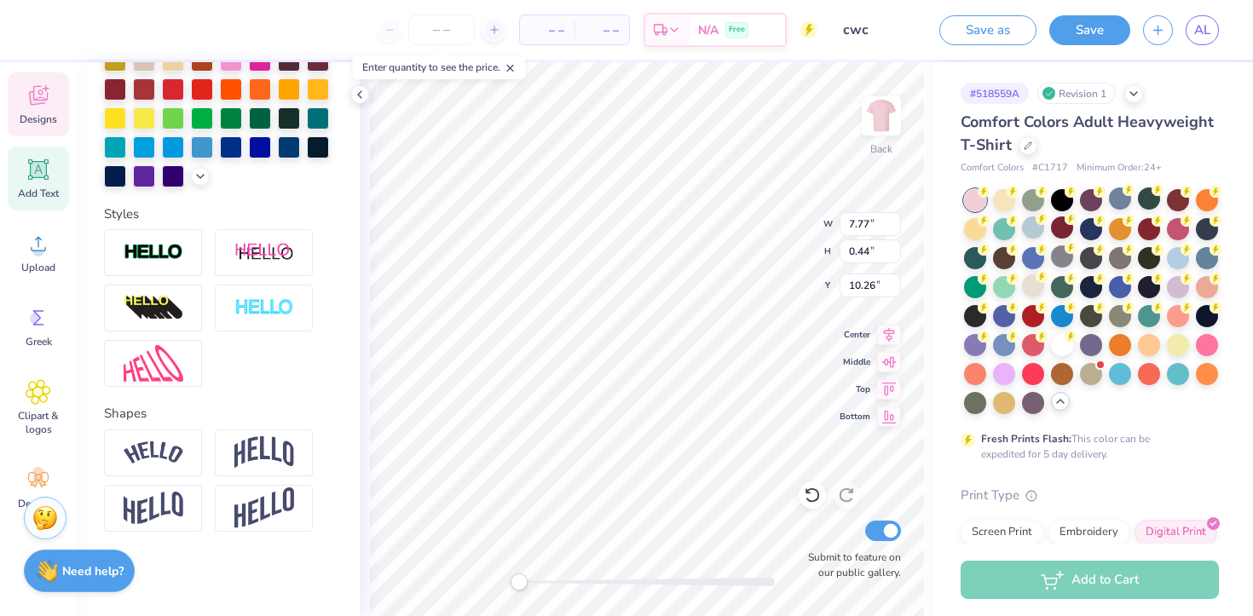
type textarea "[GEOGRAPHIC_DATA]"
type input "9.18"
type input "2.94"
type input "3.25"
click at [347, 384] on div "Personalized Names Personalized Numbers Text Tool Add Font Font Buche FREE Swit…" at bounding box center [218, 339] width 283 height 554
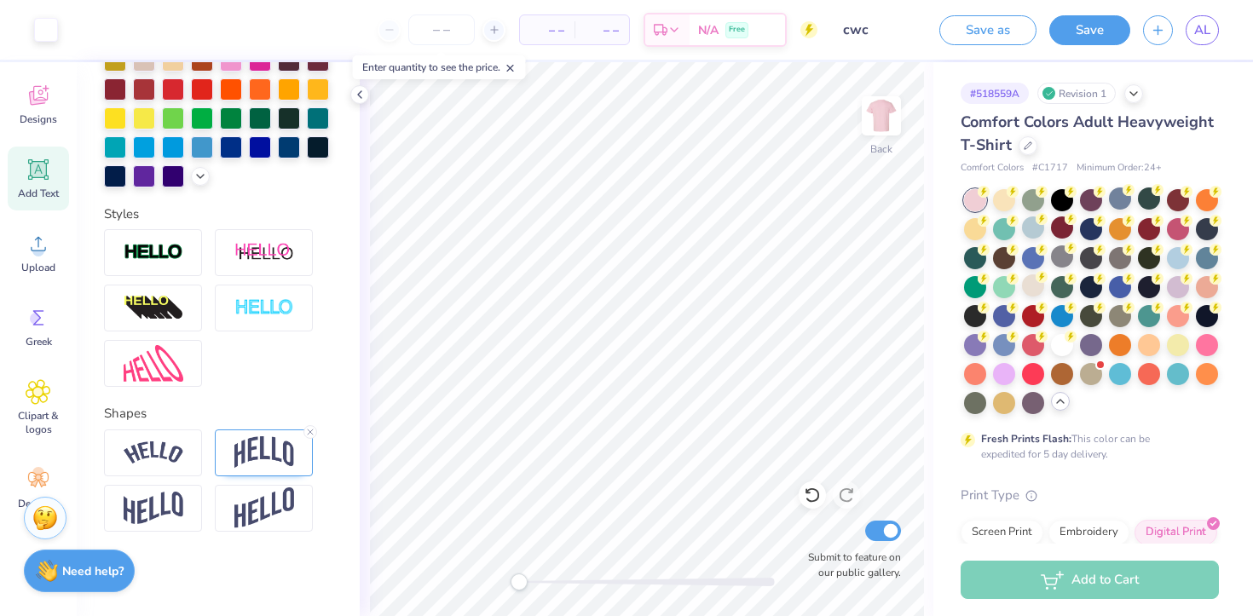
click at [513, 66] on line at bounding box center [510, 69] width 6 height 6
click at [1077, 27] on button "Save" at bounding box center [1089, 30] width 81 height 30
click at [886, 531] on input "Submit to feature on our public gallery." at bounding box center [883, 531] width 36 height 20
checkbox input "false"
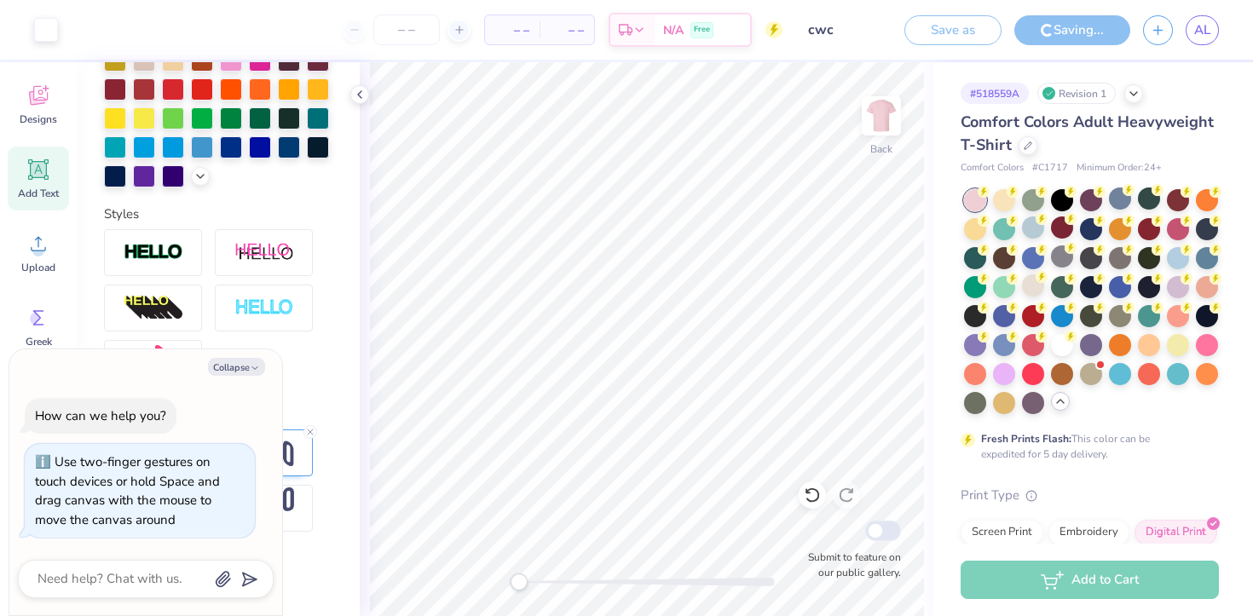
click at [423, 577] on div "Back Submit to feature on our public gallery." at bounding box center [646, 339] width 573 height 554
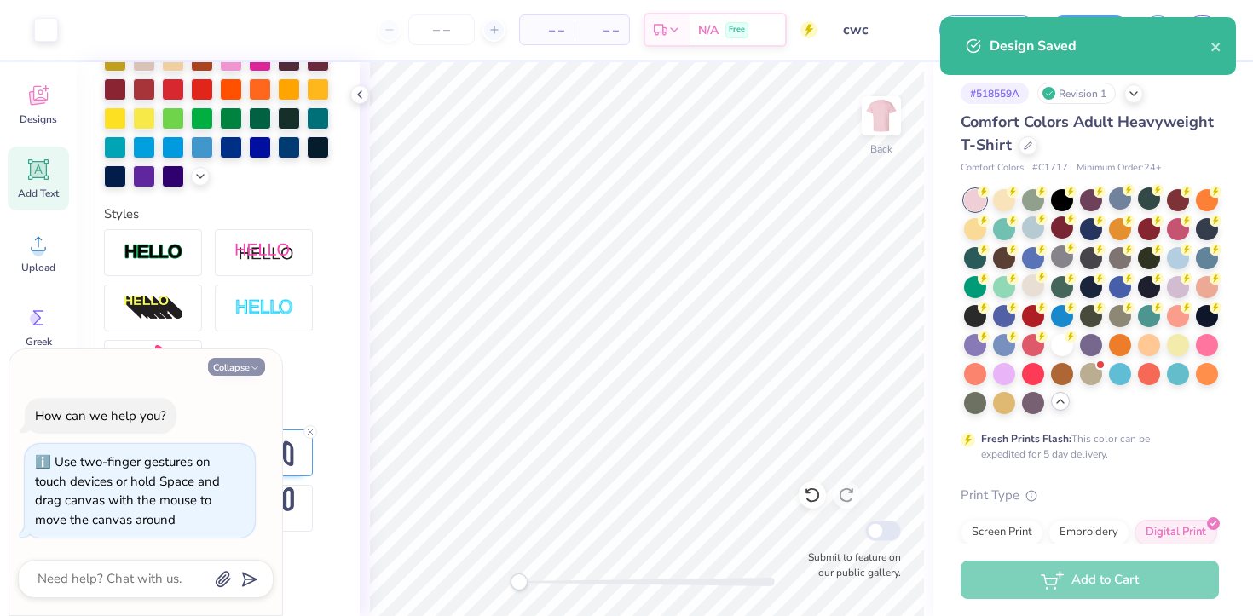
click at [241, 372] on button "Collapse" at bounding box center [236, 367] width 57 height 18
type textarea "x"
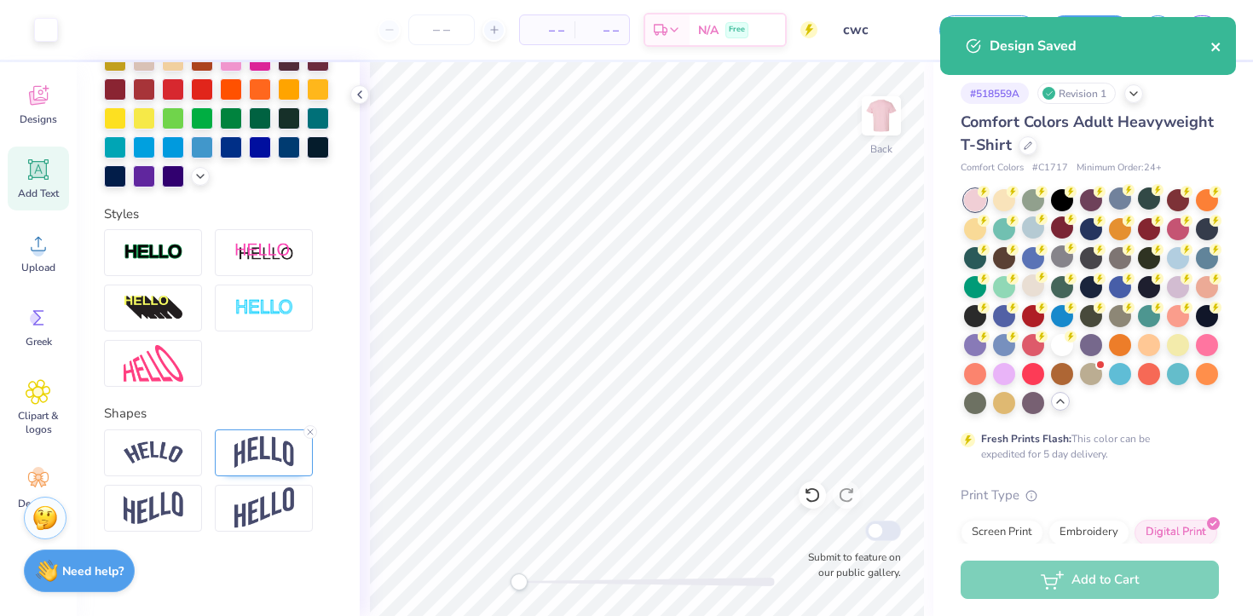
click at [1219, 44] on icon "close" at bounding box center [1216, 47] width 12 height 14
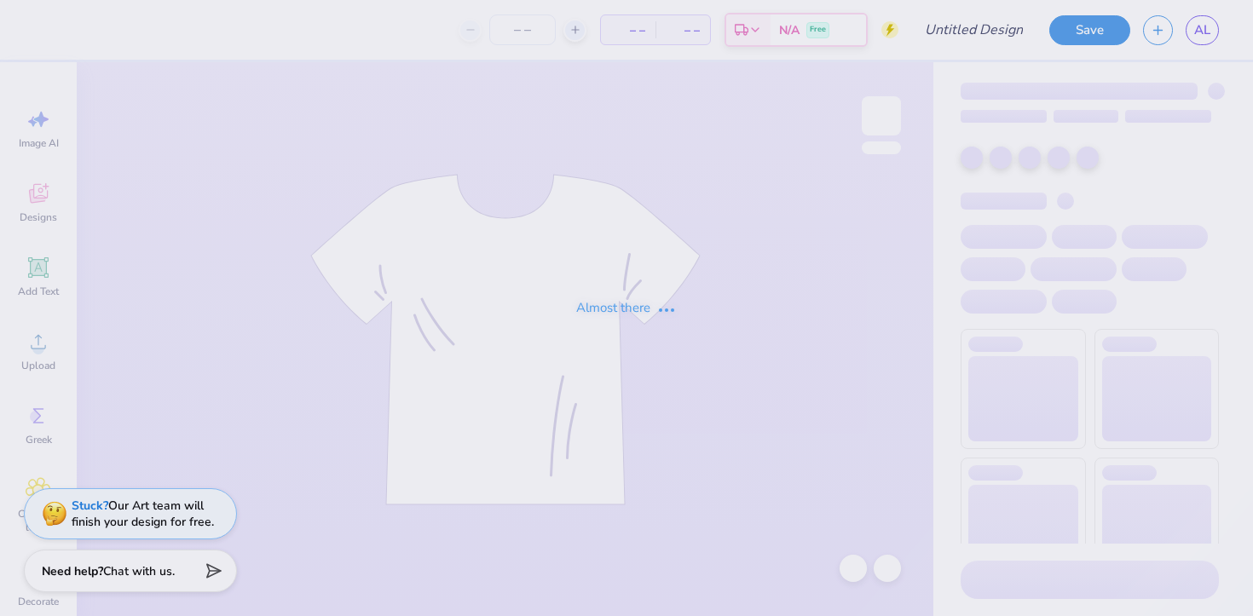
type input "cwc"
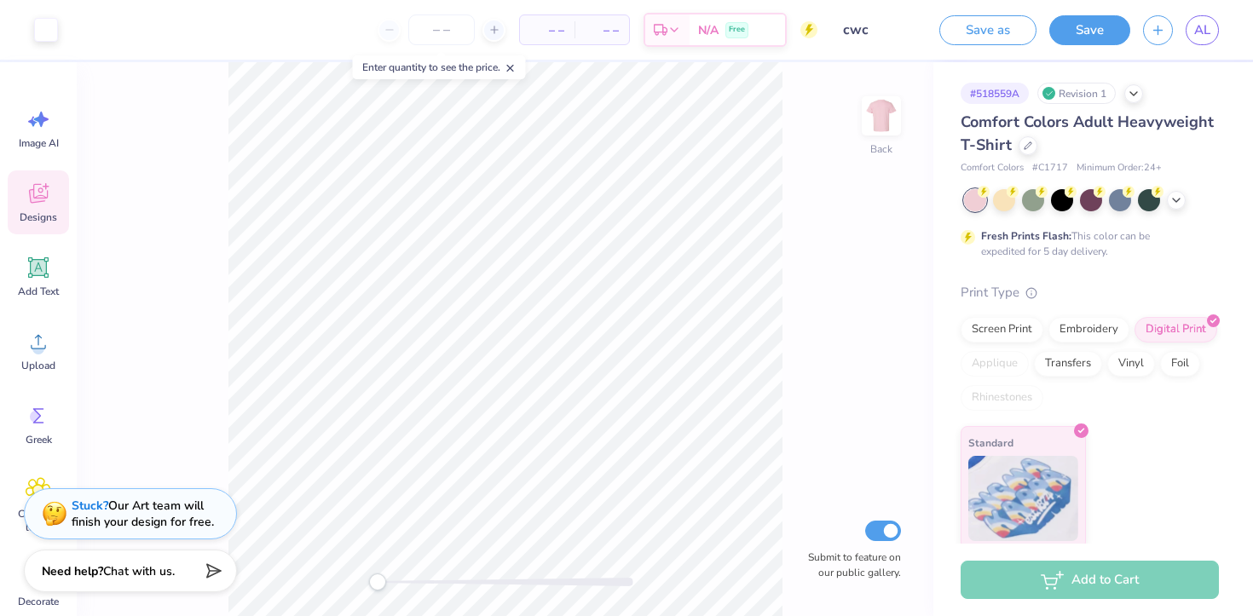
click at [33, 192] on icon at bounding box center [39, 194] width 26 height 26
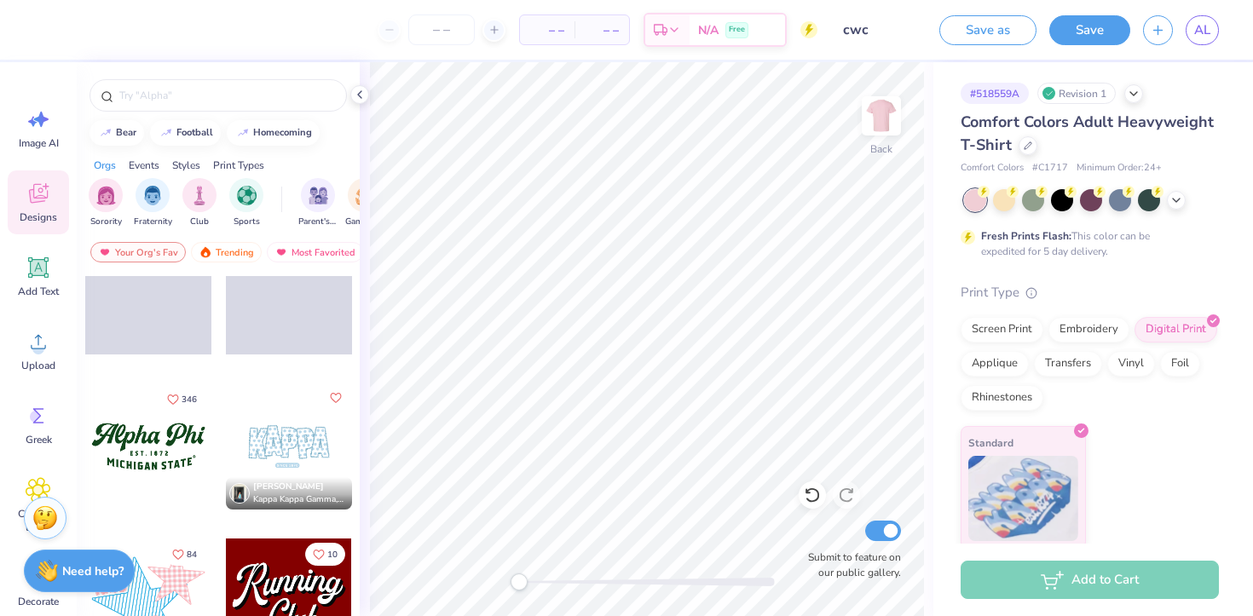
scroll to position [2191, 0]
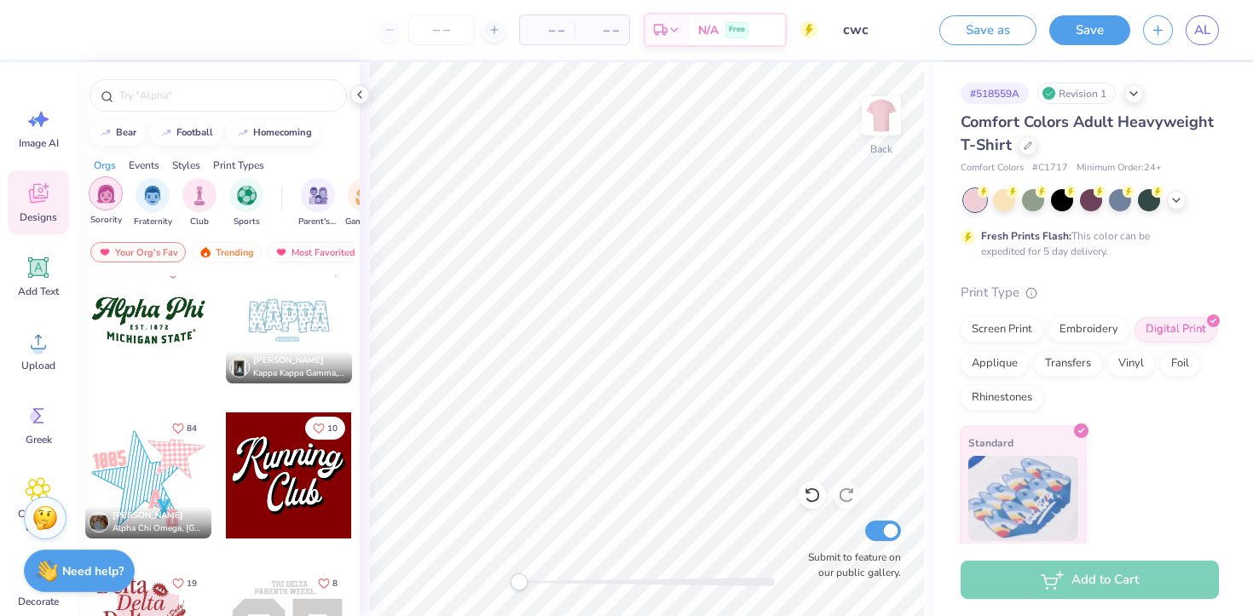
click at [103, 201] on img "filter for Sorority" at bounding box center [106, 194] width 20 height 20
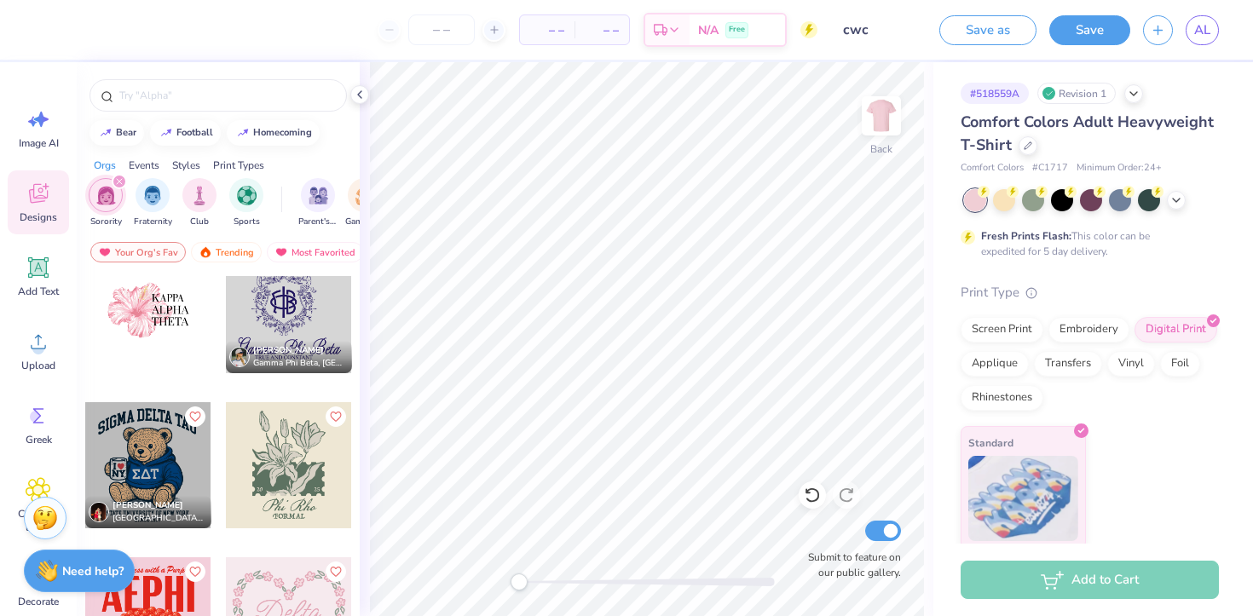
scroll to position [6609, 0]
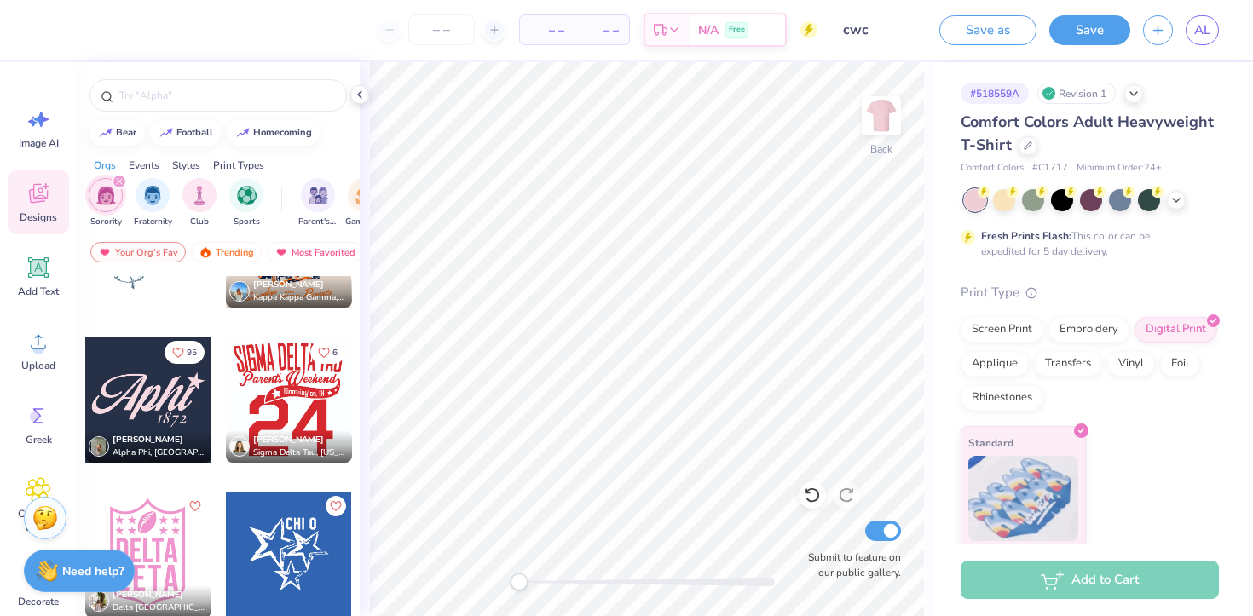
click at [1179, 190] on div at bounding box center [1091, 200] width 255 height 22
click at [1174, 198] on icon at bounding box center [1176, 199] width 14 height 14
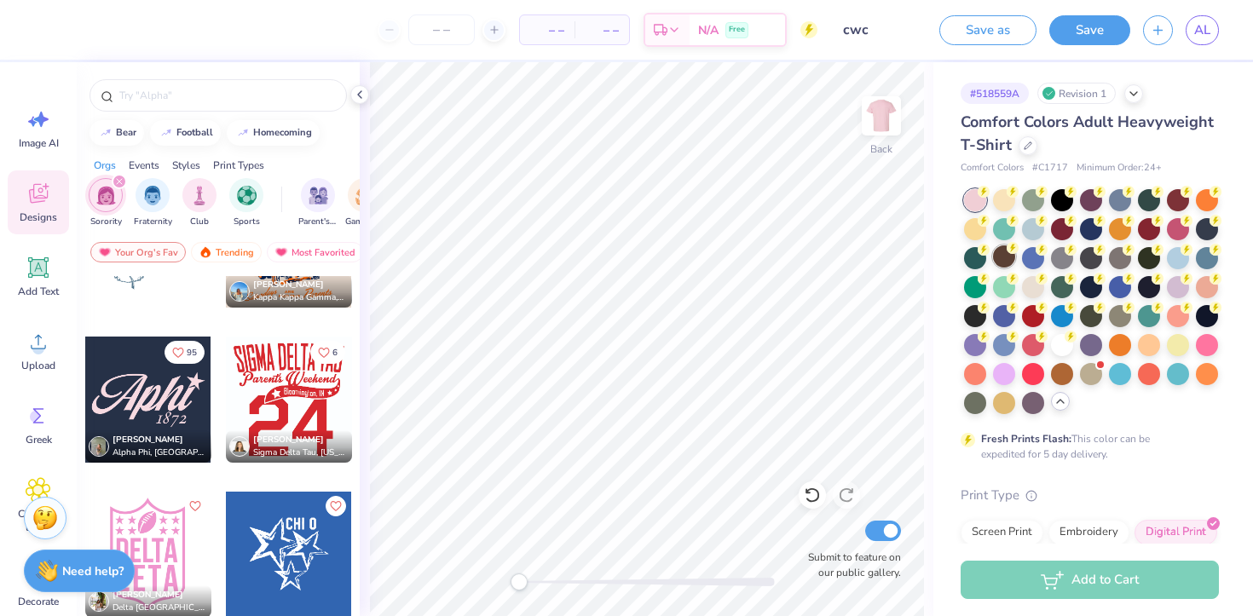
click at [1011, 260] on div at bounding box center [1004, 256] width 22 height 22
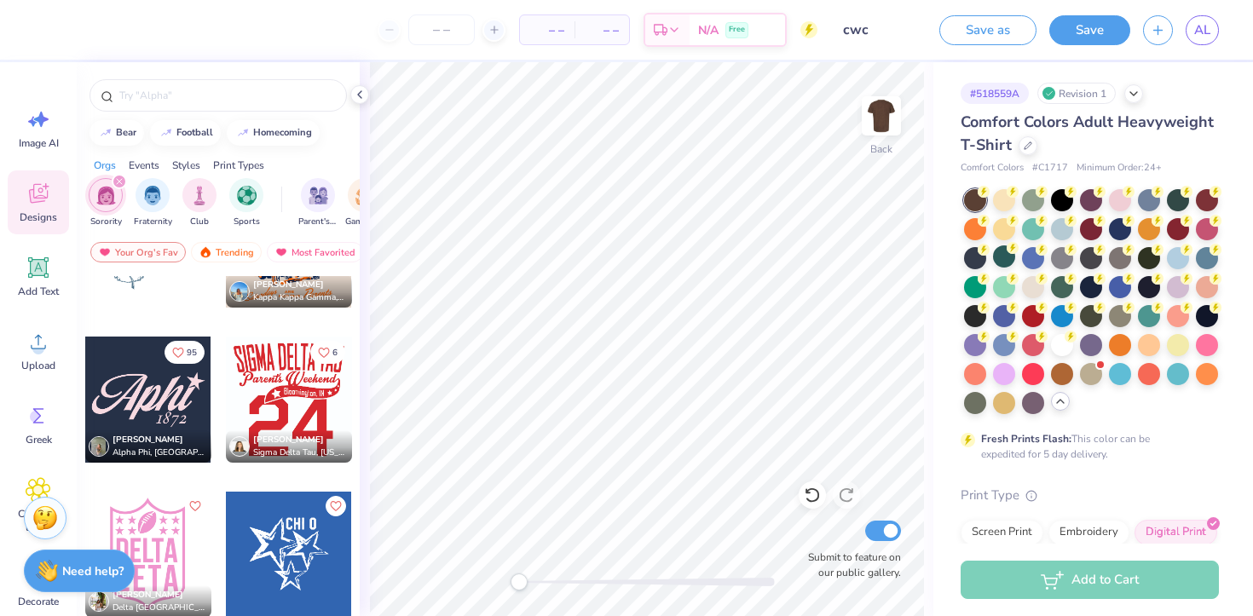
click at [177, 389] on div at bounding box center [148, 400] width 126 height 126
type input "9.74"
type input "4.88"
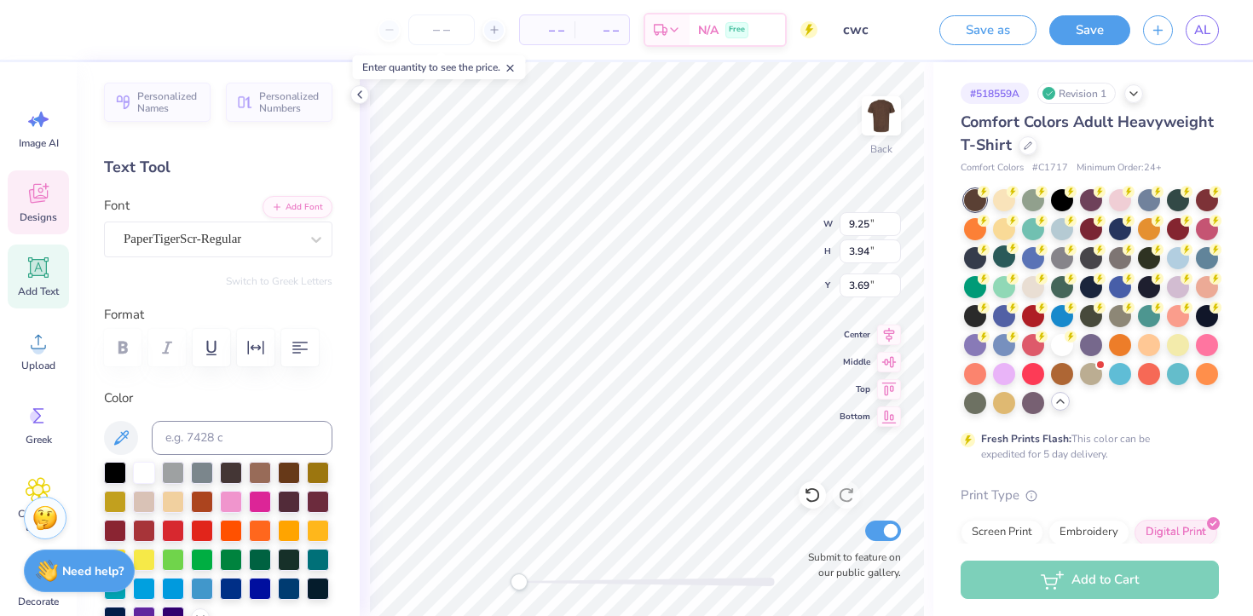
scroll to position [1, 1]
type textarea "Coalition for"
type input "9.05"
type input "1.90"
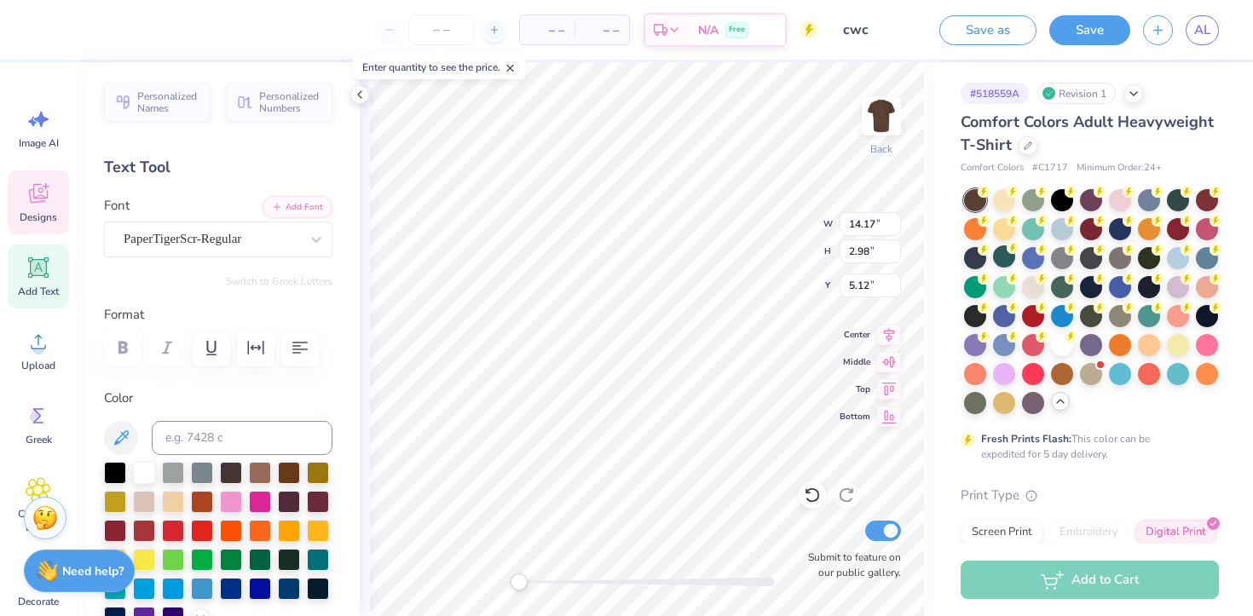
type input "4.61"
type textarea "Women of Color"
type input "10.65"
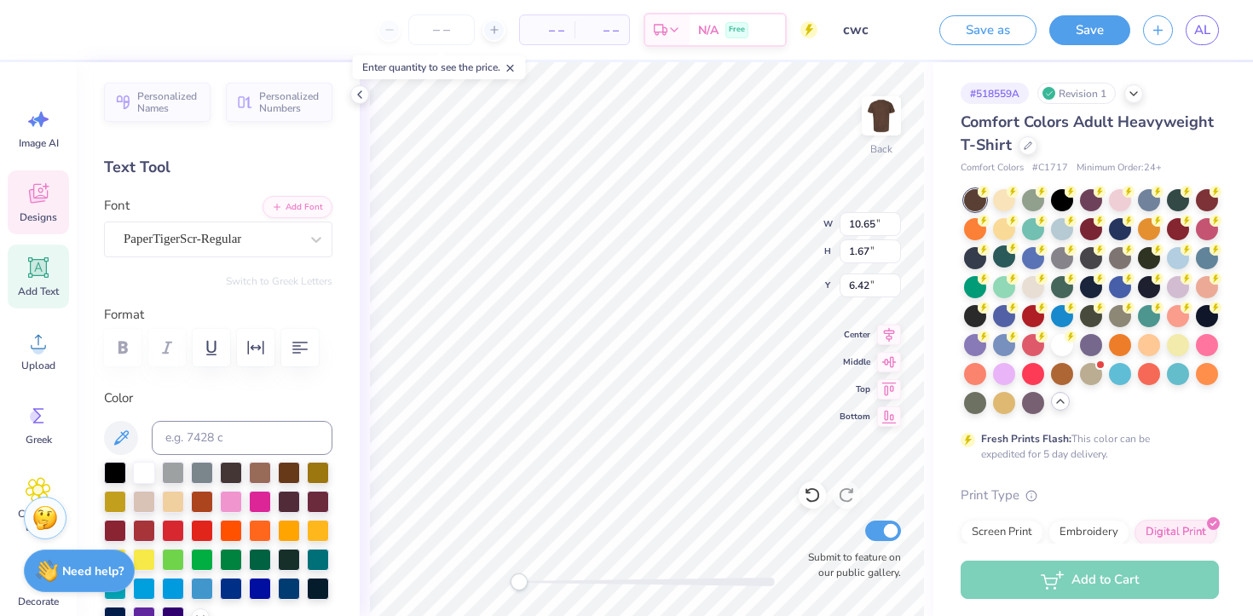
type input "1.67"
type input "6.42"
type input "2.65"
type input "1.37"
type input "7.07"
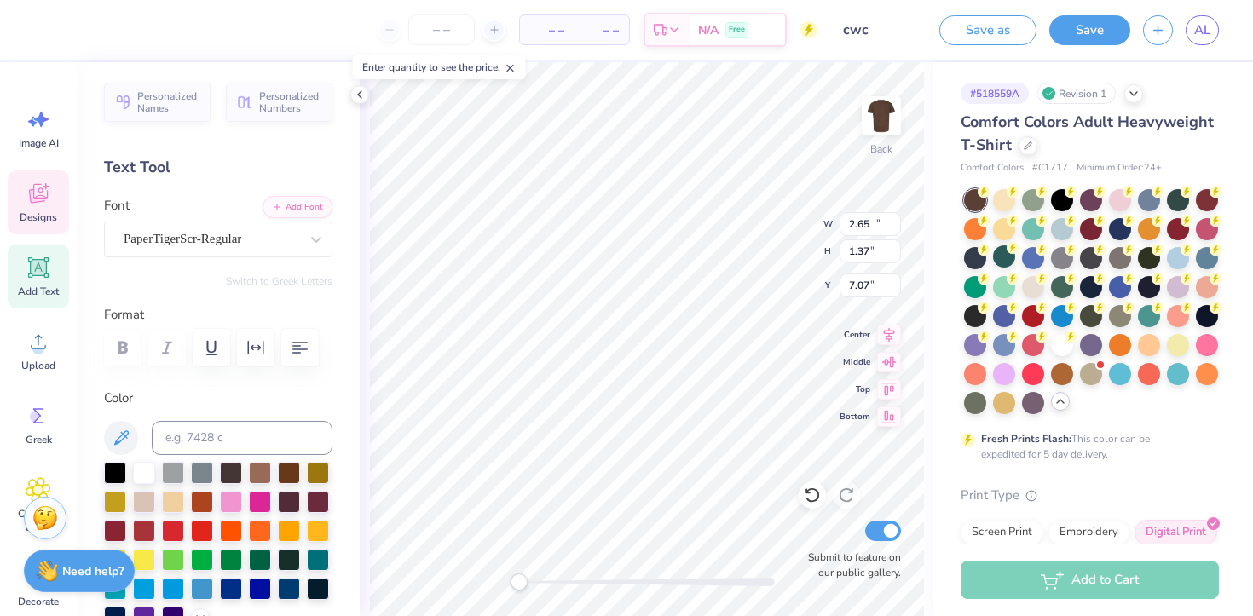
type input "10.65"
type input "1.67"
type input "1.33"
type input "1.55"
type input "1.52"
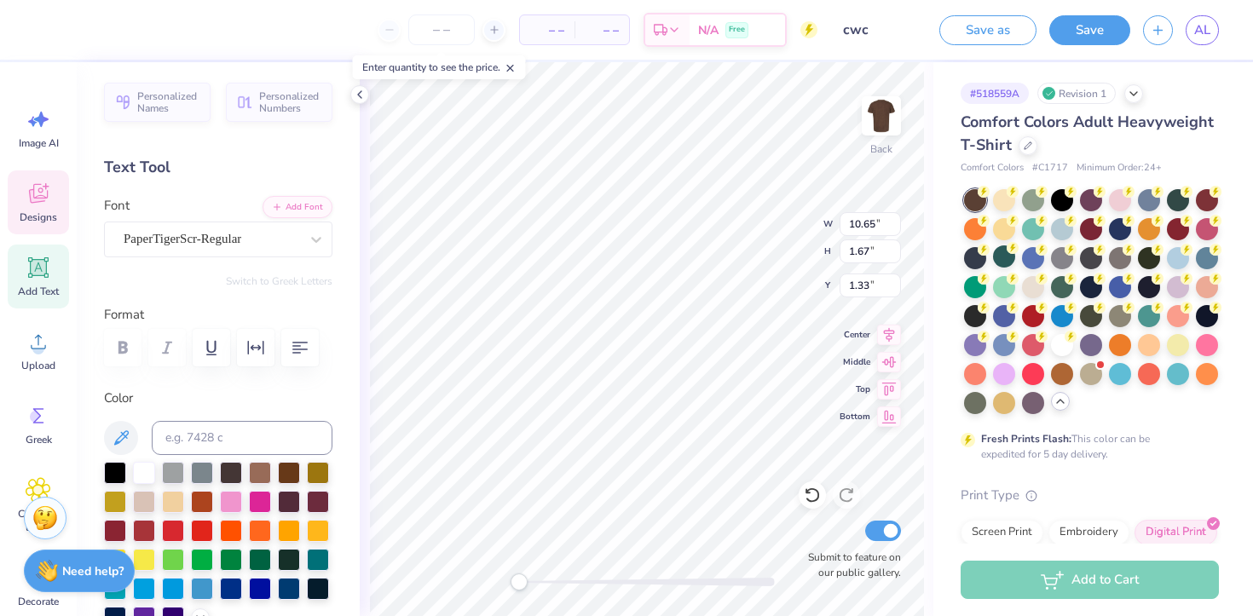
type input "3.57"
type input "10.65"
type input "1.67"
type input "6.04"
type input "9.05"
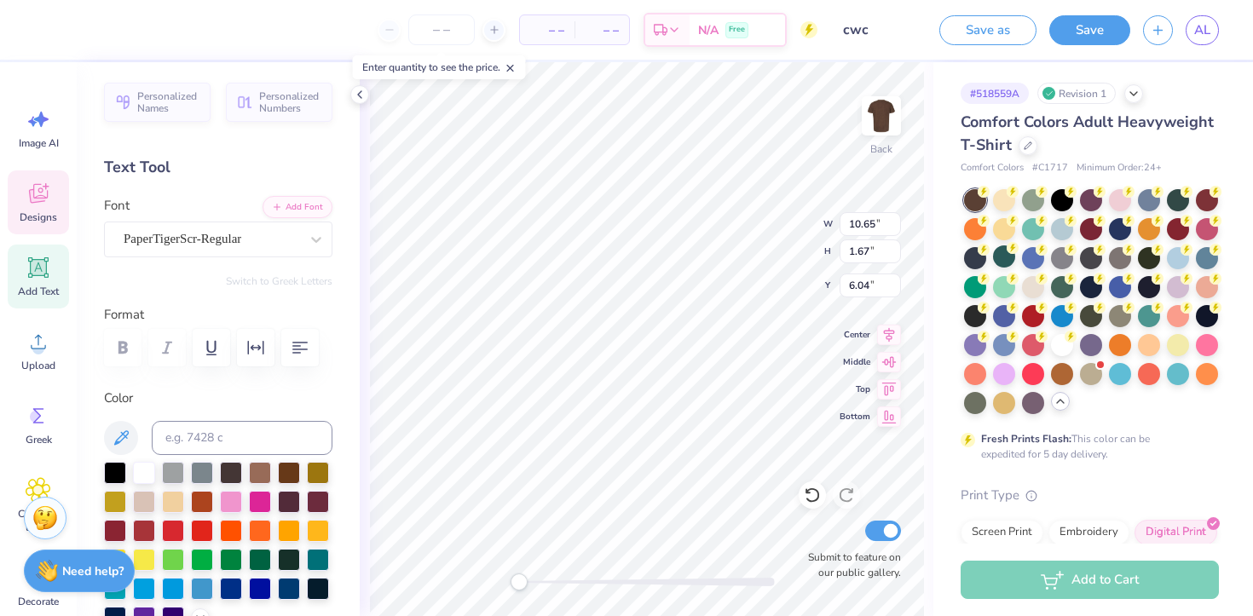
type input "1.90"
type input "4.14"
type input "10.65"
type input "1.67"
type input "6.51"
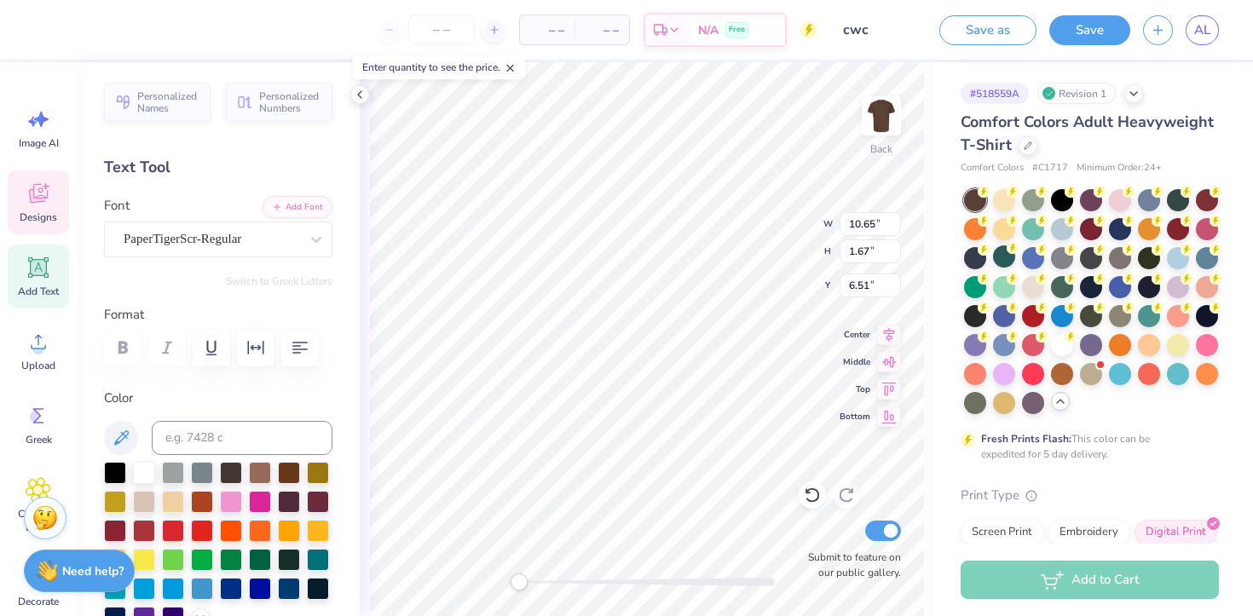
type input "1.55"
type input "1.52"
type input "4.14"
type textarea "est. 2020"
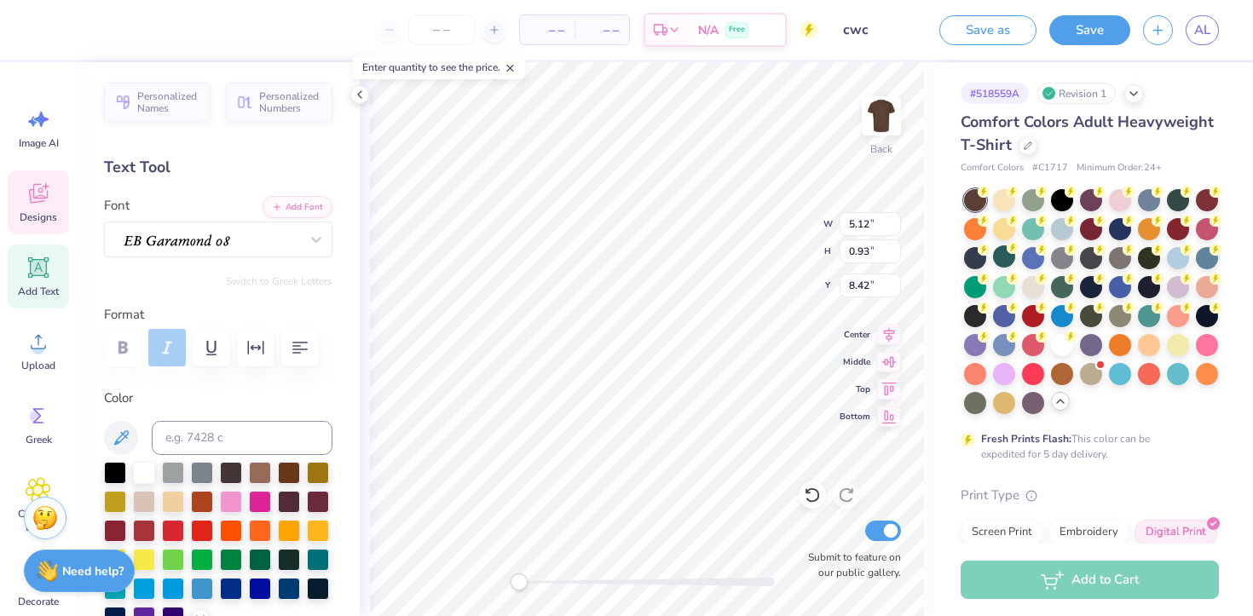
type input "4.24"
type input "0.77"
type input "8.34"
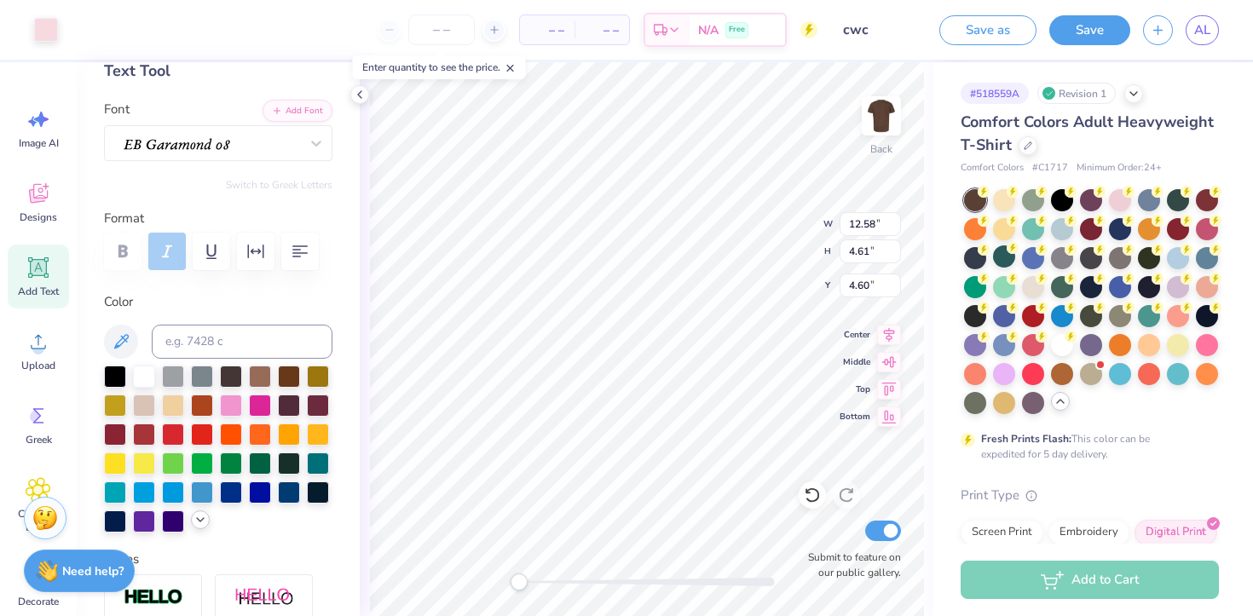
click at [200, 522] on icon at bounding box center [200, 520] width 14 height 14
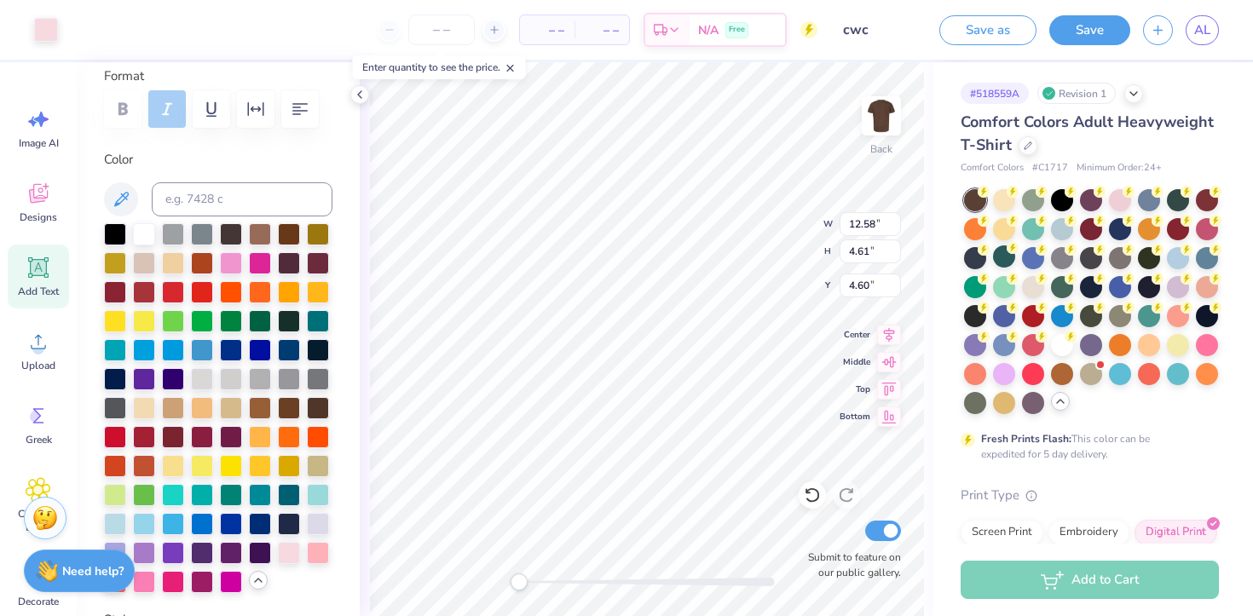
scroll to position [352, 0]
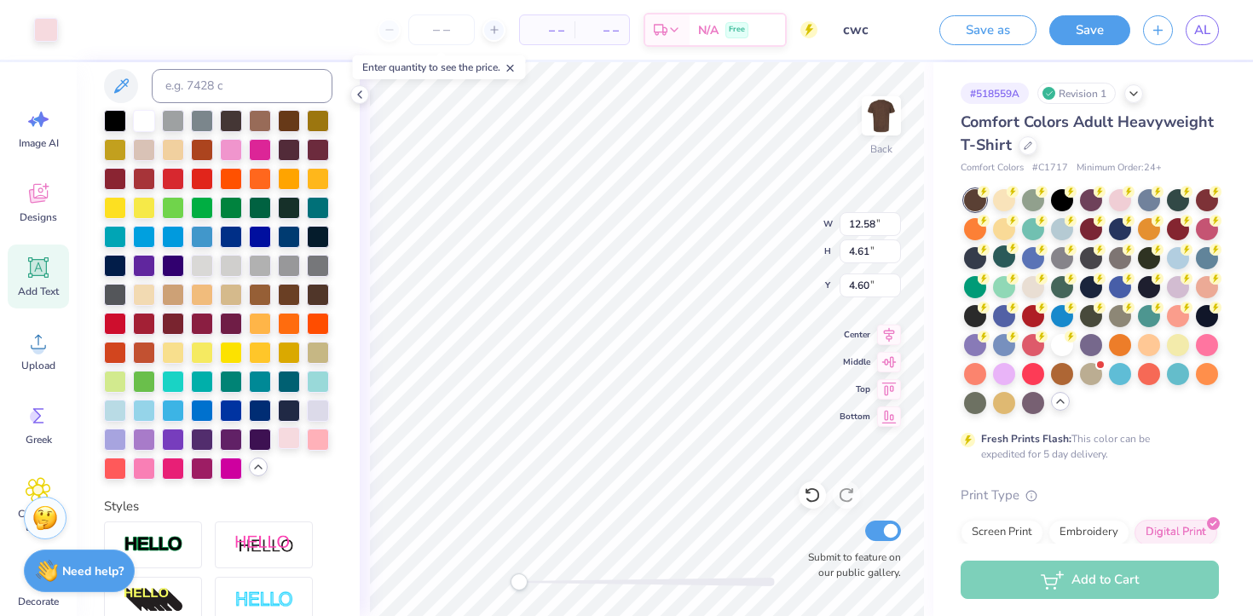
click at [288, 441] on div at bounding box center [289, 438] width 22 height 22
type input "3.58"
click at [311, 439] on div at bounding box center [318, 438] width 22 height 22
click at [316, 442] on div at bounding box center [318, 438] width 22 height 22
click at [312, 441] on div at bounding box center [318, 438] width 22 height 22
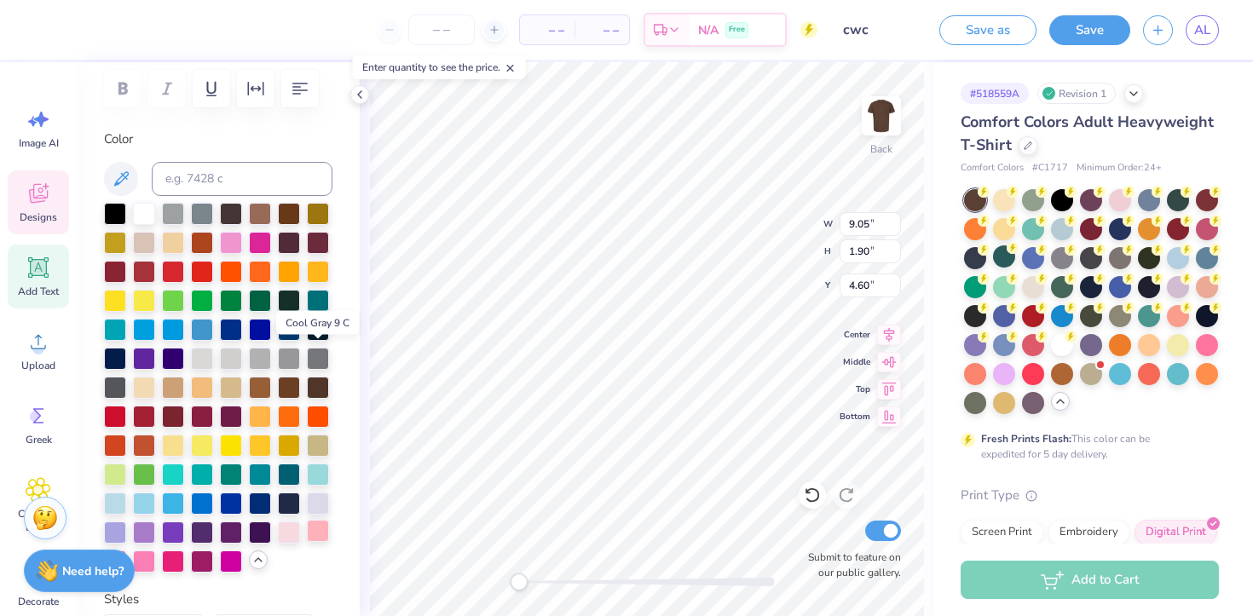
scroll to position [260, 0]
click at [285, 543] on div at bounding box center [218, 387] width 228 height 370
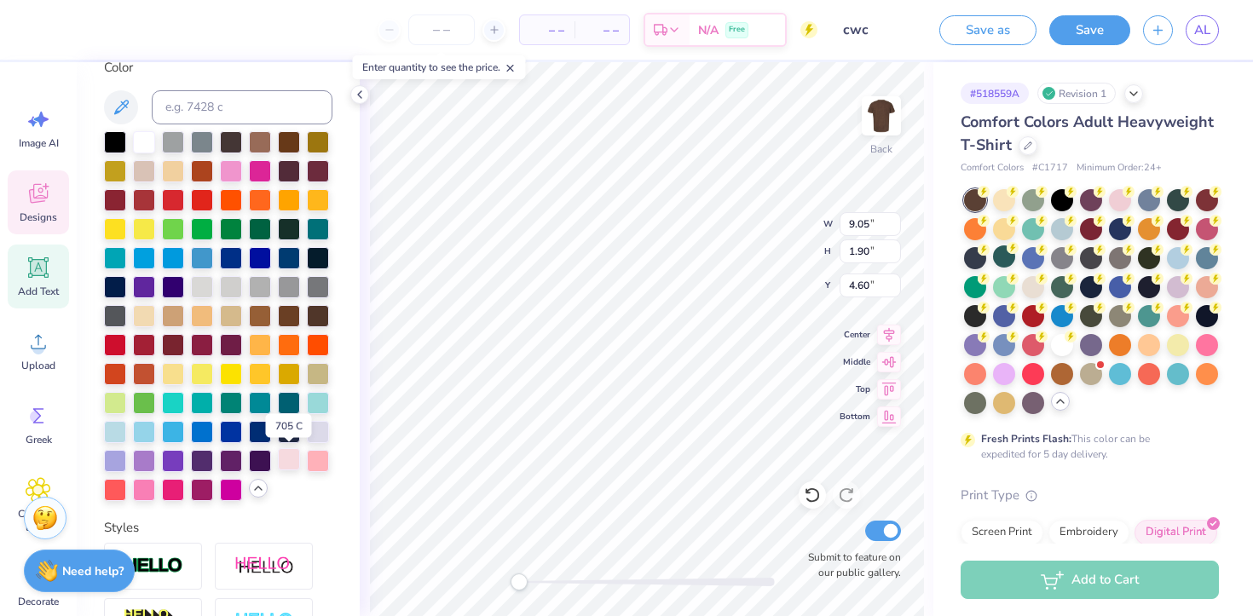
click at [287, 457] on div at bounding box center [289, 459] width 22 height 22
click at [308, 460] on div at bounding box center [318, 459] width 22 height 22
click at [291, 458] on div at bounding box center [289, 459] width 22 height 22
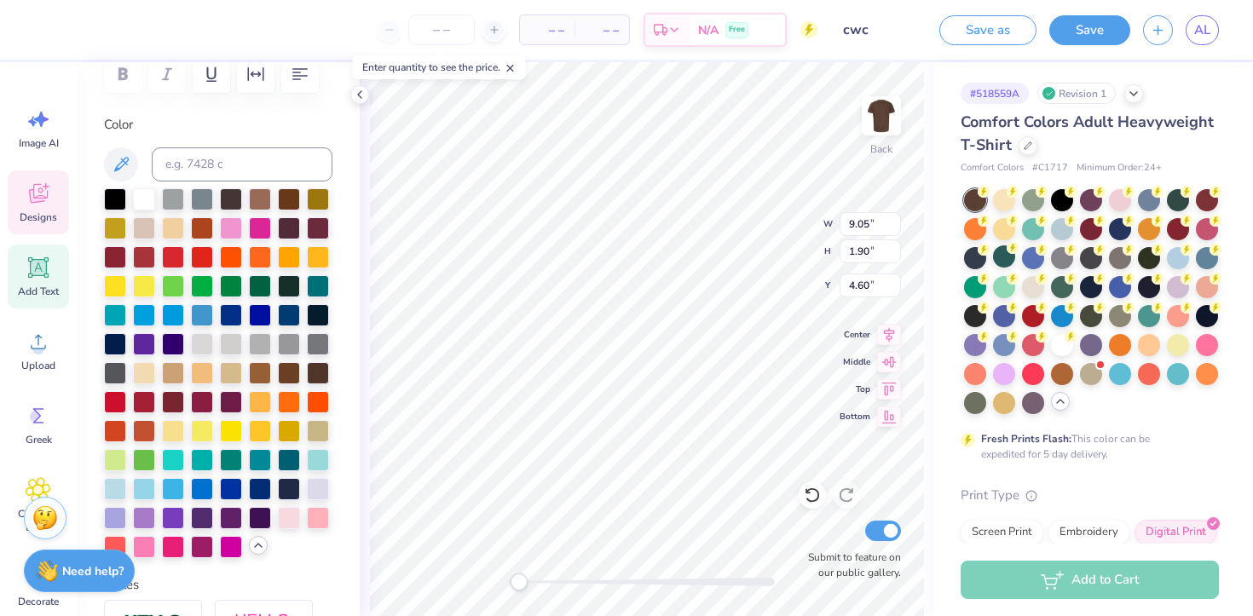
scroll to position [320, 0]
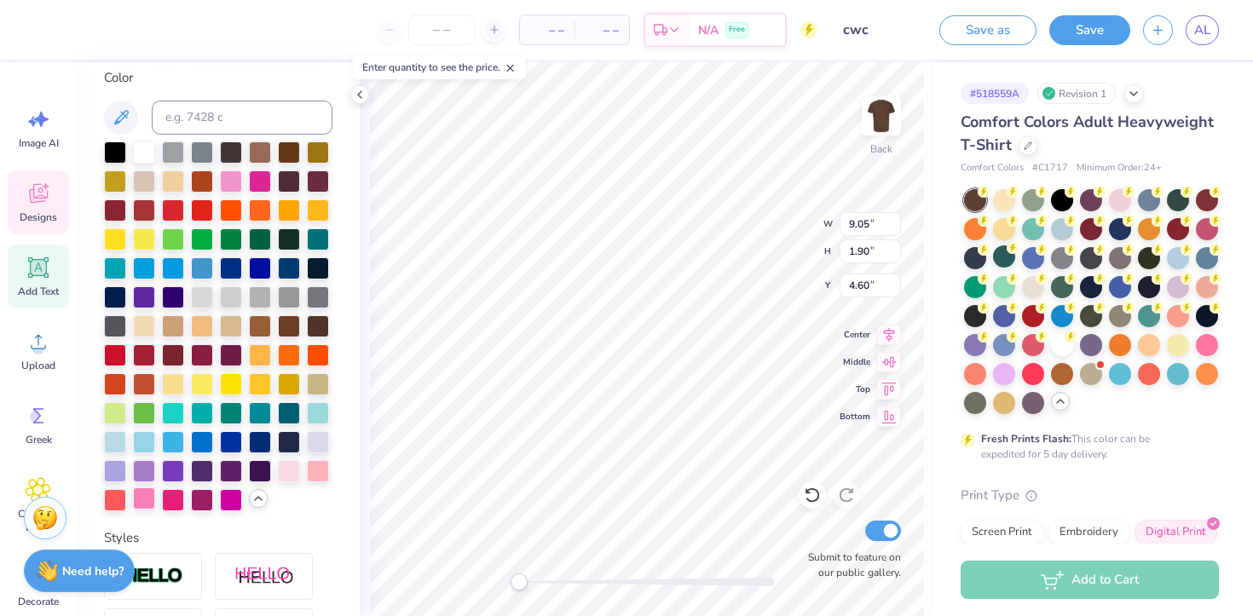
click at [144, 507] on div at bounding box center [144, 498] width 22 height 22
click at [283, 471] on div at bounding box center [289, 469] width 22 height 22
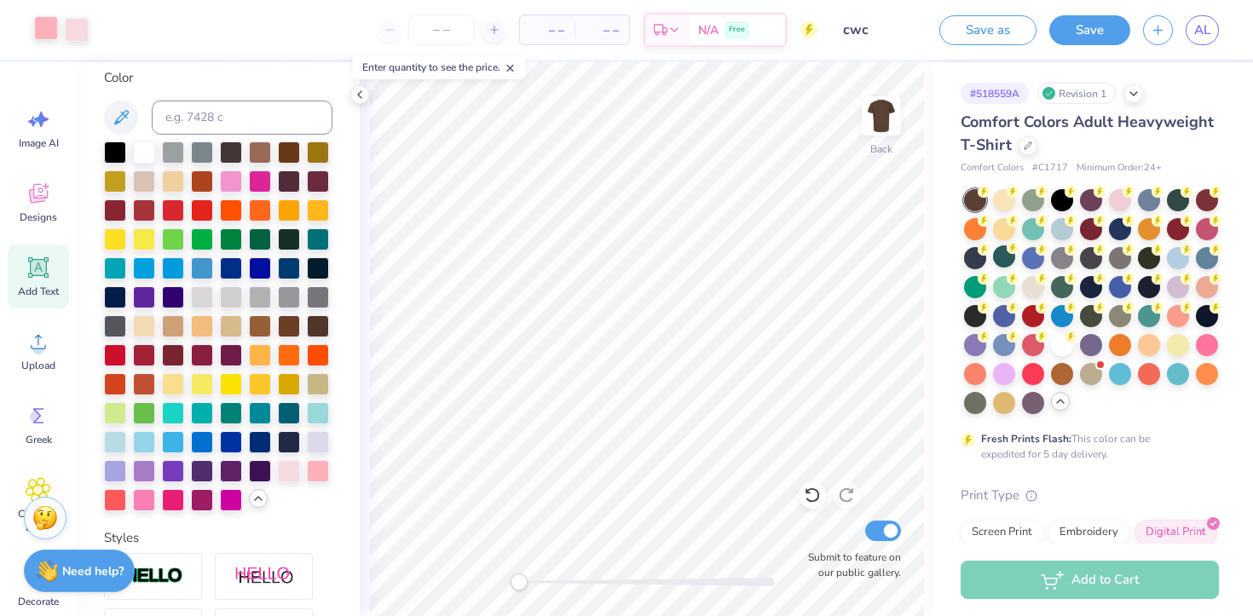
click at [55, 31] on div at bounding box center [46, 28] width 24 height 24
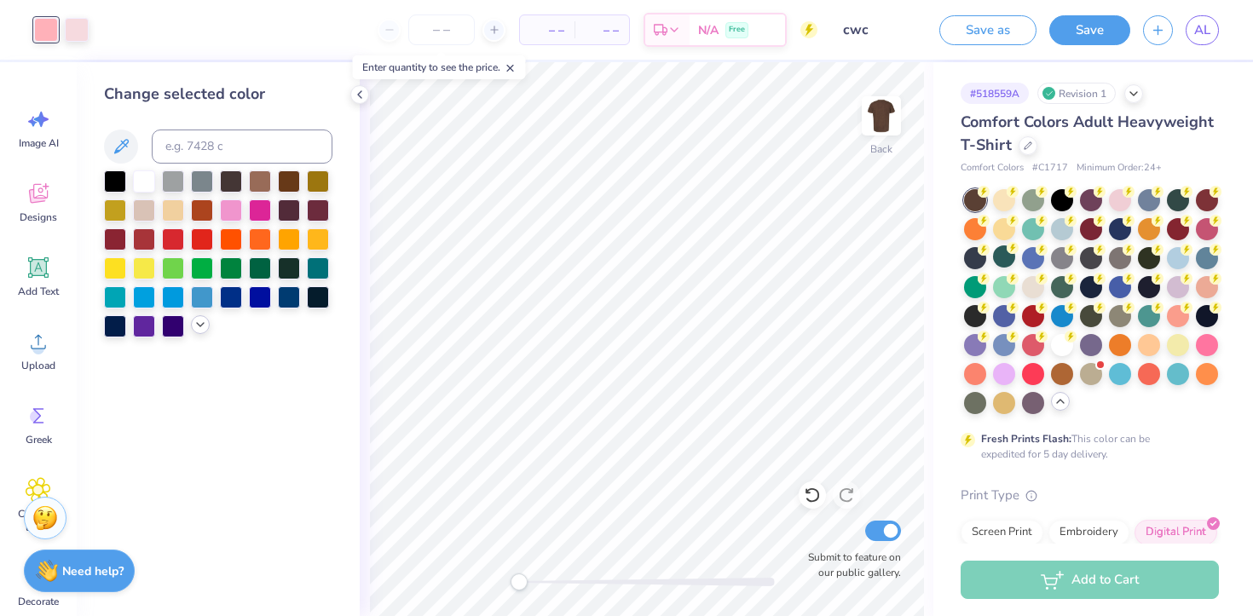
click at [201, 322] on icon at bounding box center [200, 325] width 14 height 14
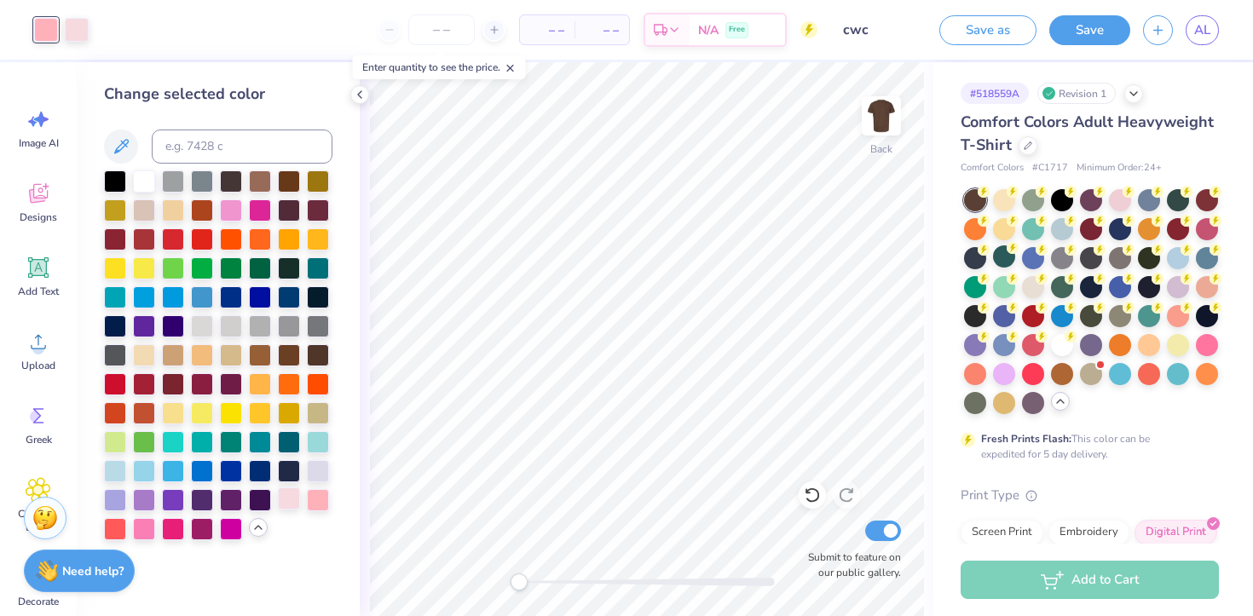
click at [290, 493] on div at bounding box center [289, 498] width 22 height 22
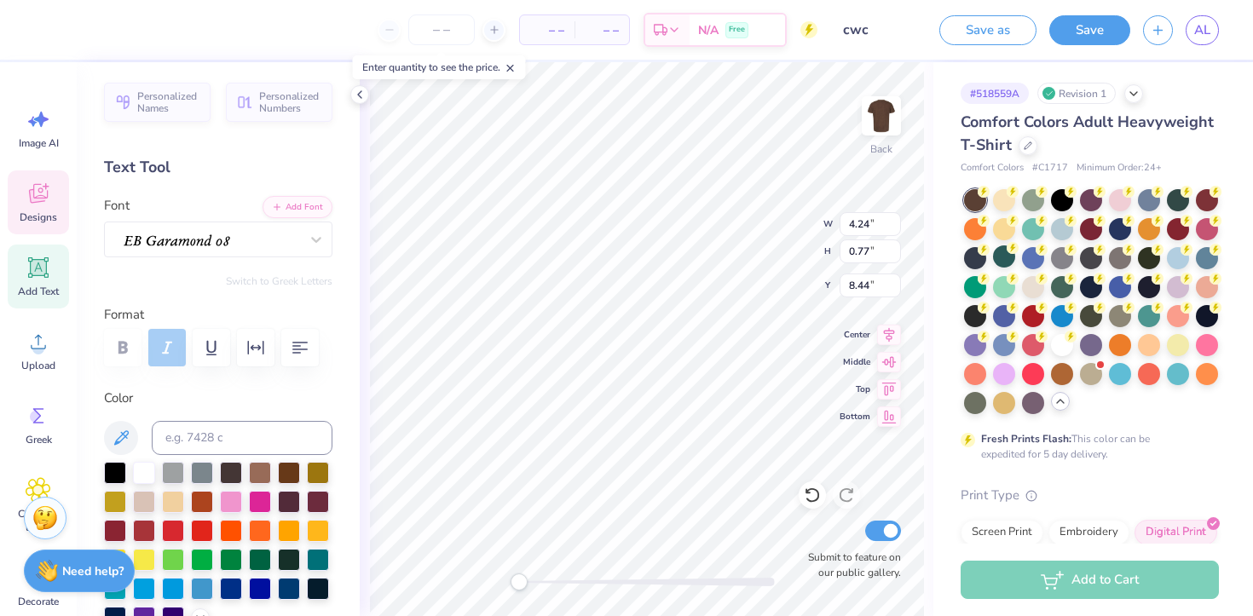
type input "3.62"
type input "0.66"
type input "8.39"
type input "3.46"
type input "0.63"
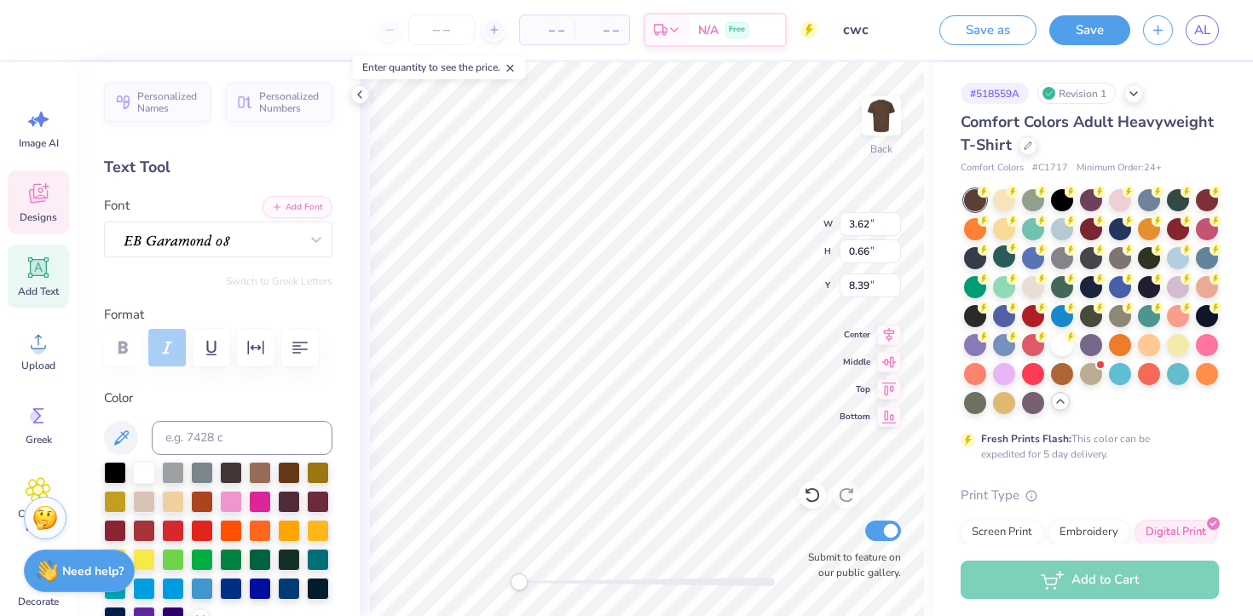
type input "8.17"
click at [359, 435] on div "Personalized Names Personalized Numbers Text Tool Add Font Font Switch to Greek…" at bounding box center [218, 339] width 283 height 554
type input "2.91"
type input "0.53"
type input "8.44"
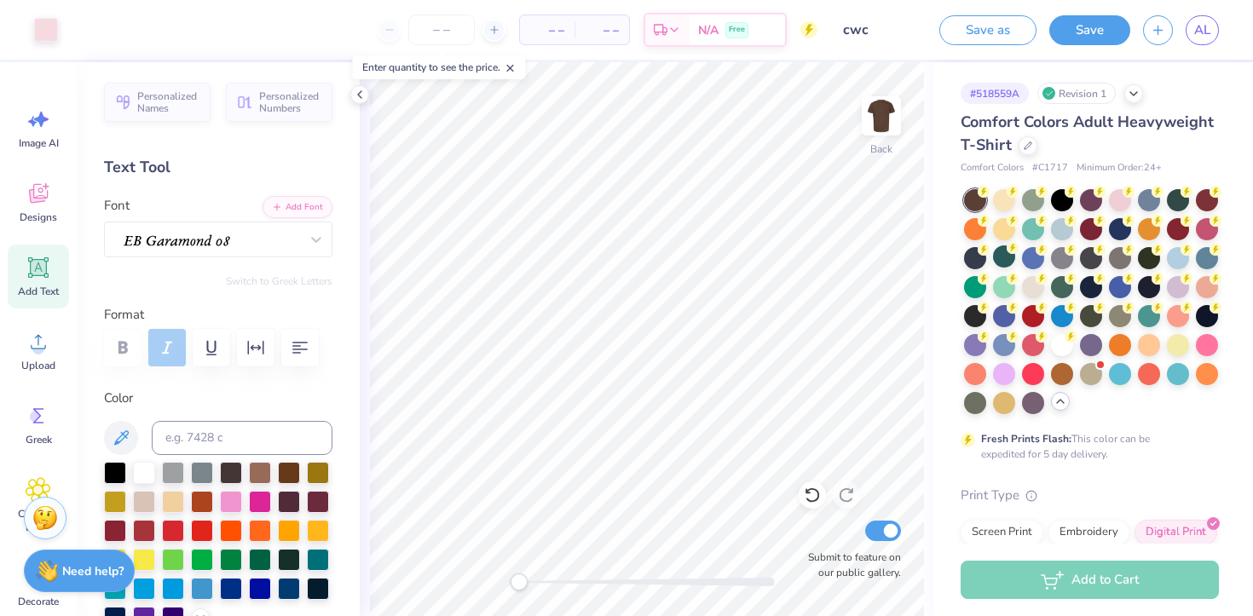
click at [513, 68] on icon at bounding box center [510, 68] width 12 height 12
click at [50, 202] on icon at bounding box center [39, 194] width 26 height 26
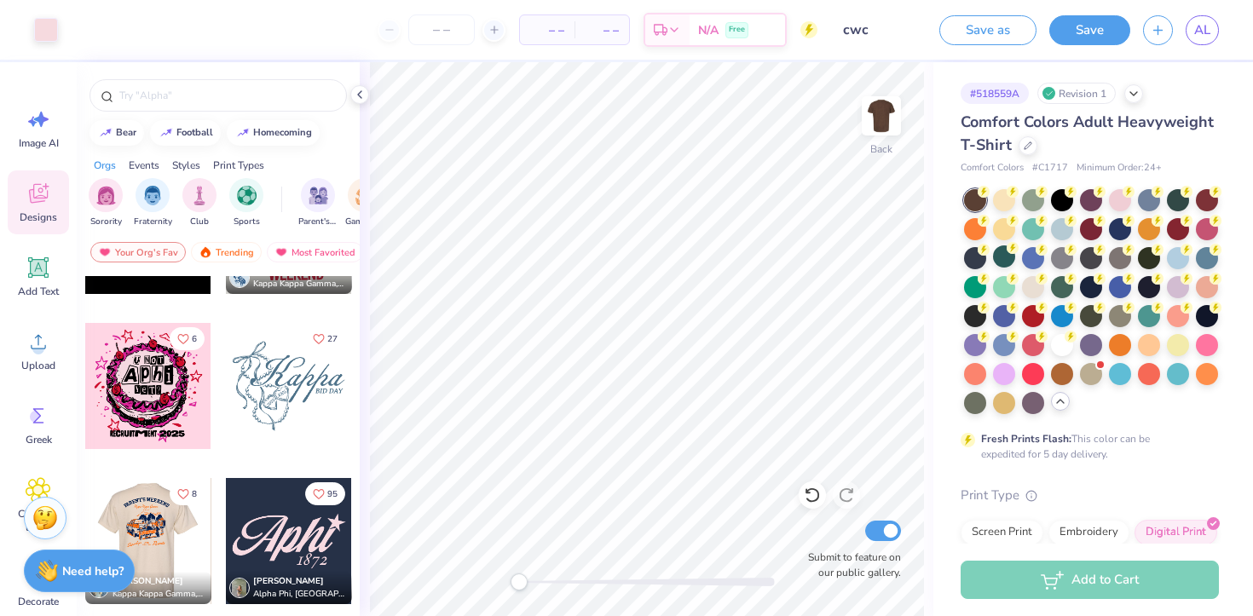
scroll to position [8336, 0]
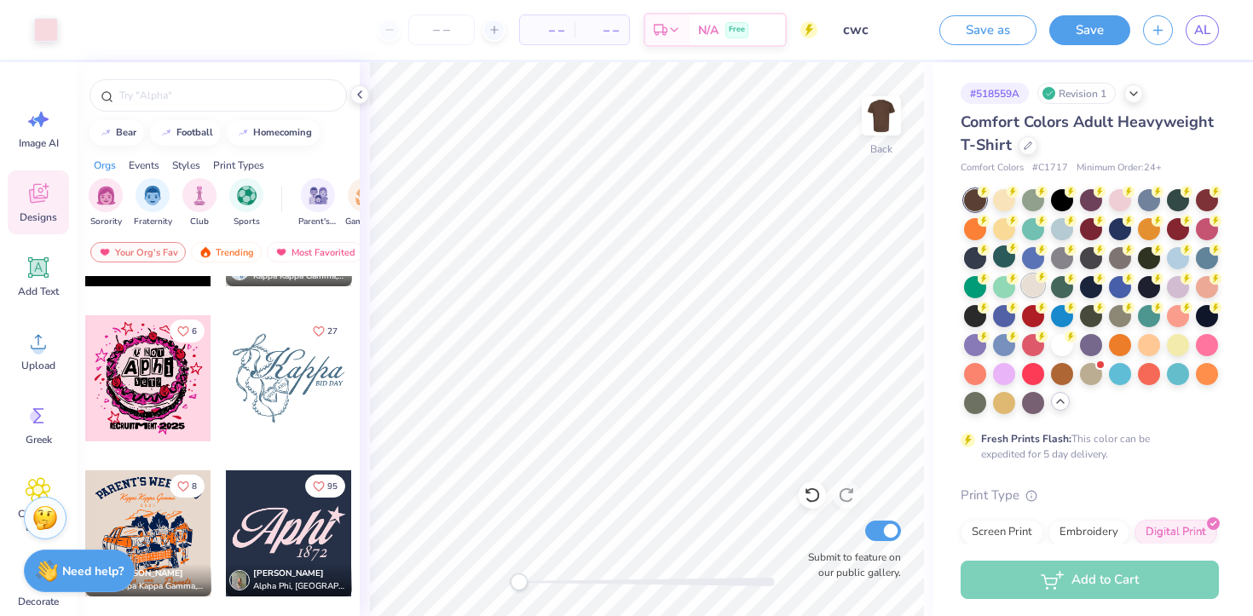
click at [1026, 283] on div at bounding box center [1033, 285] width 22 height 22
click at [308, 379] on div at bounding box center [289, 378] width 126 height 126
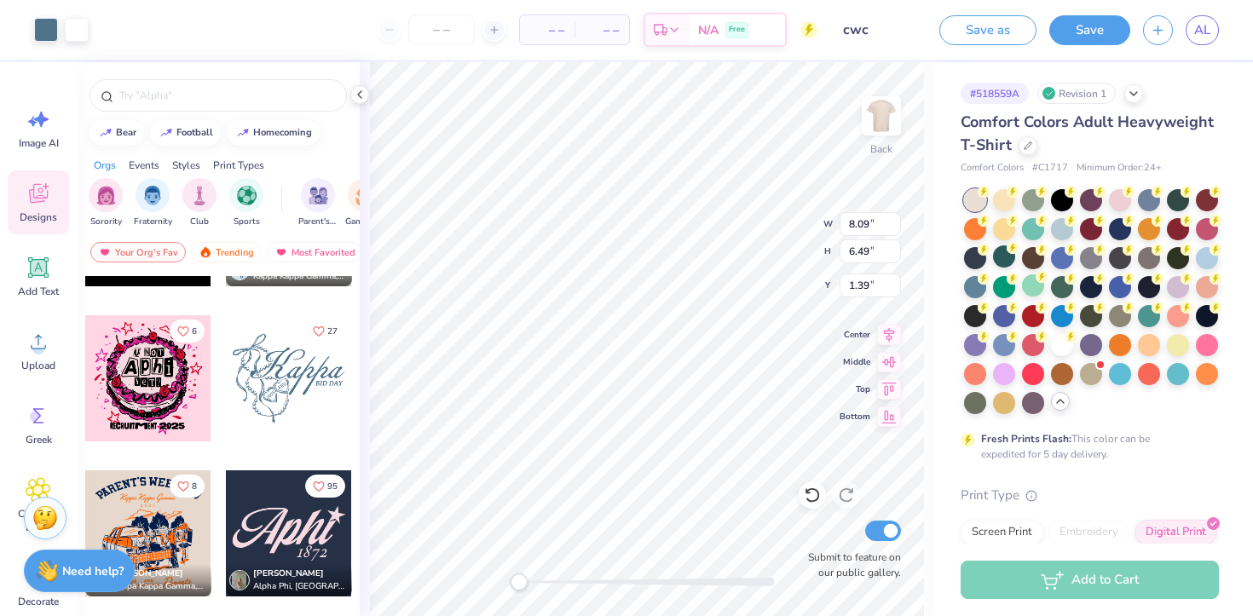
type input "1.39"
type input "10.75"
type input "8.63"
type input "3.71"
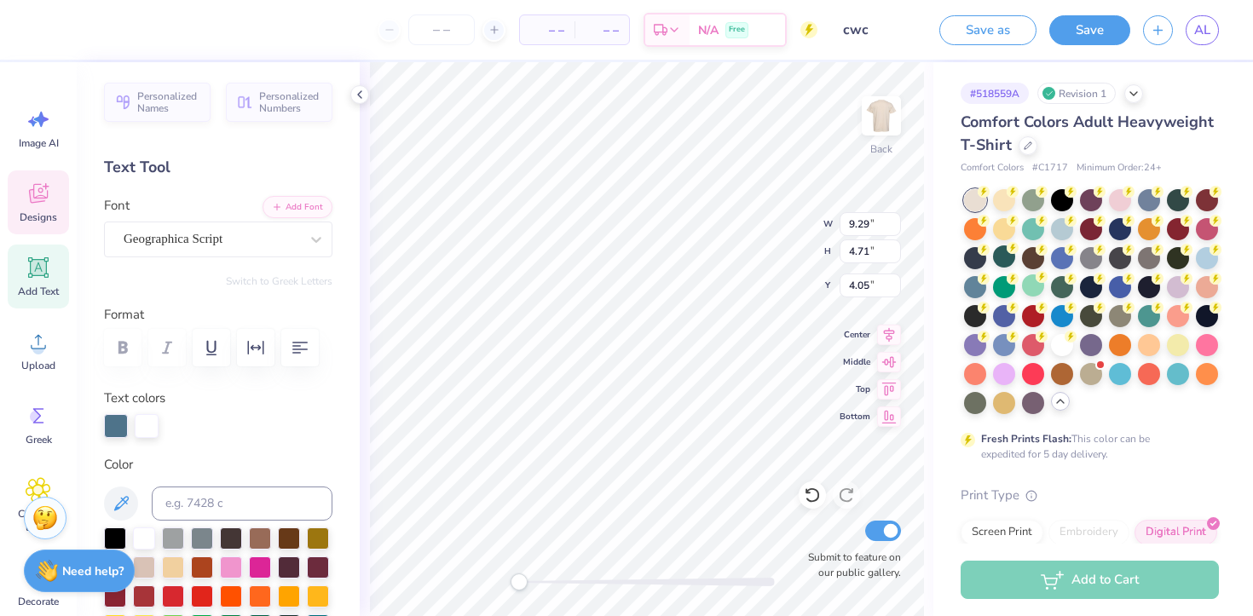
scroll to position [0, 0]
type textarea "C"
click at [312, 244] on icon at bounding box center [316, 239] width 17 height 17
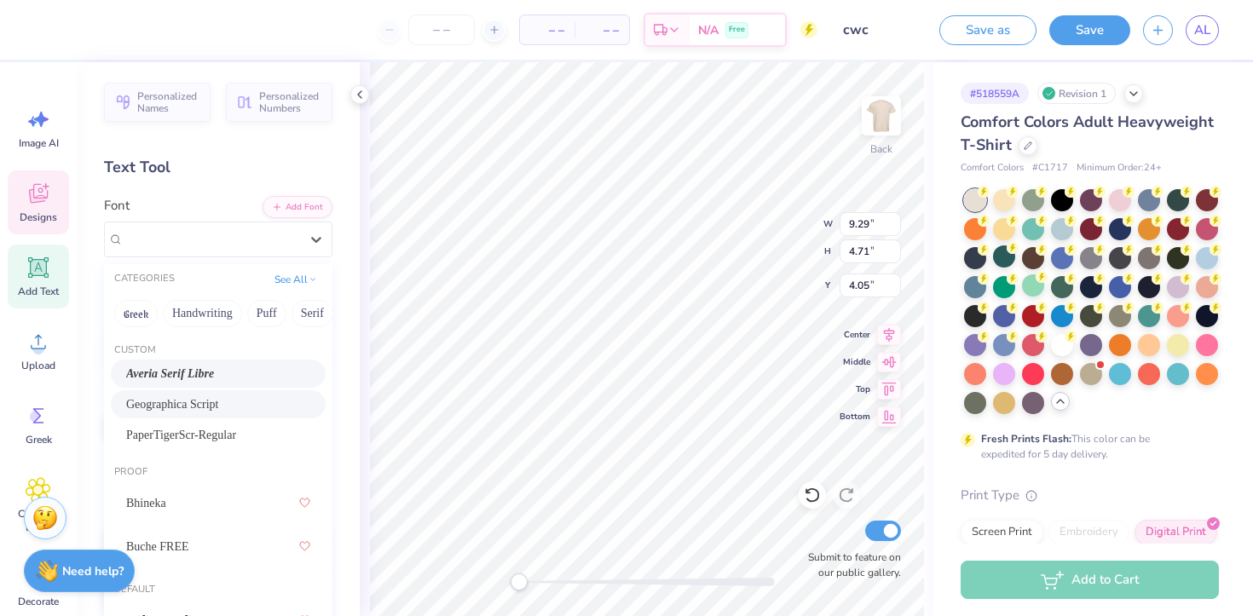
click at [222, 373] on div "Averia Serif Libre" at bounding box center [218, 374] width 184 height 18
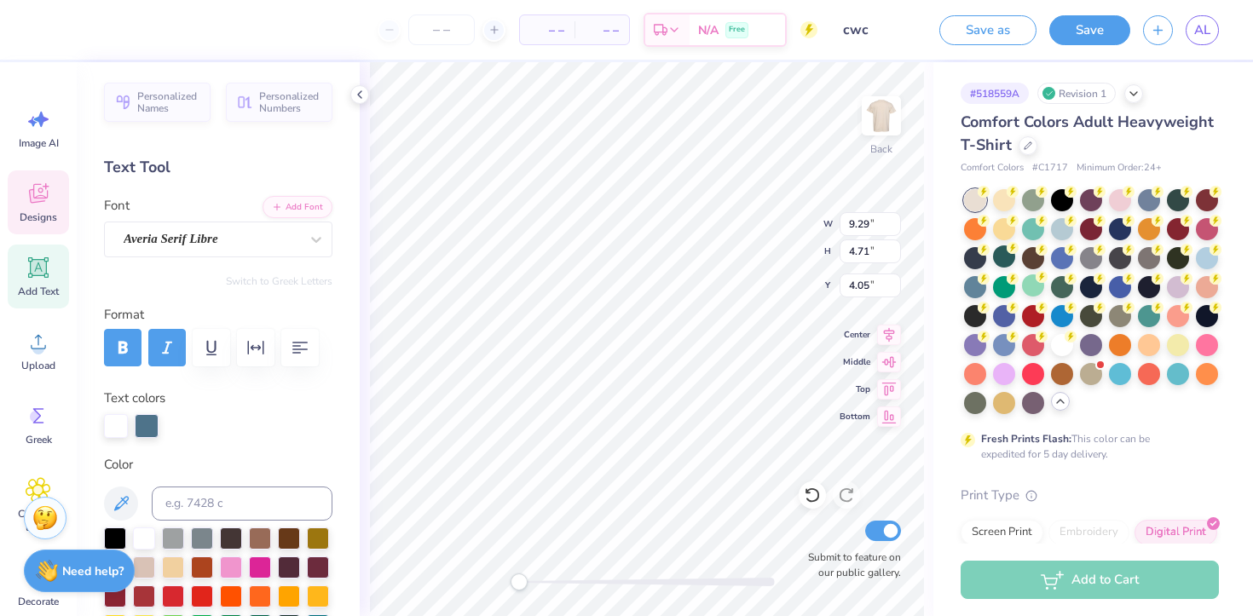
type textarea "CWC"
type input "5.96"
type input "1.92"
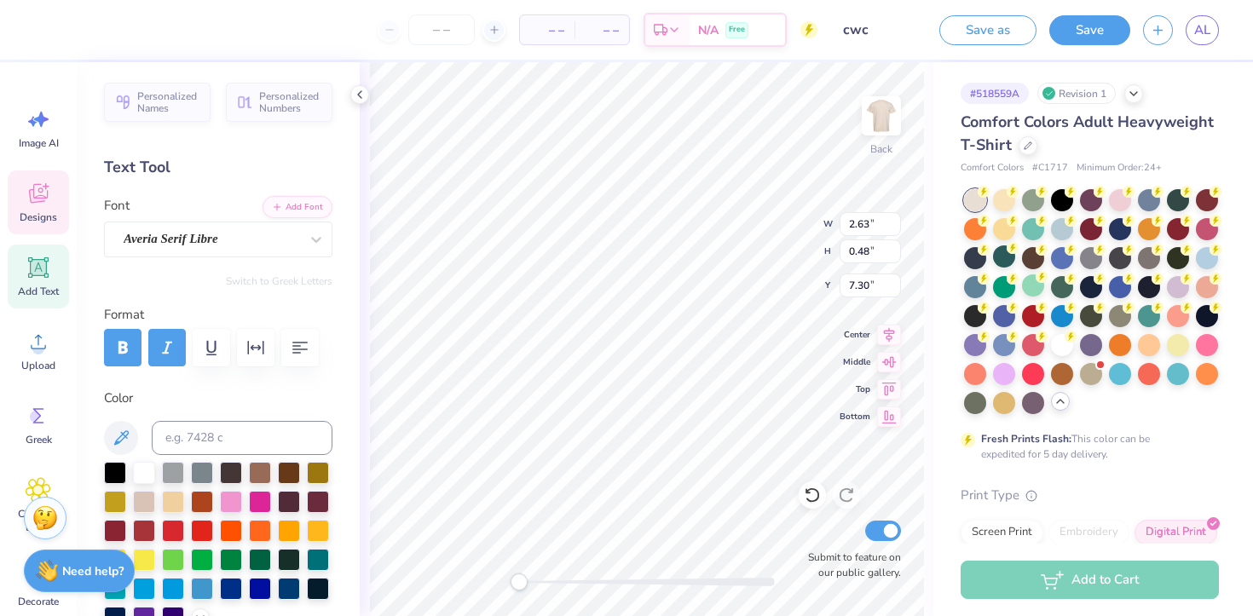
type textarea "B"
click at [276, 239] on div "Averia Serif Libre" at bounding box center [211, 239] width 179 height 26
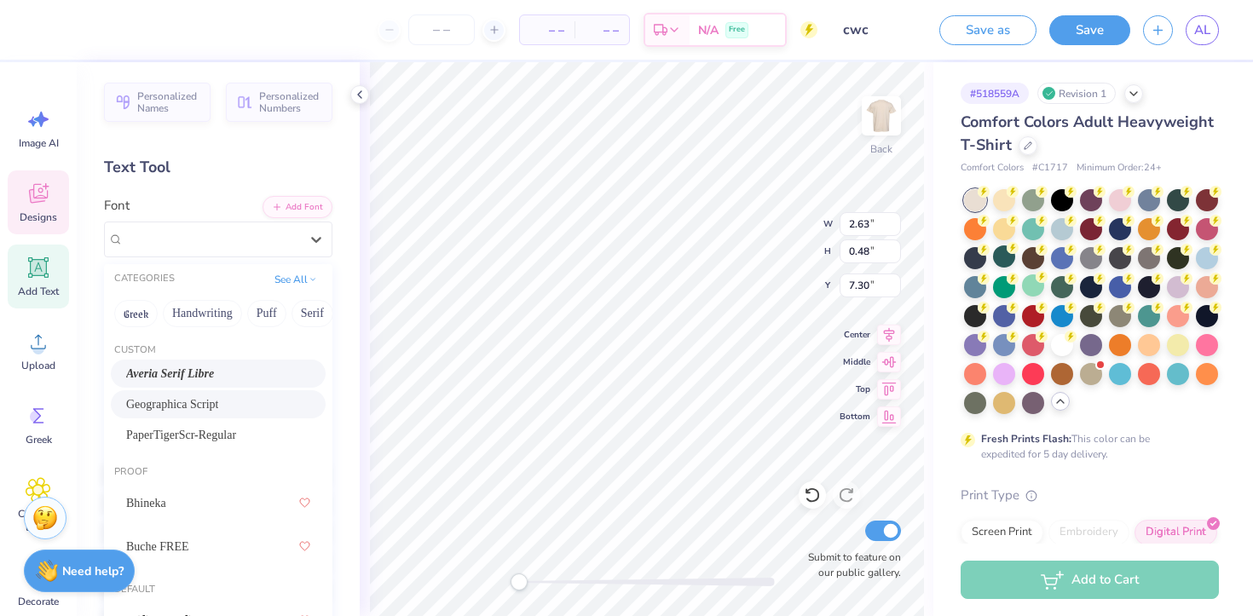
click at [199, 403] on div "Geographica Script" at bounding box center [218, 404] width 184 height 18
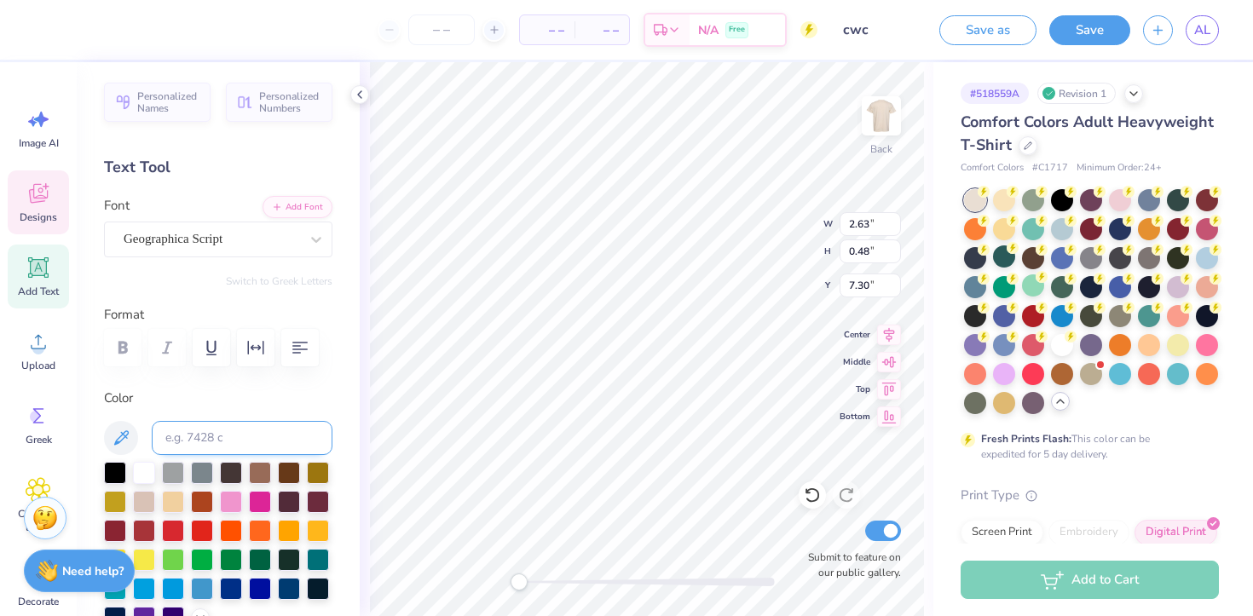
scroll to position [0, 5]
type textarea "Rutgers University"
type input "5.96"
type input "1.92"
type input "4.79"
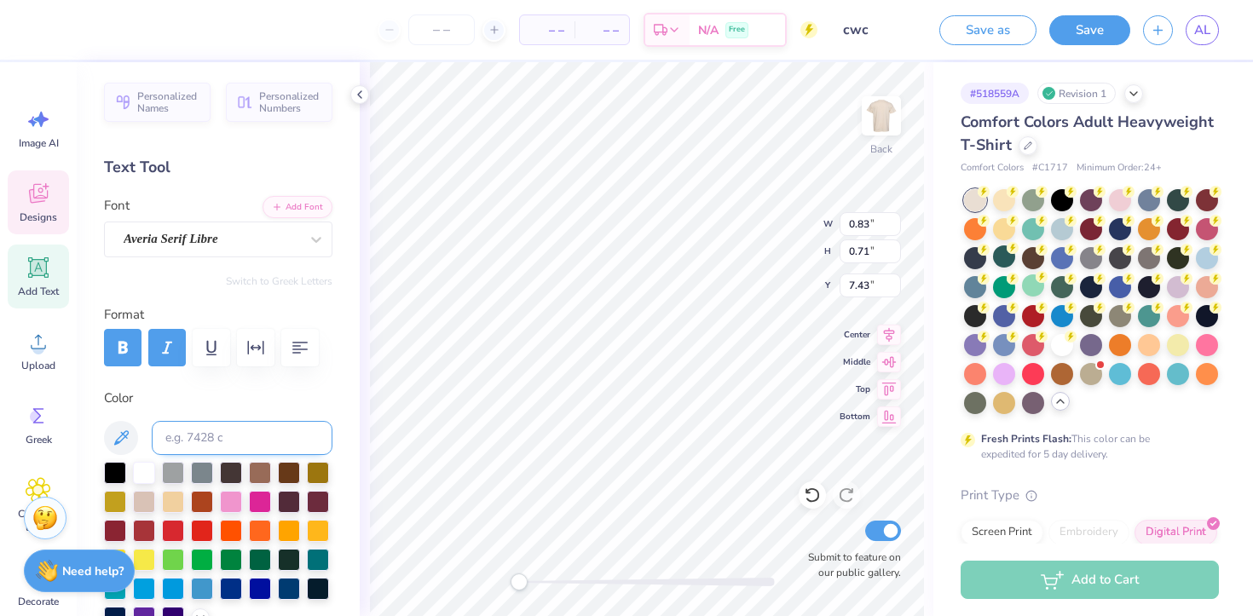
type textarea "CWC"
type input "0.72"
type input "0.79"
type input "8.27"
type textarea "est."
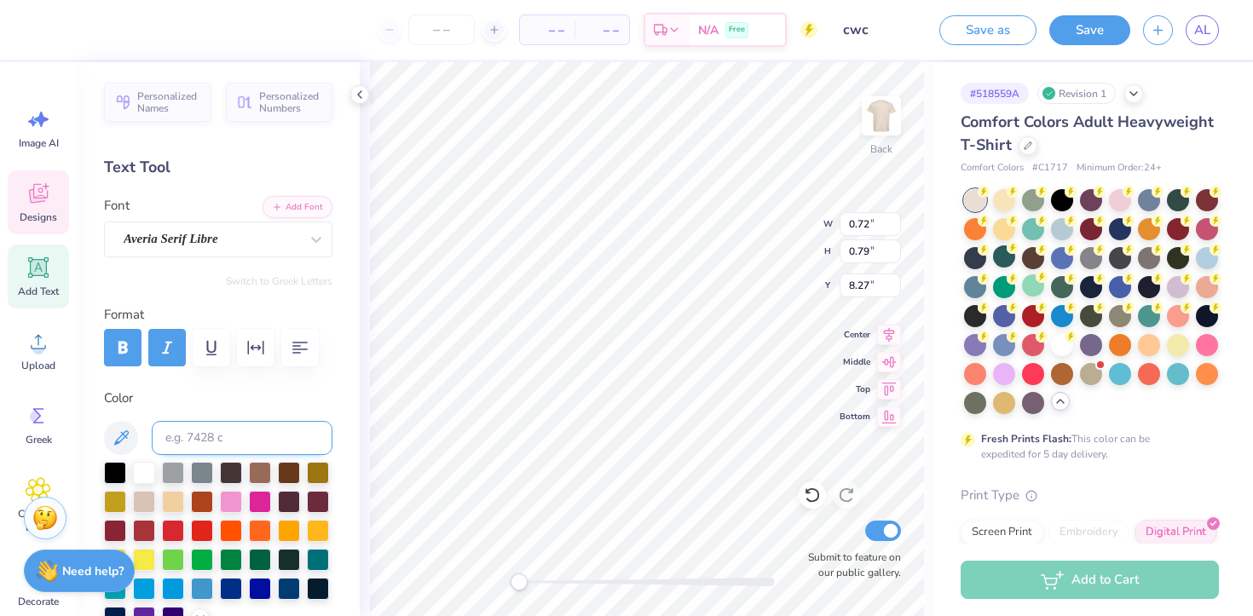
type input "0.84"
type input "0.71"
type input "7.44"
type textarea "2020"
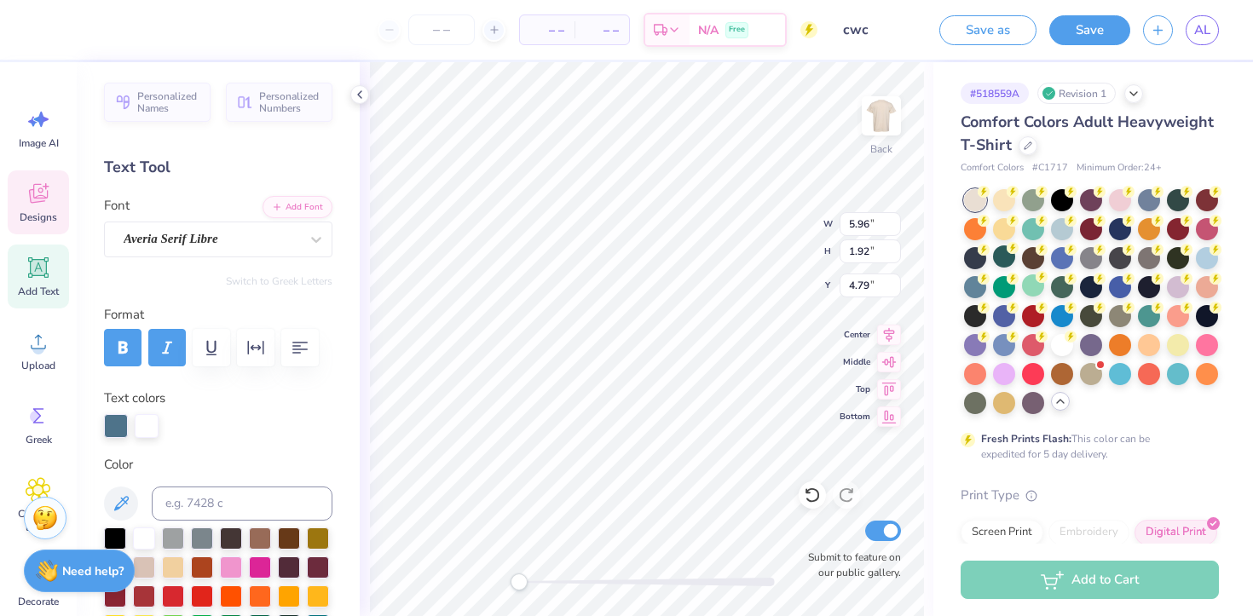
click at [281, 269] on div "Personalized Names Personalized Numbers Text Tool Add Font Font Averia Serif Li…" at bounding box center [218, 339] width 283 height 554
click at [266, 238] on div "Averia Serif Libre" at bounding box center [211, 239] width 179 height 26
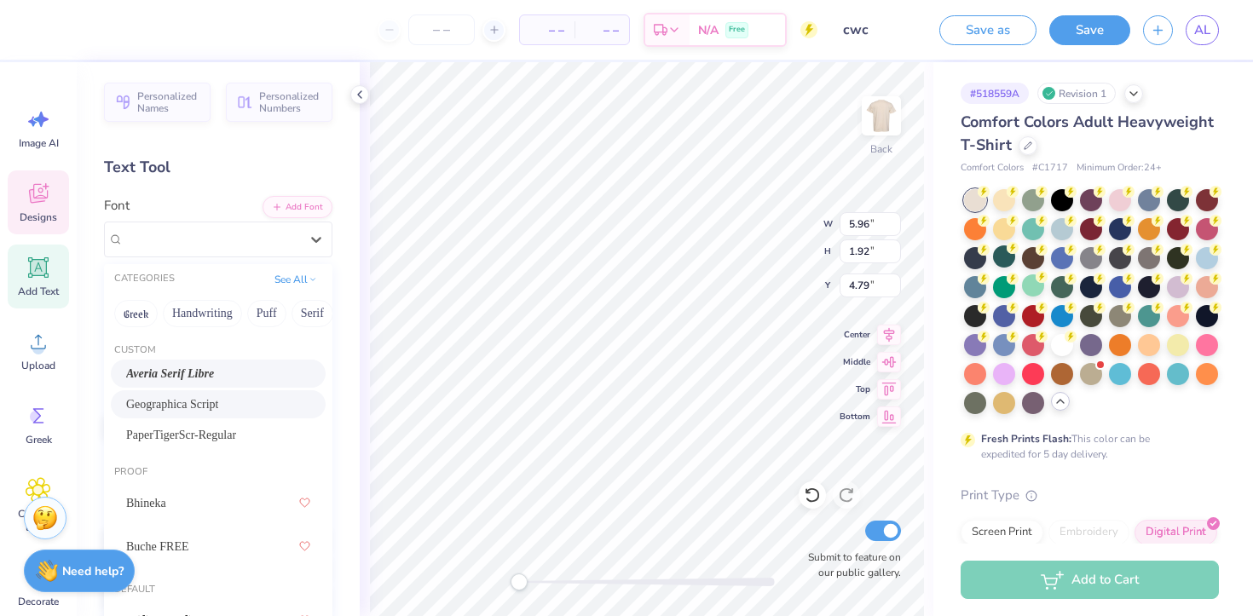
click at [251, 408] on div "Geographica Script" at bounding box center [218, 404] width 184 height 18
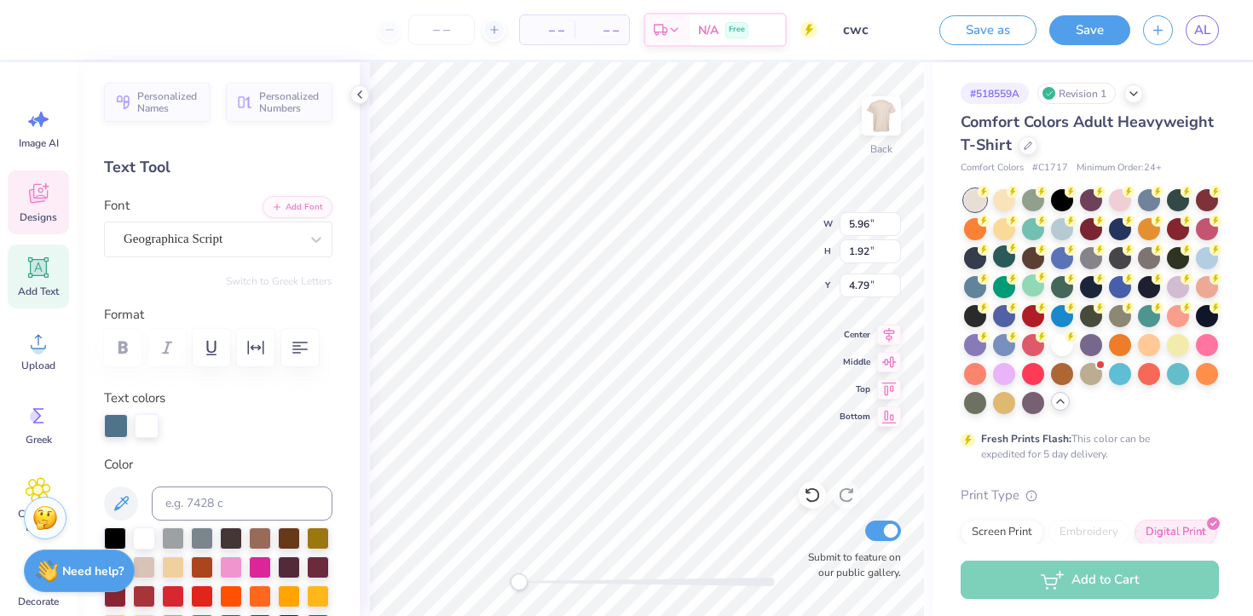
scroll to position [0, 1]
type textarea "Coalition"
click at [742, 253] on div "Back W 7.94 7.94 " H 2.03 2.03 " Y 4.74 4.74 " Center Middle Top Bottom Submit …" at bounding box center [646, 339] width 573 height 554
type input "4.94"
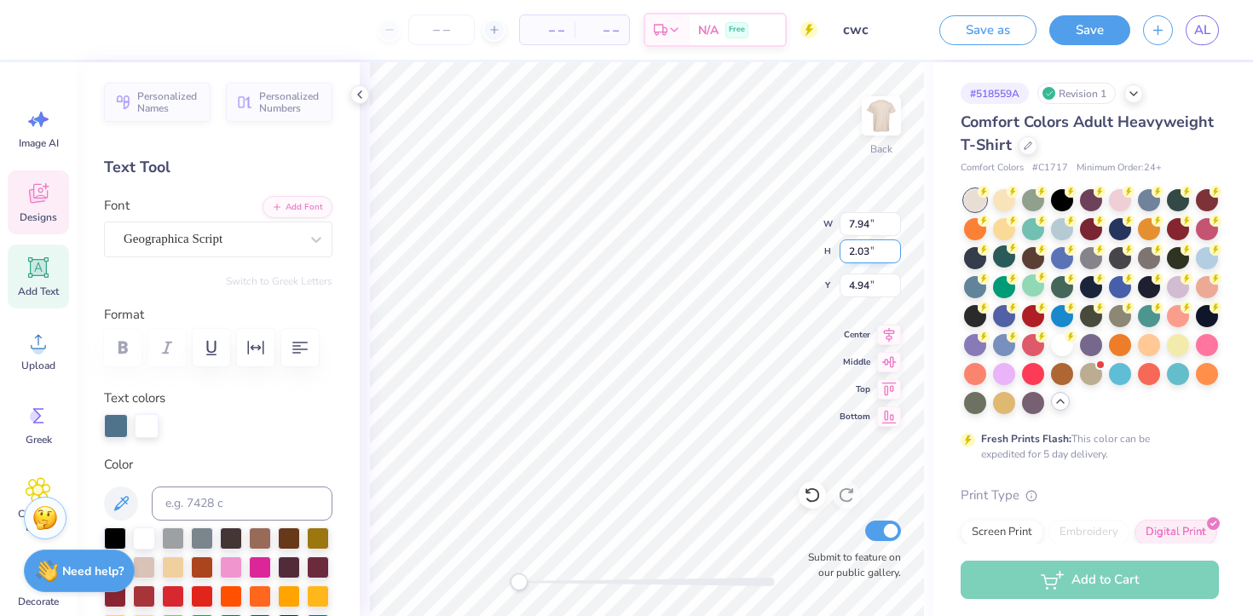
scroll to position [0, 3]
type textarea "Coalition for"
type input "7.86"
type input "2.51"
type input "4.39"
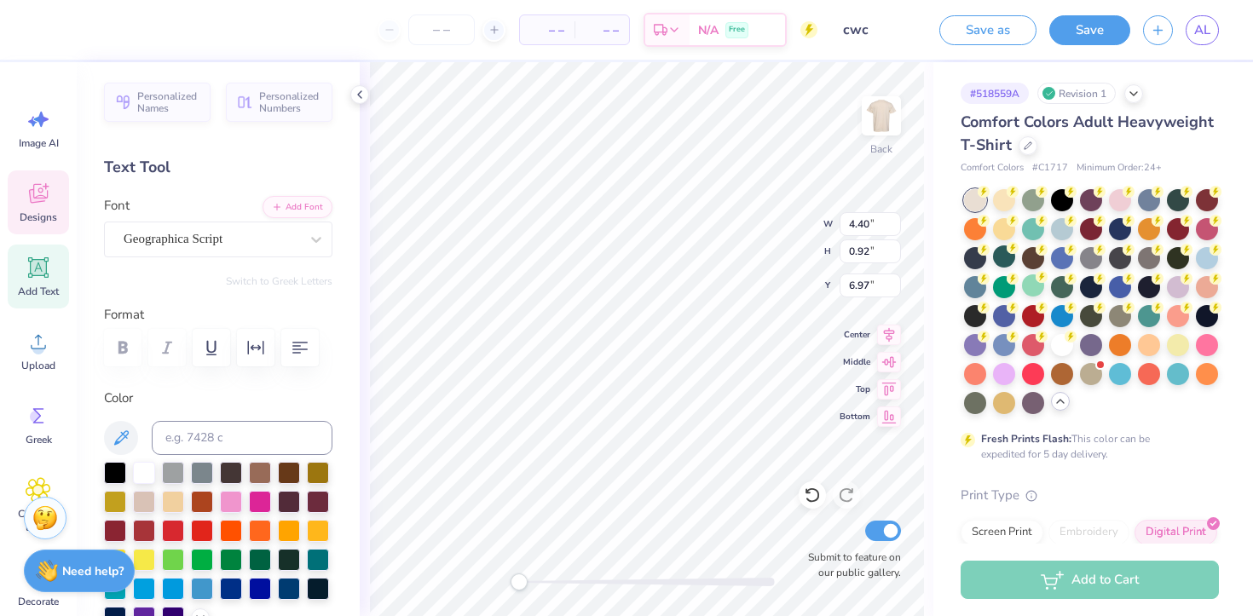
type input "7.86"
type input "2.51"
type input "4.92"
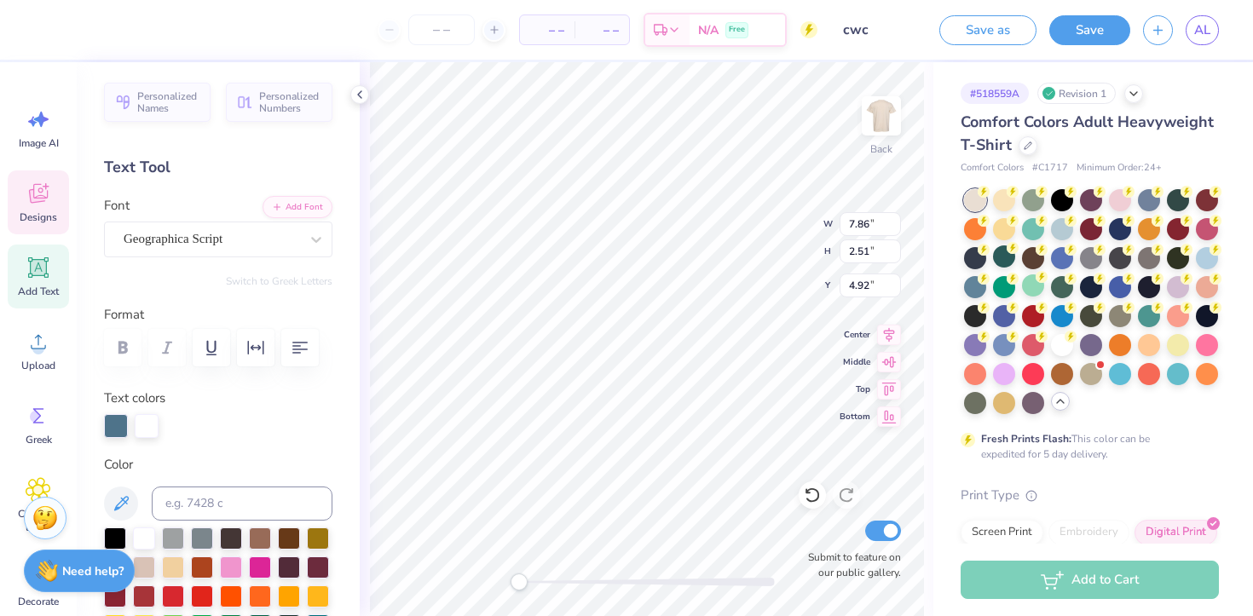
type textarea "Women of Color"
type input "8.59"
type input "2.12"
type input "8.03"
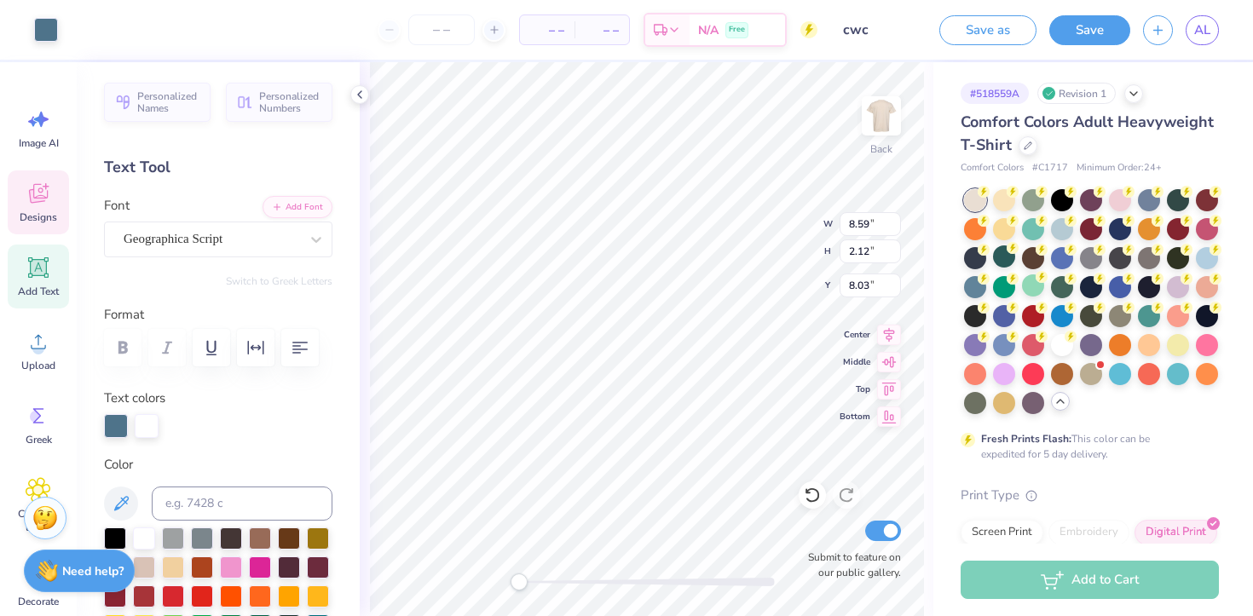
type input "5.47"
type input "8.63"
type input "2.76"
drag, startPoint x: 513, startPoint y: 578, endPoint x: 544, endPoint y: 579, distance: 30.7
click at [545, 579] on div "Accessibility label" at bounding box center [543, 581] width 17 height 17
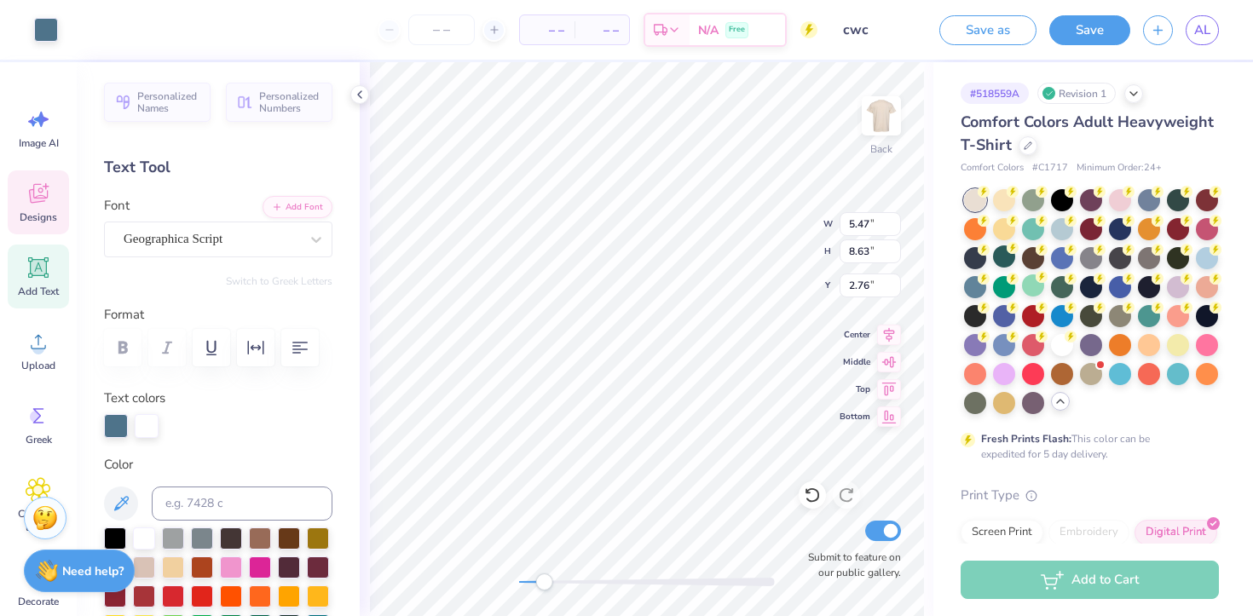
type input "0.50"
type input "0.46"
type input "8.48"
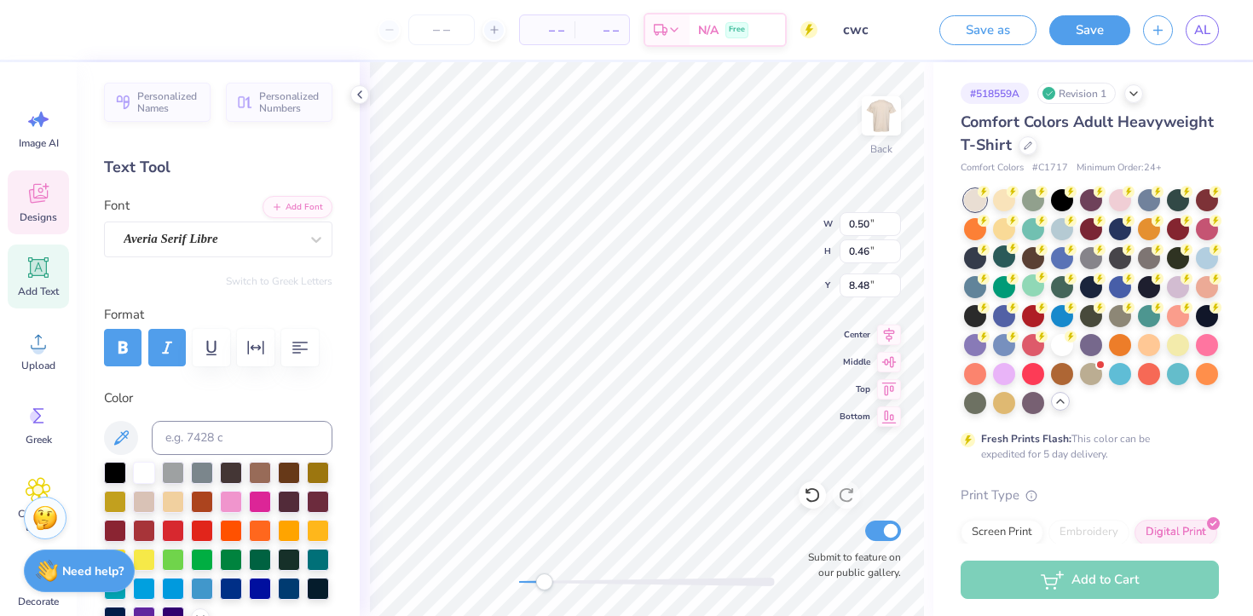
type input "8.59"
type input "2.12"
type input "7.43"
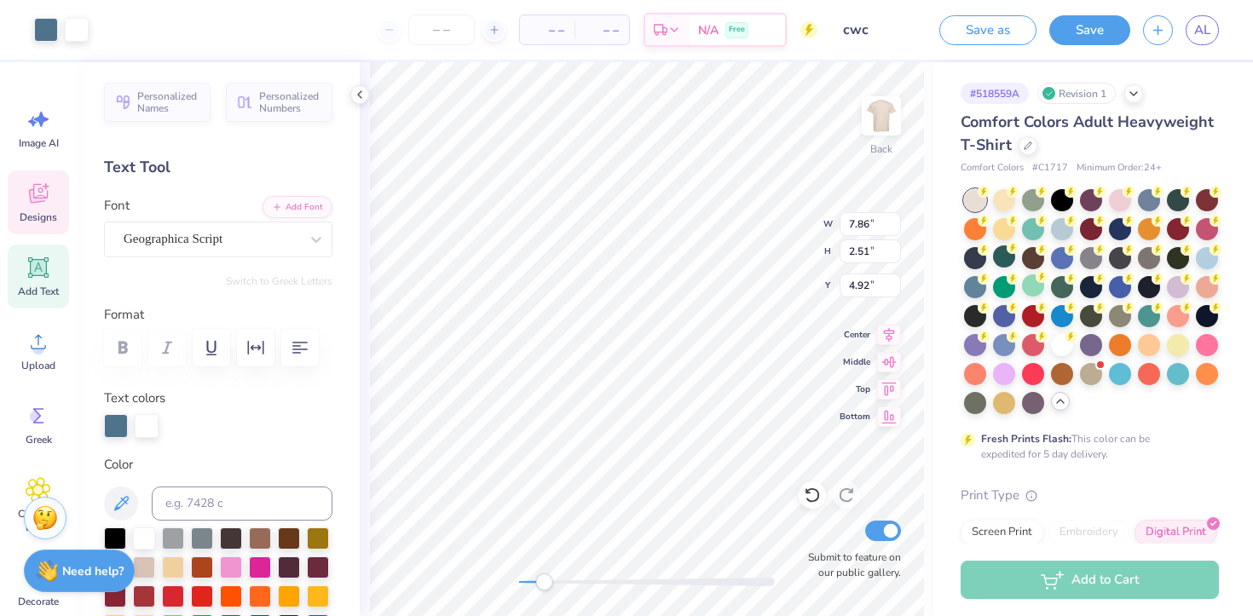
type input "7.86"
type input "2.51"
type input "4.92"
type input "8.59"
type input "2.12"
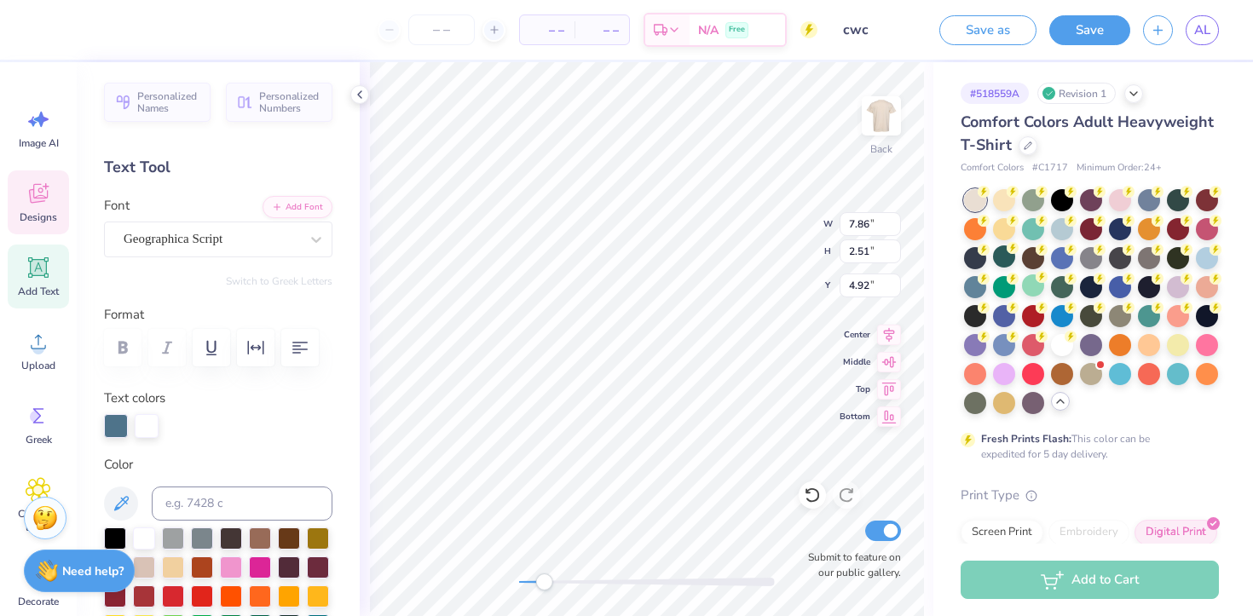
type input "1.70"
type input "7.86"
type input "2.51"
type input "4.41"
type input "8.59"
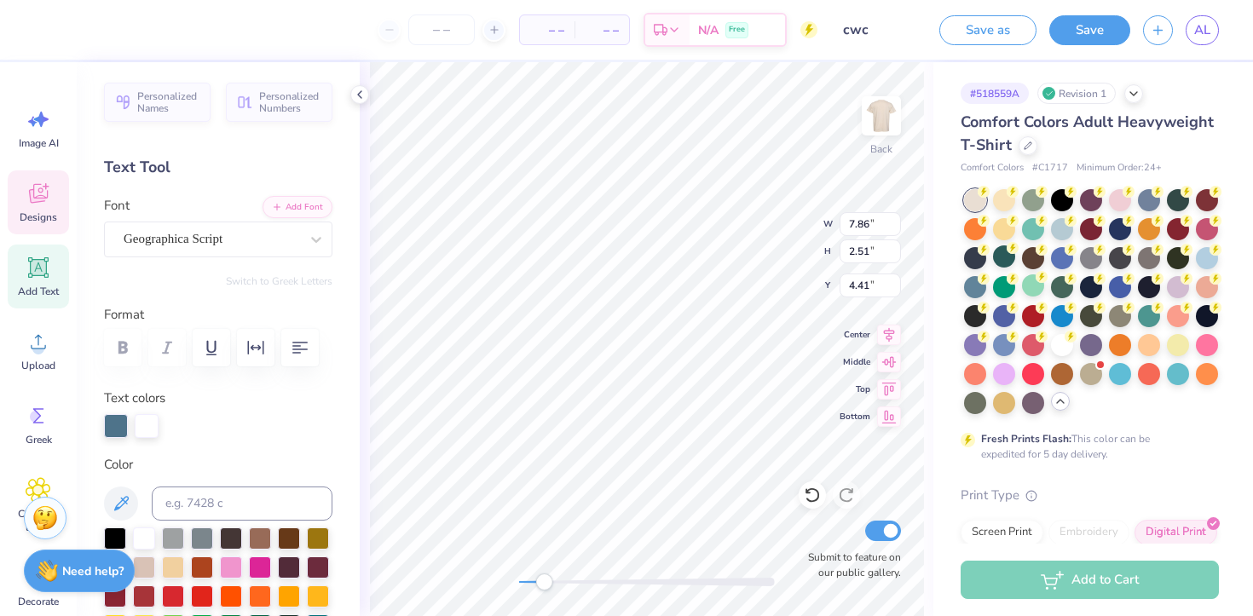
type input "2.12"
type input "6.37"
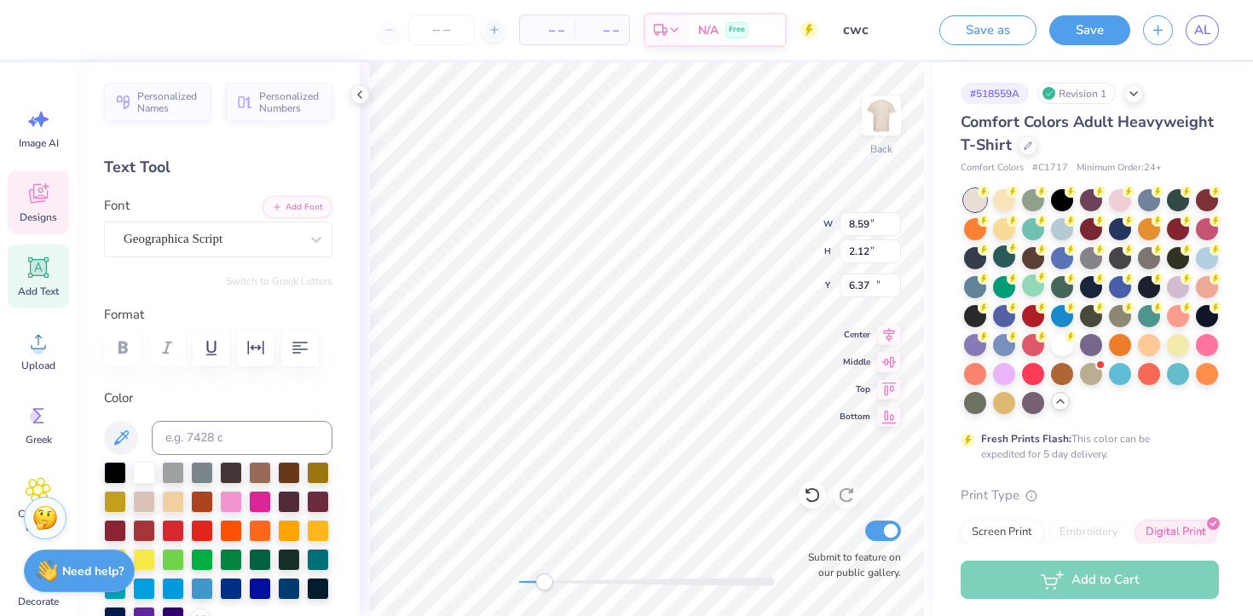
type input "4.40"
type input "0.92"
type input "10.93"
click at [265, 234] on div "Geographica Script" at bounding box center [211, 239] width 179 height 26
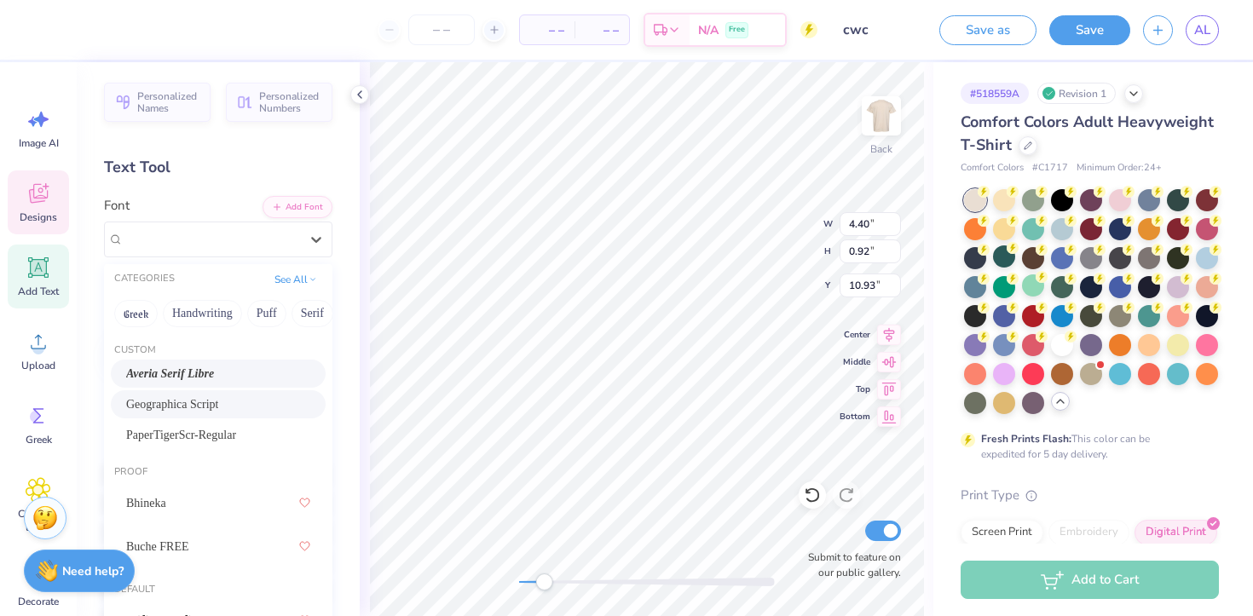
click at [253, 385] on div "Averia Serif Libre" at bounding box center [218, 374] width 215 height 28
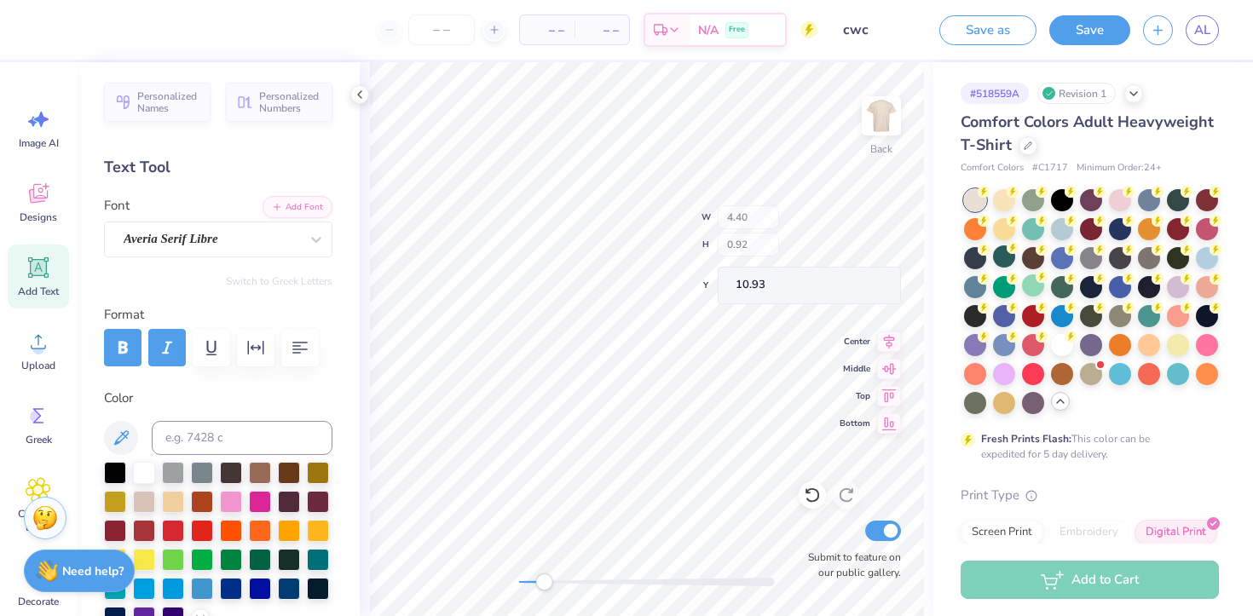
type input "4.70"
type input "0.51"
type input "11.19"
drag, startPoint x: 545, startPoint y: 584, endPoint x: 522, endPoint y: 583, distance: 23.9
click at [522, 583] on div "Accessibility label" at bounding box center [521, 581] width 17 height 17
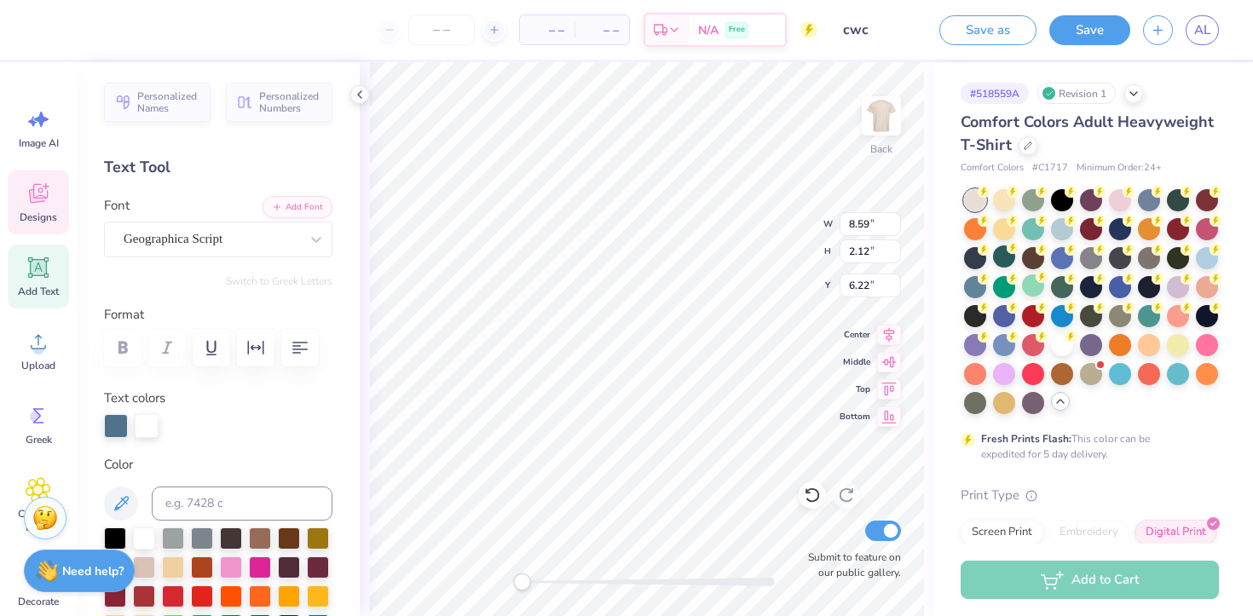
type input "8.59"
type input "2.12"
type input "6.22"
type input "5.47"
type input "8.63"
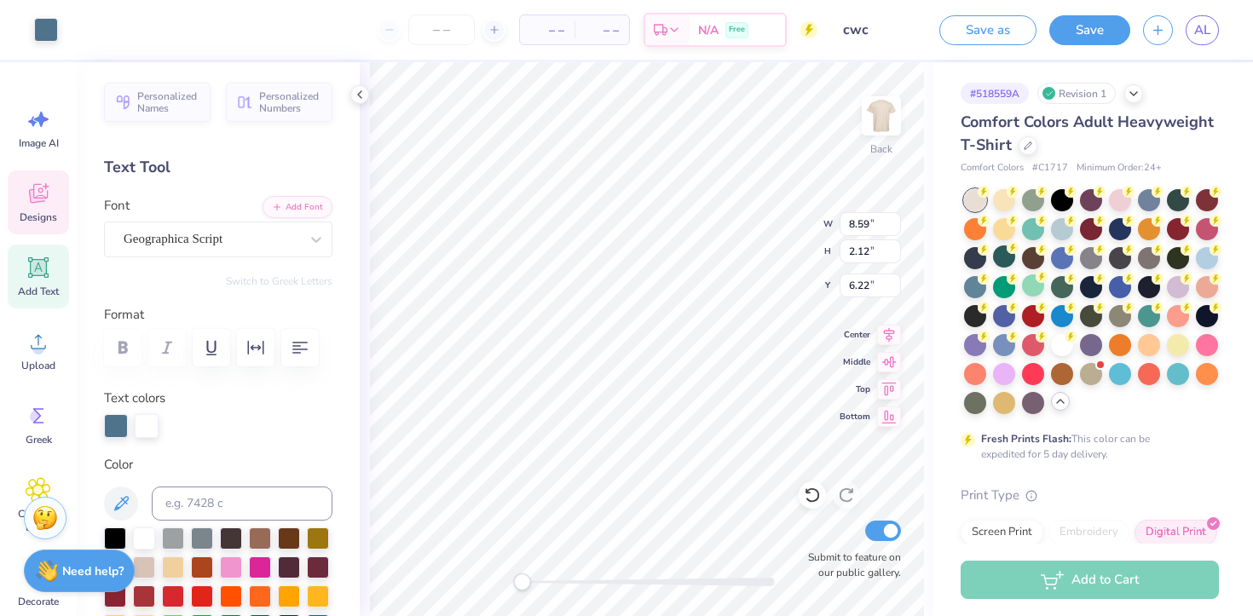
type input "2.76"
type input "5.80"
type input "9.16"
type input "8.59"
type input "2.12"
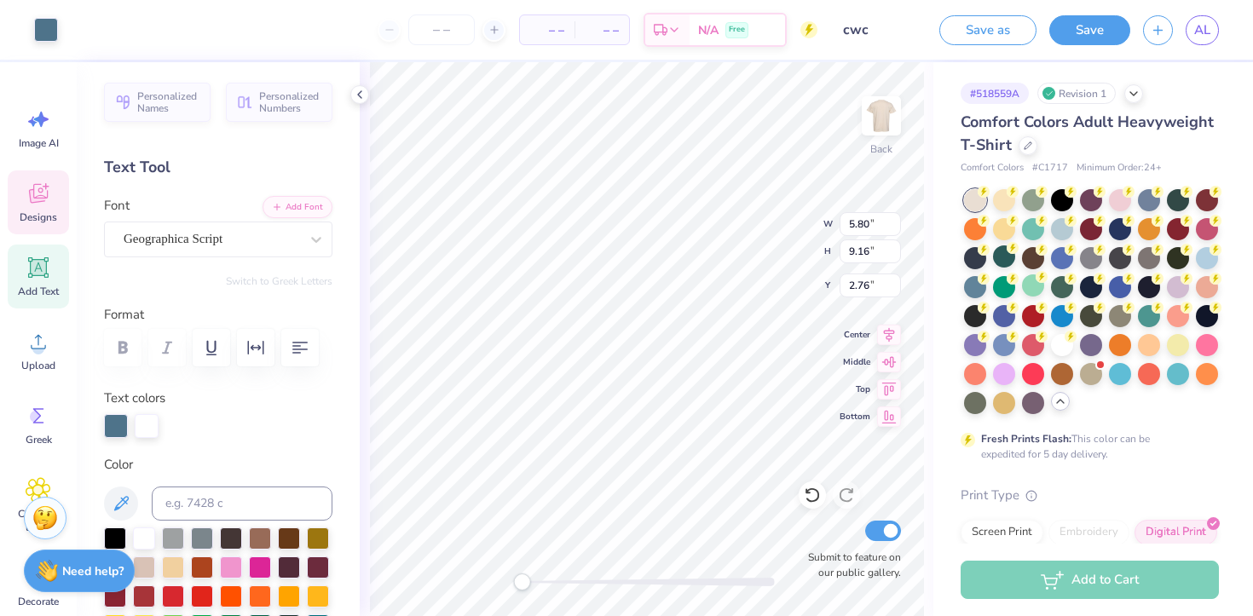
type input "6.58"
type input "7.86"
type input "2.51"
type input "4.07"
type input "8.59"
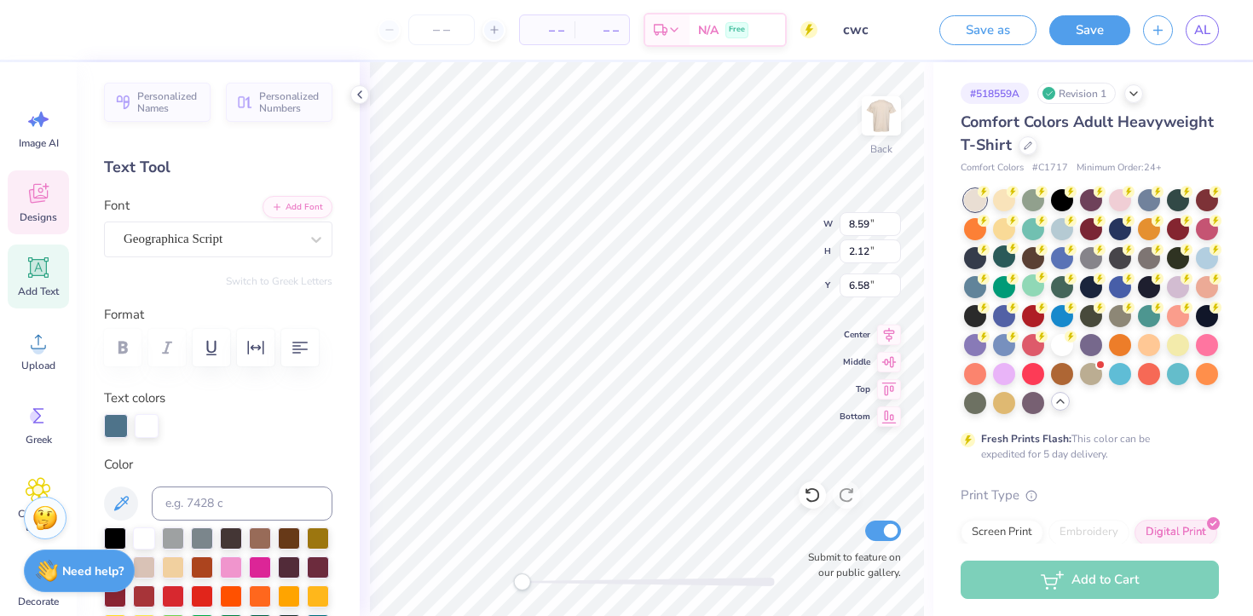
type input "2.12"
type input "6.58"
type input "0.82"
type input "0.70"
type input "7.43"
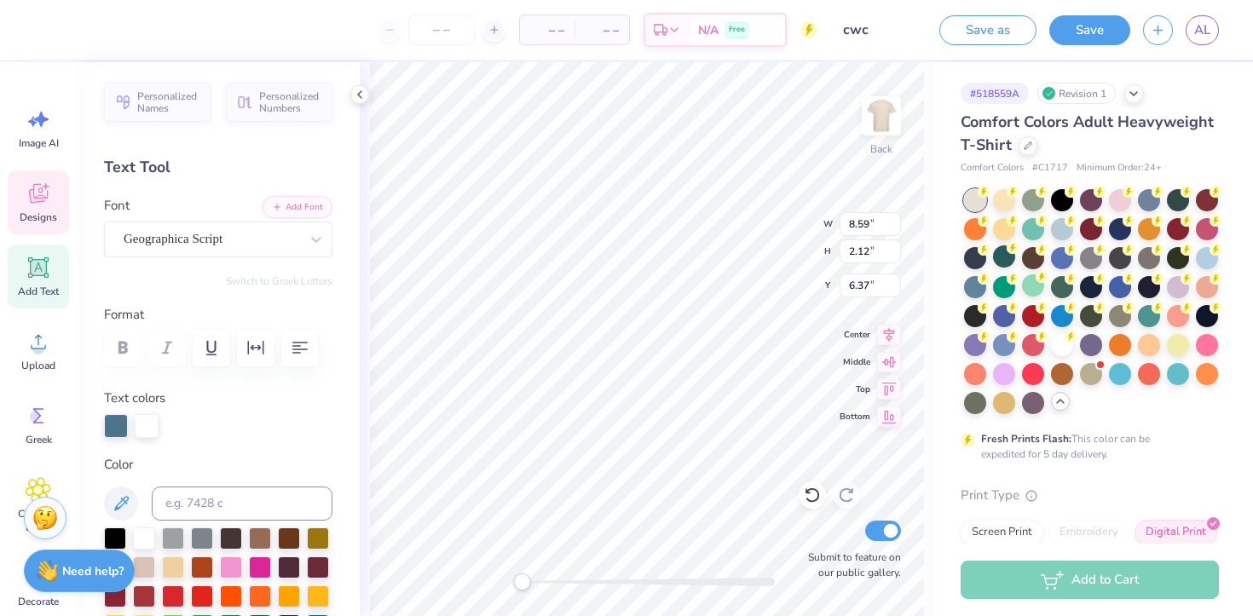
type input "7.86"
type input "2.51"
type input "4.53"
type input "4.70"
type input "0.51"
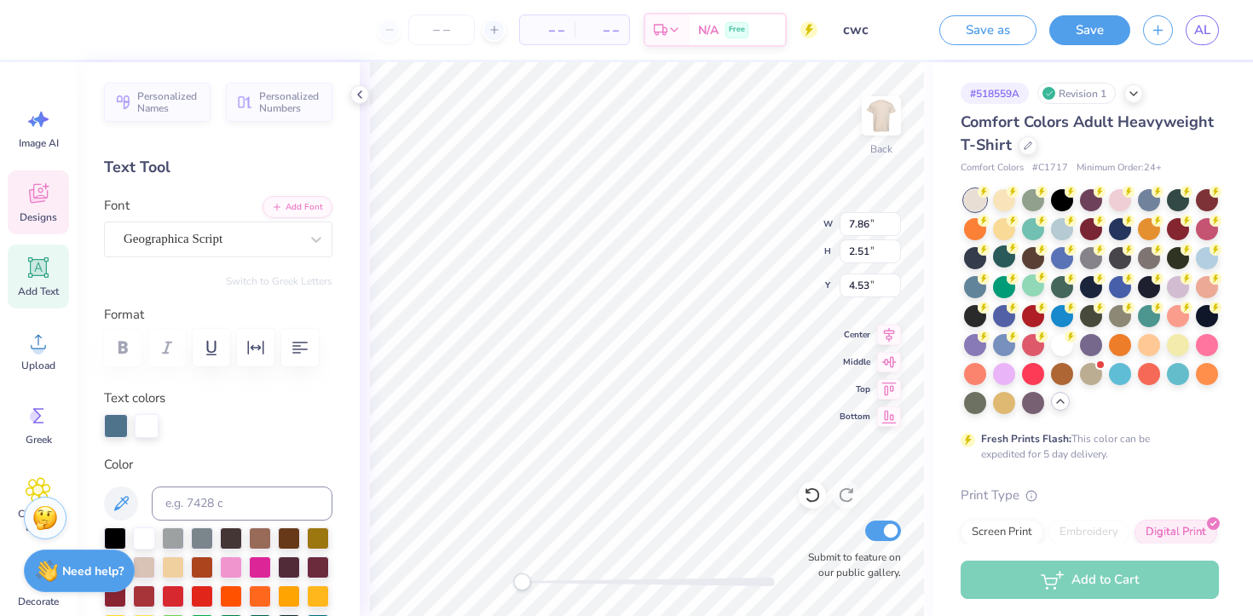
type input "9.64"
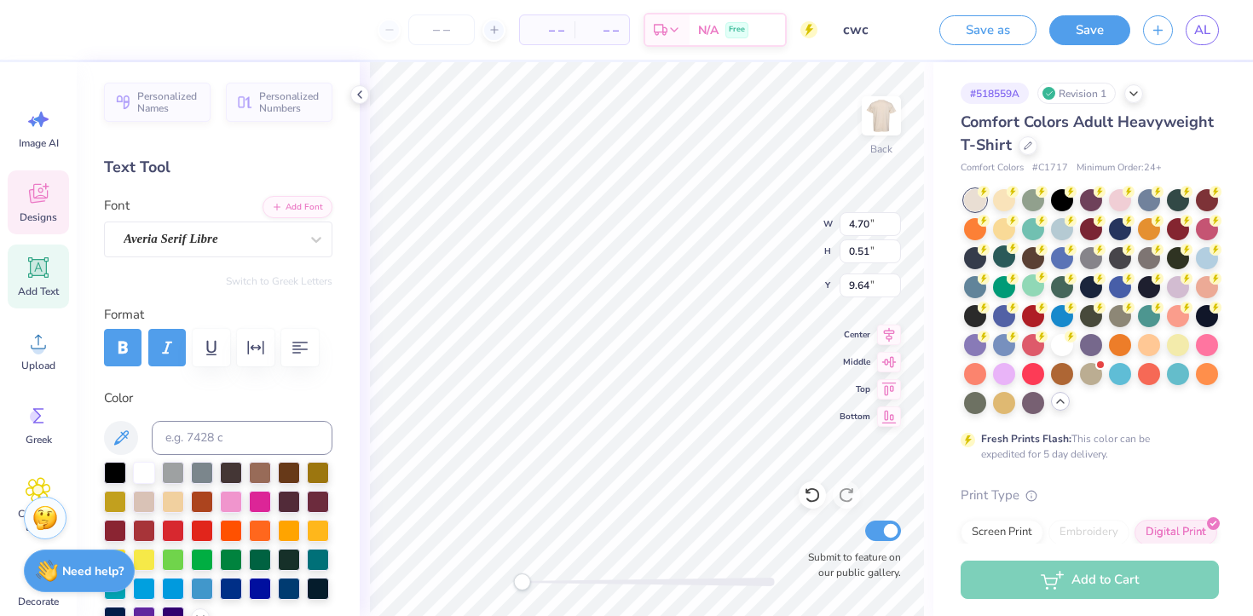
type input "3.83"
type input "0.42"
type input "9.68"
click at [37, 201] on icon at bounding box center [38, 194] width 19 height 20
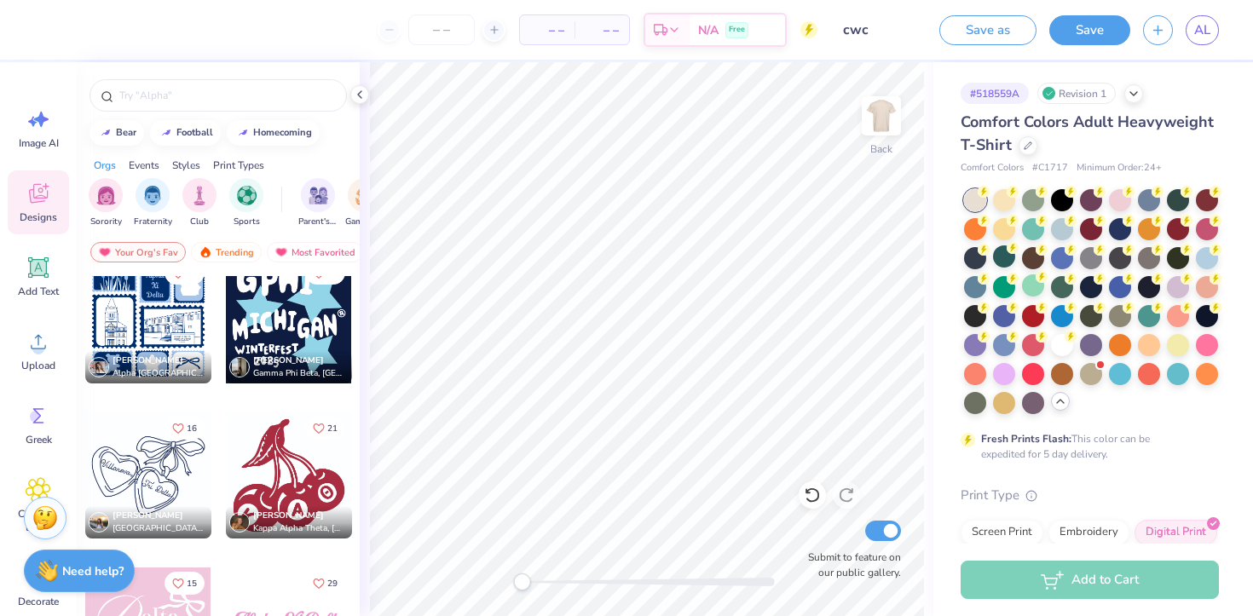
scroll to position [14242, 0]
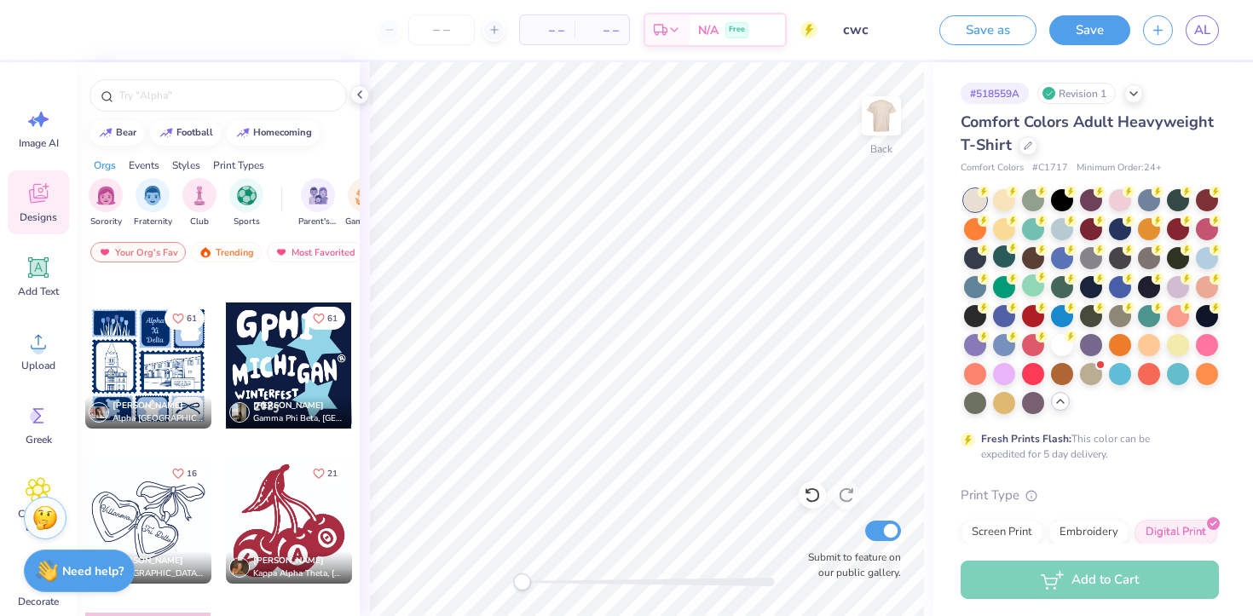
click at [156, 383] on div at bounding box center [148, 366] width 126 height 126
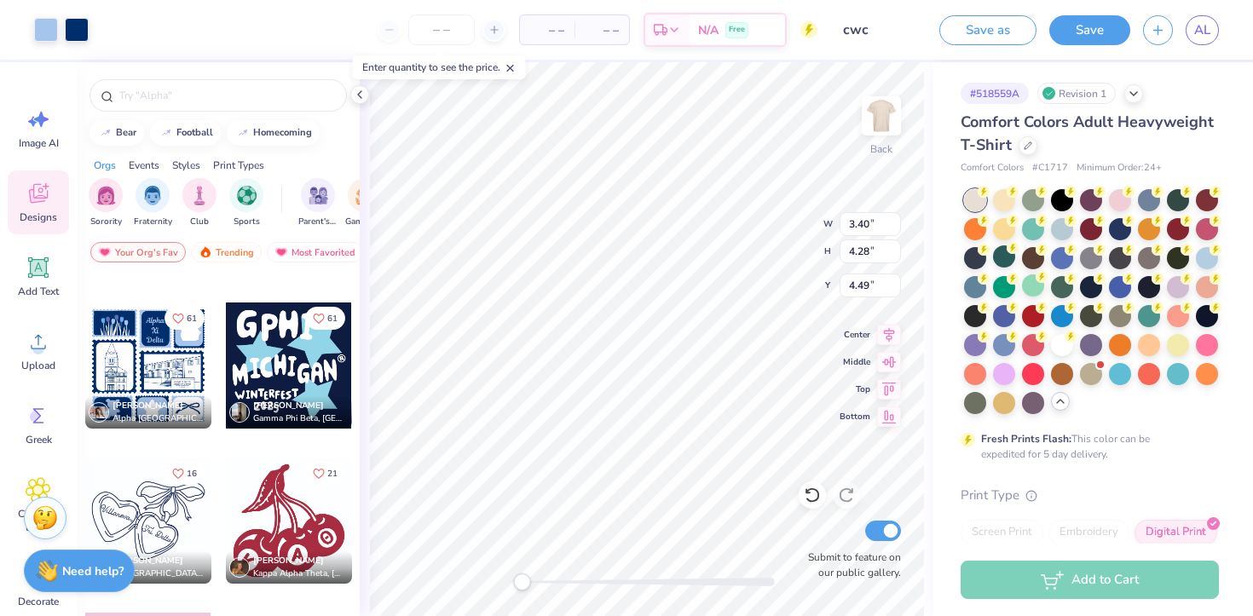
type input "4.49"
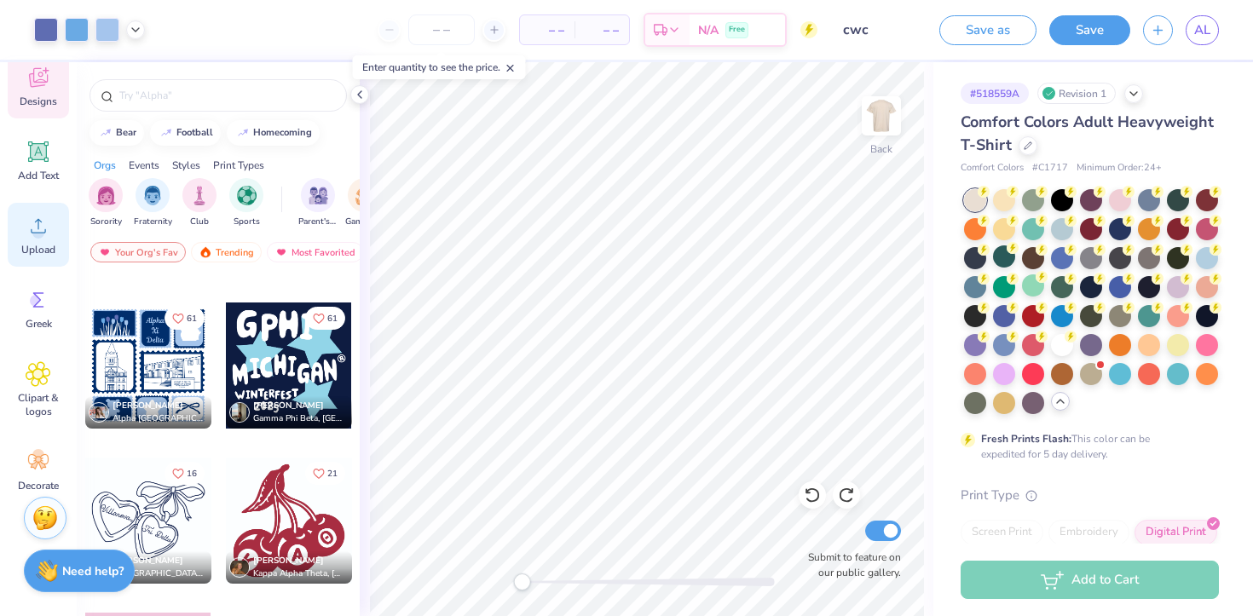
scroll to position [130, 0]
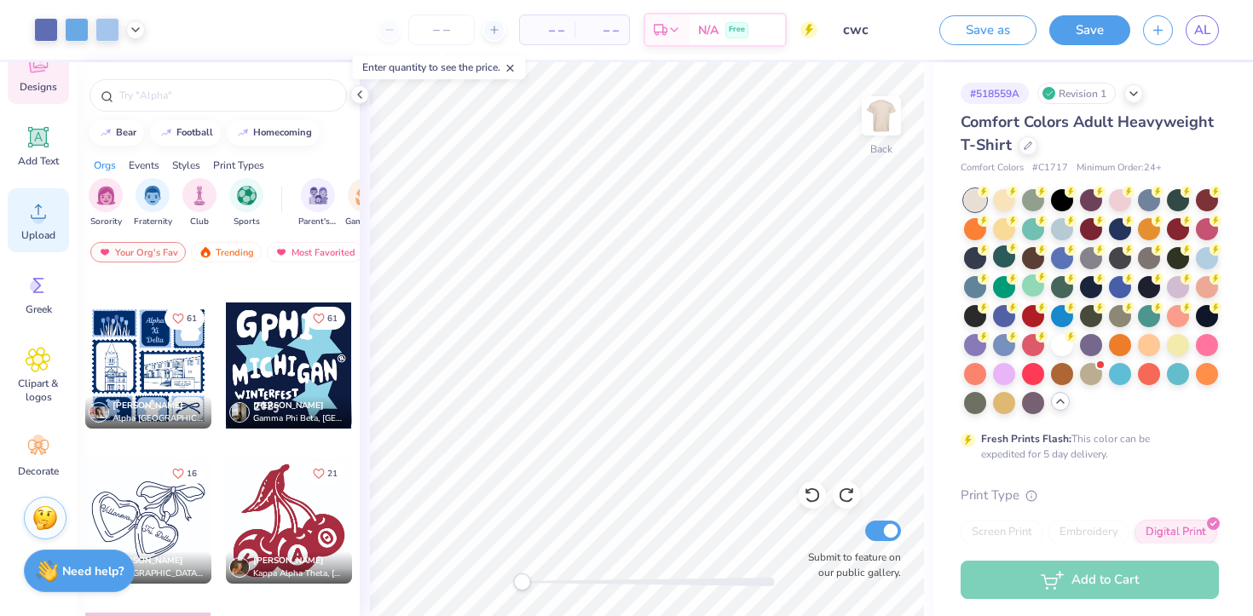
click at [40, 366] on icon at bounding box center [38, 360] width 24 height 24
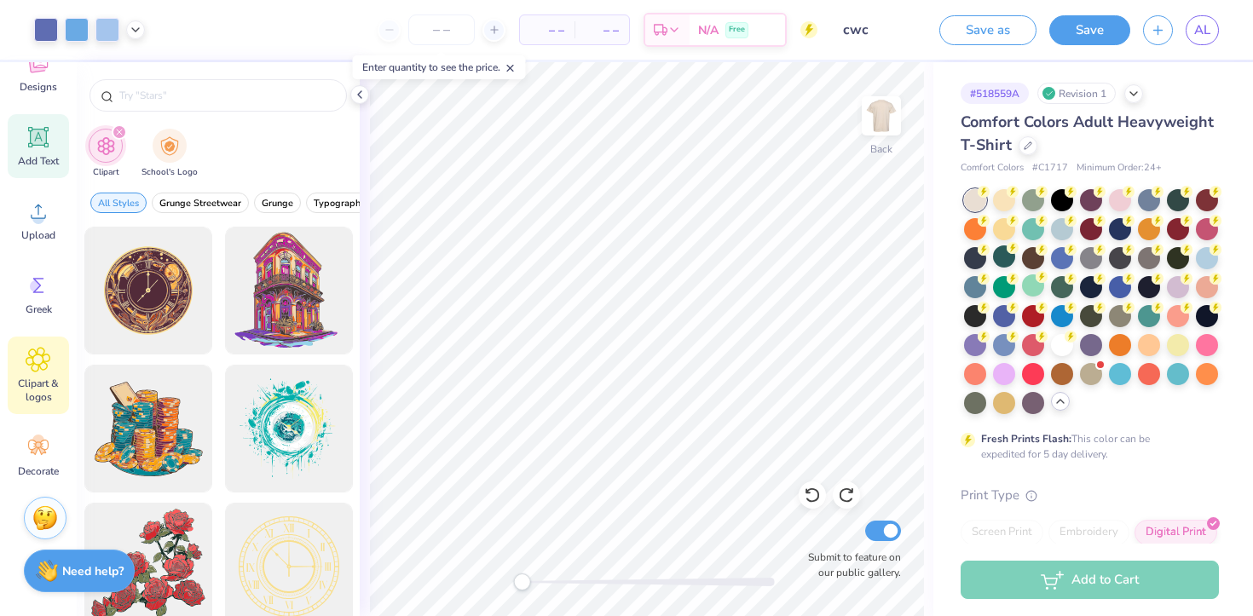
click at [45, 156] on span "Add Text" at bounding box center [38, 161] width 41 height 14
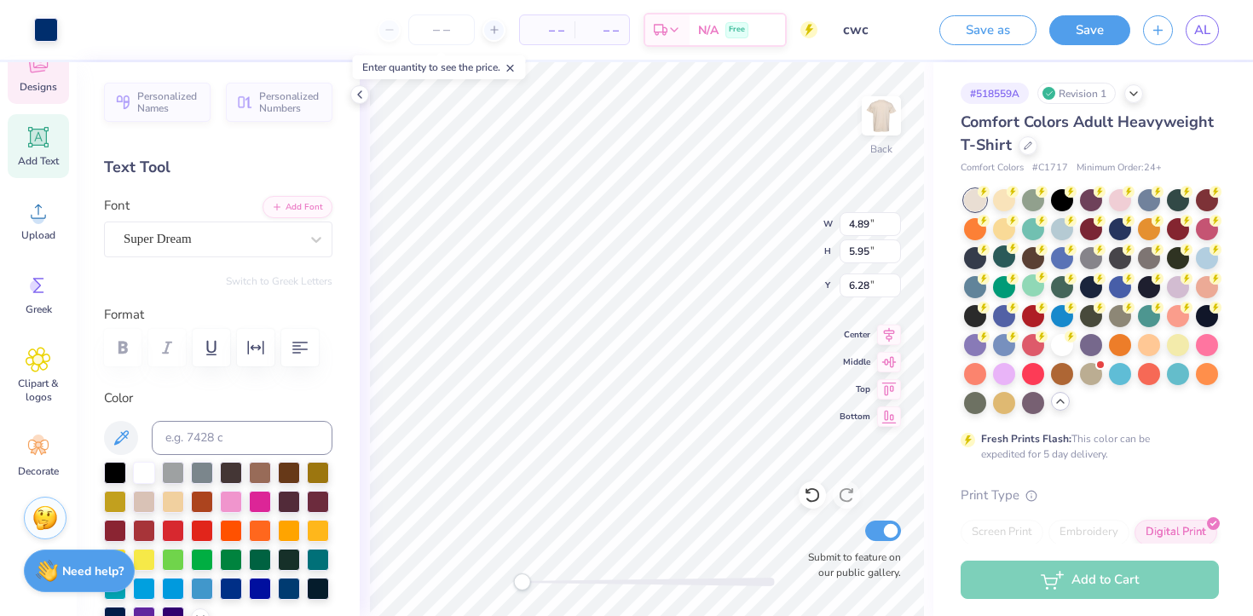
type input "4.89"
type input "5.95"
type input "6.28"
type input "12.31"
type input "12.34"
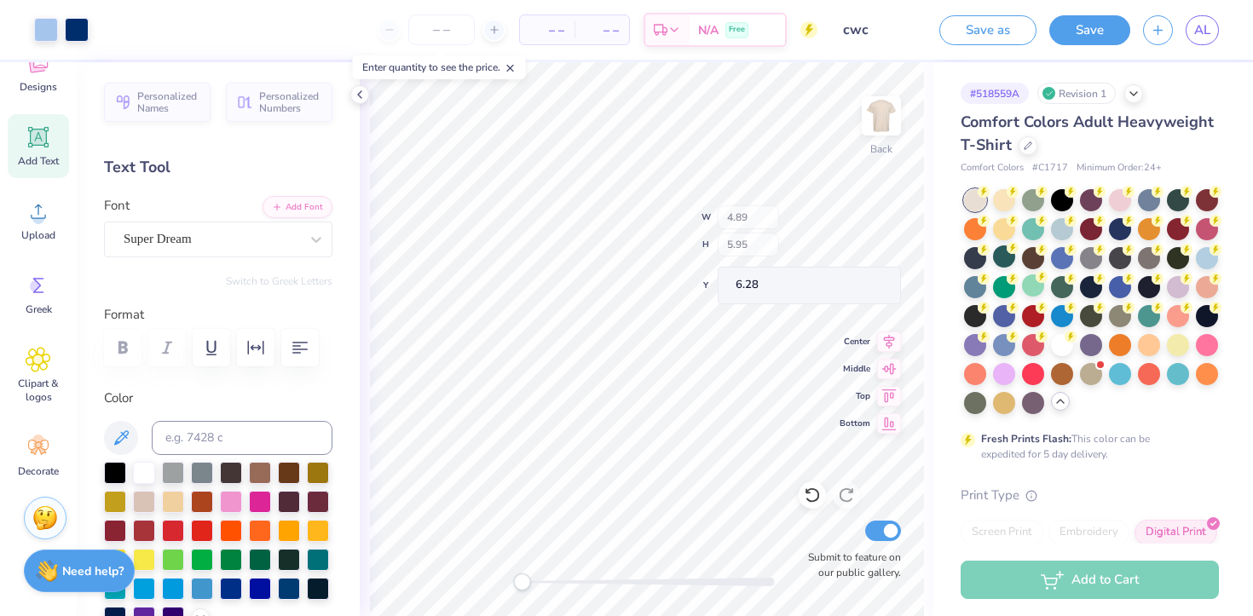
type input "3.00"
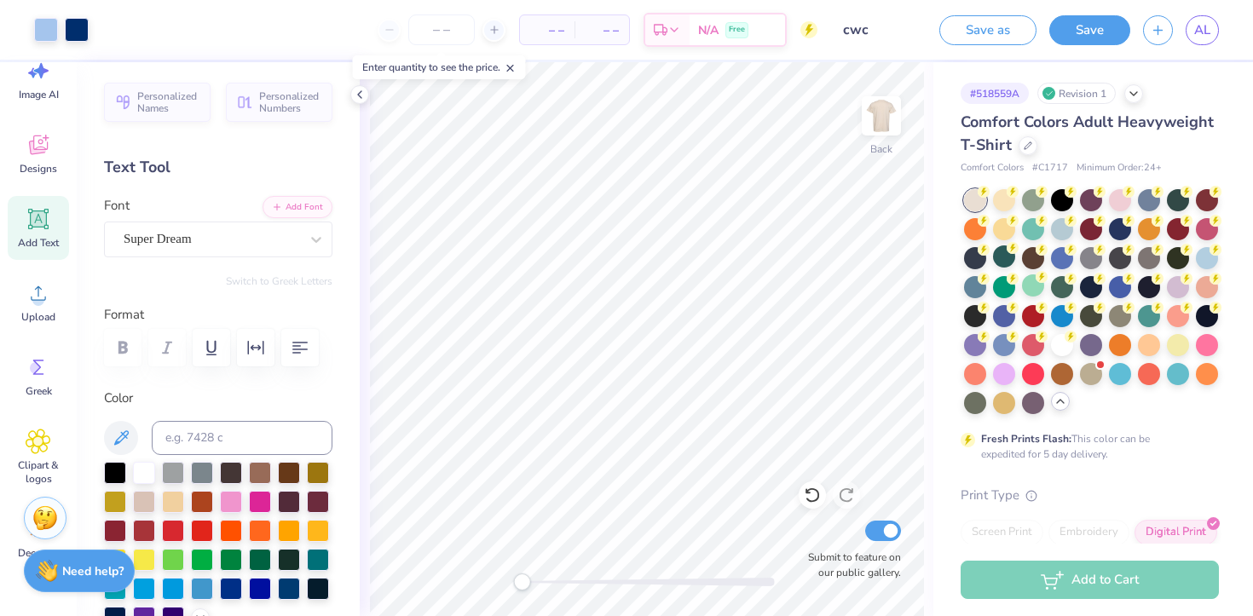
scroll to position [16, 0]
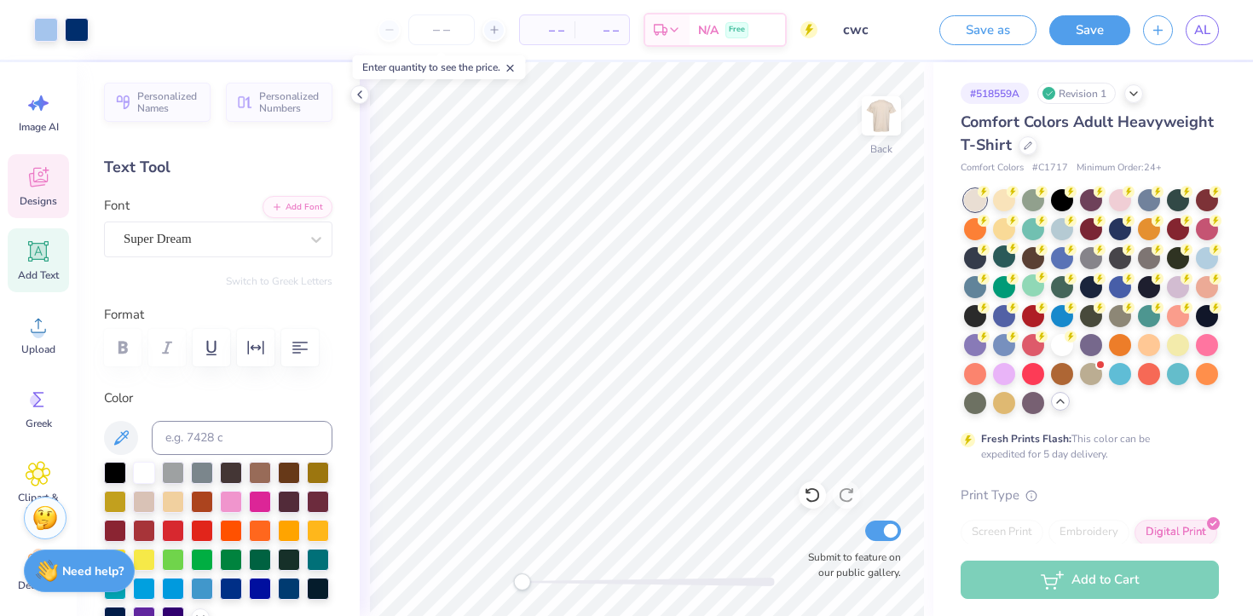
click at [31, 176] on icon at bounding box center [38, 180] width 16 height 14
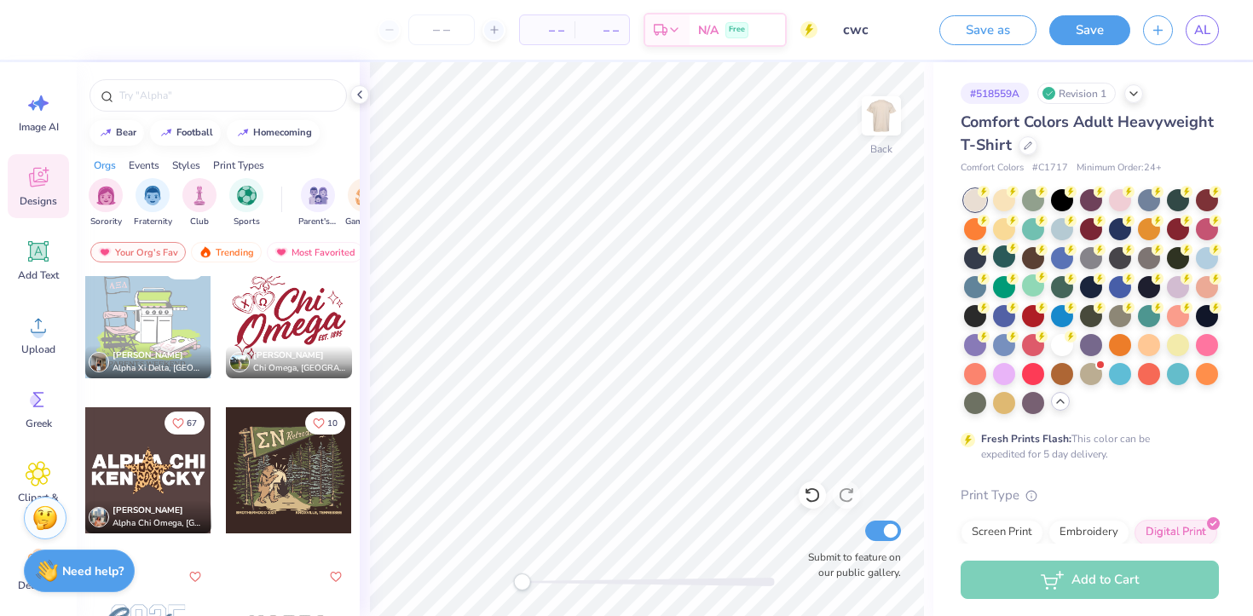
scroll to position [4358, 0]
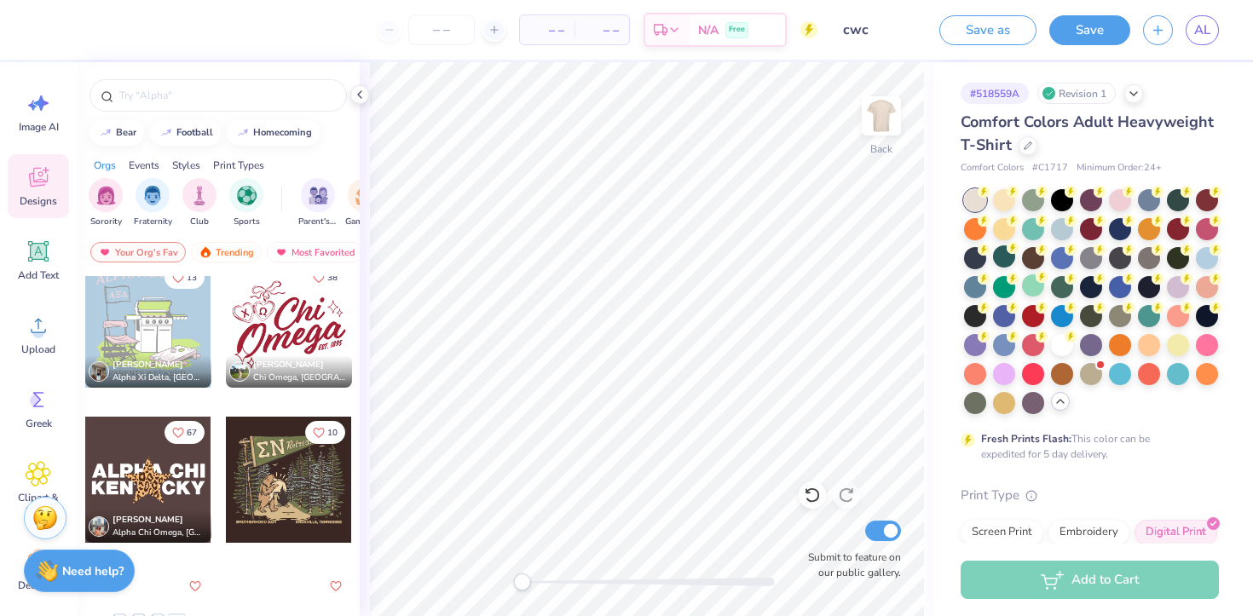
click at [275, 314] on div at bounding box center [289, 325] width 126 height 126
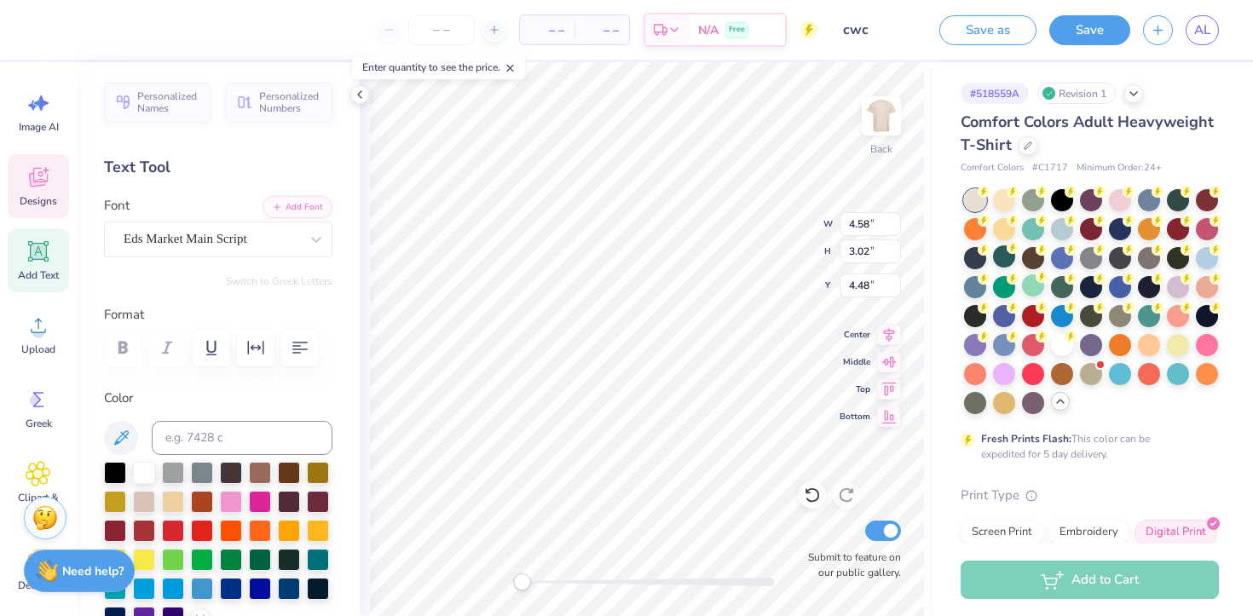
scroll to position [1, 0]
type textarea "Coalition"
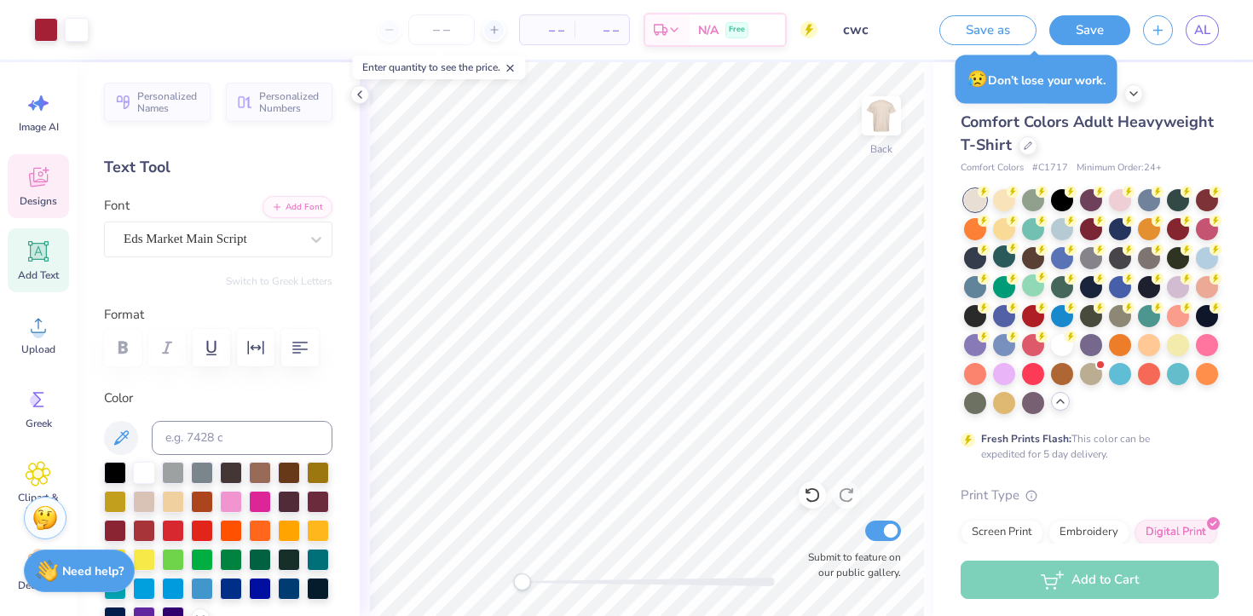
click at [24, 190] on div "Designs" at bounding box center [38, 186] width 61 height 64
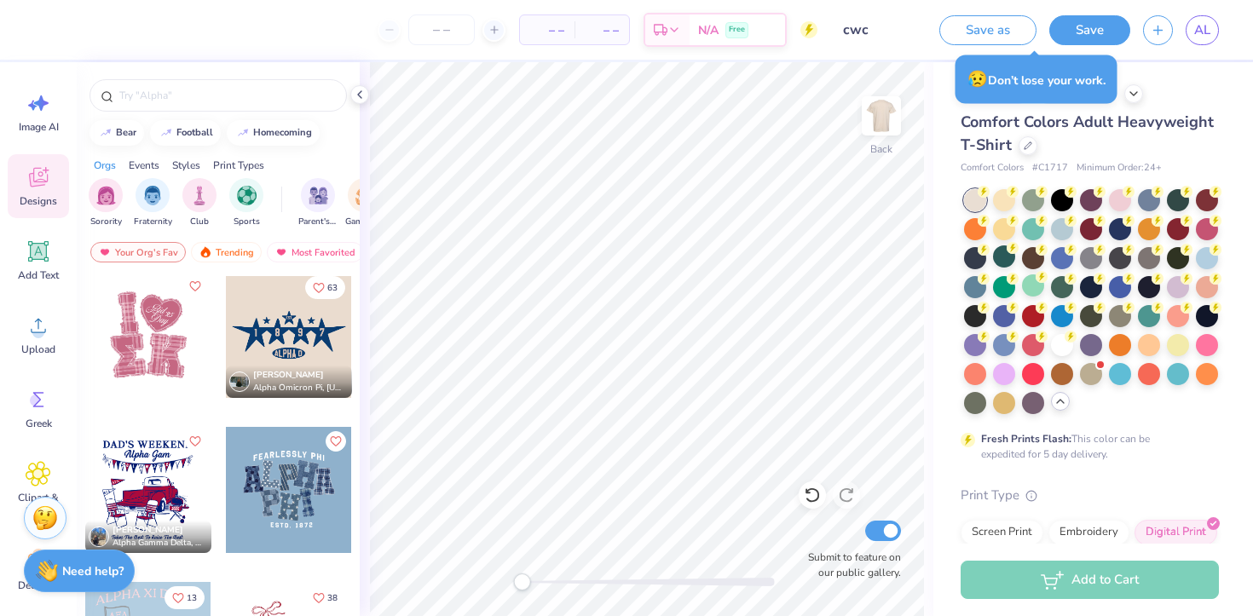
scroll to position [4037, 0]
click at [291, 343] on div at bounding box center [289, 336] width 126 height 126
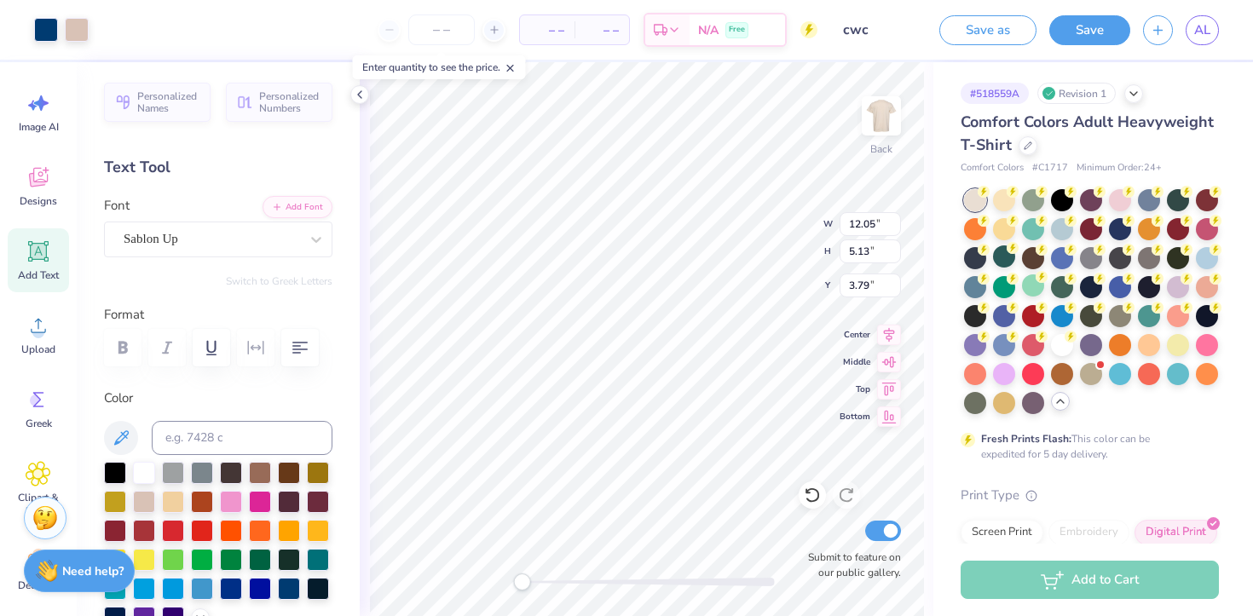
type input "12.05"
type input "5.13"
click at [31, 183] on icon at bounding box center [39, 177] width 26 height 26
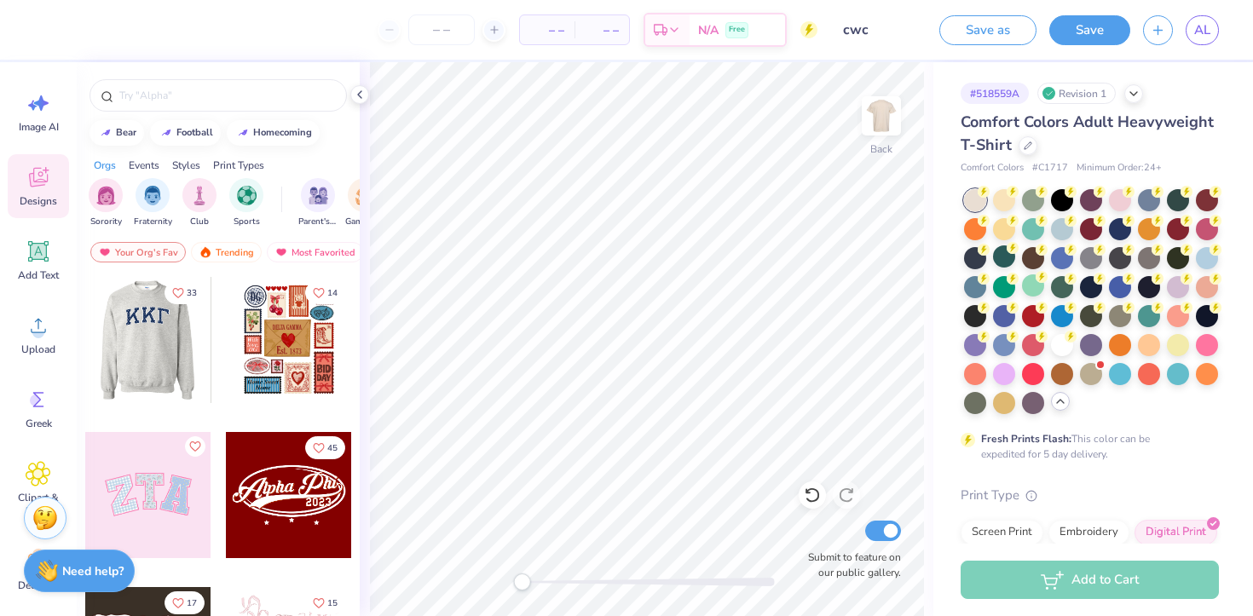
click at [149, 387] on div at bounding box center [147, 340] width 126 height 126
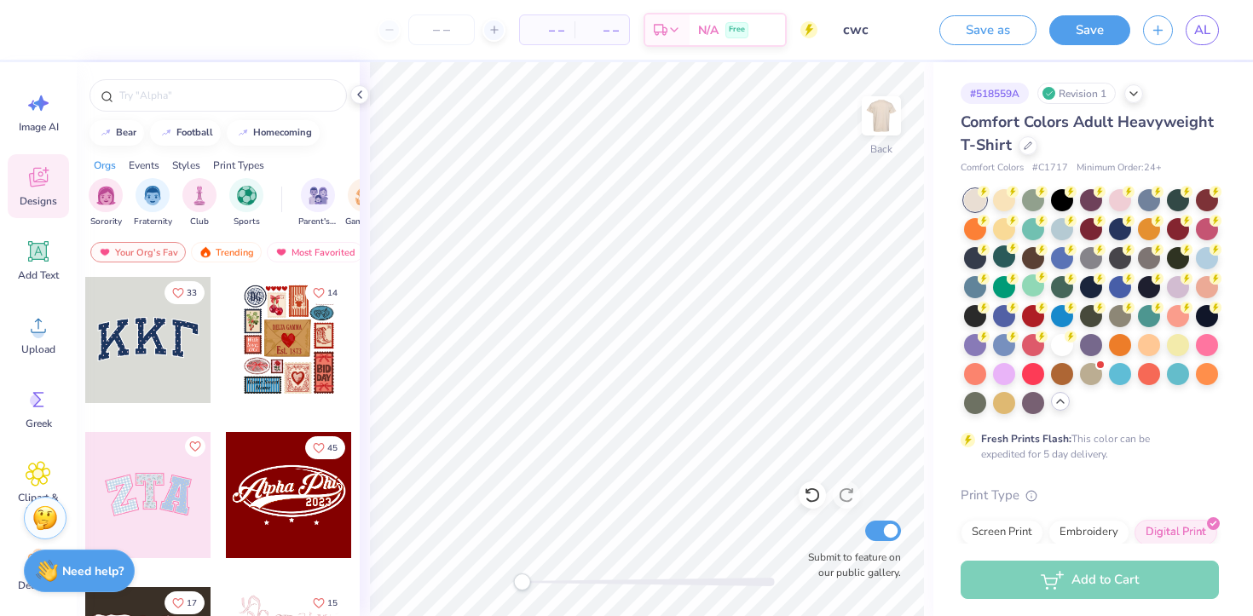
click at [147, 517] on div at bounding box center [148, 495] width 126 height 126
type input "9.71"
type input "4.86"
type input "3.00"
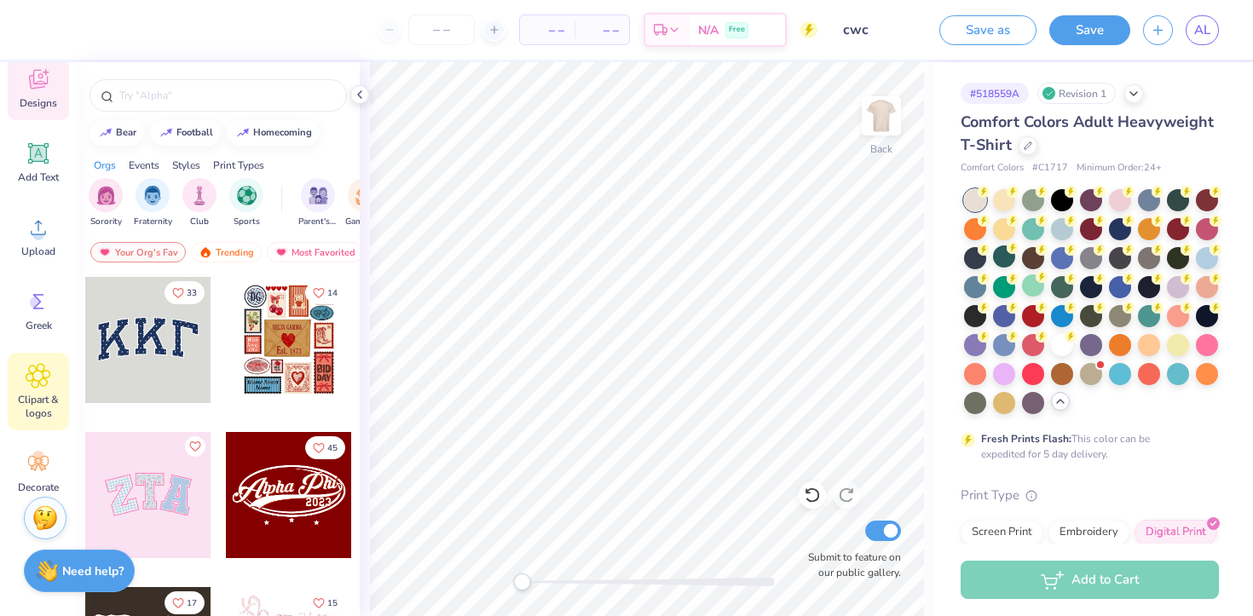
click at [41, 377] on icon at bounding box center [38, 376] width 10 height 10
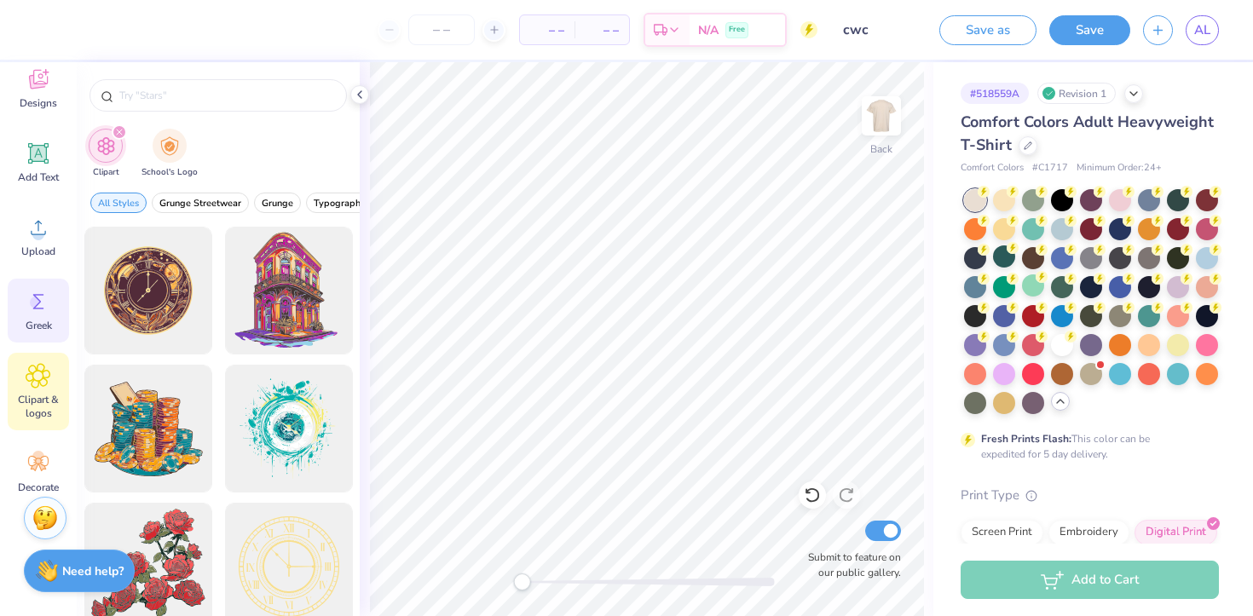
click at [40, 306] on icon at bounding box center [39, 302] width 26 height 26
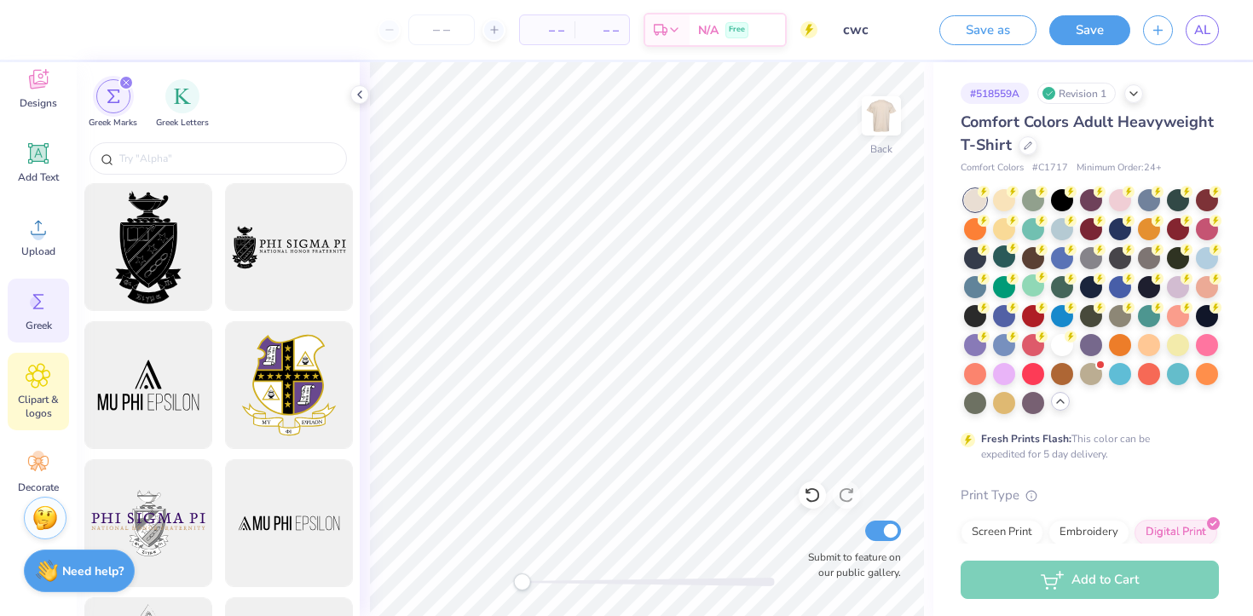
click at [43, 375] on icon at bounding box center [38, 376] width 10 height 10
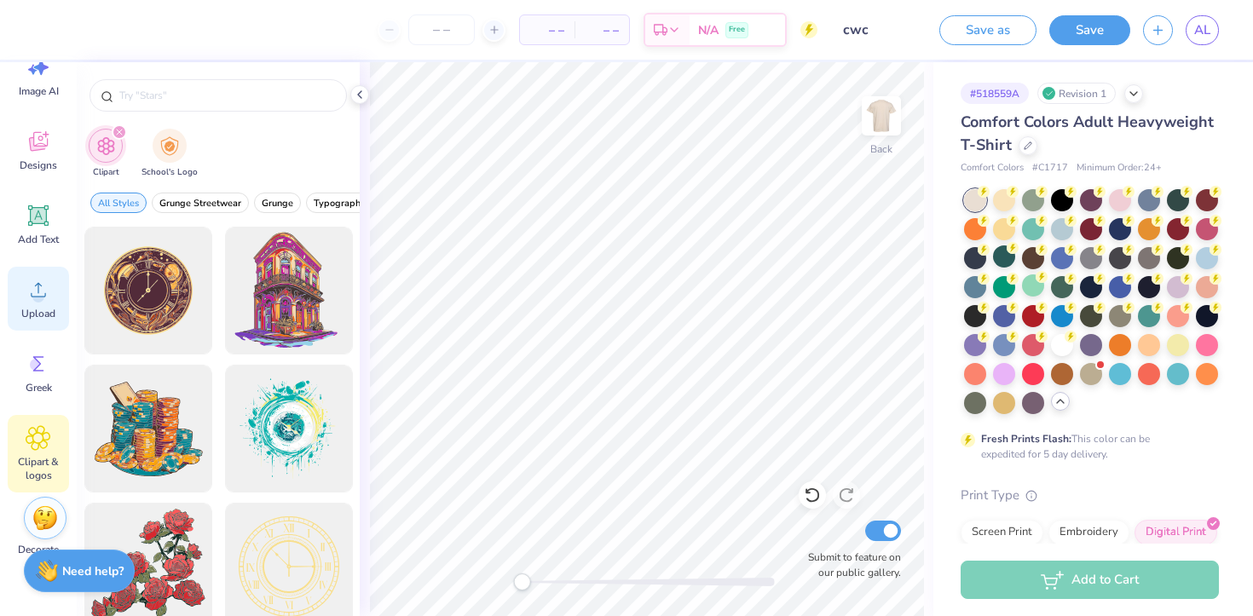
scroll to position [18, 0]
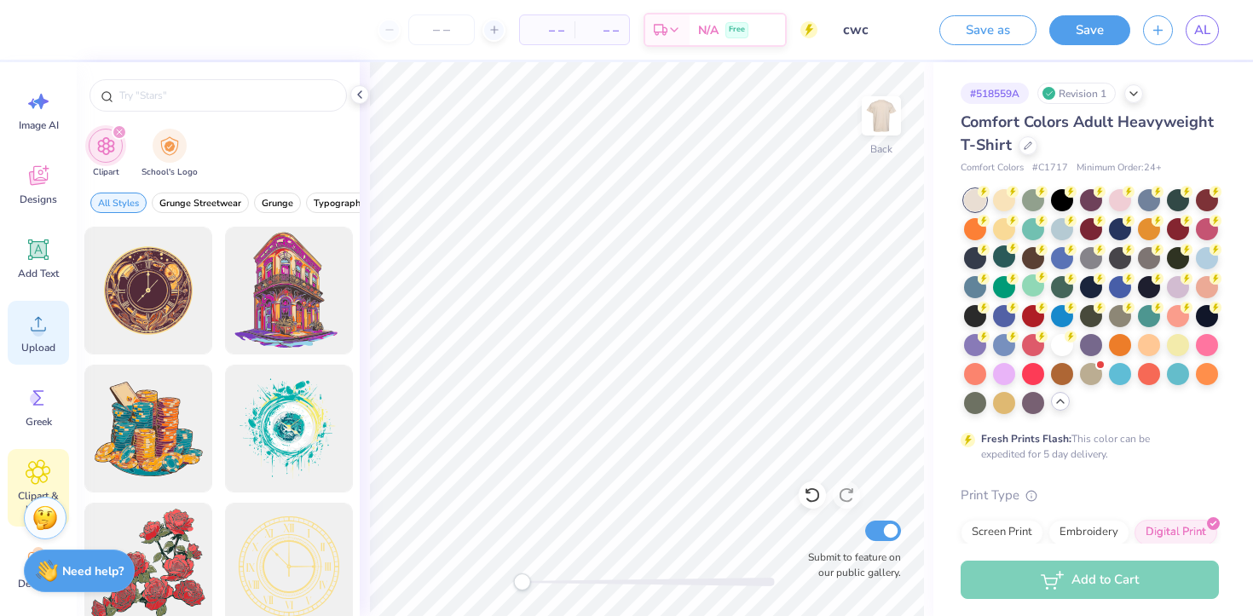
click at [48, 208] on div "Designs" at bounding box center [38, 185] width 61 height 64
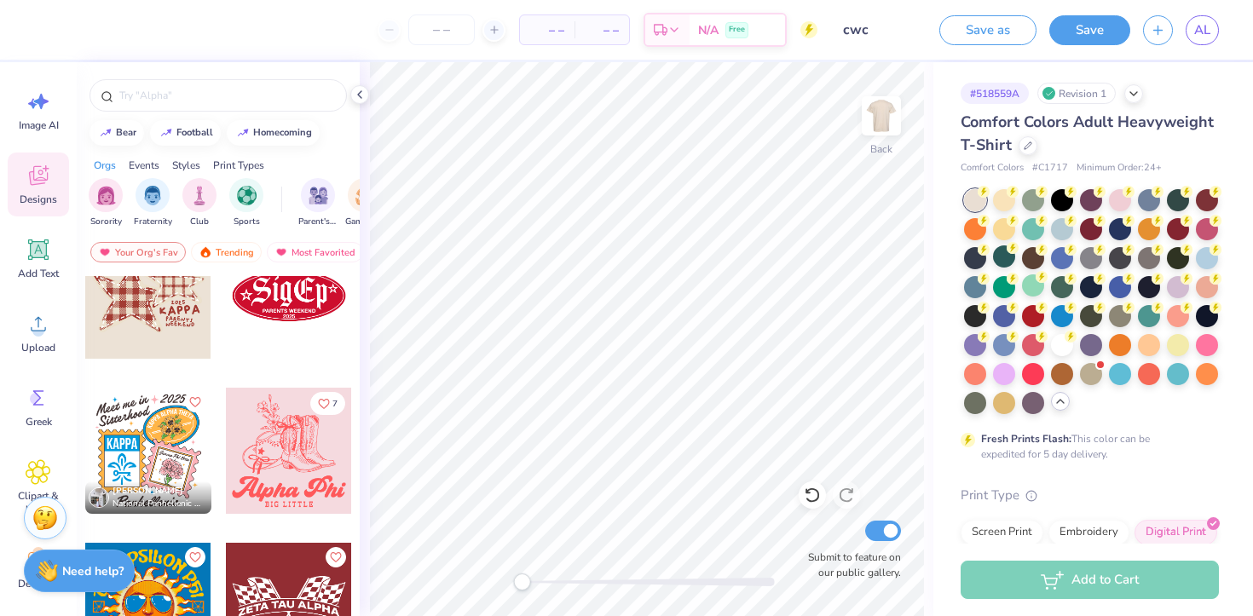
scroll to position [10292, 0]
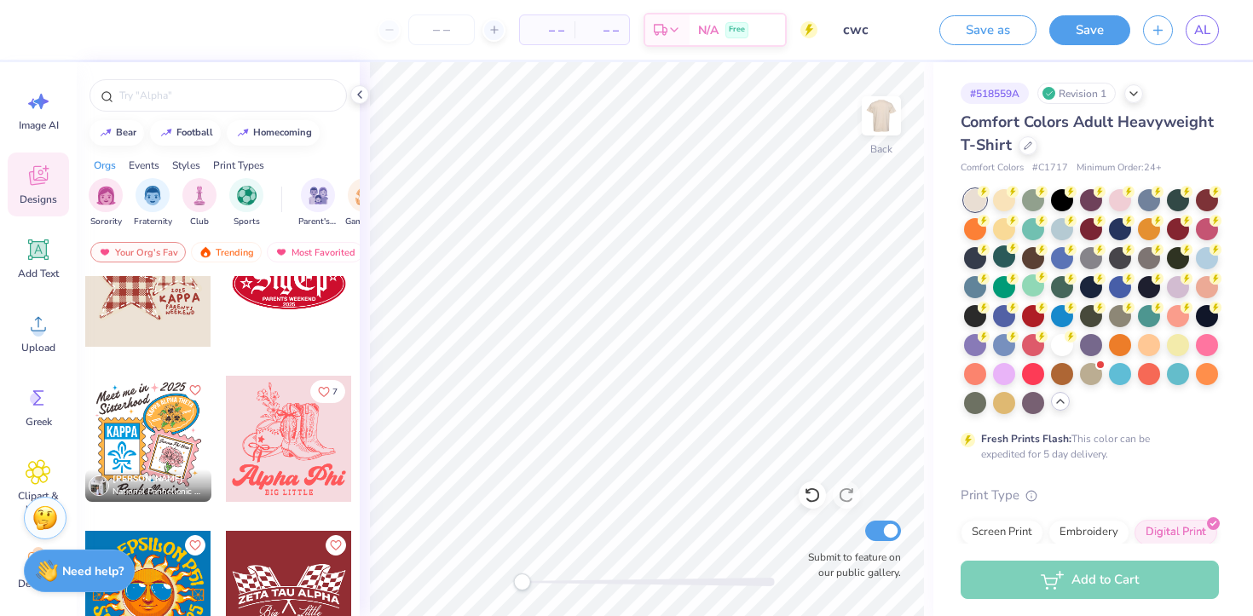
click at [183, 303] on div at bounding box center [148, 284] width 126 height 126
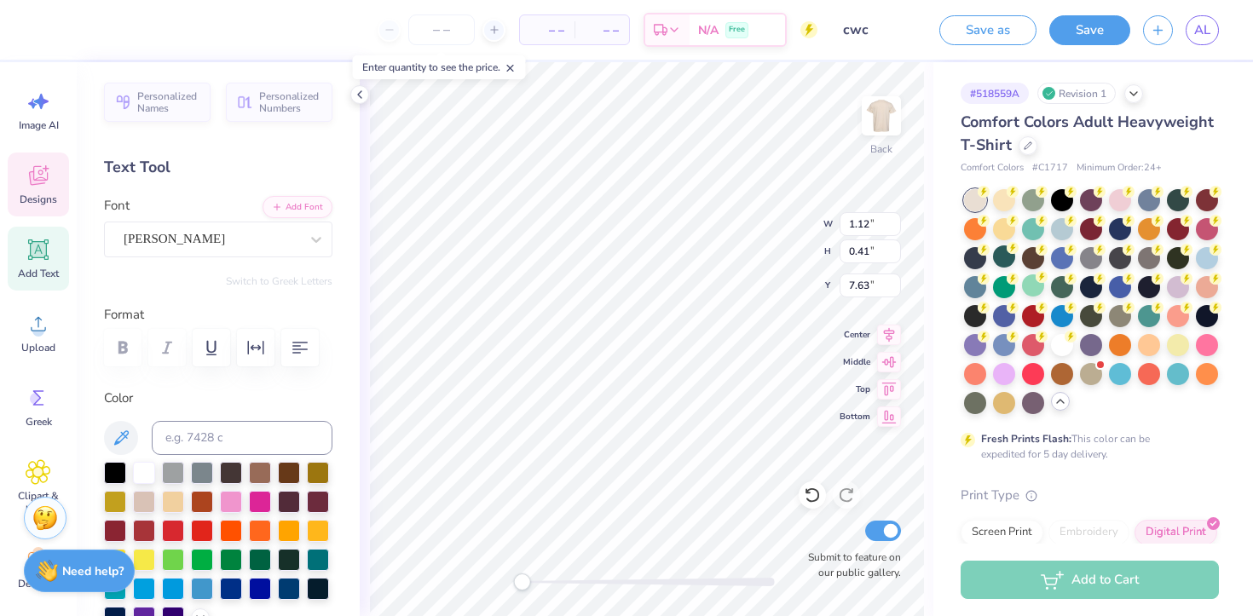
type input "3.37"
type input "0.94"
type input "8.01"
type textarea "COalition"
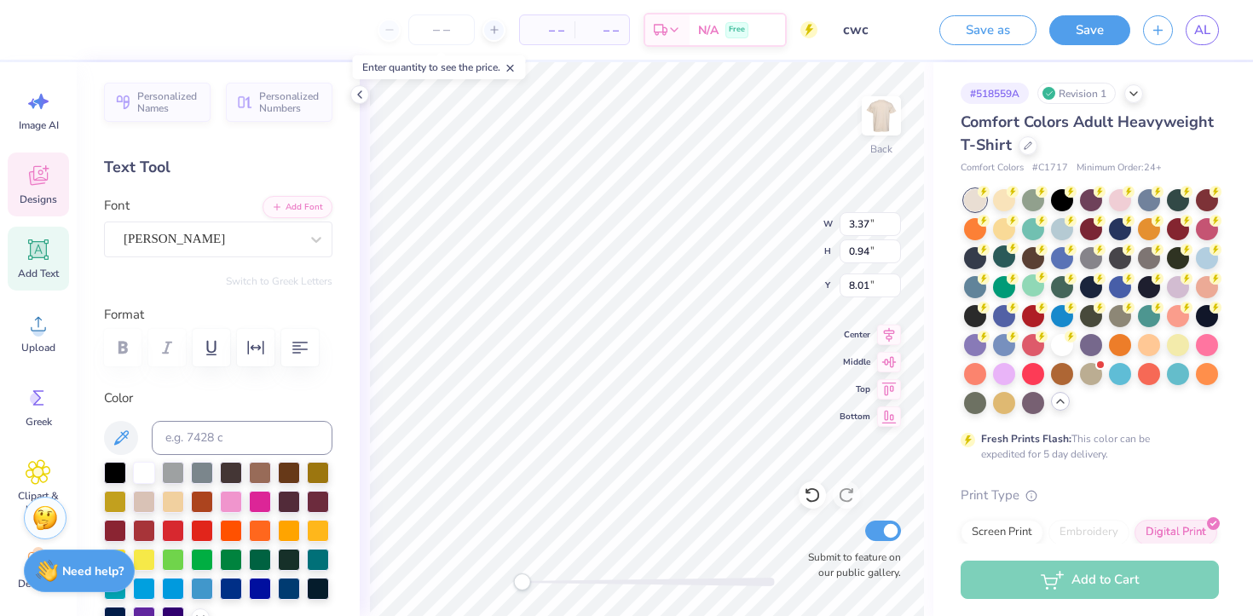
scroll to position [0, 2]
click at [361, 449] on div "Back W 3.37 3.37 " H 0.94 0.94 " Y 8.01 8.01 " Center Middle Top Bottom Submit …" at bounding box center [646, 339] width 573 height 554
type input "3.85"
type input "0.80"
type input "8.21"
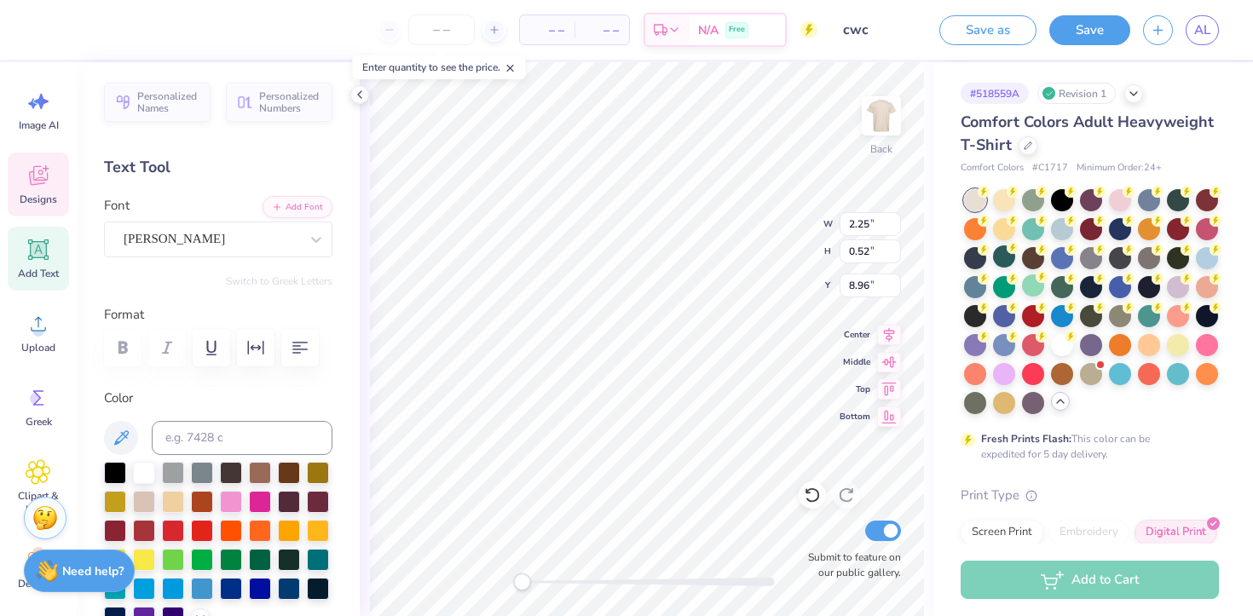
scroll to position [0, 3]
type textarea "for women"
type input "2.39"
type input "0.49"
type input "9.37"
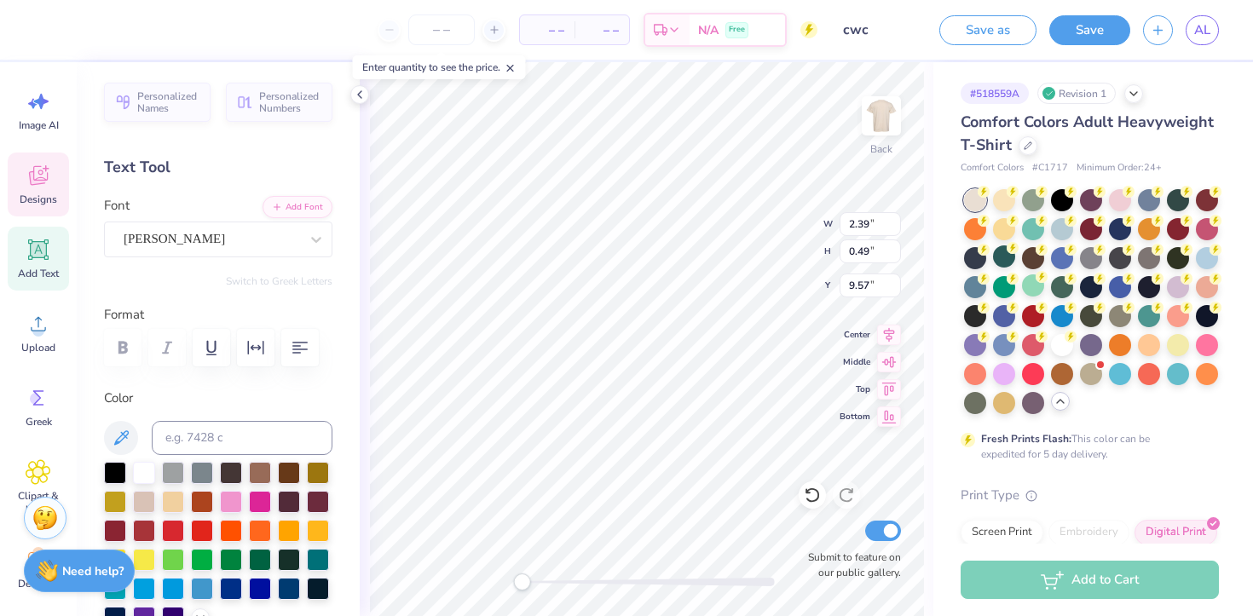
type input "2.94"
type input "0.53"
type input "10.94"
type input "3.85"
type input "0.80"
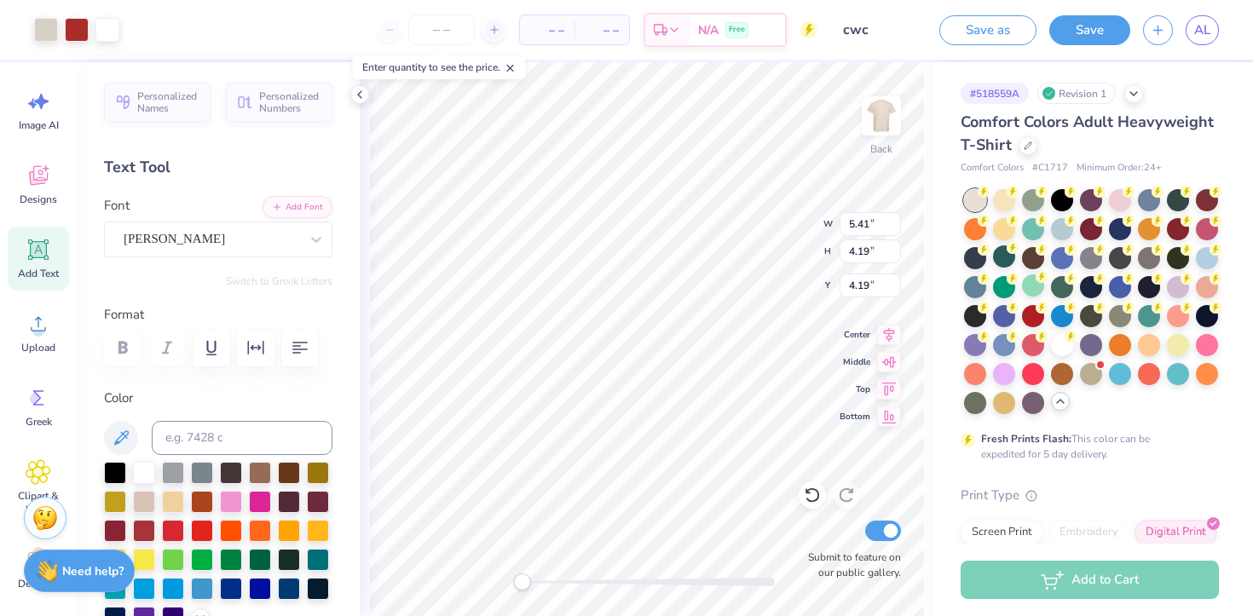
type input "8.15"
type input "2.39"
type input "0.49"
type input "13.14"
type textarea "f"
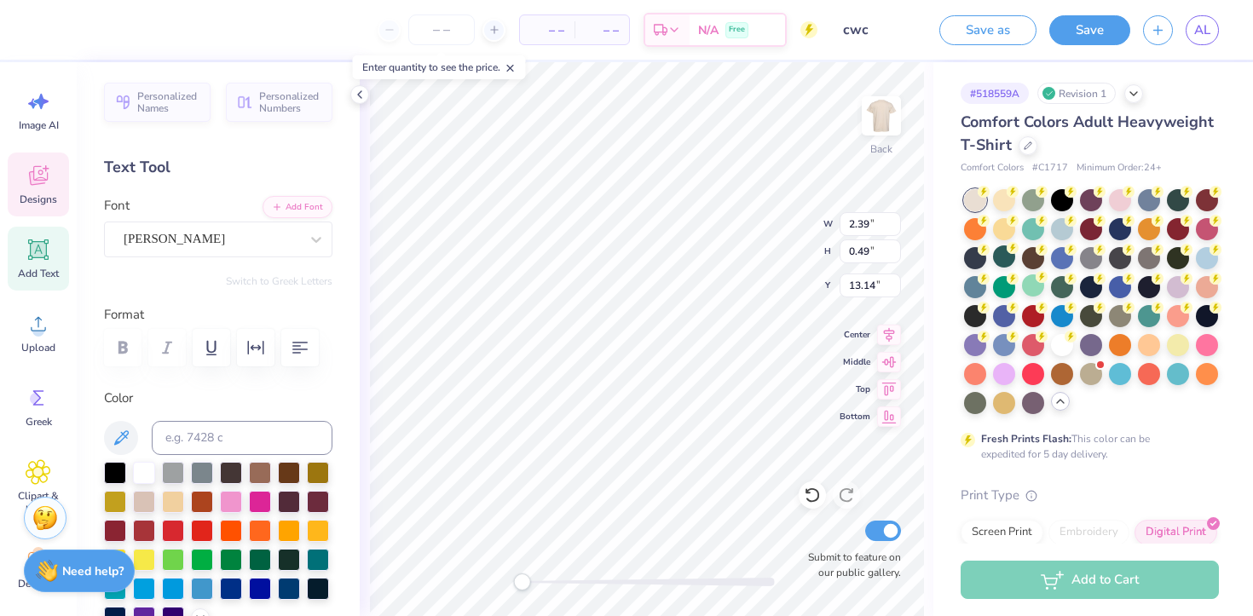
type textarea "of color"
type input "2.23"
type input "0.50"
type input "13.27"
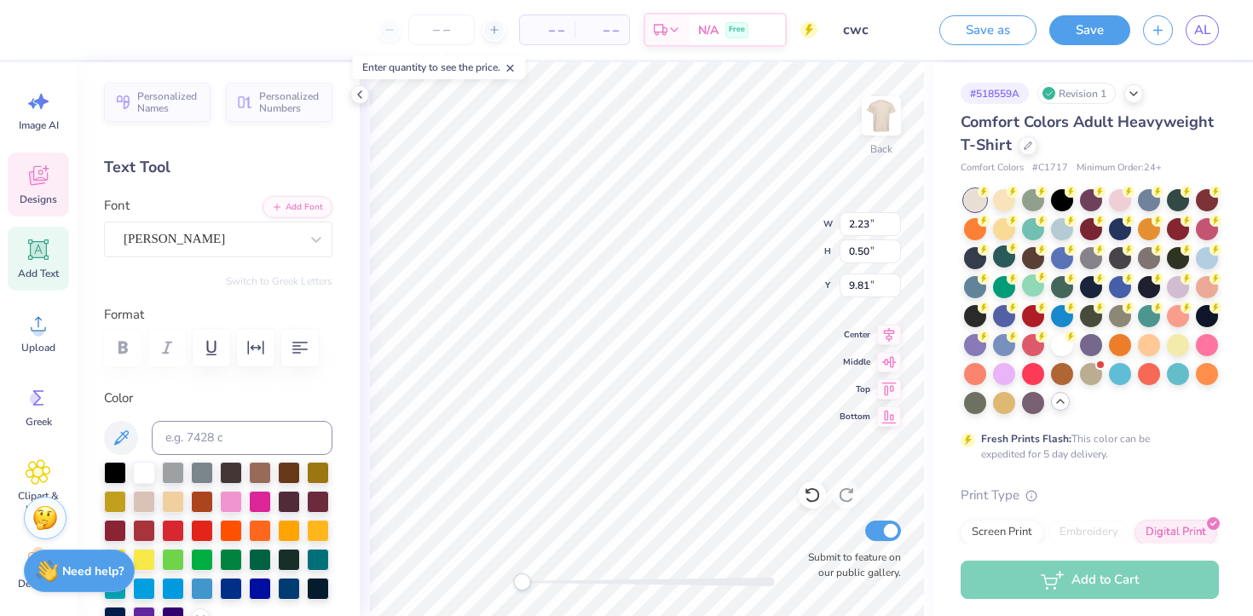
type input "3.85"
type input "0.80"
type input "8.10"
type input "2.23"
type input "0.50"
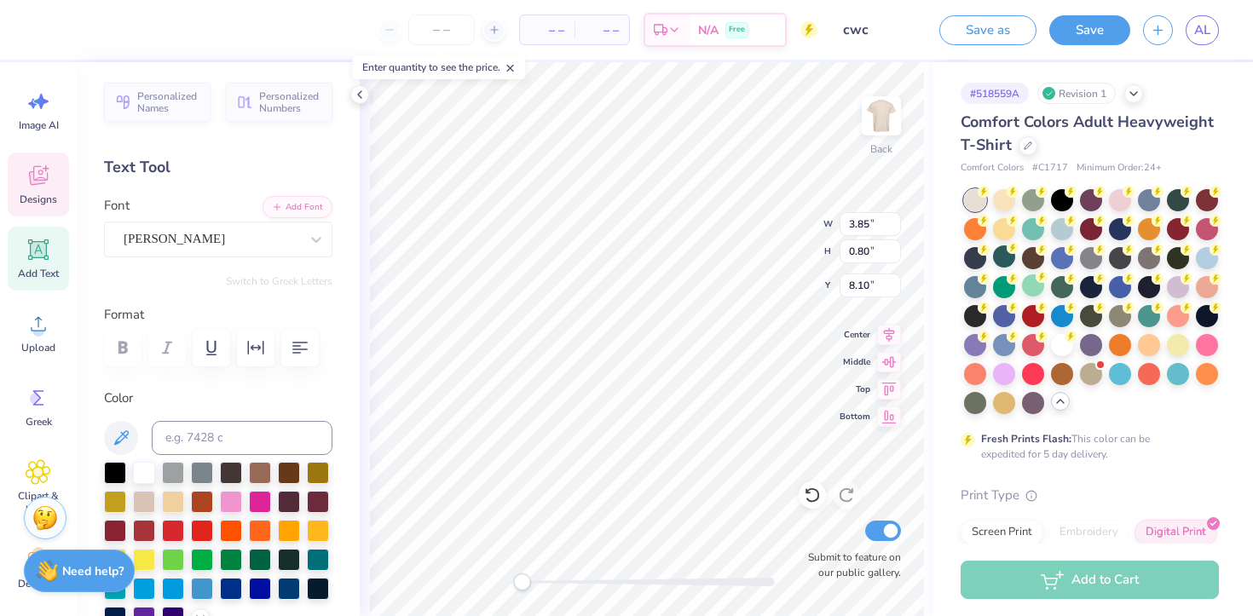
type input "9.81"
type input "5.73"
type input "5.61"
type input "4.66"
click at [53, 30] on div at bounding box center [46, 28] width 24 height 24
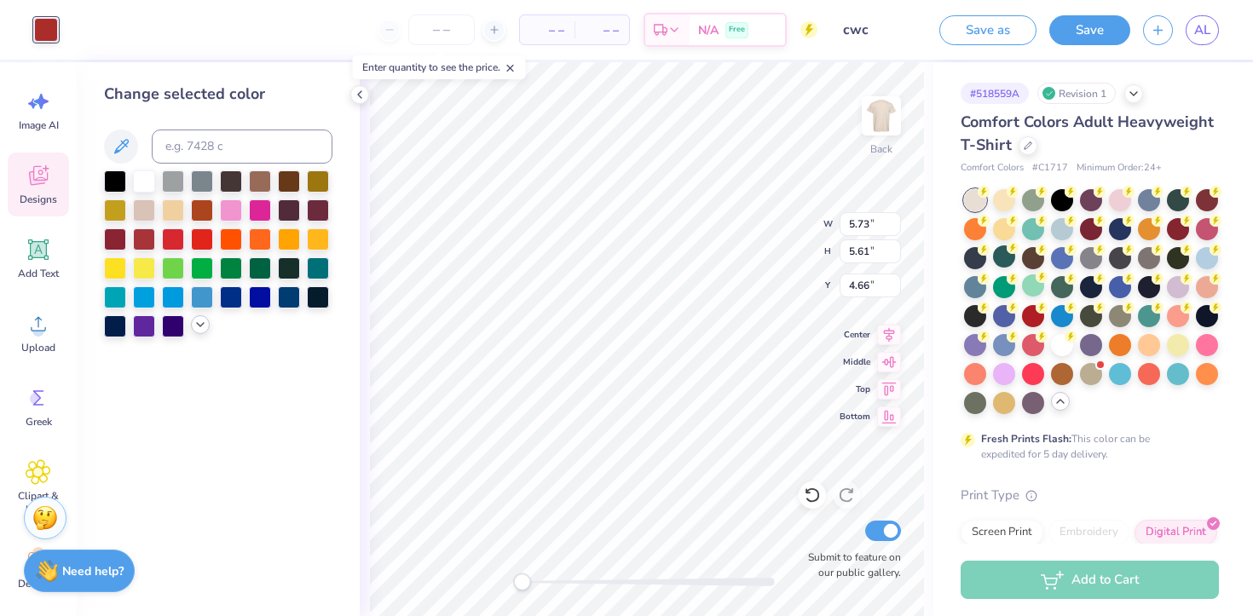
click at [194, 322] on icon at bounding box center [200, 325] width 14 height 14
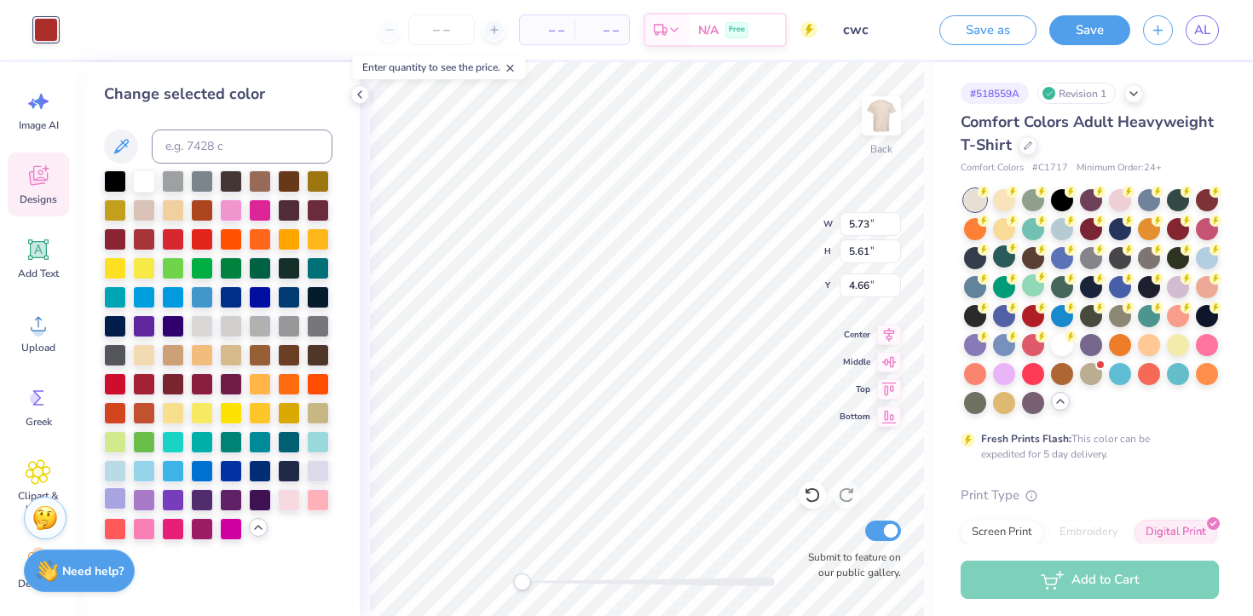
click at [116, 492] on div at bounding box center [115, 498] width 22 height 22
click at [46, 181] on icon at bounding box center [39, 176] width 26 height 26
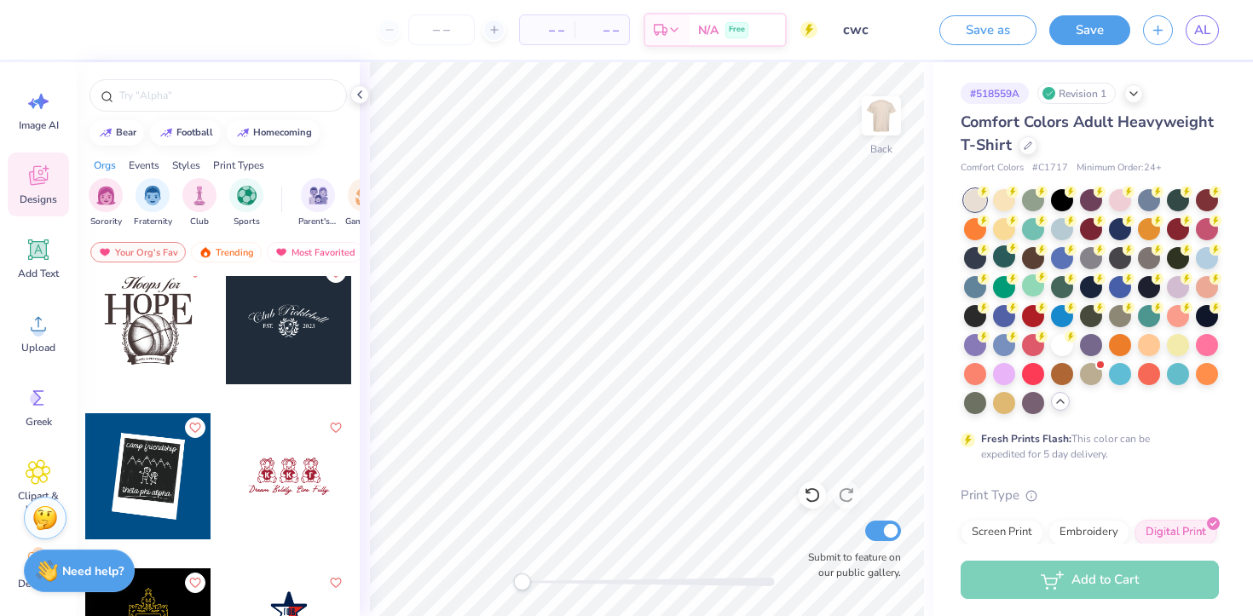
scroll to position [28942, 0]
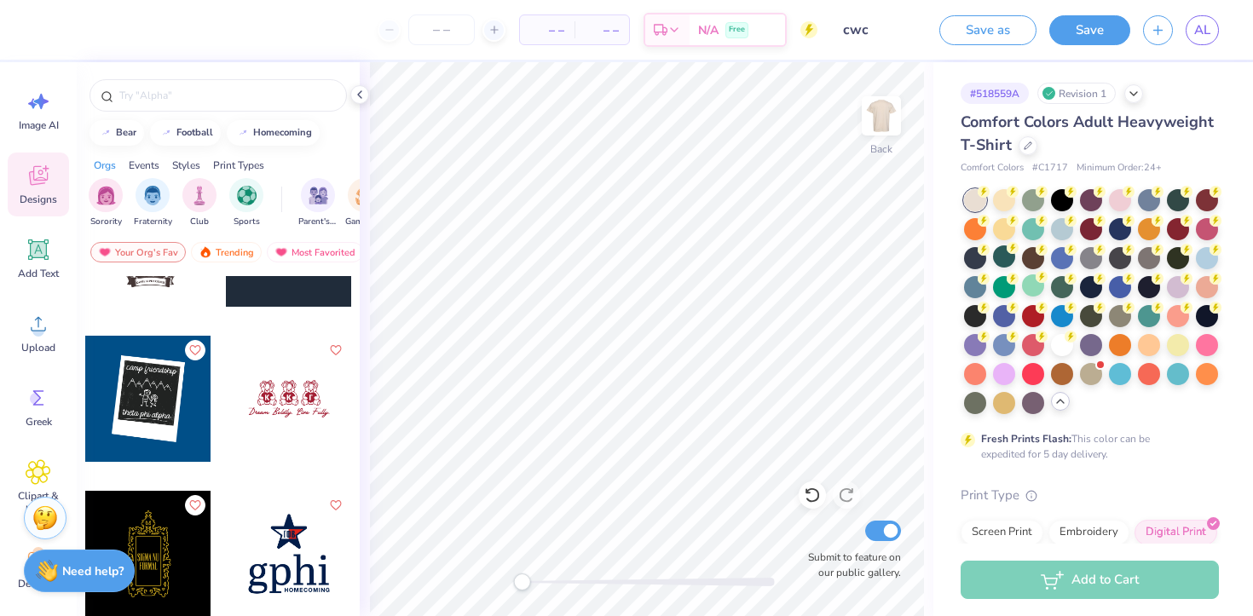
click at [285, 441] on div at bounding box center [289, 399] width 126 height 126
type input "10.59"
type input "4.86"
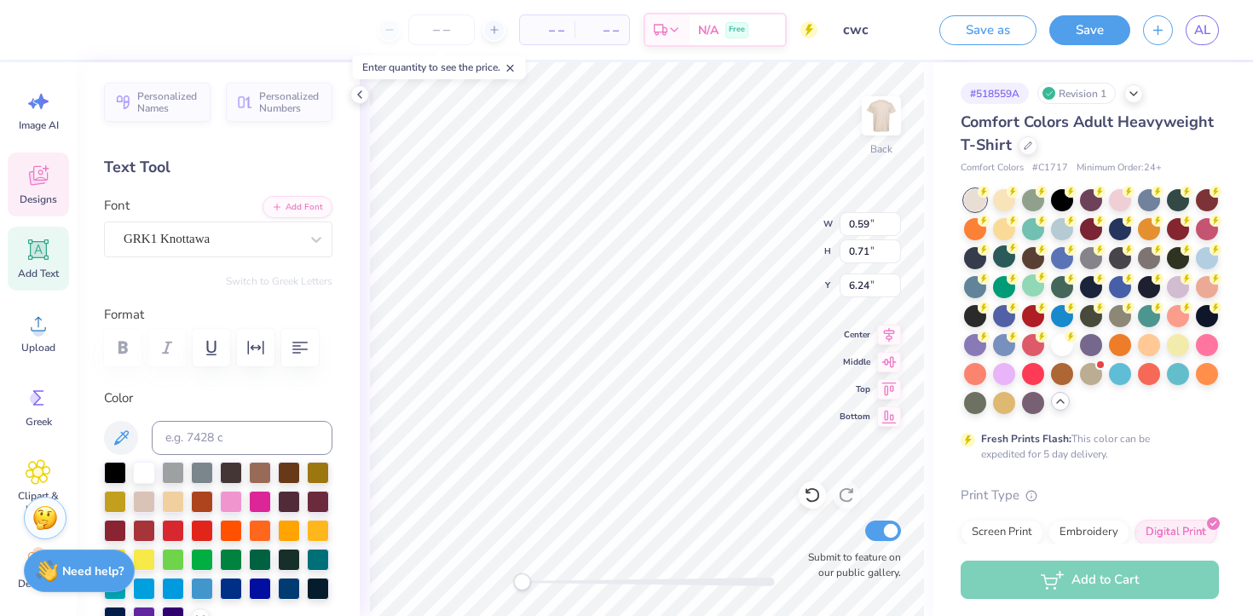
type textarea "C"
type textarea "c"
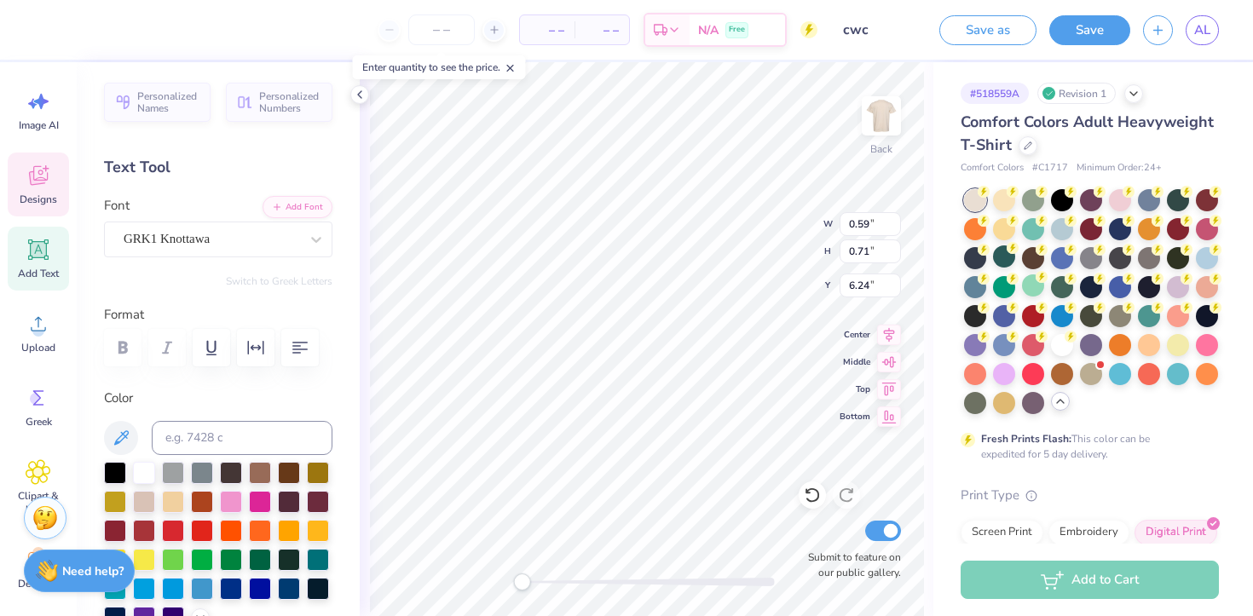
type textarea "W"
type textarea "w"
type input "0.45"
type textarea "c"
type input "0.47"
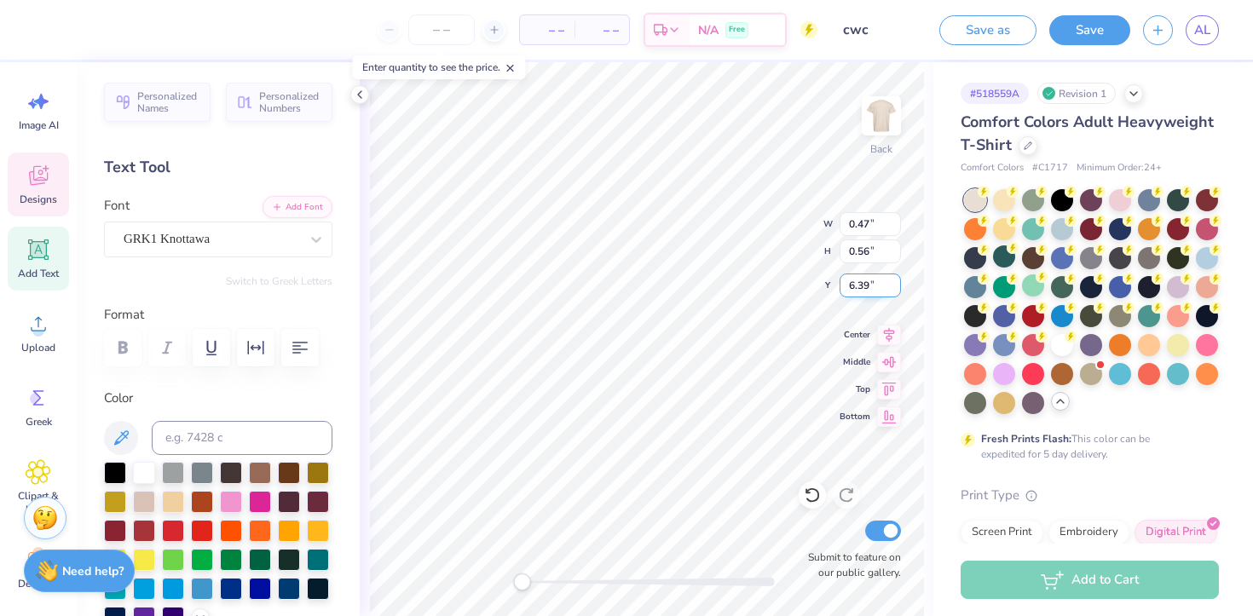
type input "0.56"
type input "6.39"
type textarea "w"
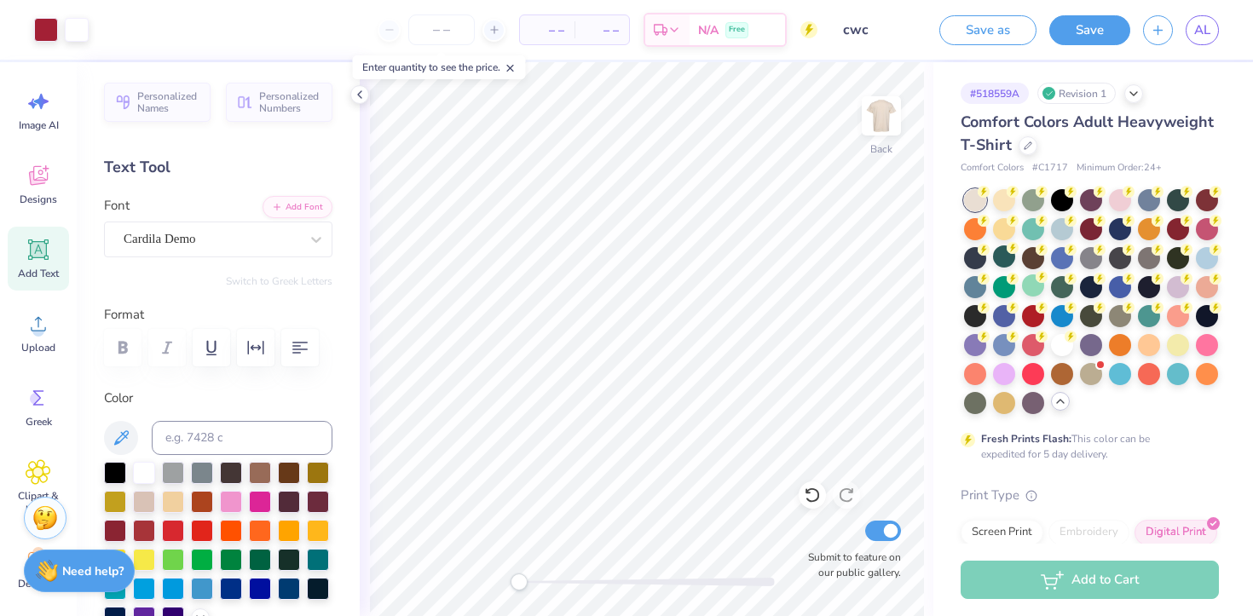
click at [489, 579] on div "Back Submit to feature on our public gallery." at bounding box center [646, 339] width 573 height 554
click at [515, 66] on icon at bounding box center [510, 68] width 12 height 12
click at [859, 26] on input "cwc" at bounding box center [872, 30] width 84 height 34
click at [54, 171] on div "Designs" at bounding box center [38, 185] width 61 height 64
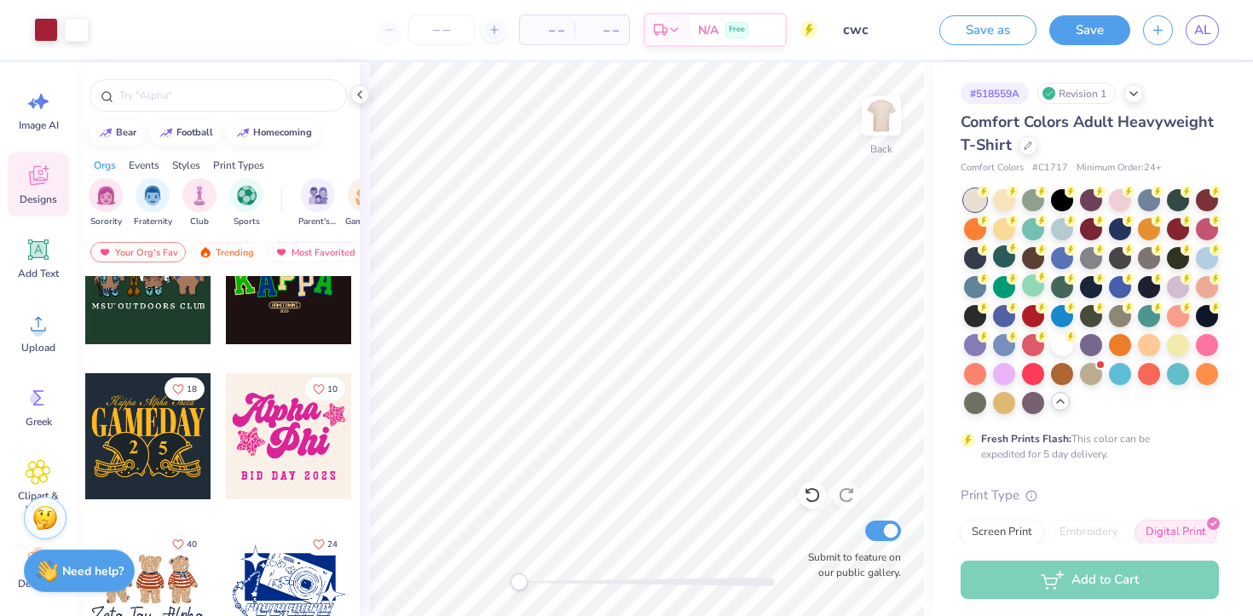
scroll to position [750, 0]
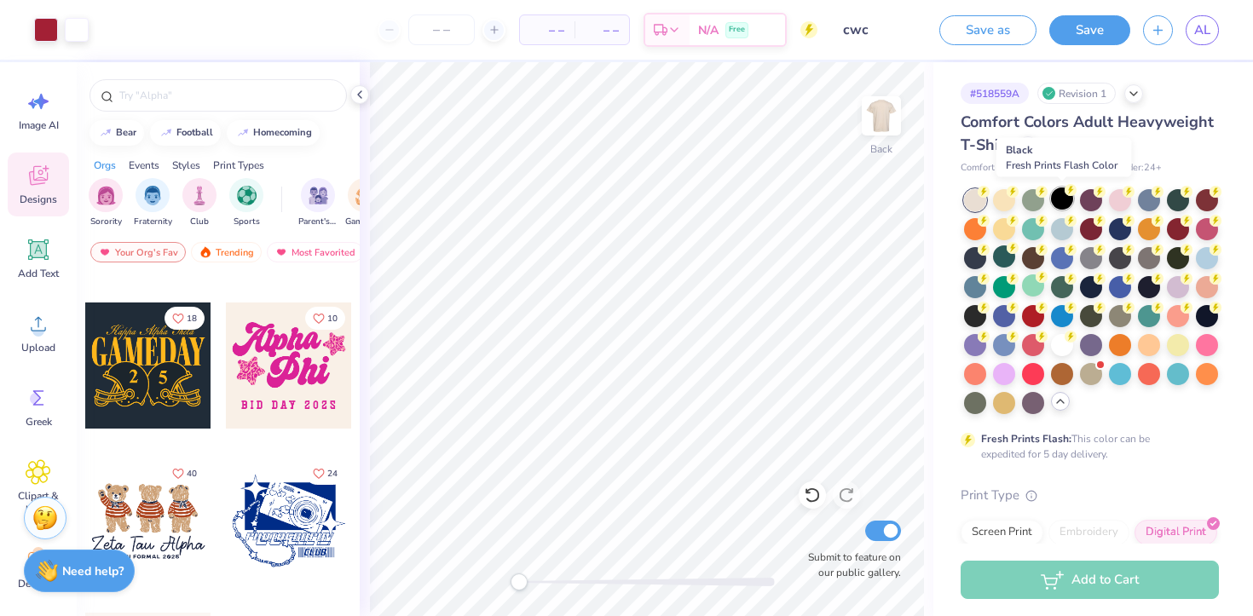
click at [1061, 204] on div at bounding box center [1062, 198] width 22 height 22
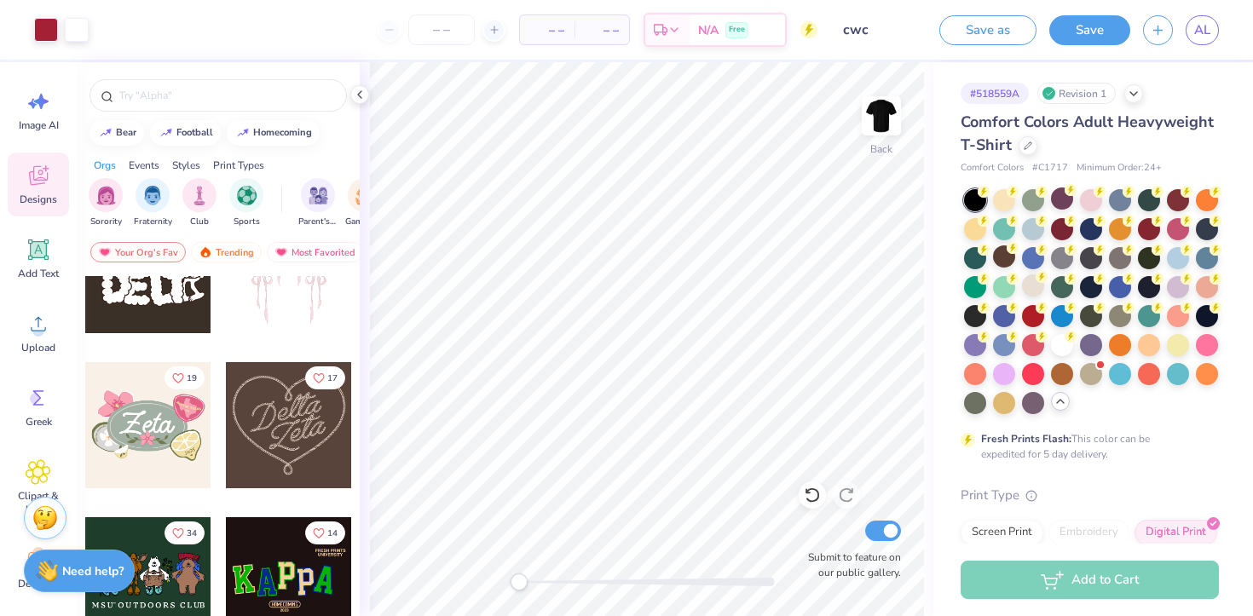
scroll to position [363, 0]
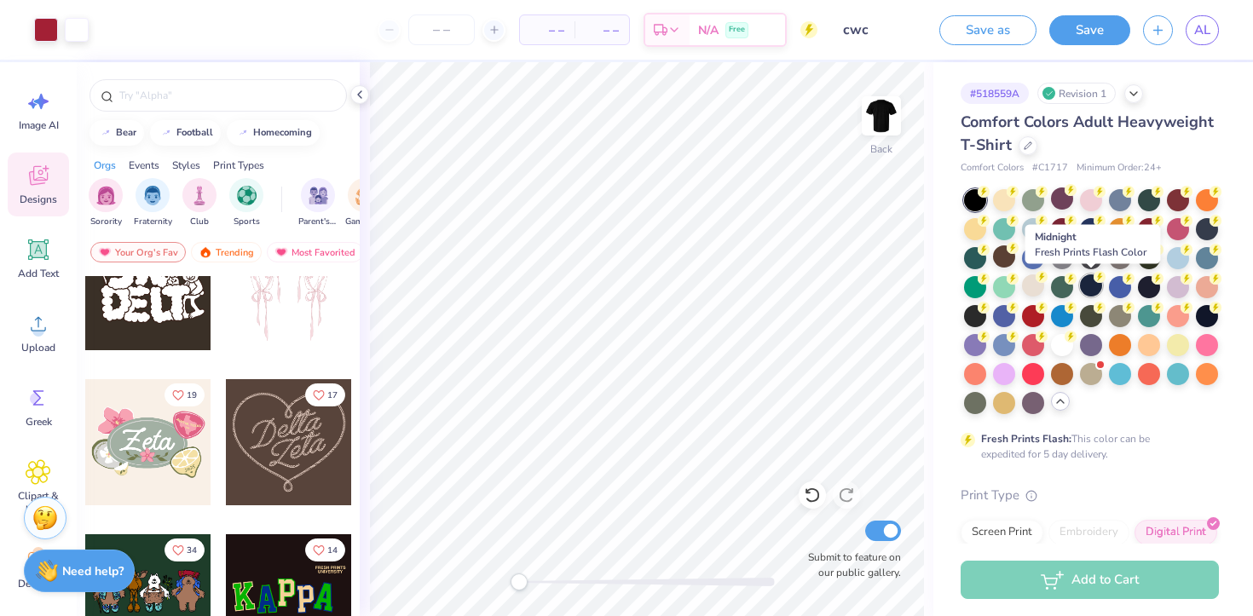
click at [1089, 290] on div at bounding box center [1091, 285] width 22 height 22
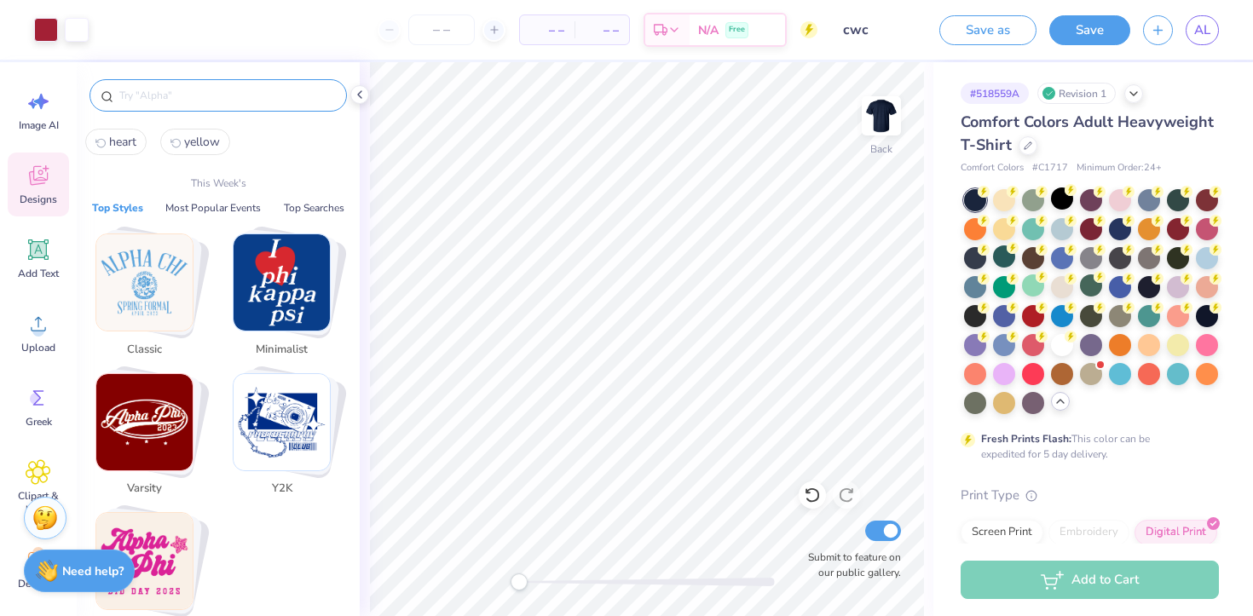
click at [213, 101] on input "text" at bounding box center [227, 95] width 218 height 17
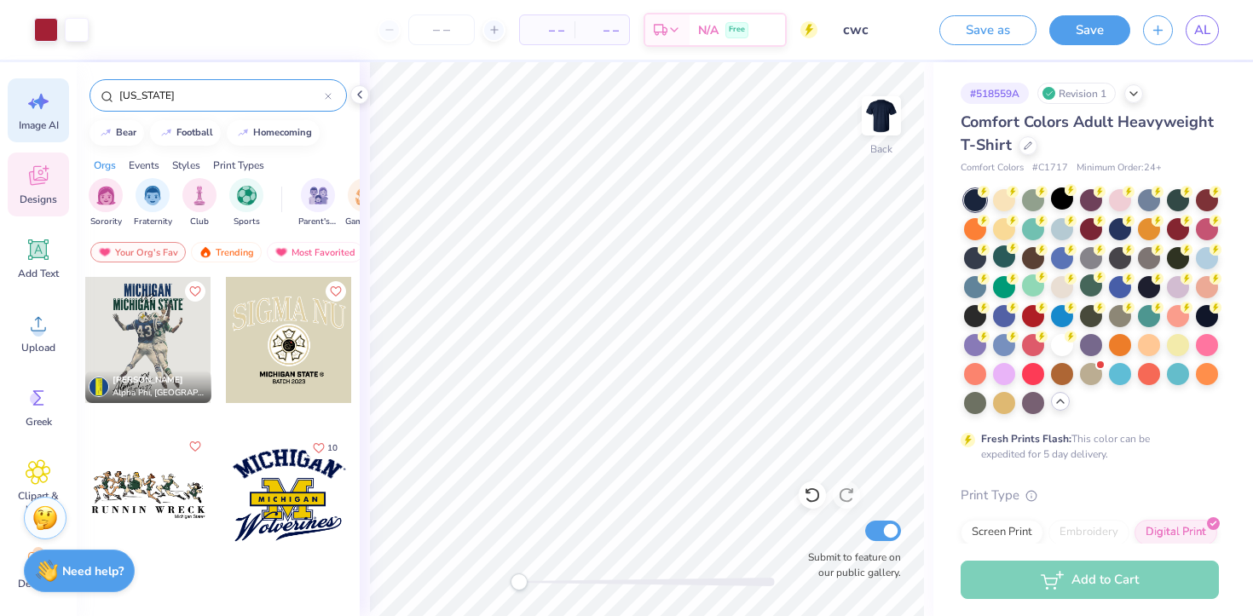
drag, startPoint x: 182, startPoint y: 100, endPoint x: 66, endPoint y: 100, distance: 116.7
click at [66, 100] on div "Art colors – – Per Item – – Total Est. Delivery N/A Free Design Title cwc Save …" at bounding box center [626, 308] width 1253 height 616
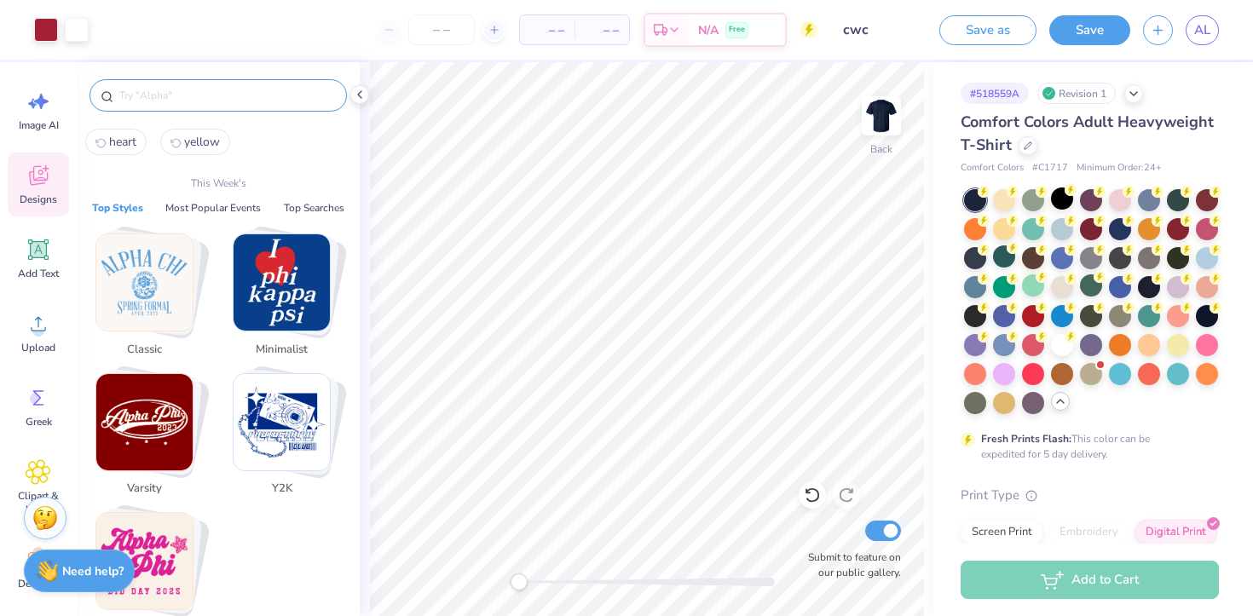
click at [48, 197] on span "Designs" at bounding box center [38, 200] width 37 height 14
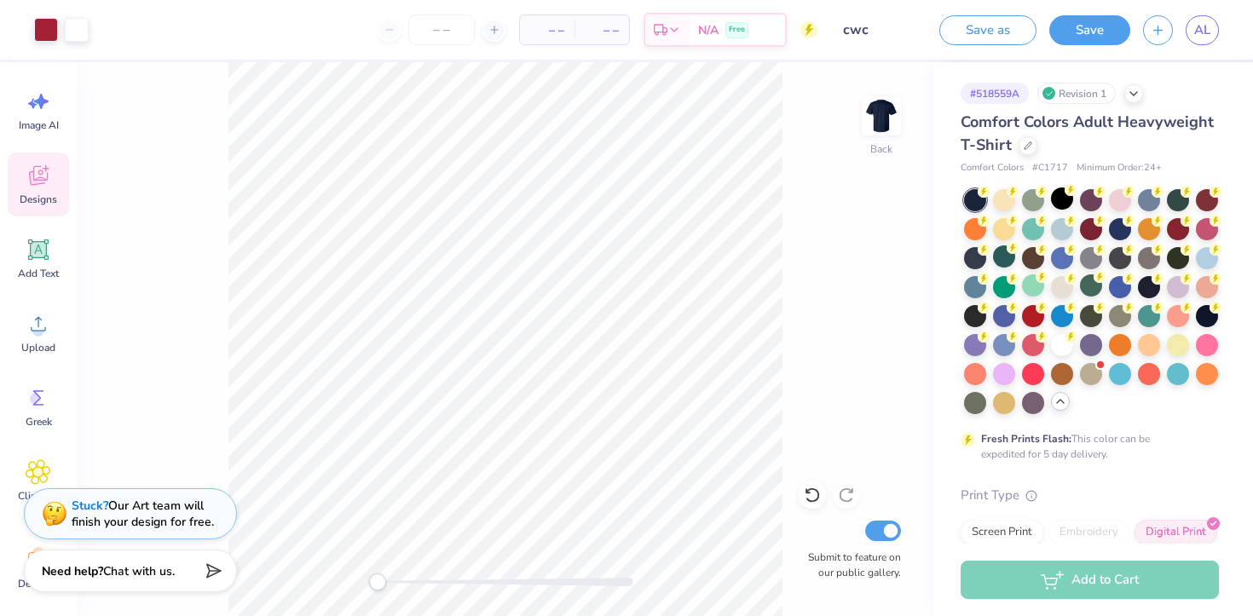
click at [49, 197] on span "Designs" at bounding box center [38, 200] width 37 height 14
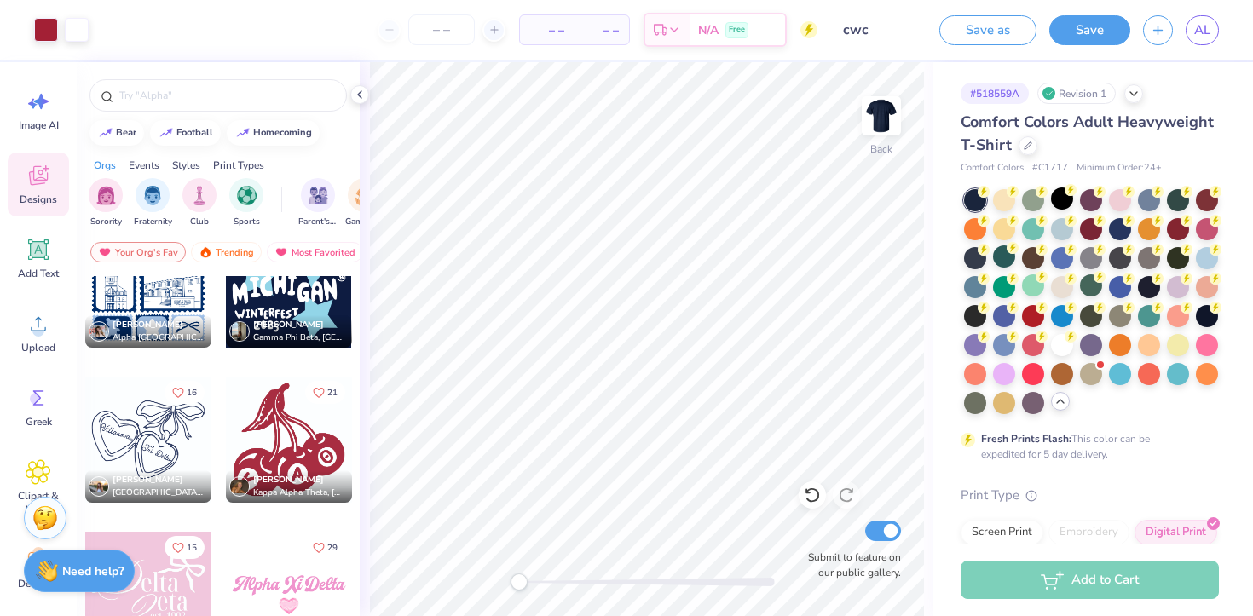
scroll to position [14257, 0]
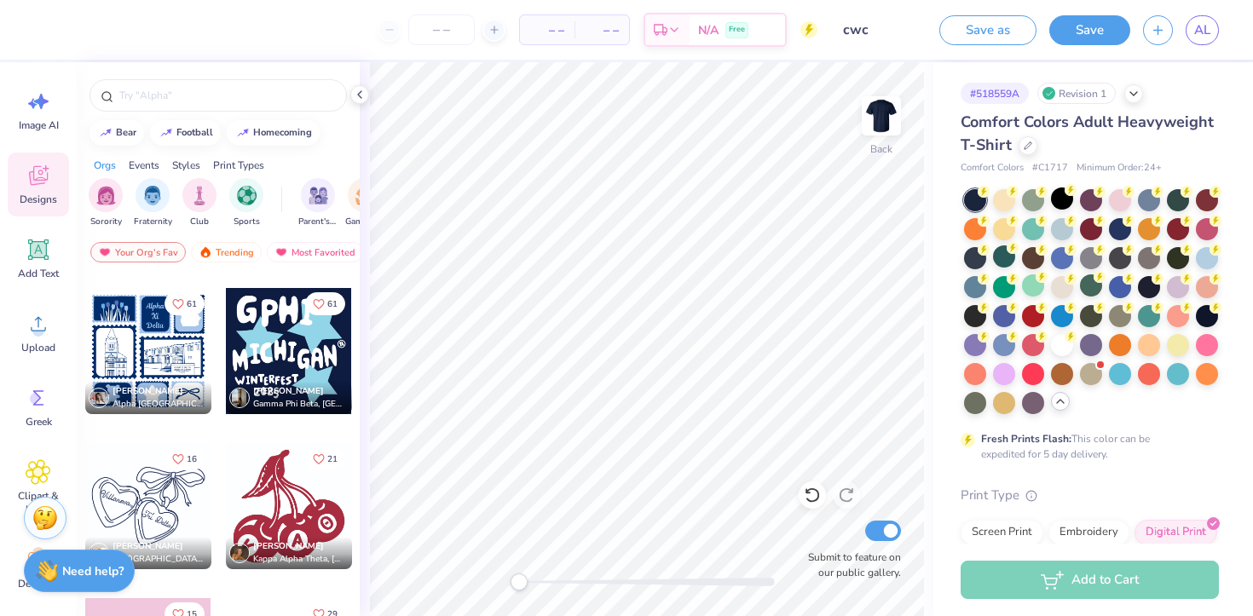
click at [293, 365] on div at bounding box center [289, 351] width 126 height 126
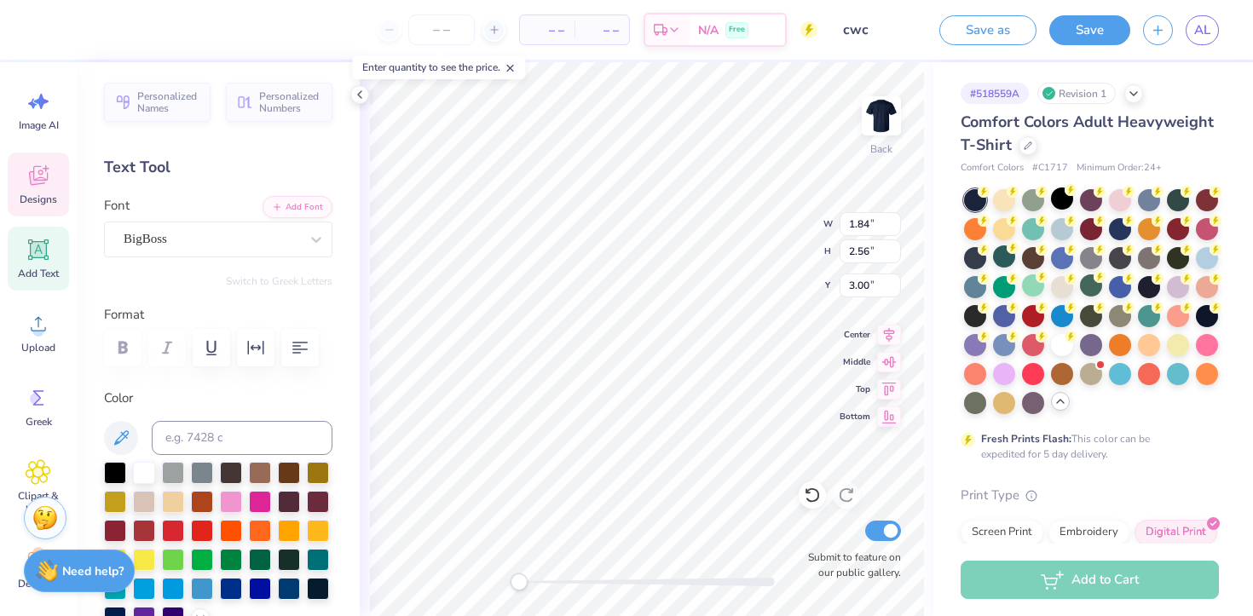
scroll to position [1, 0]
click at [343, 459] on div "Personalized Names Personalized Numbers Text Tool Add Font Font BigBoss Switch …" at bounding box center [218, 339] width 283 height 554
click at [369, 568] on div "Back W 1.84 1.84 " H 2.56 2.56 " Y 3.00 3.00 " Center Middle Top Bottom Submit …" at bounding box center [646, 339] width 573 height 554
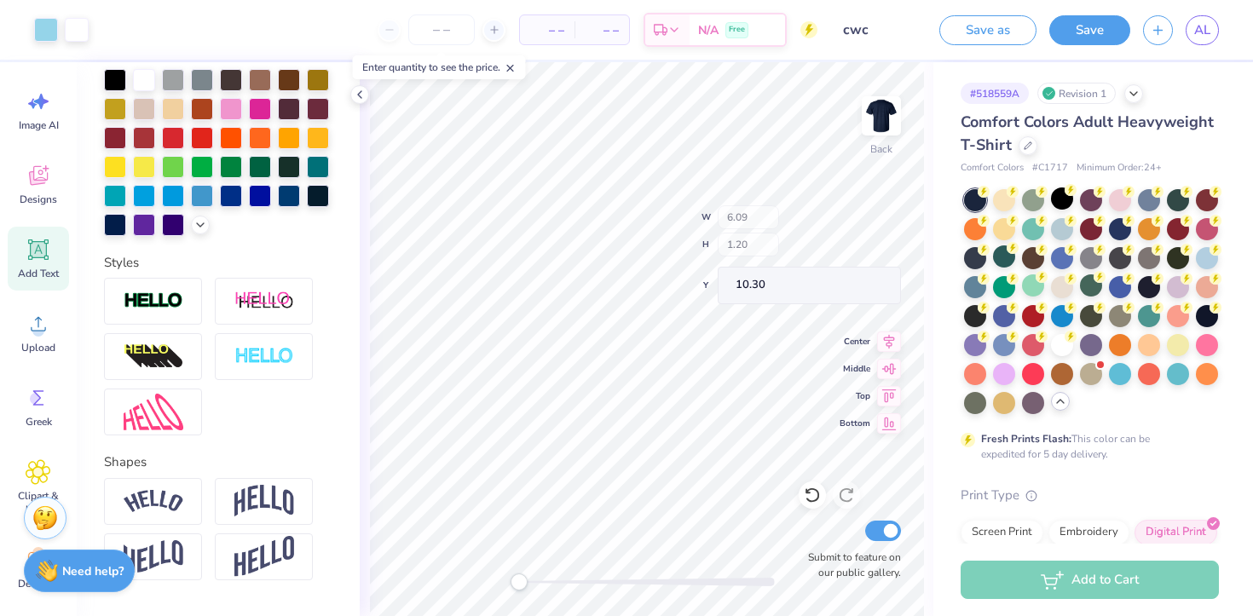
scroll to position [0, 0]
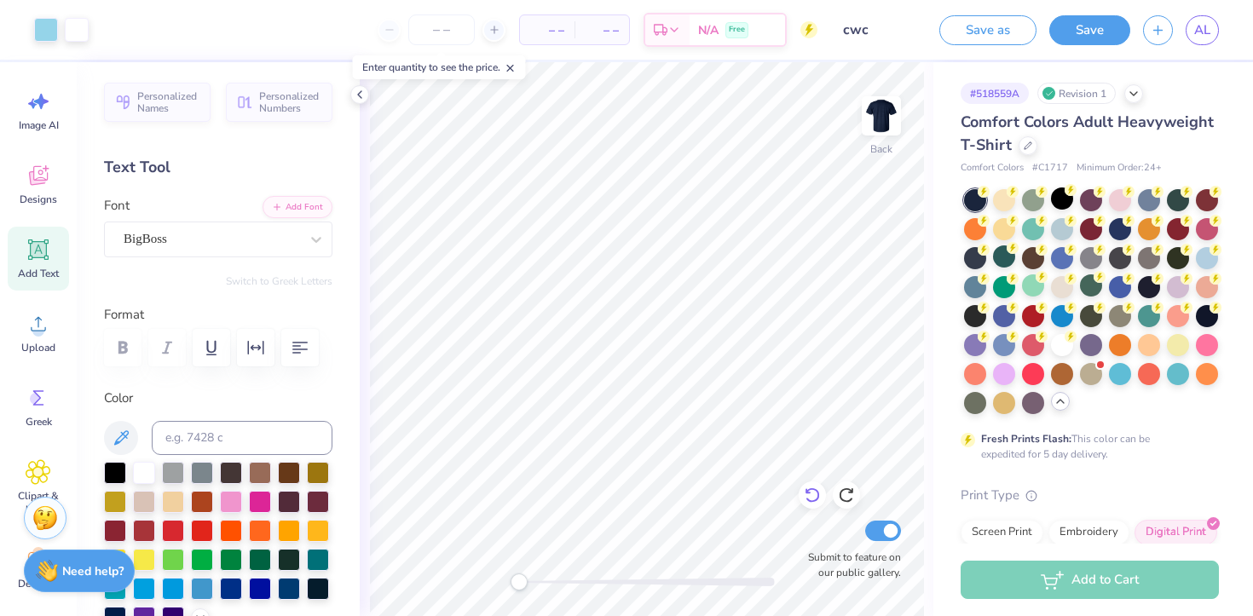
click at [817, 499] on icon at bounding box center [812, 495] width 17 height 17
click at [812, 491] on icon at bounding box center [812, 495] width 17 height 17
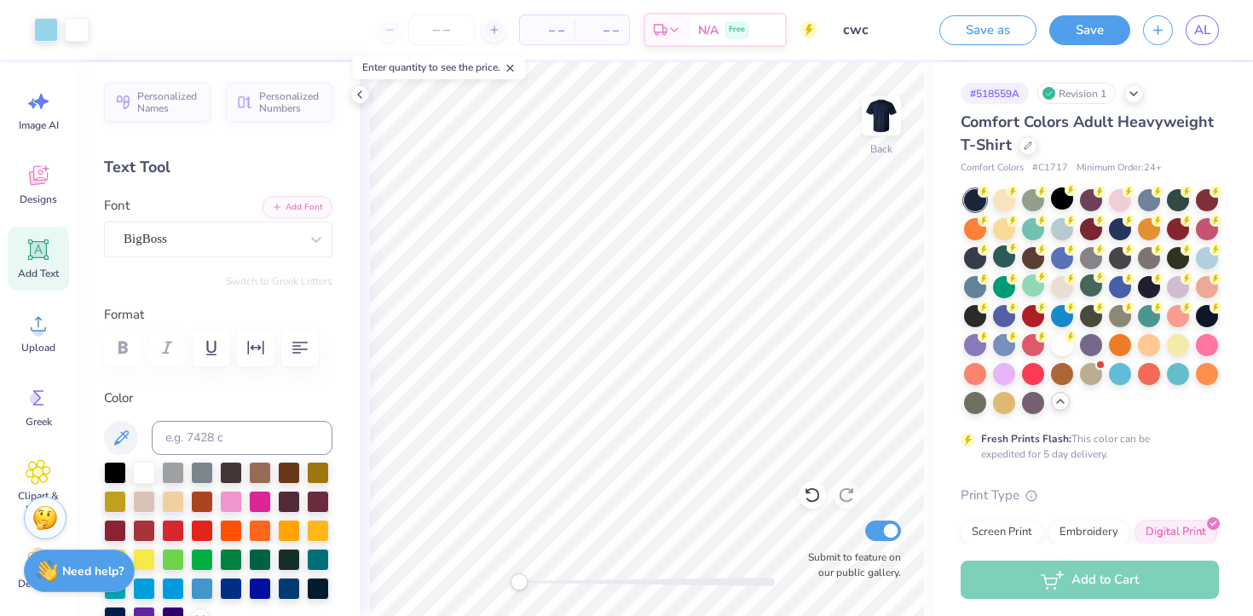
click at [516, 67] on icon at bounding box center [510, 68] width 12 height 12
